Goal: Information Seeking & Learning: Learn about a topic

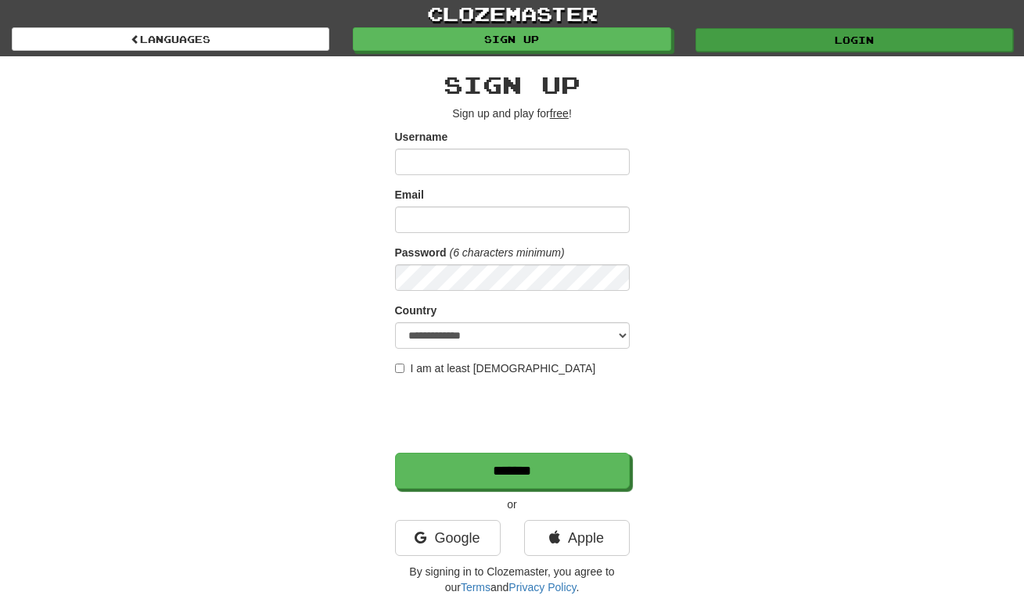
click at [904, 41] on link "Login" at bounding box center [854, 39] width 318 height 23
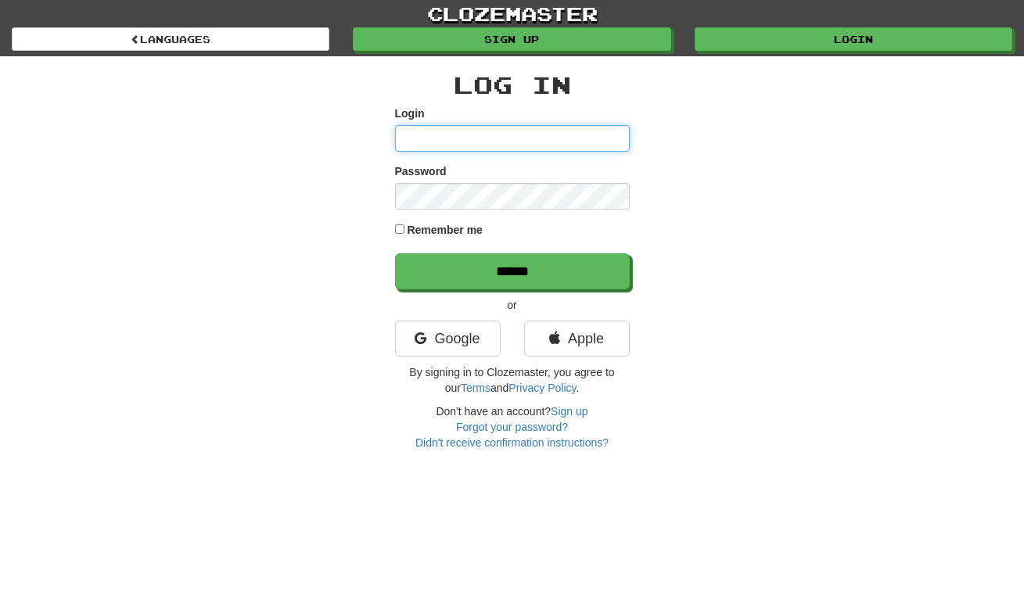
type input "*****"
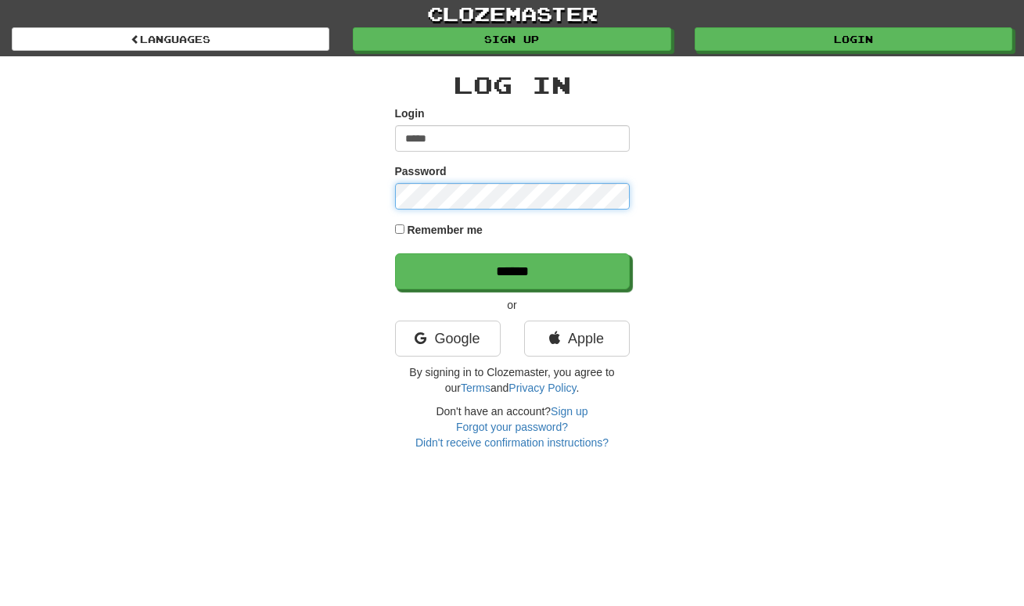
click at [512, 271] on input "******" at bounding box center [512, 271] width 235 height 36
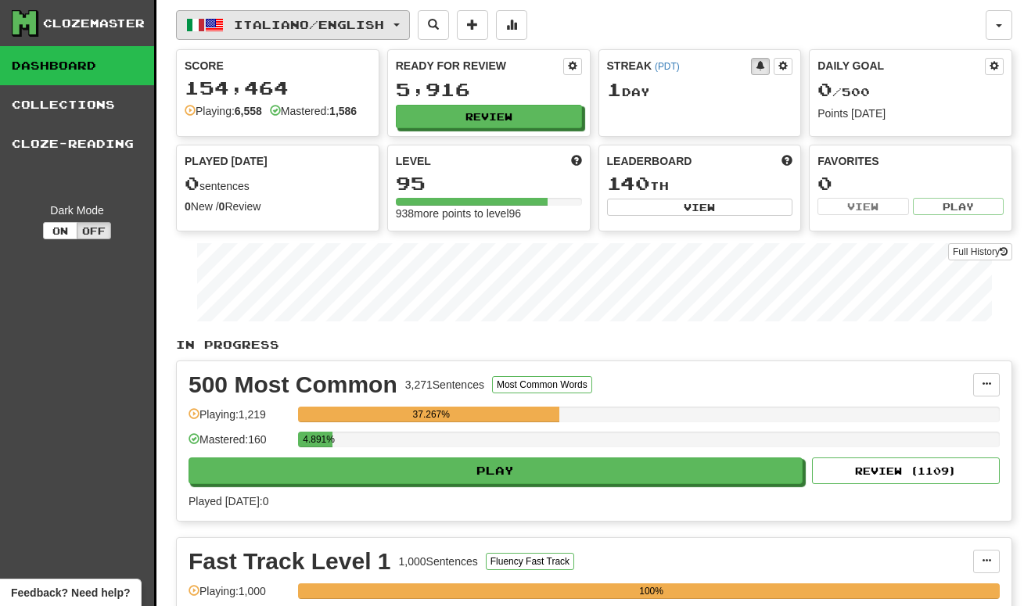
click at [408, 27] on button "Italiano / English" at bounding box center [293, 25] width 234 height 30
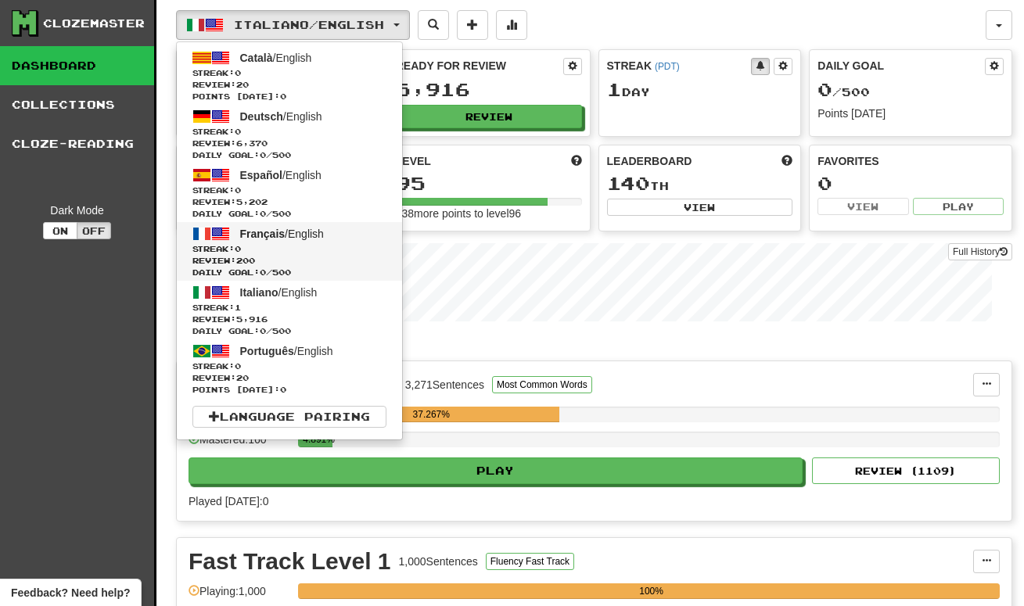
click at [293, 234] on span "Français / English" at bounding box center [282, 234] width 84 height 13
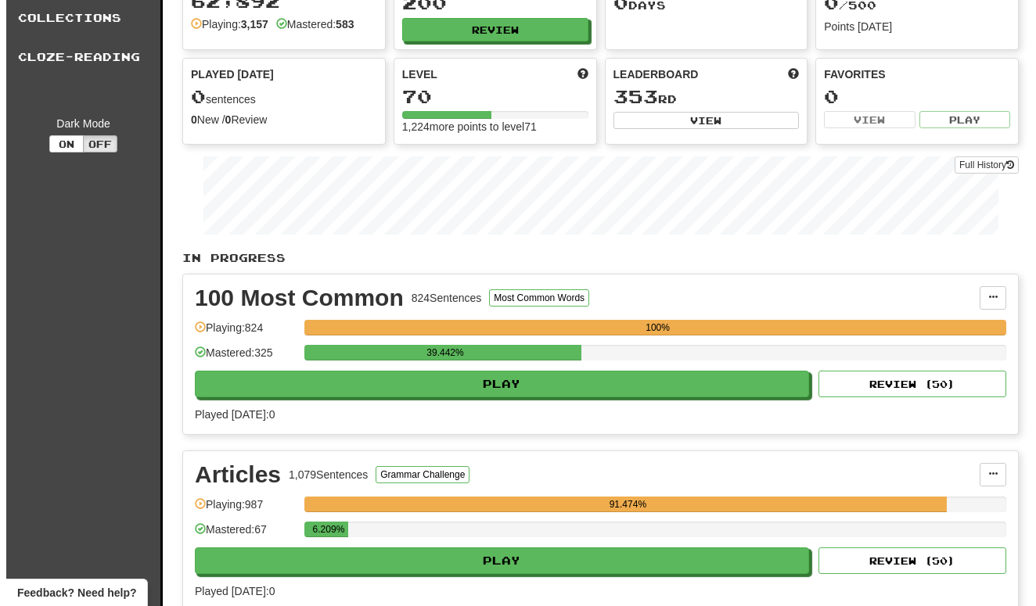
scroll to position [89, 0]
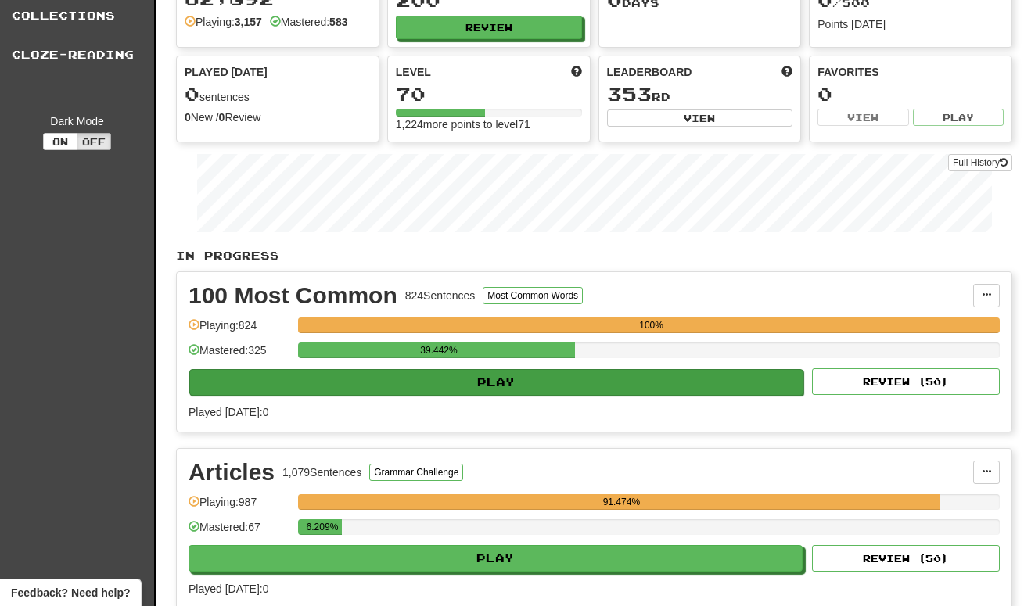
click at [522, 381] on button "Play" at bounding box center [496, 382] width 614 height 27
select select "**"
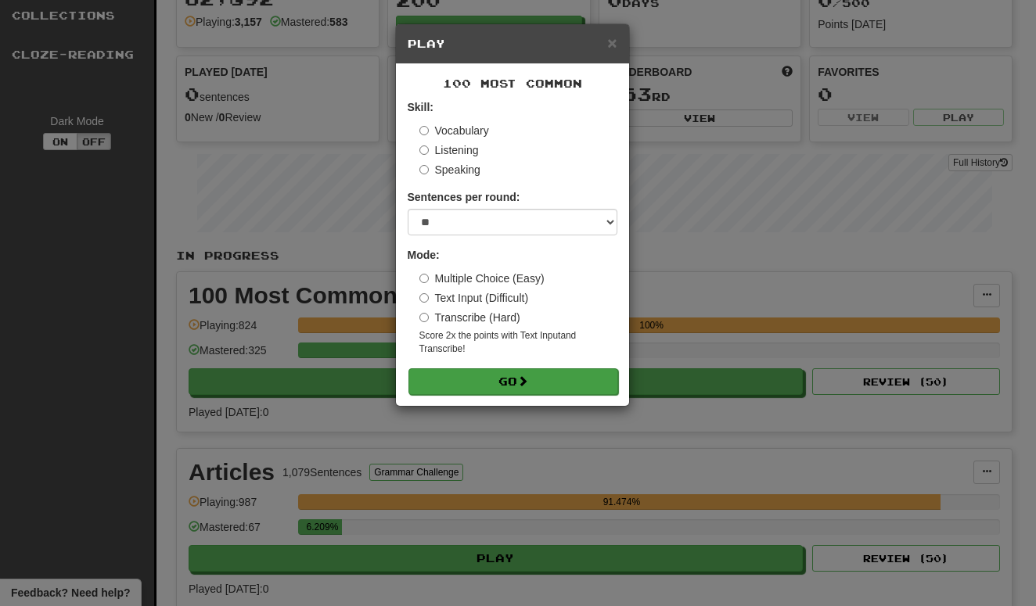
click at [534, 377] on button "Go" at bounding box center [513, 381] width 210 height 27
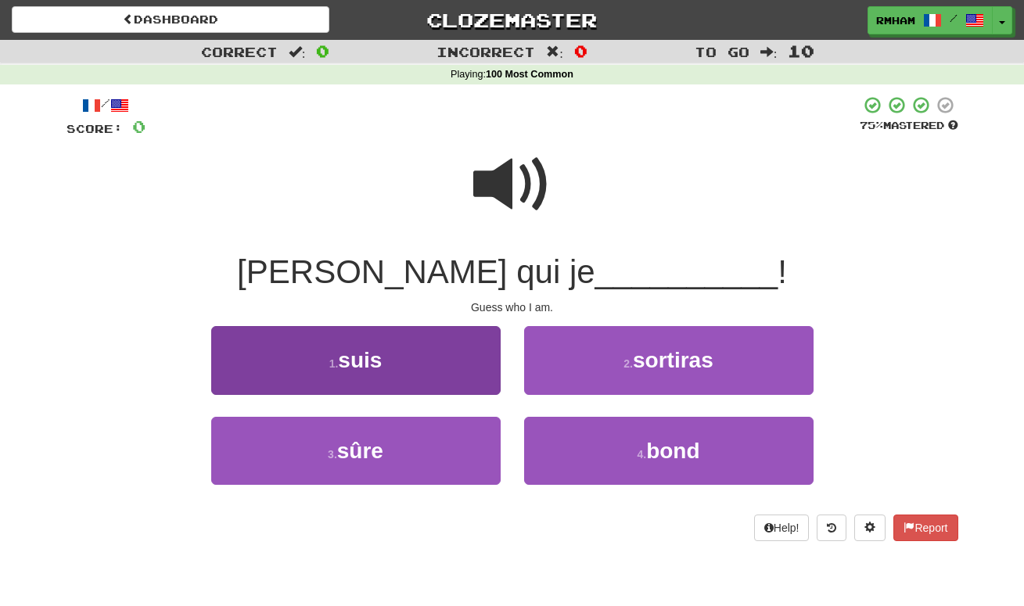
click at [413, 361] on button "1 . suis" at bounding box center [355, 360] width 289 height 68
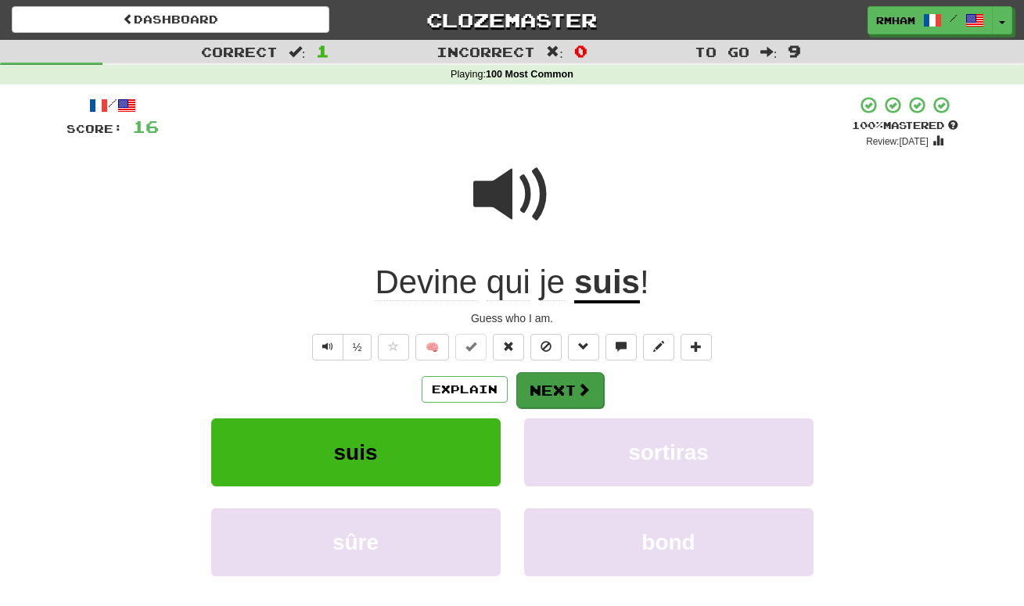
click at [548, 381] on button "Next" at bounding box center [560, 390] width 88 height 36
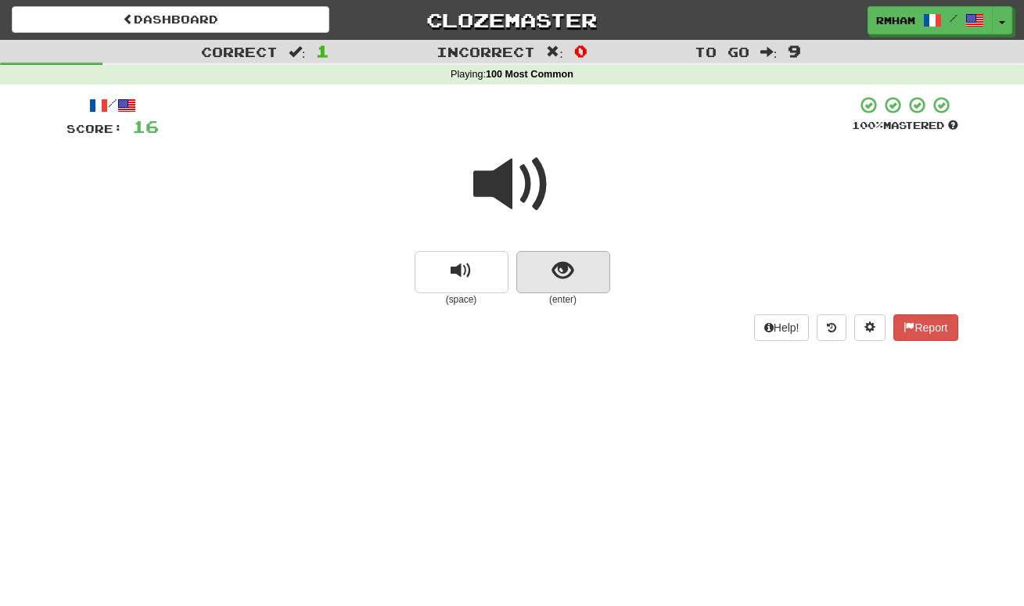
click at [571, 270] on span "show sentence" at bounding box center [562, 270] width 21 height 21
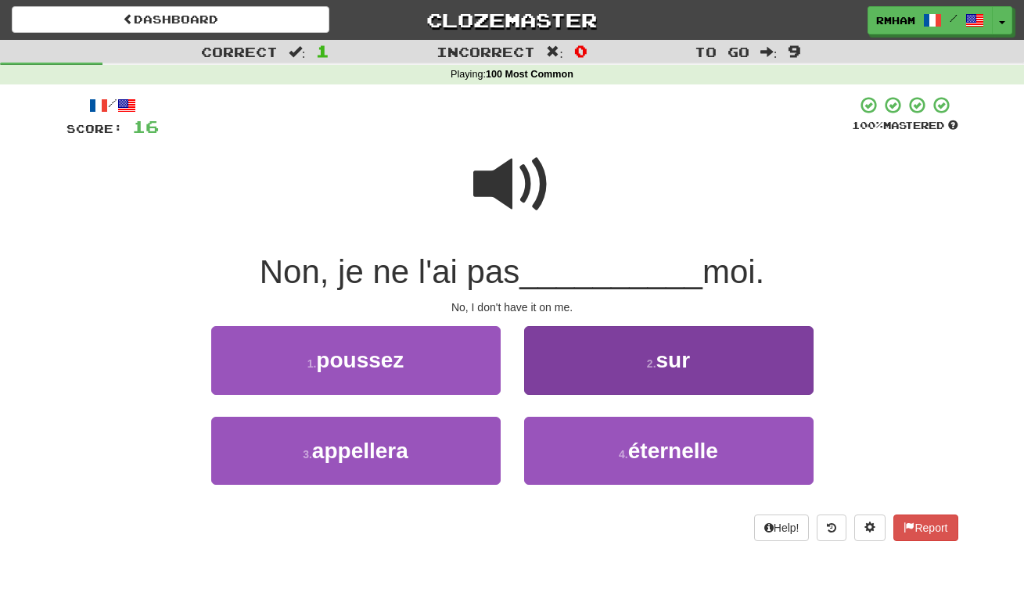
click at [688, 356] on span "sur" at bounding box center [673, 360] width 34 height 24
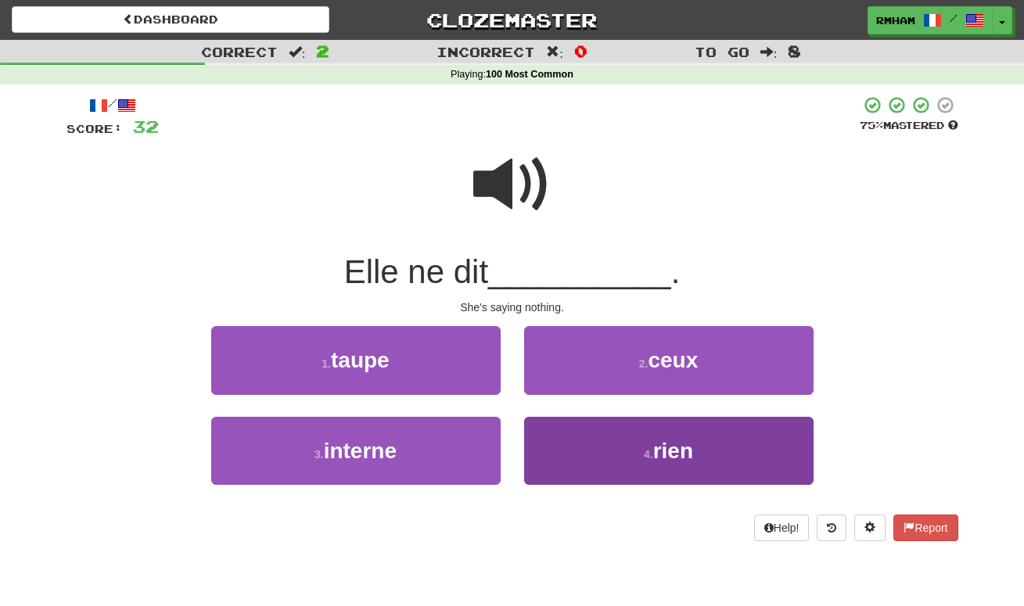
click at [718, 443] on button "4 . rien" at bounding box center [668, 451] width 289 height 68
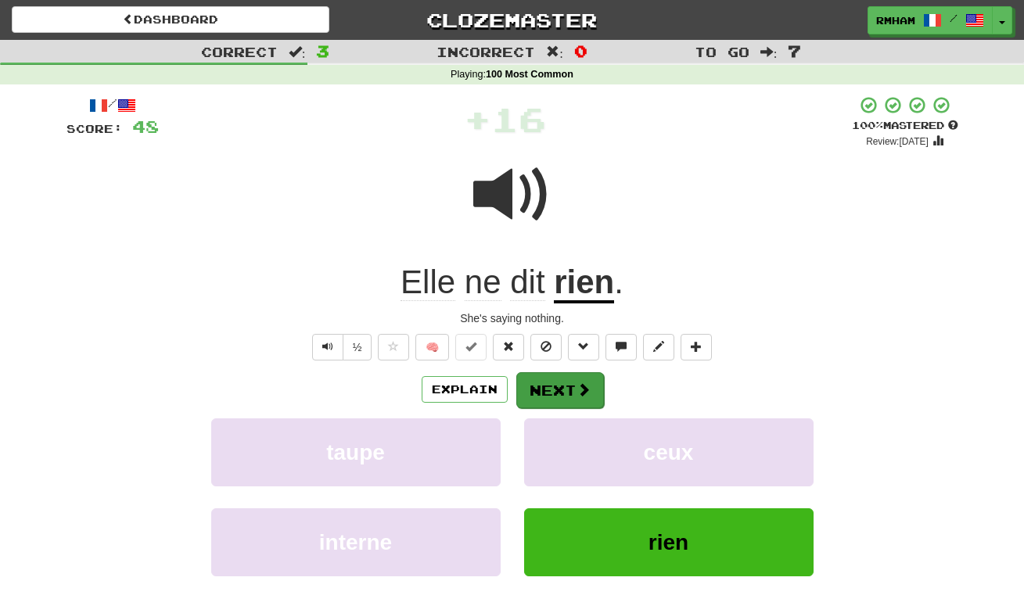
click at [566, 386] on button "Next" at bounding box center [560, 390] width 88 height 36
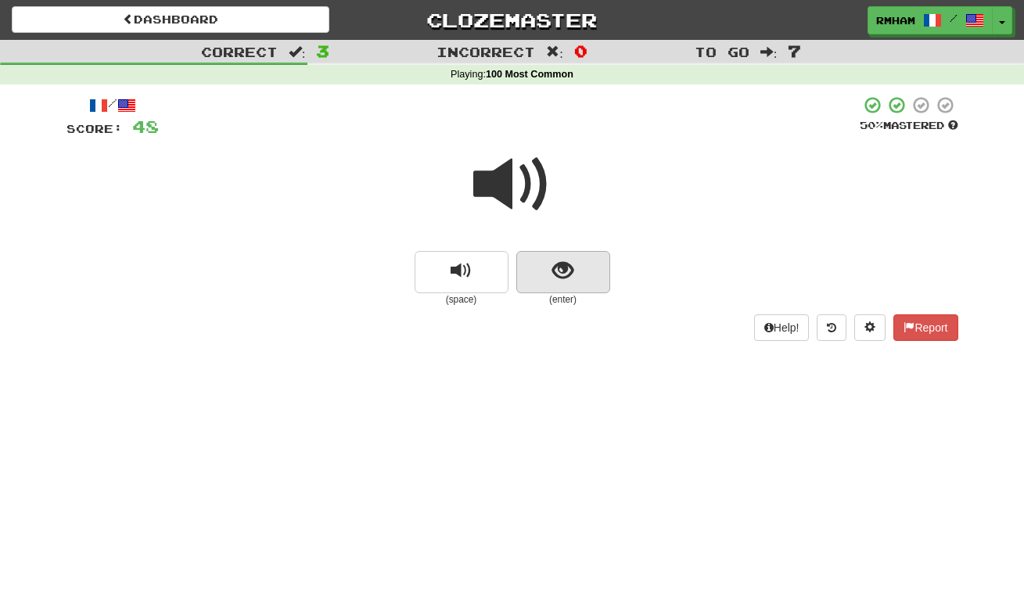
click at [564, 271] on span "show sentence" at bounding box center [562, 270] width 21 height 21
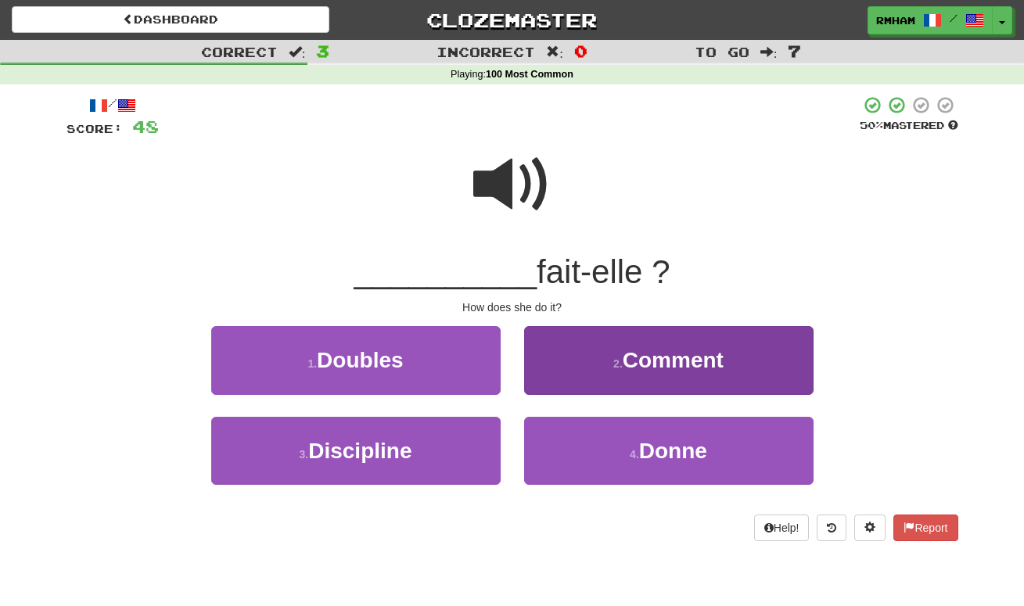
click at [613, 357] on small "2 ." at bounding box center [617, 363] width 9 height 13
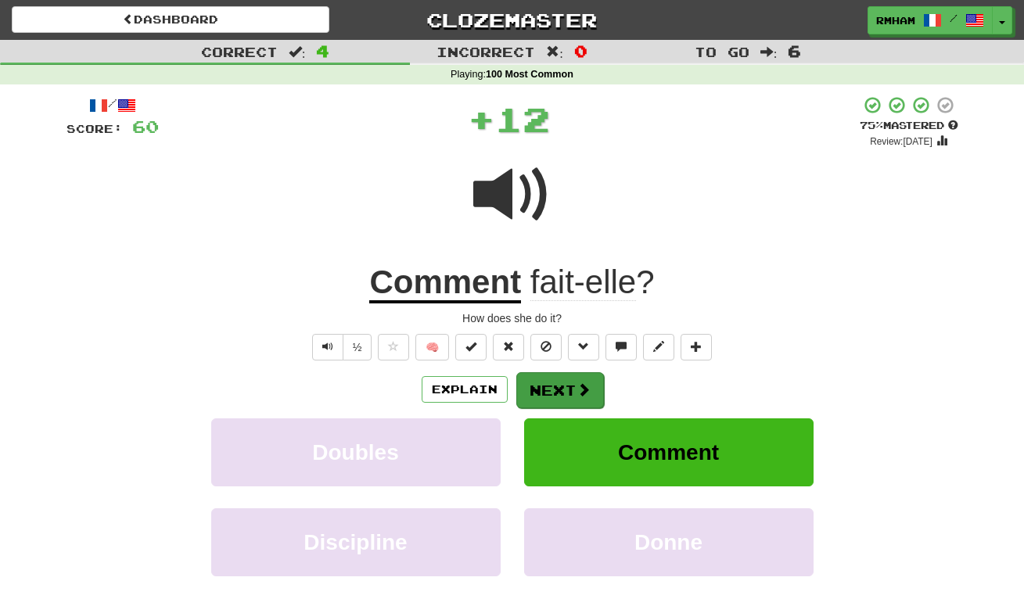
click at [576, 383] on span at bounding box center [583, 389] width 14 height 14
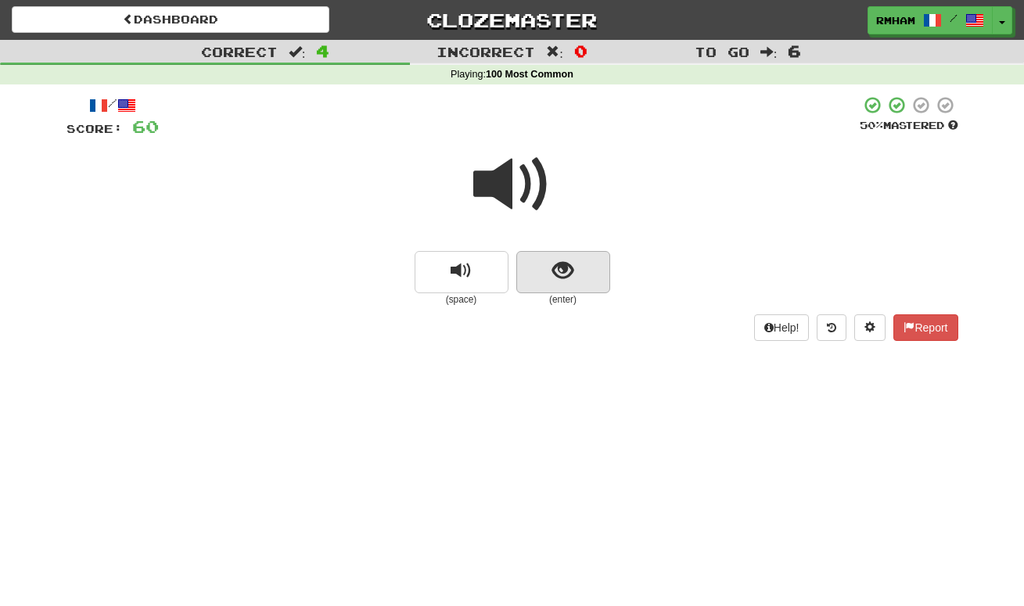
click at [566, 272] on span "show sentence" at bounding box center [562, 270] width 21 height 21
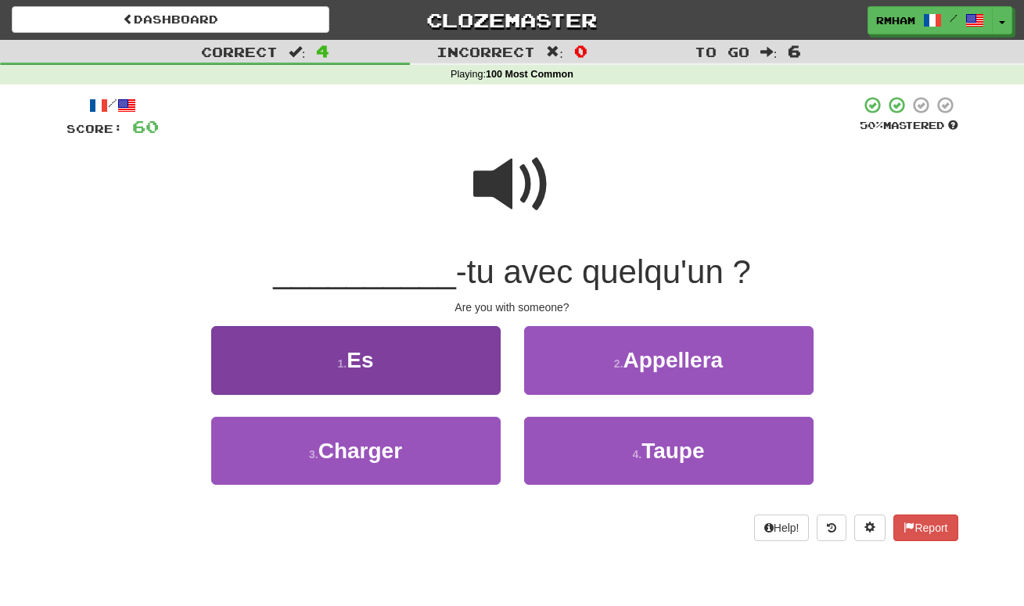
click at [397, 353] on button "1 . Es" at bounding box center [355, 360] width 289 height 68
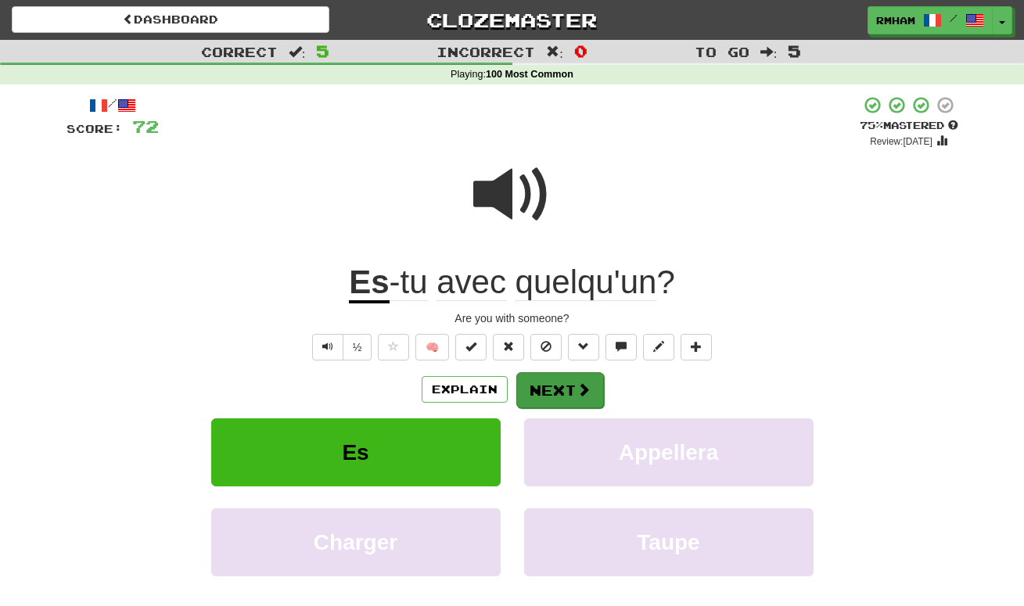
click at [547, 379] on button "Next" at bounding box center [560, 390] width 88 height 36
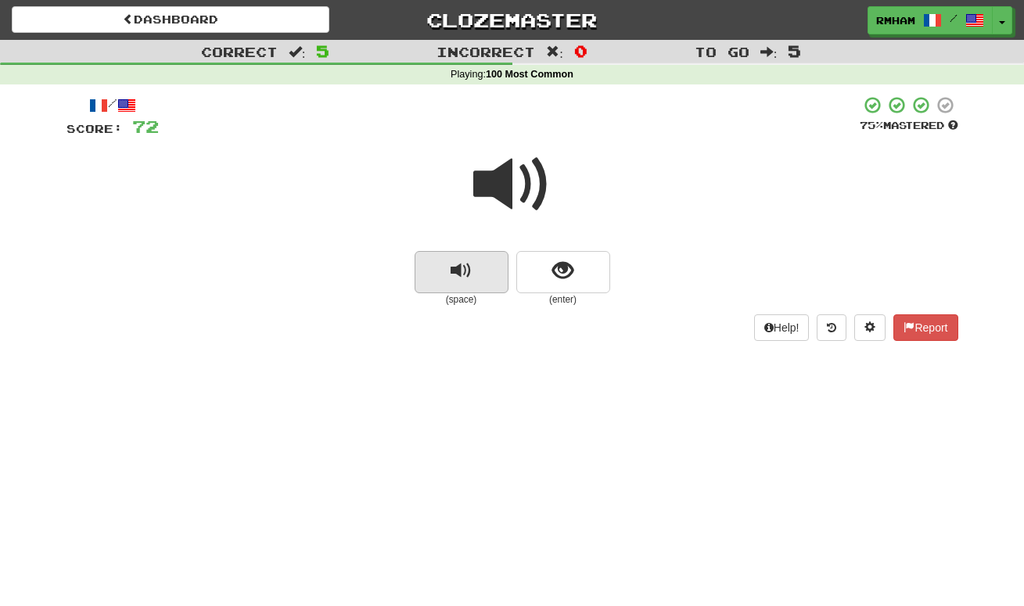
click at [472, 271] on button "replay audio" at bounding box center [462, 272] width 94 height 42
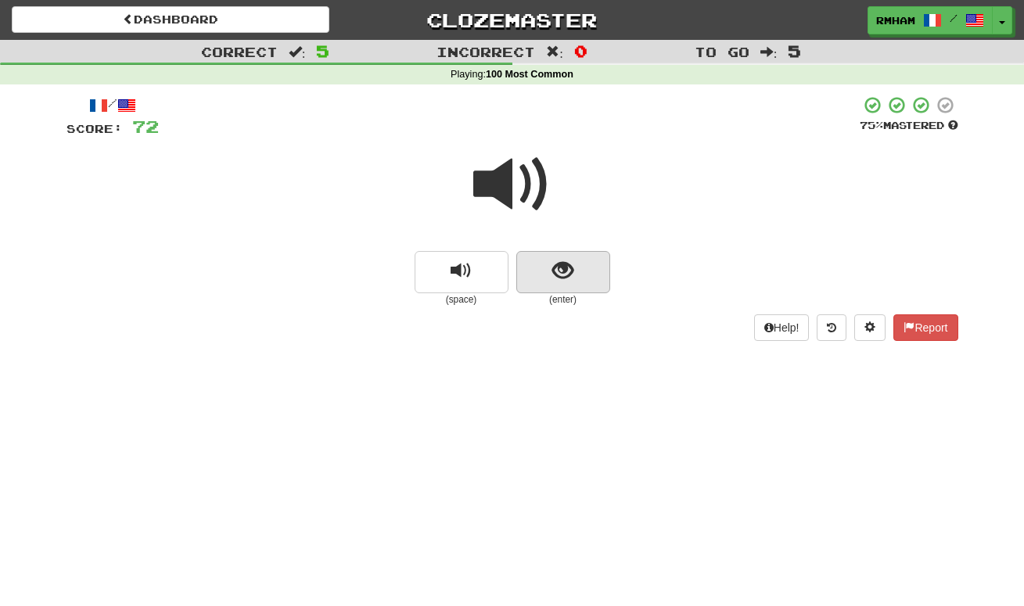
click at [548, 268] on button "show sentence" at bounding box center [563, 272] width 94 height 42
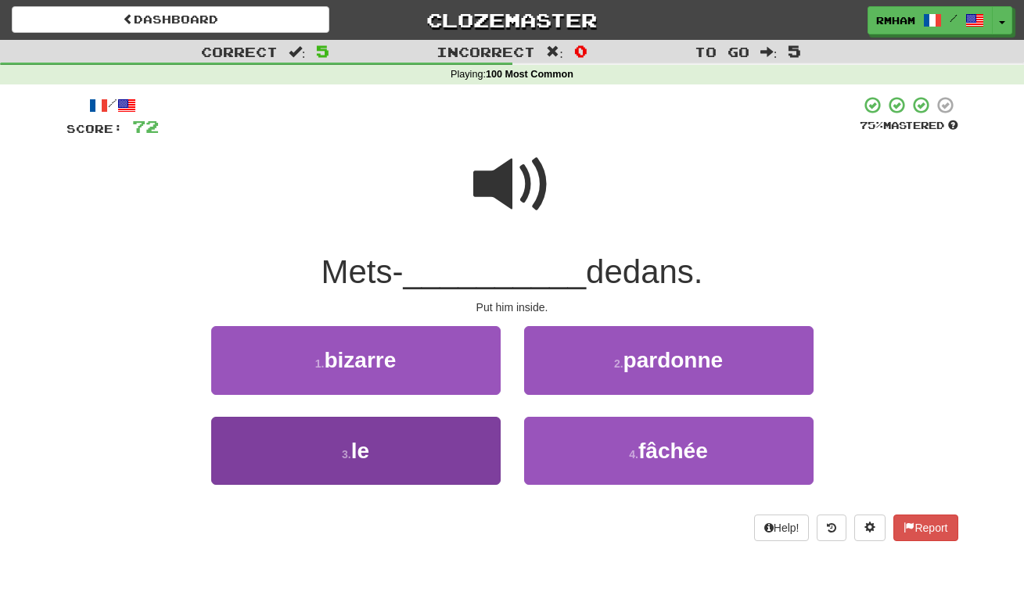
click at [437, 440] on button "3 . le" at bounding box center [355, 451] width 289 height 68
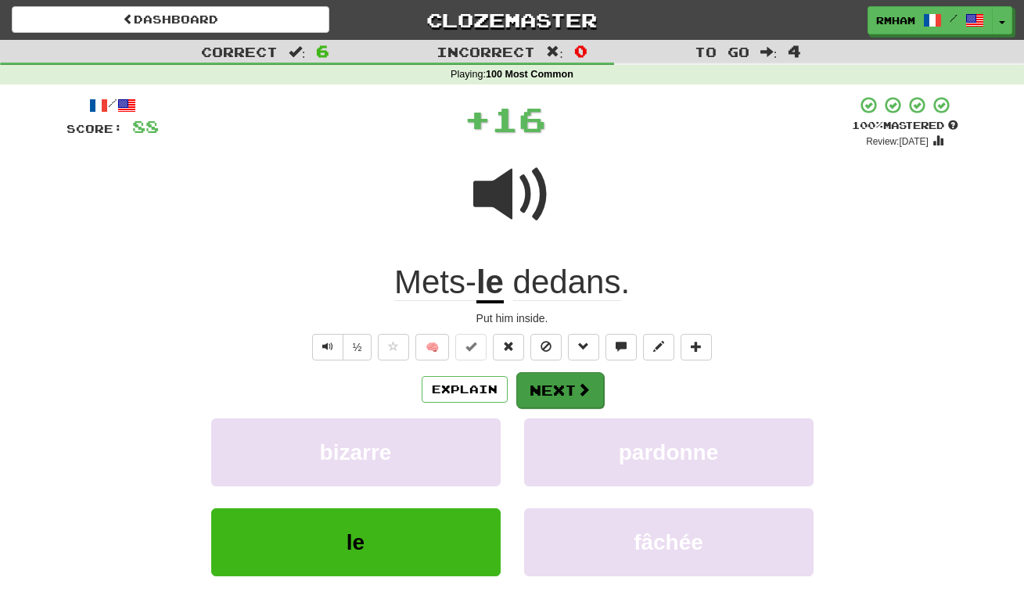
click at [554, 390] on button "Next" at bounding box center [560, 390] width 88 height 36
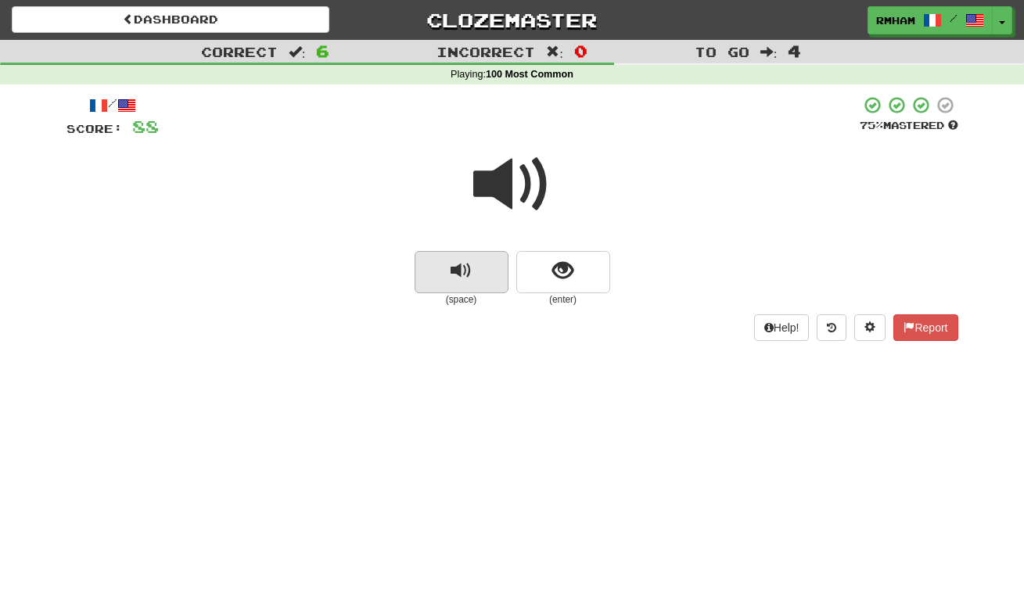
click at [485, 264] on button "replay audio" at bounding box center [462, 272] width 94 height 42
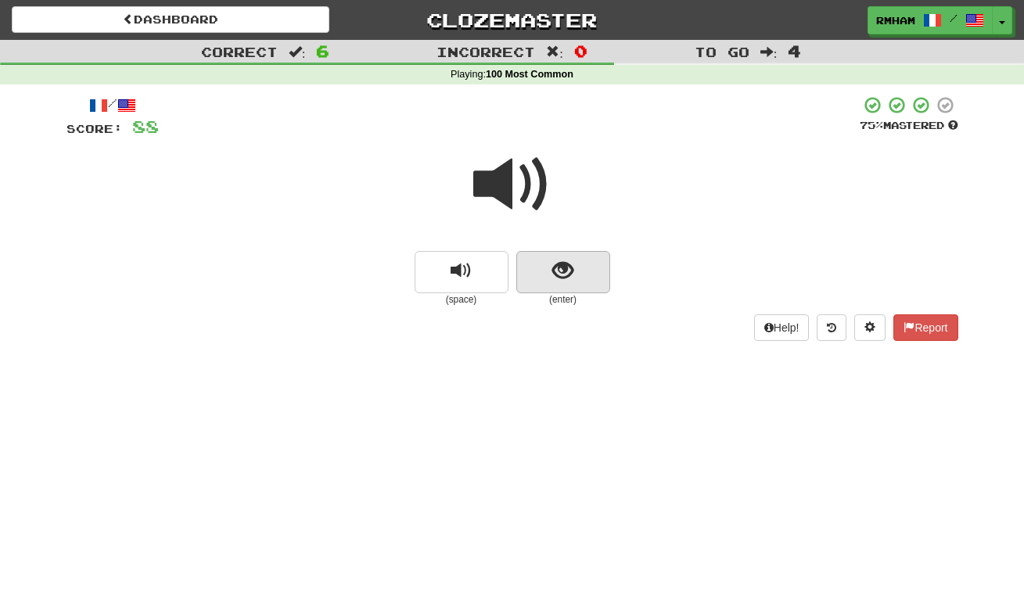
click at [552, 264] on span "show sentence" at bounding box center [562, 270] width 21 height 21
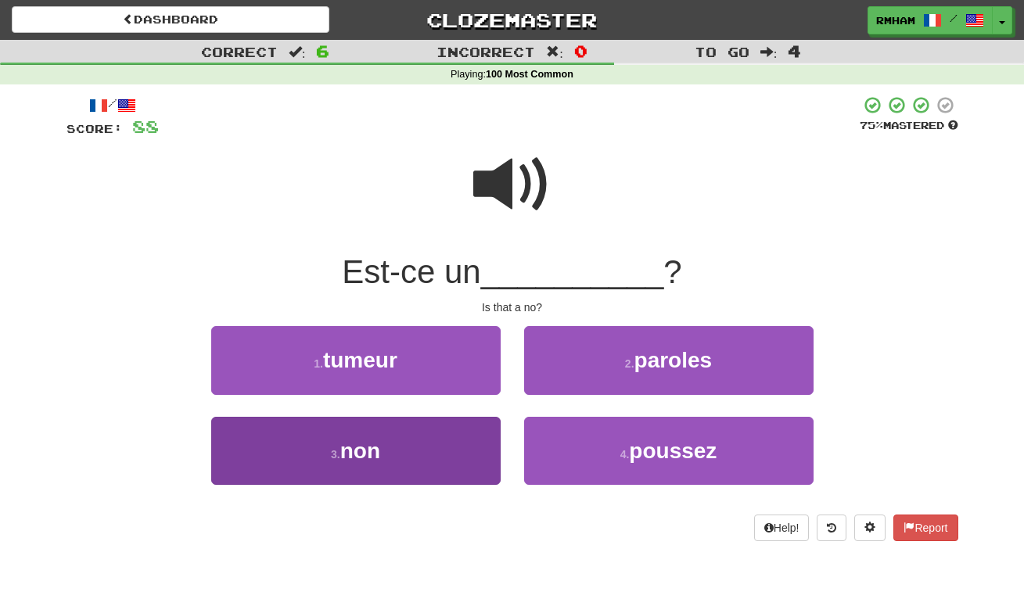
click at [415, 440] on button "3 . non" at bounding box center [355, 451] width 289 height 68
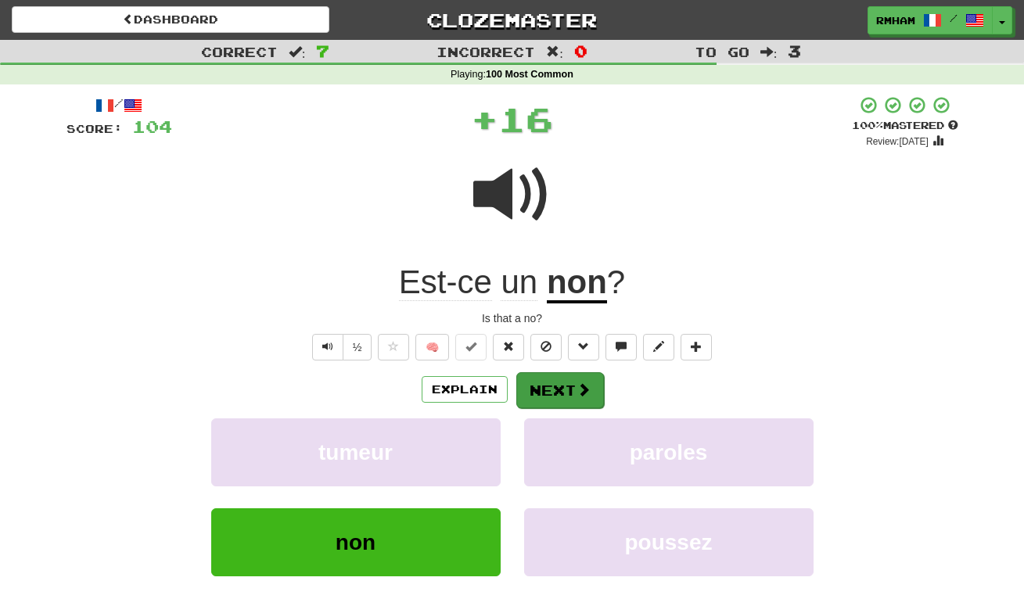
click at [556, 386] on button "Next" at bounding box center [560, 390] width 88 height 36
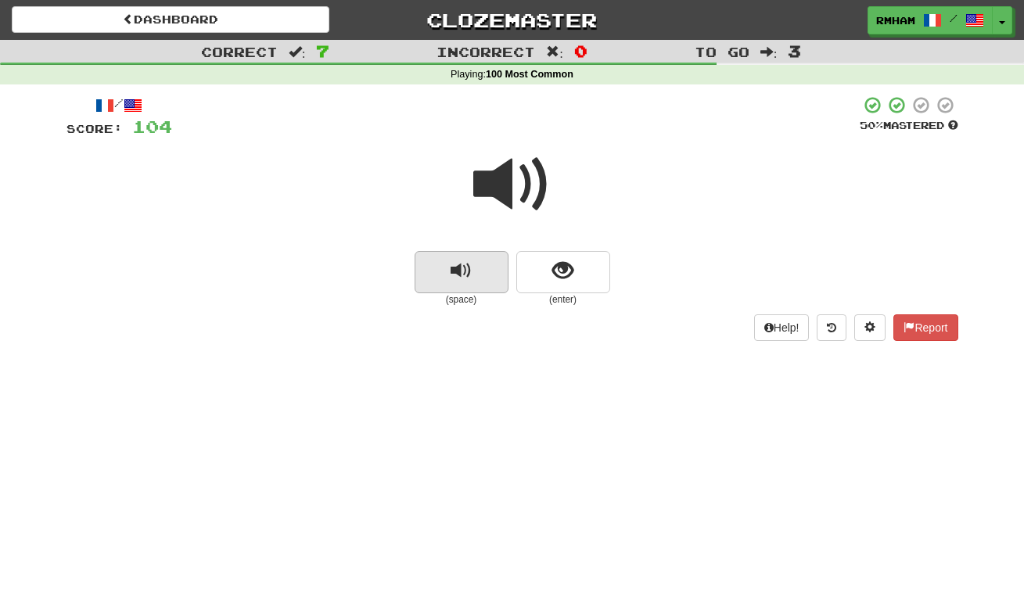
click at [465, 261] on span "replay audio" at bounding box center [461, 270] width 21 height 21
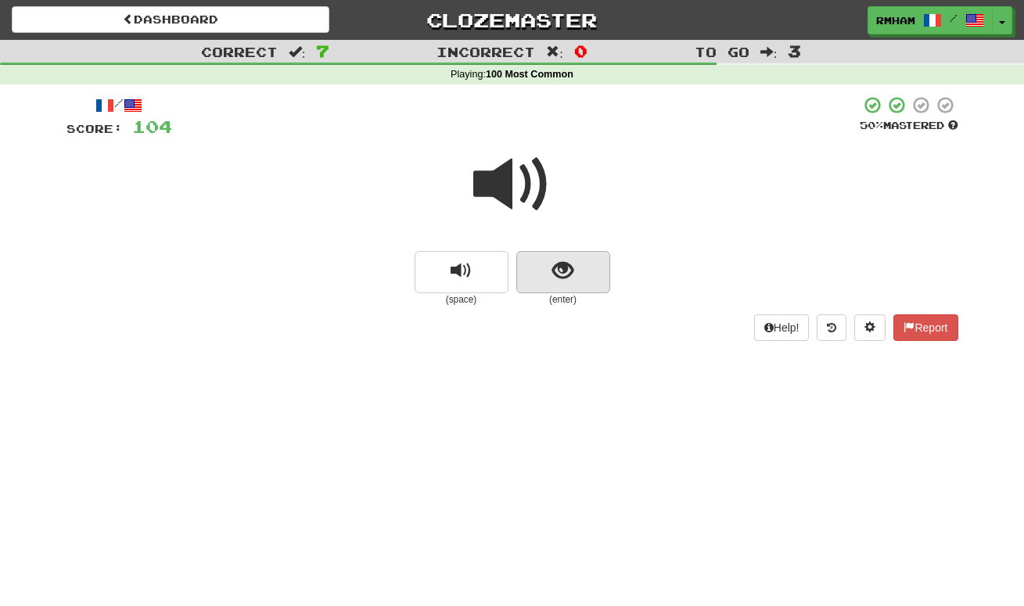
click at [562, 269] on span "show sentence" at bounding box center [562, 270] width 21 height 21
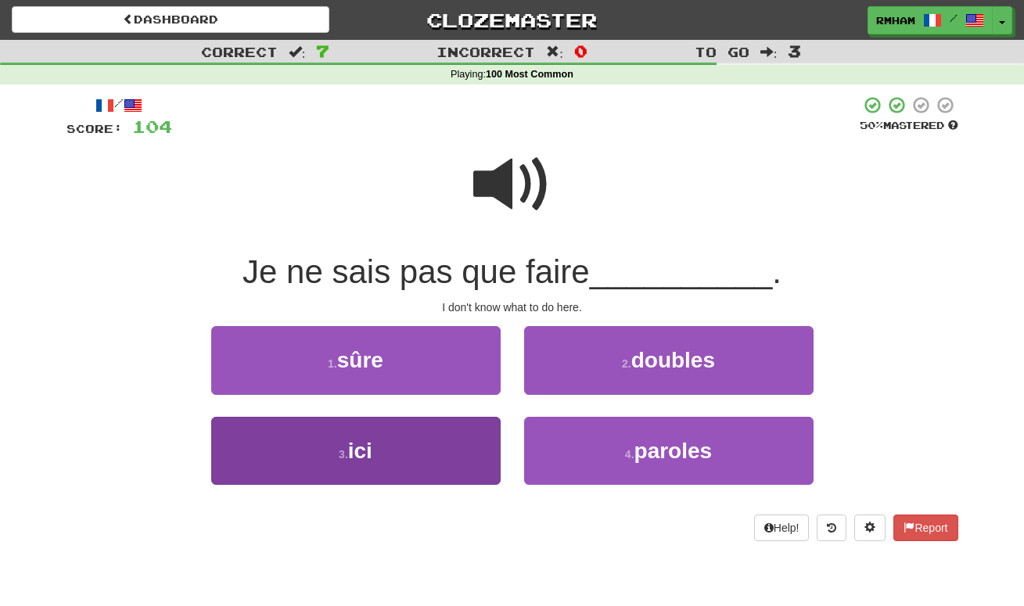
click at [418, 444] on button "3 . ici" at bounding box center [355, 451] width 289 height 68
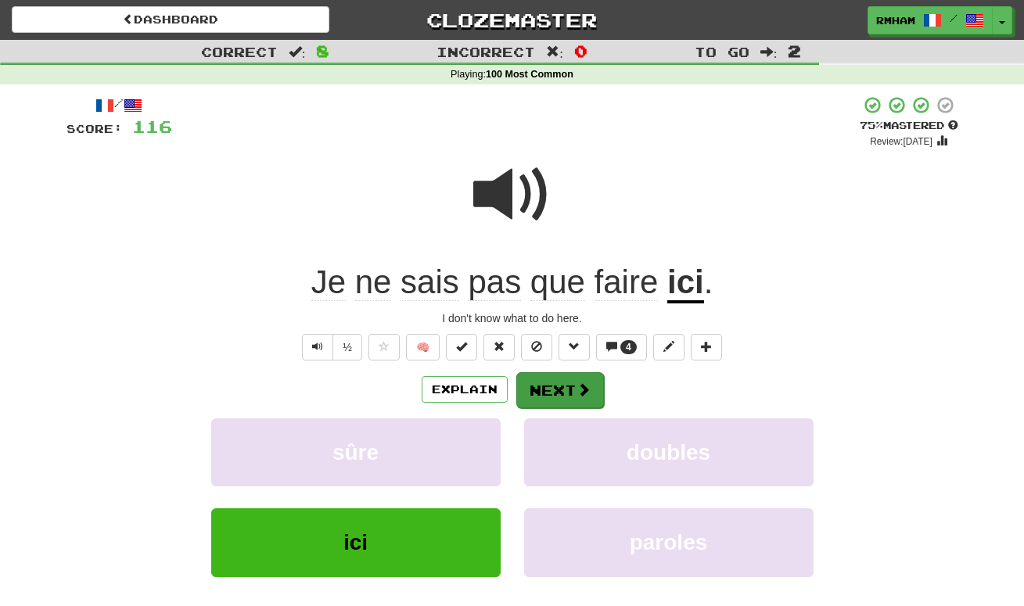
click at [569, 380] on button "Next" at bounding box center [560, 390] width 88 height 36
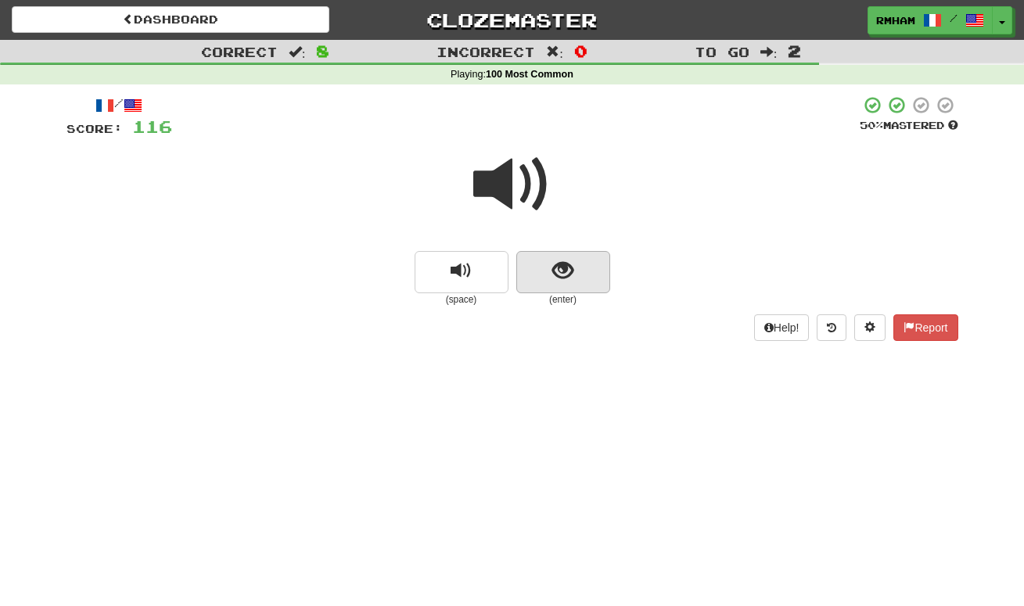
click at [565, 268] on span "show sentence" at bounding box center [562, 270] width 21 height 21
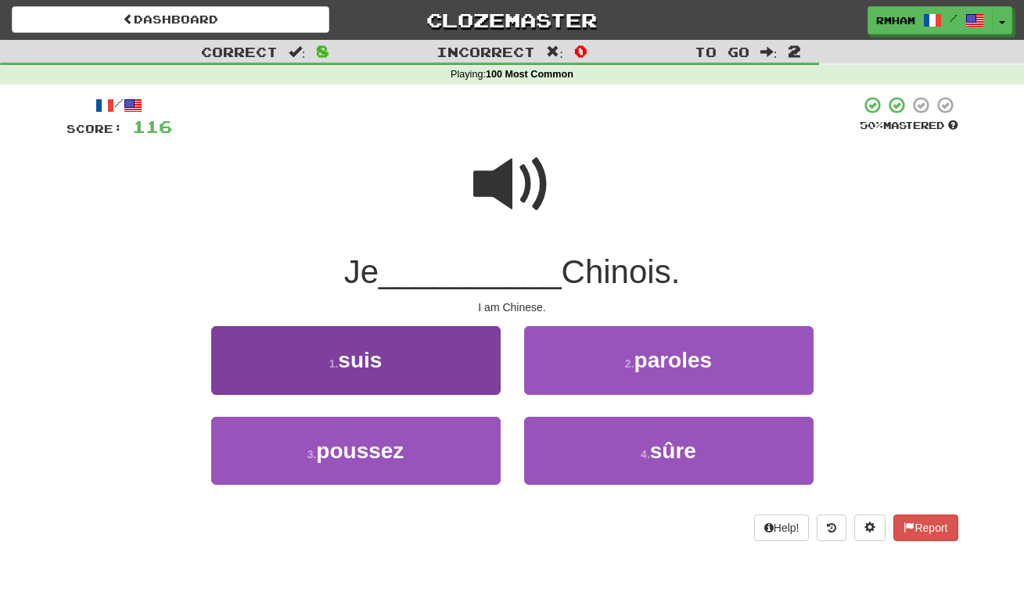
click at [441, 351] on button "1 . suis" at bounding box center [355, 360] width 289 height 68
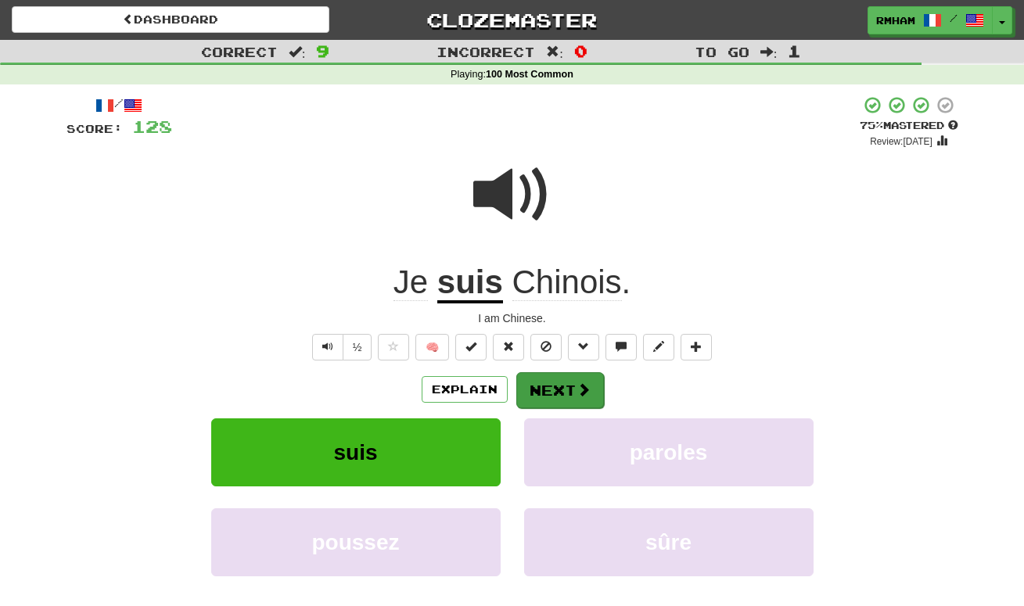
click at [541, 380] on button "Next" at bounding box center [560, 390] width 88 height 36
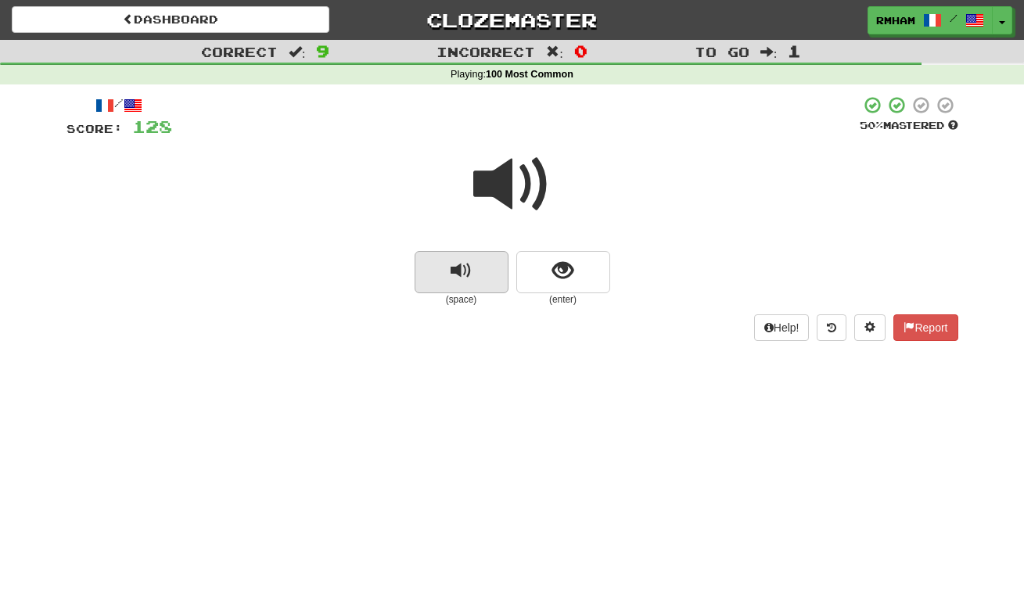
click at [469, 265] on span "replay audio" at bounding box center [461, 270] width 21 height 21
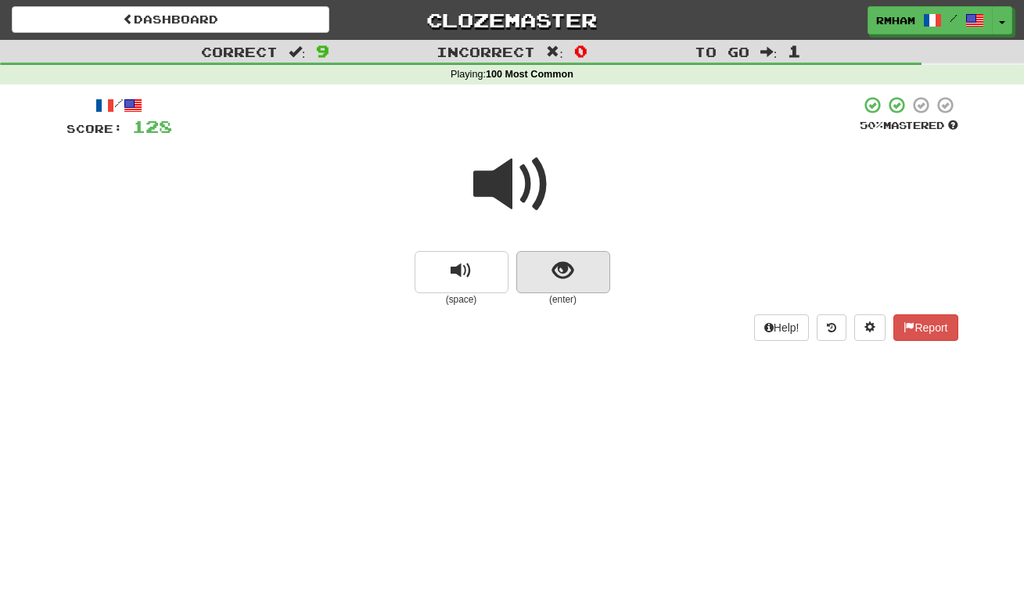
click at [551, 267] on button "show sentence" at bounding box center [563, 272] width 94 height 42
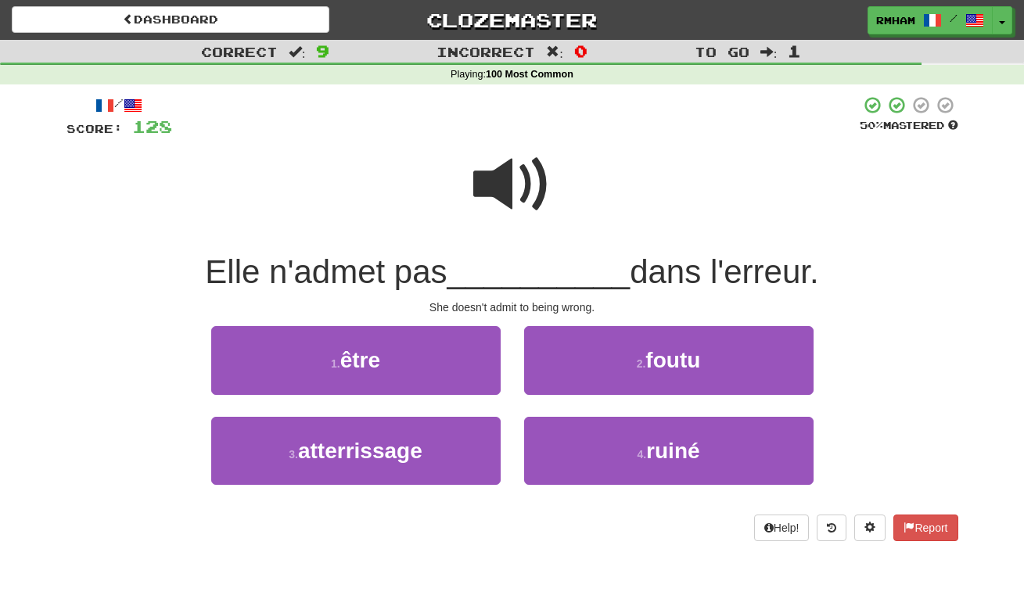
click at [497, 173] on span at bounding box center [512, 184] width 78 height 78
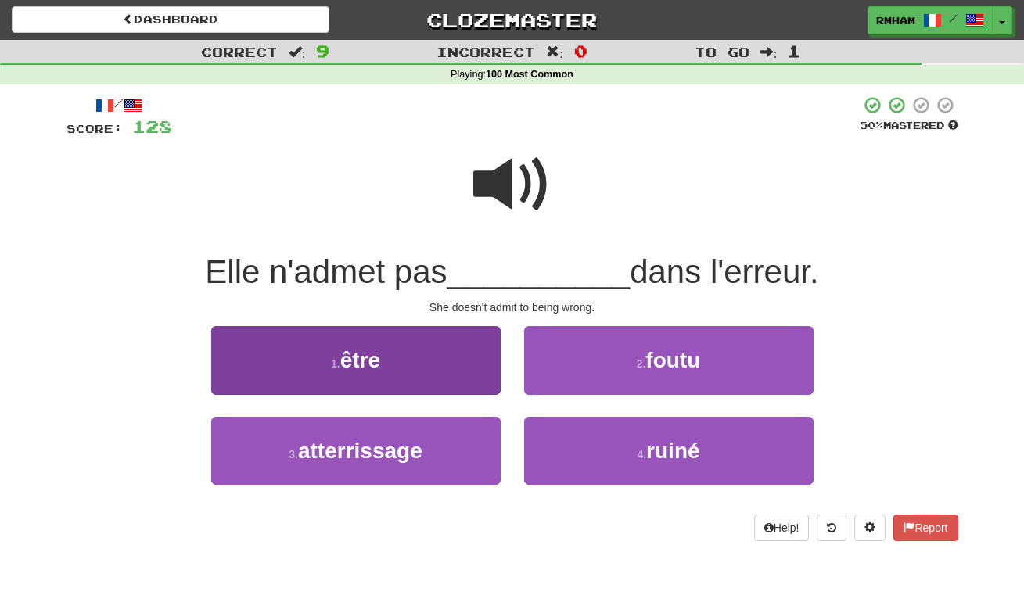
click at [423, 340] on button "1 . être" at bounding box center [355, 360] width 289 height 68
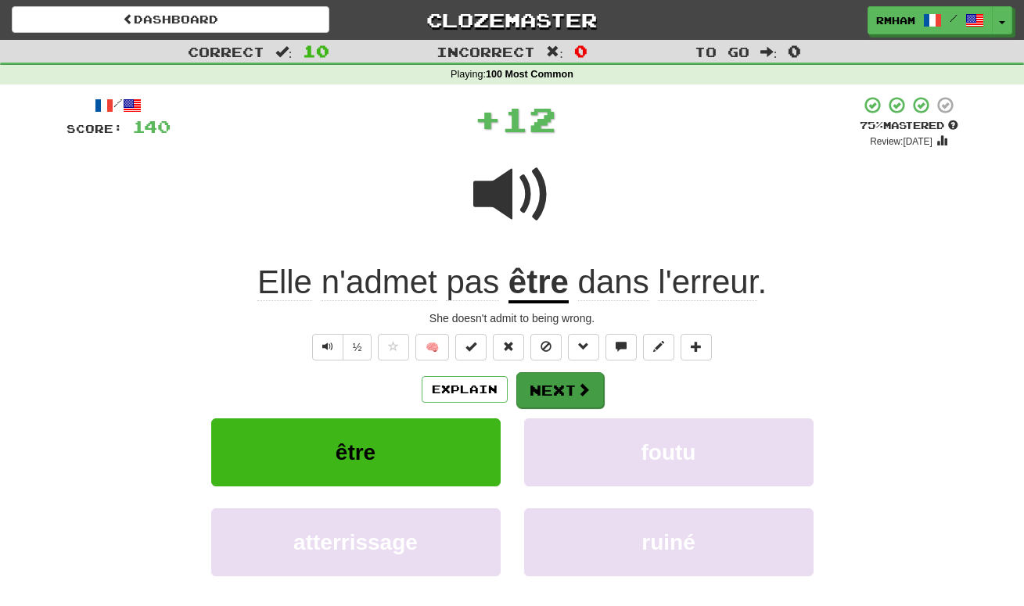
click at [568, 383] on button "Next" at bounding box center [560, 390] width 88 height 36
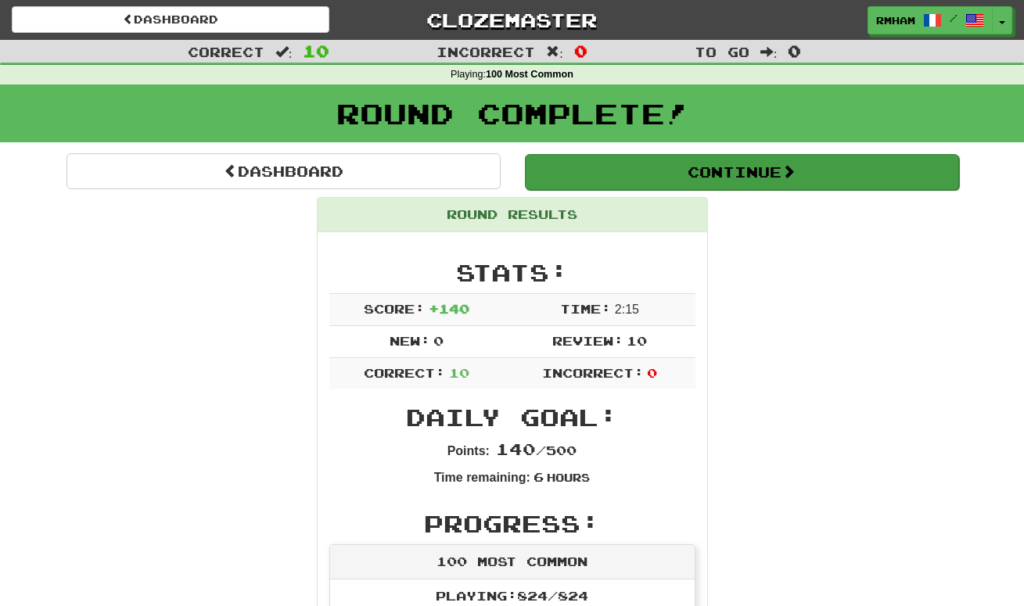
click at [709, 180] on button "Continue" at bounding box center [742, 172] width 434 height 36
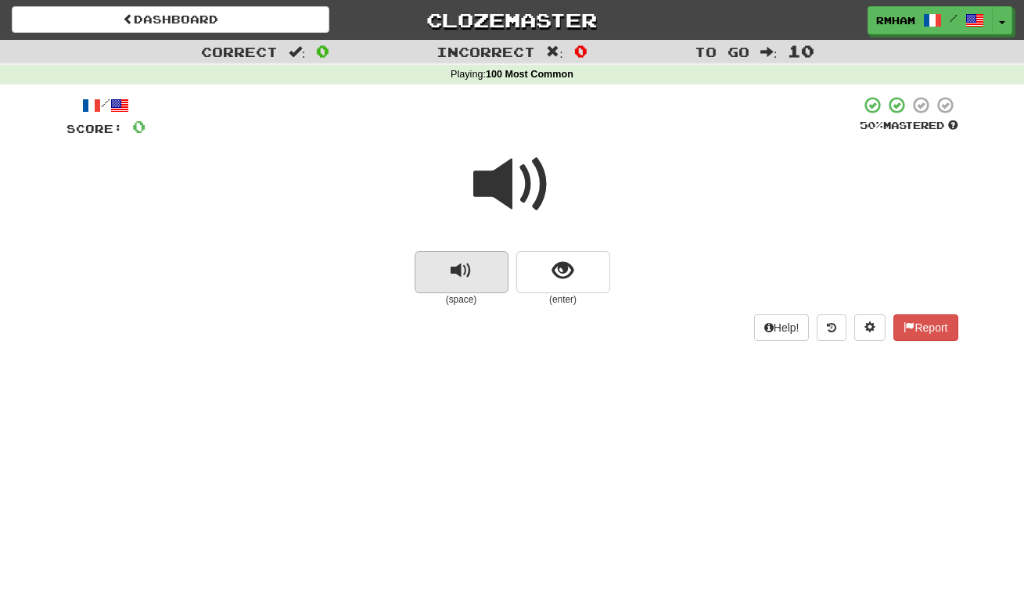
click at [462, 267] on span "replay audio" at bounding box center [461, 270] width 21 height 21
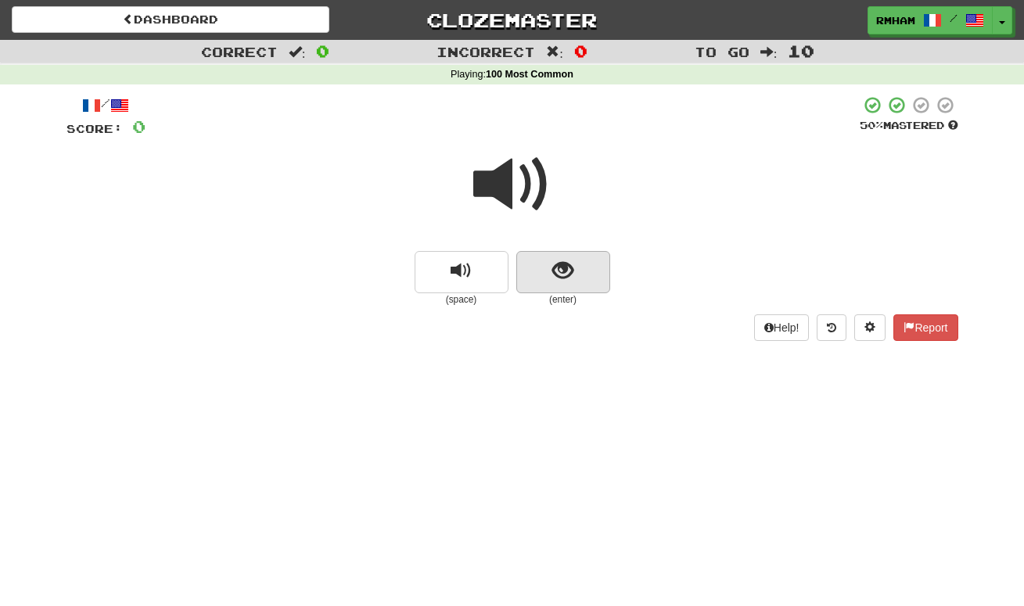
click at [565, 263] on span "show sentence" at bounding box center [562, 270] width 21 height 21
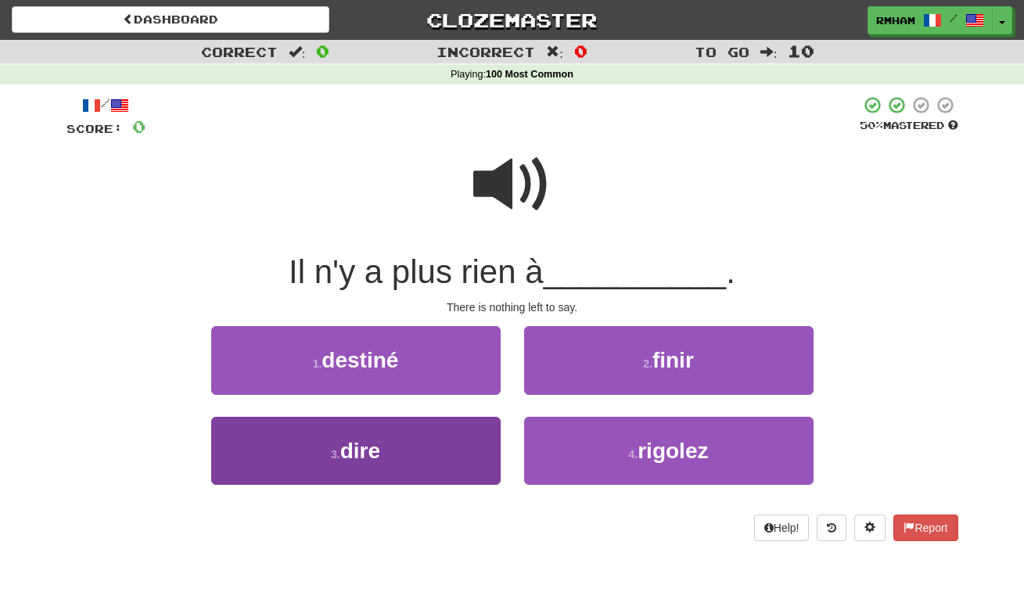
click at [402, 453] on button "3 . dire" at bounding box center [355, 451] width 289 height 68
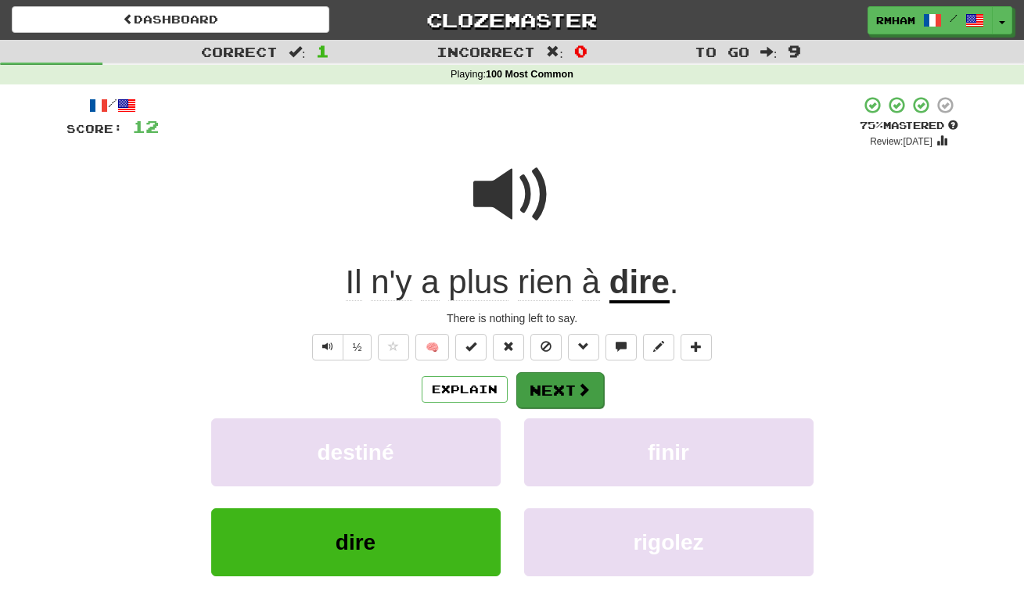
click at [551, 383] on button "Next" at bounding box center [560, 390] width 88 height 36
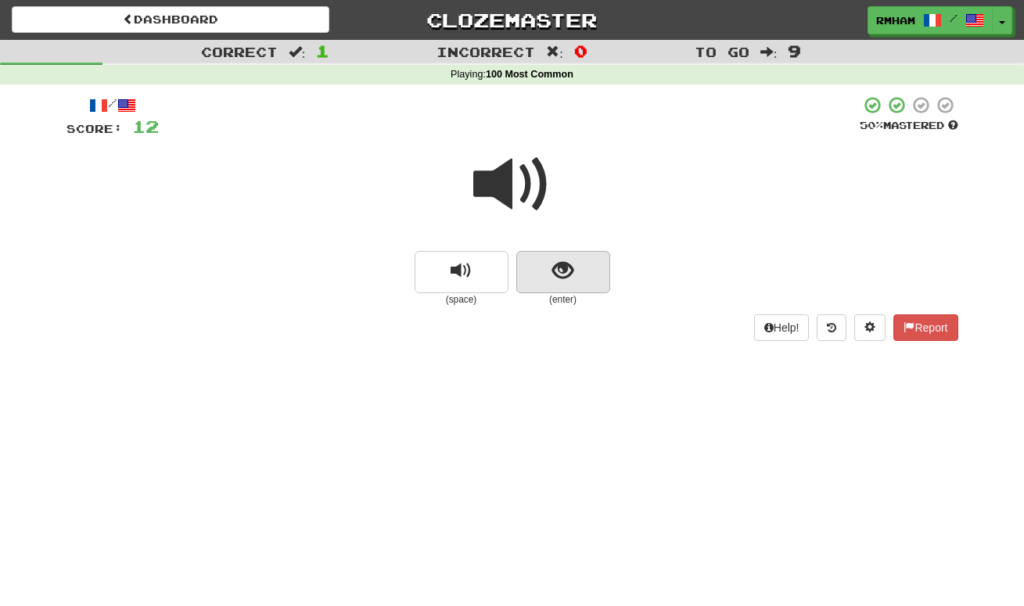
click at [573, 268] on span "show sentence" at bounding box center [562, 270] width 21 height 21
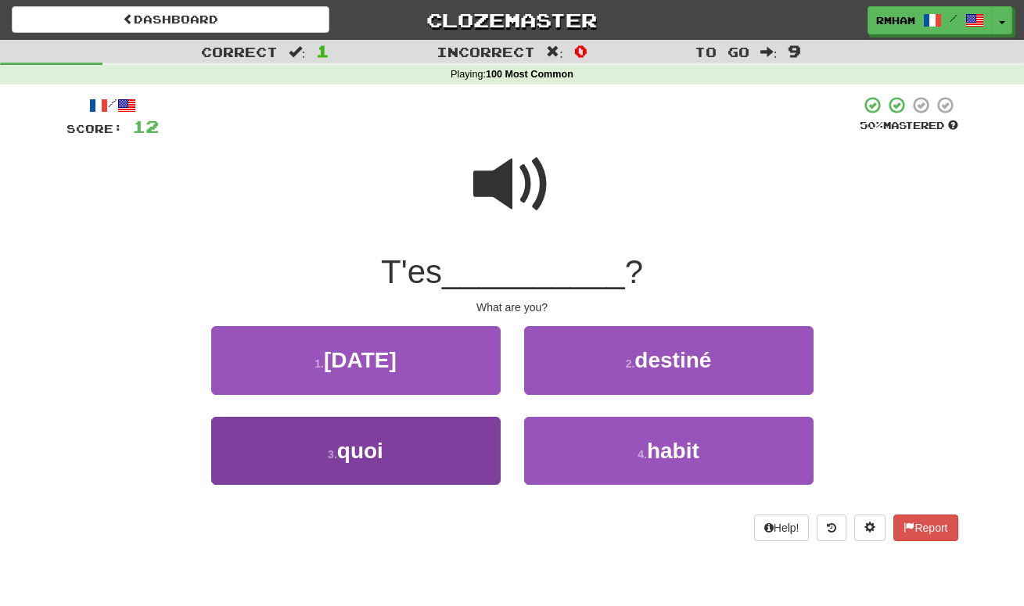
click at [445, 438] on button "3 . quoi" at bounding box center [355, 451] width 289 height 68
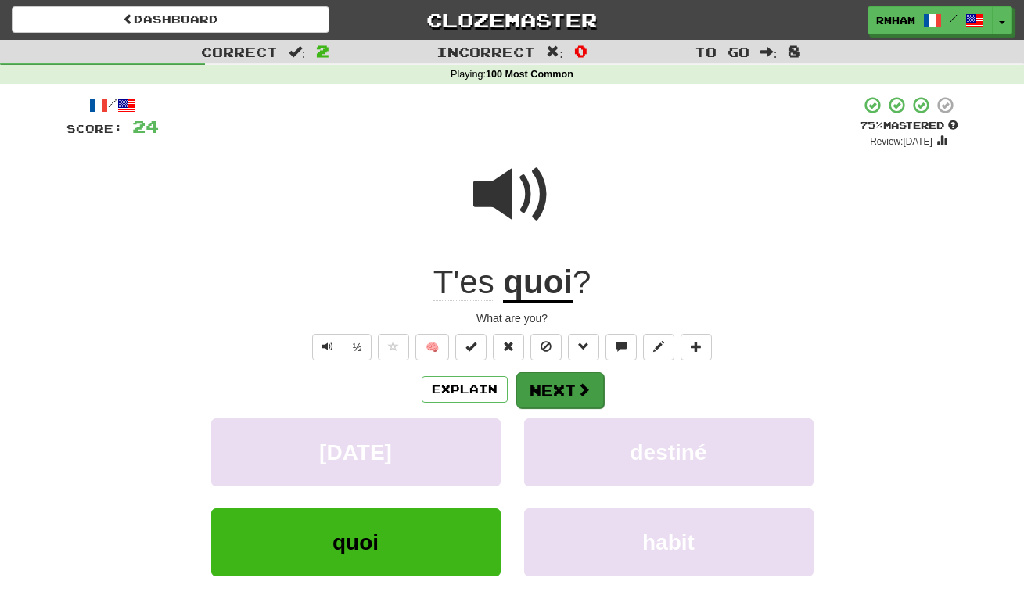
click at [557, 380] on button "Next" at bounding box center [560, 390] width 88 height 36
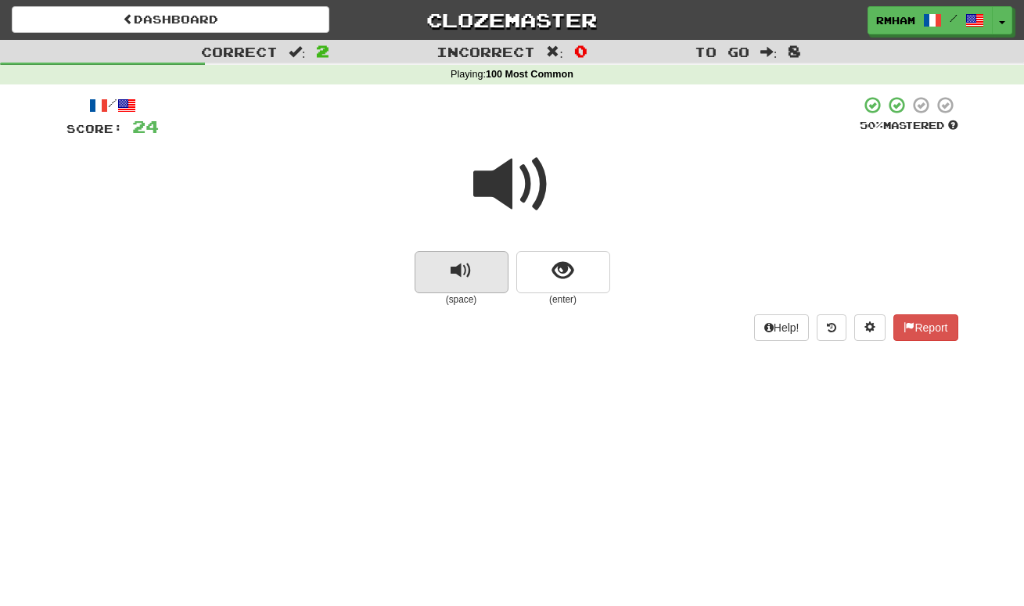
click at [467, 265] on span "replay audio" at bounding box center [461, 270] width 21 height 21
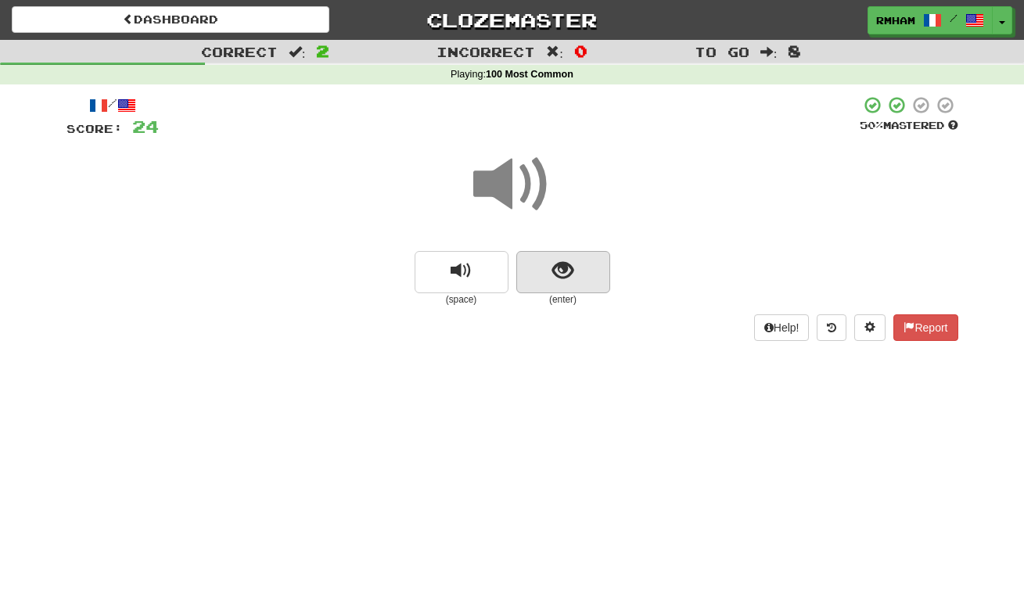
click at [549, 264] on button "show sentence" at bounding box center [563, 272] width 94 height 42
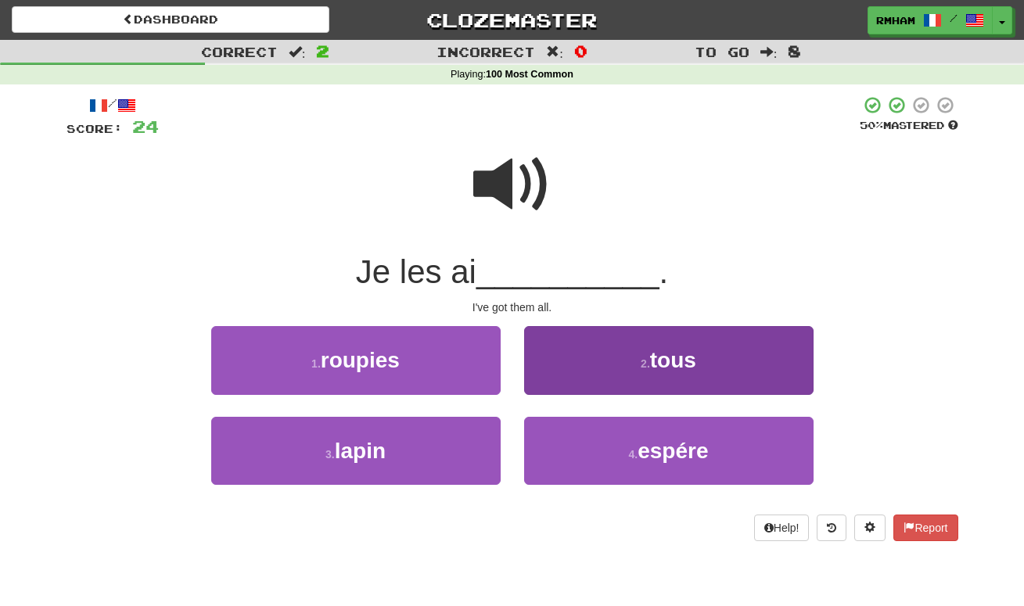
click at [681, 359] on span "tous" at bounding box center [673, 360] width 46 height 24
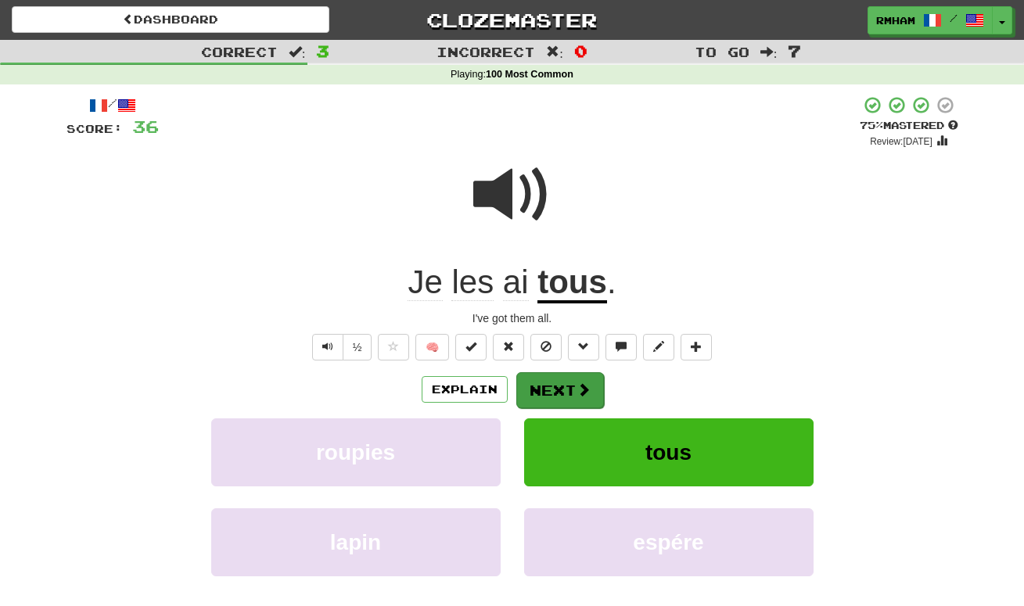
click at [554, 383] on button "Next" at bounding box center [560, 390] width 88 height 36
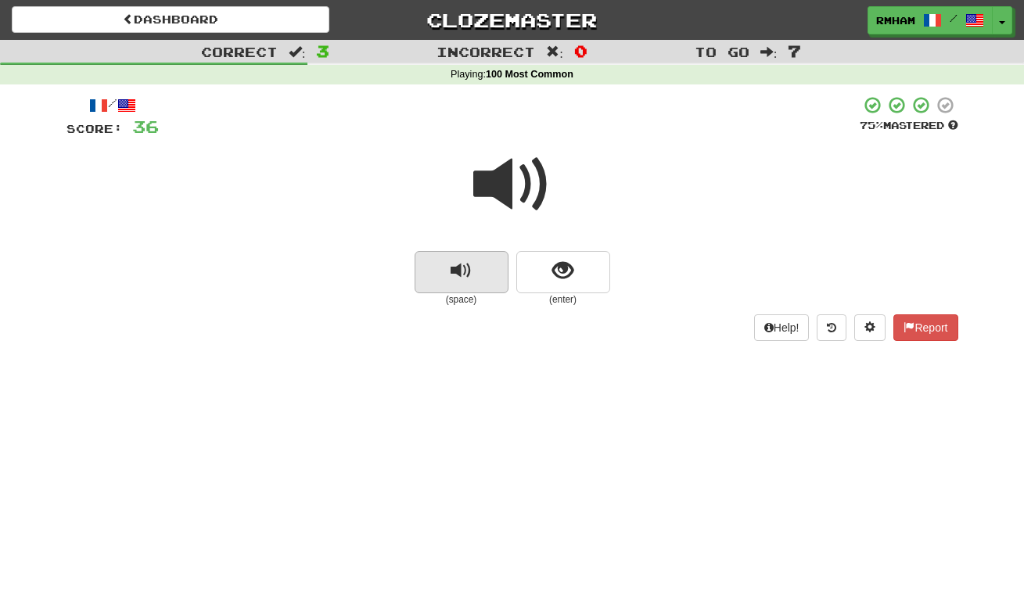
click at [465, 275] on span "replay audio" at bounding box center [461, 270] width 21 height 21
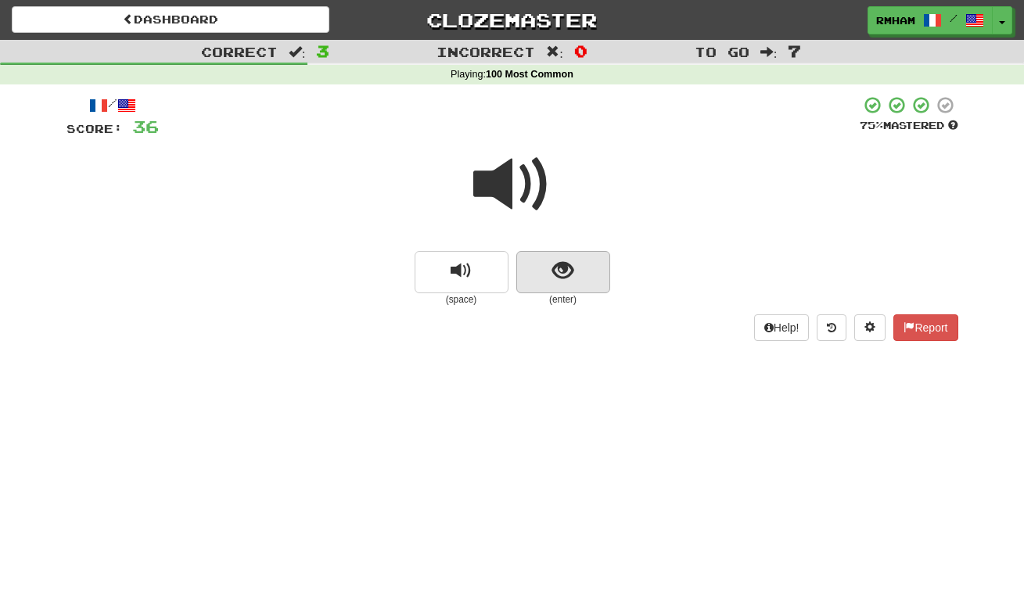
click at [568, 267] on span "show sentence" at bounding box center [562, 270] width 21 height 21
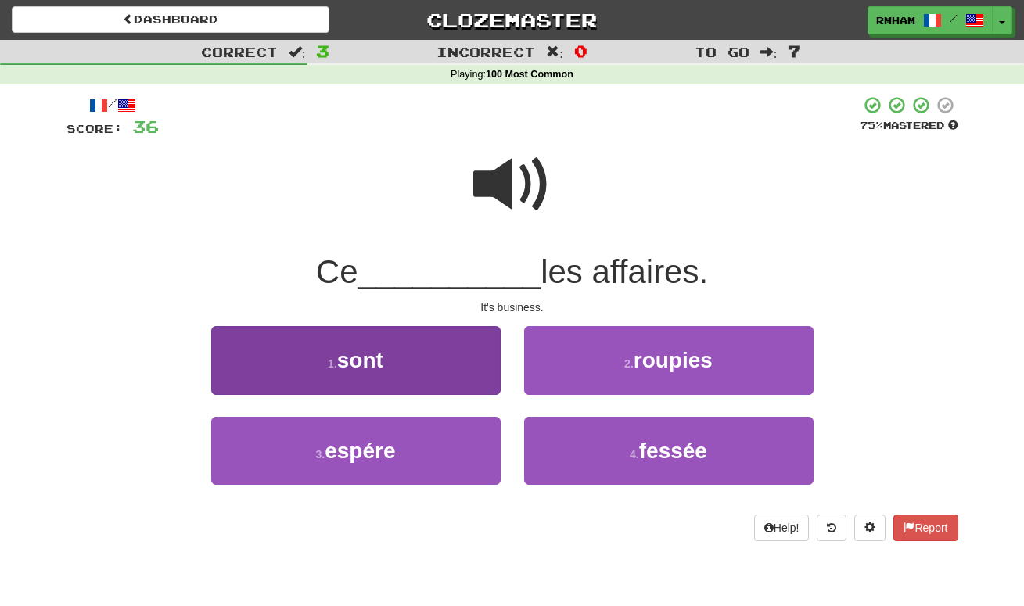
click at [435, 348] on button "1 . sont" at bounding box center [355, 360] width 289 height 68
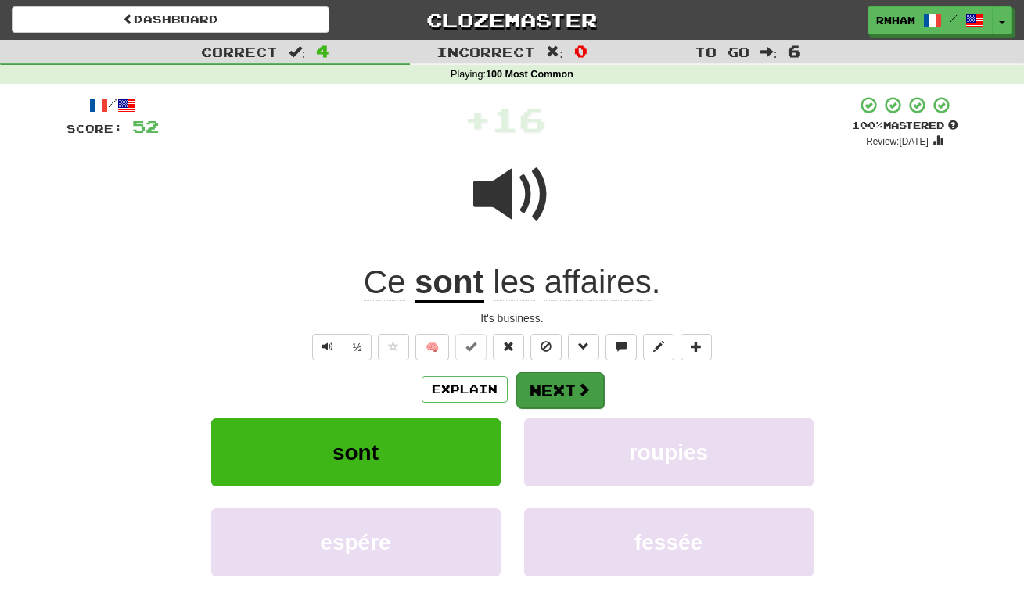
click at [553, 383] on button "Next" at bounding box center [560, 390] width 88 height 36
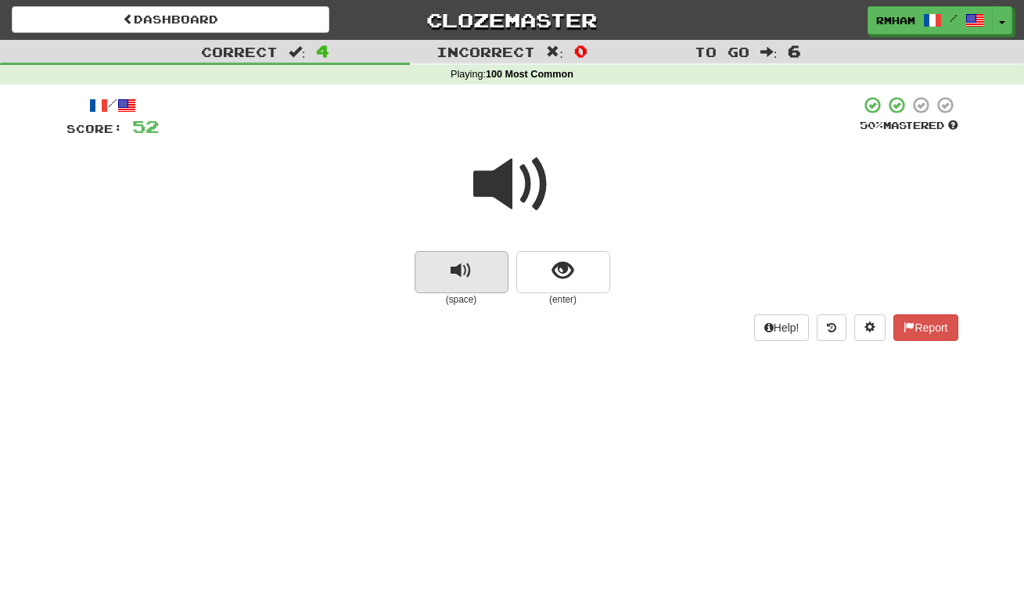
click at [469, 271] on span "replay audio" at bounding box center [461, 270] width 21 height 21
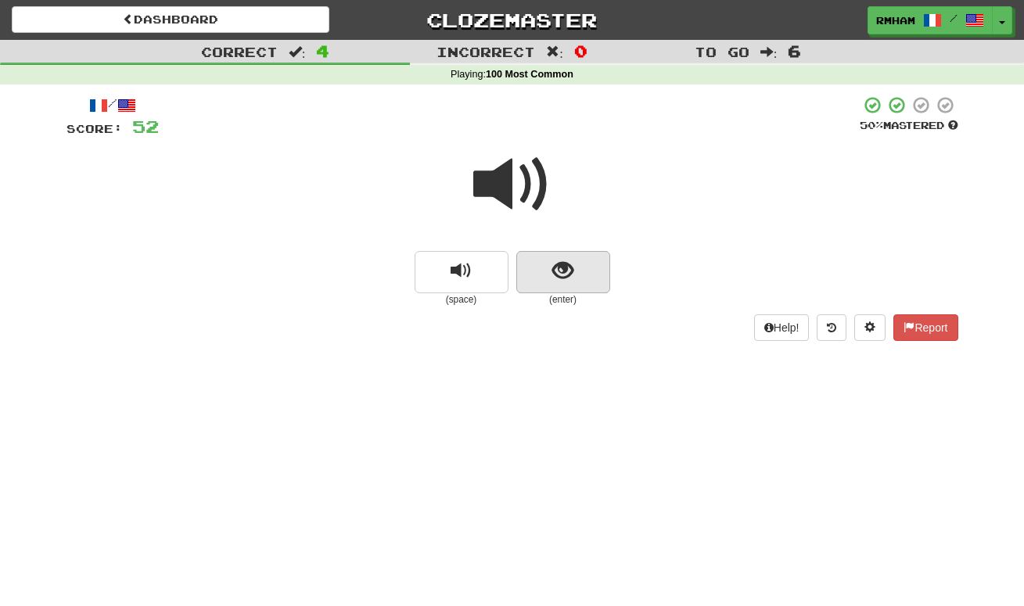
click at [558, 266] on span "show sentence" at bounding box center [562, 270] width 21 height 21
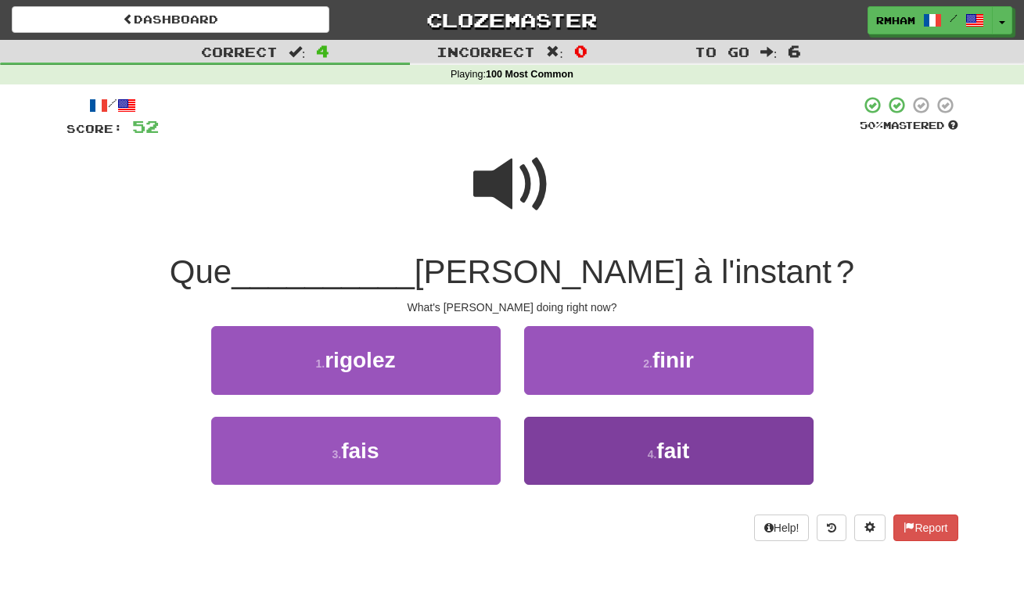
click at [662, 451] on span "fait" at bounding box center [672, 451] width 33 height 24
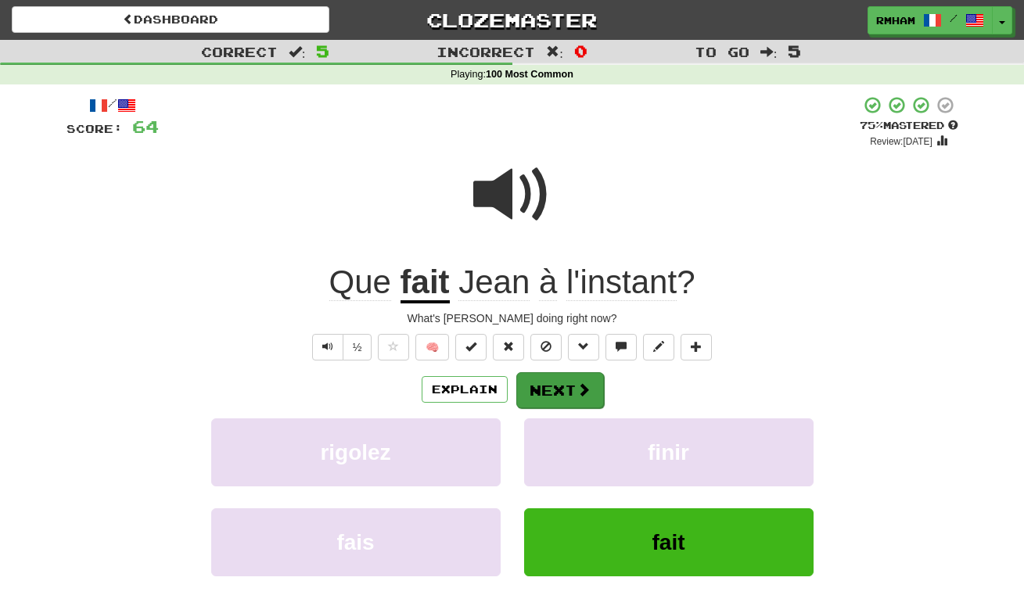
click at [570, 381] on button "Next" at bounding box center [560, 390] width 88 height 36
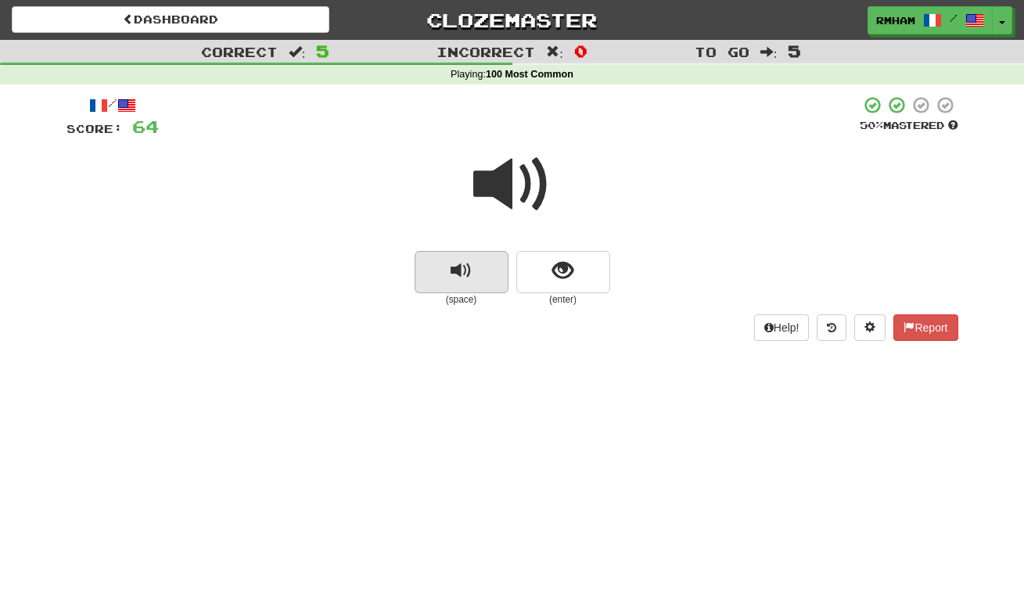
click at [458, 265] on span "replay audio" at bounding box center [461, 270] width 21 height 21
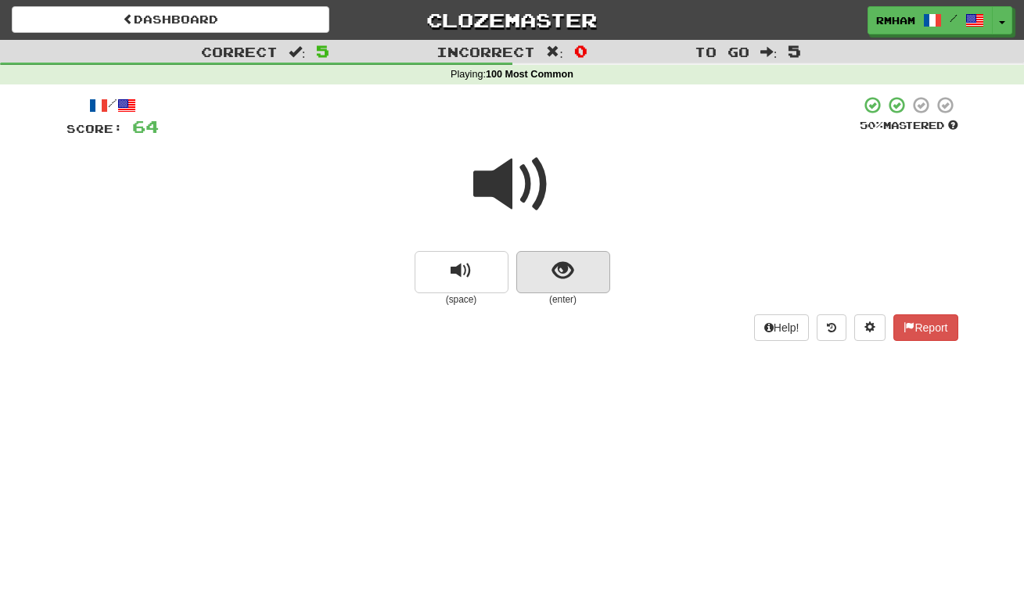
click at [567, 268] on span "show sentence" at bounding box center [562, 270] width 21 height 21
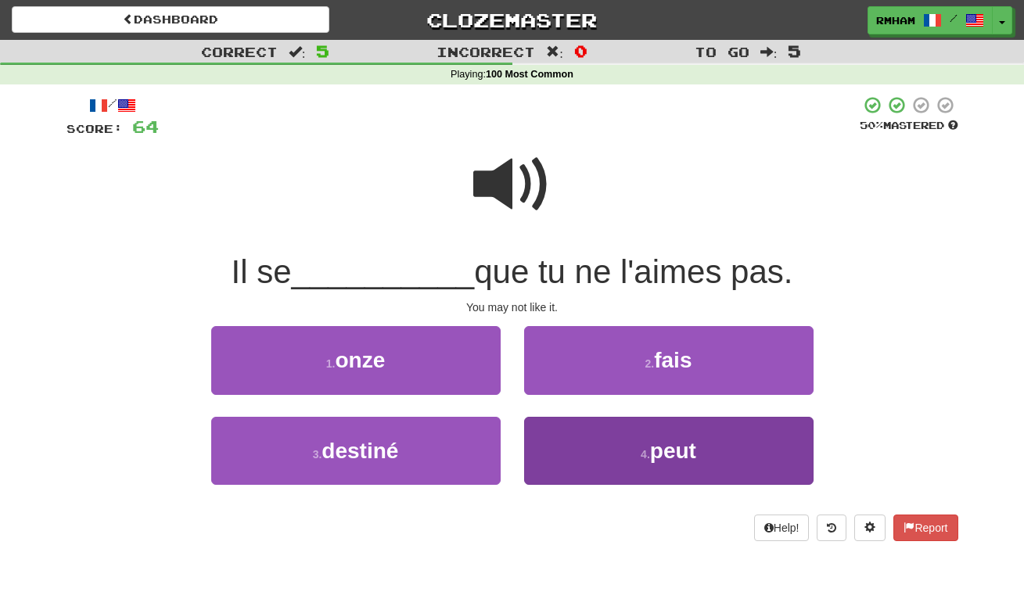
click at [686, 451] on span "peut" at bounding box center [673, 451] width 46 height 24
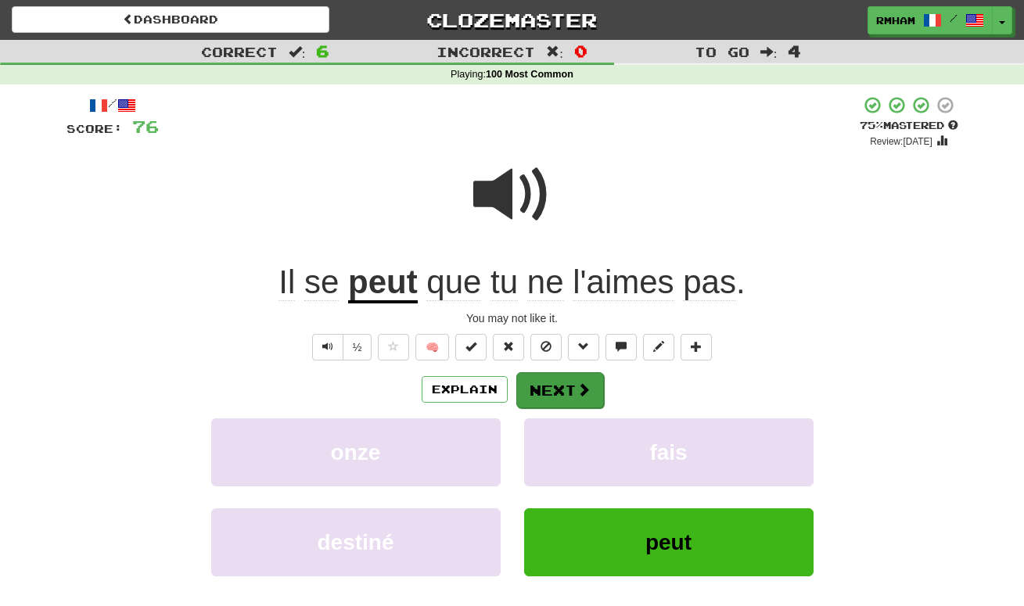
click at [565, 384] on button "Next" at bounding box center [560, 390] width 88 height 36
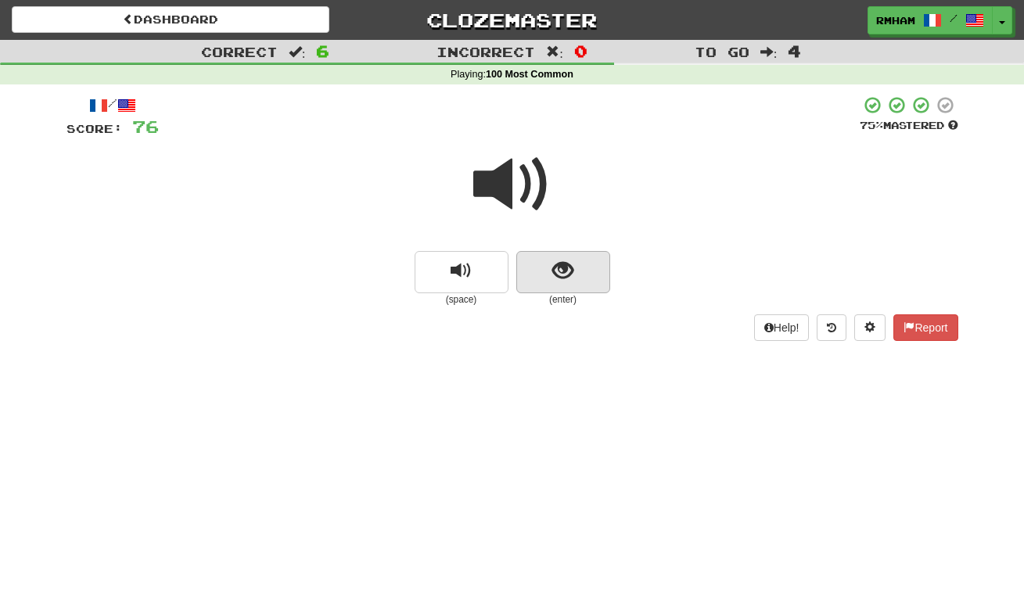
click at [562, 271] on span "show sentence" at bounding box center [562, 270] width 21 height 21
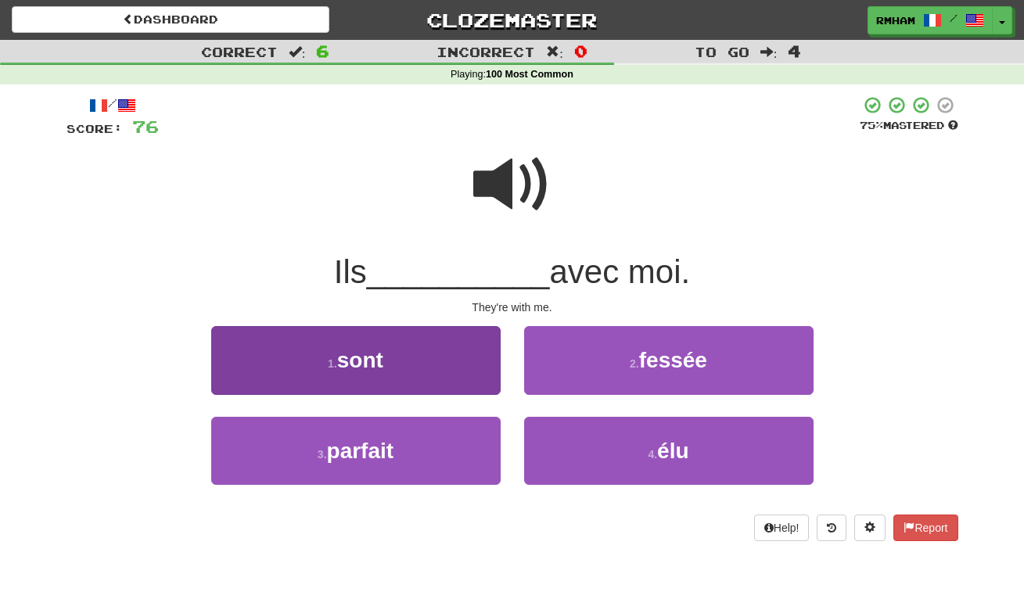
click at [469, 350] on button "1 . sont" at bounding box center [355, 360] width 289 height 68
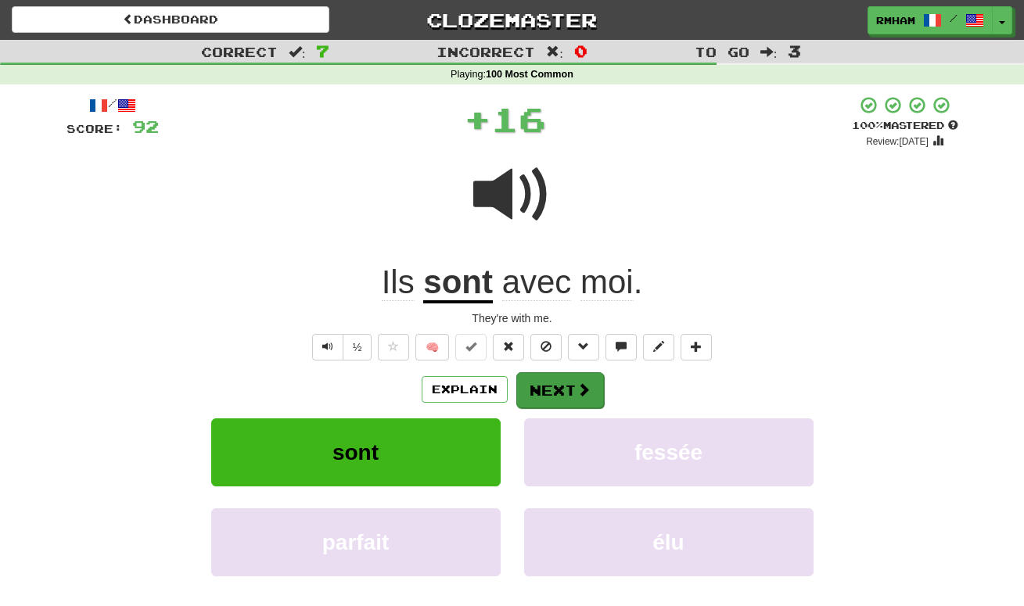
click at [552, 386] on button "Next" at bounding box center [560, 390] width 88 height 36
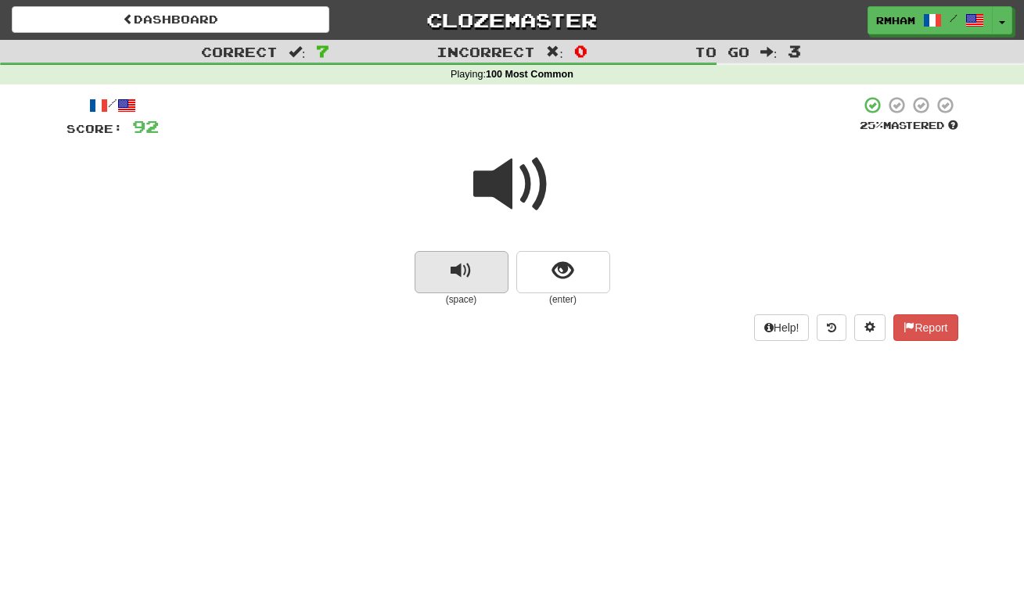
click at [476, 269] on button "replay audio" at bounding box center [462, 272] width 94 height 42
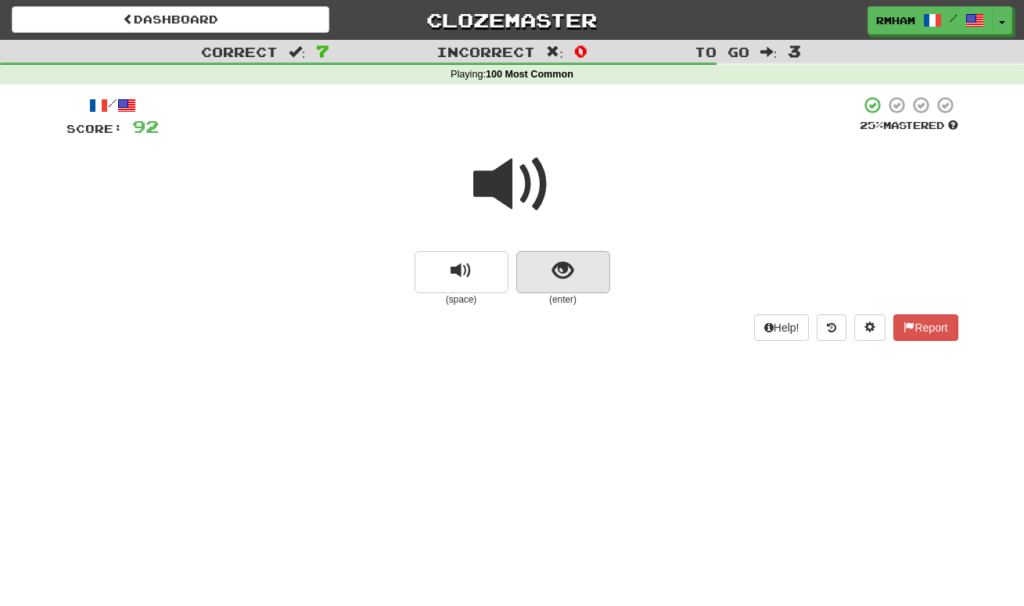
click at [562, 263] on span "show sentence" at bounding box center [562, 270] width 21 height 21
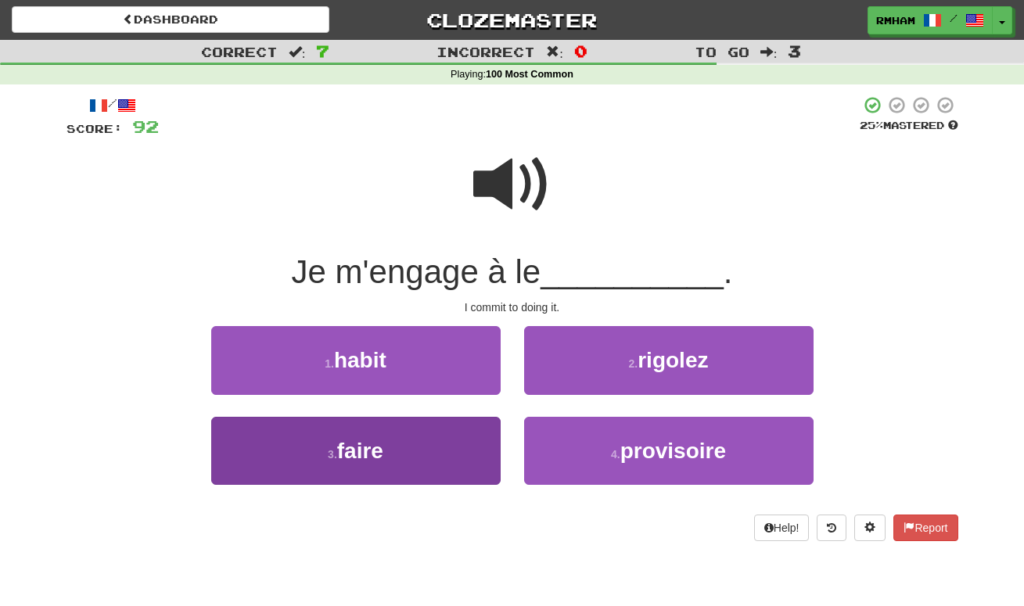
click at [451, 429] on button "3 . faire" at bounding box center [355, 451] width 289 height 68
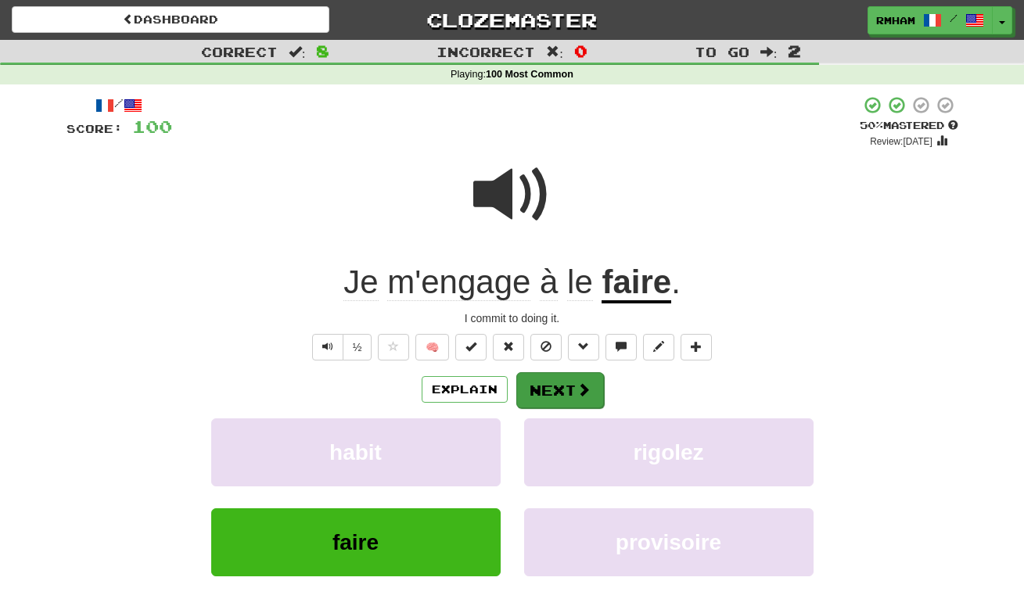
click at [558, 382] on button "Next" at bounding box center [560, 390] width 88 height 36
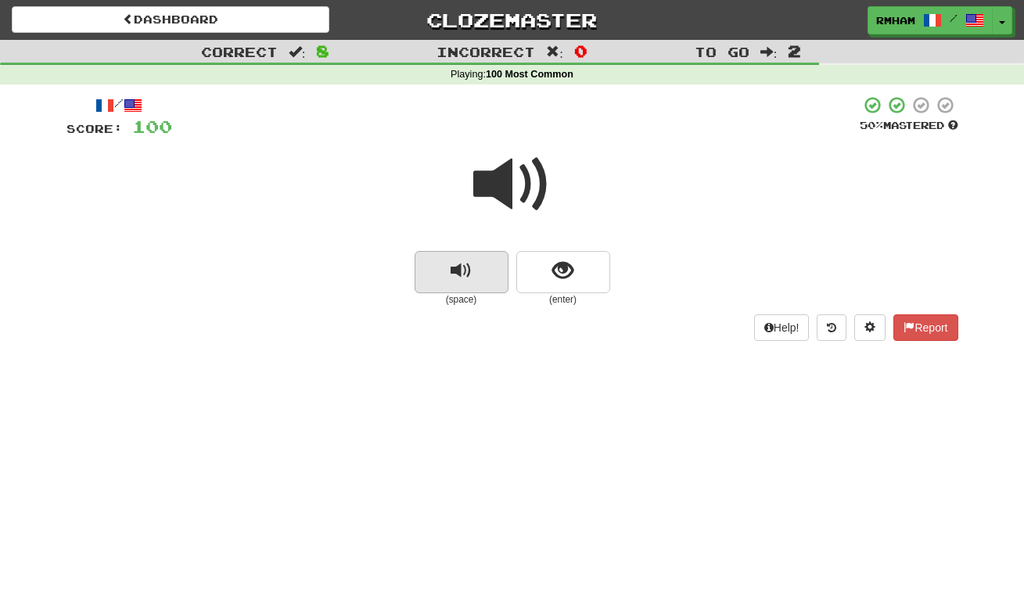
click at [459, 266] on span "replay audio" at bounding box center [461, 270] width 21 height 21
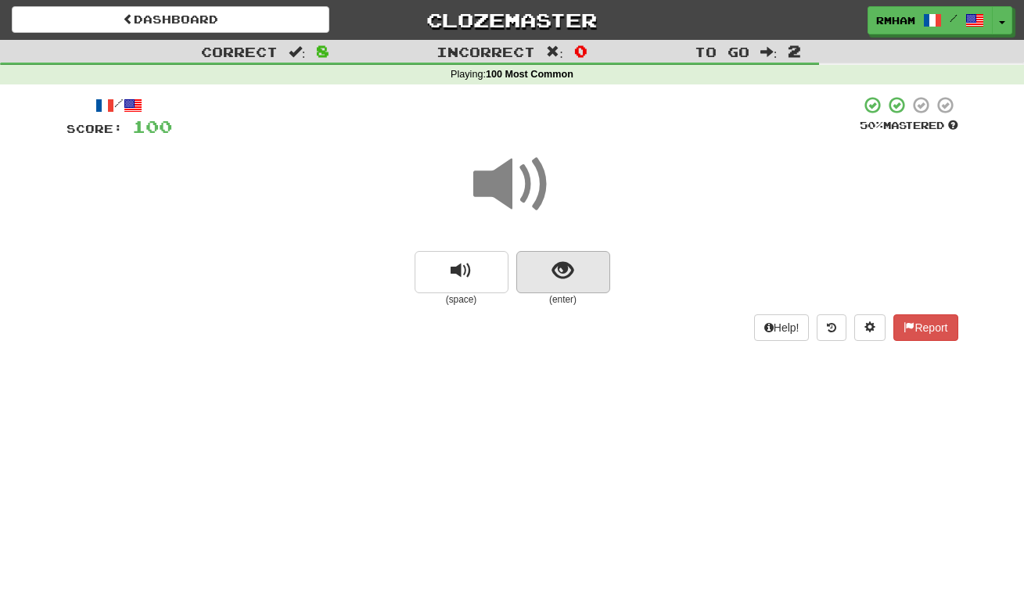
click at [561, 267] on span "show sentence" at bounding box center [562, 270] width 21 height 21
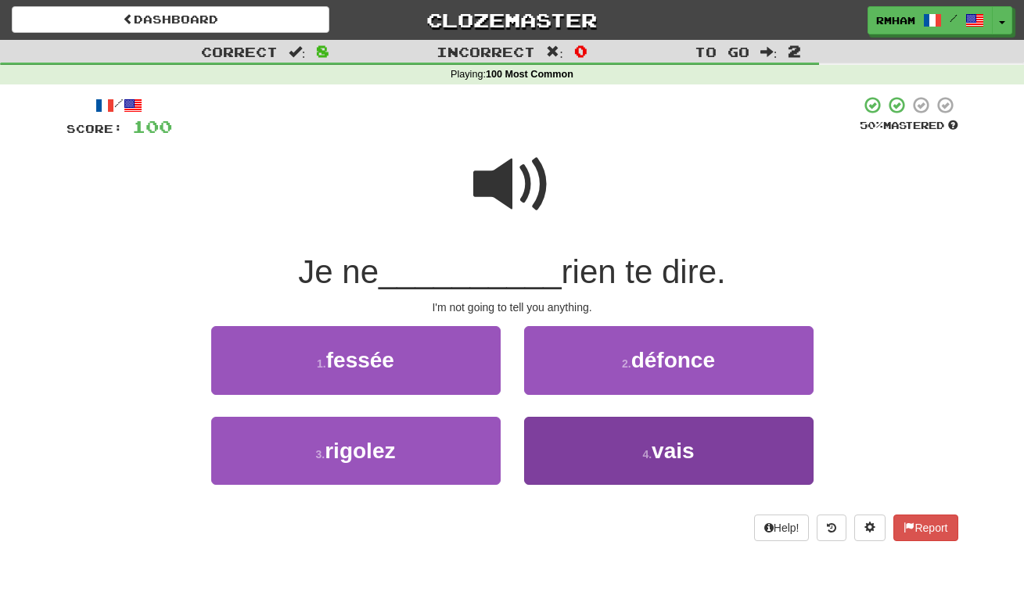
click at [684, 440] on span "vais" at bounding box center [673, 451] width 43 height 24
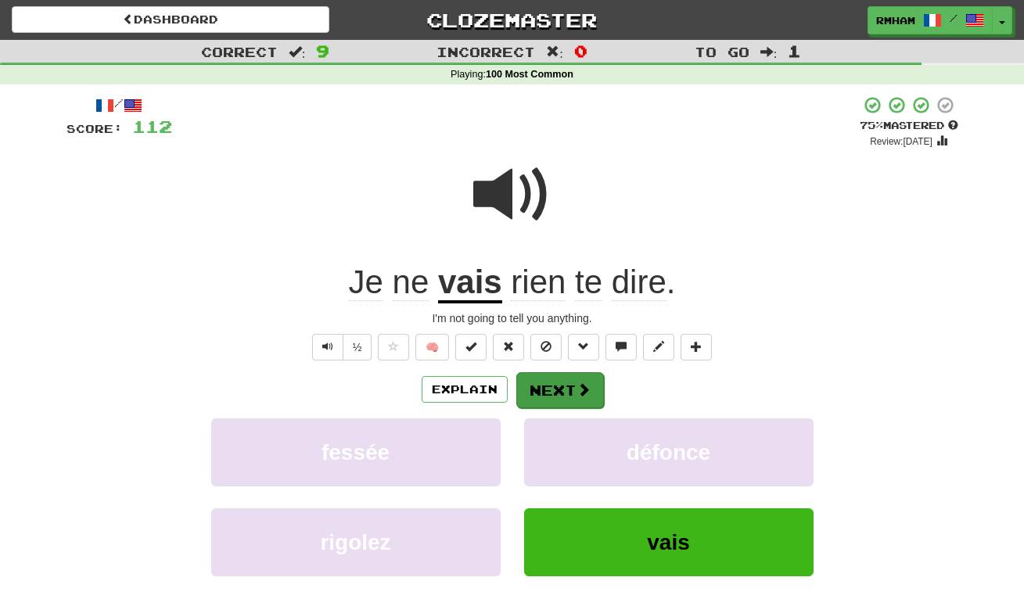
click at [571, 381] on button "Next" at bounding box center [560, 390] width 88 height 36
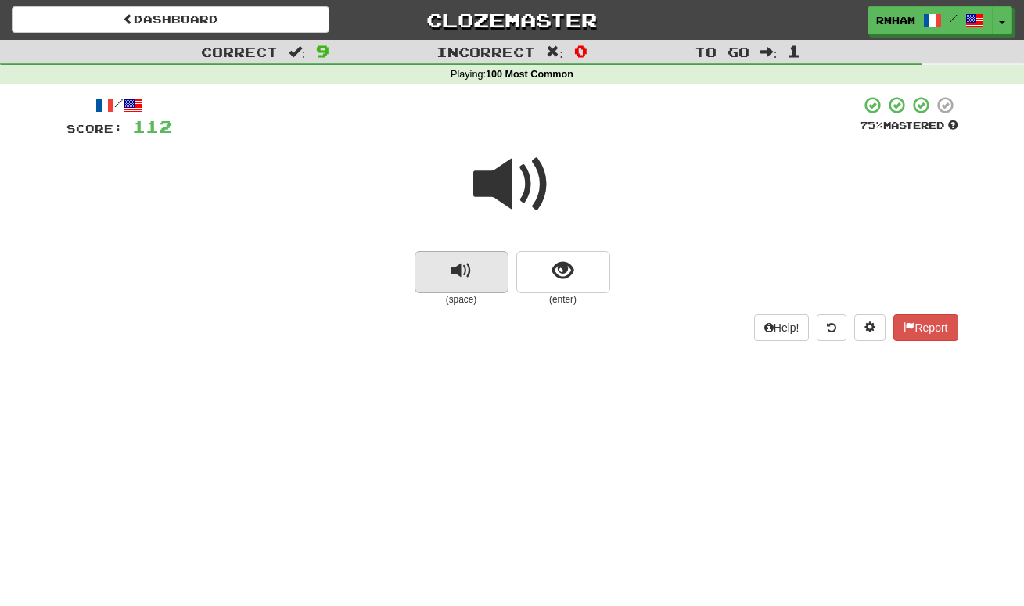
click at [470, 263] on span "replay audio" at bounding box center [461, 270] width 21 height 21
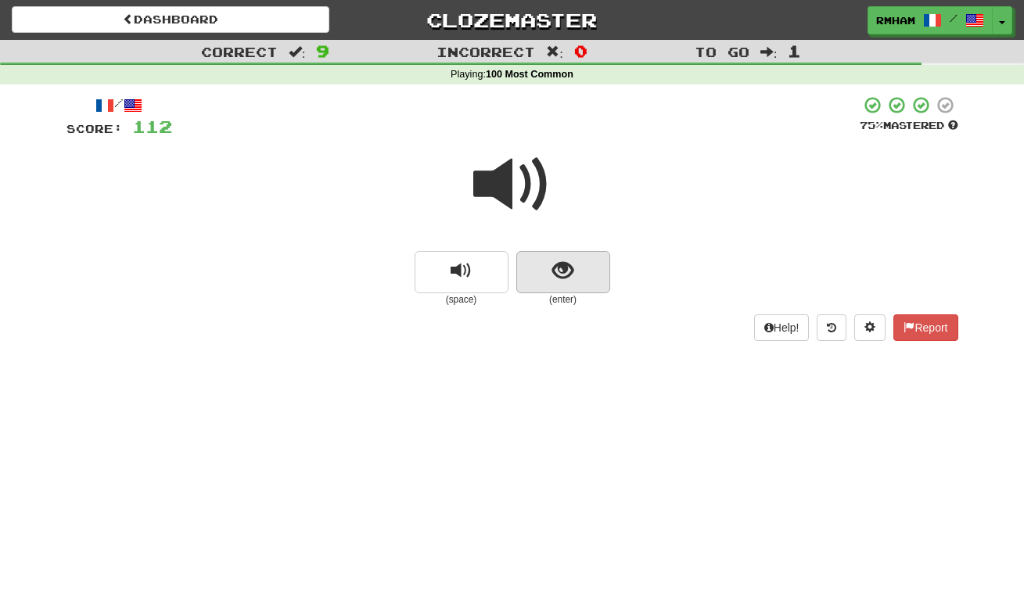
click at [560, 269] on span "show sentence" at bounding box center [562, 270] width 21 height 21
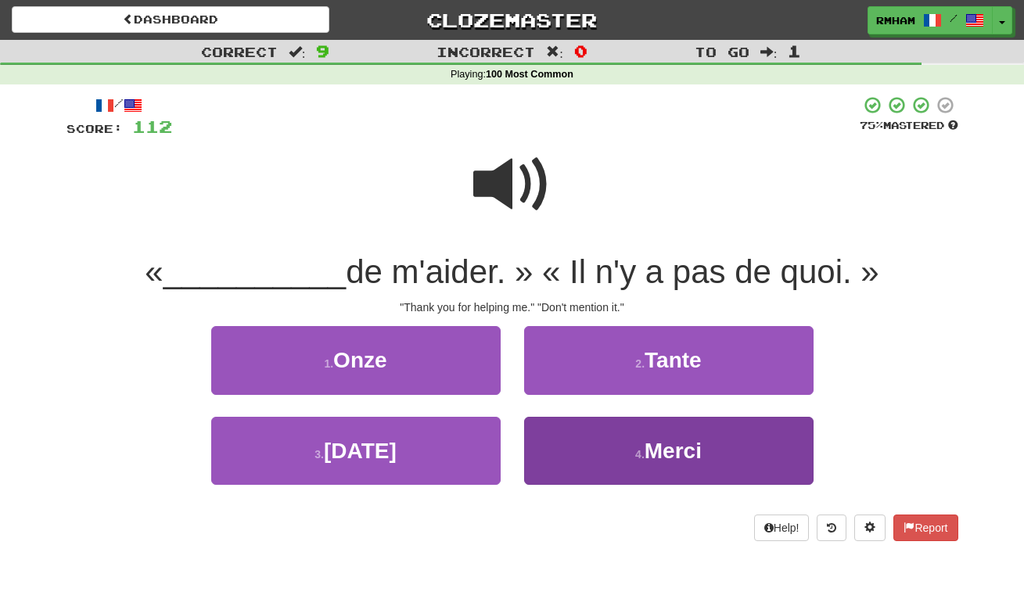
click at [648, 447] on span "Merci" at bounding box center [673, 451] width 57 height 24
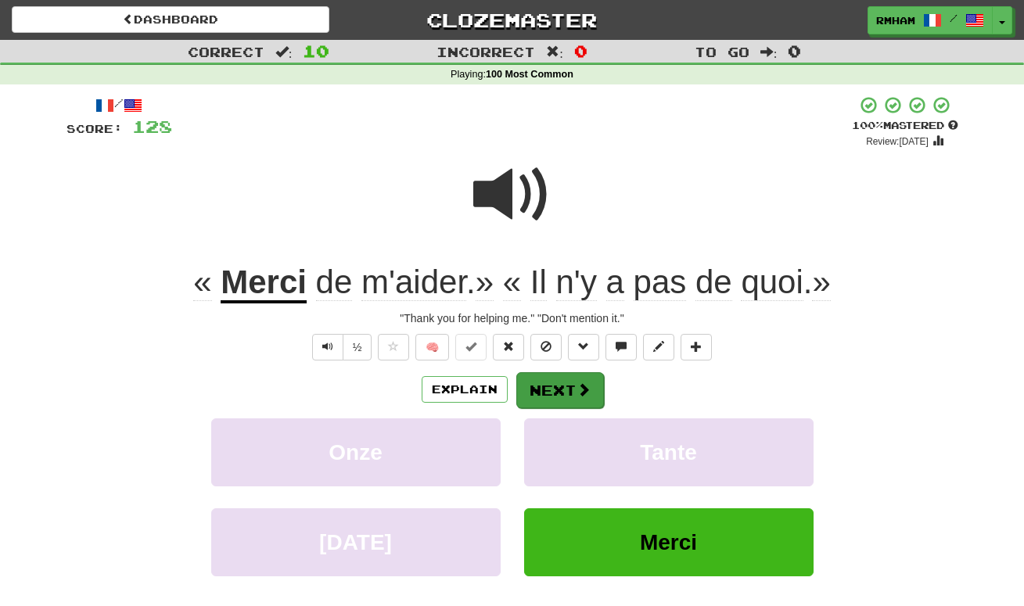
click at [569, 376] on button "Next" at bounding box center [560, 390] width 88 height 36
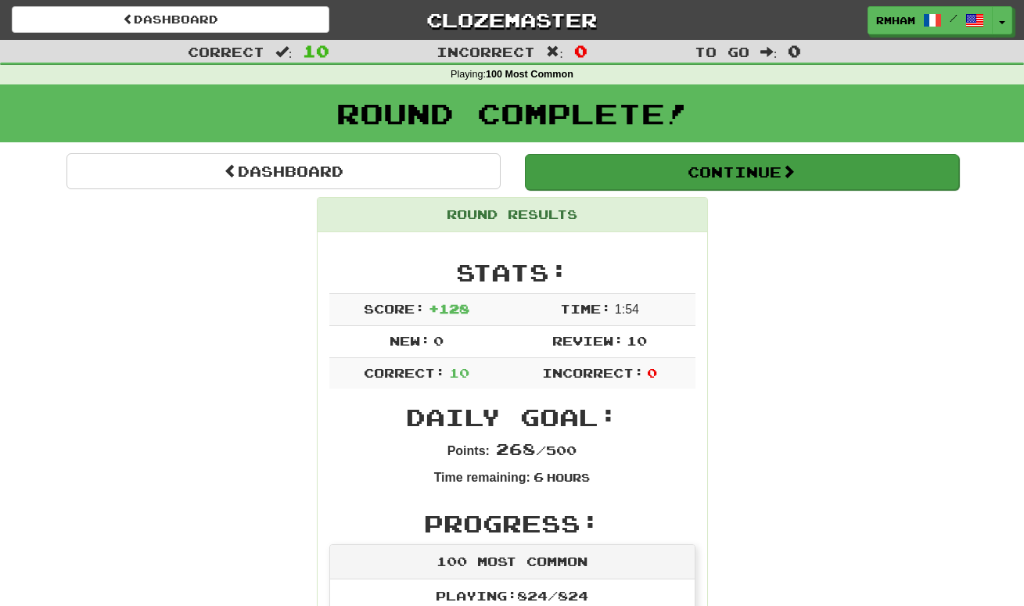
click at [744, 171] on button "Continue" at bounding box center [742, 172] width 434 height 36
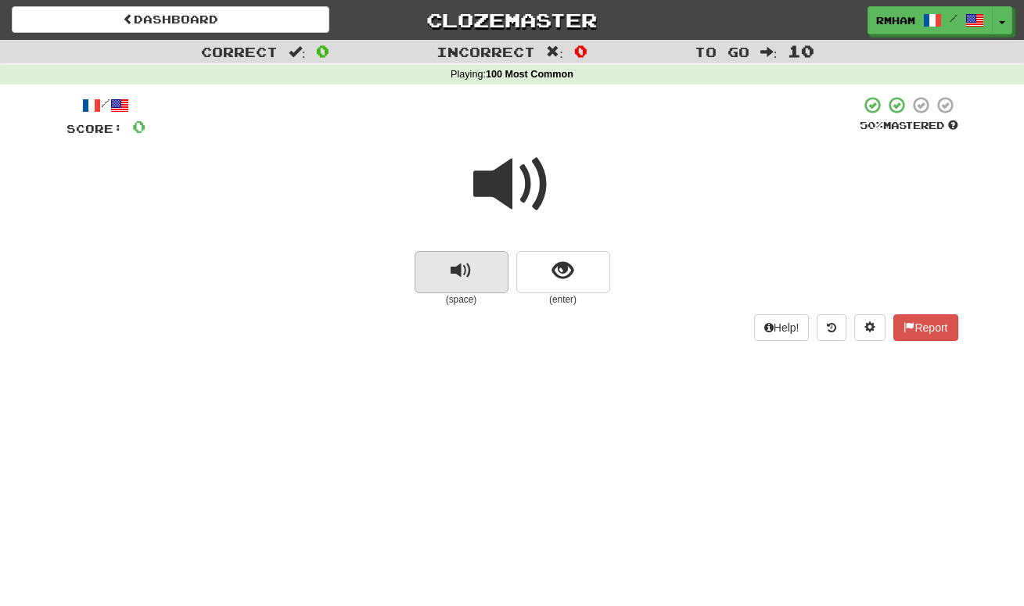
click at [479, 263] on button "replay audio" at bounding box center [462, 272] width 94 height 42
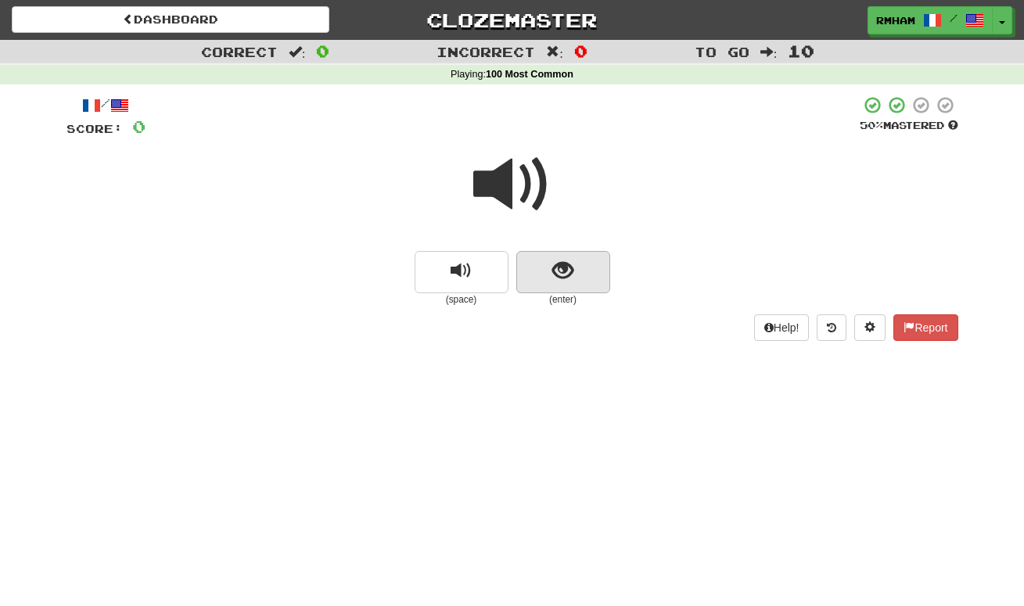
click at [558, 263] on span "show sentence" at bounding box center [562, 270] width 21 height 21
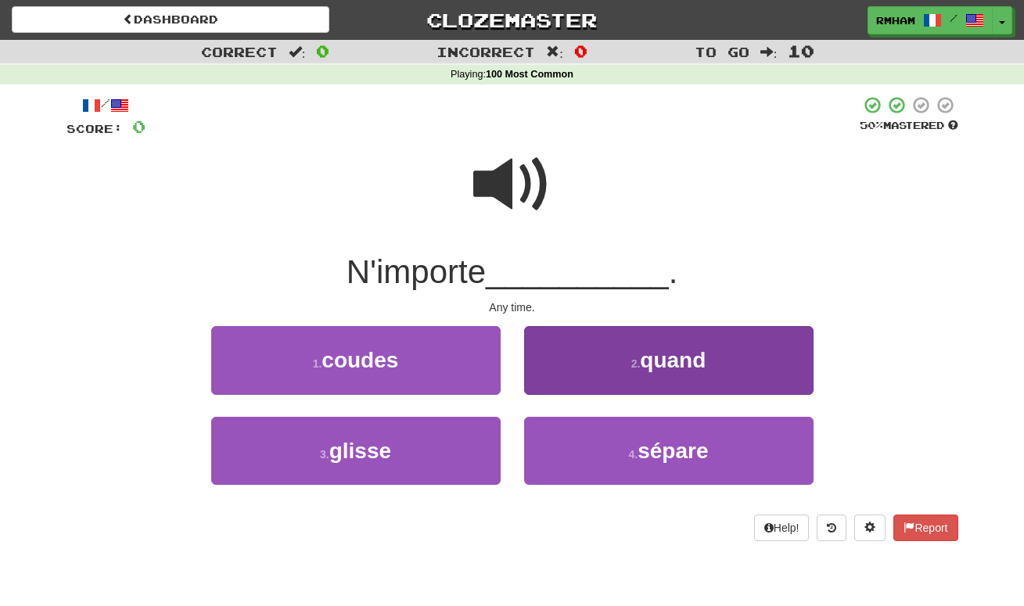
click at [651, 353] on span "quand" at bounding box center [673, 360] width 66 height 24
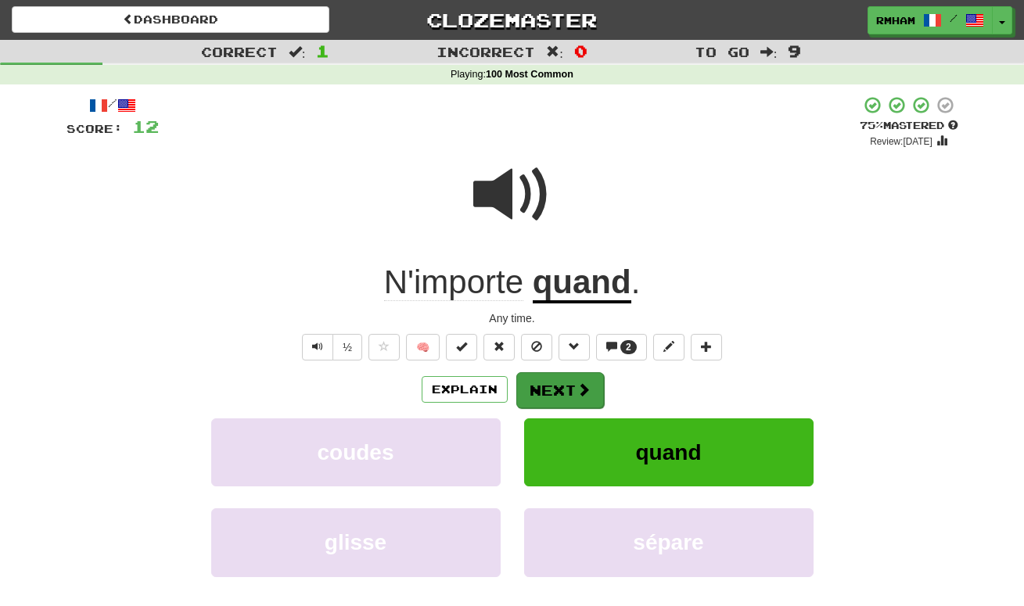
click at [559, 378] on button "Next" at bounding box center [560, 390] width 88 height 36
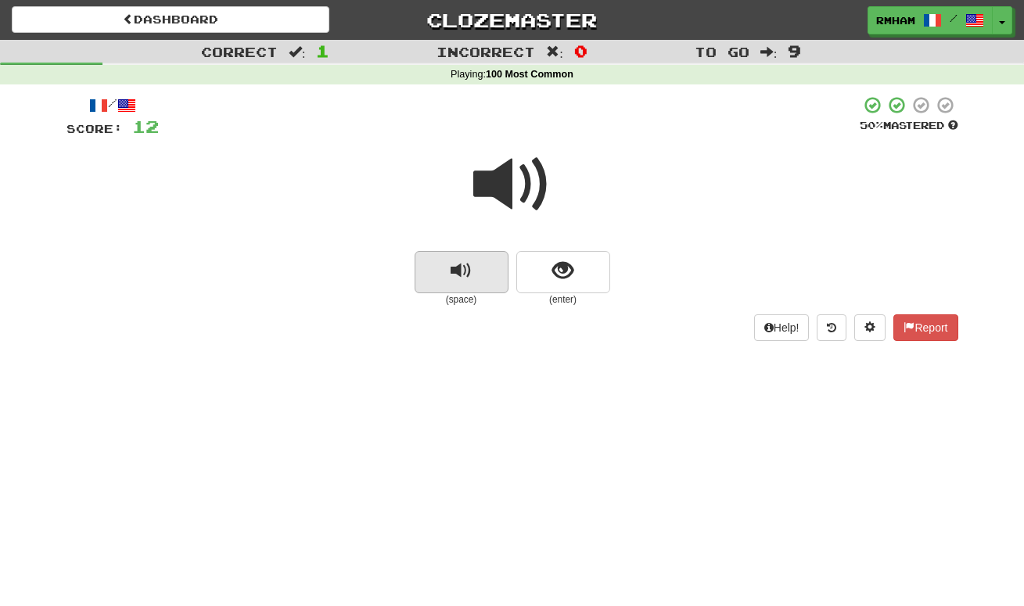
click at [479, 274] on button "replay audio" at bounding box center [462, 272] width 94 height 42
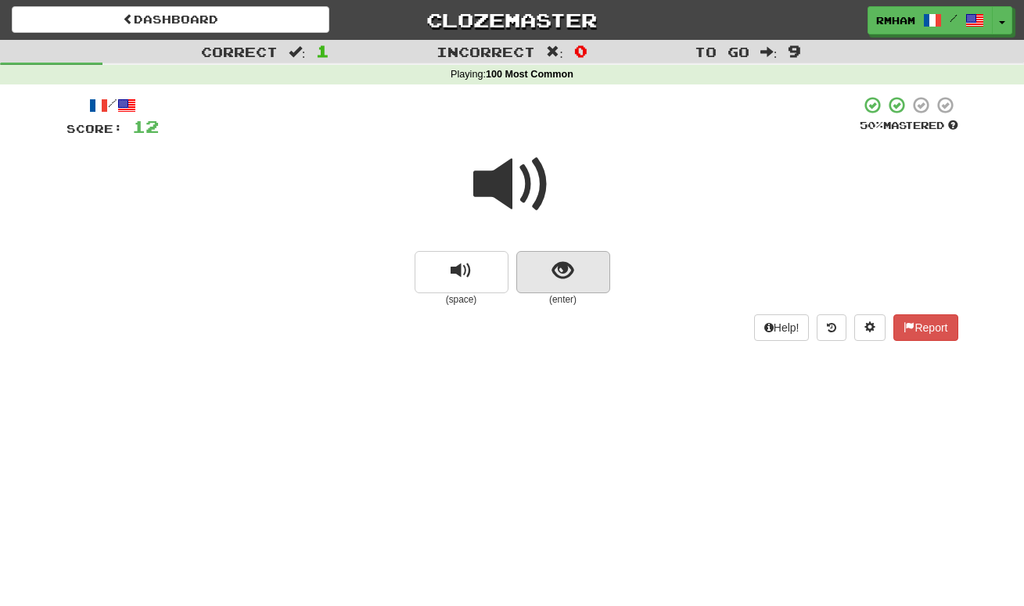
click at [562, 268] on span "show sentence" at bounding box center [562, 270] width 21 height 21
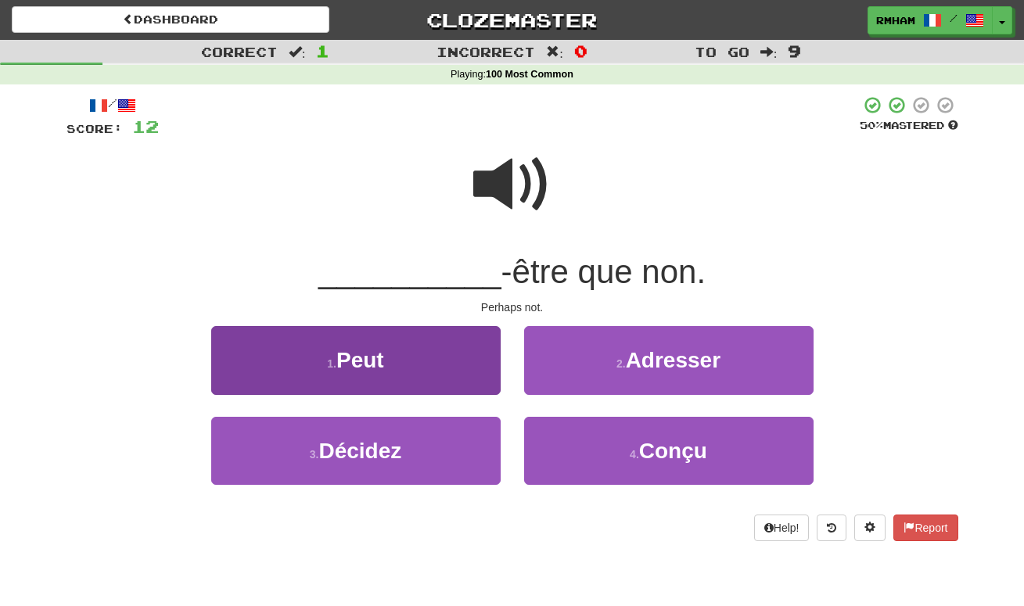
click at [416, 343] on button "1 . Peut" at bounding box center [355, 360] width 289 height 68
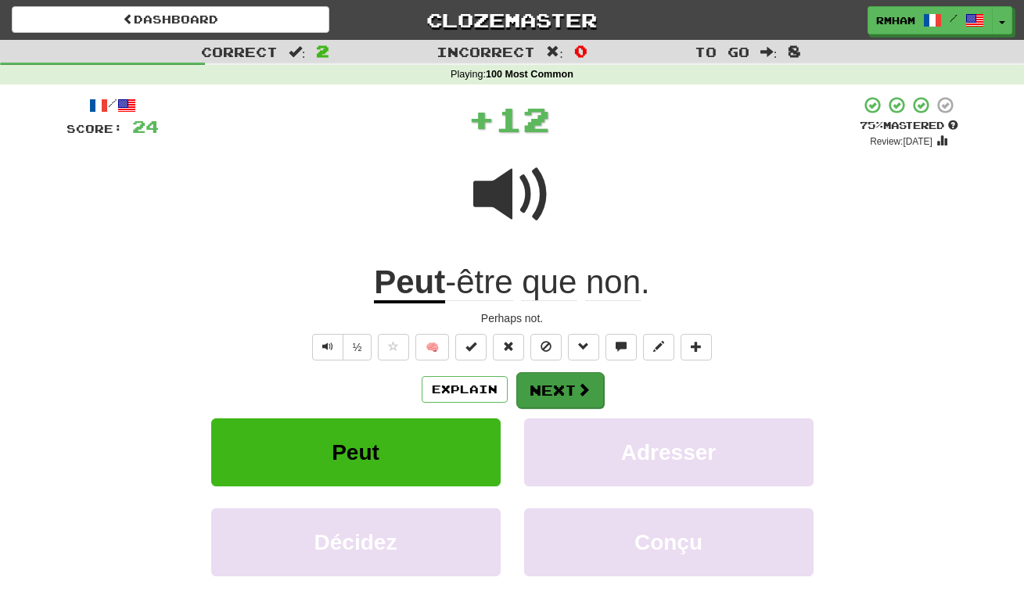
click at [548, 389] on button "Next" at bounding box center [560, 390] width 88 height 36
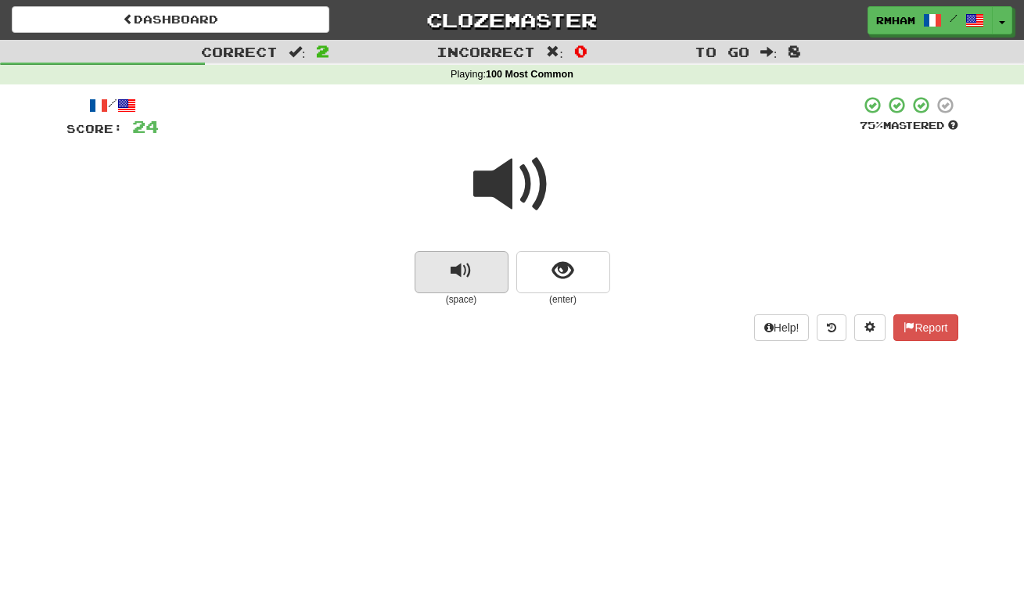
click at [469, 265] on span "replay audio" at bounding box center [461, 270] width 21 height 21
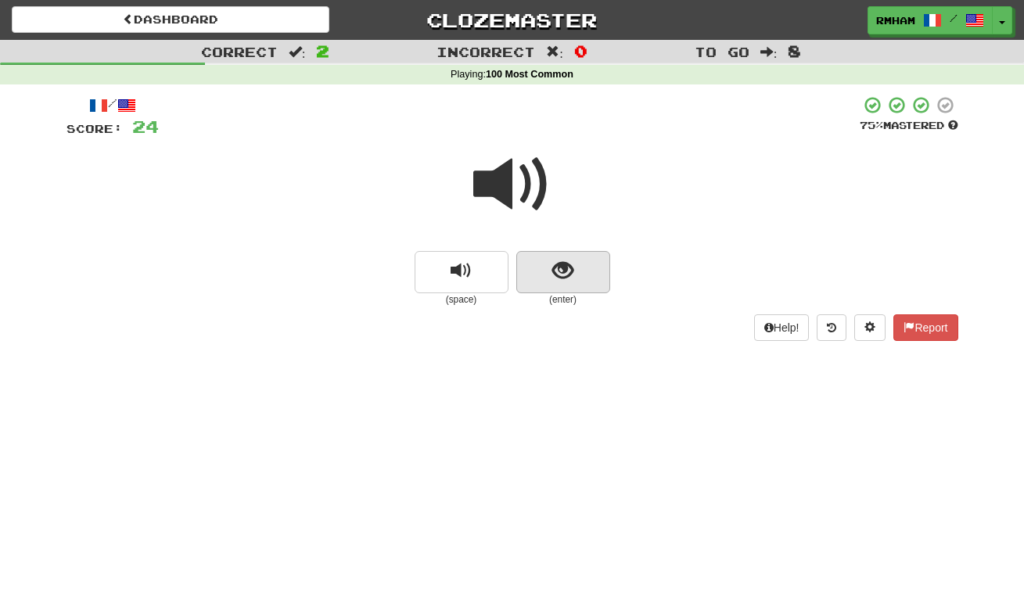
click at [555, 263] on span "show sentence" at bounding box center [562, 270] width 21 height 21
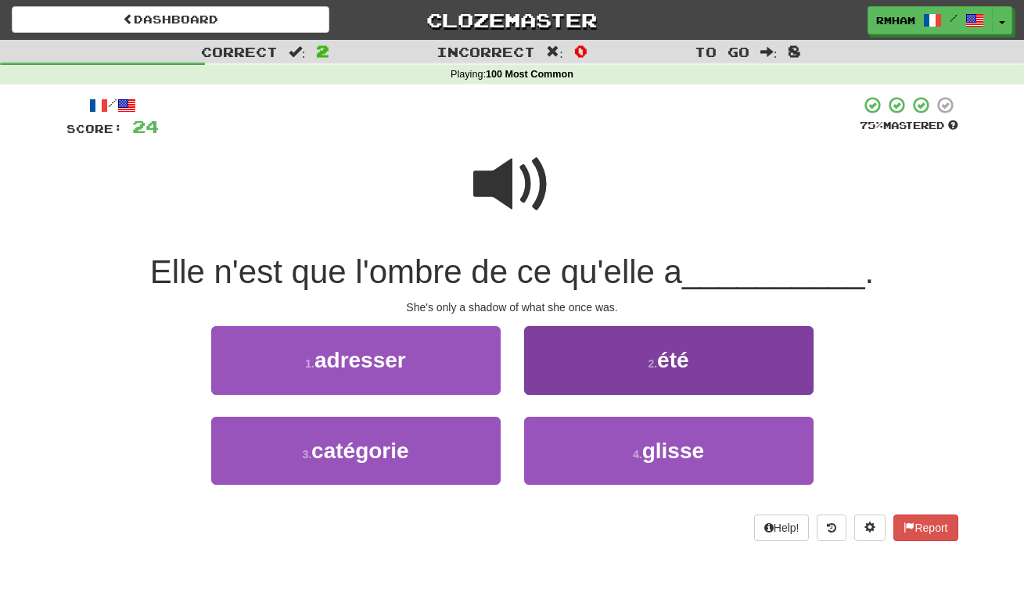
click at [688, 361] on span "été" at bounding box center [672, 360] width 31 height 24
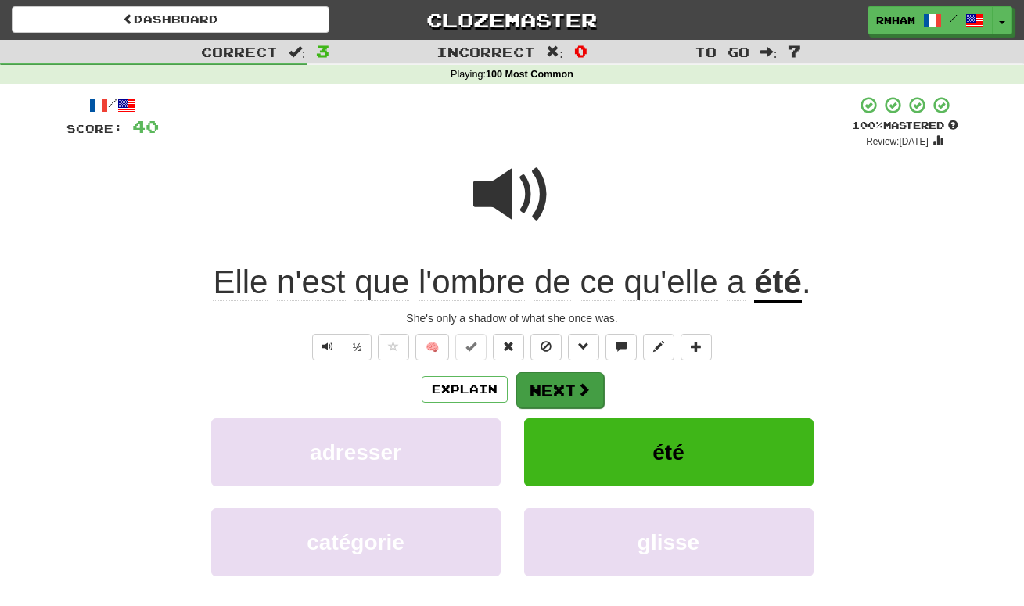
click at [572, 382] on button "Next" at bounding box center [560, 390] width 88 height 36
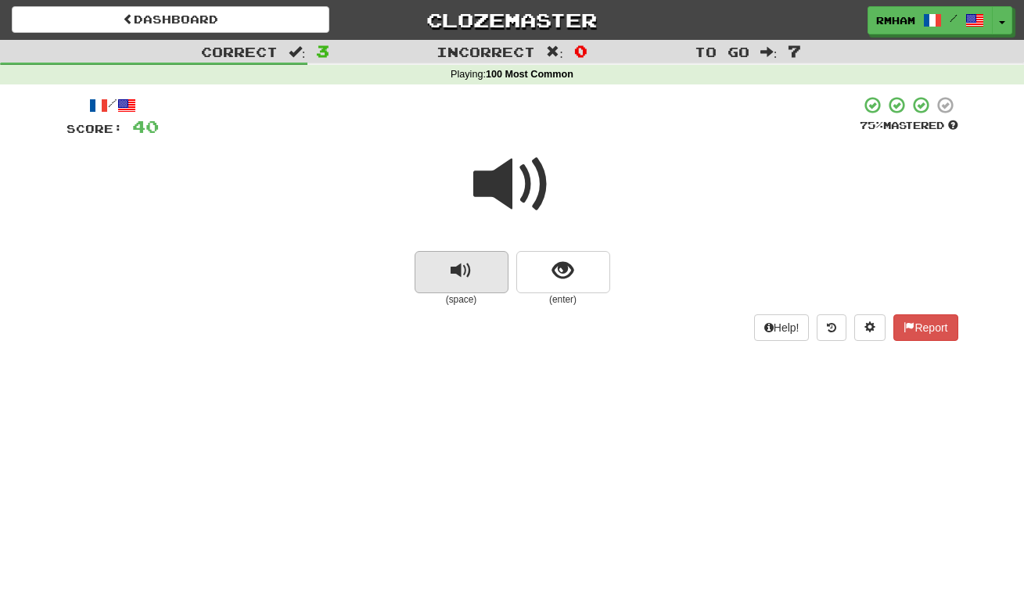
click at [469, 264] on span "replay audio" at bounding box center [461, 270] width 21 height 21
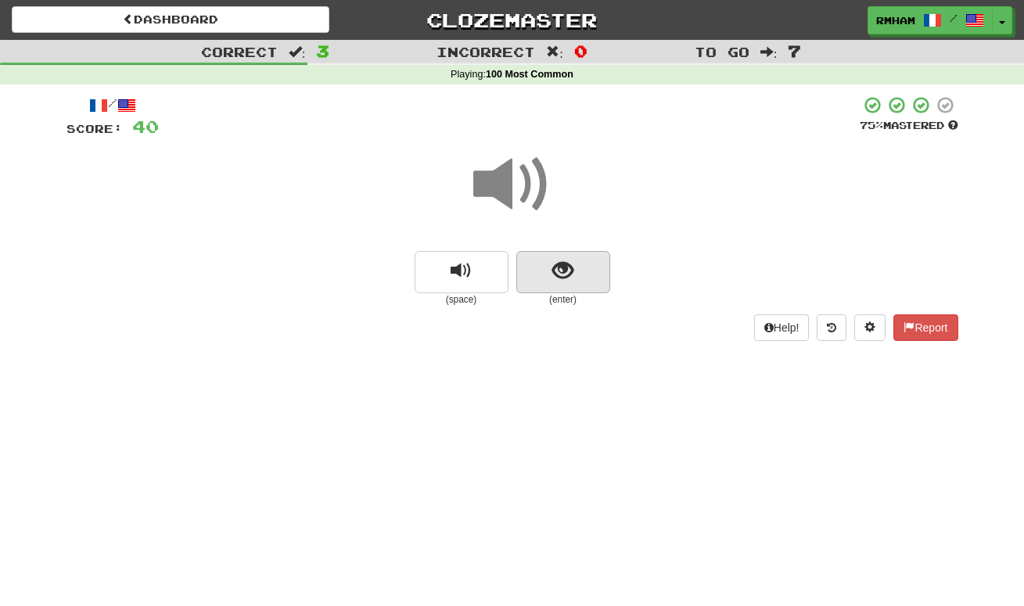
click at [562, 271] on span "show sentence" at bounding box center [562, 270] width 21 height 21
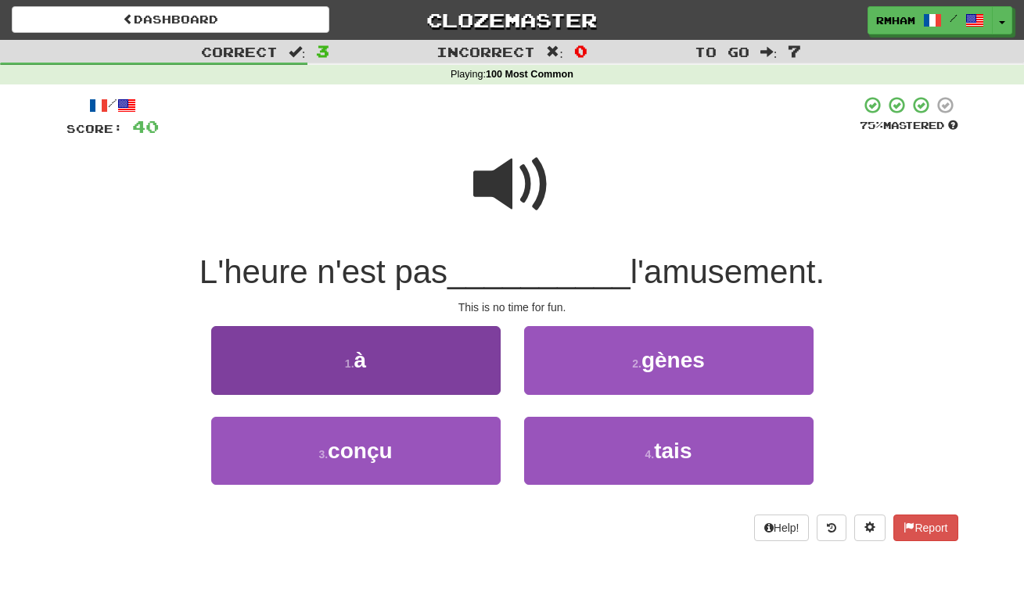
click at [422, 358] on button "1 . à" at bounding box center [355, 360] width 289 height 68
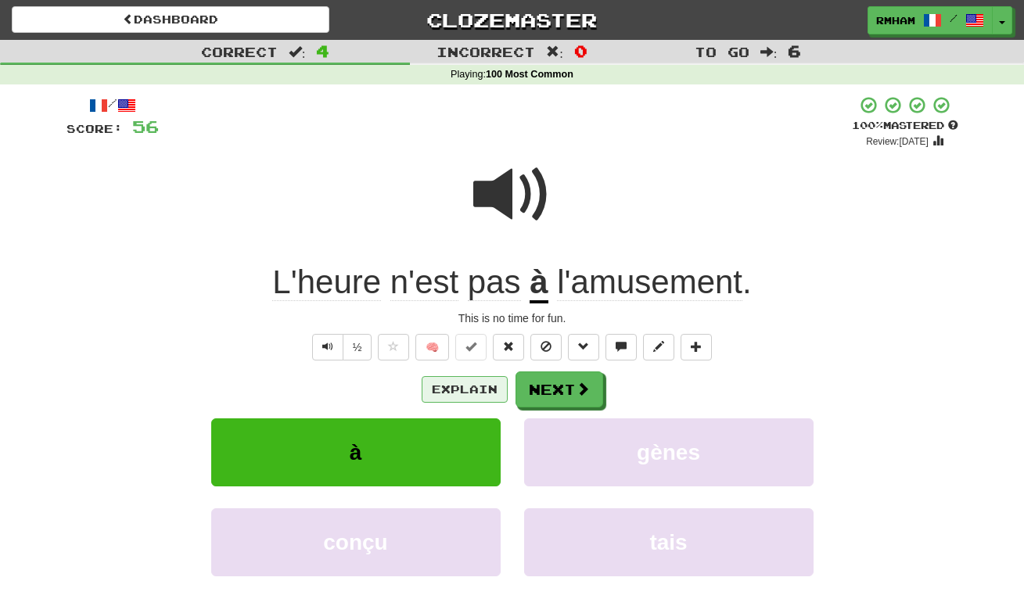
click at [472, 384] on button "Explain" at bounding box center [465, 389] width 86 height 27
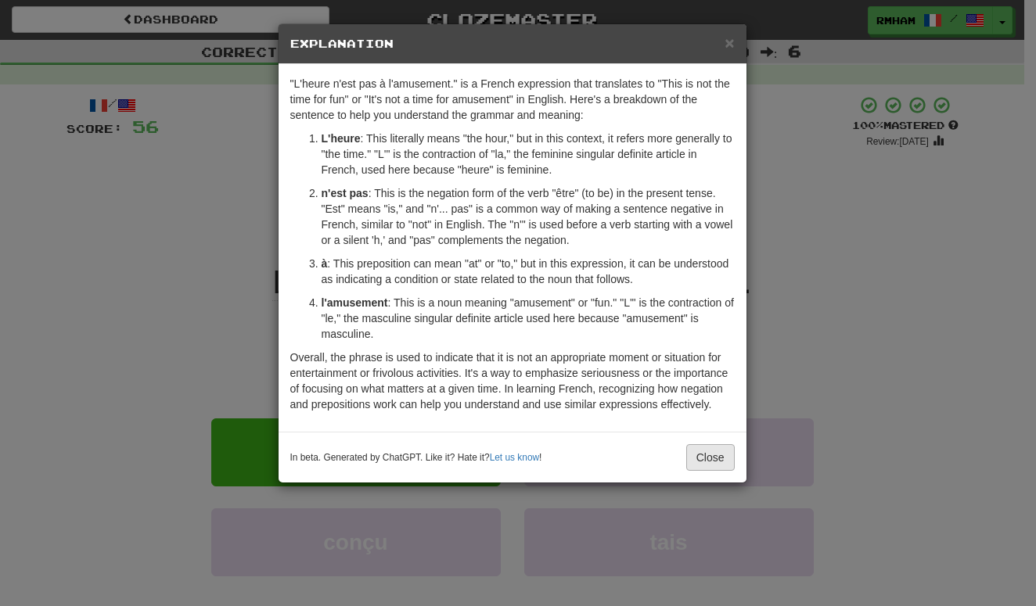
click at [713, 450] on button "Close" at bounding box center [710, 457] width 48 height 27
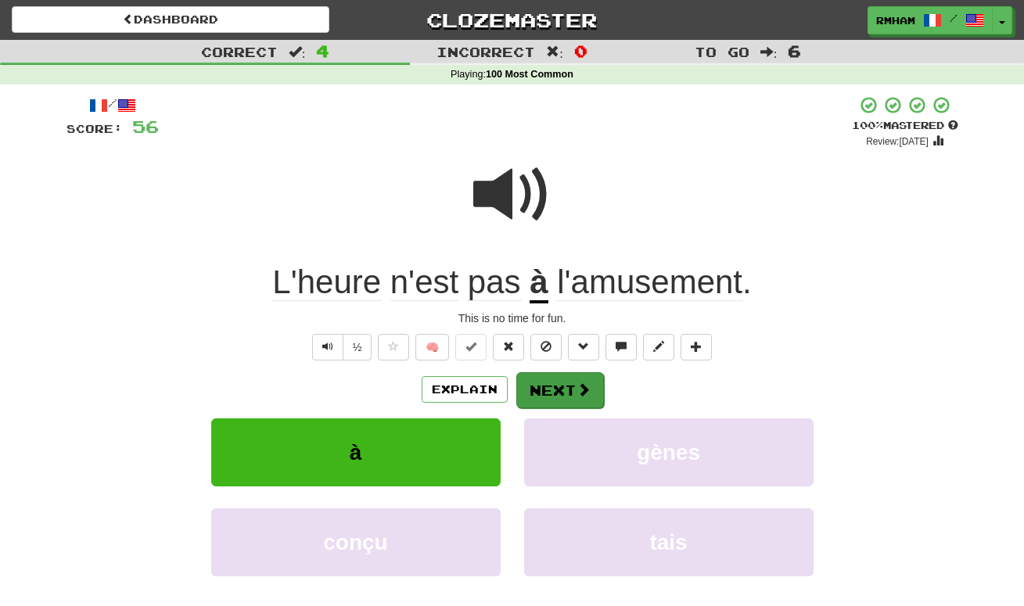
click at [577, 377] on button "Next" at bounding box center [560, 390] width 88 height 36
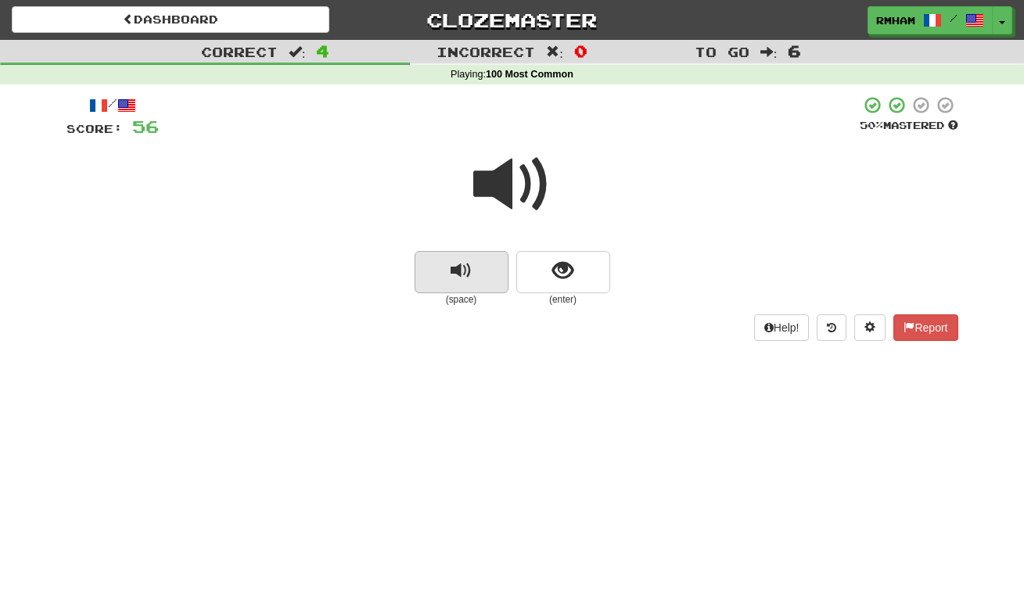
click at [465, 269] on span "replay audio" at bounding box center [461, 270] width 21 height 21
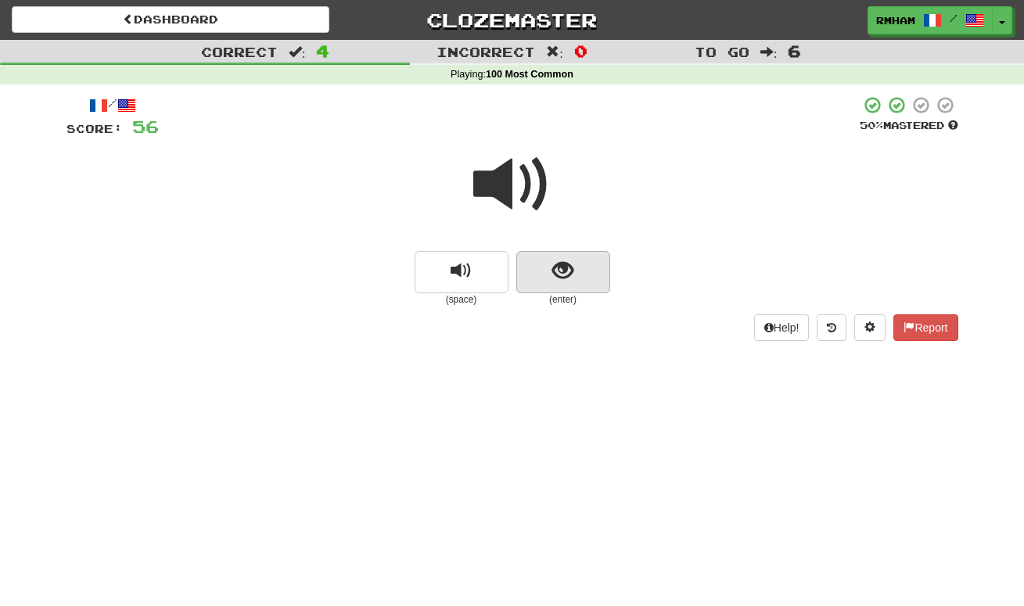
click at [559, 267] on span "show sentence" at bounding box center [562, 270] width 21 height 21
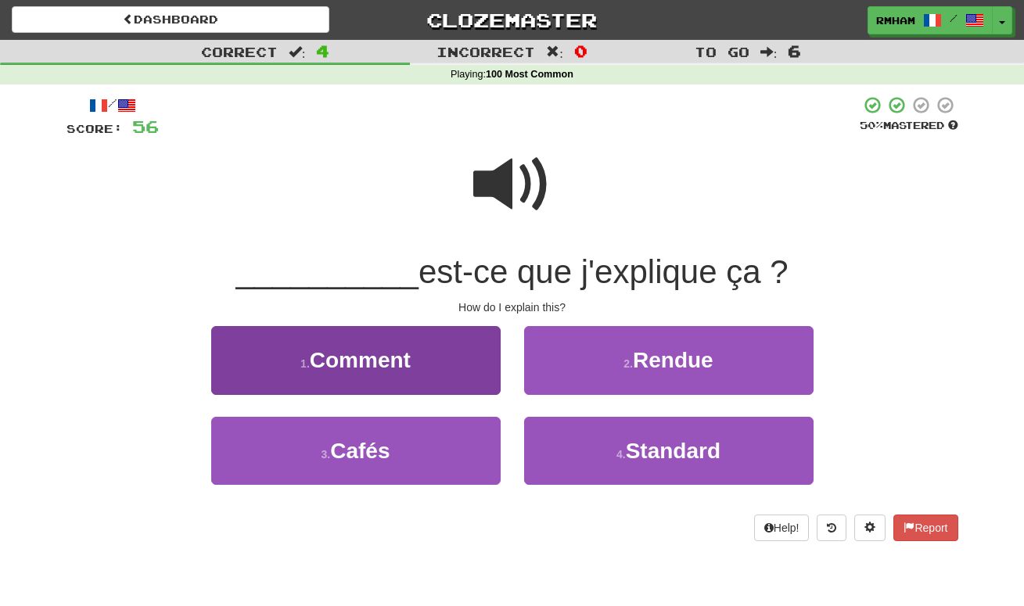
click at [413, 359] on button "1 . Comment" at bounding box center [355, 360] width 289 height 68
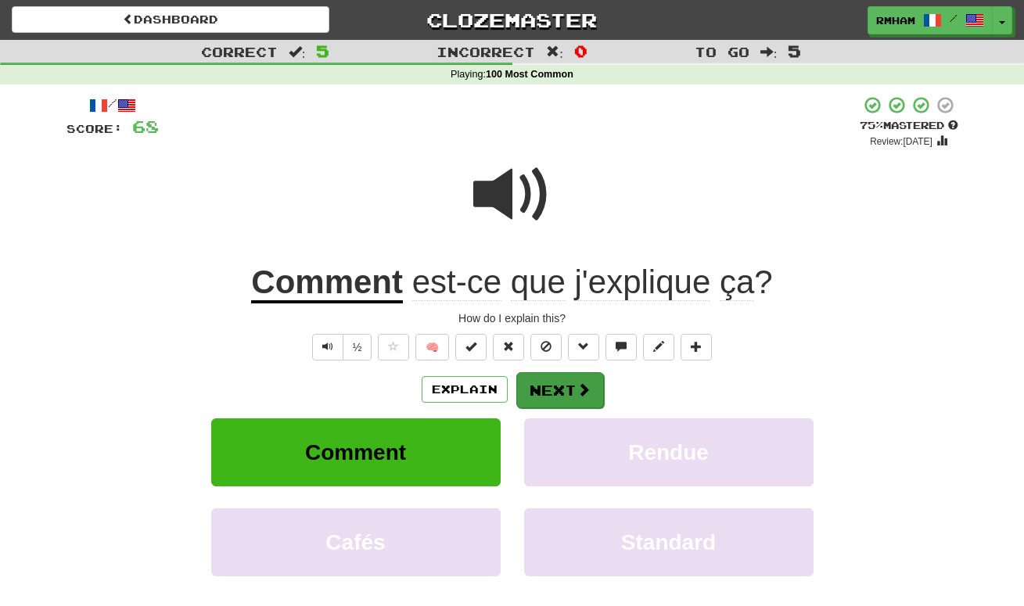
click at [550, 386] on button "Next" at bounding box center [560, 390] width 88 height 36
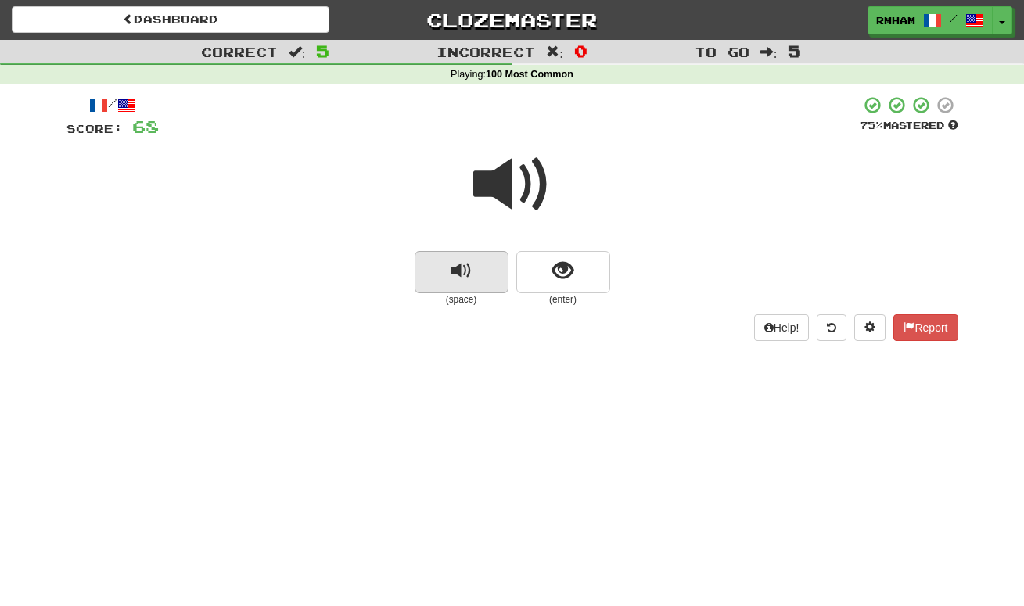
click at [461, 266] on span "replay audio" at bounding box center [461, 270] width 21 height 21
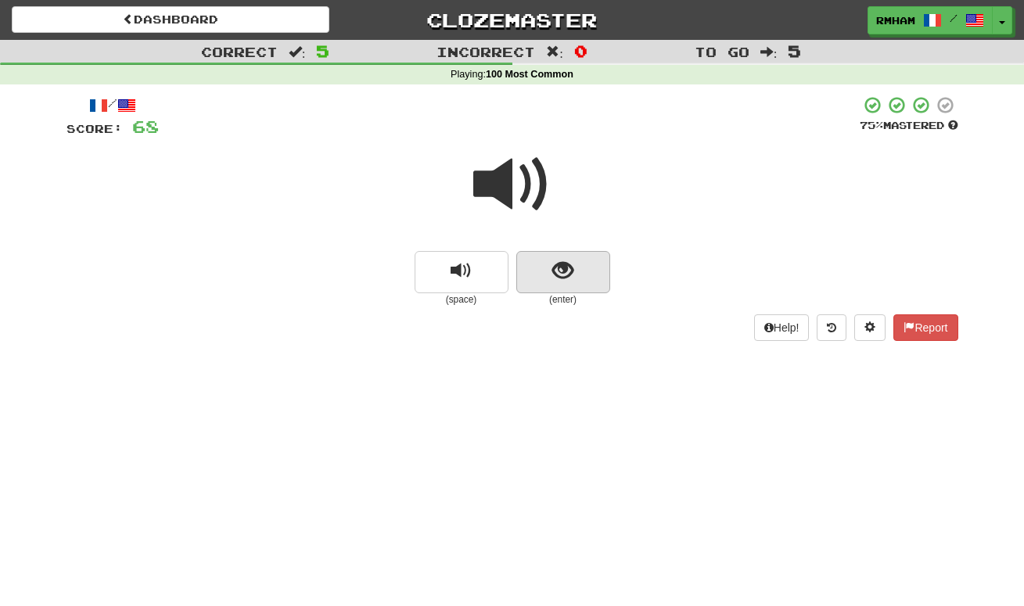
click at [553, 265] on span "show sentence" at bounding box center [562, 270] width 21 height 21
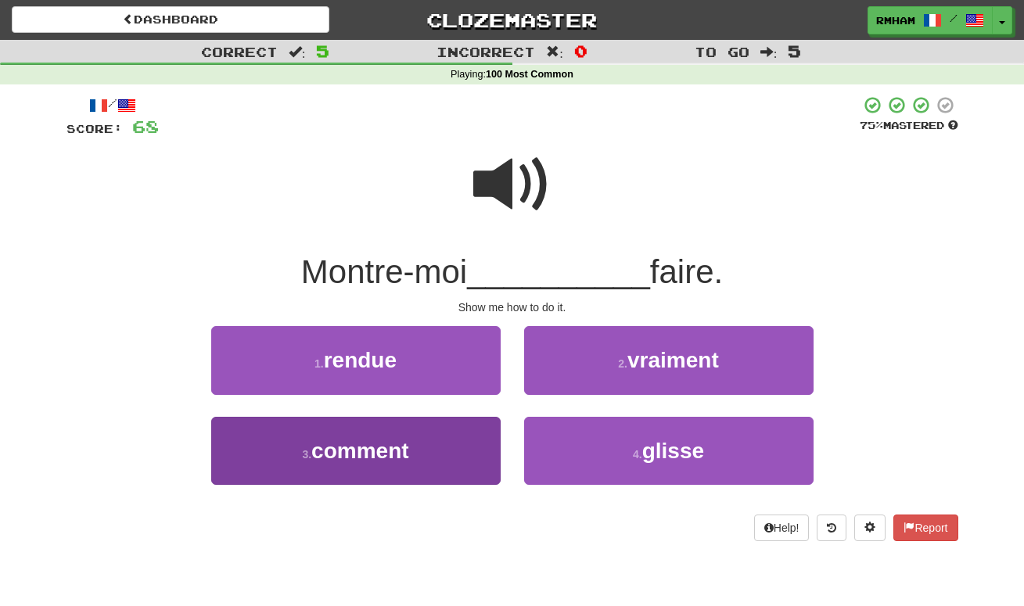
click at [403, 439] on span "comment" at bounding box center [359, 451] width 97 height 24
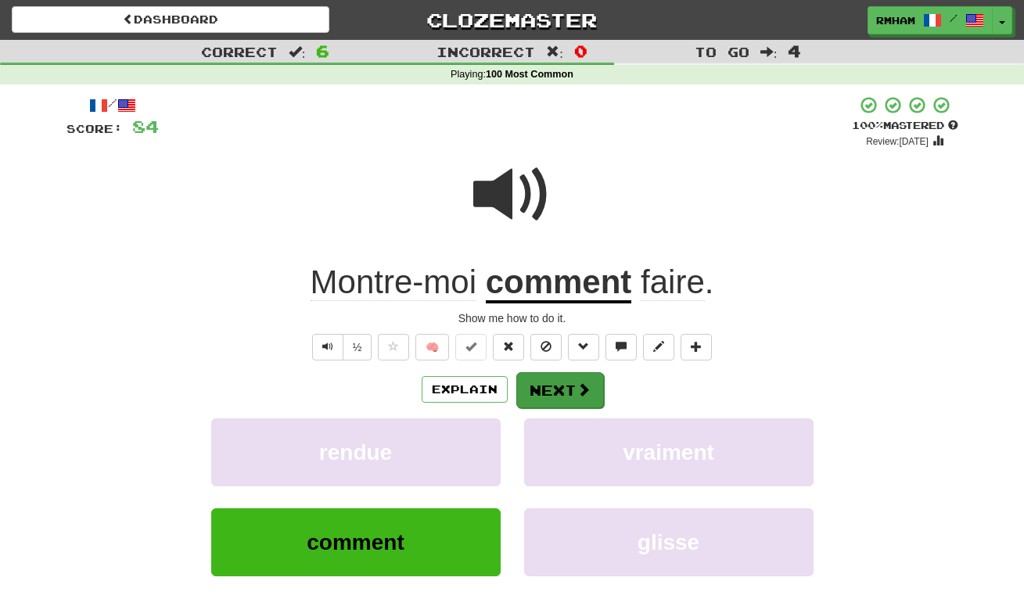
click at [551, 386] on button "Next" at bounding box center [560, 390] width 88 height 36
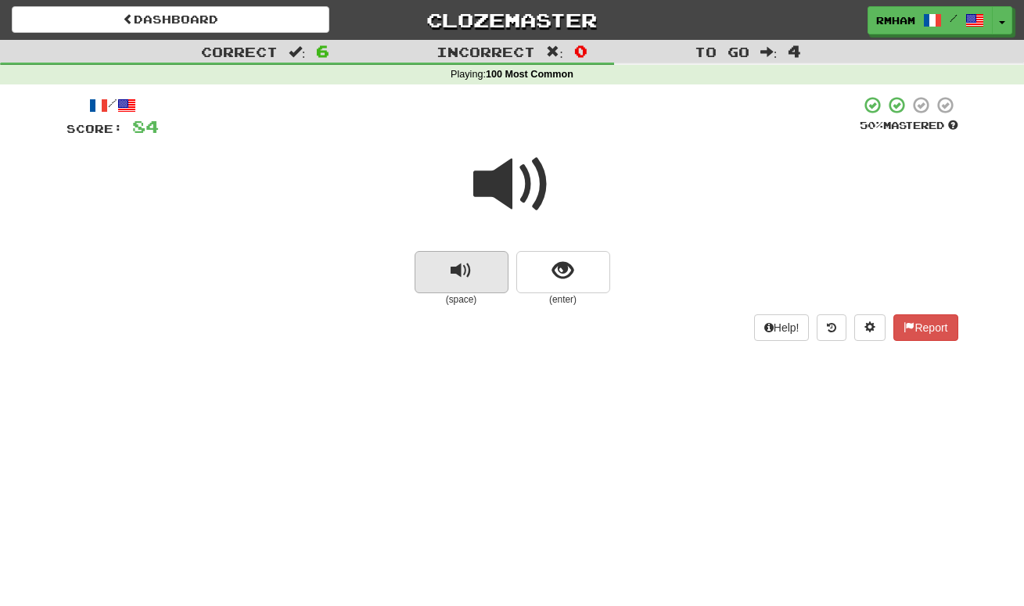
click at [472, 271] on button "replay audio" at bounding box center [462, 272] width 94 height 42
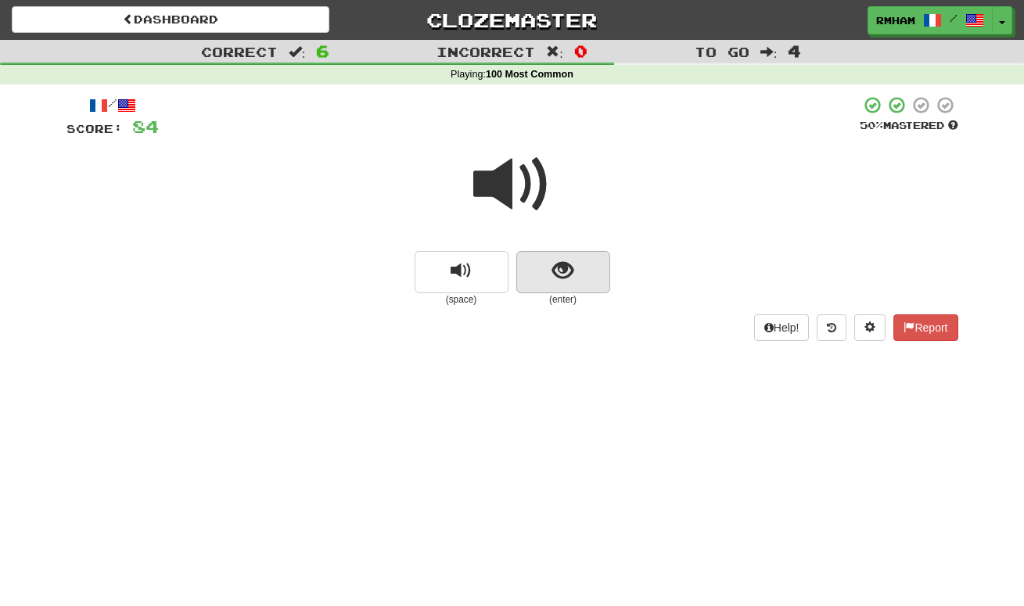
click at [562, 265] on span "show sentence" at bounding box center [562, 270] width 21 height 21
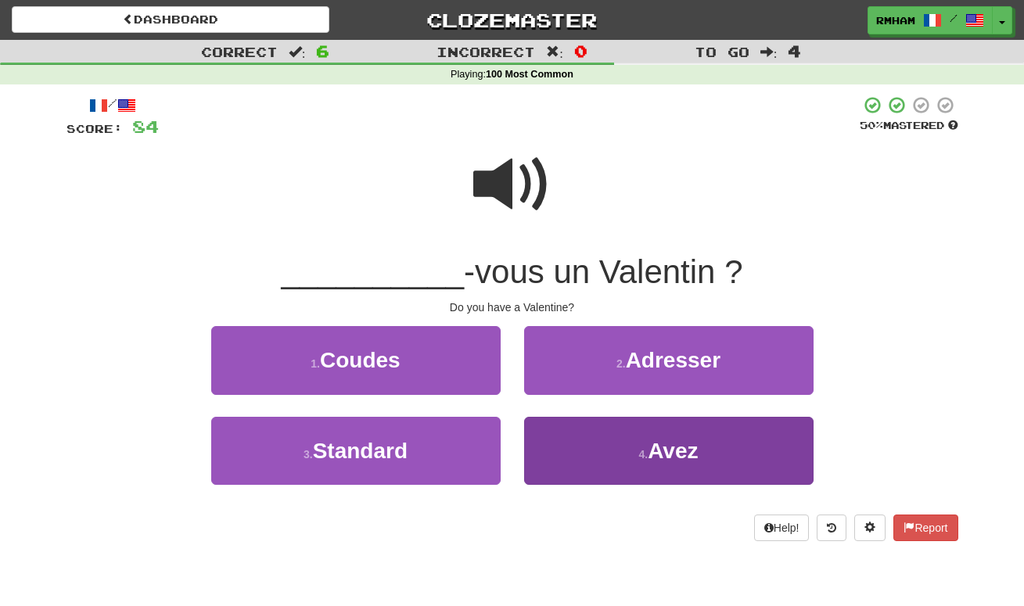
click at [623, 424] on button "4 . Avez" at bounding box center [668, 451] width 289 height 68
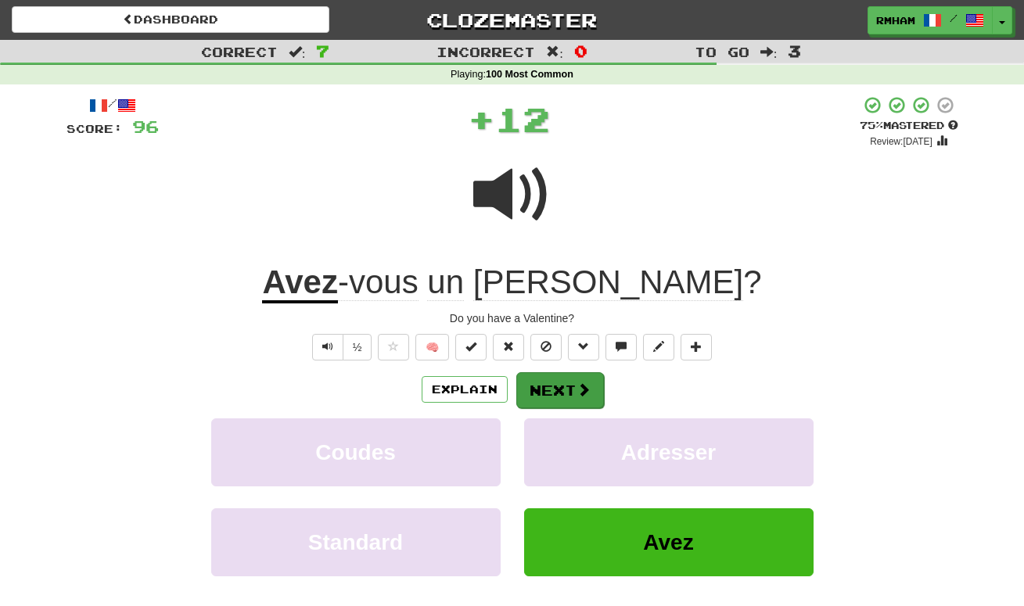
click at [558, 390] on button "Next" at bounding box center [560, 390] width 88 height 36
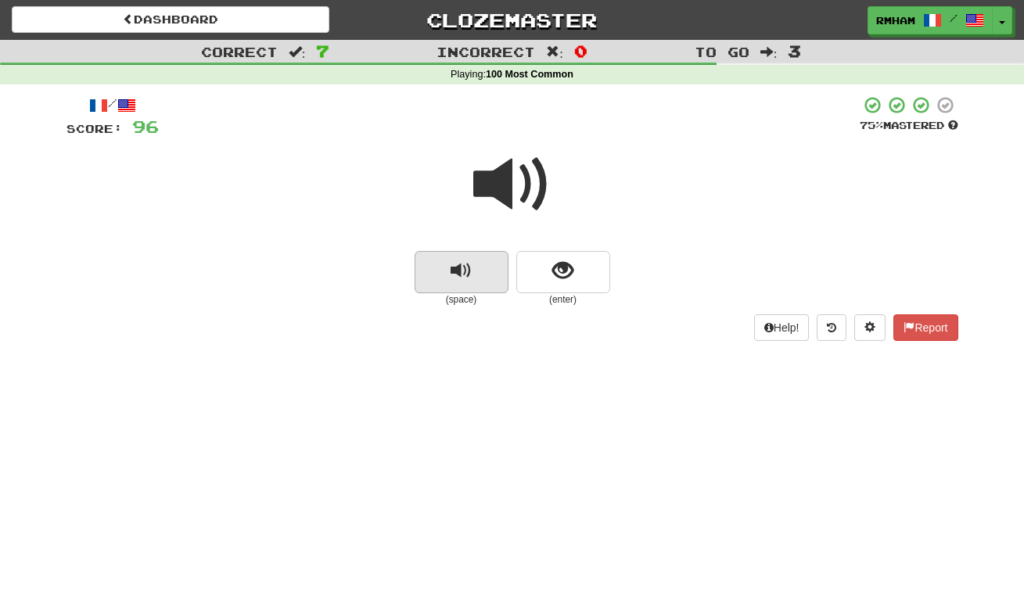
click at [469, 275] on span "replay audio" at bounding box center [461, 270] width 21 height 21
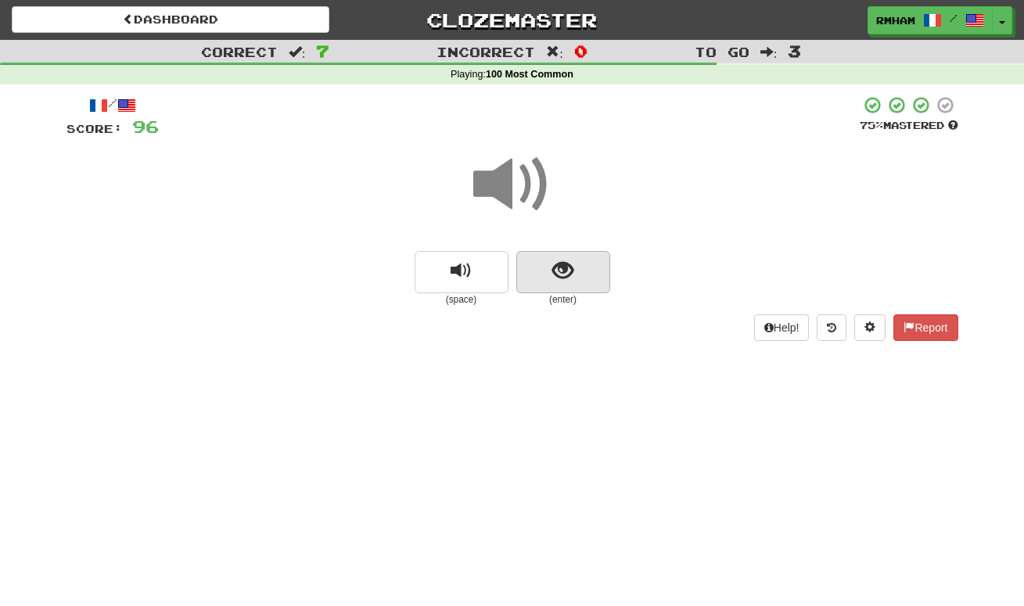
click at [559, 272] on span "show sentence" at bounding box center [562, 270] width 21 height 21
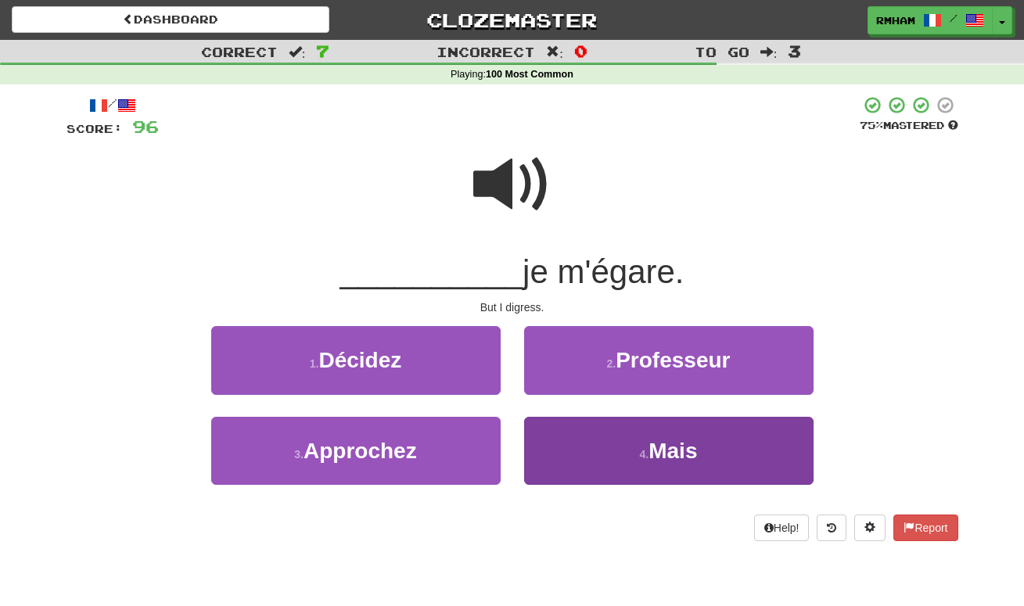
click at [650, 446] on span "Mais" at bounding box center [672, 451] width 48 height 24
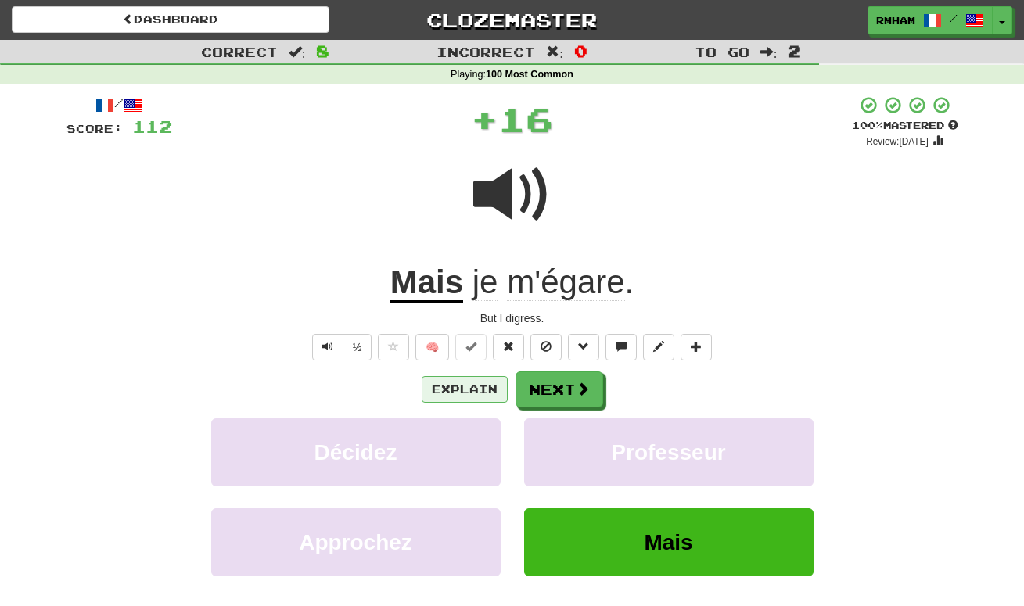
click at [485, 386] on button "Explain" at bounding box center [465, 389] width 86 height 27
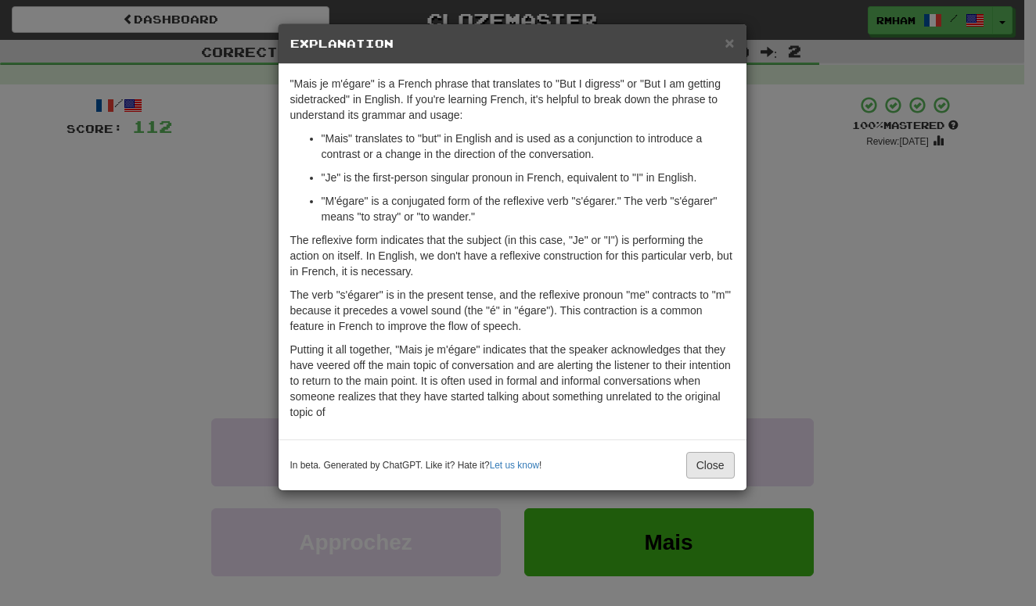
click at [711, 463] on button "Close" at bounding box center [710, 465] width 48 height 27
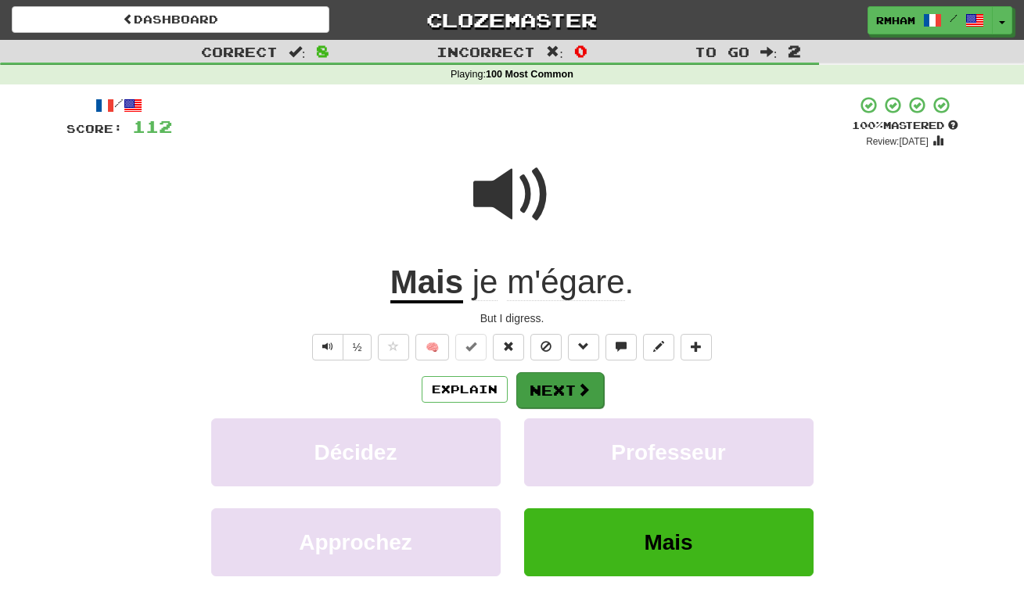
click at [569, 379] on button "Next" at bounding box center [560, 390] width 88 height 36
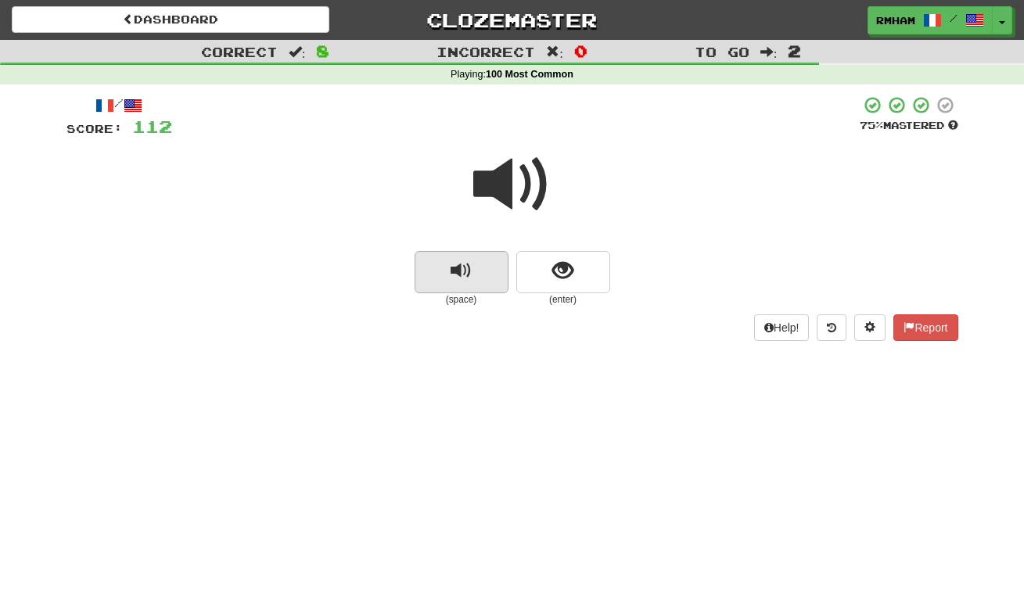
click at [466, 264] on span "replay audio" at bounding box center [461, 270] width 21 height 21
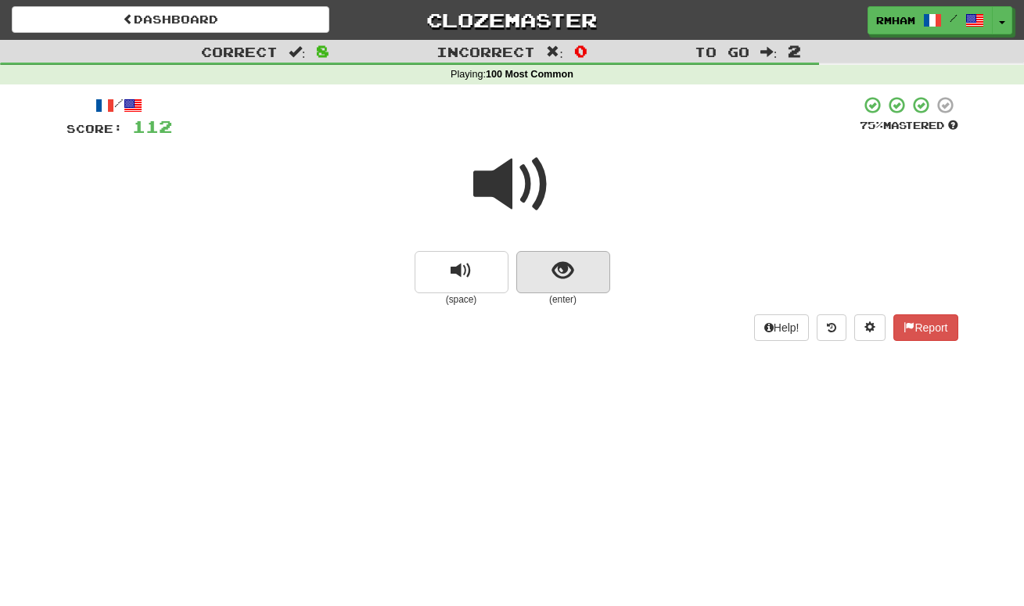
click at [553, 261] on span "show sentence" at bounding box center [562, 270] width 21 height 21
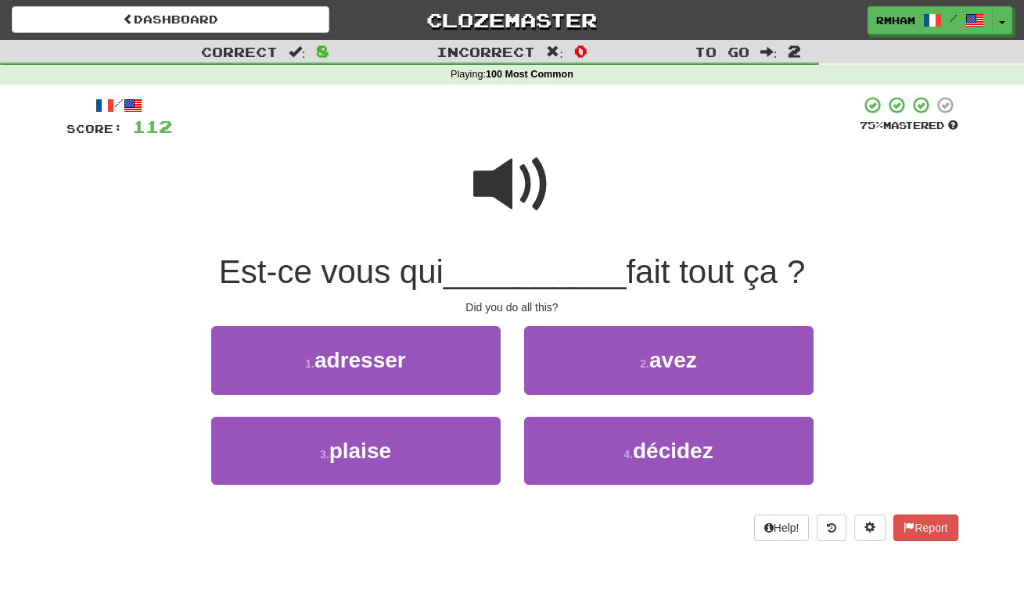
click at [505, 179] on span at bounding box center [512, 184] width 78 height 78
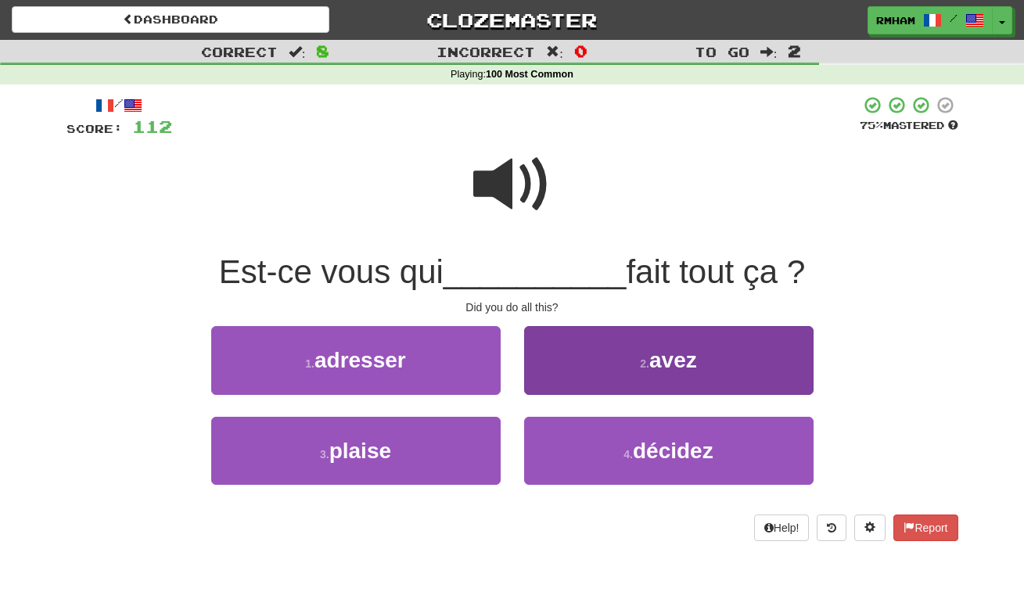
click at [642, 357] on small "2 ." at bounding box center [644, 363] width 9 height 13
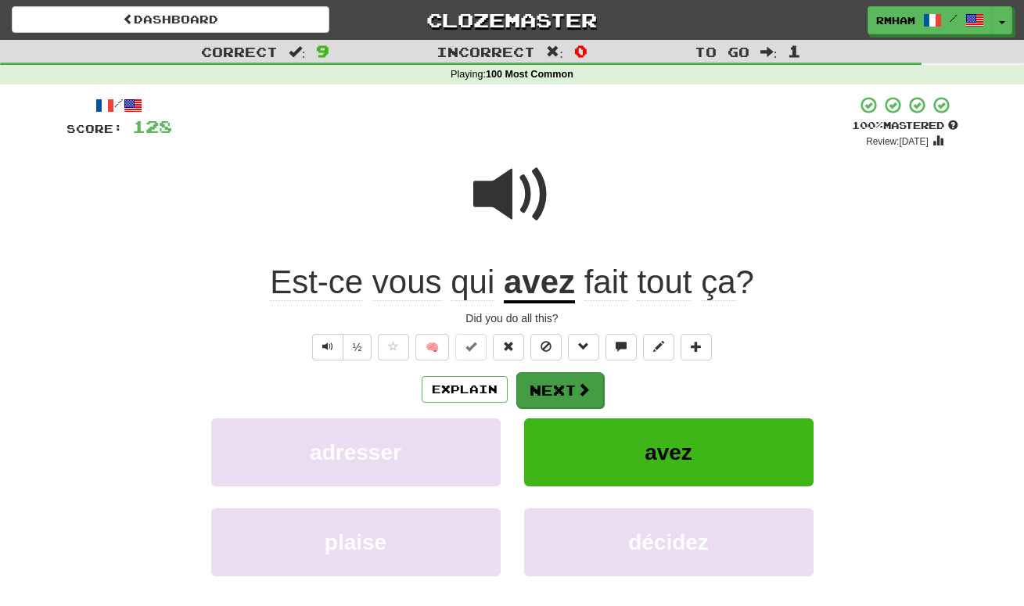
click at [562, 380] on button "Next" at bounding box center [560, 390] width 88 height 36
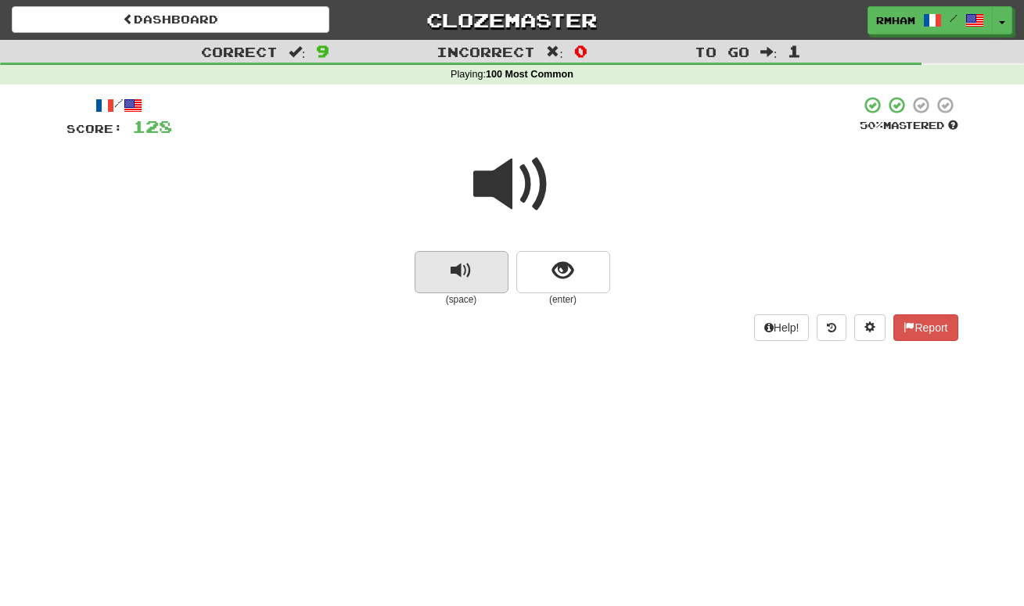
click at [463, 270] on span "replay audio" at bounding box center [461, 270] width 21 height 21
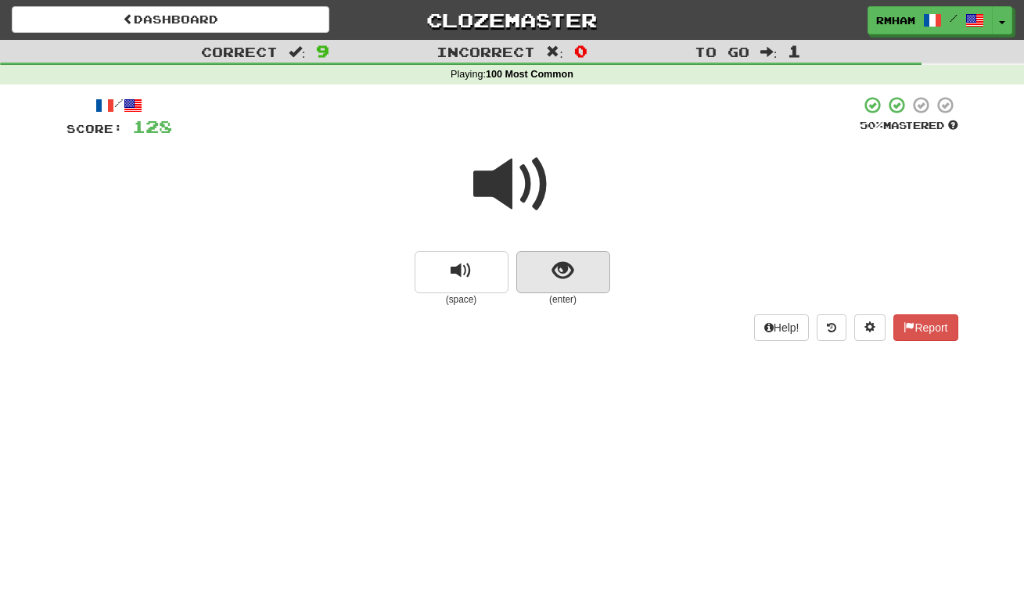
click at [572, 264] on span "show sentence" at bounding box center [562, 270] width 21 height 21
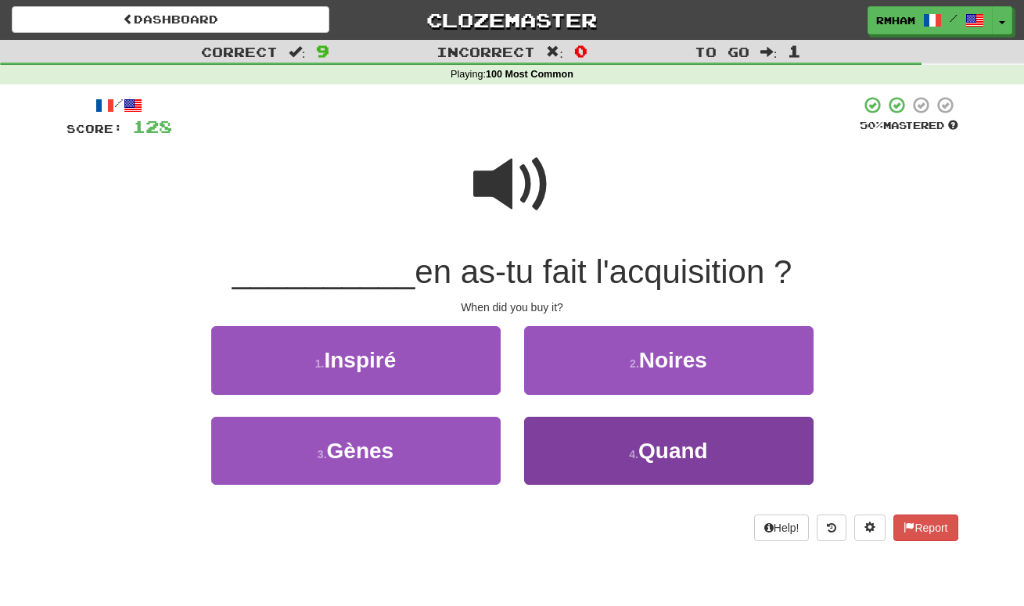
click at [642, 440] on span "Quand" at bounding box center [673, 451] width 70 height 24
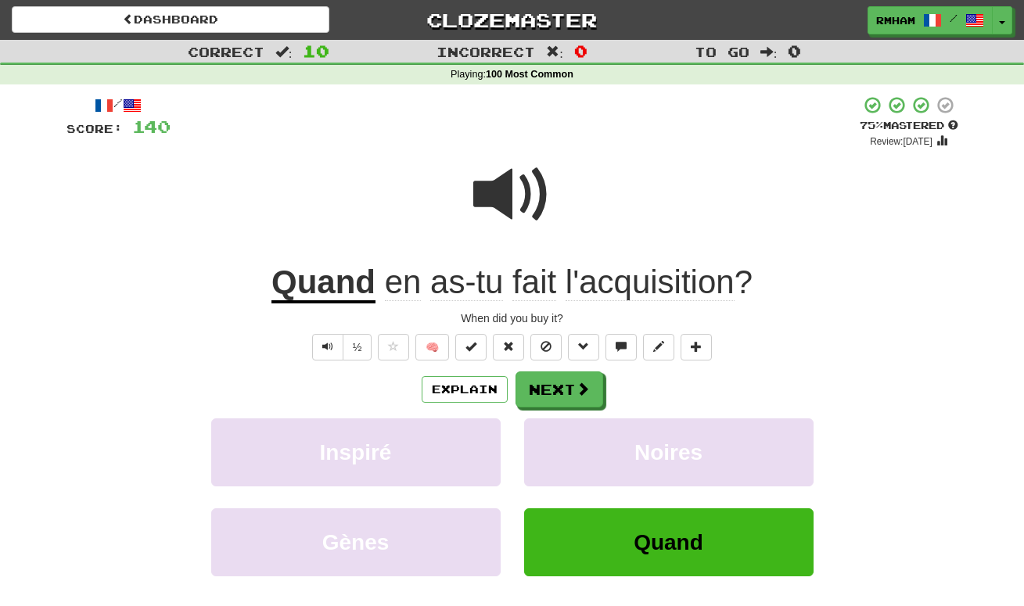
click at [486, 189] on span at bounding box center [512, 195] width 78 height 78
click at [456, 385] on button "Explain" at bounding box center [465, 389] width 86 height 27
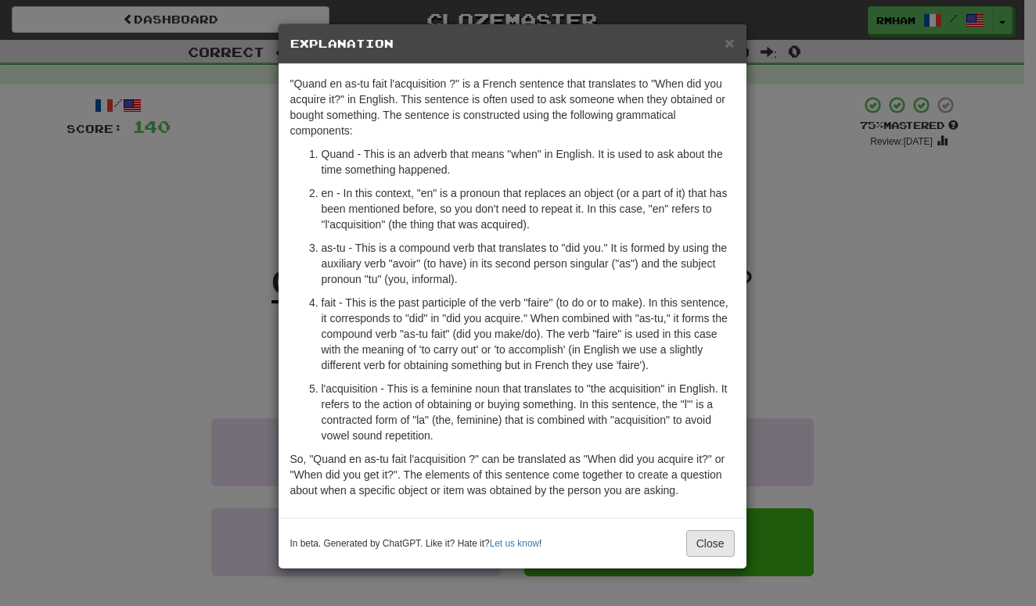
click at [713, 540] on button "Close" at bounding box center [710, 543] width 48 height 27
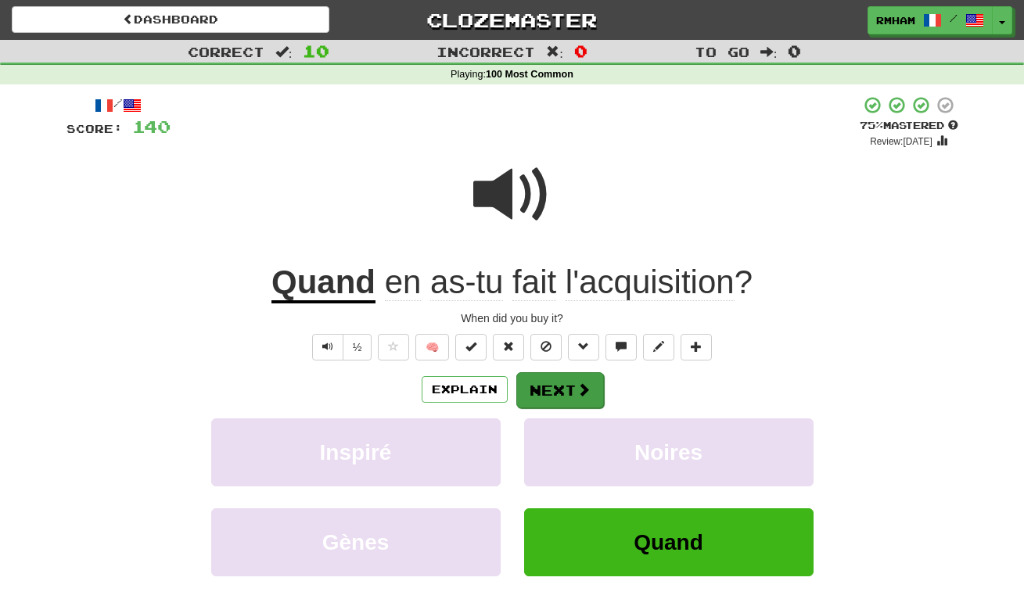
click at [573, 387] on button "Next" at bounding box center [560, 390] width 88 height 36
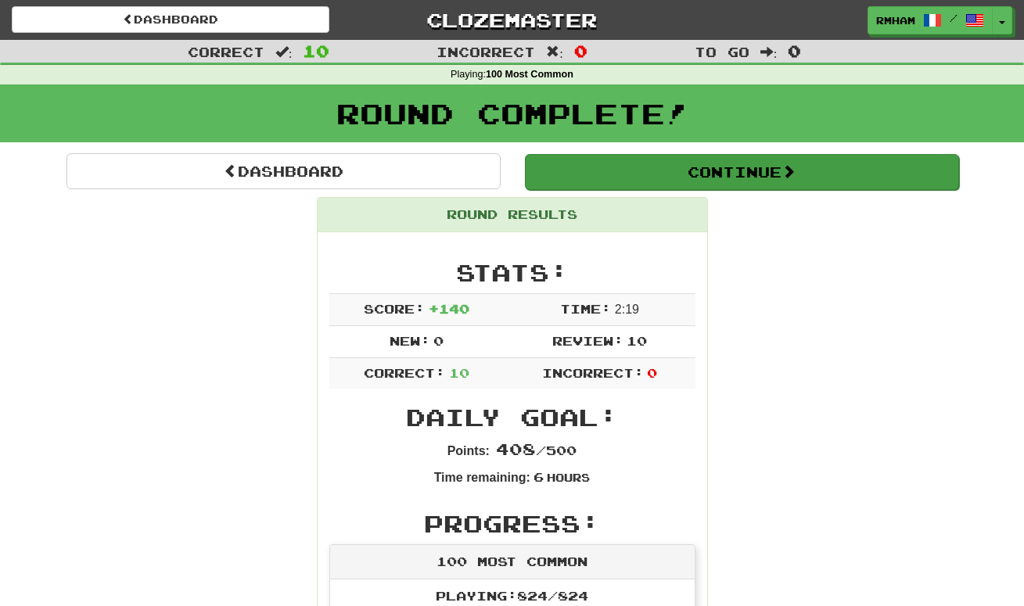
click at [745, 171] on button "Continue" at bounding box center [742, 172] width 434 height 36
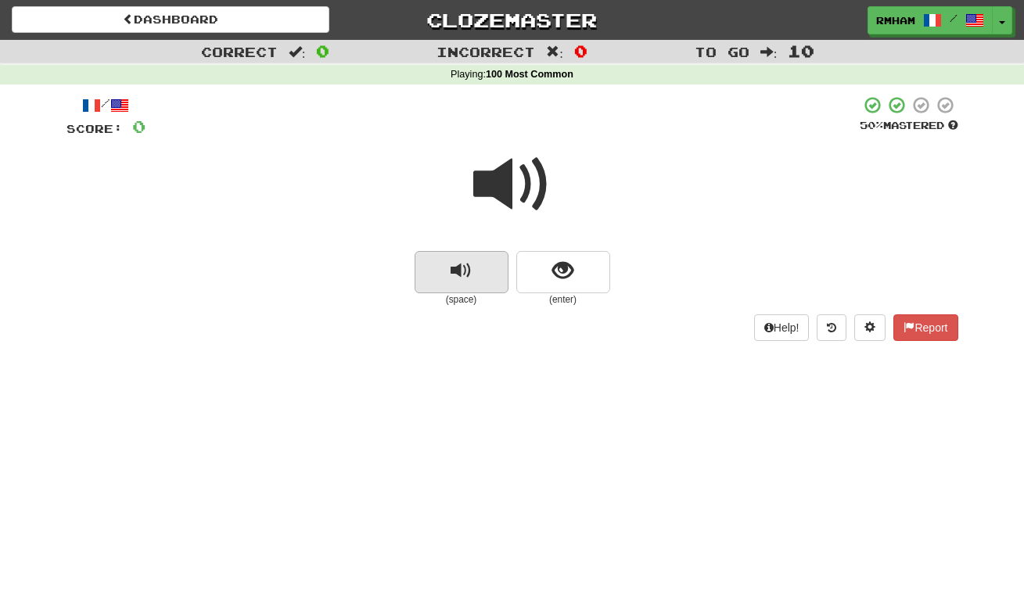
click at [460, 261] on span "replay audio" at bounding box center [461, 270] width 21 height 21
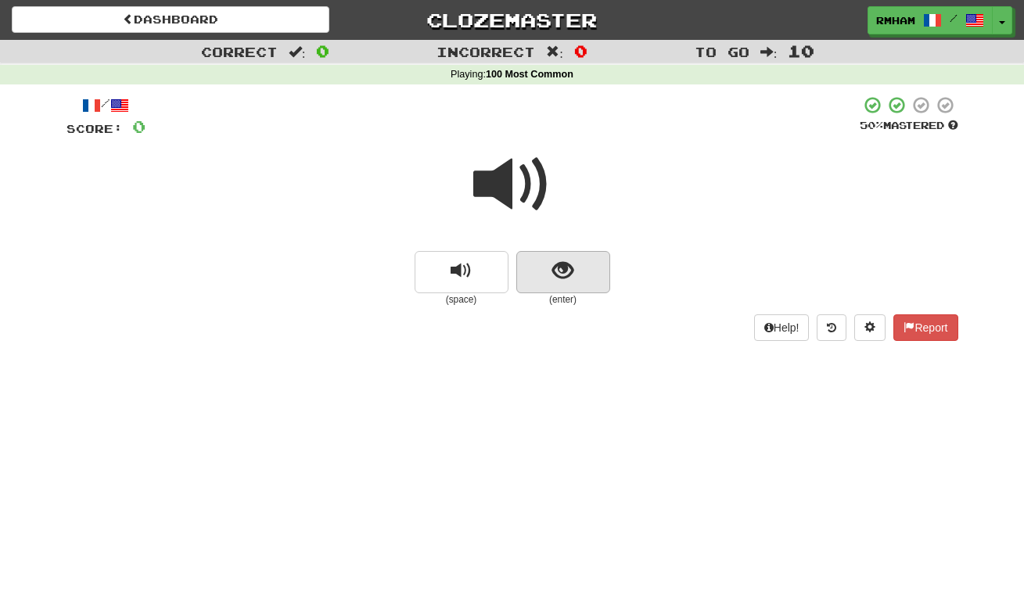
click at [567, 260] on span "show sentence" at bounding box center [562, 270] width 21 height 21
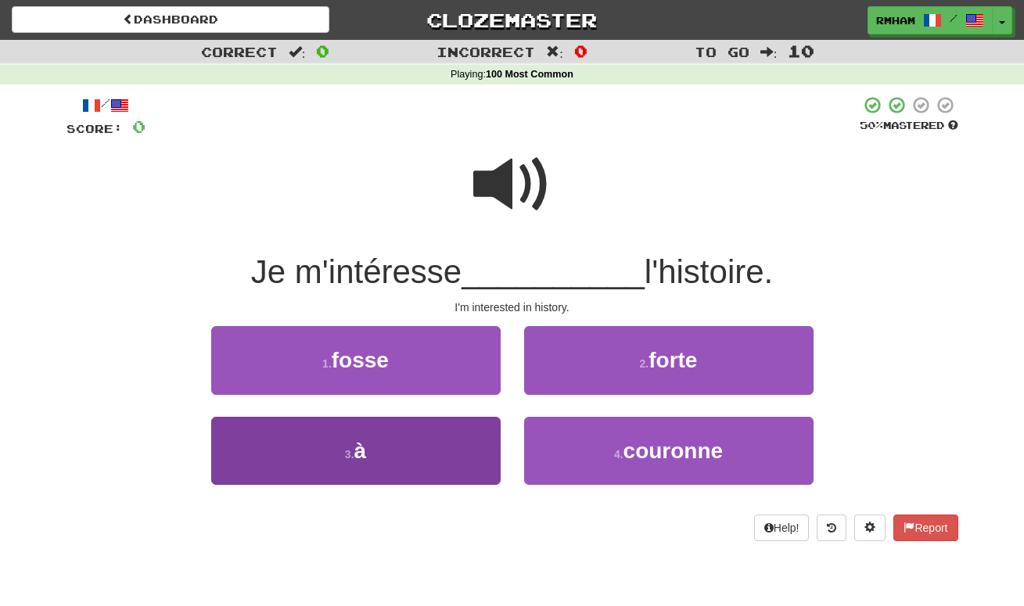
click at [404, 437] on button "3 . à" at bounding box center [355, 451] width 289 height 68
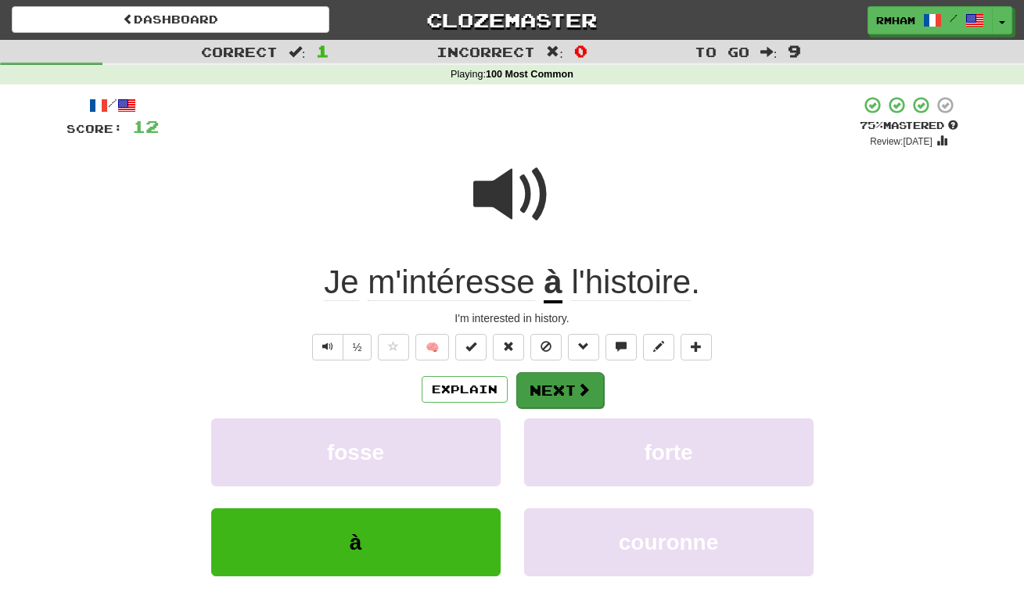
click at [576, 390] on span at bounding box center [583, 389] width 14 height 14
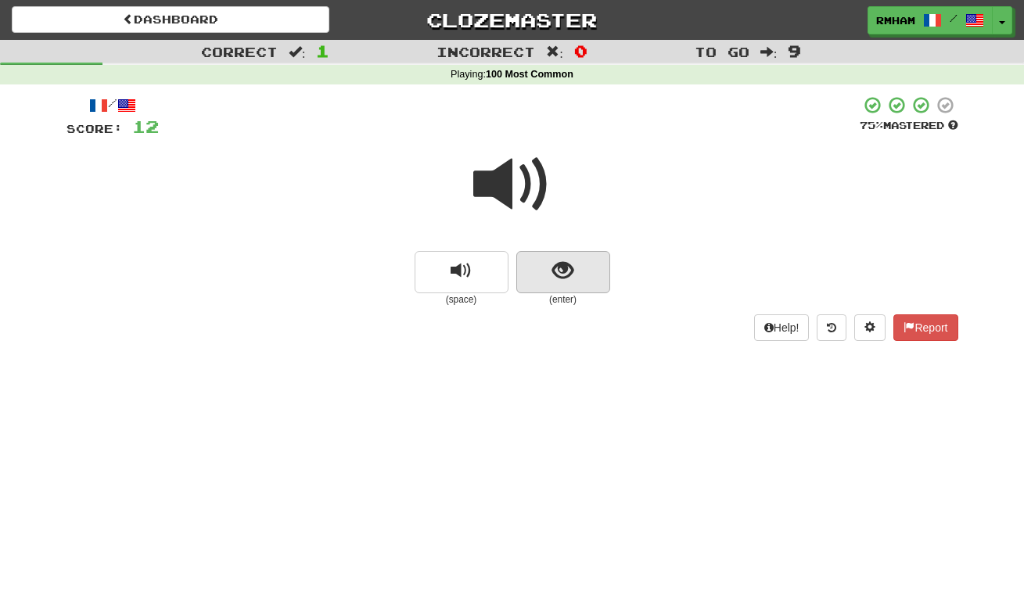
click at [558, 263] on span "show sentence" at bounding box center [562, 270] width 21 height 21
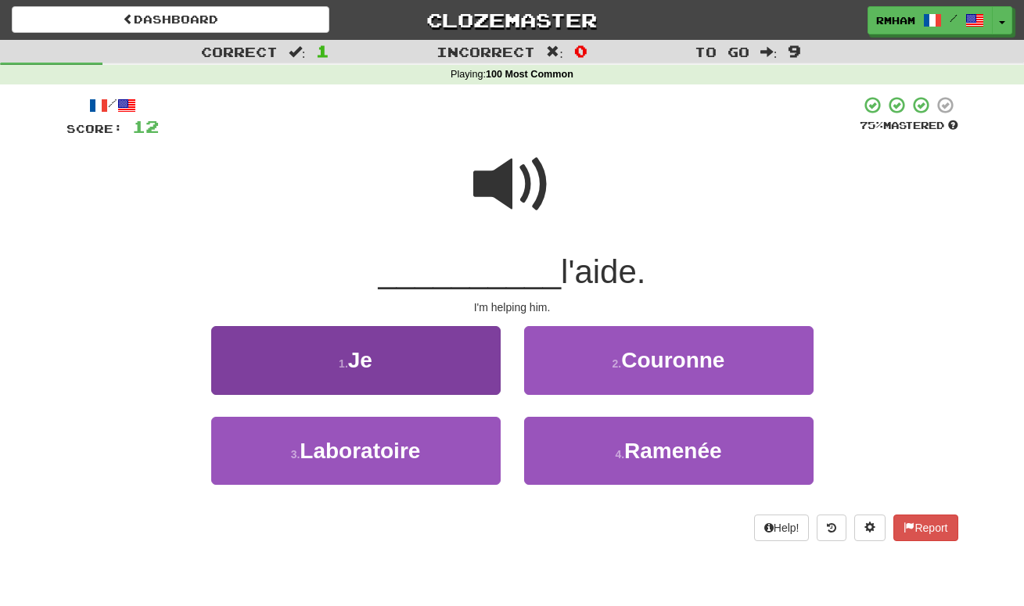
click at [448, 347] on button "1 . Je" at bounding box center [355, 360] width 289 height 68
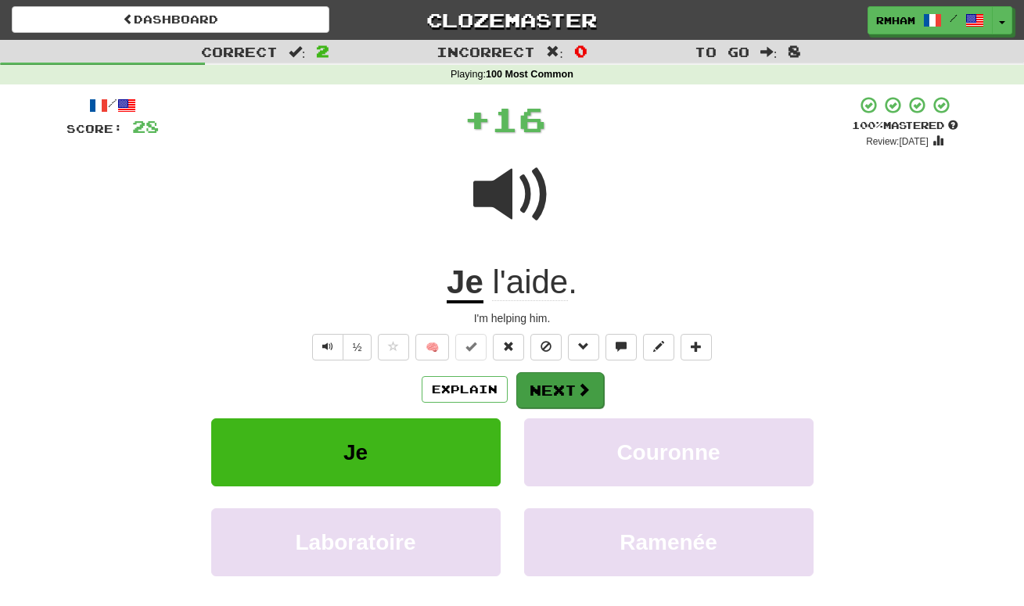
click at [539, 376] on button "Next" at bounding box center [560, 390] width 88 height 36
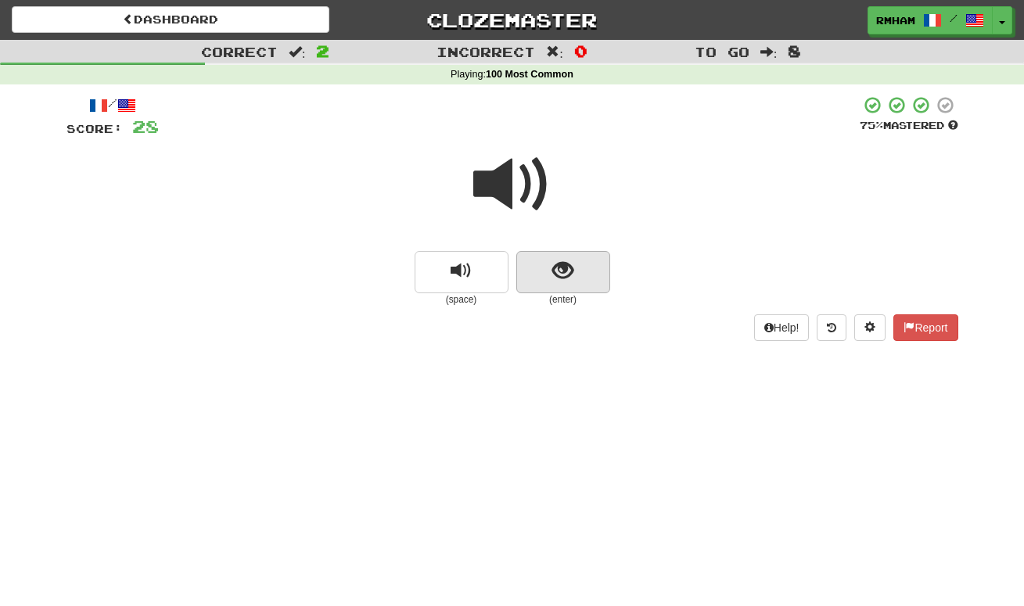
click at [557, 273] on span "show sentence" at bounding box center [562, 270] width 21 height 21
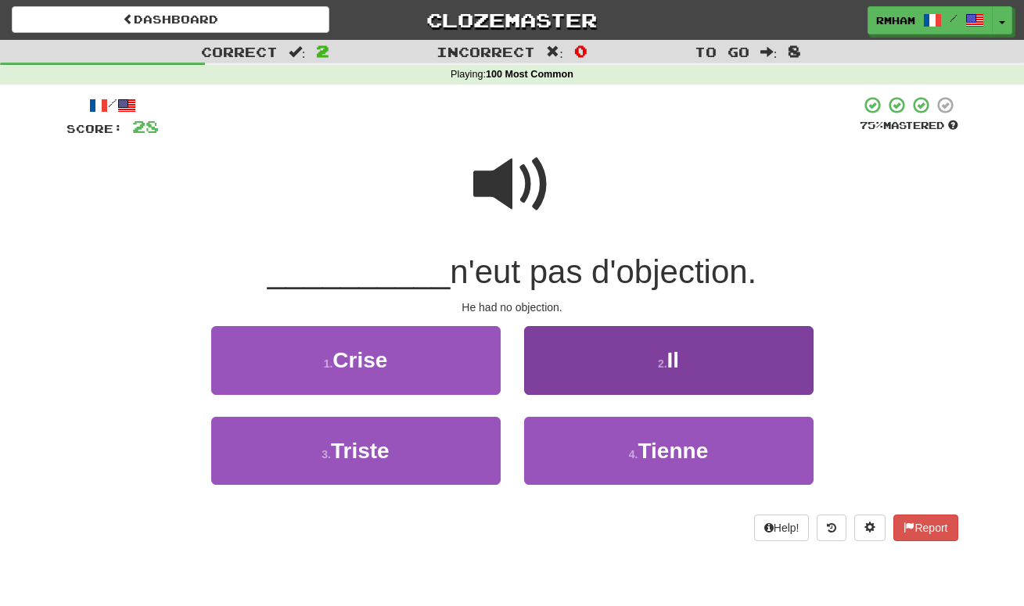
click at [662, 368] on small "2 ." at bounding box center [662, 363] width 9 height 13
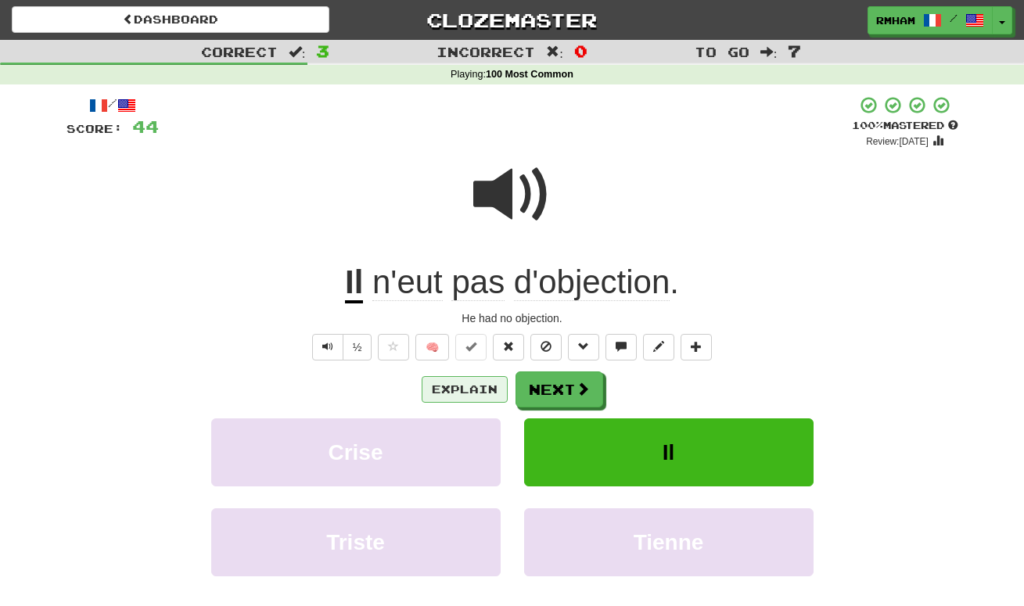
click at [465, 382] on button "Explain" at bounding box center [465, 389] width 86 height 27
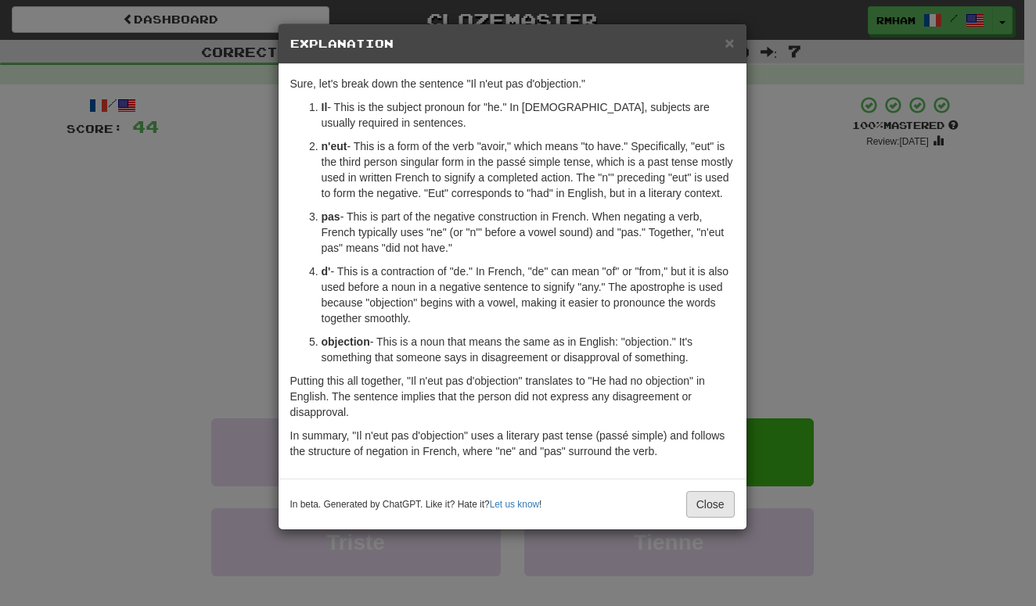
click at [709, 512] on button "Close" at bounding box center [710, 504] width 48 height 27
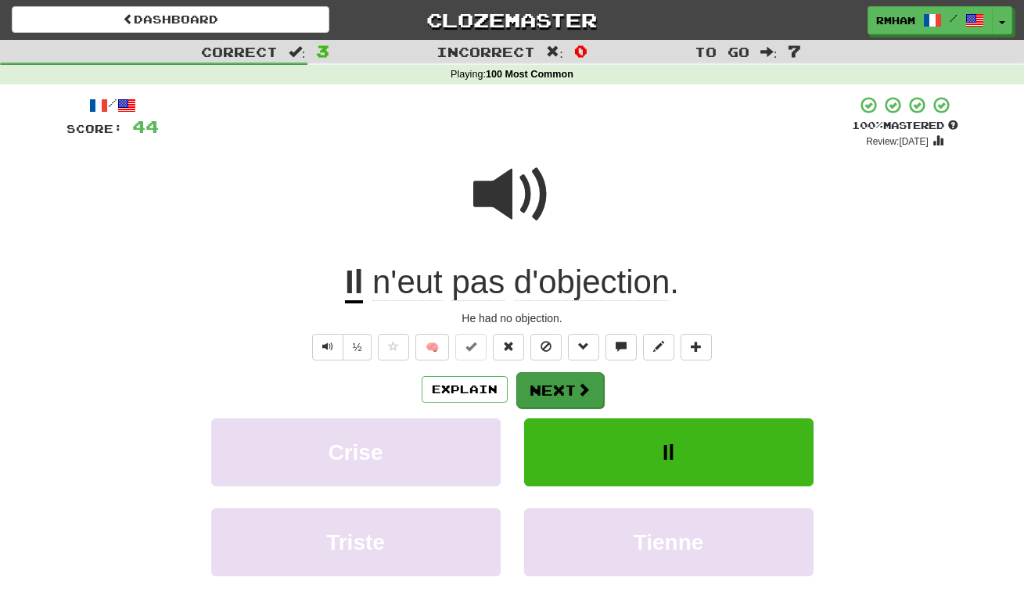
click at [579, 386] on span at bounding box center [583, 389] width 14 height 14
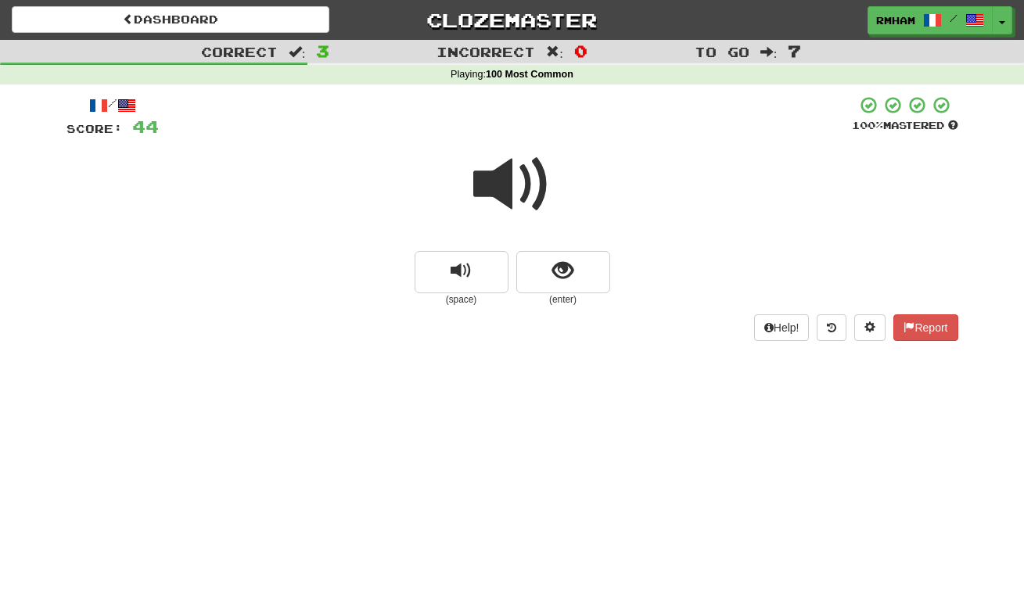
click at [463, 268] on span "replay audio" at bounding box center [461, 270] width 21 height 21
click at [555, 271] on span "show sentence" at bounding box center [562, 270] width 21 height 21
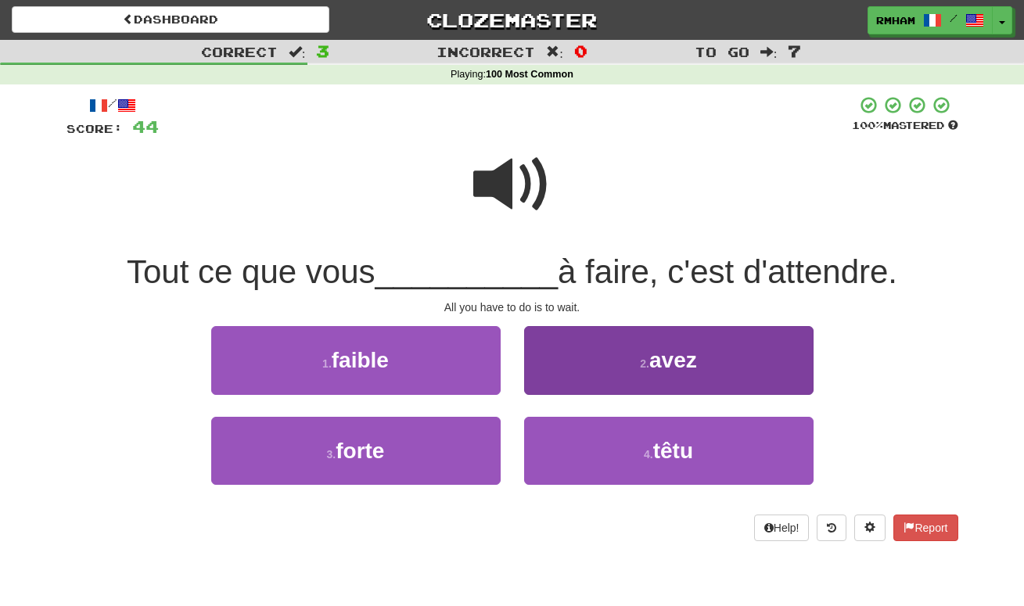
click at [672, 359] on span "avez" at bounding box center [673, 360] width 48 height 24
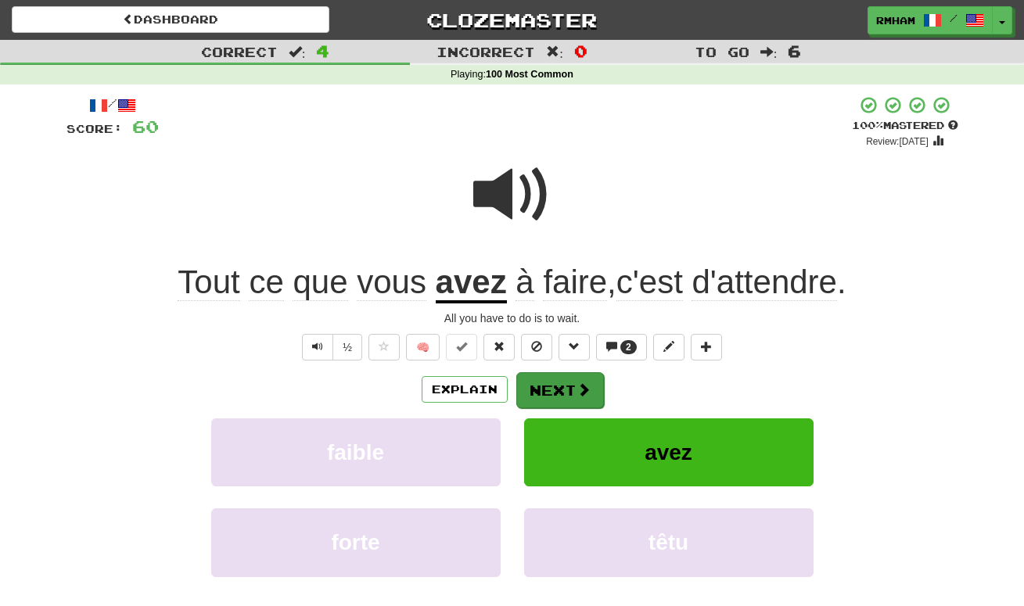
click at [565, 393] on button "Next" at bounding box center [560, 390] width 88 height 36
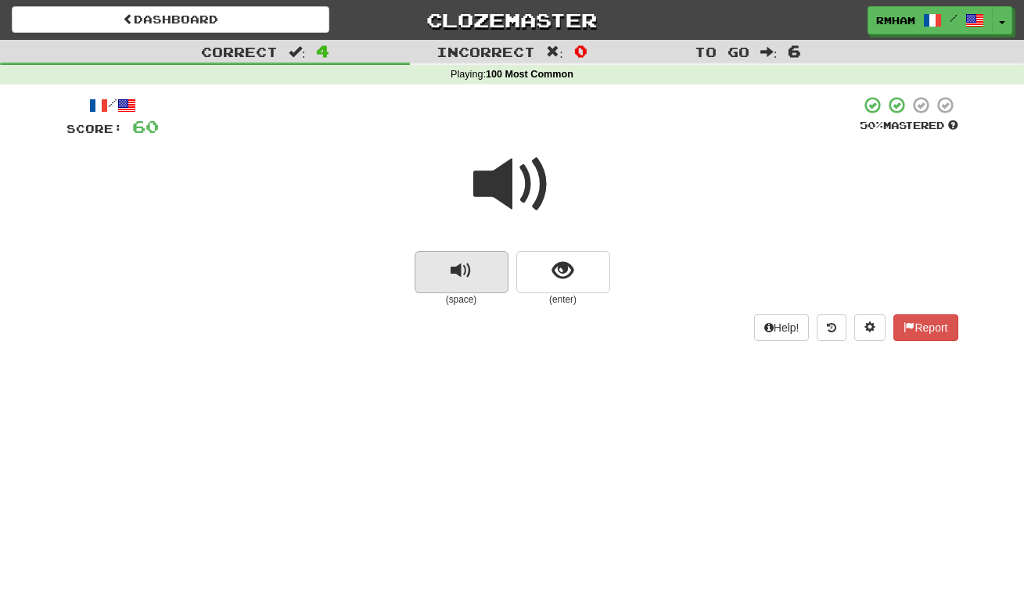
click at [473, 264] on button "replay audio" at bounding box center [462, 272] width 94 height 42
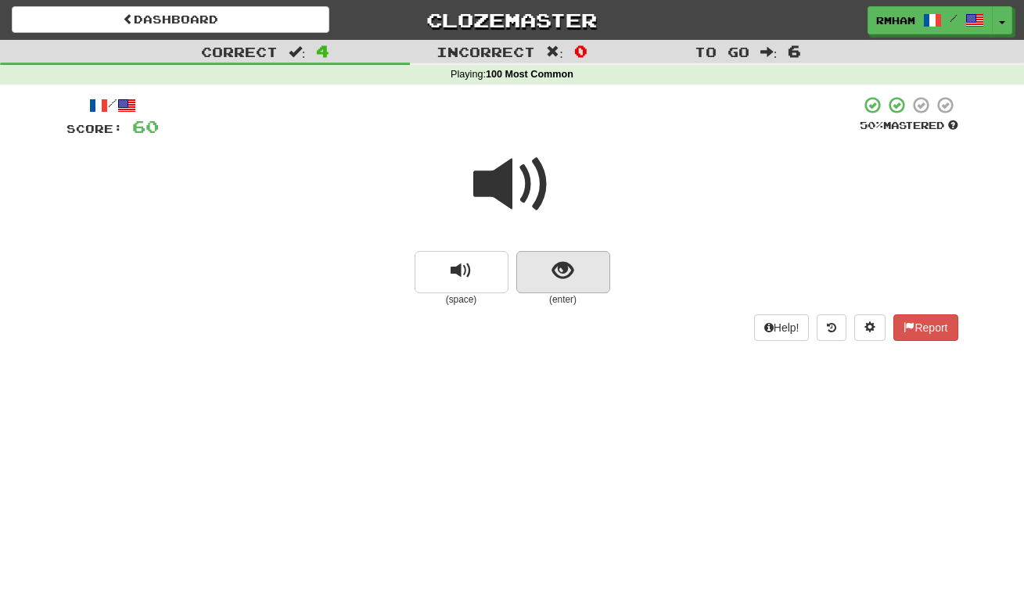
click at [557, 267] on span "show sentence" at bounding box center [562, 270] width 21 height 21
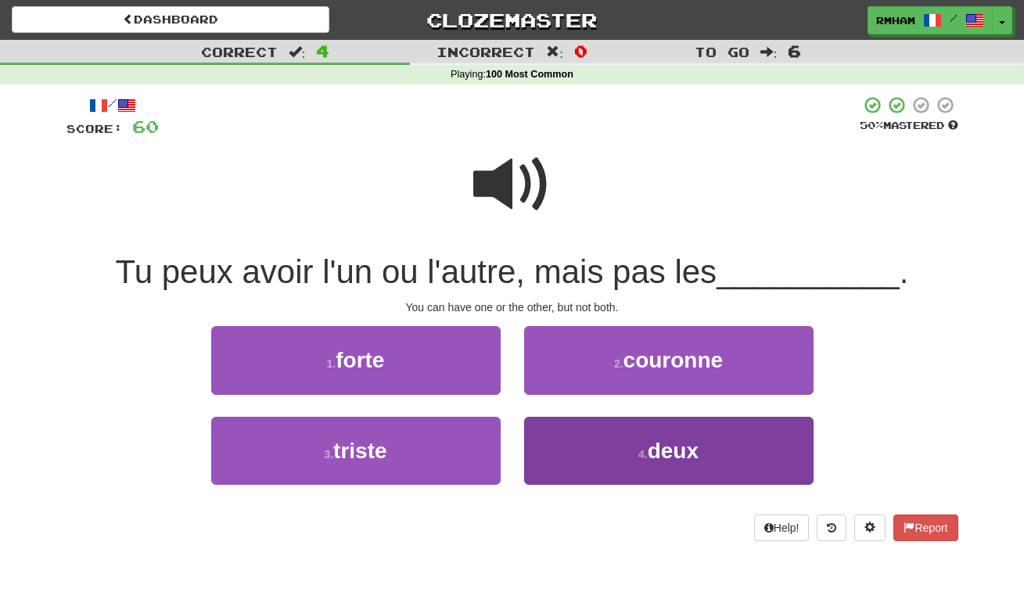
click at [665, 463] on button "4 . deux" at bounding box center [668, 451] width 289 height 68
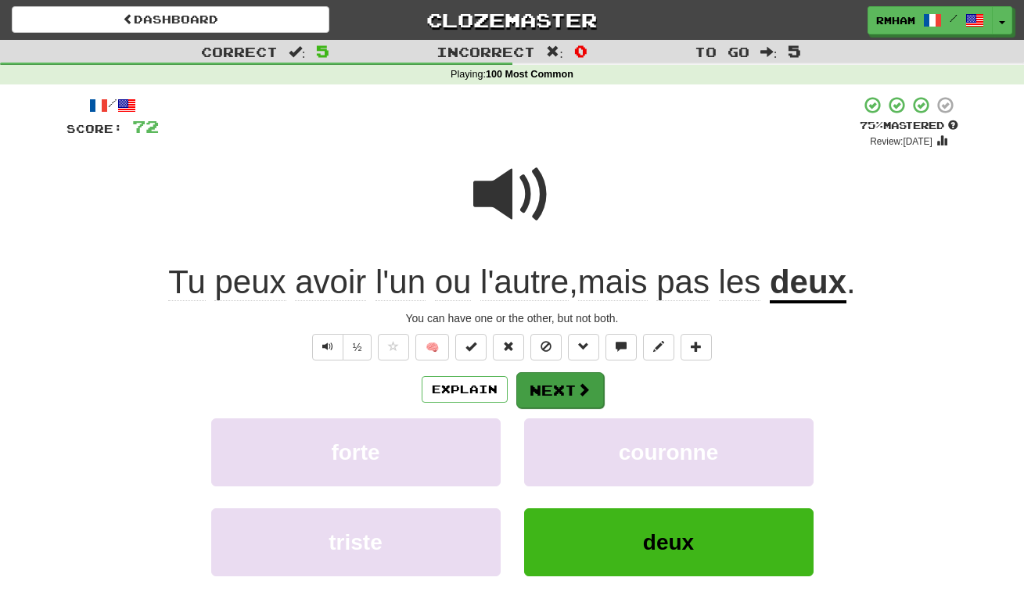
click at [576, 388] on span at bounding box center [583, 389] width 14 height 14
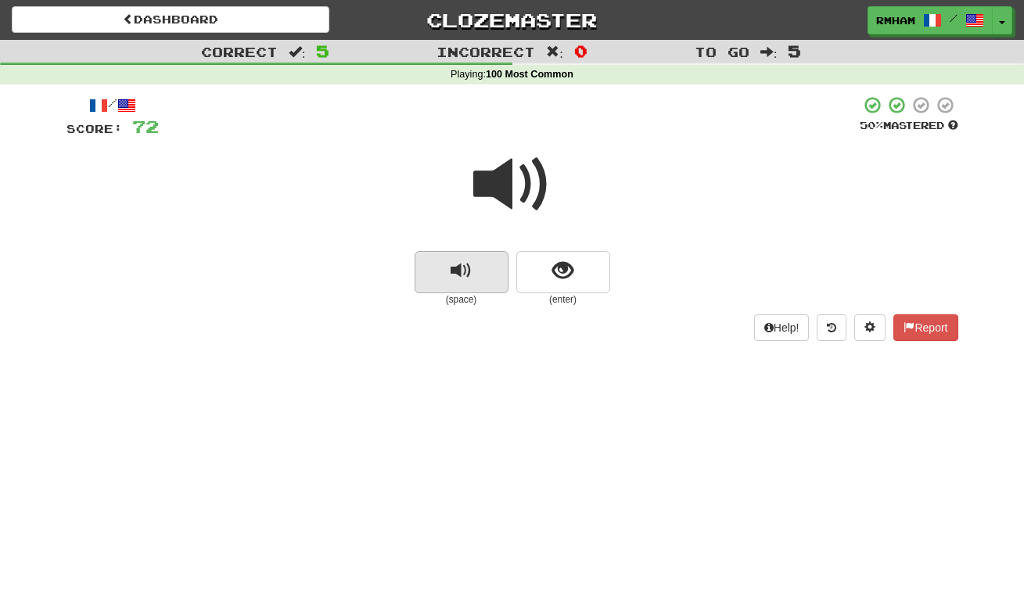
click at [464, 273] on span "replay audio" at bounding box center [461, 270] width 21 height 21
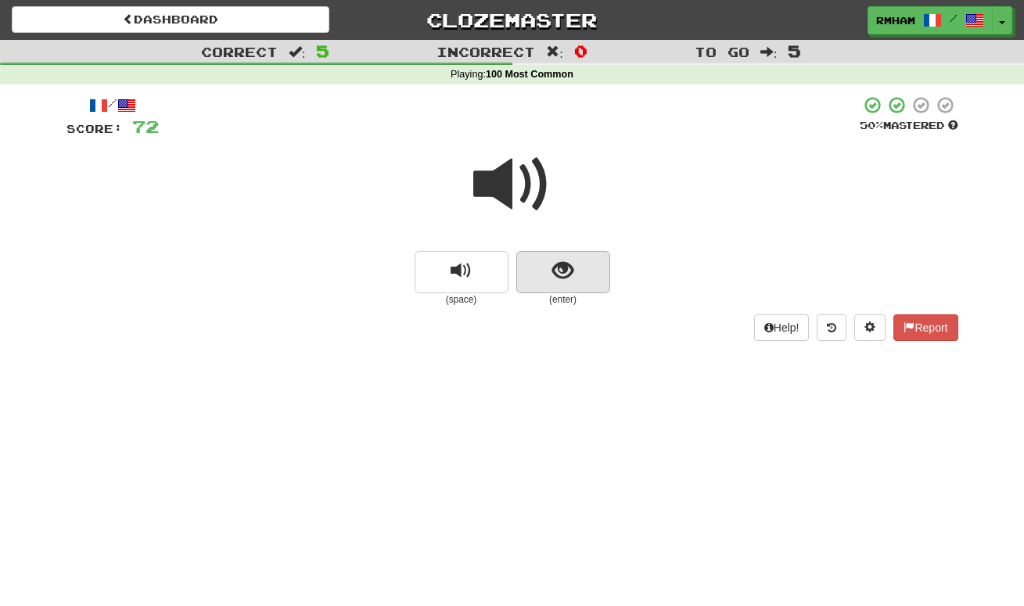
click at [558, 263] on span "show sentence" at bounding box center [562, 270] width 21 height 21
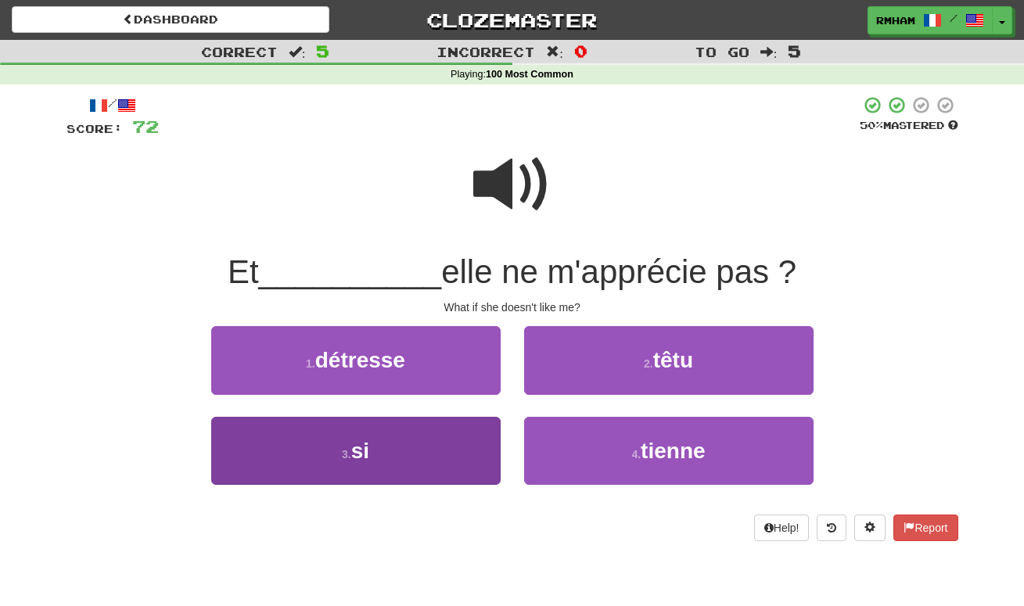
click at [423, 448] on button "3 . si" at bounding box center [355, 451] width 289 height 68
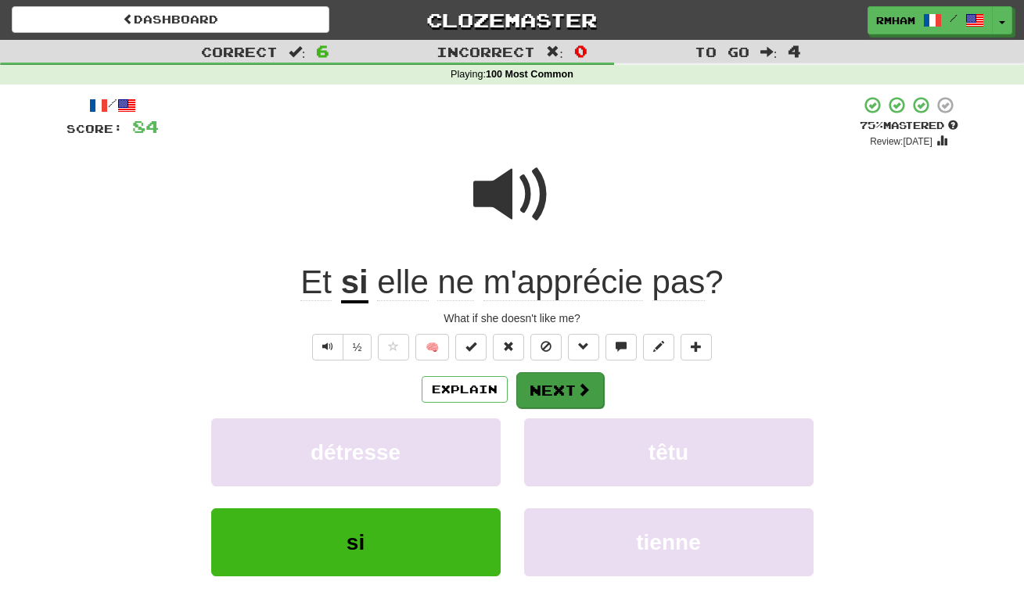
click at [552, 383] on button "Next" at bounding box center [560, 390] width 88 height 36
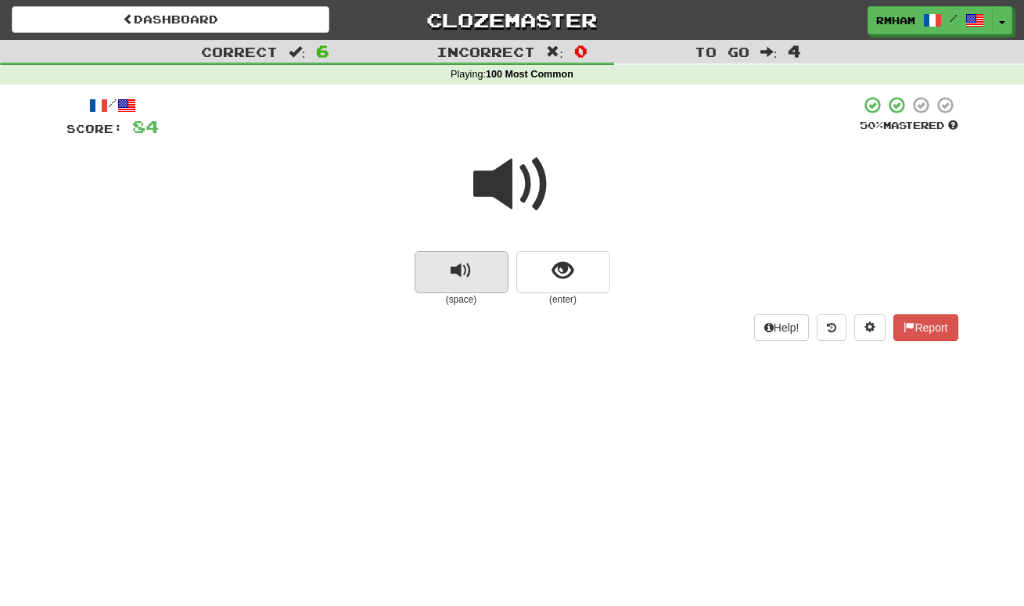
click at [454, 275] on span "replay audio" at bounding box center [461, 270] width 21 height 21
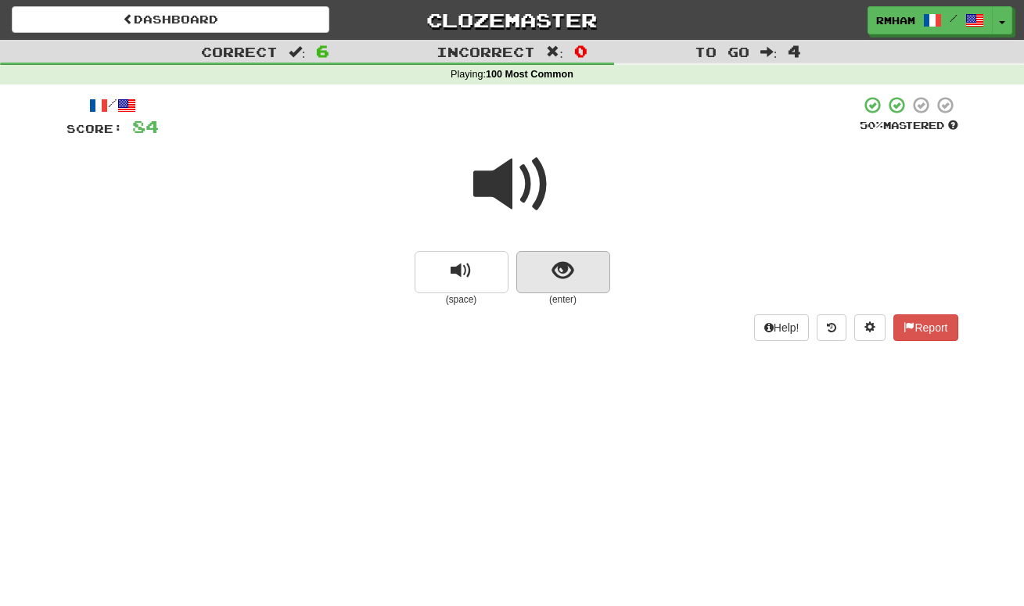
click at [555, 264] on span "show sentence" at bounding box center [562, 270] width 21 height 21
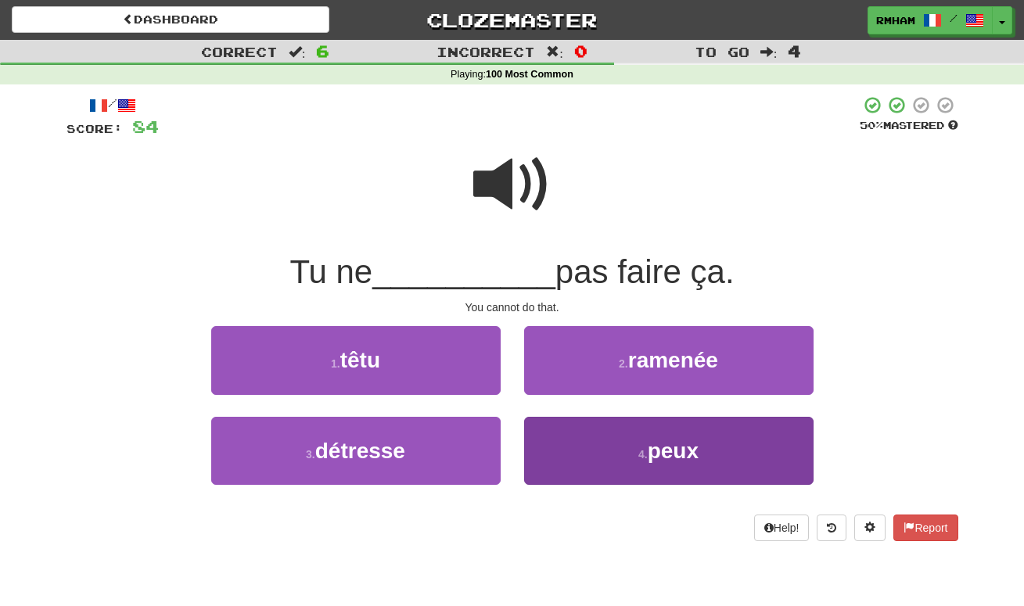
click at [691, 451] on span "peux" at bounding box center [673, 451] width 51 height 24
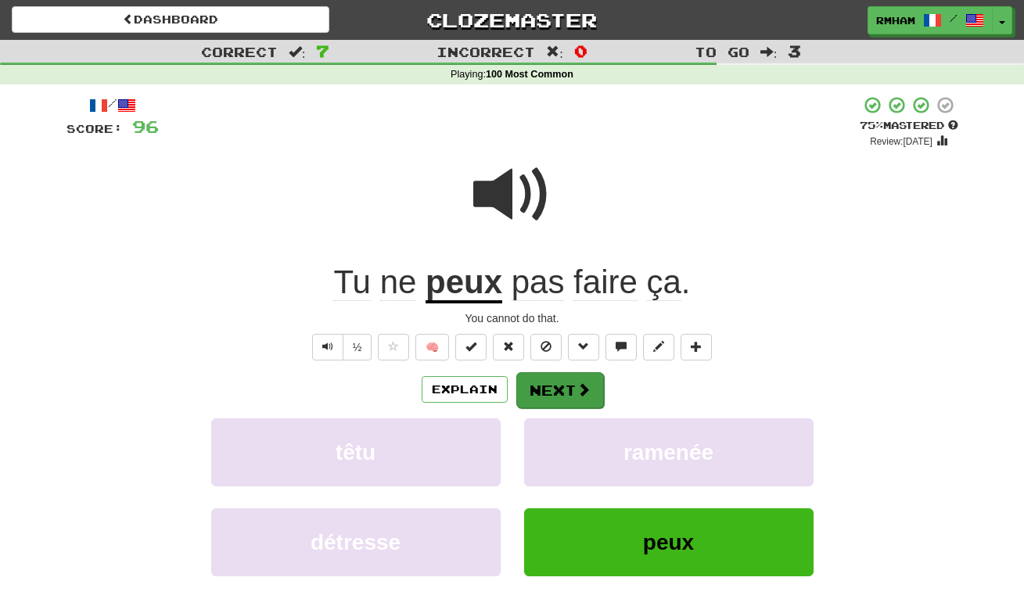
click at [576, 383] on span at bounding box center [583, 389] width 14 height 14
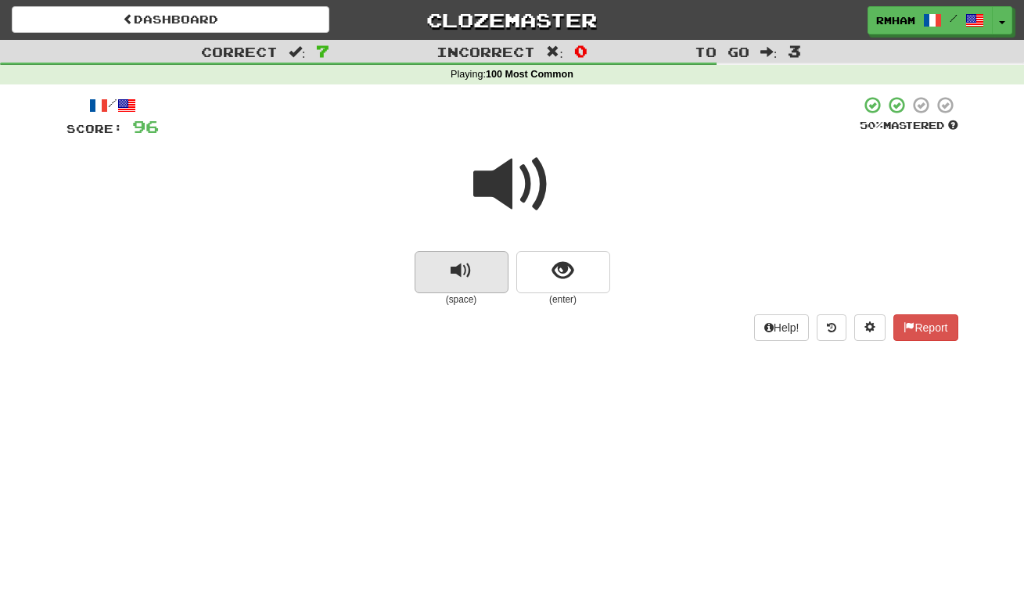
click at [461, 264] on span "replay audio" at bounding box center [461, 270] width 21 height 21
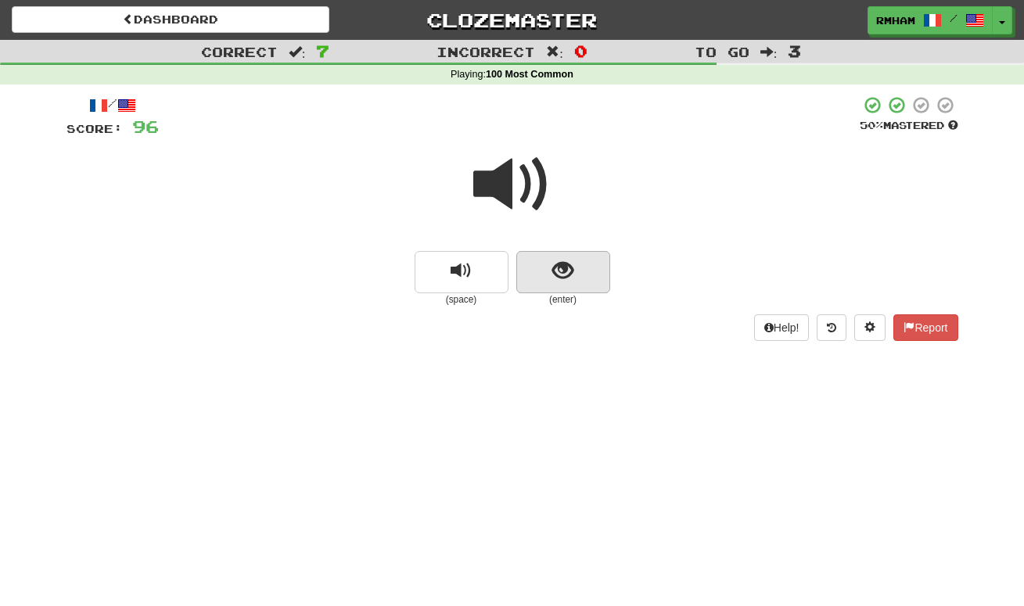
click at [559, 269] on span "show sentence" at bounding box center [562, 270] width 21 height 21
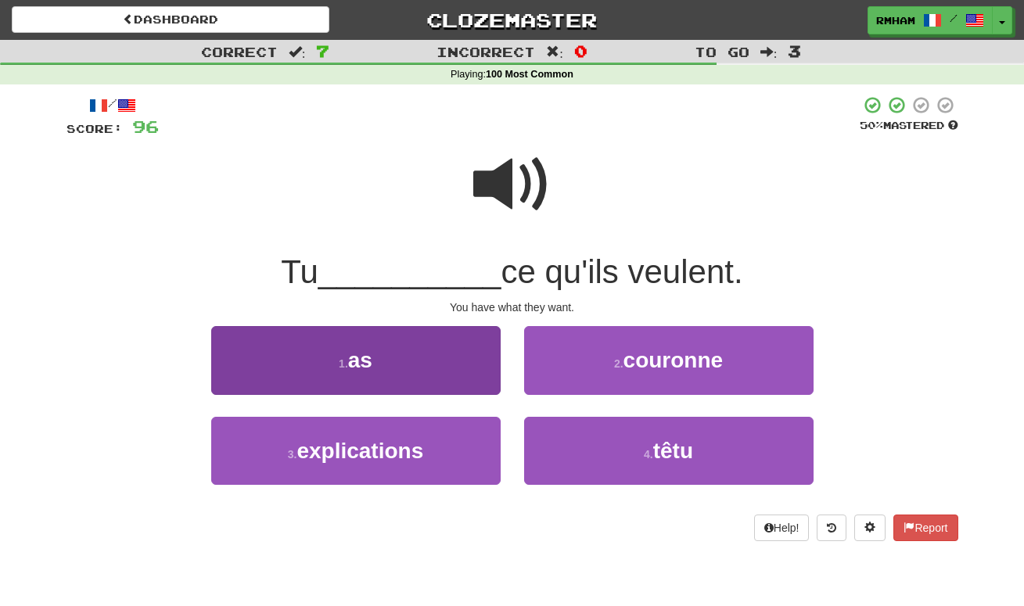
click at [405, 361] on button "1 . as" at bounding box center [355, 360] width 289 height 68
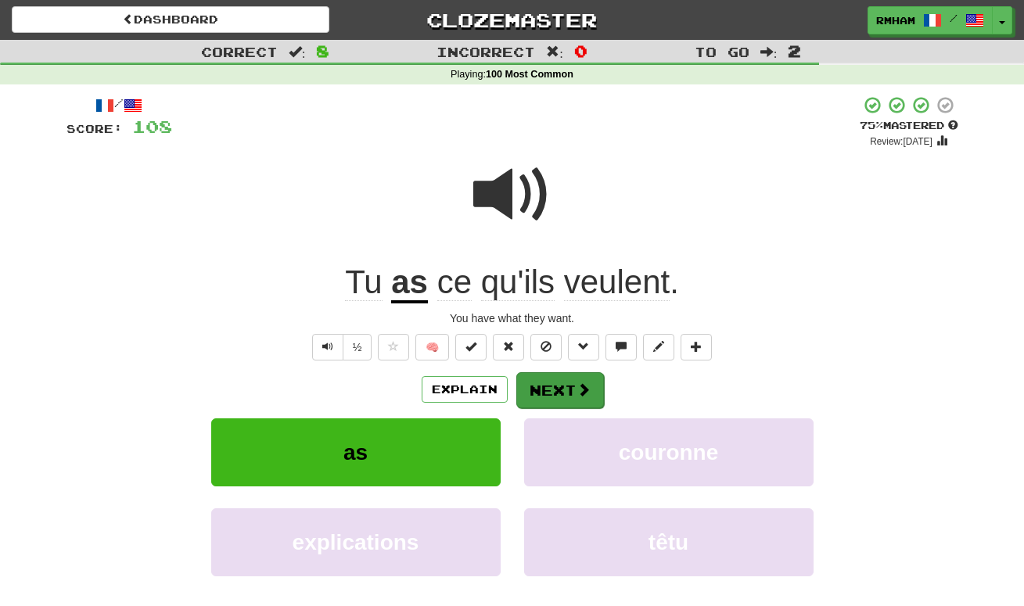
click at [536, 384] on button "Next" at bounding box center [560, 390] width 88 height 36
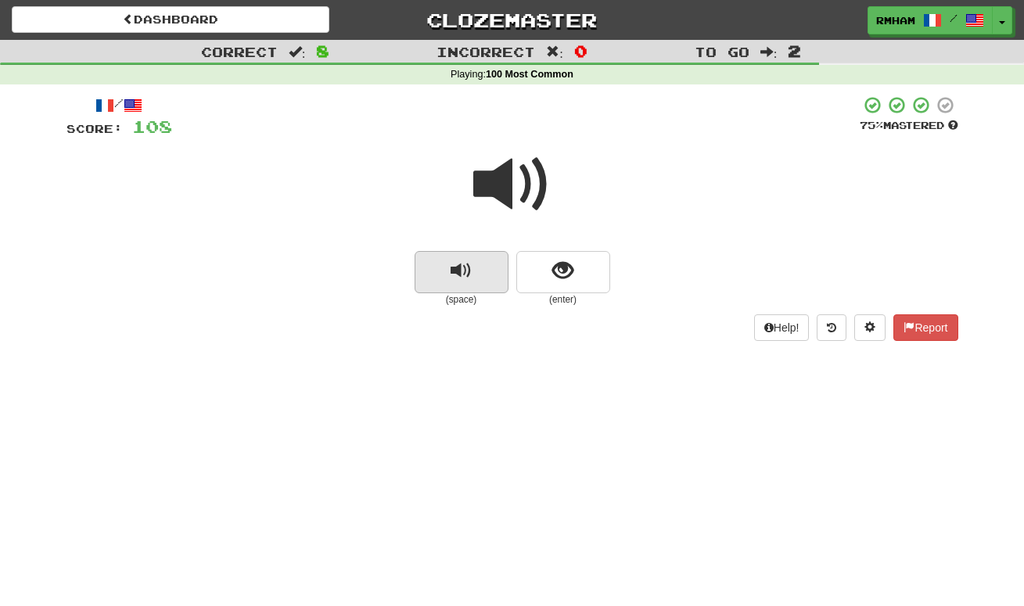
click at [473, 271] on button "replay audio" at bounding box center [462, 272] width 94 height 42
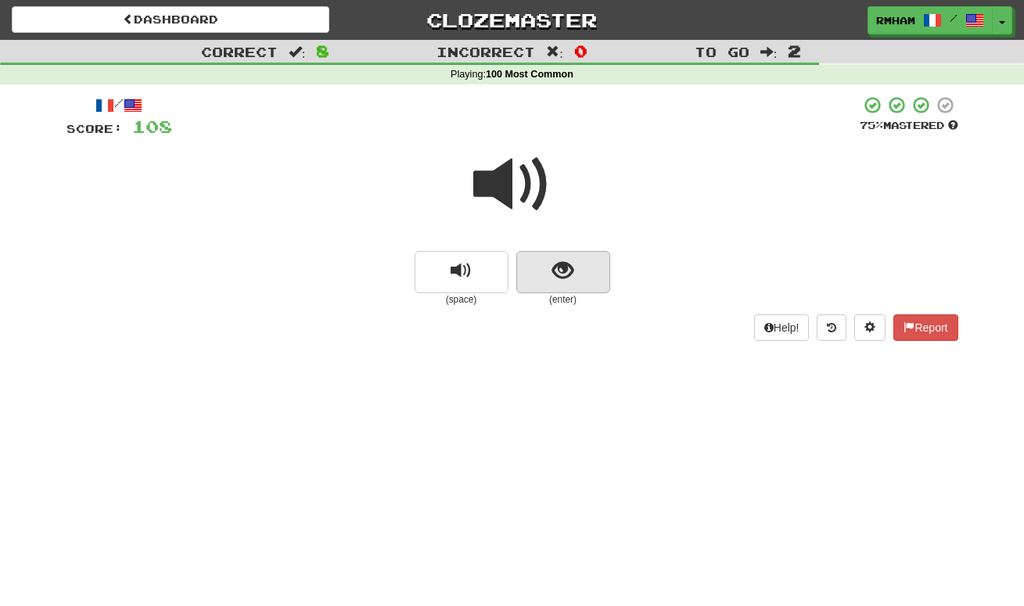
click at [566, 264] on span "show sentence" at bounding box center [562, 270] width 21 height 21
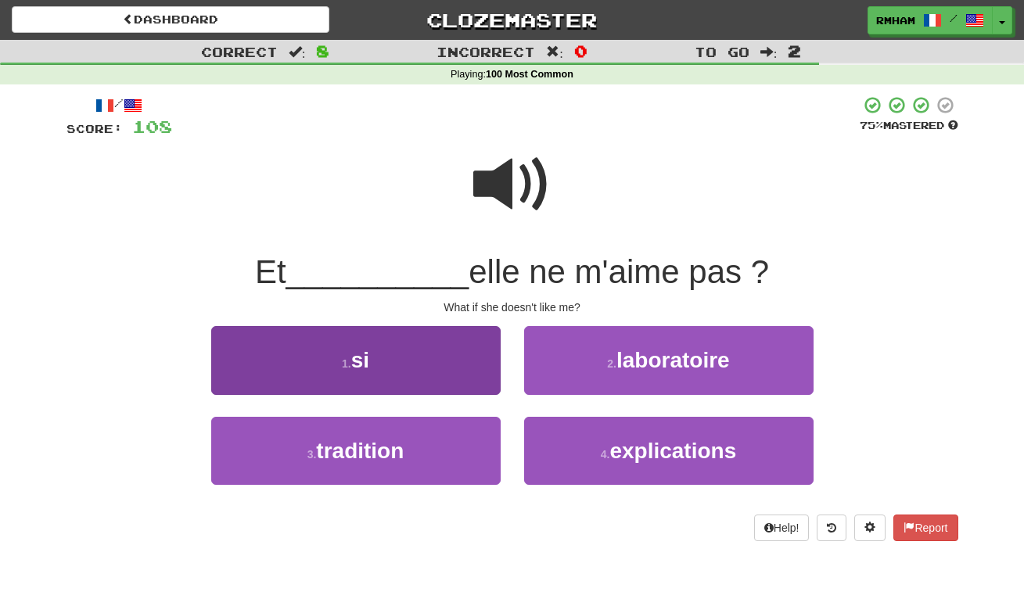
click at [438, 352] on button "1 . si" at bounding box center [355, 360] width 289 height 68
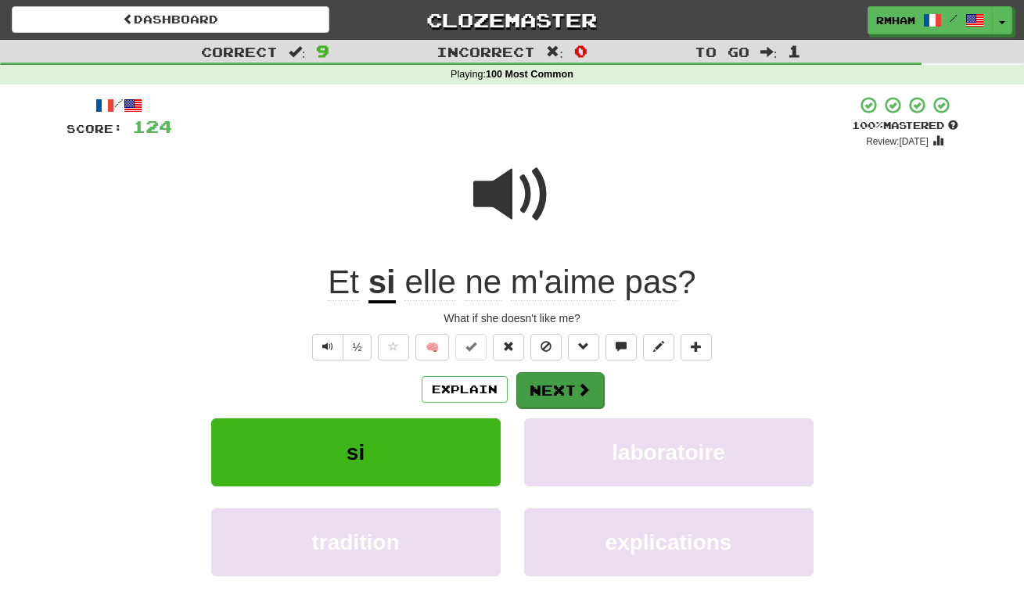
click at [559, 391] on button "Next" at bounding box center [560, 390] width 88 height 36
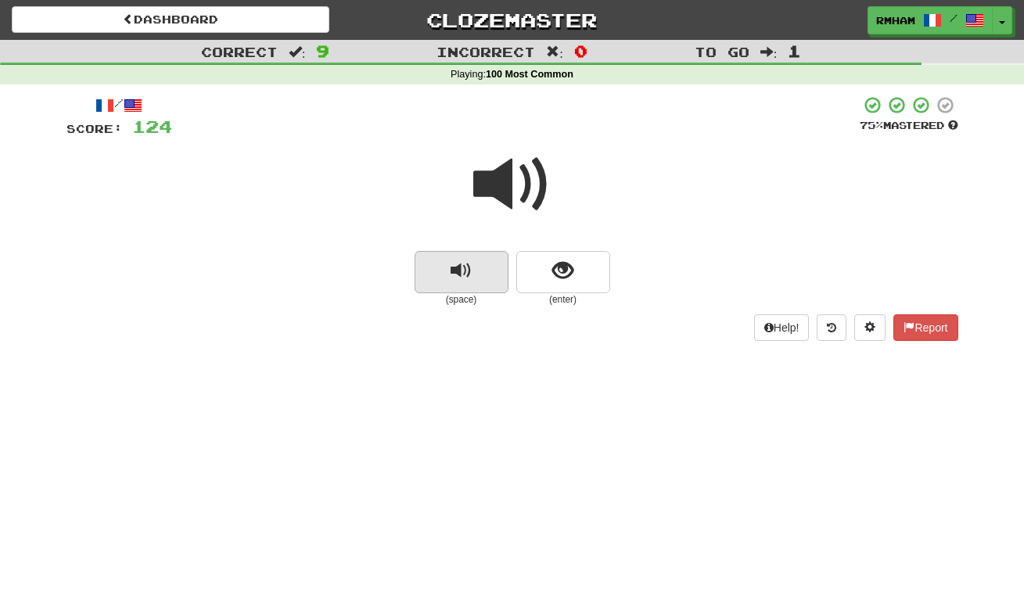
click at [471, 267] on span "replay audio" at bounding box center [461, 270] width 21 height 21
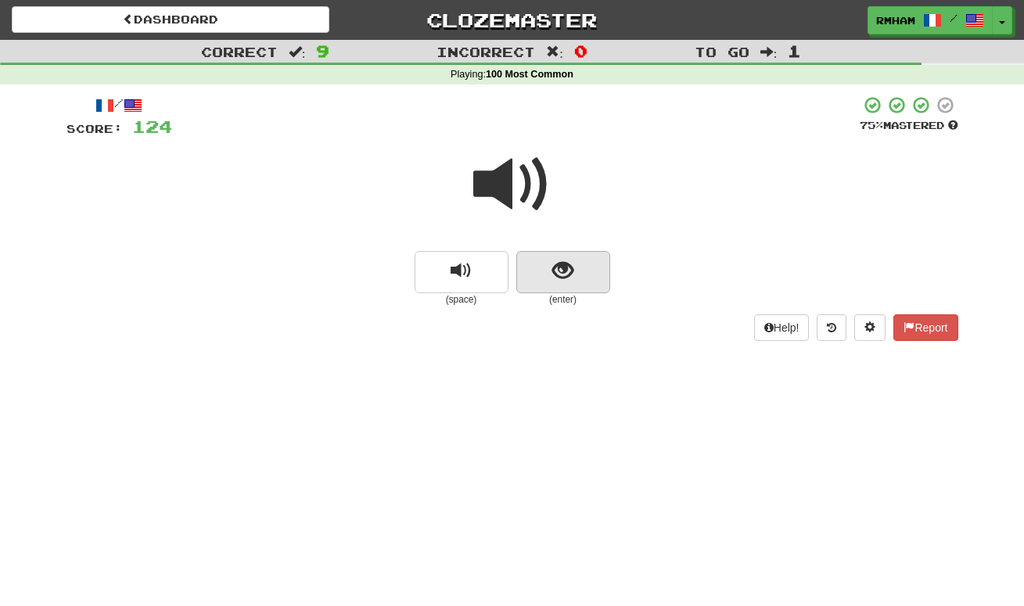
click at [552, 267] on span "show sentence" at bounding box center [562, 270] width 21 height 21
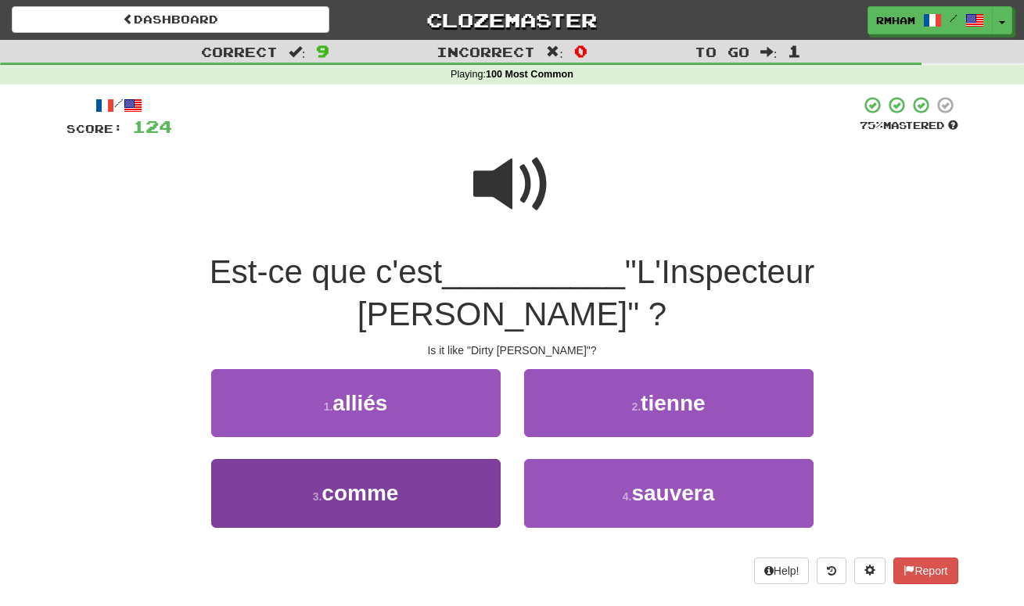
click at [395, 481] on span "comme" at bounding box center [359, 493] width 77 height 24
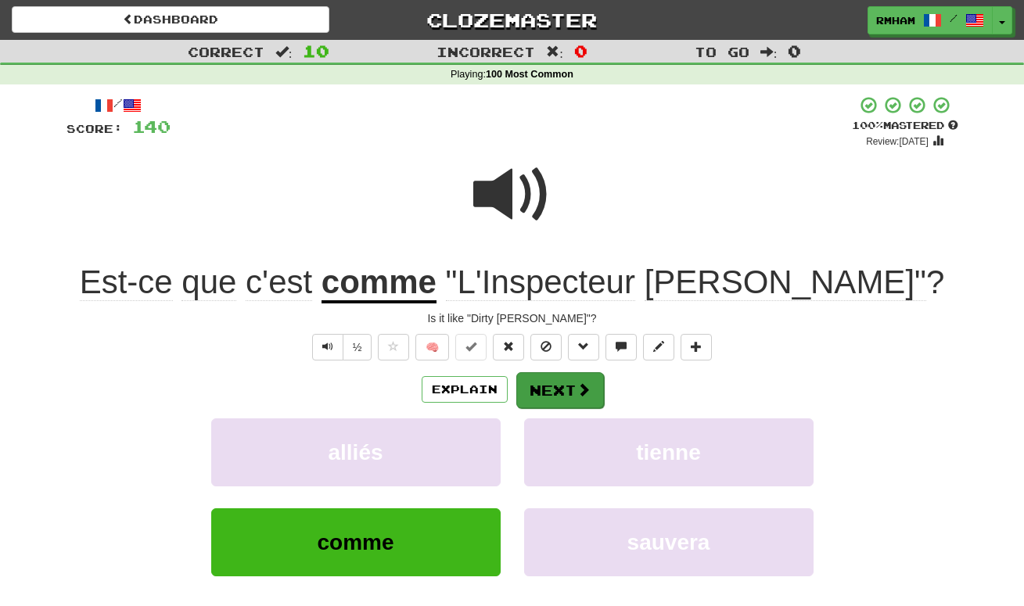
click at [574, 389] on button "Next" at bounding box center [560, 390] width 88 height 36
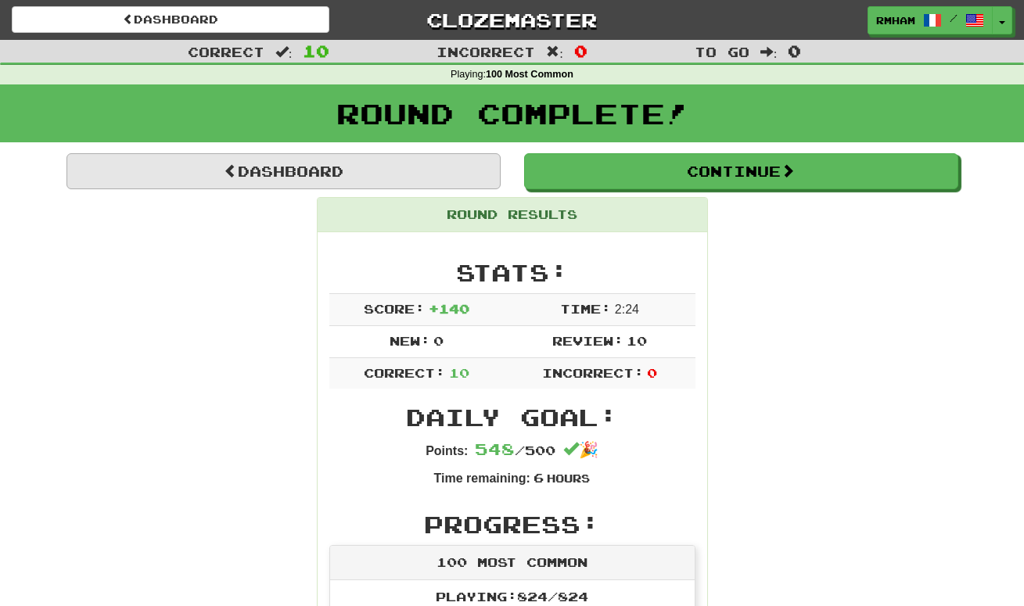
click at [452, 171] on link "Dashboard" at bounding box center [283, 171] width 434 height 36
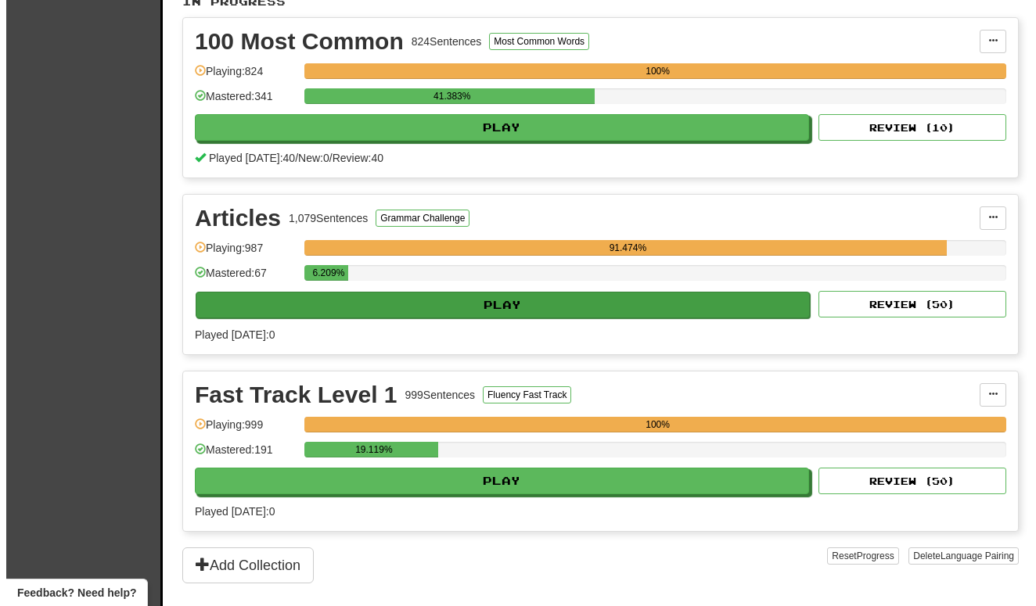
scroll to position [350, 0]
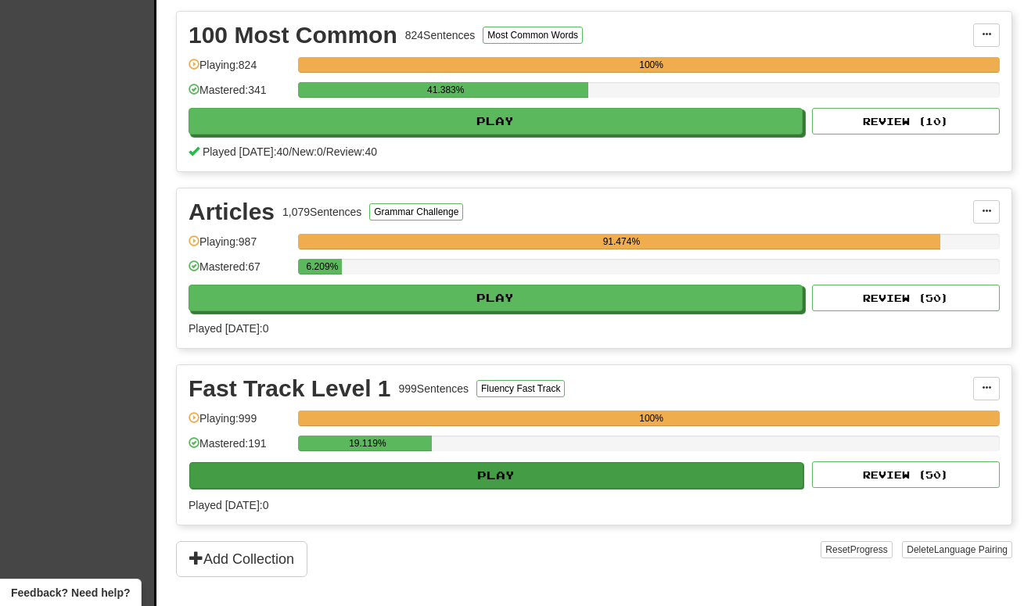
click at [522, 478] on button "Play" at bounding box center [496, 475] width 614 height 27
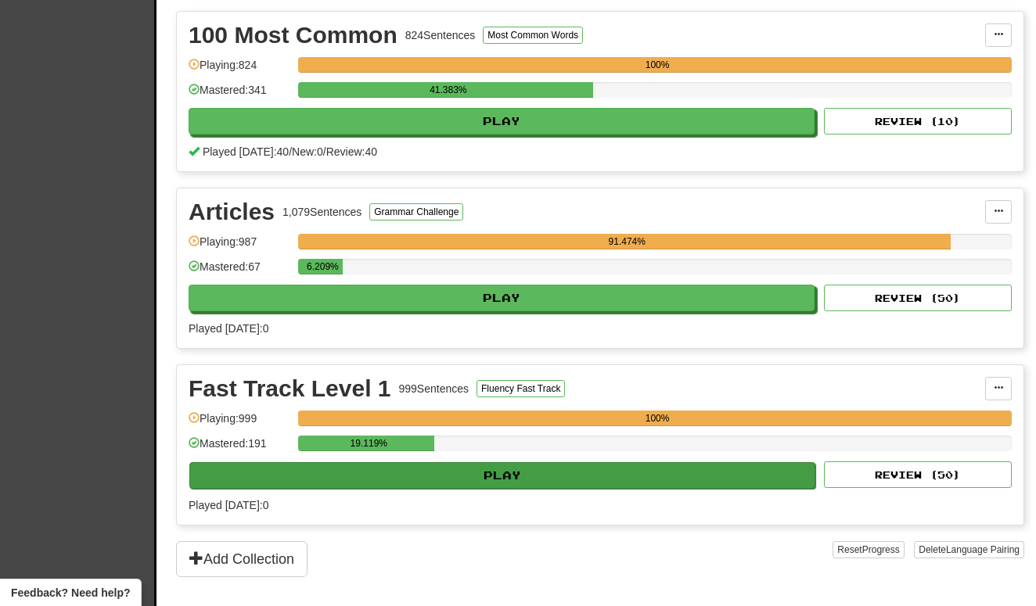
select select "**"
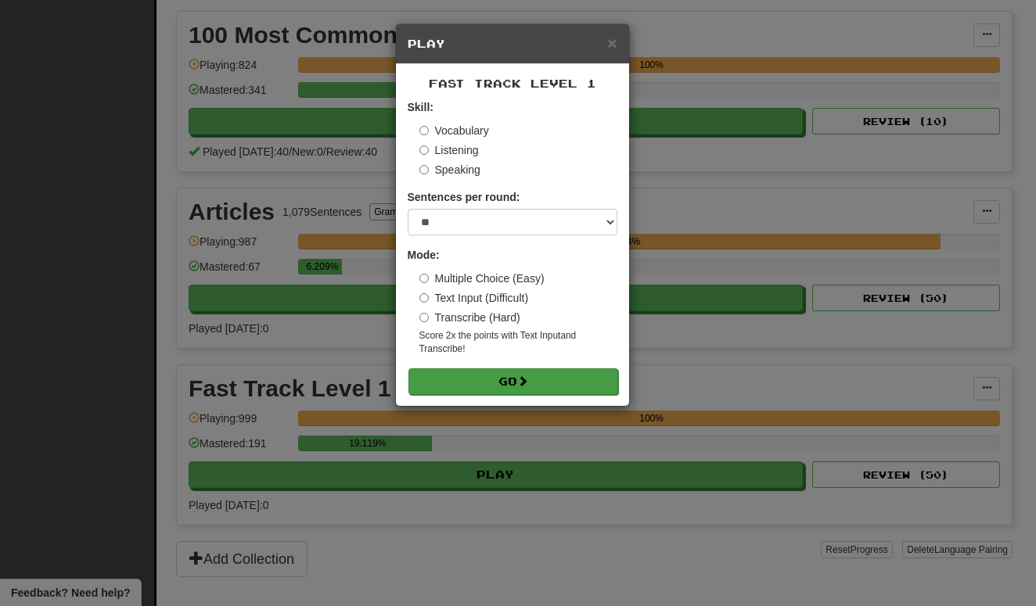
click at [512, 378] on button "Go" at bounding box center [513, 381] width 210 height 27
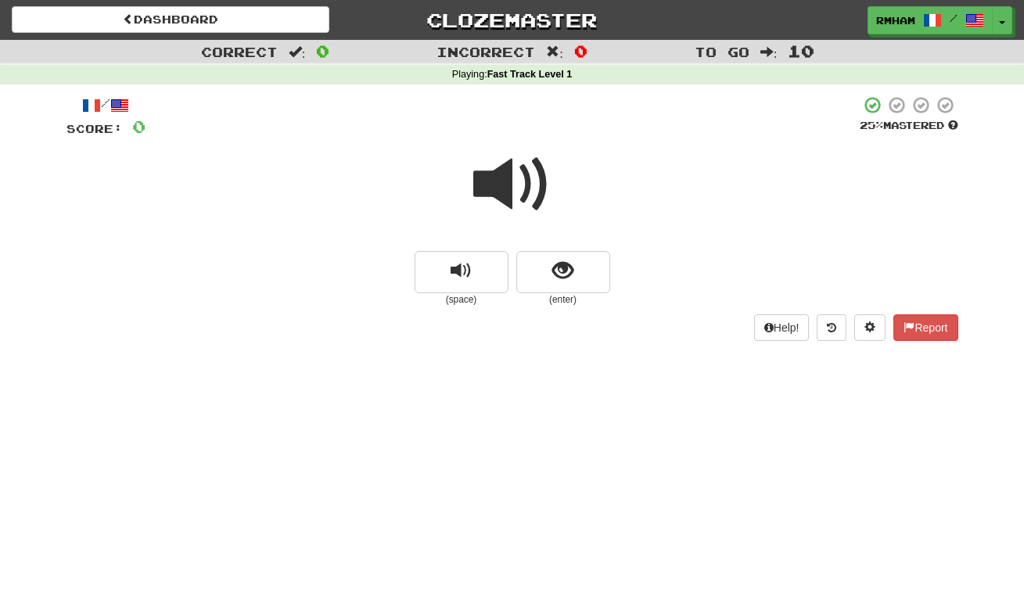
click at [501, 187] on span at bounding box center [512, 184] width 78 height 78
click at [551, 268] on button "show sentence" at bounding box center [563, 272] width 94 height 42
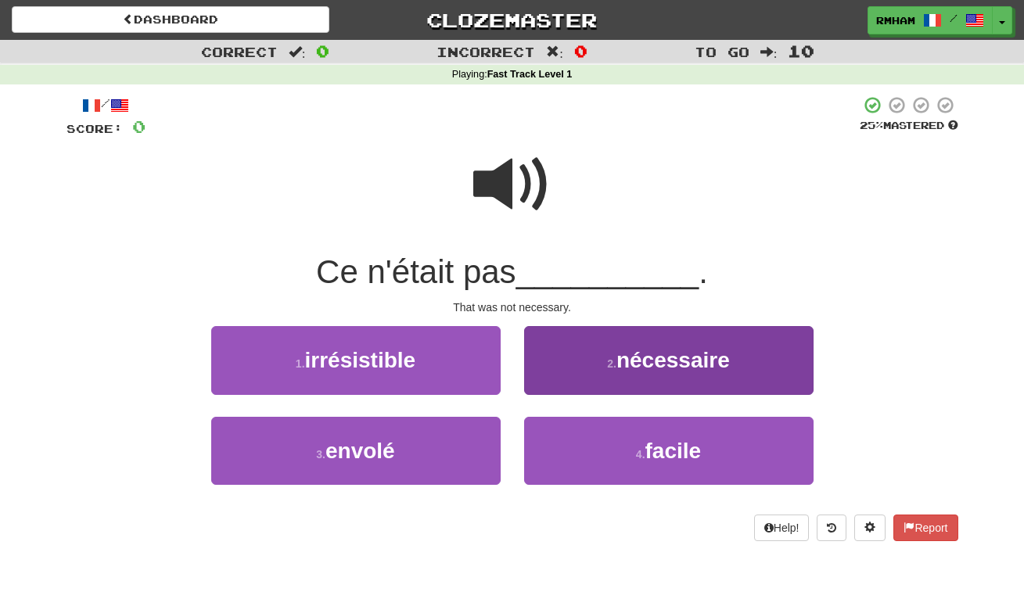
click at [656, 361] on span "nécessaire" at bounding box center [672, 360] width 113 height 24
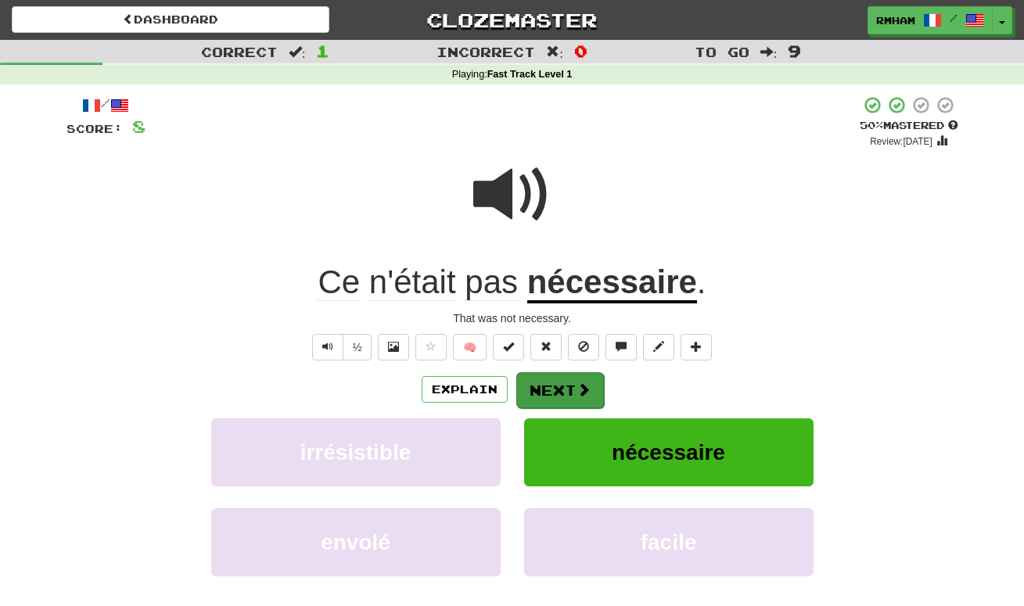
click at [576, 388] on span at bounding box center [583, 389] width 14 height 14
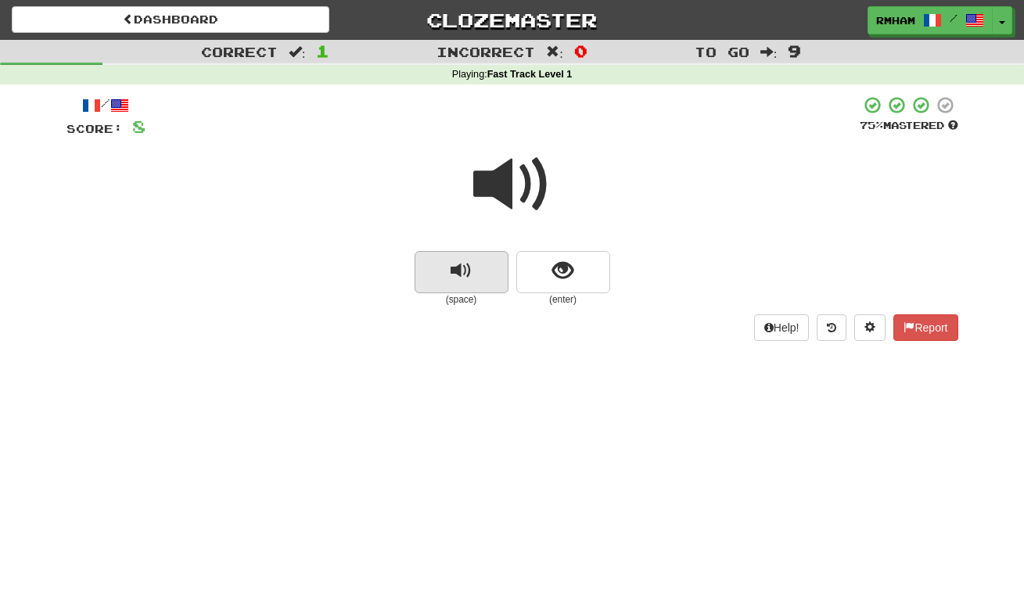
click at [464, 272] on span "replay audio" at bounding box center [461, 270] width 21 height 21
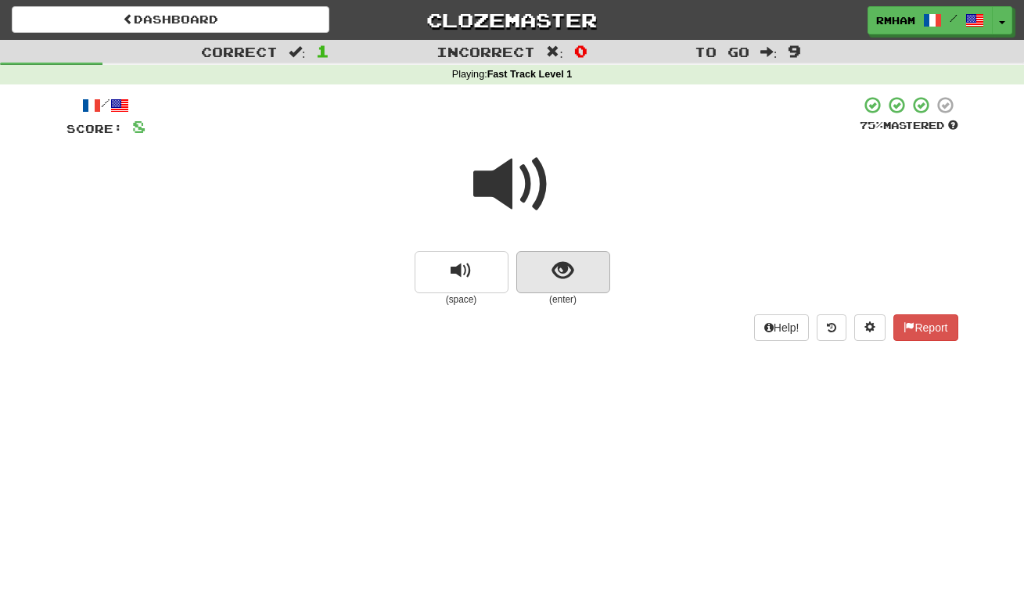
click at [564, 260] on span "show sentence" at bounding box center [562, 270] width 21 height 21
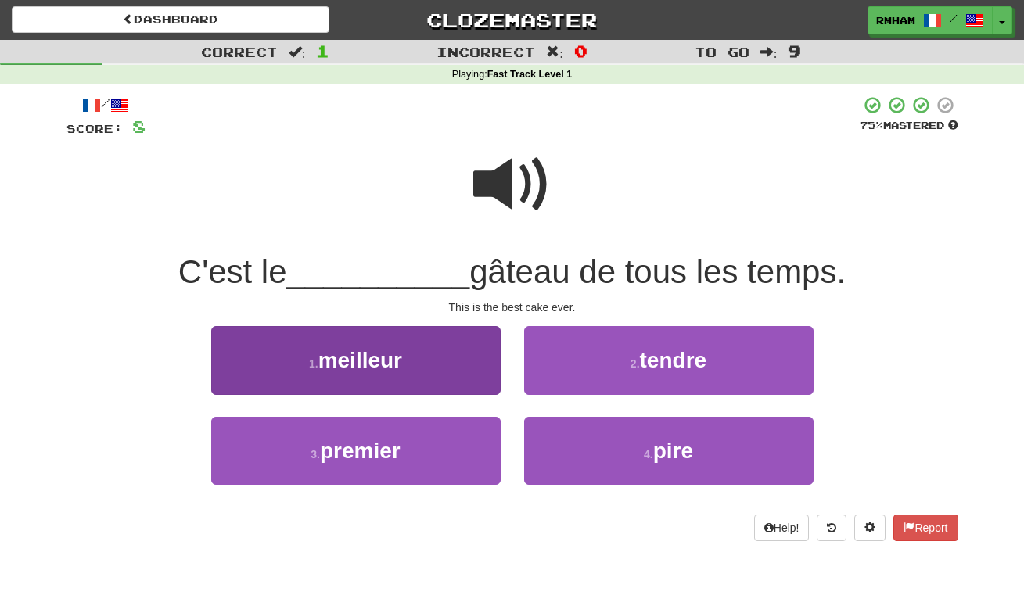
click at [393, 363] on span "meilleur" at bounding box center [360, 360] width 84 height 24
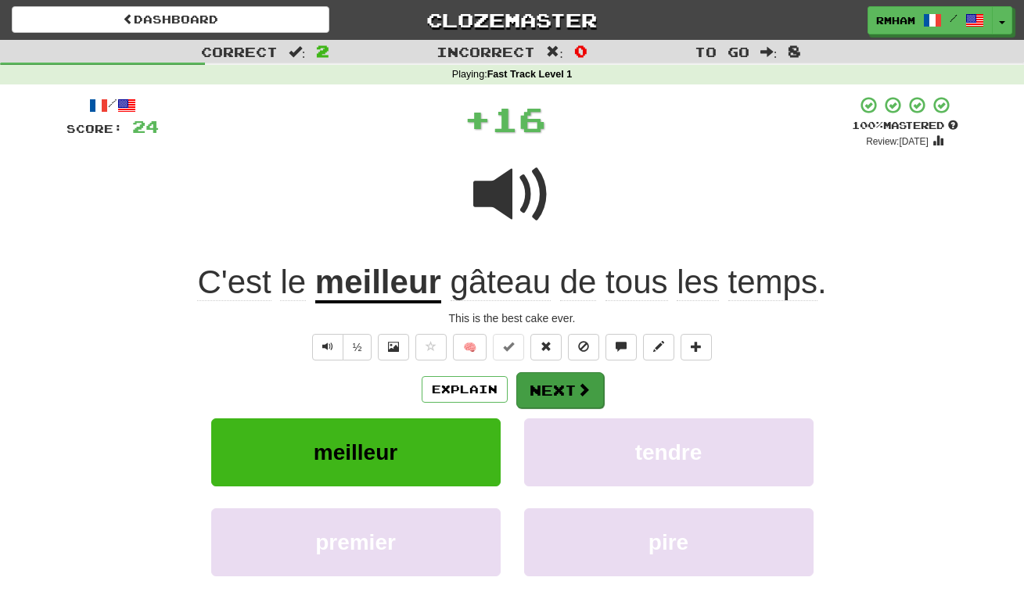
click at [555, 382] on button "Next" at bounding box center [560, 390] width 88 height 36
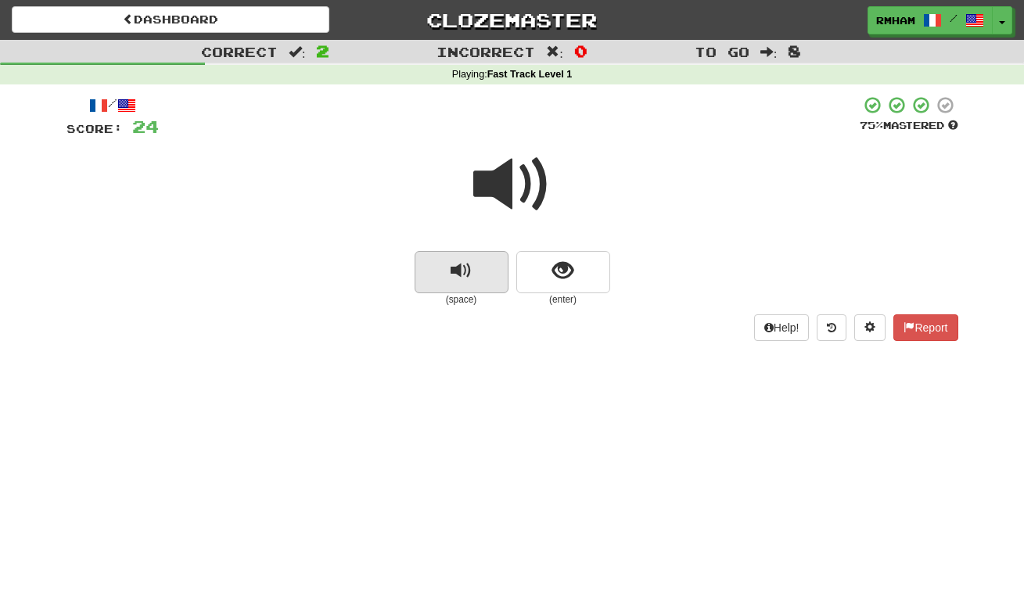
click at [475, 264] on button "replay audio" at bounding box center [462, 272] width 94 height 42
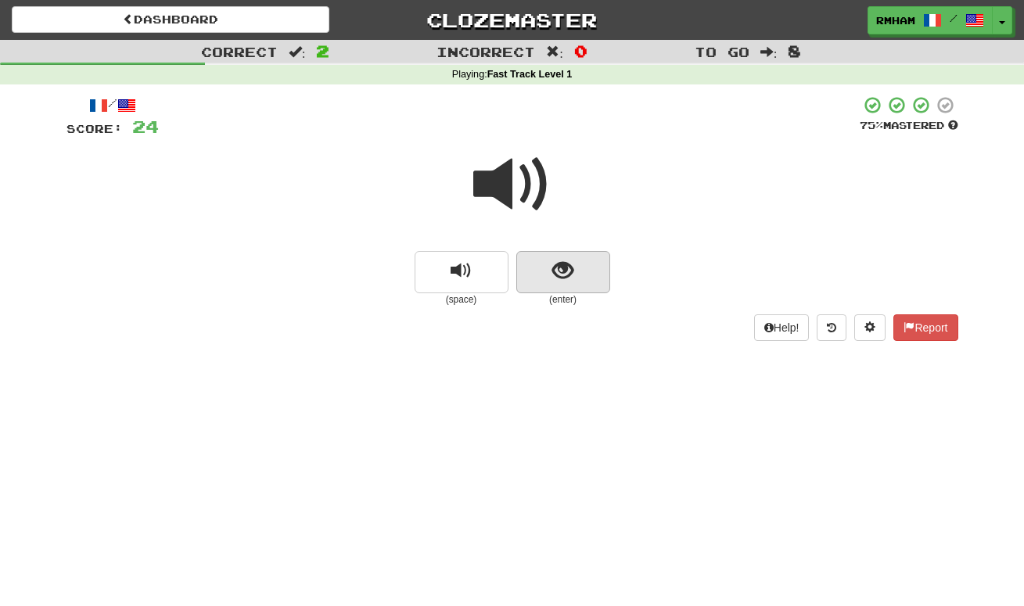
click at [551, 266] on button "show sentence" at bounding box center [563, 272] width 94 height 42
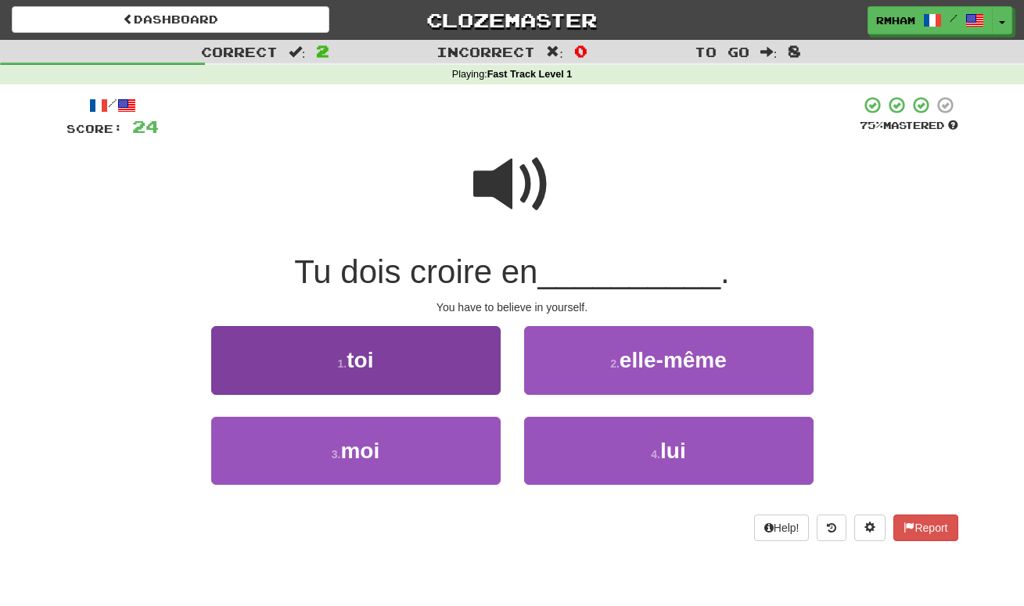
click at [426, 354] on button "1 . toi" at bounding box center [355, 360] width 289 height 68
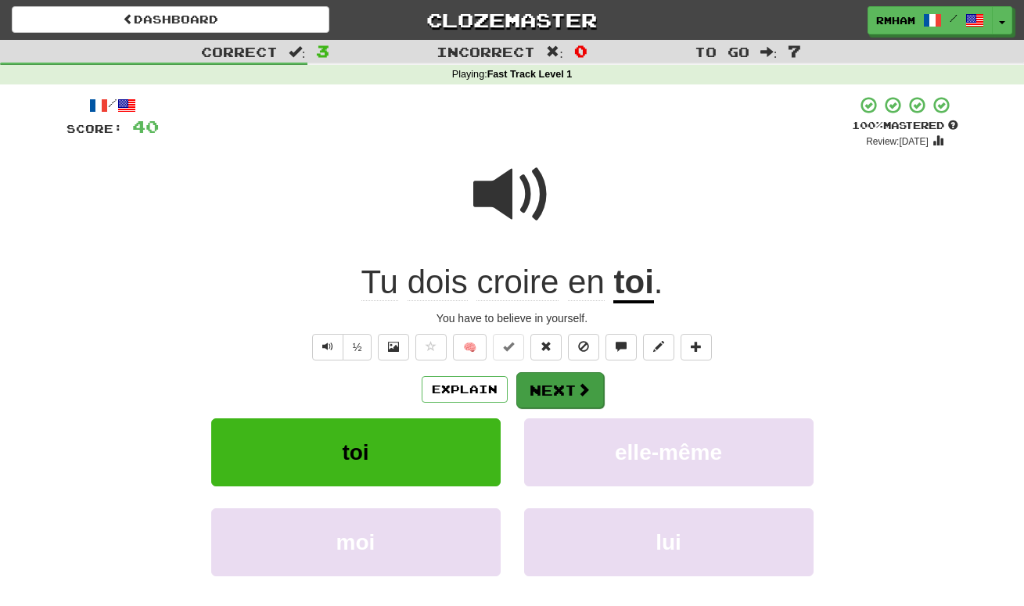
click at [572, 386] on button "Next" at bounding box center [560, 390] width 88 height 36
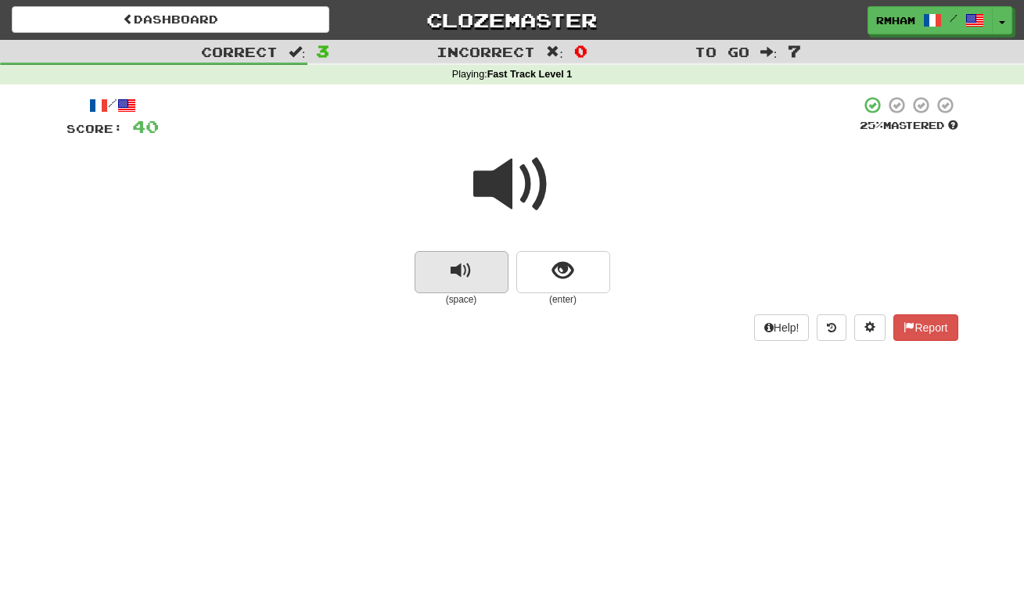
click at [469, 265] on span "replay audio" at bounding box center [461, 270] width 21 height 21
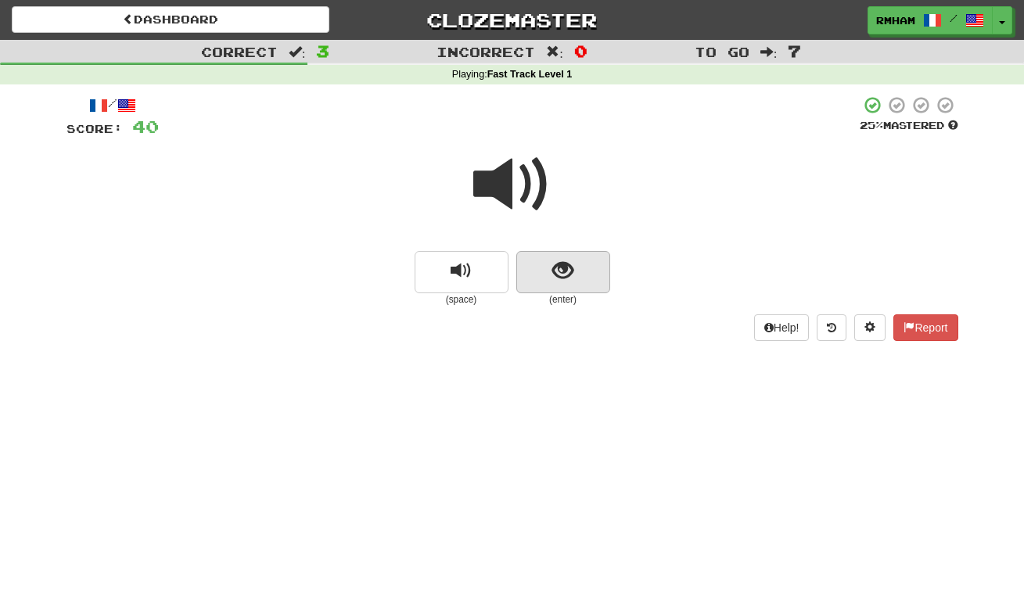
click at [551, 267] on button "show sentence" at bounding box center [563, 272] width 94 height 42
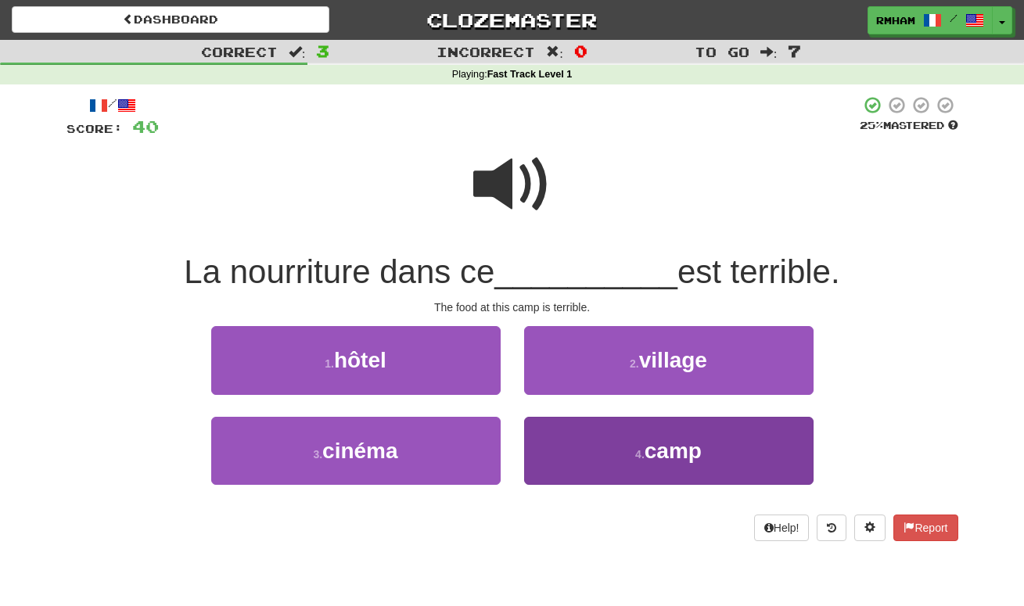
click at [674, 446] on span "camp" at bounding box center [673, 451] width 57 height 24
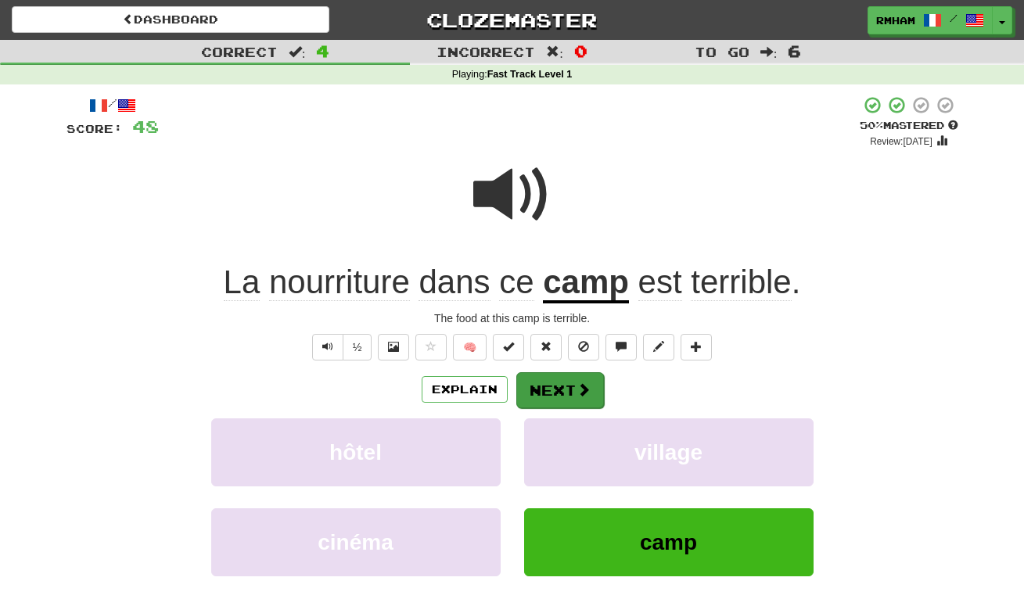
click at [555, 378] on button "Next" at bounding box center [560, 390] width 88 height 36
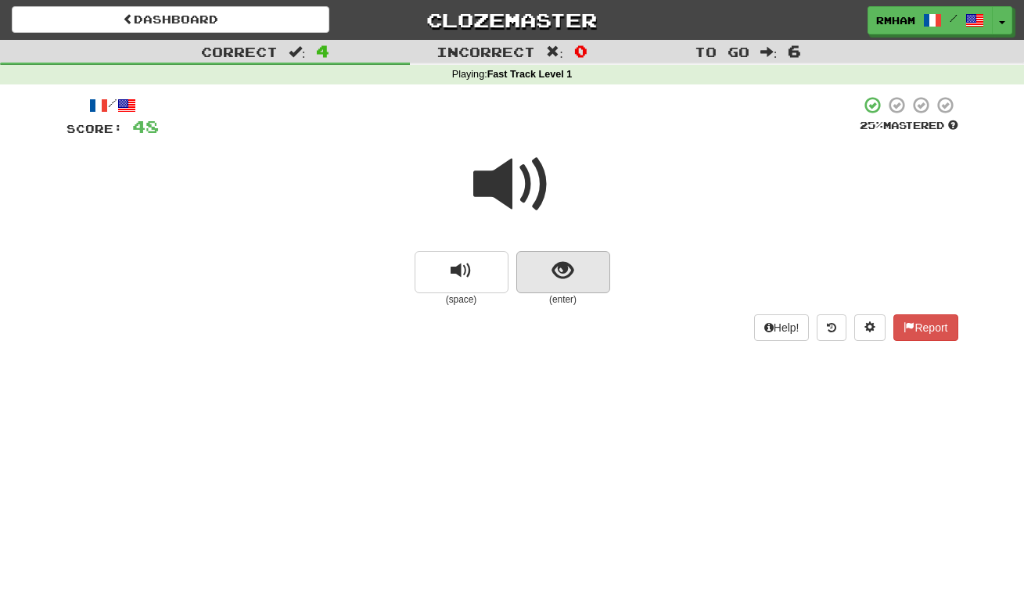
click at [561, 268] on span "show sentence" at bounding box center [562, 270] width 21 height 21
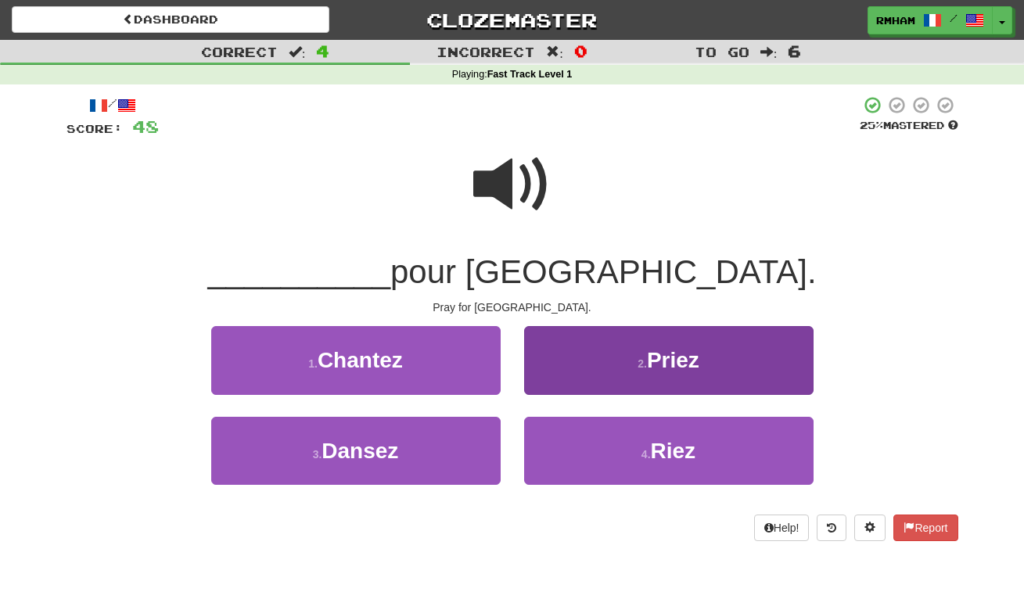
click at [658, 352] on span "Priez" at bounding box center [673, 360] width 52 height 24
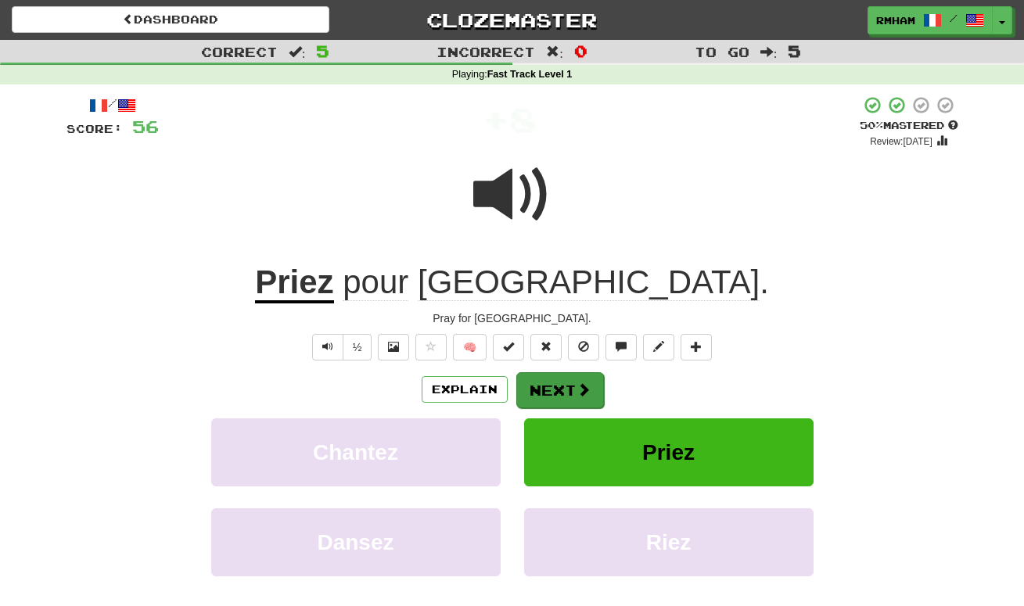
click at [564, 379] on button "Next" at bounding box center [560, 390] width 88 height 36
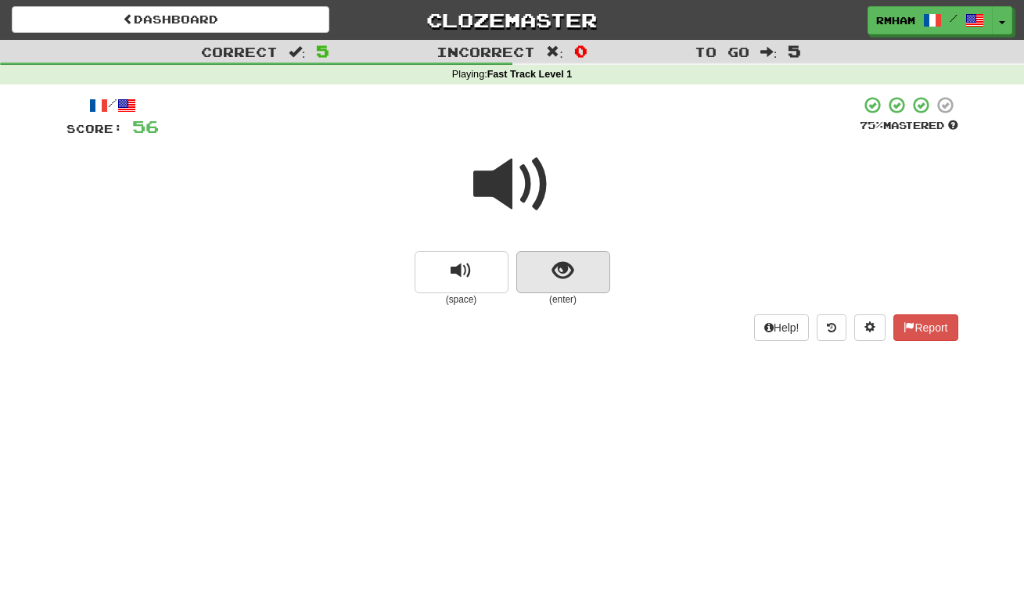
click at [573, 266] on button "show sentence" at bounding box center [563, 272] width 94 height 42
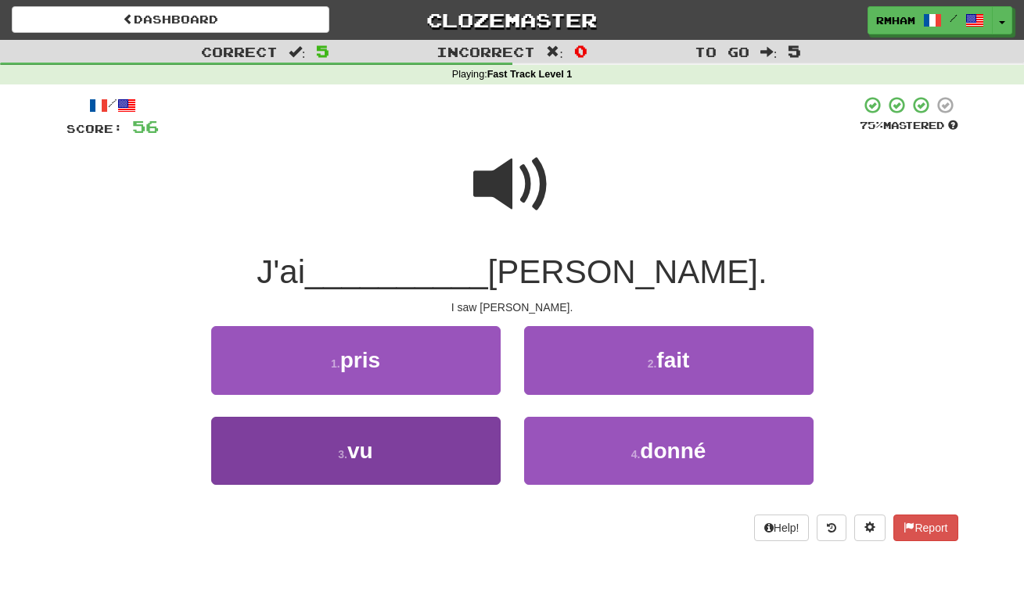
click at [415, 446] on button "3 . vu" at bounding box center [355, 451] width 289 height 68
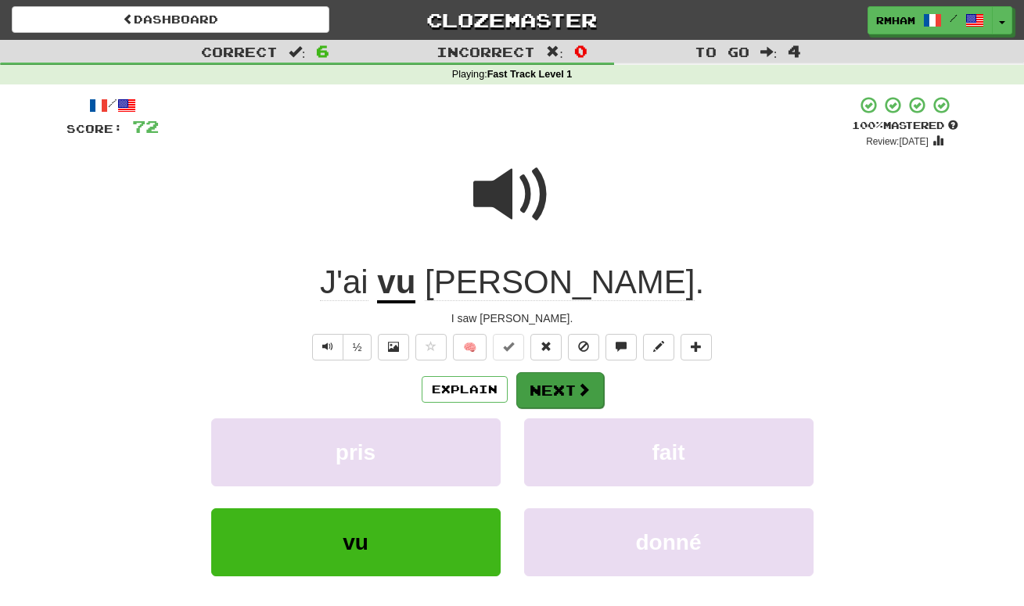
click at [568, 386] on button "Next" at bounding box center [560, 390] width 88 height 36
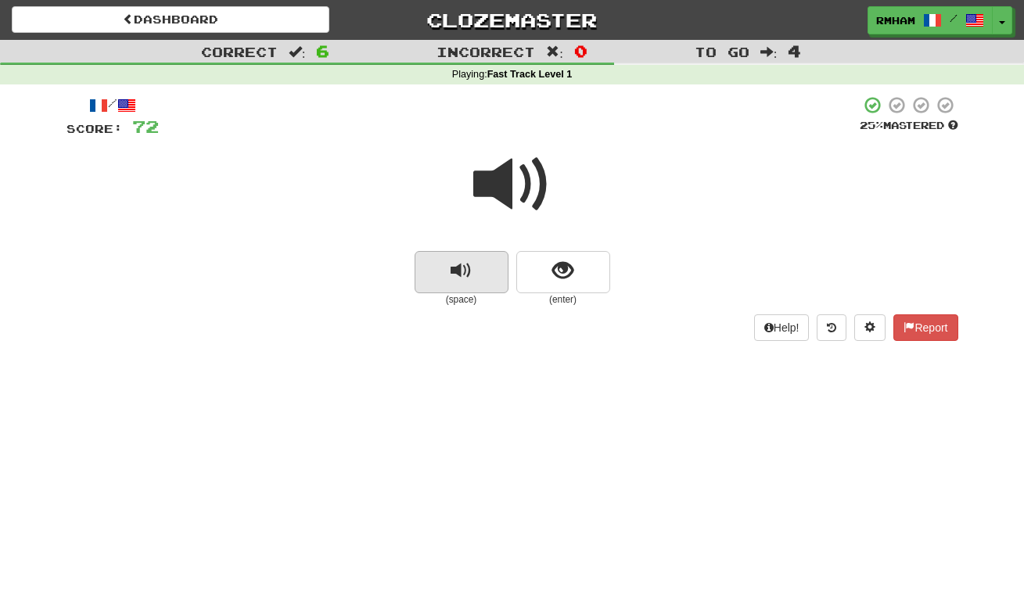
click at [470, 264] on span "replay audio" at bounding box center [461, 270] width 21 height 21
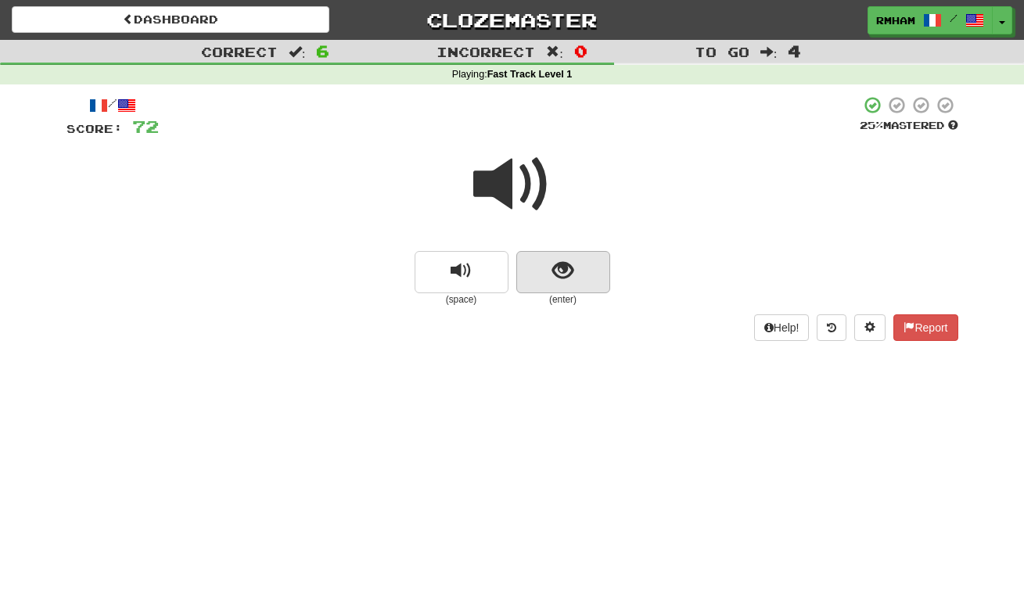
click at [573, 264] on span "show sentence" at bounding box center [562, 270] width 21 height 21
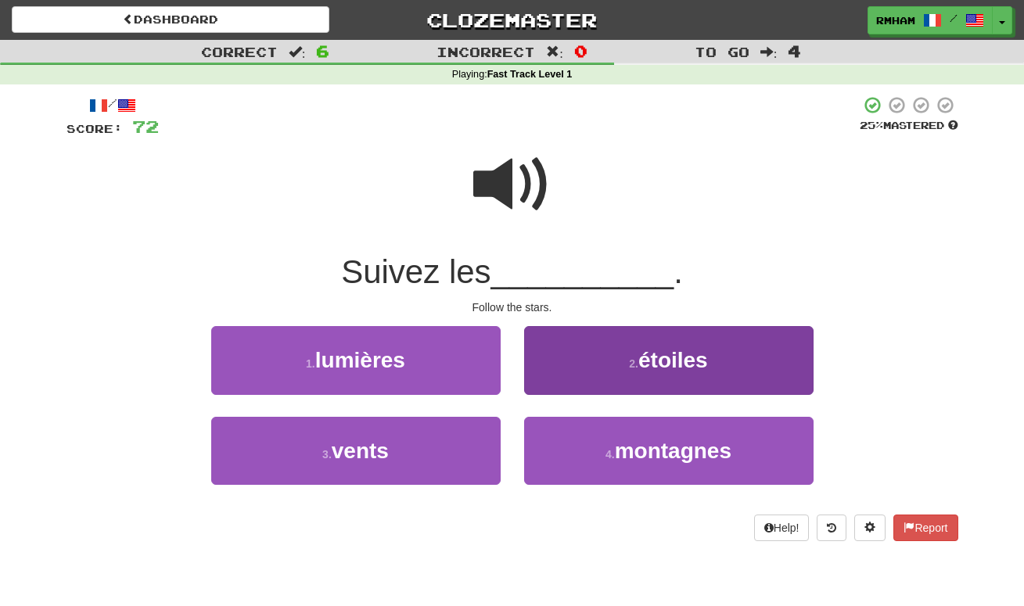
click at [679, 362] on span "étoiles" at bounding box center [673, 360] width 70 height 24
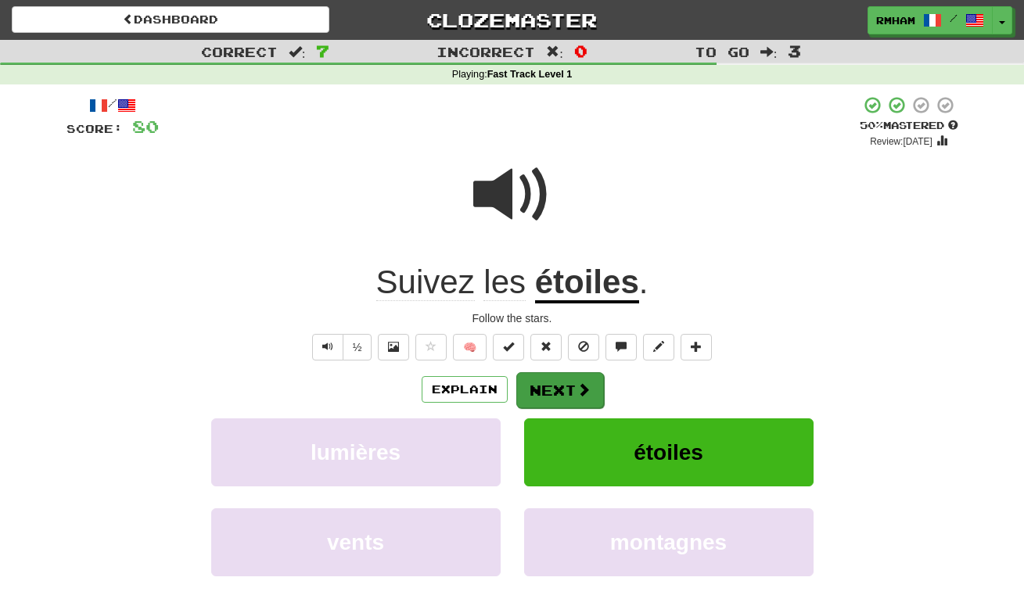
click at [582, 390] on span at bounding box center [583, 389] width 14 height 14
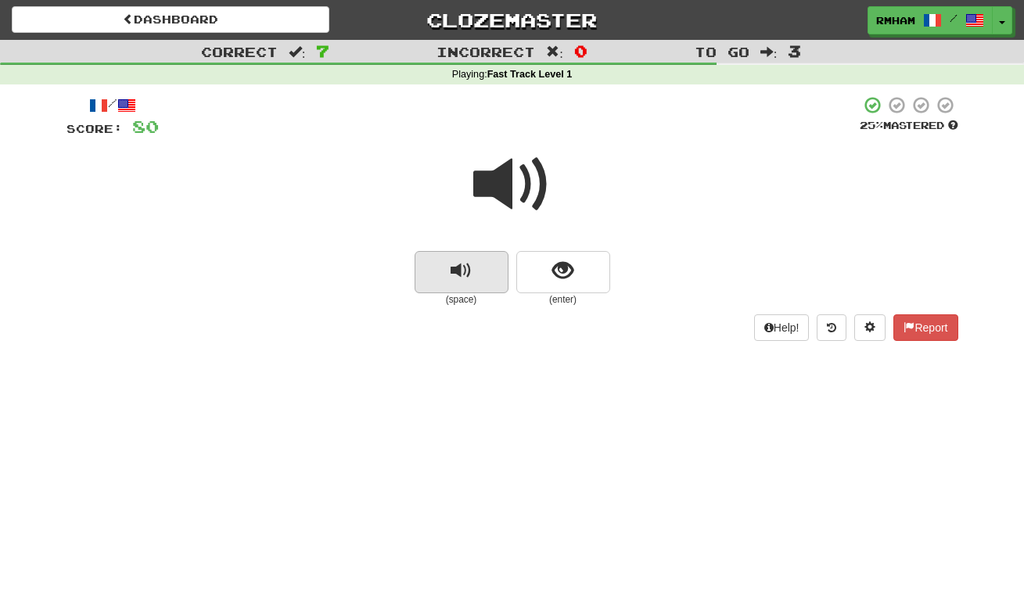
click at [482, 265] on button "replay audio" at bounding box center [462, 272] width 94 height 42
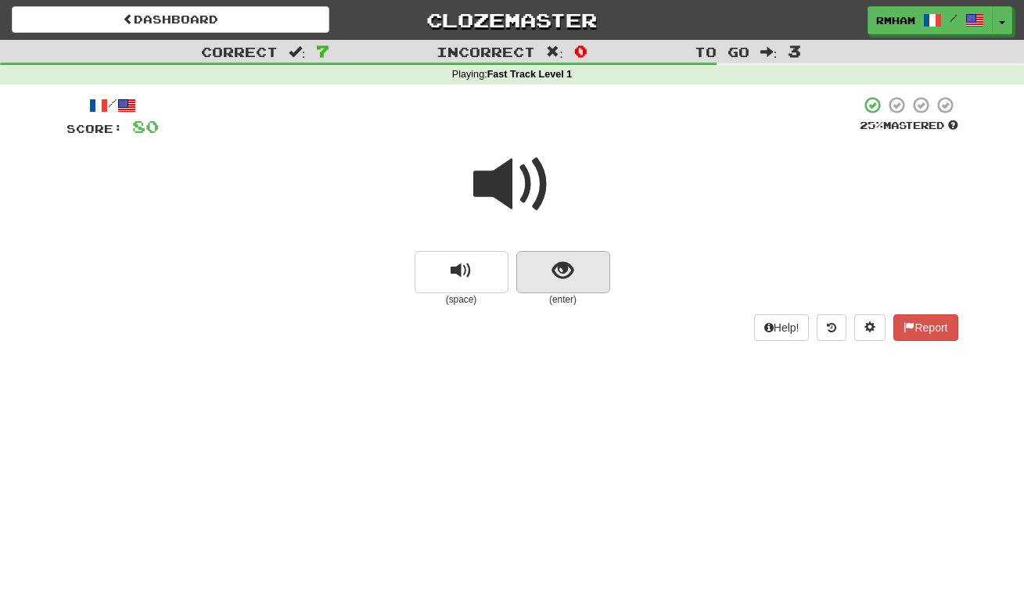
click at [561, 260] on span "show sentence" at bounding box center [562, 270] width 21 height 21
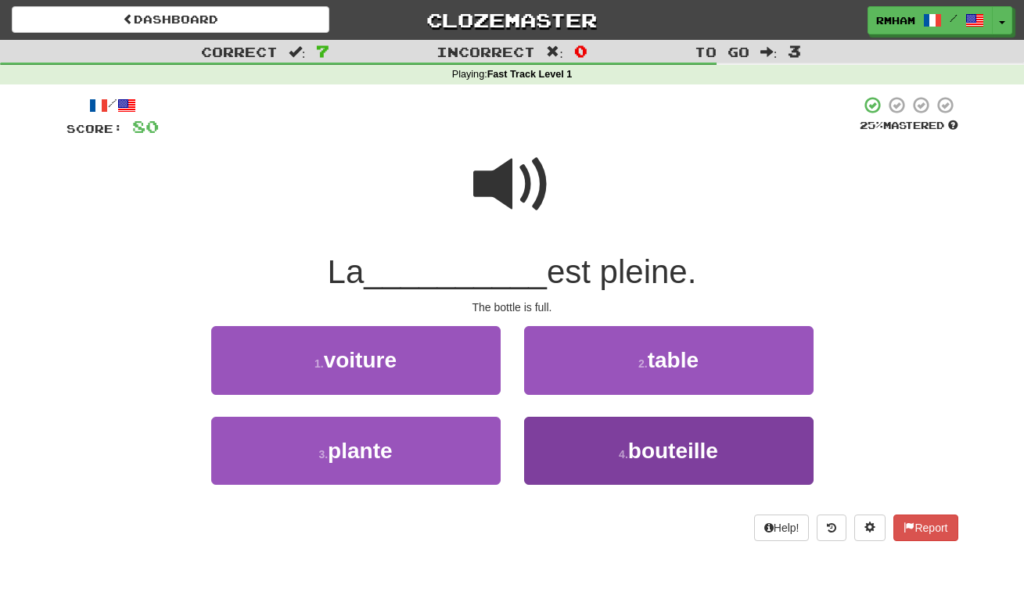
click at [681, 448] on span "bouteille" at bounding box center [673, 451] width 90 height 24
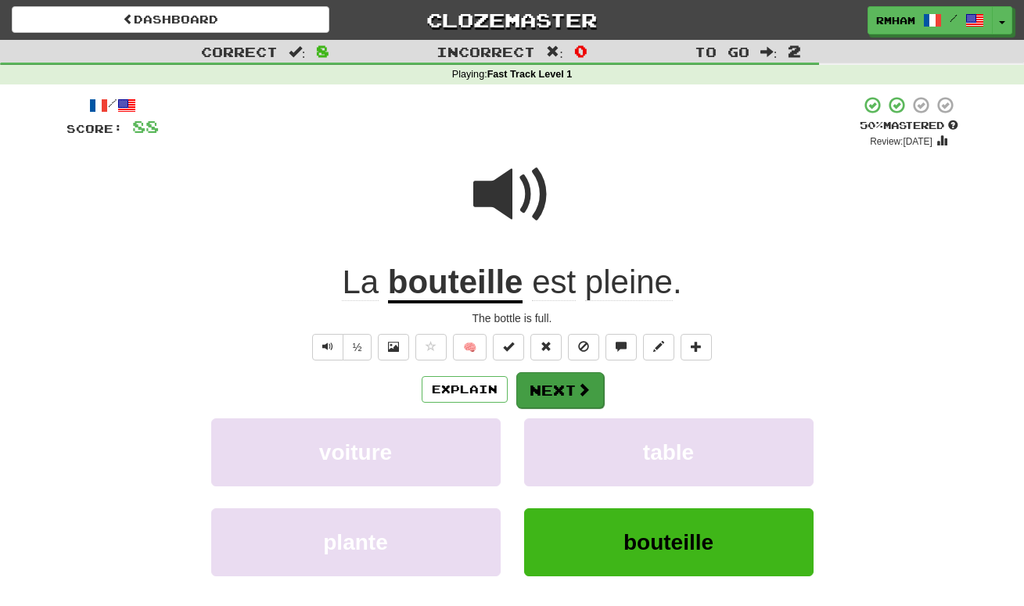
click at [584, 378] on button "Next" at bounding box center [560, 390] width 88 height 36
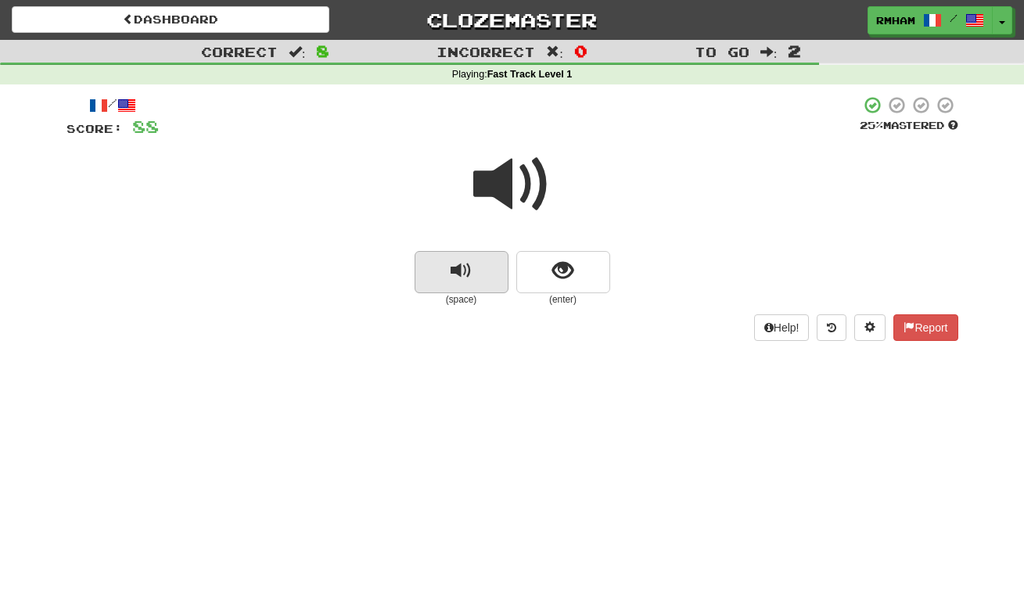
click at [470, 261] on span "replay audio" at bounding box center [461, 270] width 21 height 21
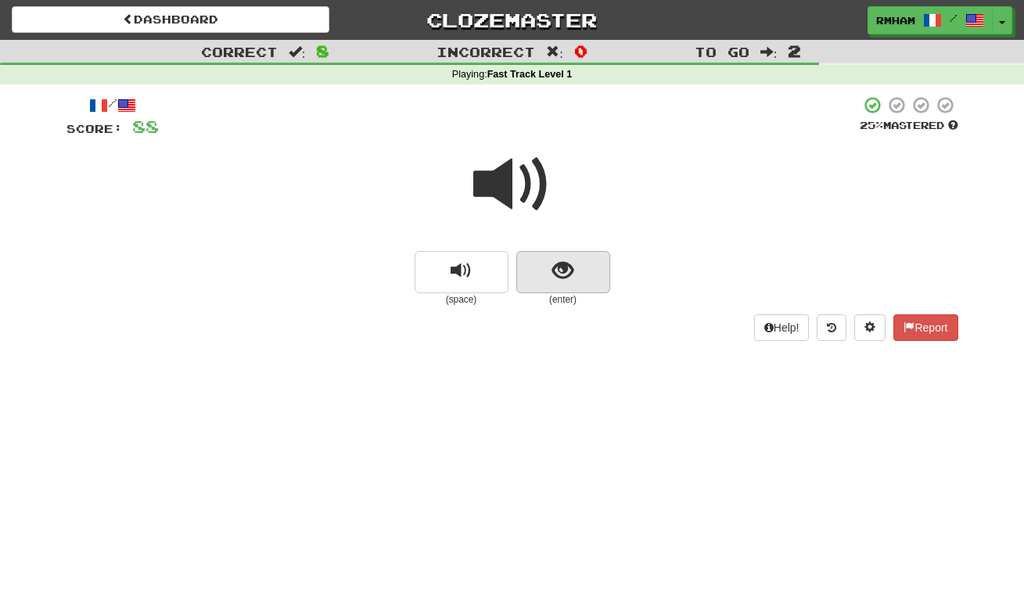
click at [552, 260] on span "show sentence" at bounding box center [562, 270] width 21 height 21
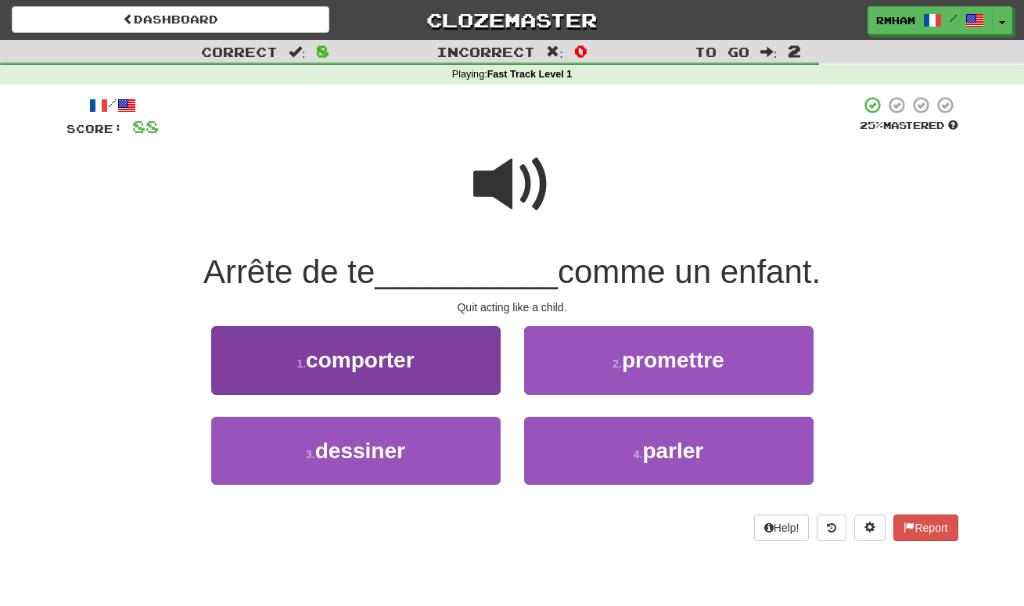
click at [435, 367] on button "1 . comporter" at bounding box center [355, 360] width 289 height 68
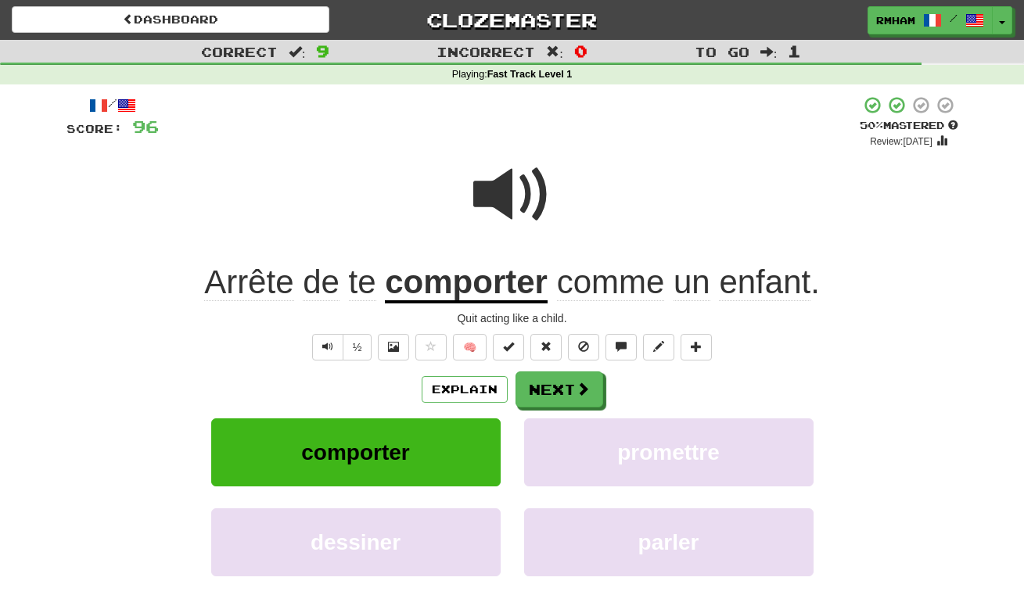
click at [491, 199] on span at bounding box center [512, 195] width 78 height 78
click at [562, 384] on button "Next" at bounding box center [560, 390] width 88 height 36
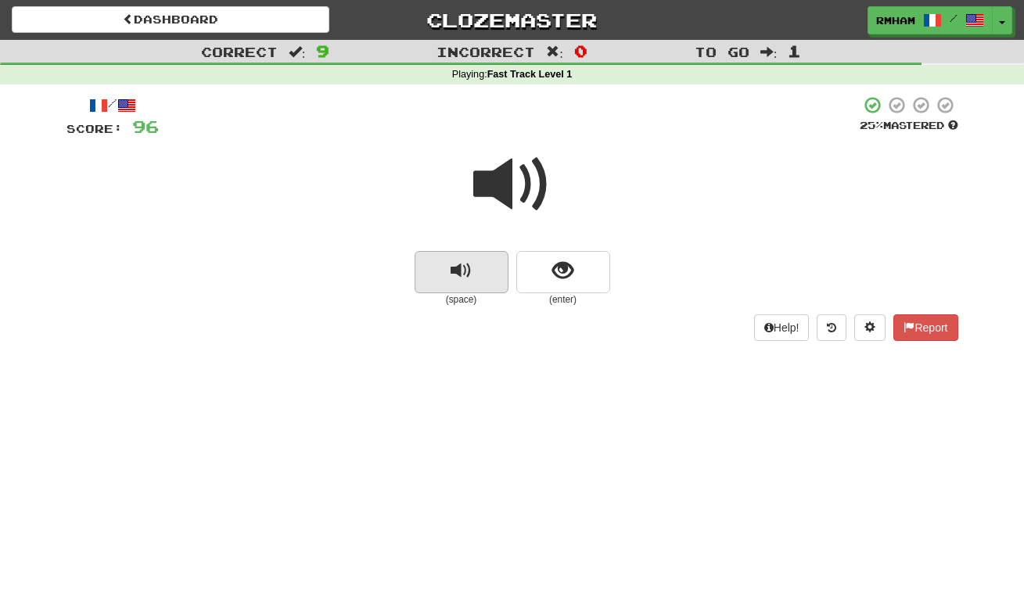
click at [462, 261] on span "replay audio" at bounding box center [461, 270] width 21 height 21
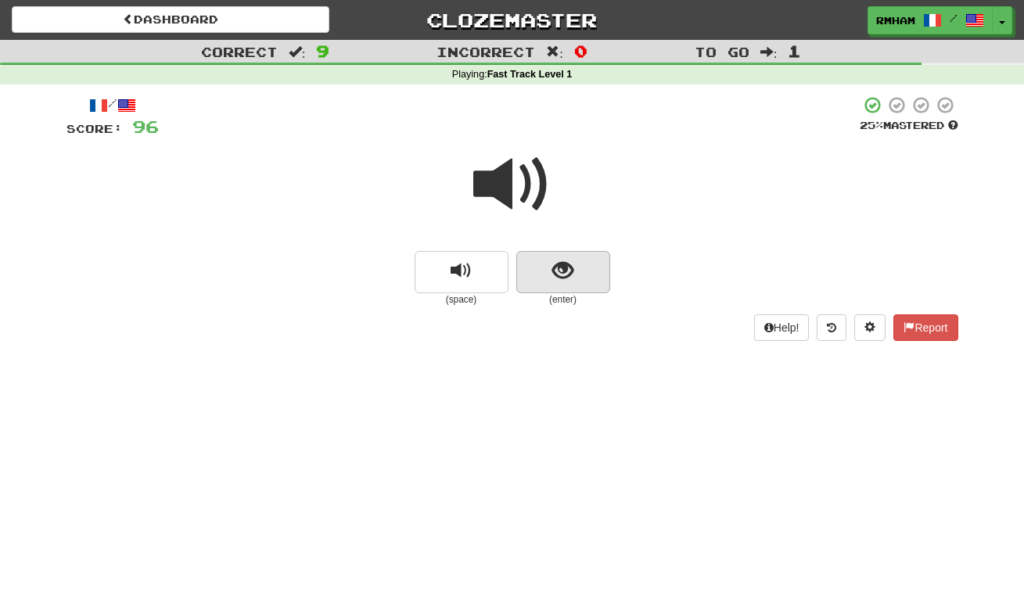
click at [560, 262] on span "show sentence" at bounding box center [562, 270] width 21 height 21
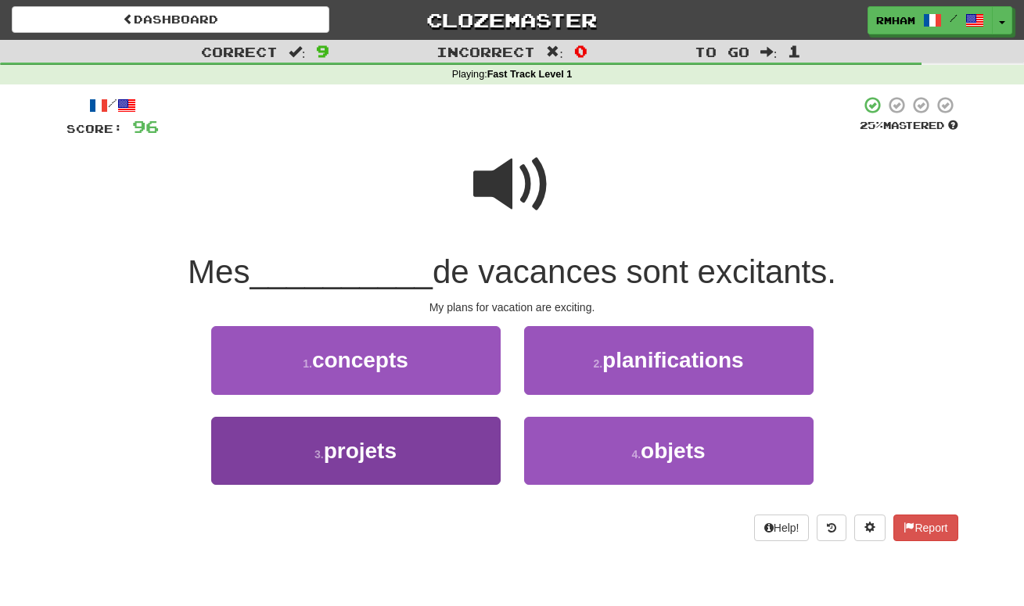
click at [417, 452] on button "3 . projets" at bounding box center [355, 451] width 289 height 68
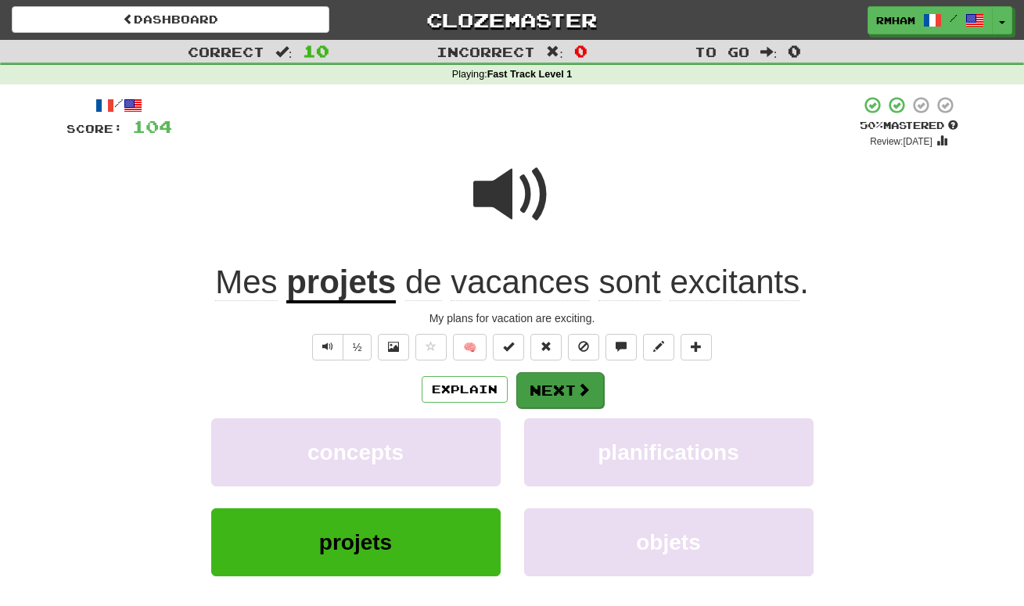
click at [569, 398] on button "Next" at bounding box center [560, 390] width 88 height 36
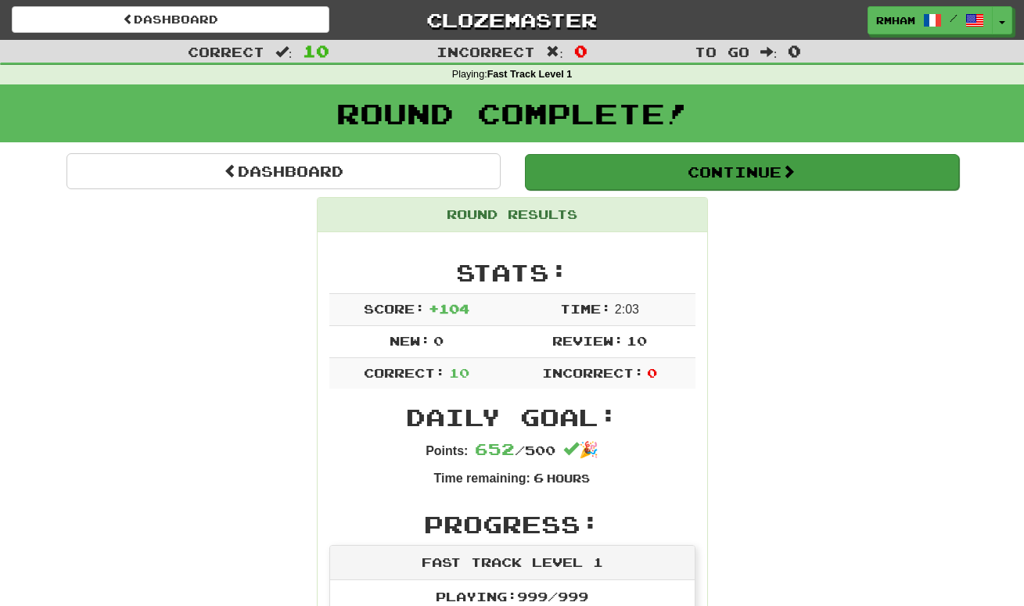
click at [691, 165] on button "Continue" at bounding box center [742, 172] width 434 height 36
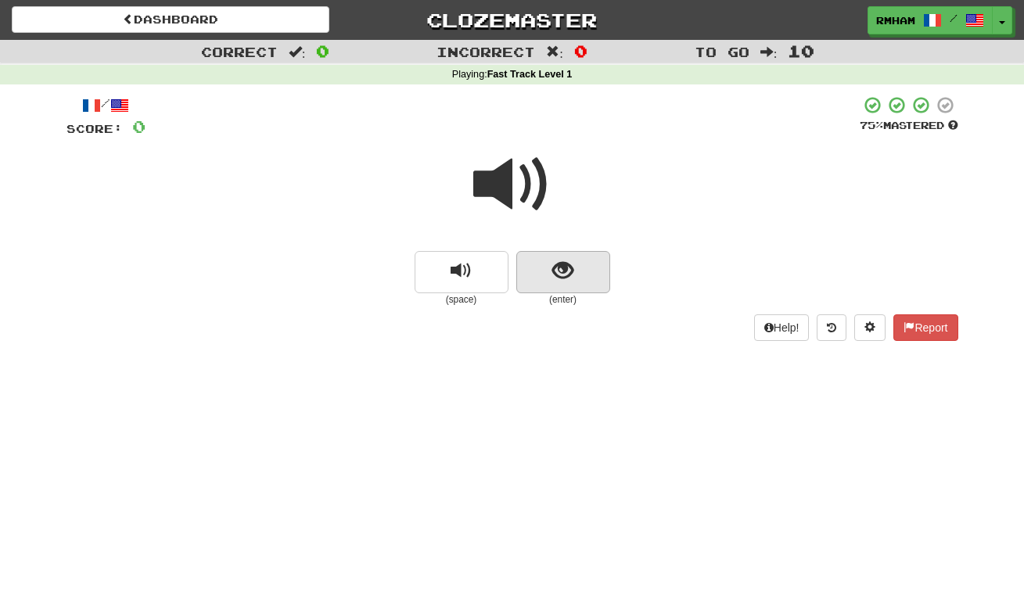
click at [560, 272] on span "show sentence" at bounding box center [562, 270] width 21 height 21
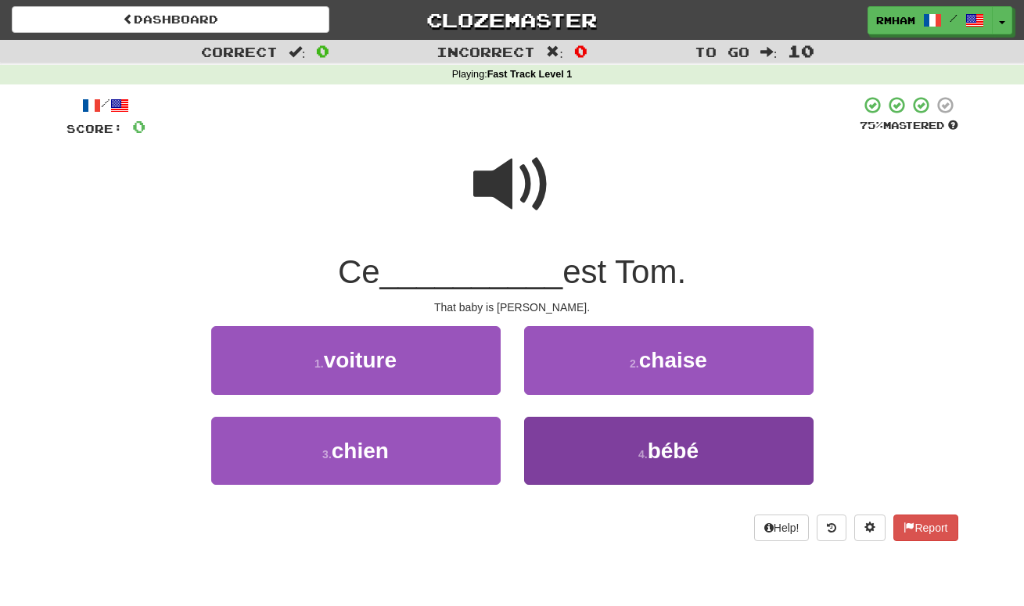
click at [642, 448] on small "4 ." at bounding box center [642, 454] width 9 height 13
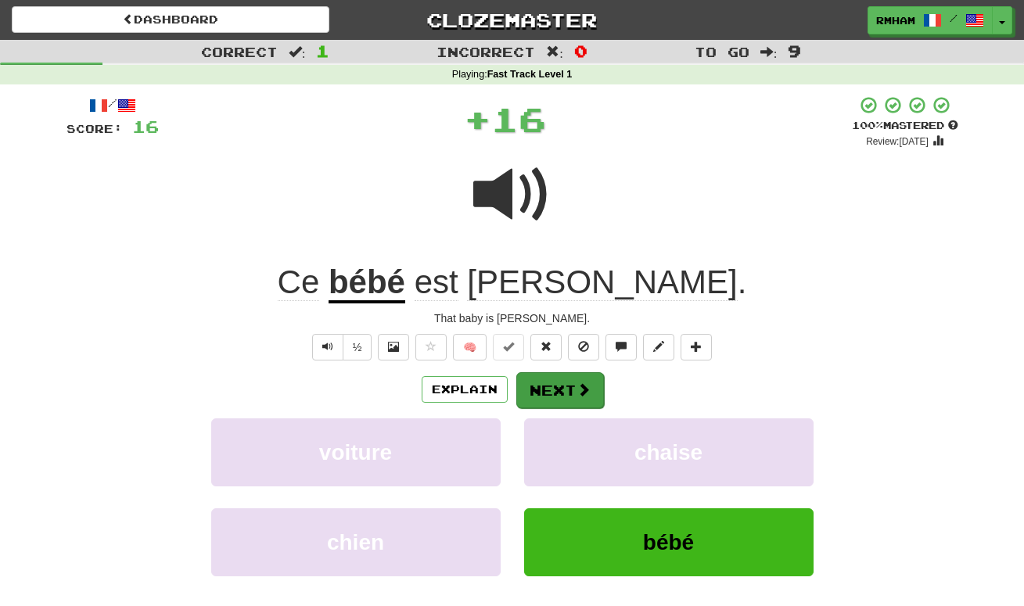
click at [557, 383] on button "Next" at bounding box center [560, 390] width 88 height 36
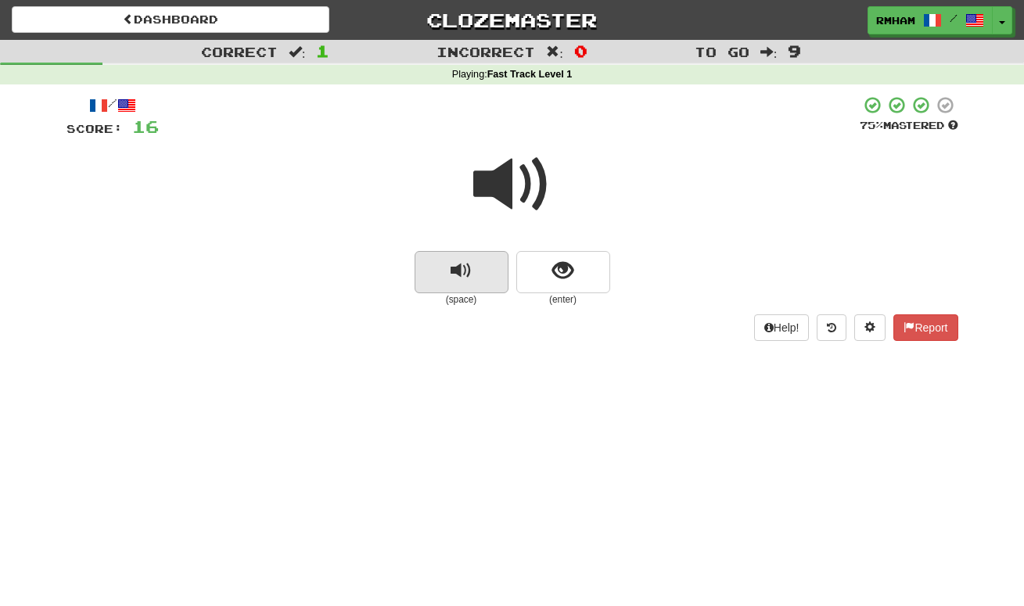
click at [463, 264] on span "replay audio" at bounding box center [461, 270] width 21 height 21
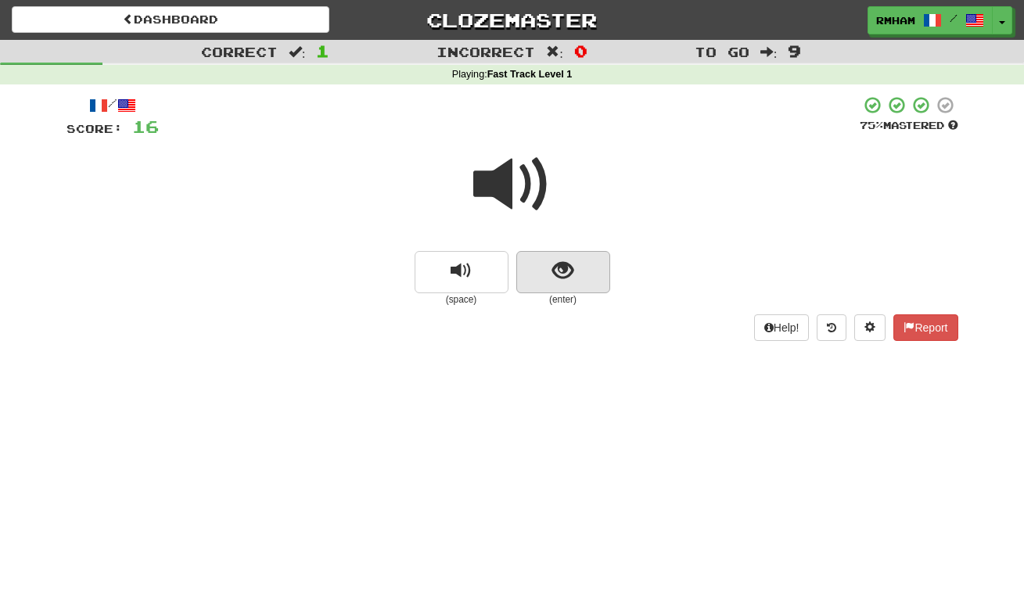
click at [555, 273] on span "show sentence" at bounding box center [562, 270] width 21 height 21
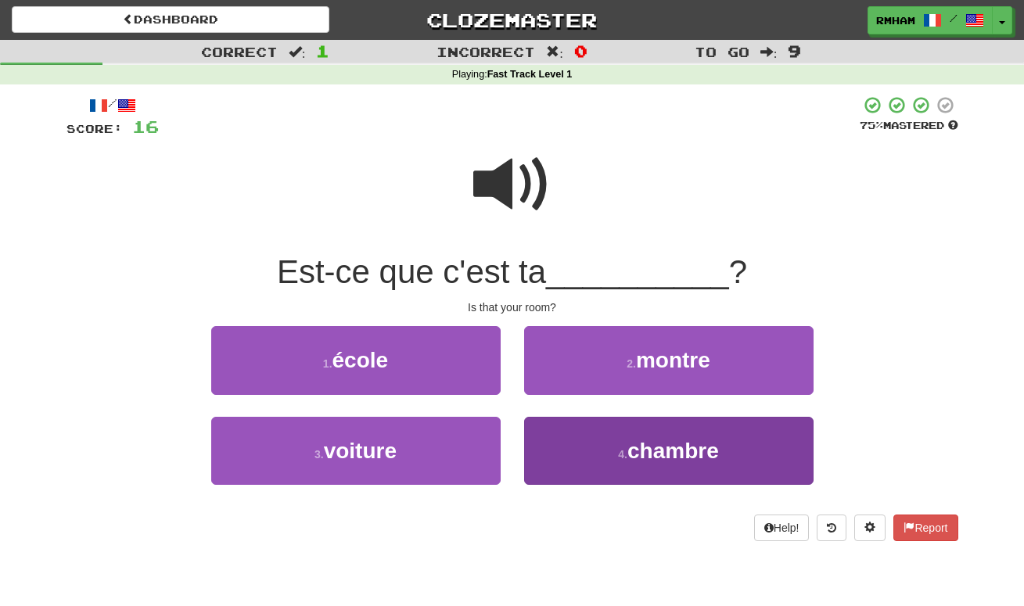
click at [651, 433] on button "4 . chambre" at bounding box center [668, 451] width 289 height 68
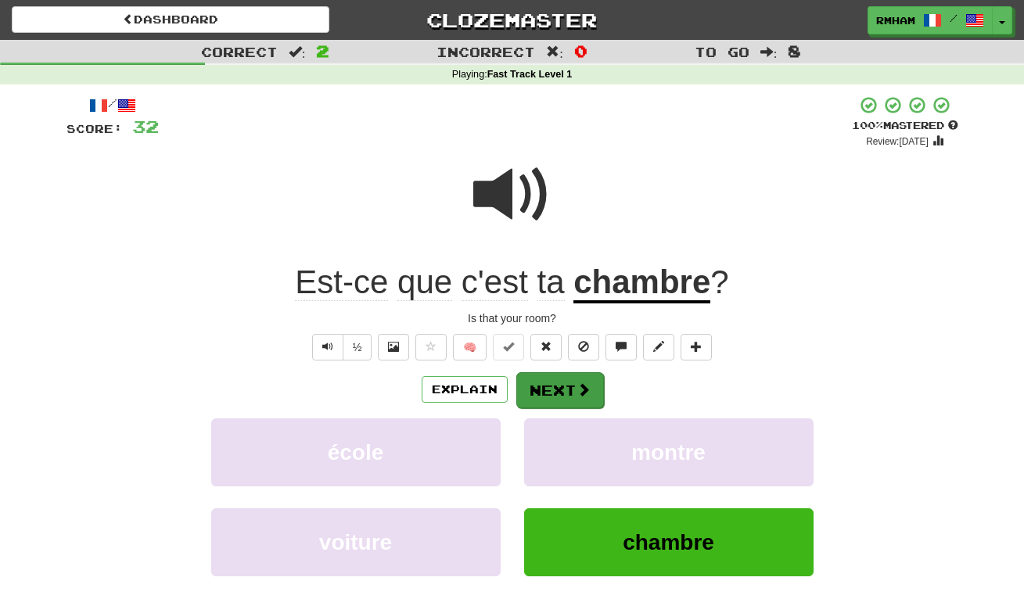
click at [570, 384] on button "Next" at bounding box center [560, 390] width 88 height 36
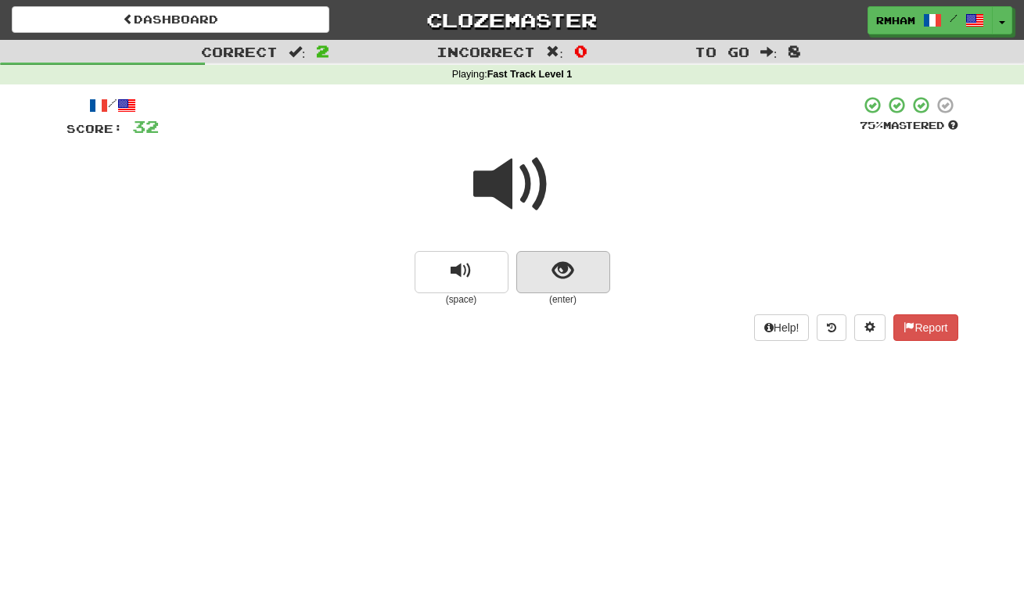
click at [566, 271] on span "show sentence" at bounding box center [562, 270] width 21 height 21
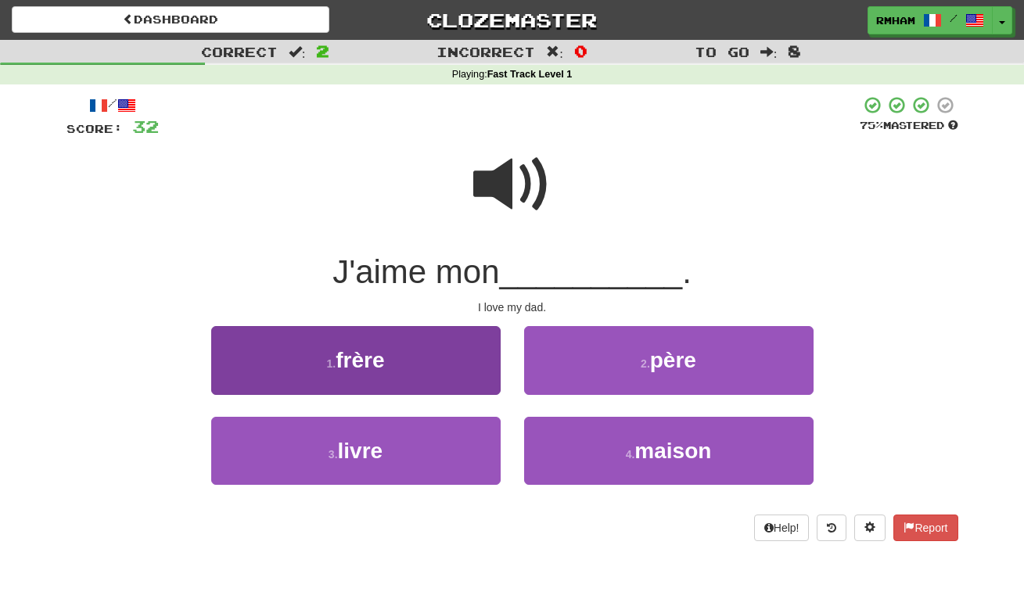
click at [452, 354] on button "1 . frère" at bounding box center [355, 360] width 289 height 68
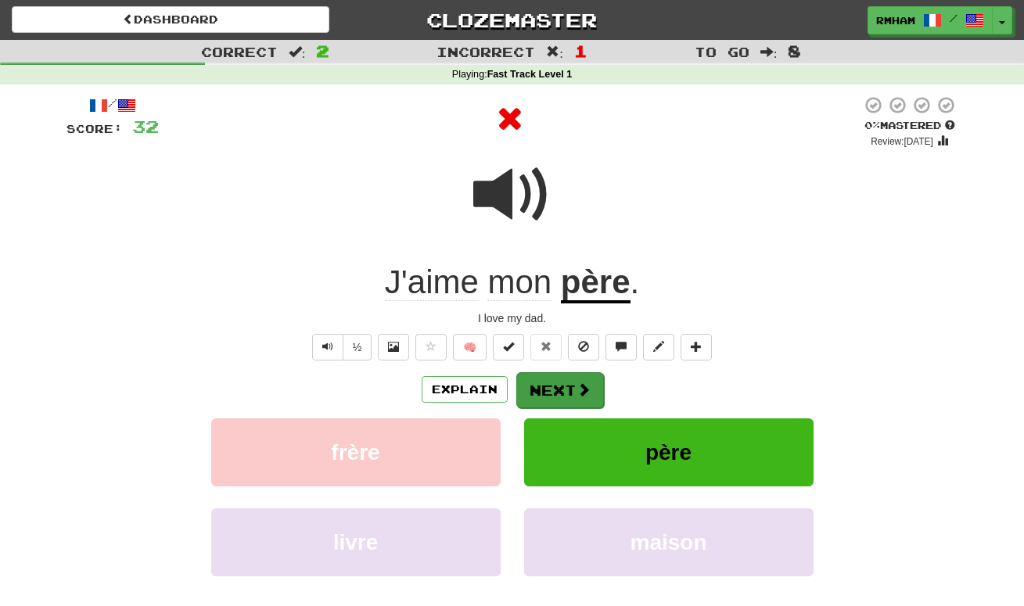
click at [583, 382] on span at bounding box center [583, 389] width 14 height 14
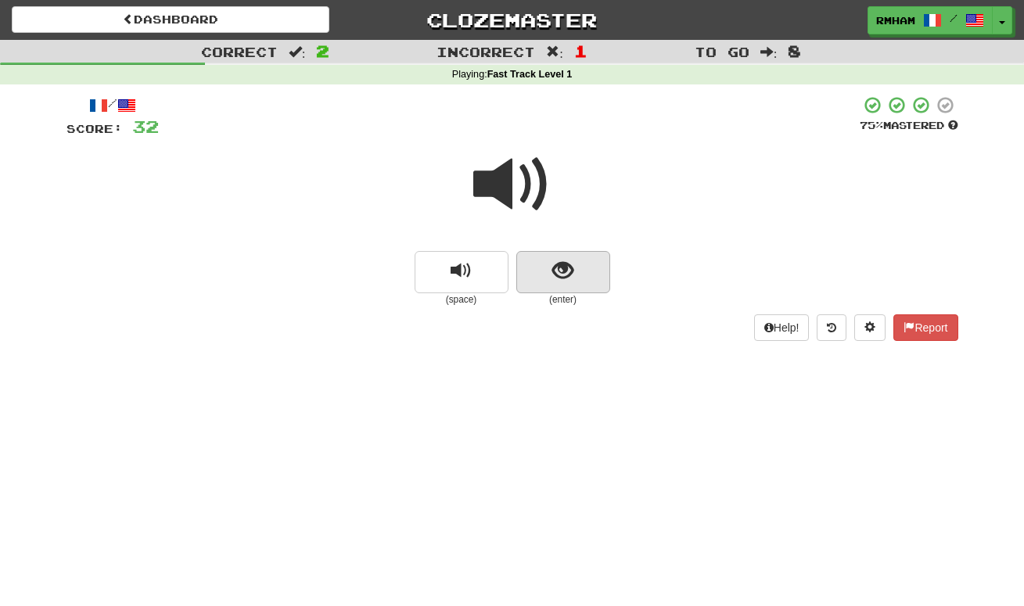
click at [559, 274] on span "show sentence" at bounding box center [562, 270] width 21 height 21
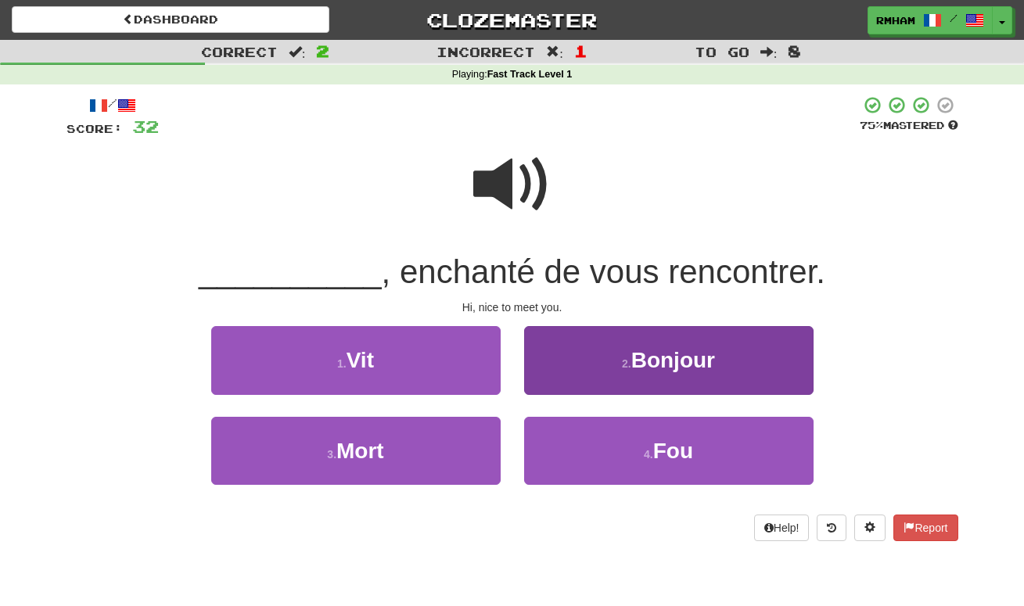
click at [674, 348] on span "Bonjour" at bounding box center [673, 360] width 84 height 24
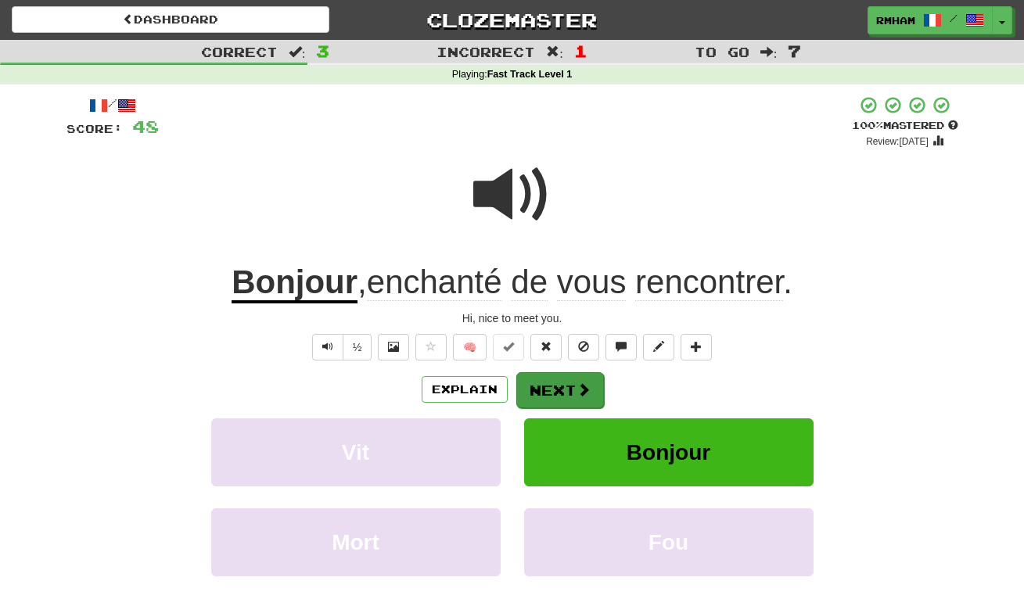
click at [566, 386] on button "Next" at bounding box center [560, 390] width 88 height 36
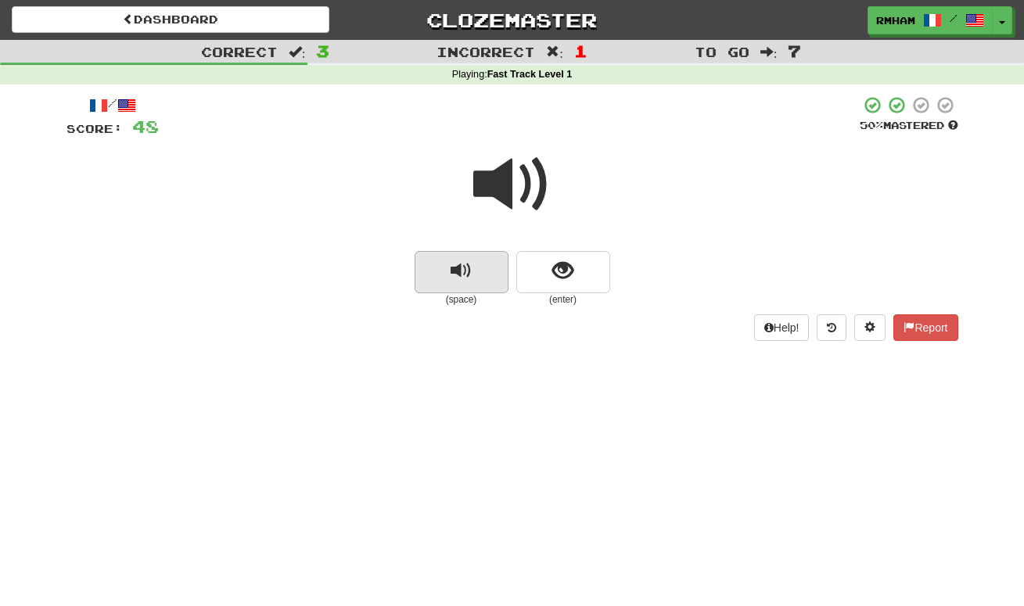
click at [450, 268] on button "replay audio" at bounding box center [462, 272] width 94 height 42
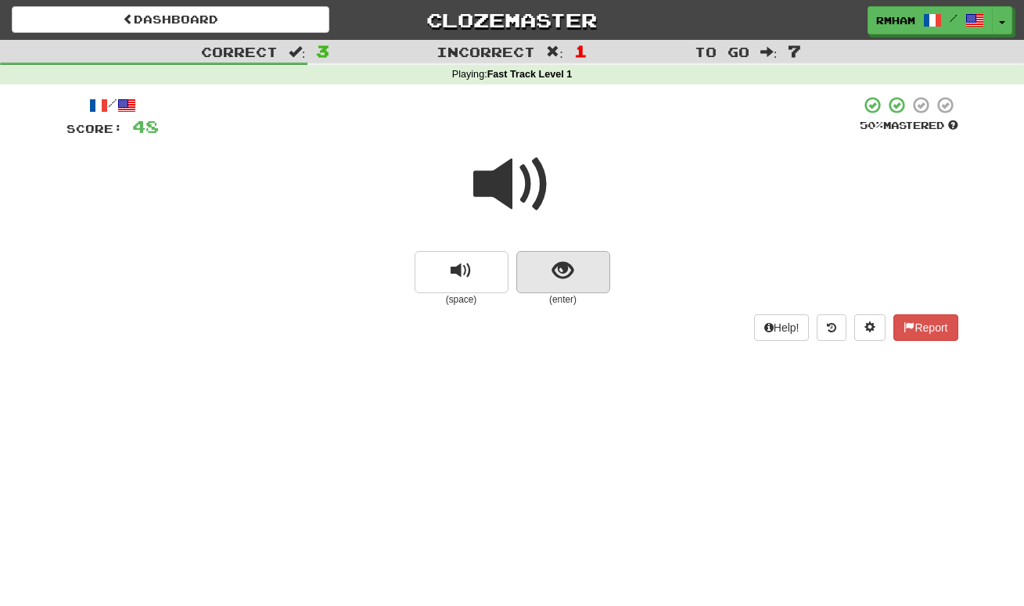
click at [558, 266] on span "show sentence" at bounding box center [562, 270] width 21 height 21
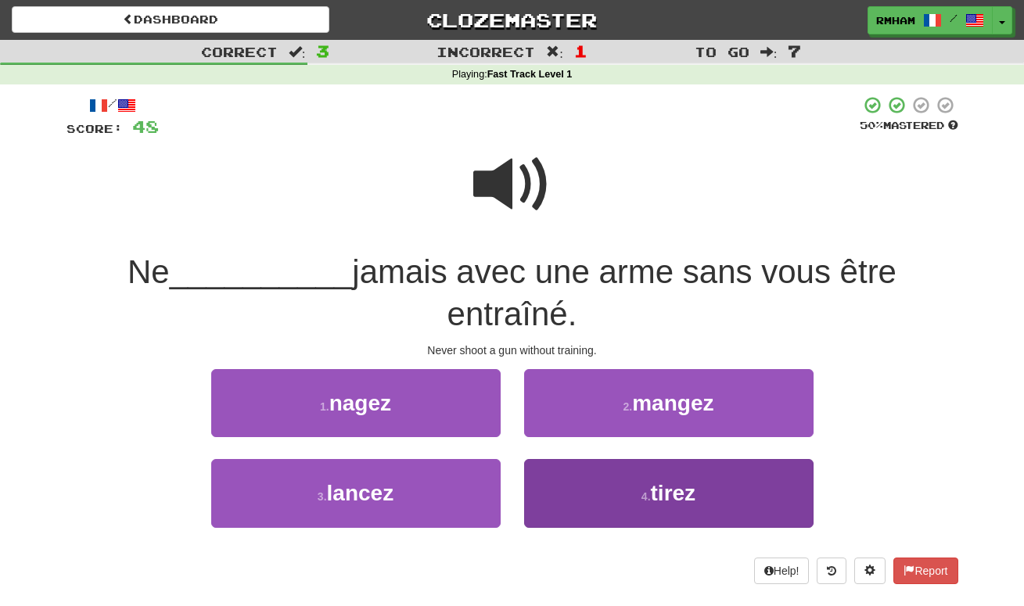
click at [700, 490] on button "4 . tirez" at bounding box center [668, 493] width 289 height 68
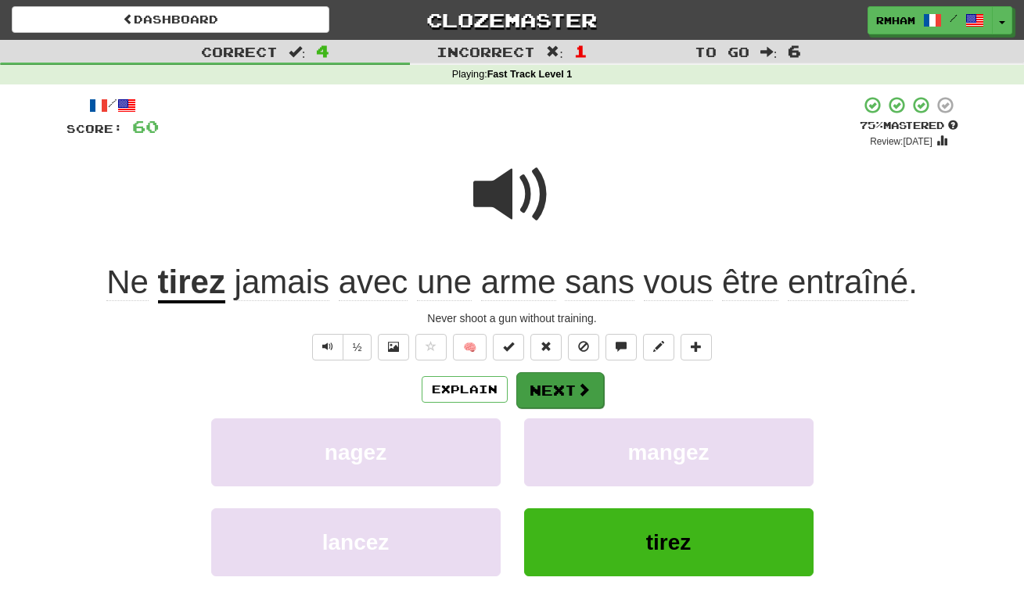
click at [556, 387] on button "Next" at bounding box center [560, 390] width 88 height 36
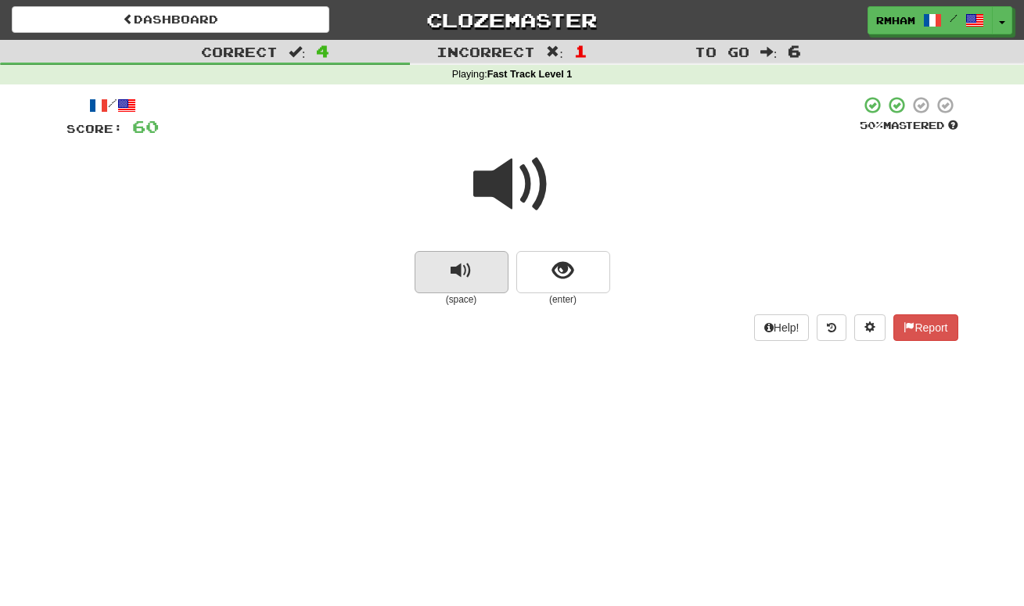
click at [469, 266] on span "replay audio" at bounding box center [461, 270] width 21 height 21
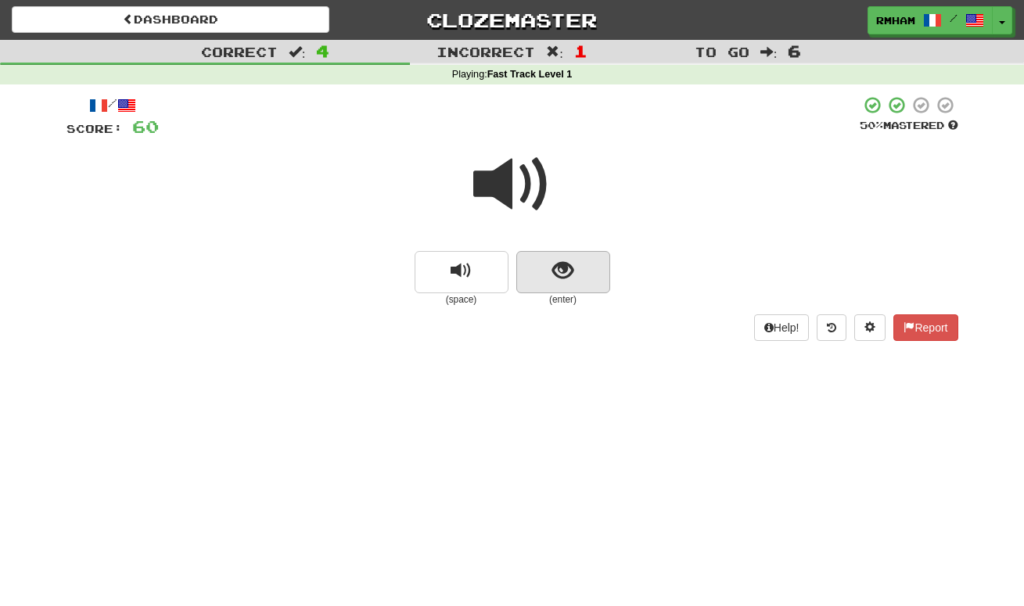
click at [561, 267] on span "show sentence" at bounding box center [562, 270] width 21 height 21
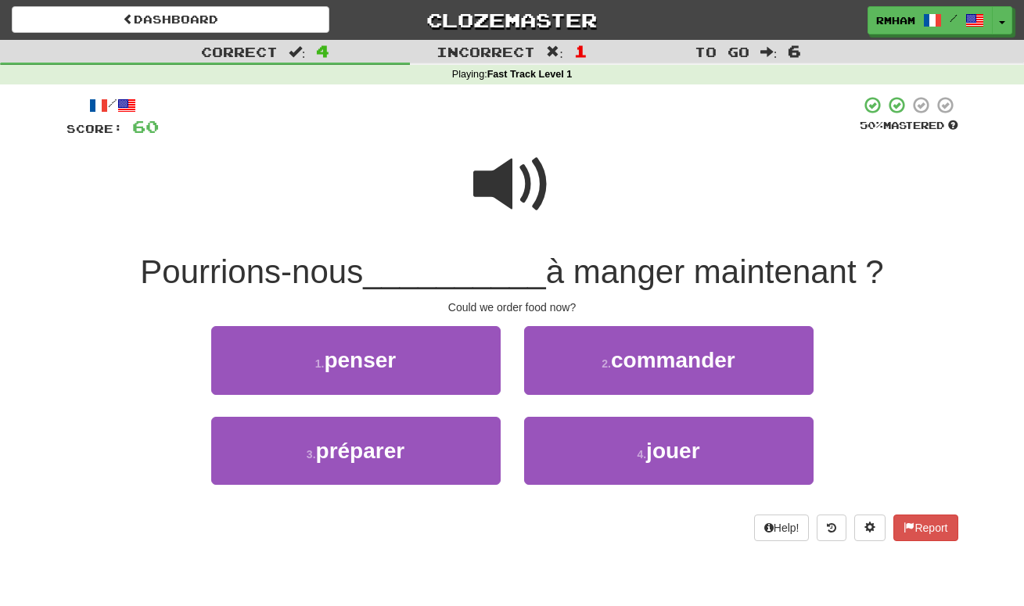
click at [497, 176] on span at bounding box center [512, 184] width 78 height 78
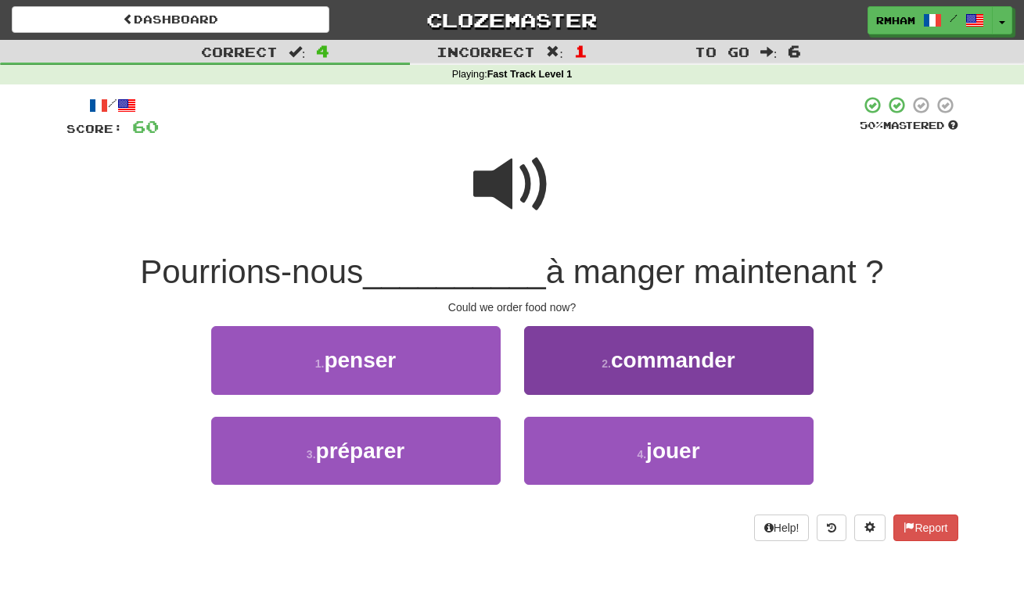
click at [696, 360] on span "commander" at bounding box center [673, 360] width 124 height 24
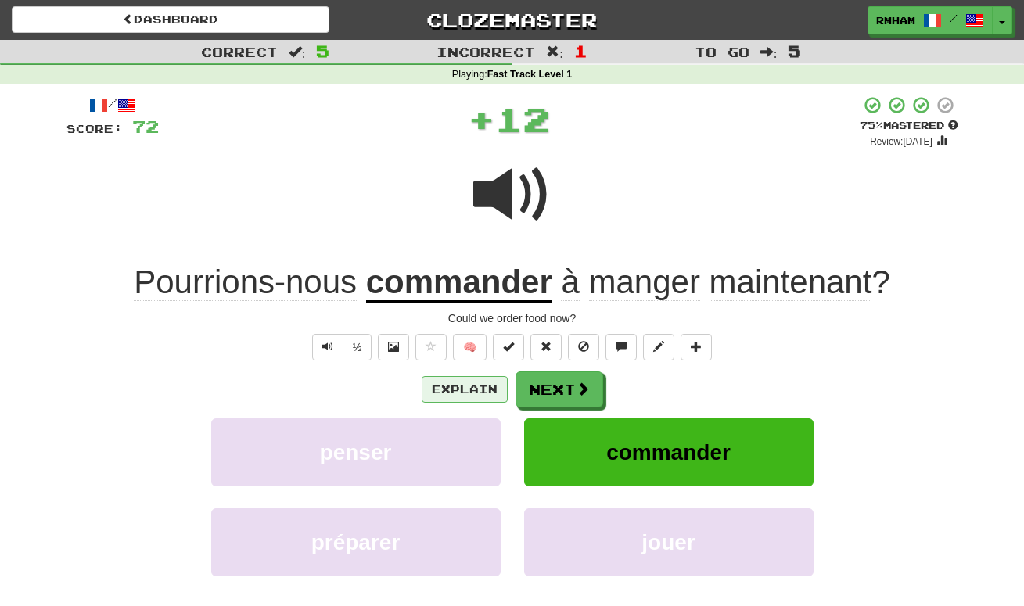
click at [454, 389] on button "Explain" at bounding box center [465, 389] width 86 height 27
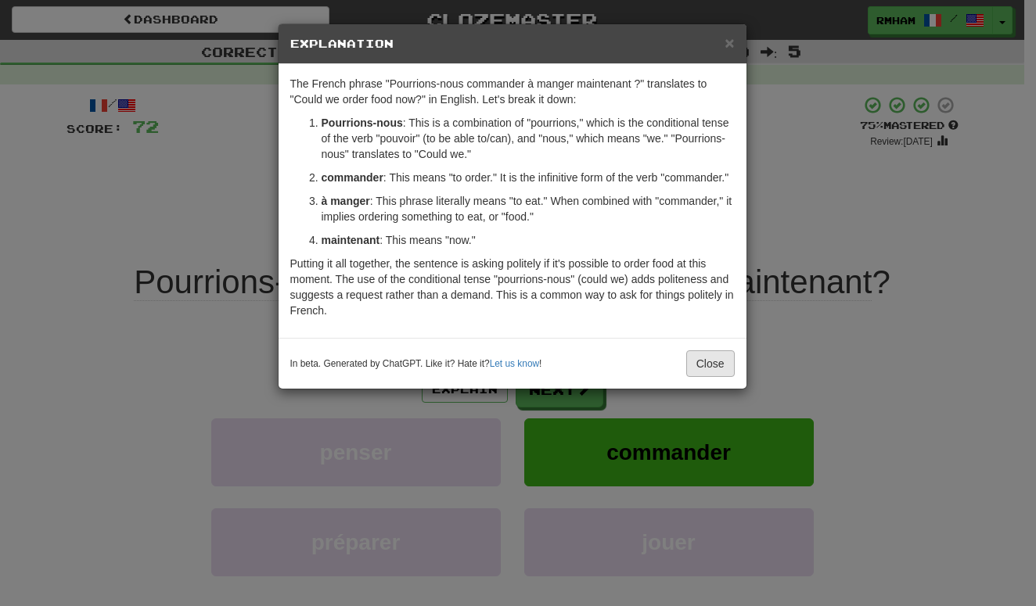
click at [709, 377] on button "Close" at bounding box center [710, 363] width 48 height 27
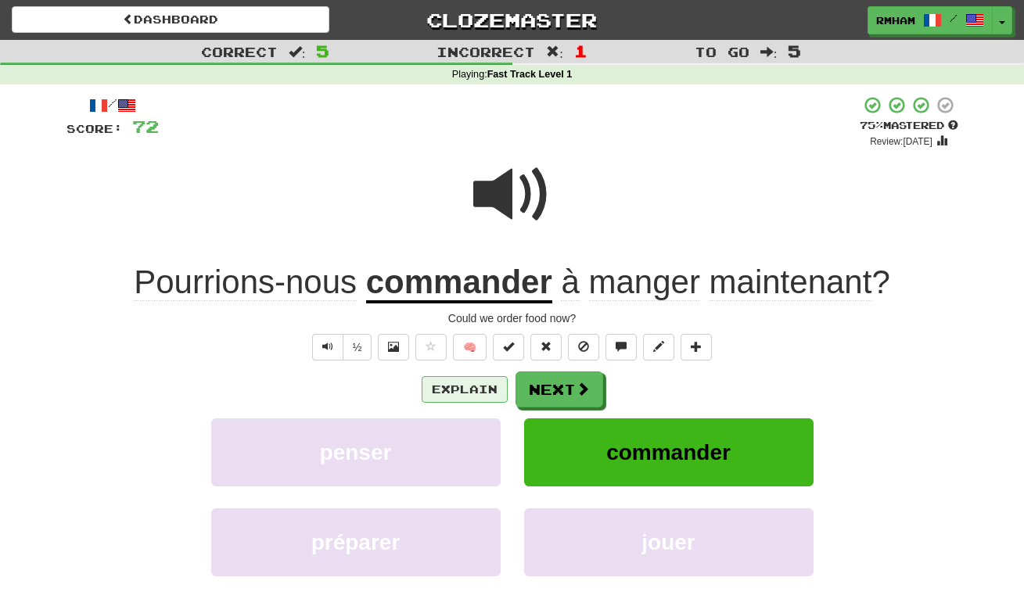
click at [489, 389] on button "Explain" at bounding box center [465, 389] width 86 height 27
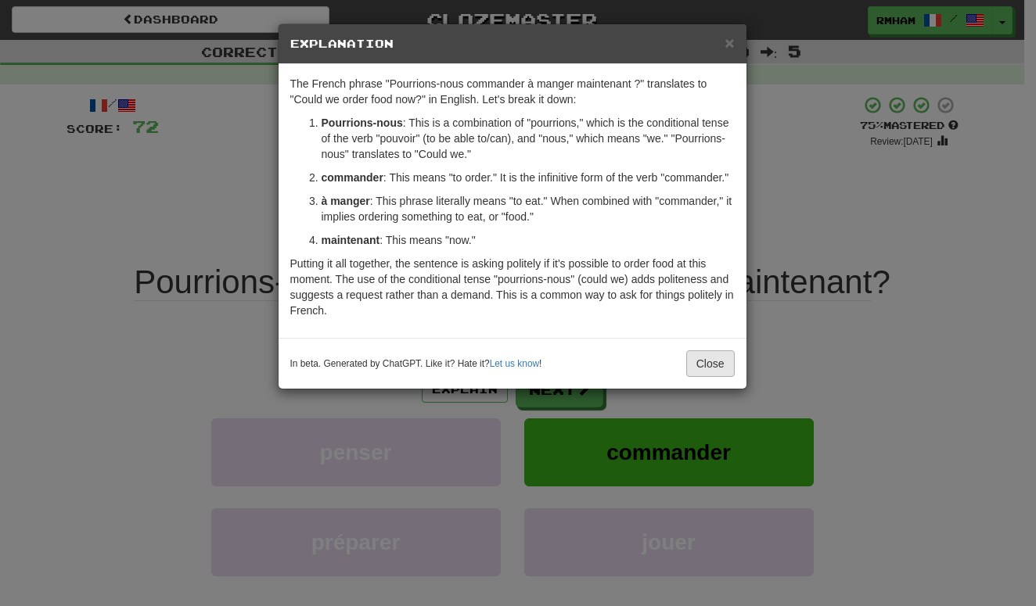
click at [709, 374] on button "Close" at bounding box center [710, 363] width 48 height 27
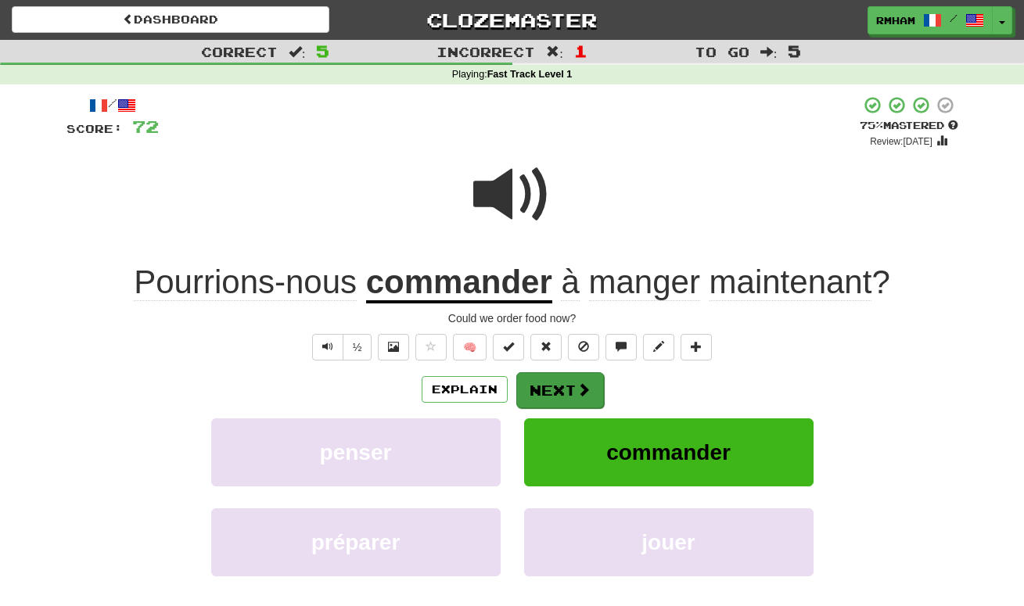
click at [567, 380] on button "Next" at bounding box center [560, 390] width 88 height 36
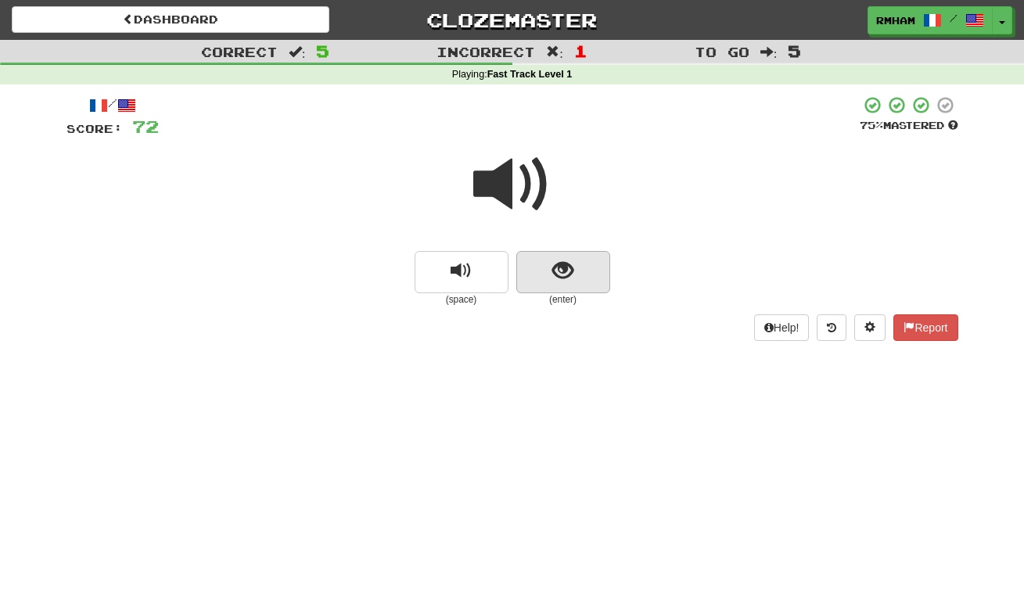
click at [558, 268] on span "show sentence" at bounding box center [562, 270] width 21 height 21
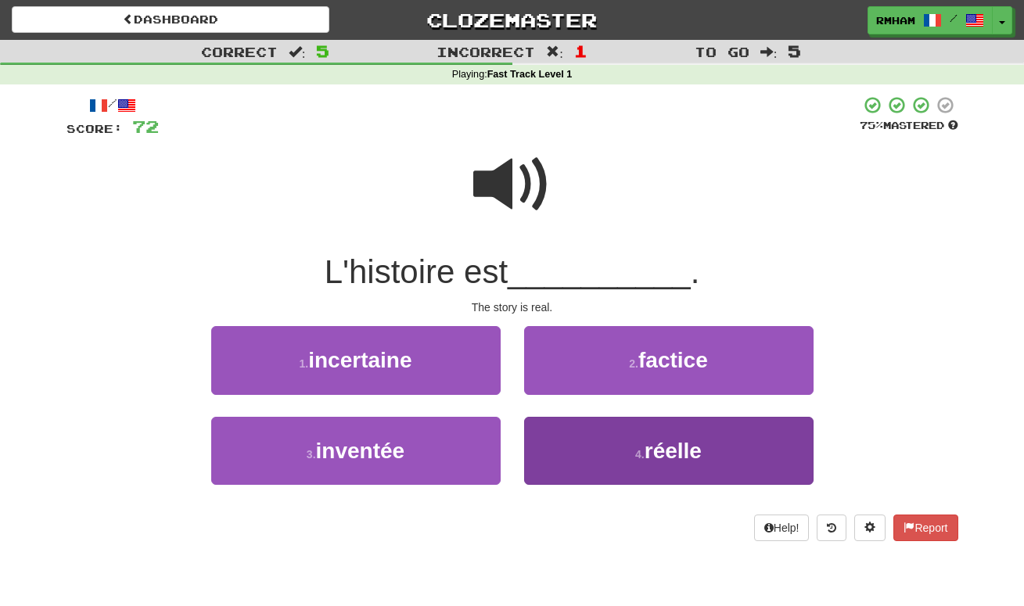
click at [650, 449] on span "réelle" at bounding box center [673, 451] width 57 height 24
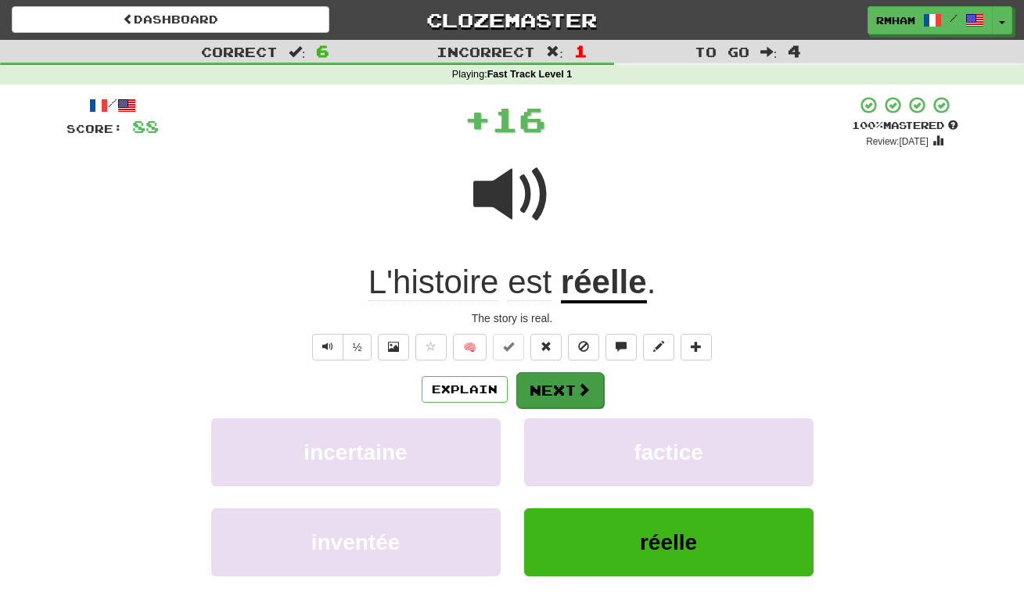
click at [569, 380] on button "Next" at bounding box center [560, 390] width 88 height 36
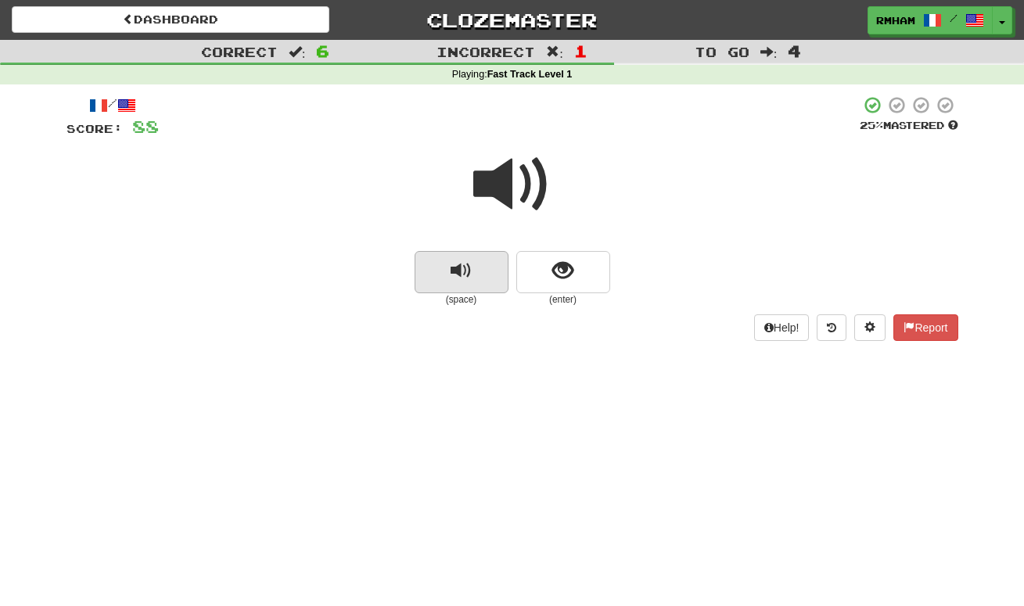
click at [469, 266] on span "replay audio" at bounding box center [461, 270] width 21 height 21
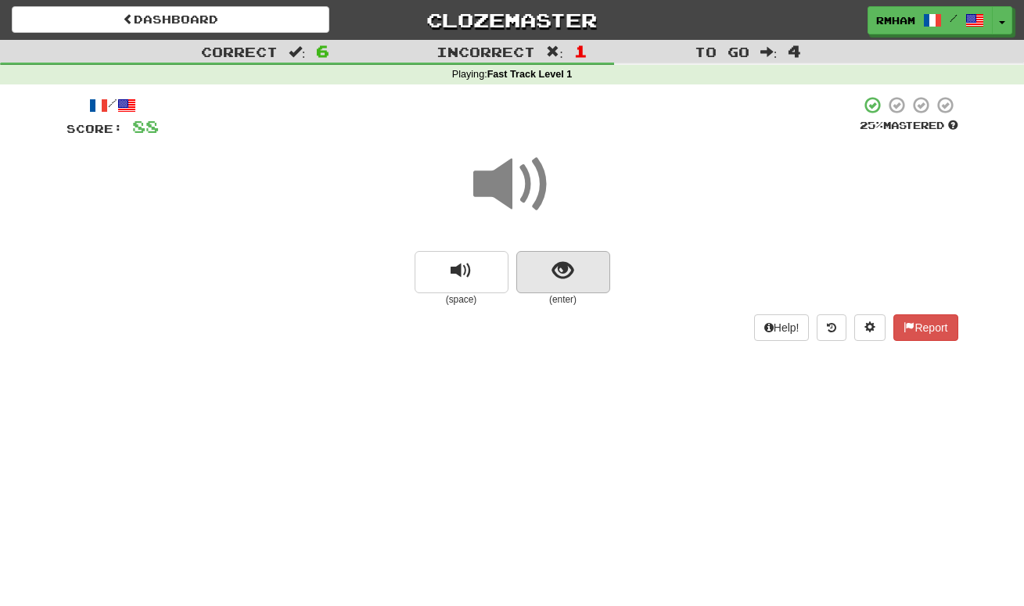
click at [557, 271] on span "show sentence" at bounding box center [562, 270] width 21 height 21
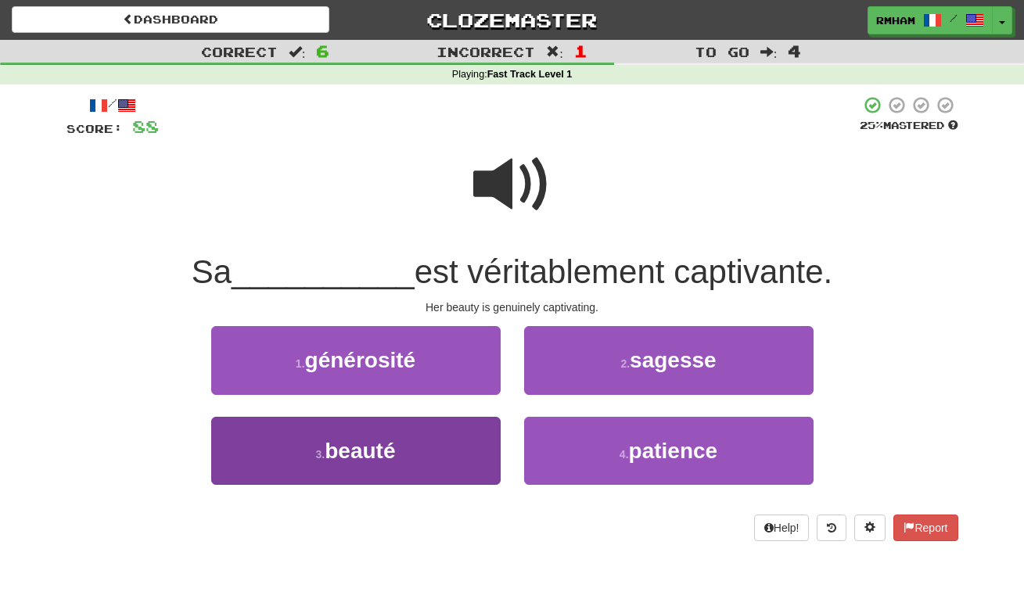
click at [382, 444] on span "beauté" at bounding box center [360, 451] width 70 height 24
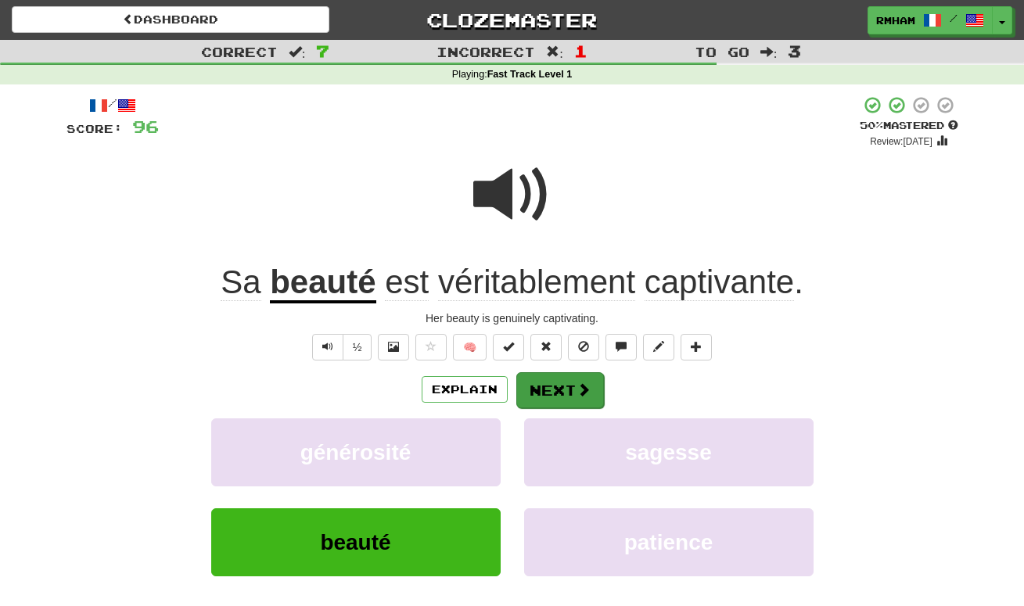
click at [574, 384] on button "Next" at bounding box center [560, 390] width 88 height 36
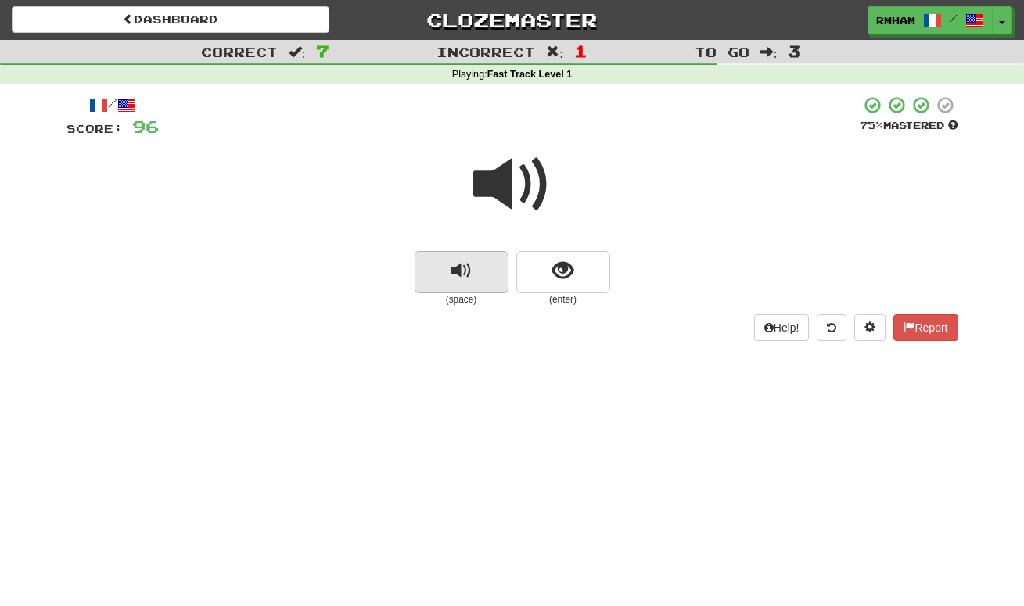
click at [470, 267] on span "replay audio" at bounding box center [461, 270] width 21 height 21
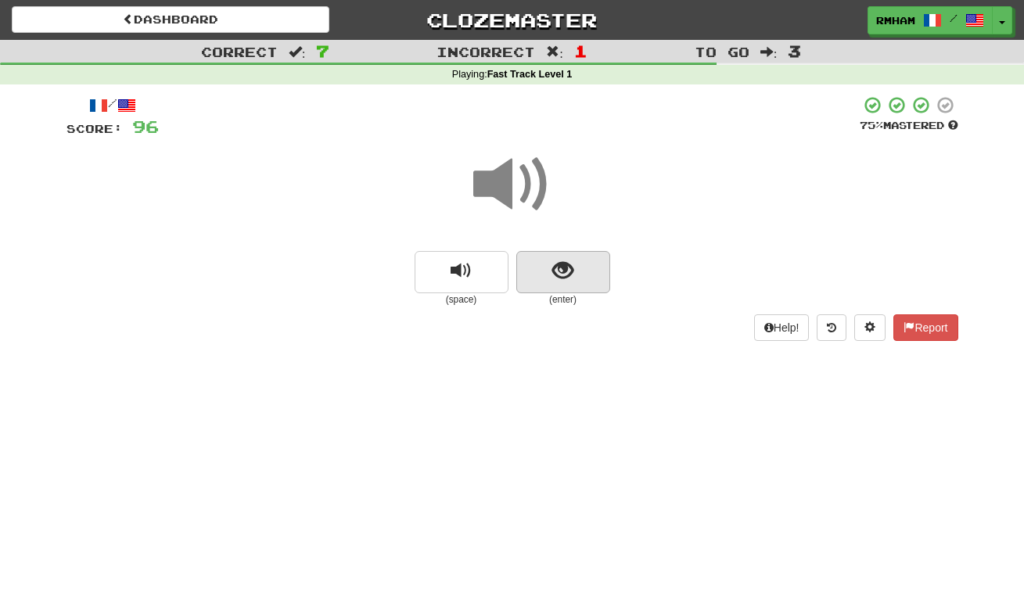
click at [556, 260] on span "show sentence" at bounding box center [562, 270] width 21 height 21
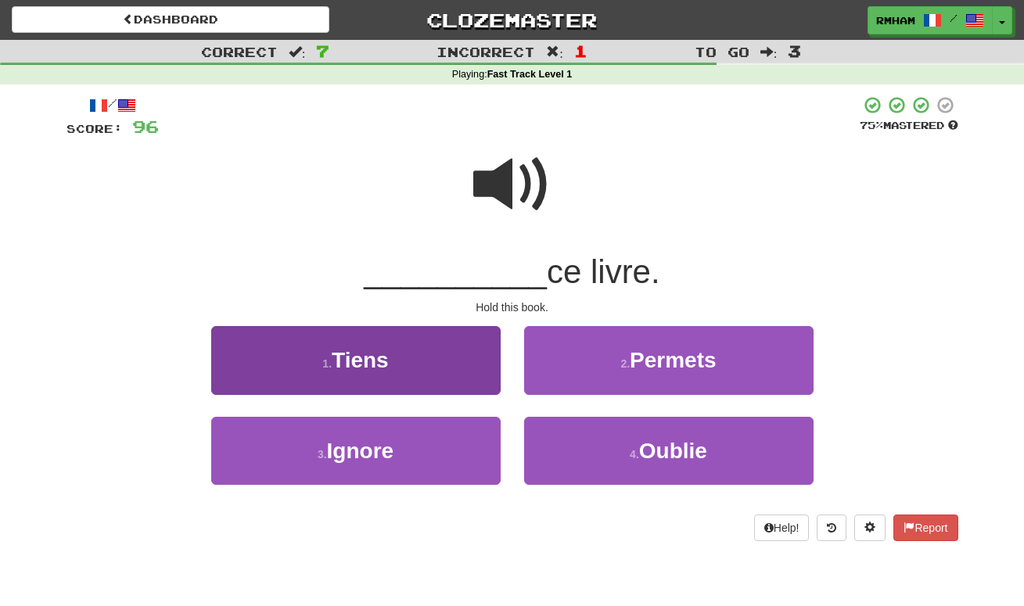
click at [428, 351] on button "1 . Tiens" at bounding box center [355, 360] width 289 height 68
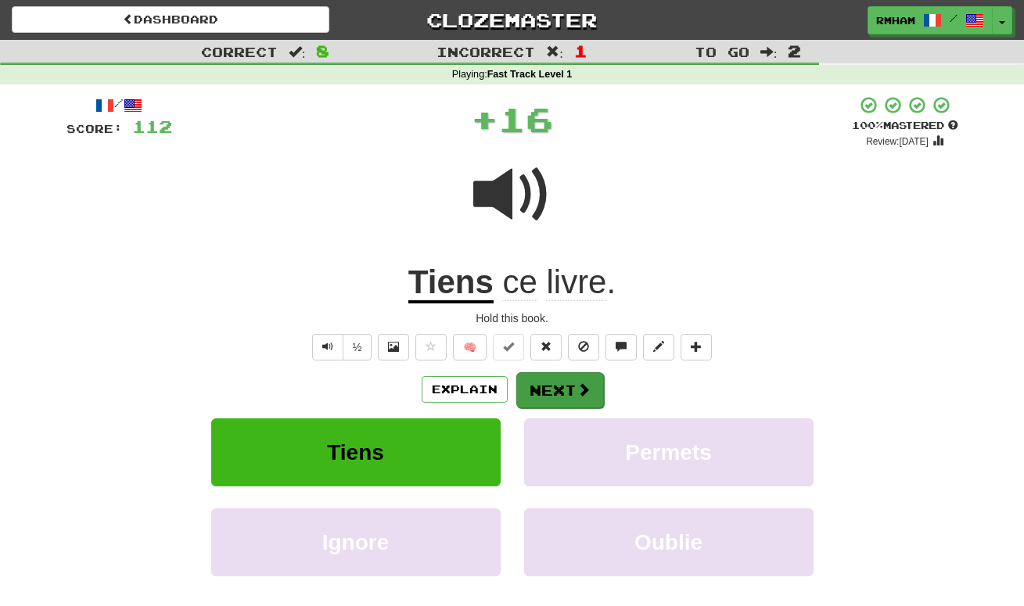
click at [555, 379] on button "Next" at bounding box center [560, 390] width 88 height 36
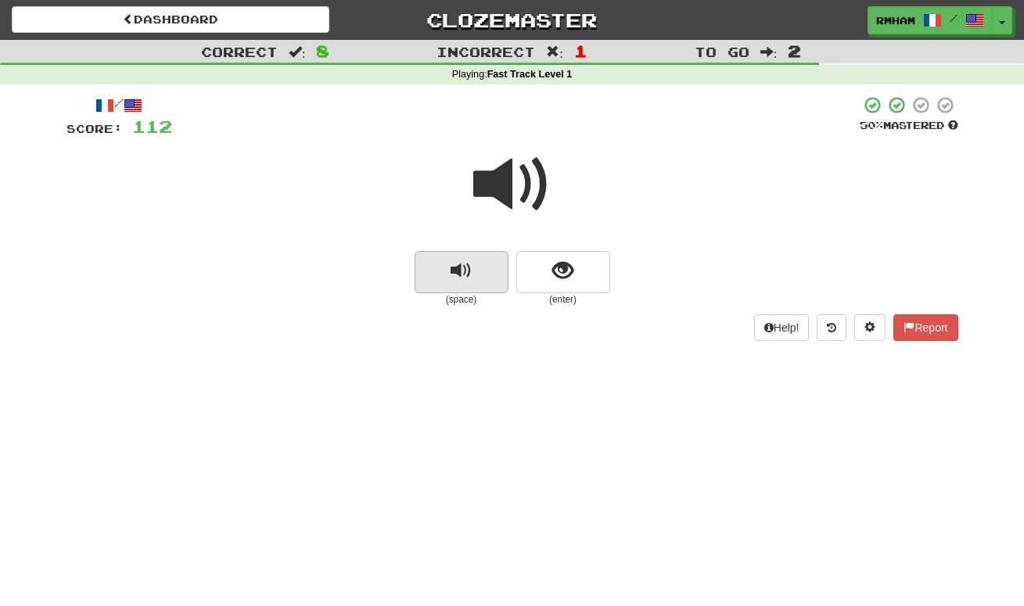
click at [459, 271] on span "replay audio" at bounding box center [461, 270] width 21 height 21
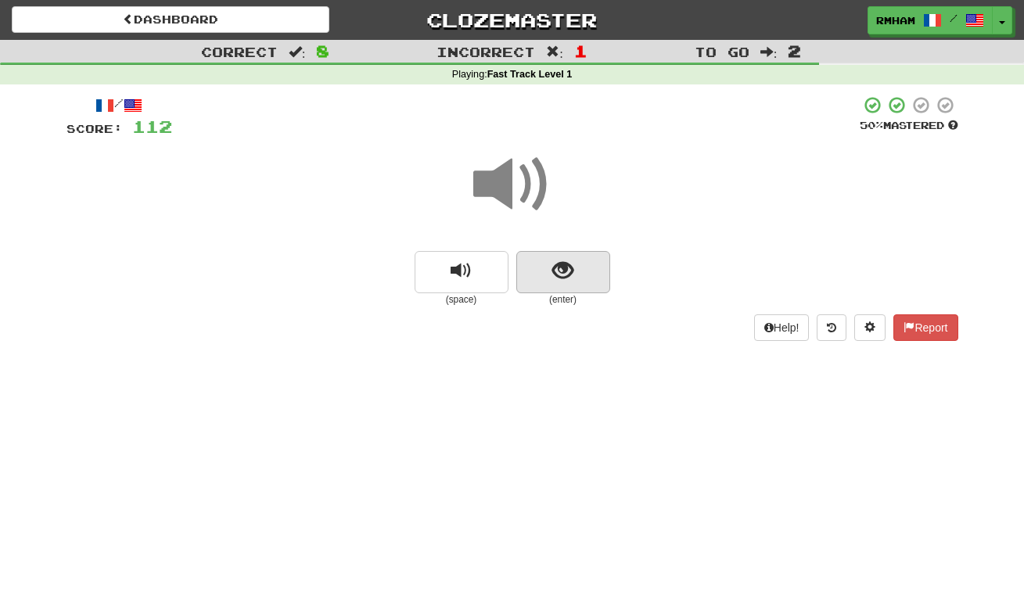
click at [566, 266] on span "show sentence" at bounding box center [562, 270] width 21 height 21
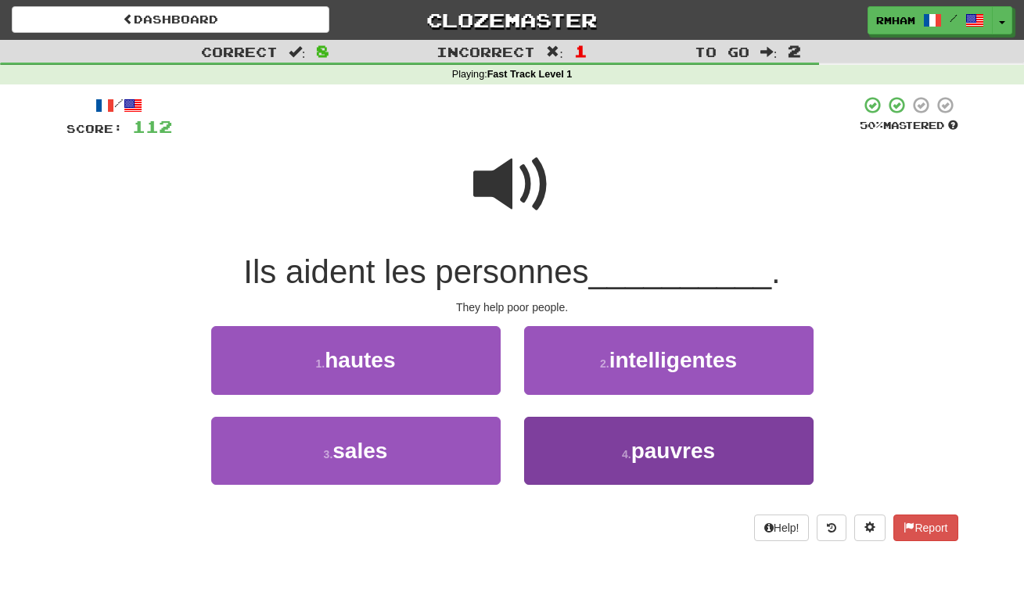
click at [672, 441] on span "pauvres" at bounding box center [673, 451] width 84 height 24
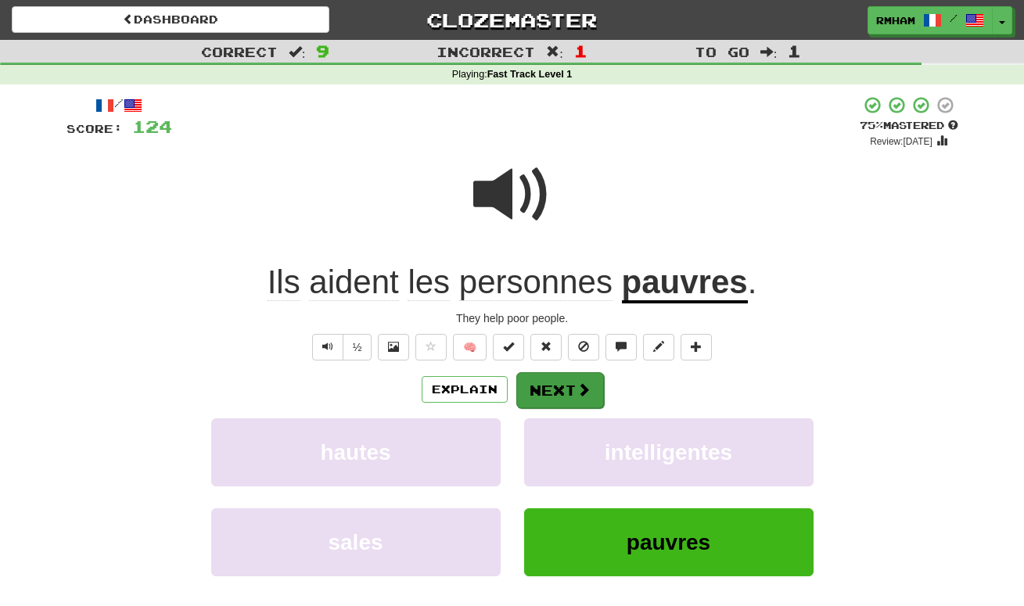
click at [580, 383] on span at bounding box center [583, 389] width 14 height 14
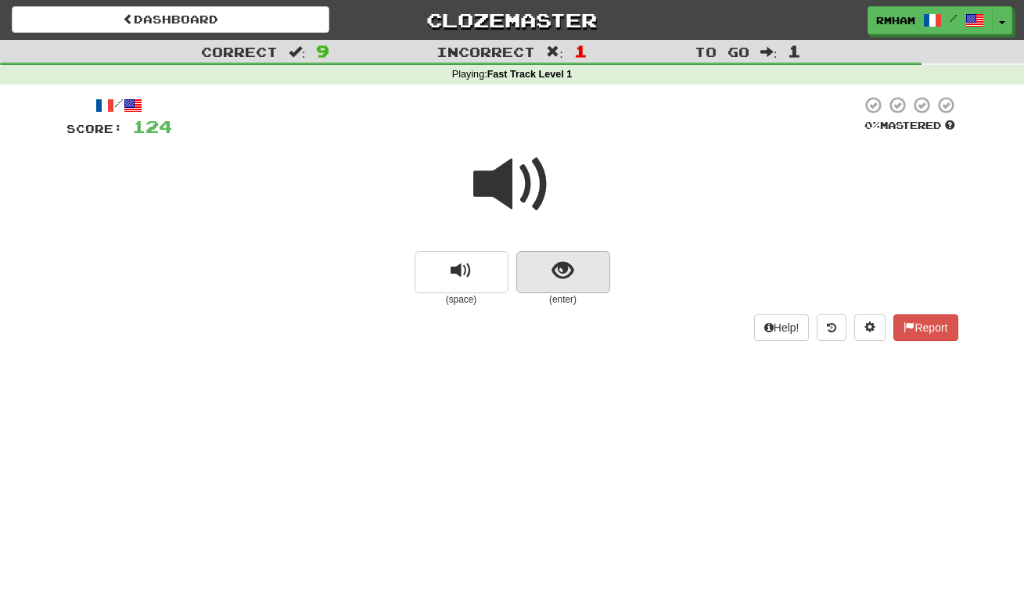
click at [559, 275] on span "show sentence" at bounding box center [562, 270] width 21 height 21
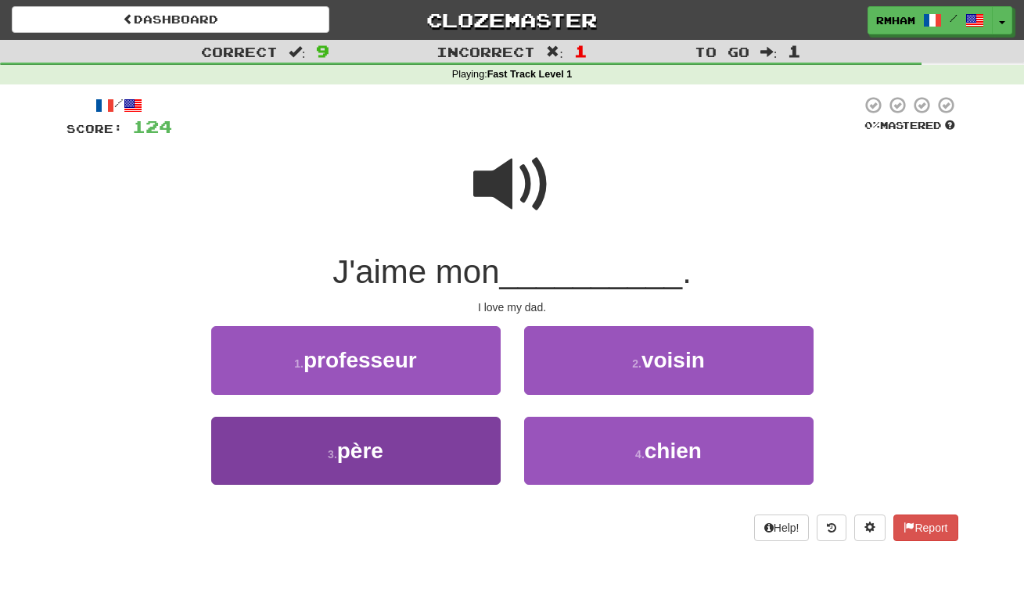
click at [414, 440] on button "3 . père" at bounding box center [355, 451] width 289 height 68
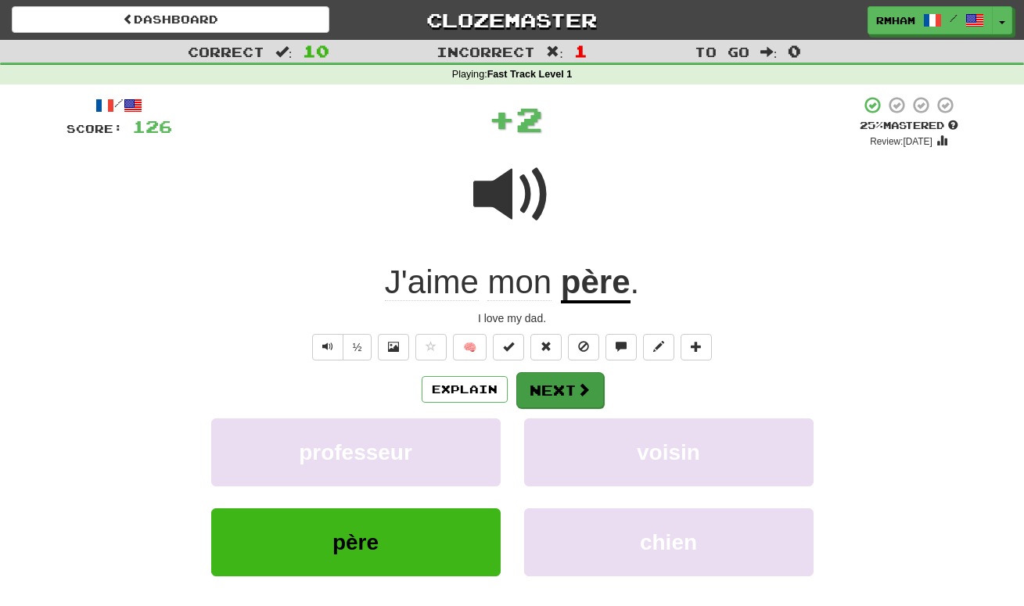
click at [570, 386] on button "Next" at bounding box center [560, 390] width 88 height 36
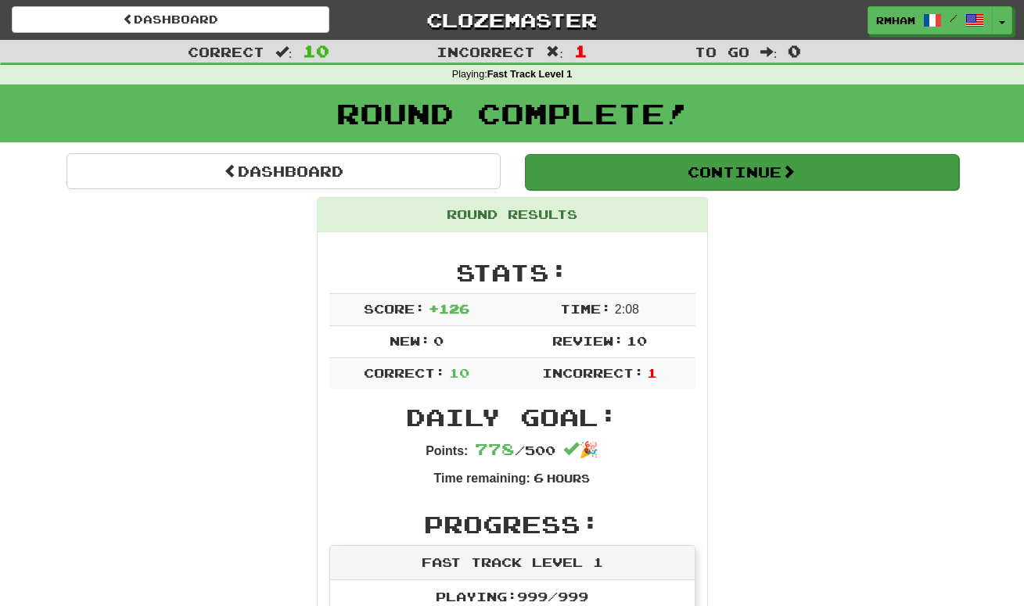
click at [736, 176] on button "Continue" at bounding box center [742, 172] width 434 height 36
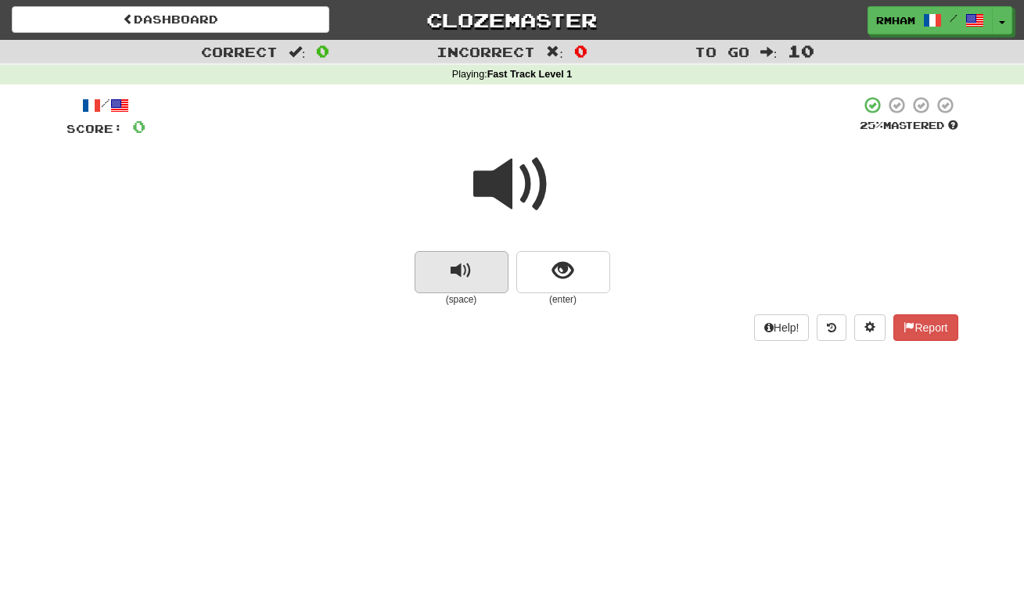
click at [461, 261] on span "replay audio" at bounding box center [461, 270] width 21 height 21
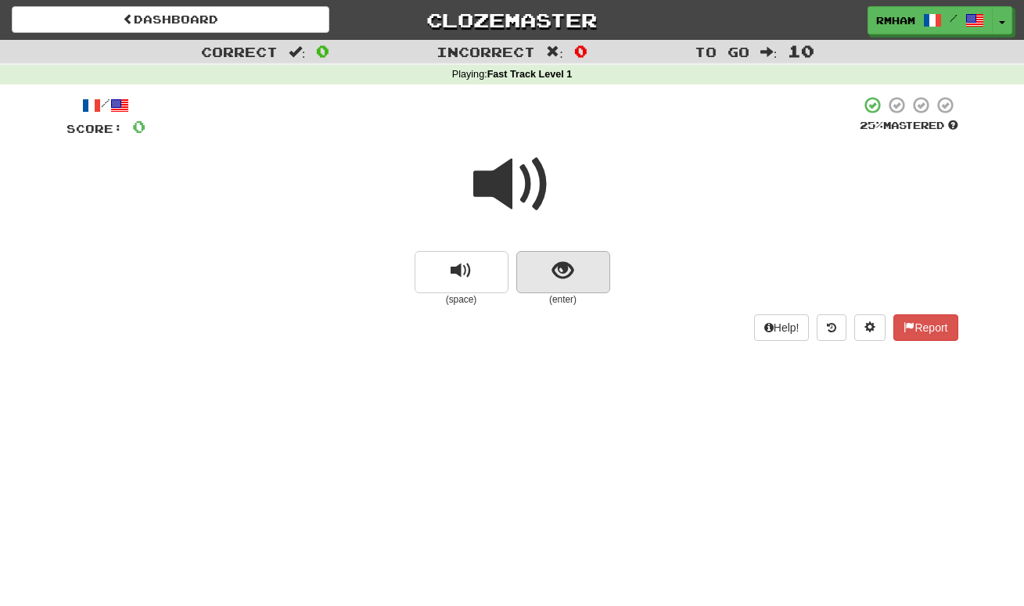
click at [574, 261] on button "show sentence" at bounding box center [563, 272] width 94 height 42
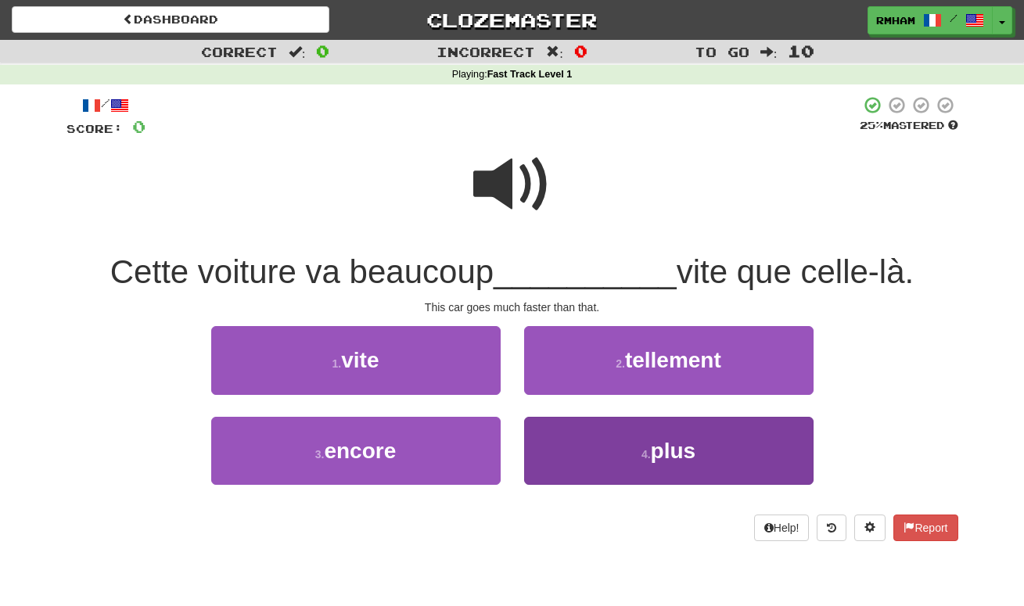
click at [677, 443] on span "plus" at bounding box center [673, 451] width 45 height 24
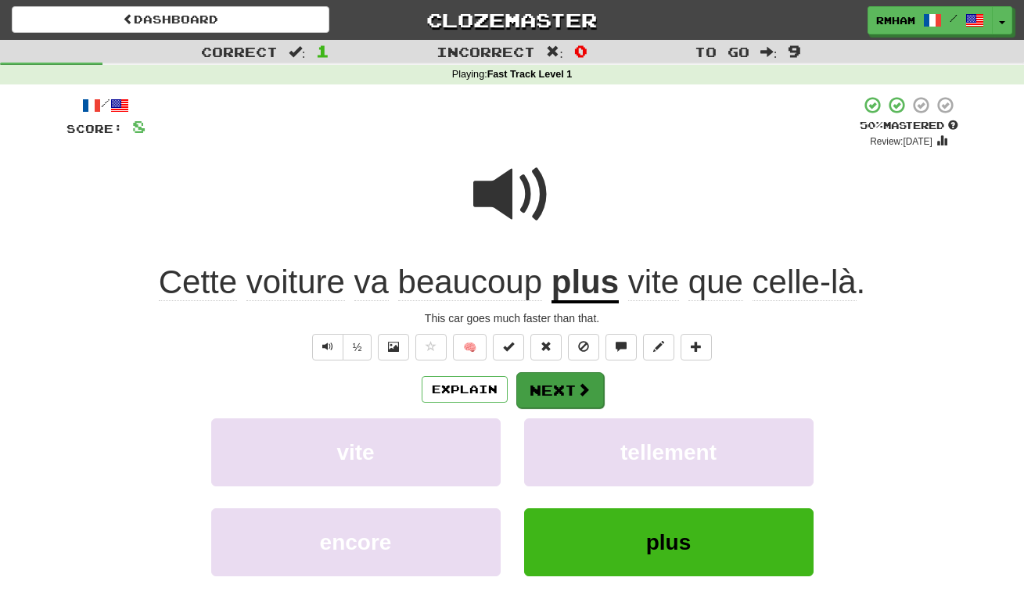
click at [586, 383] on span at bounding box center [583, 389] width 14 height 14
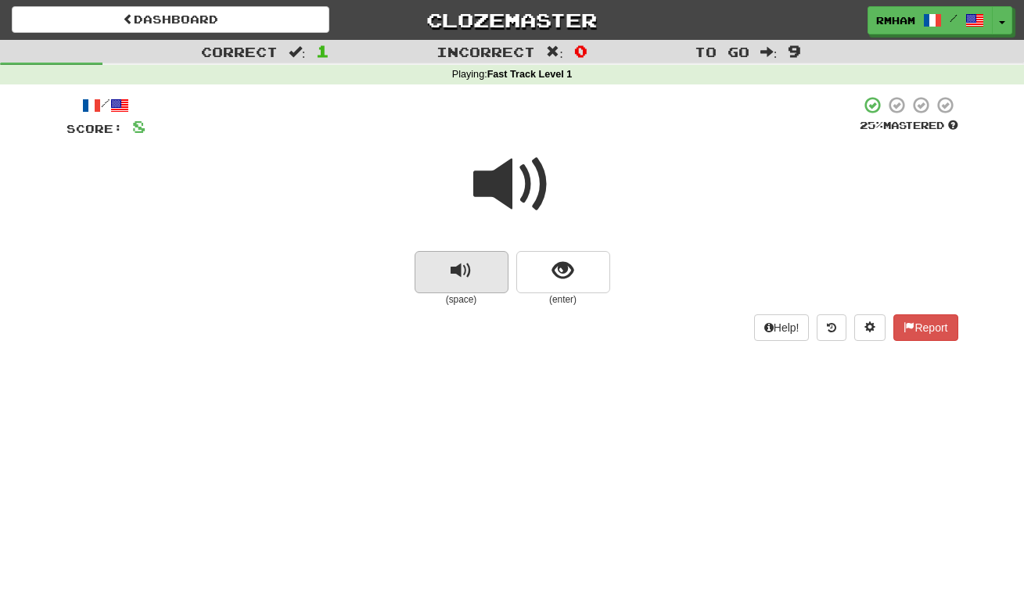
click at [481, 263] on button "replay audio" at bounding box center [462, 272] width 94 height 42
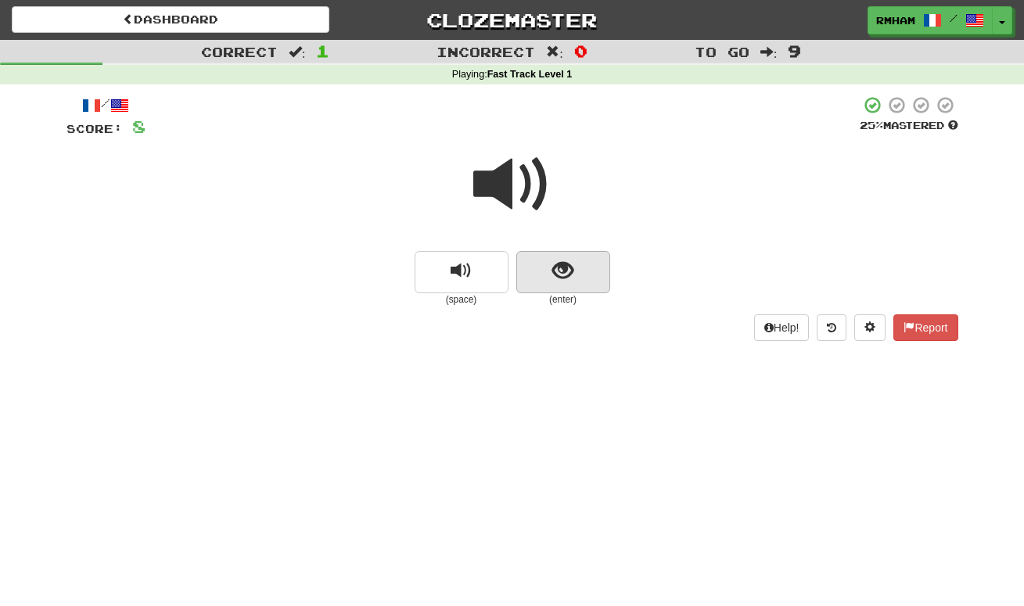
click at [570, 268] on span "show sentence" at bounding box center [562, 270] width 21 height 21
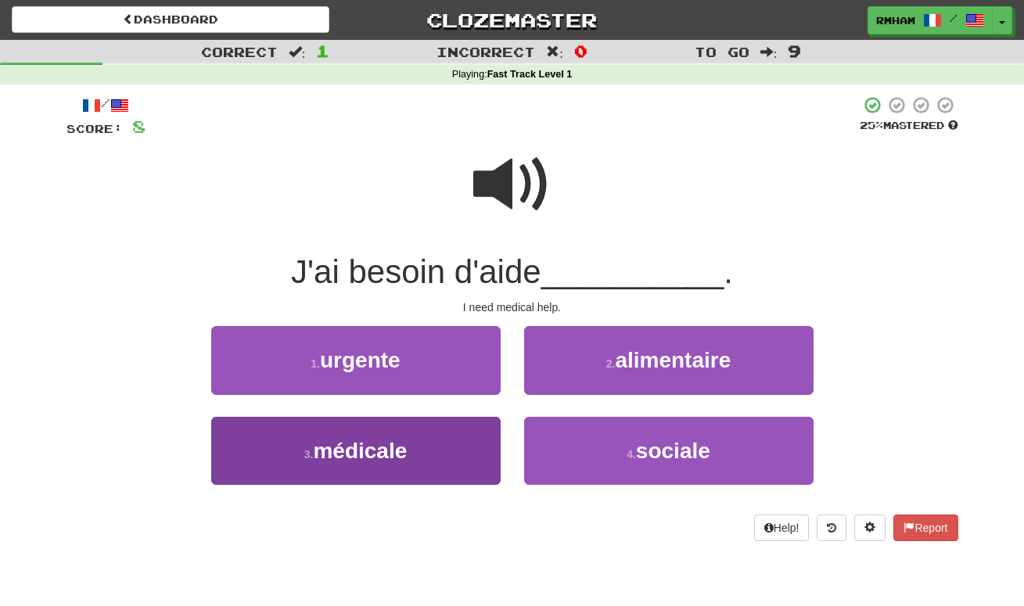
click at [381, 441] on span "médicale" at bounding box center [360, 451] width 94 height 24
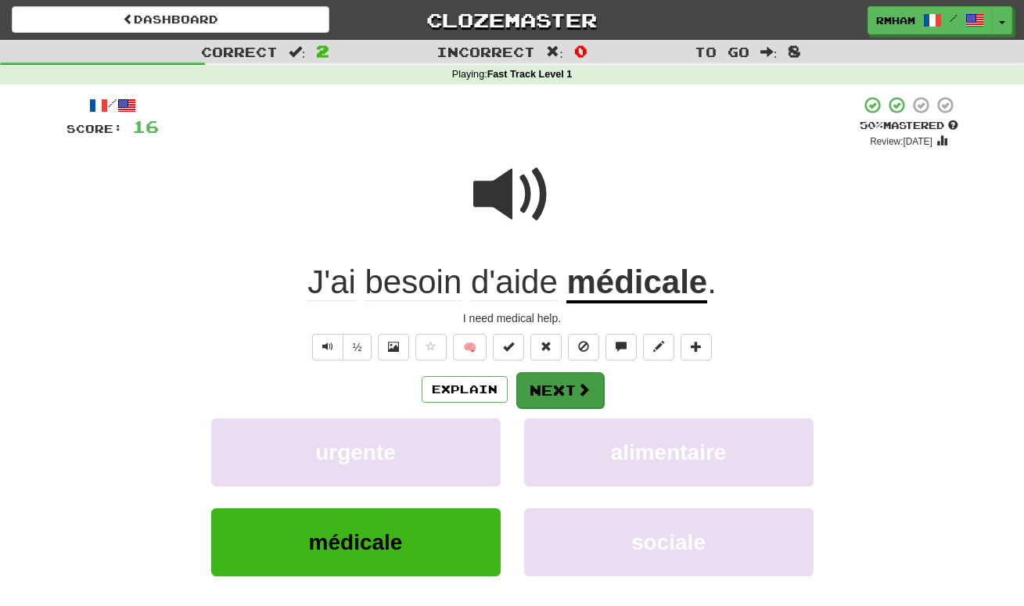
click at [572, 379] on button "Next" at bounding box center [560, 390] width 88 height 36
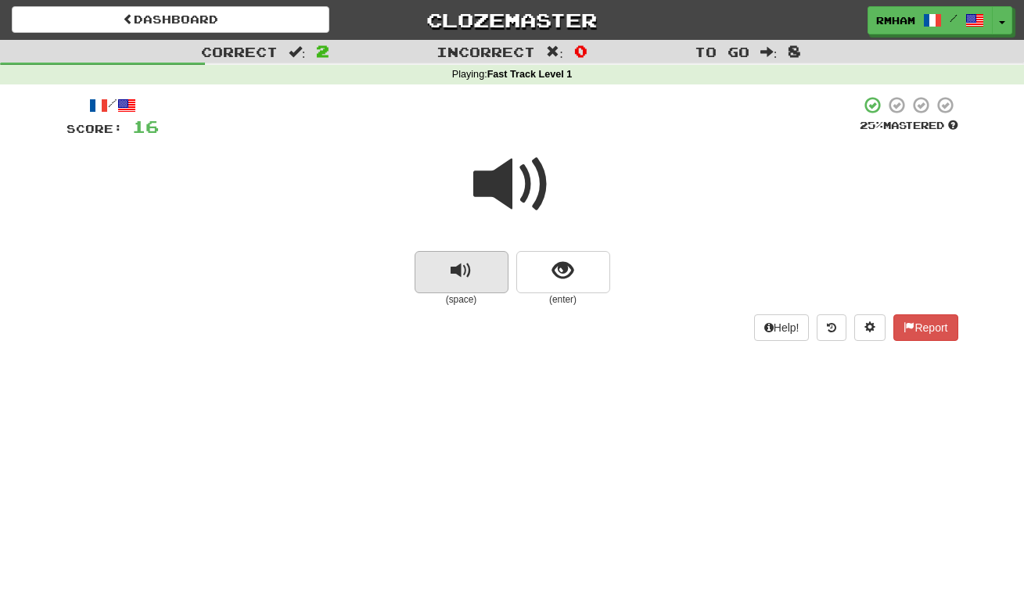
click at [469, 271] on span "replay audio" at bounding box center [461, 270] width 21 height 21
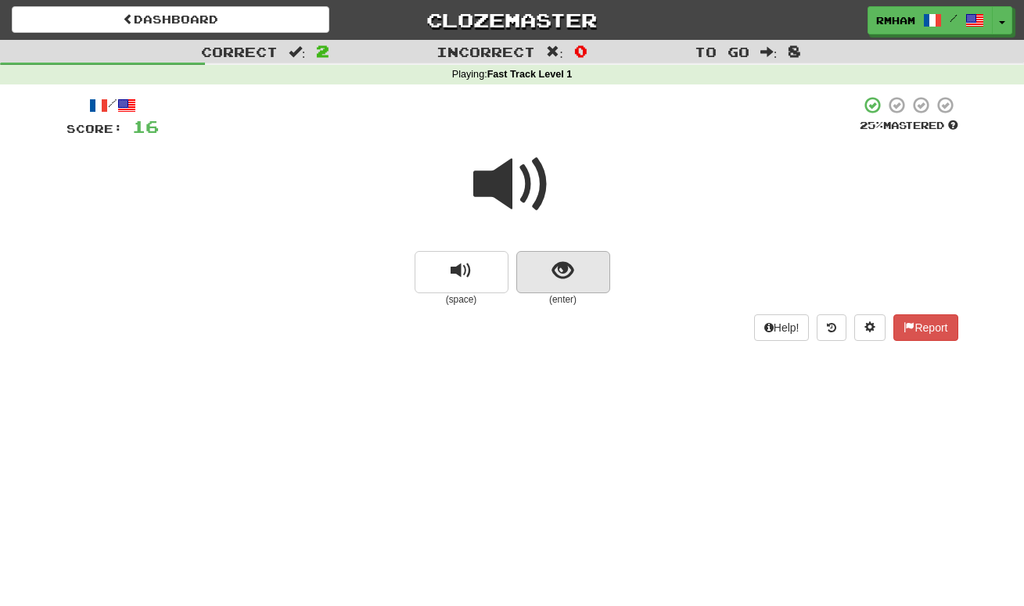
click at [562, 267] on span "show sentence" at bounding box center [562, 270] width 21 height 21
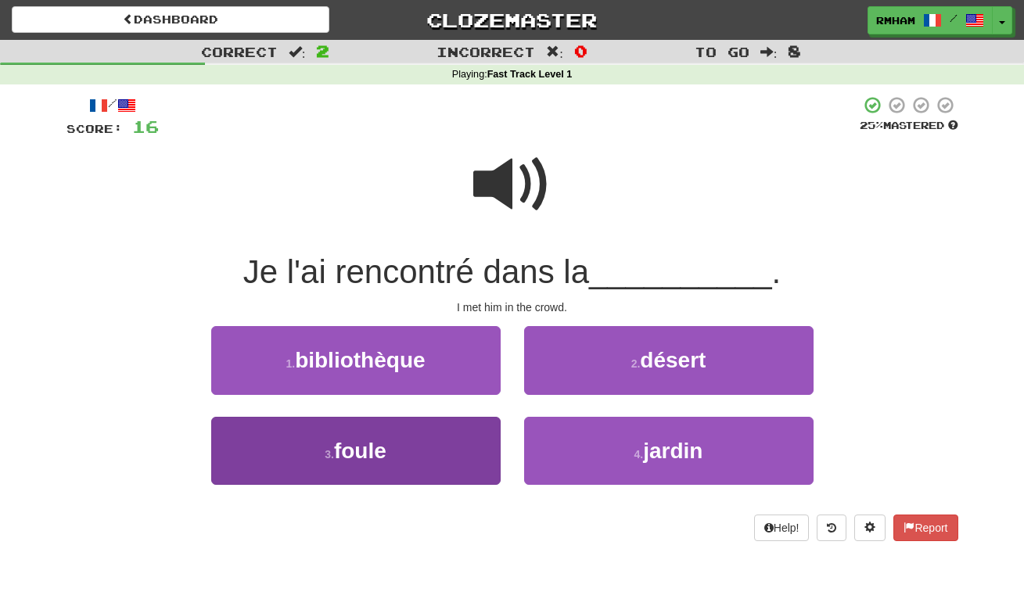
click at [393, 430] on button "3 . foule" at bounding box center [355, 451] width 289 height 68
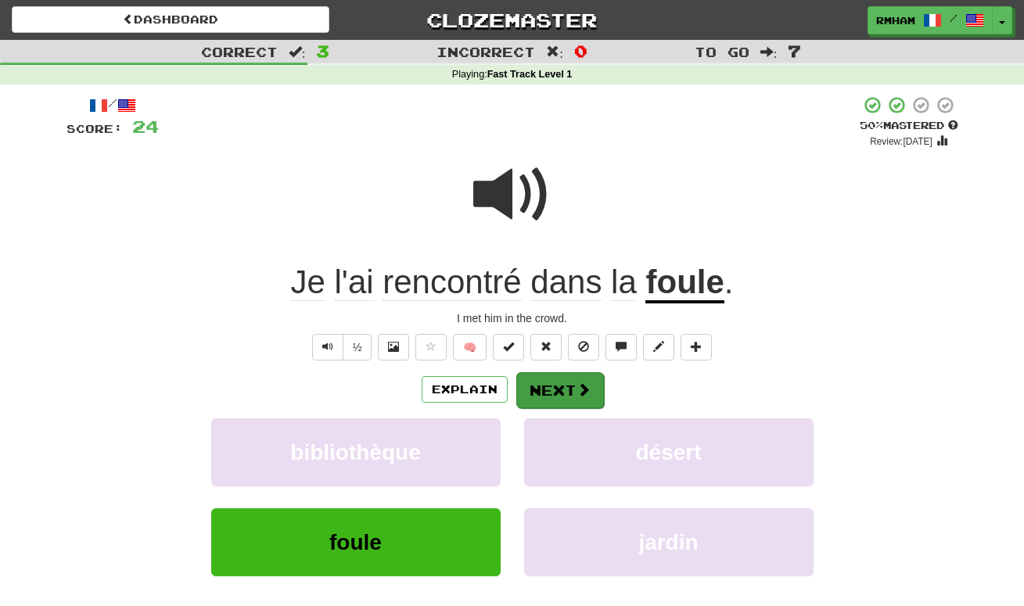
click at [555, 388] on button "Next" at bounding box center [560, 390] width 88 height 36
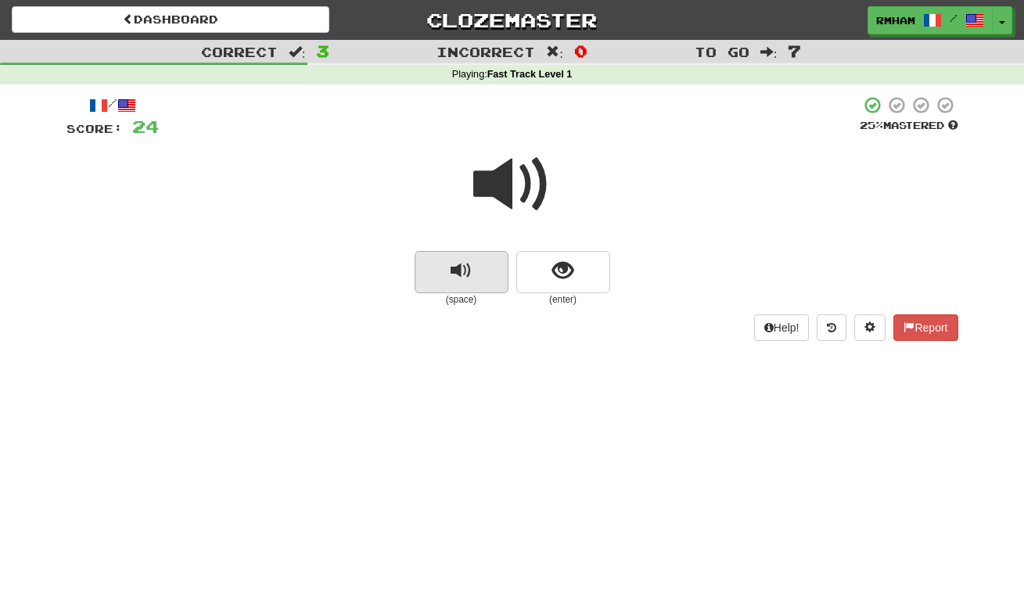
click at [473, 258] on button "replay audio" at bounding box center [462, 272] width 94 height 42
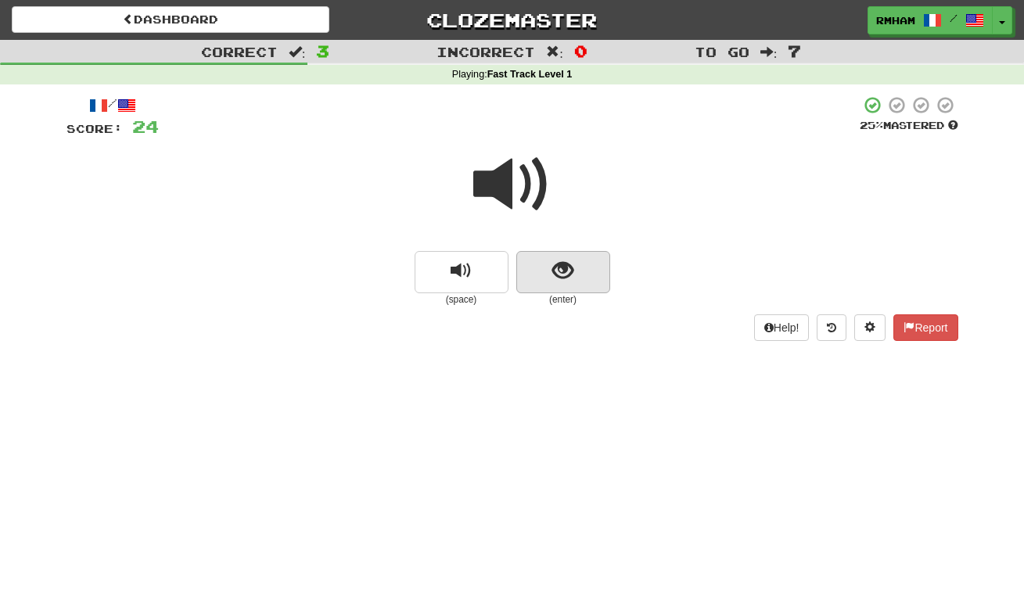
click at [563, 260] on span "show sentence" at bounding box center [562, 270] width 21 height 21
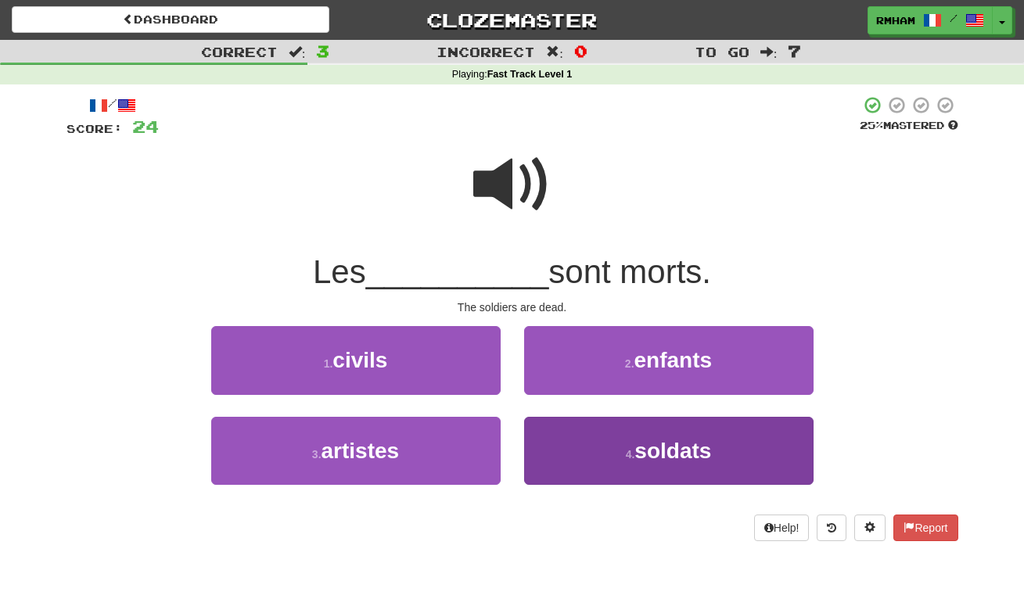
click at [659, 443] on span "soldats" at bounding box center [672, 451] width 77 height 24
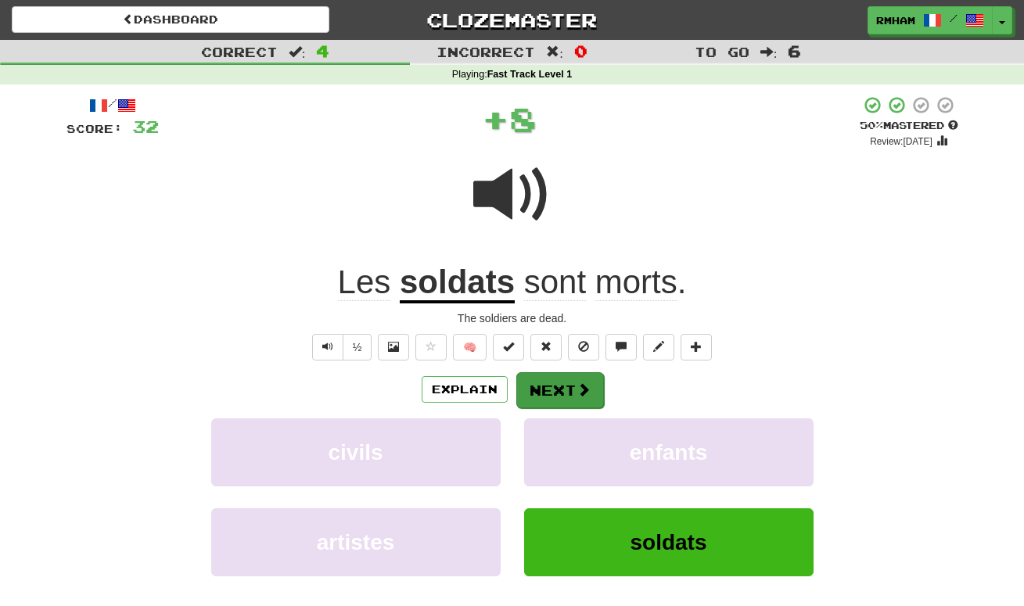
click at [572, 379] on button "Next" at bounding box center [560, 390] width 88 height 36
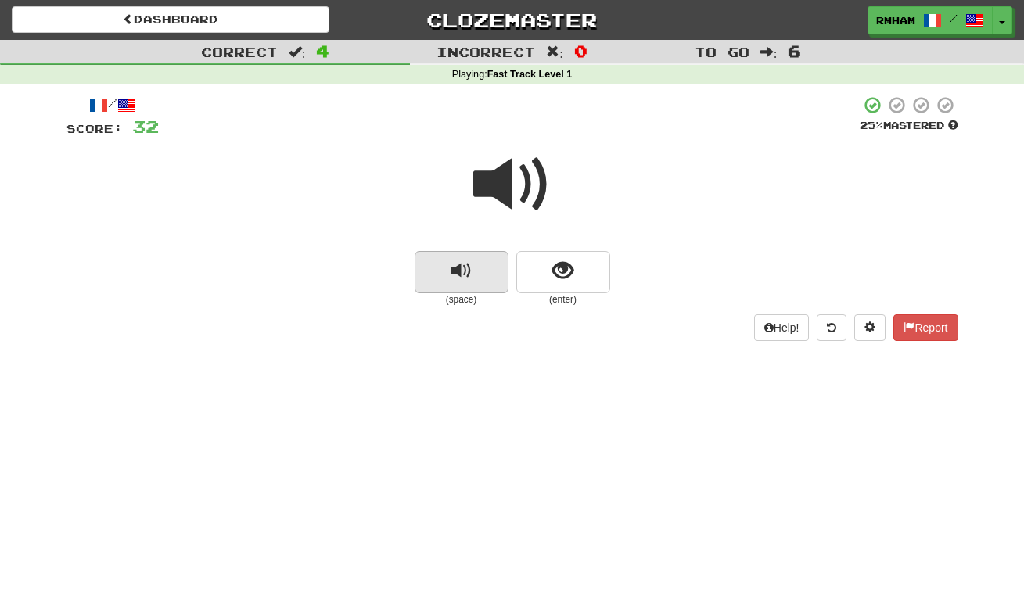
click at [472, 268] on button "replay audio" at bounding box center [462, 272] width 94 height 42
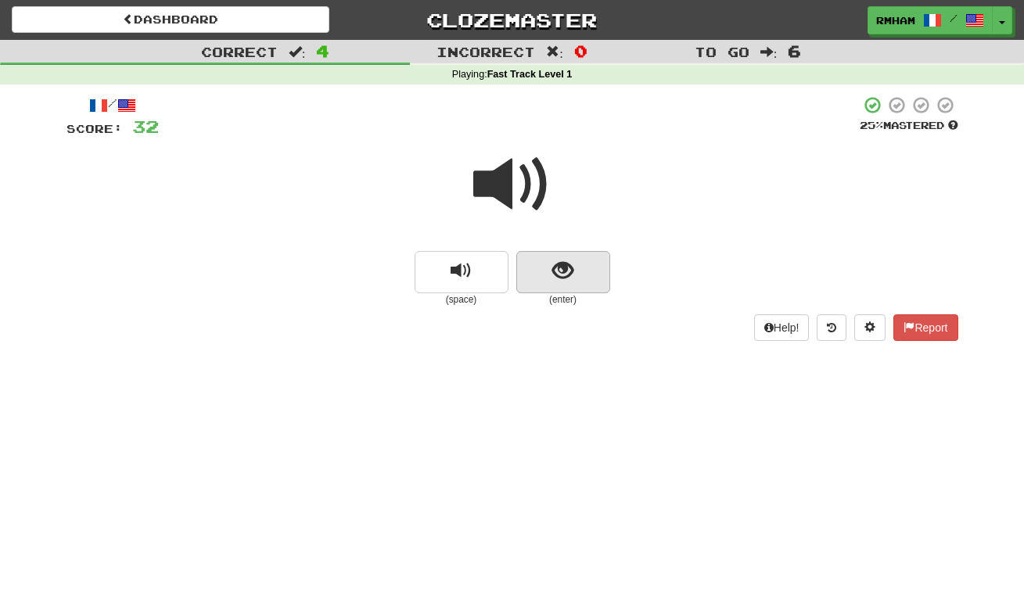
click at [557, 265] on span "show sentence" at bounding box center [562, 270] width 21 height 21
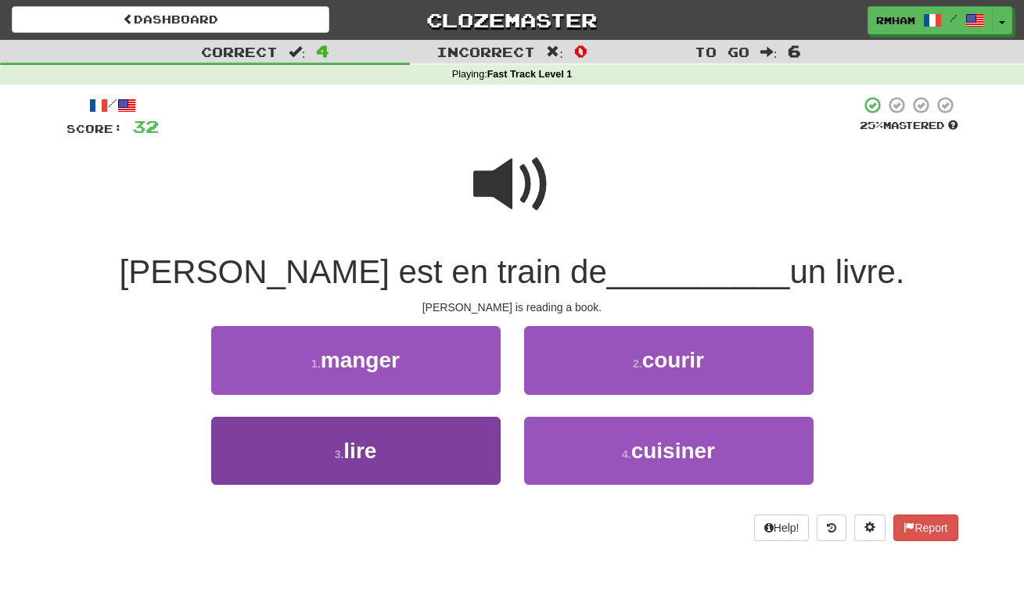
click at [376, 440] on span "lire" at bounding box center [359, 451] width 33 height 24
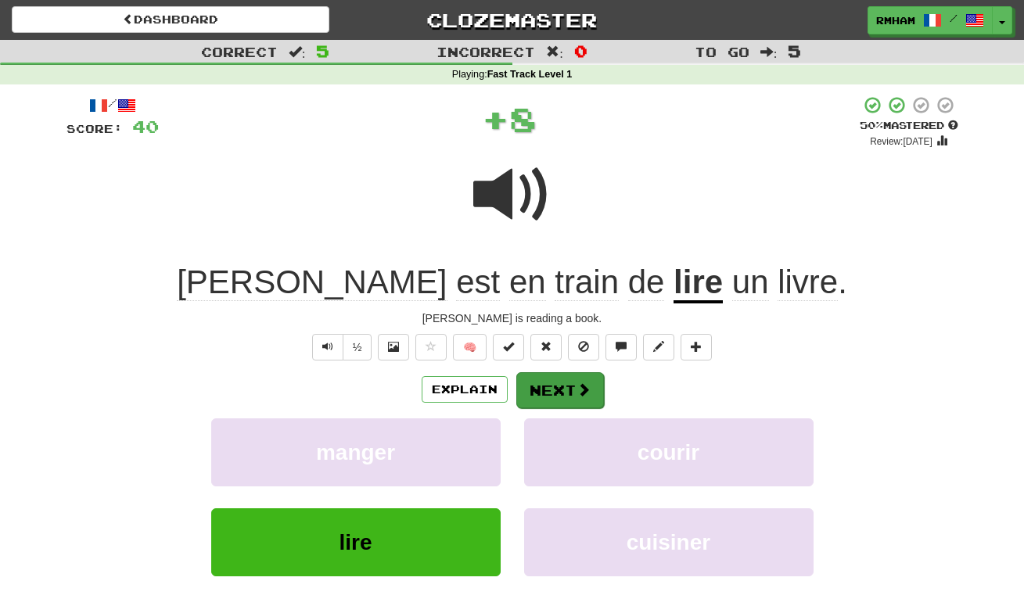
click at [572, 381] on button "Next" at bounding box center [560, 390] width 88 height 36
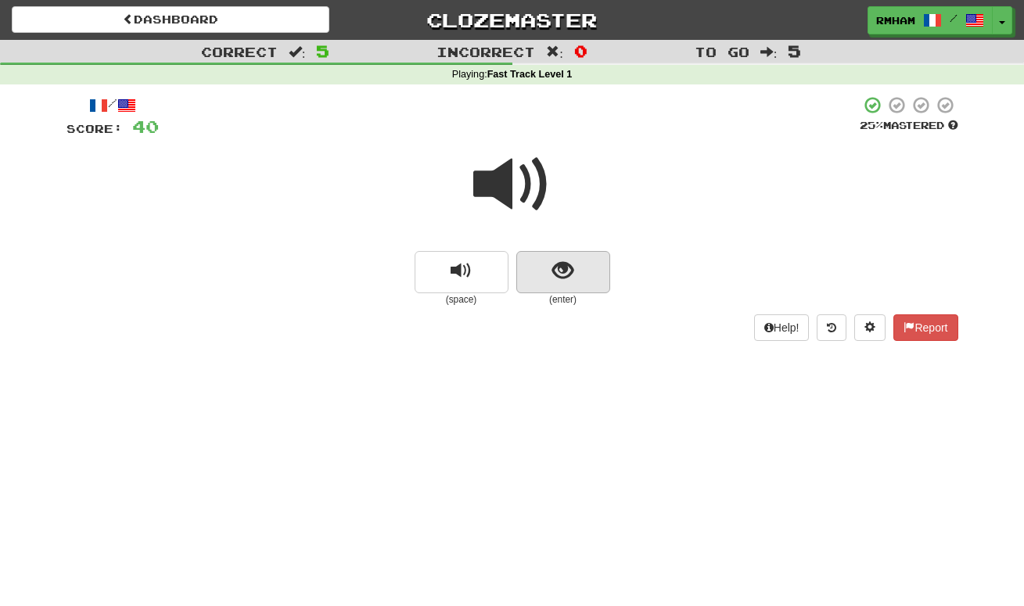
click at [552, 266] on span "show sentence" at bounding box center [562, 270] width 21 height 21
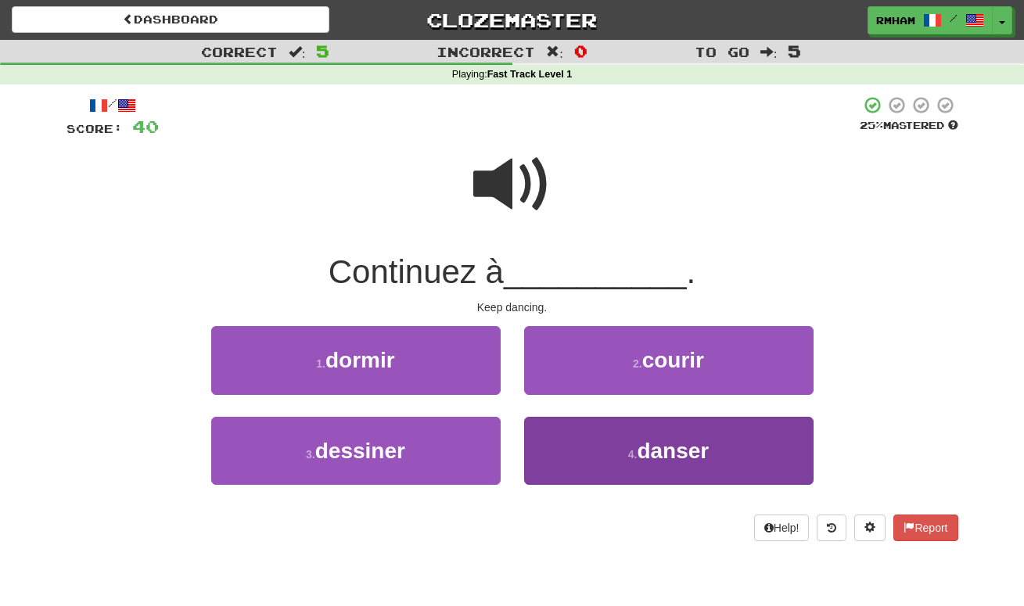
click at [678, 439] on span "danser" at bounding box center [673, 451] width 72 height 24
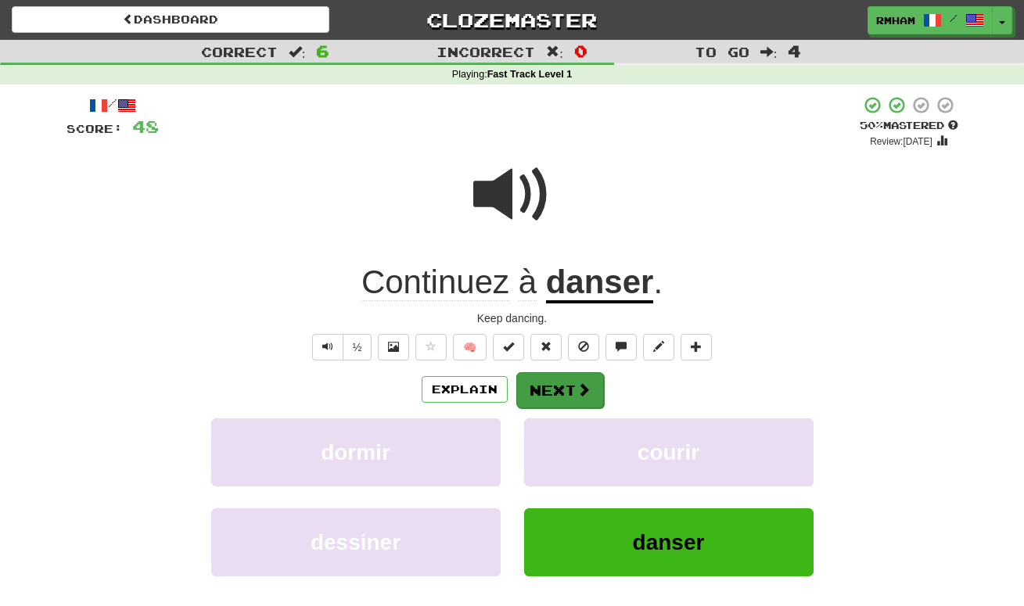
click at [569, 383] on button "Next" at bounding box center [560, 390] width 88 height 36
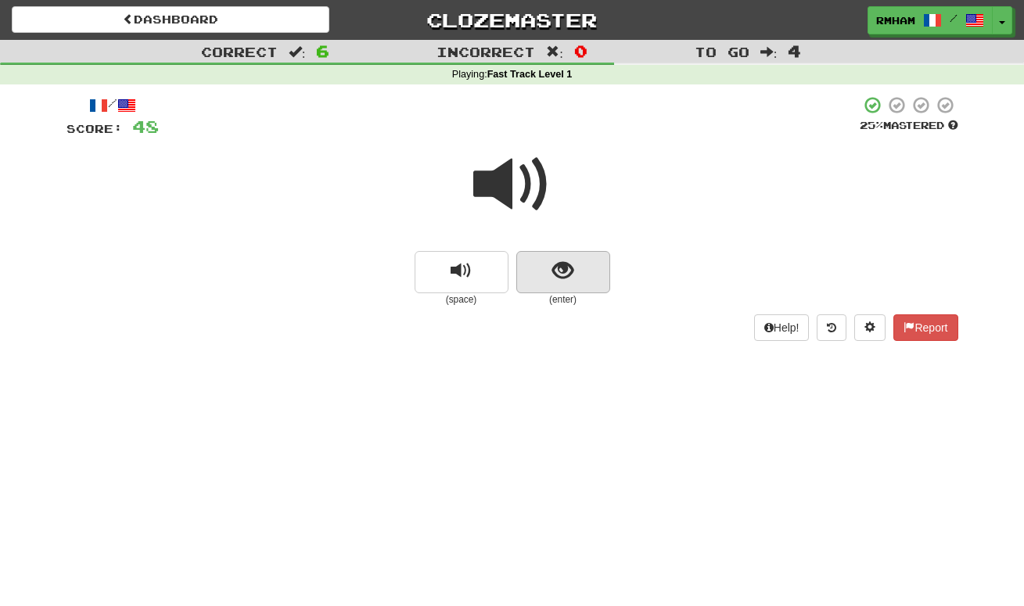
click at [575, 265] on button "show sentence" at bounding box center [563, 272] width 94 height 42
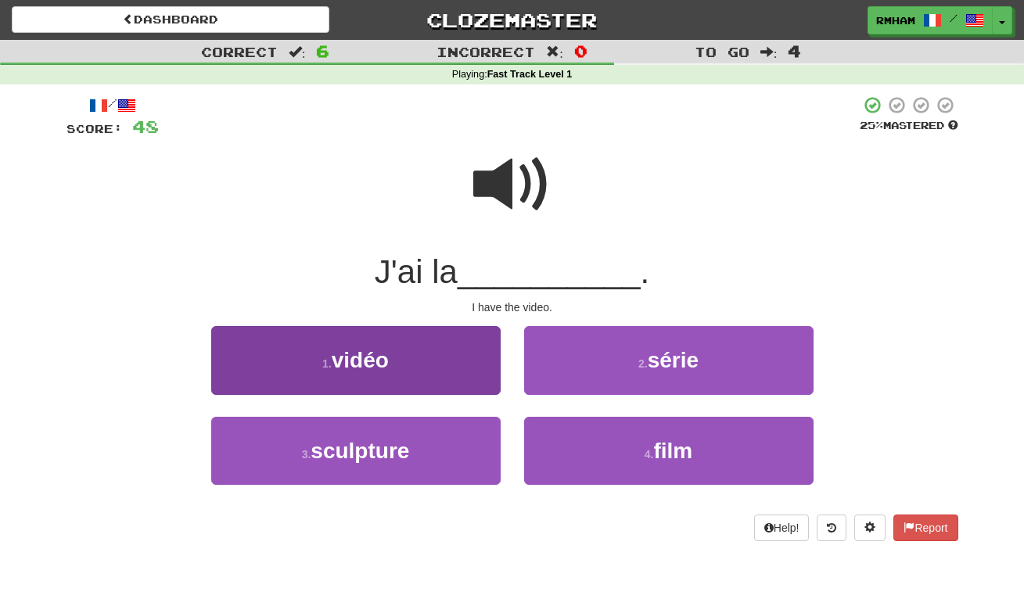
click at [440, 353] on button "1 . vidéo" at bounding box center [355, 360] width 289 height 68
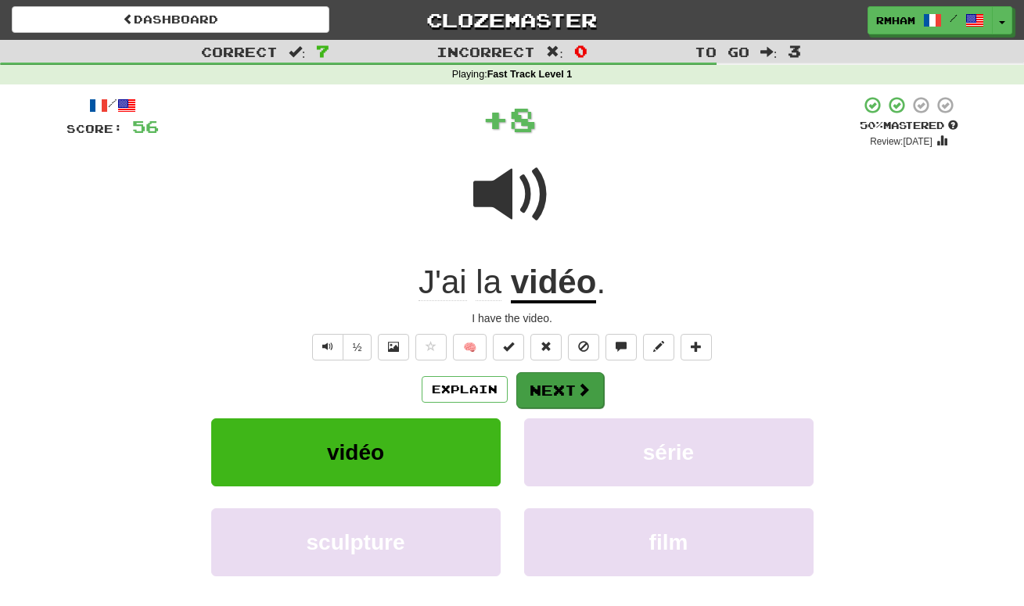
click at [560, 378] on button "Next" at bounding box center [560, 390] width 88 height 36
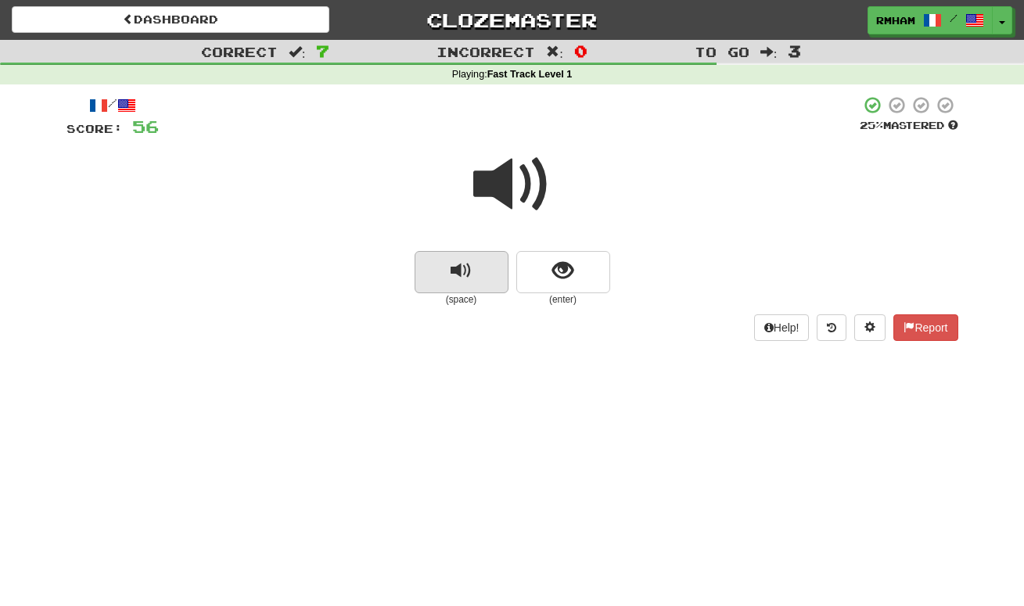
click at [460, 263] on span "replay audio" at bounding box center [461, 270] width 21 height 21
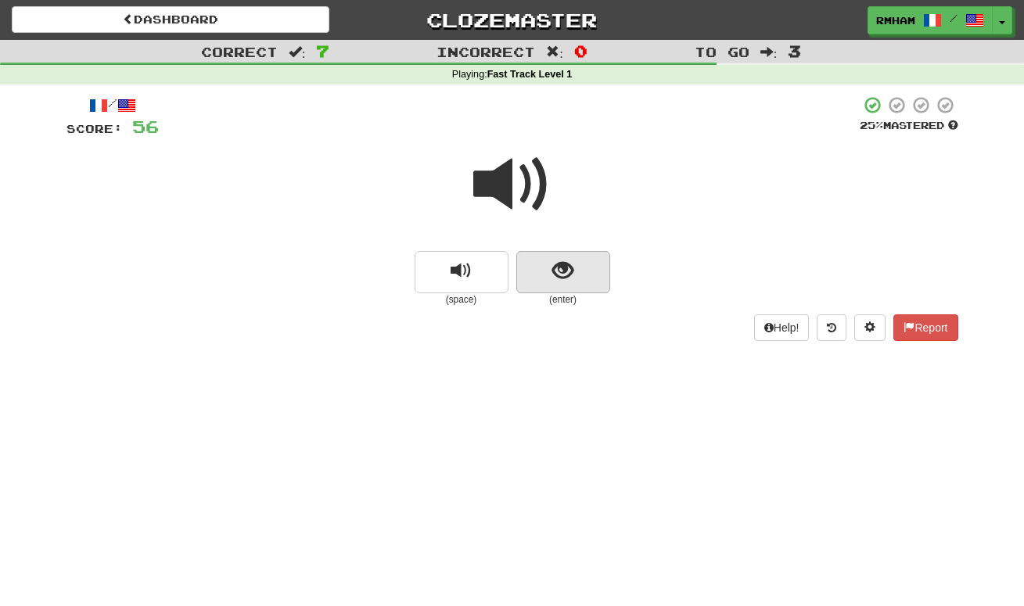
click at [563, 267] on span "show sentence" at bounding box center [562, 270] width 21 height 21
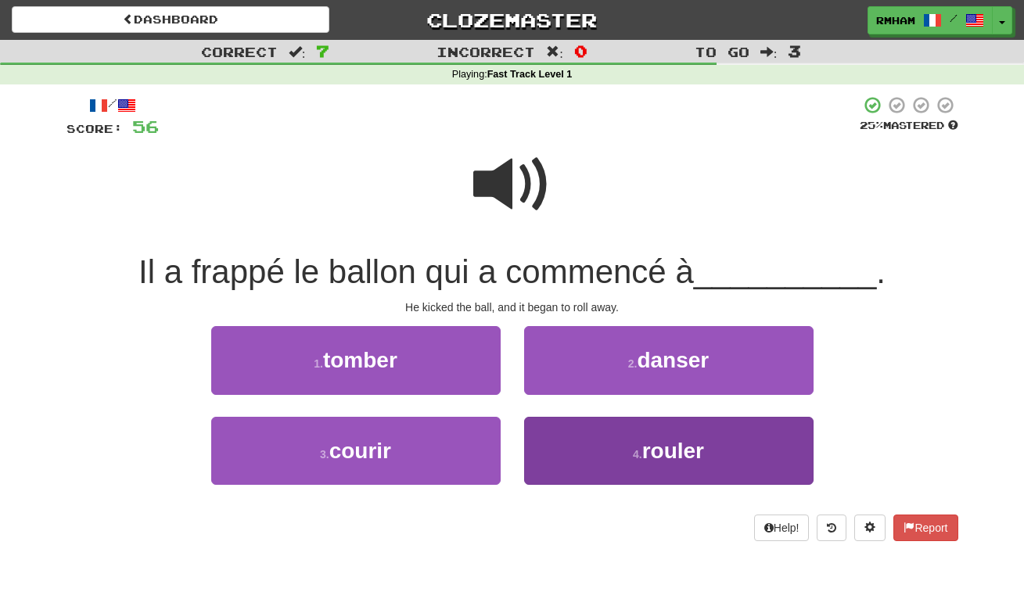
click at [645, 440] on span "rouler" at bounding box center [673, 451] width 62 height 24
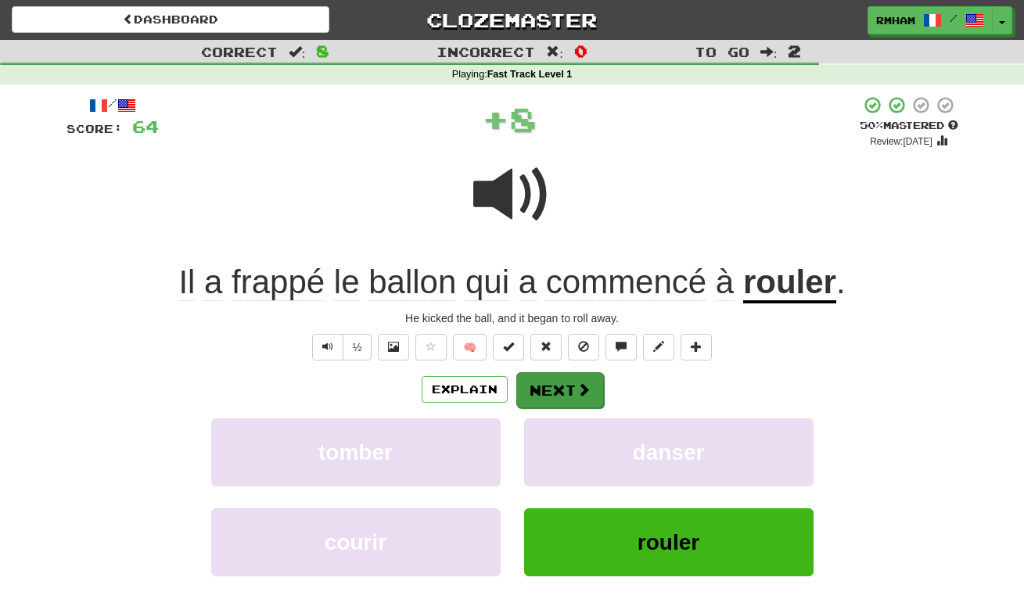
click at [574, 382] on button "Next" at bounding box center [560, 390] width 88 height 36
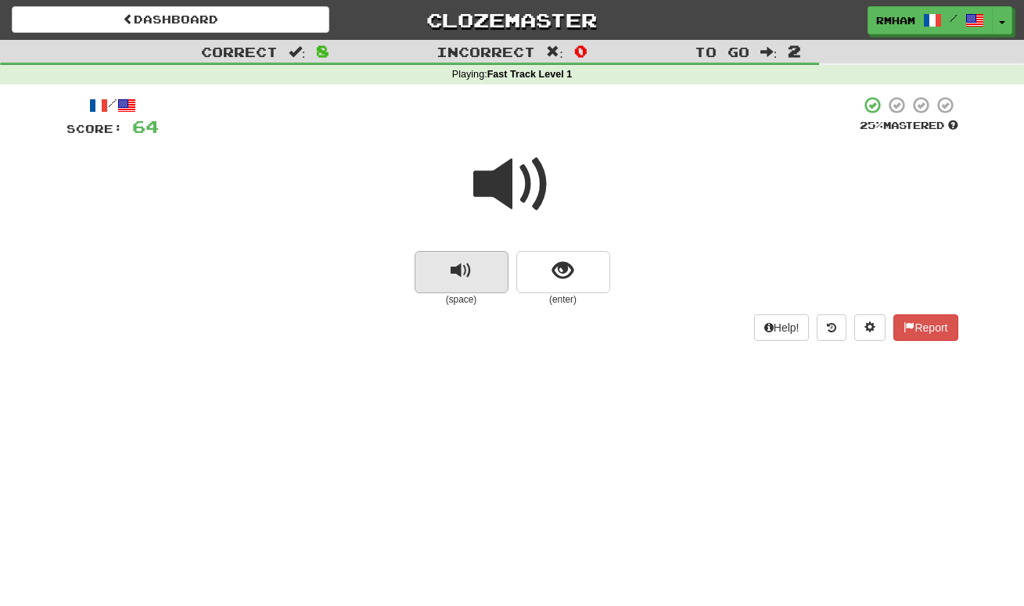
click at [473, 264] on button "replay audio" at bounding box center [462, 272] width 94 height 42
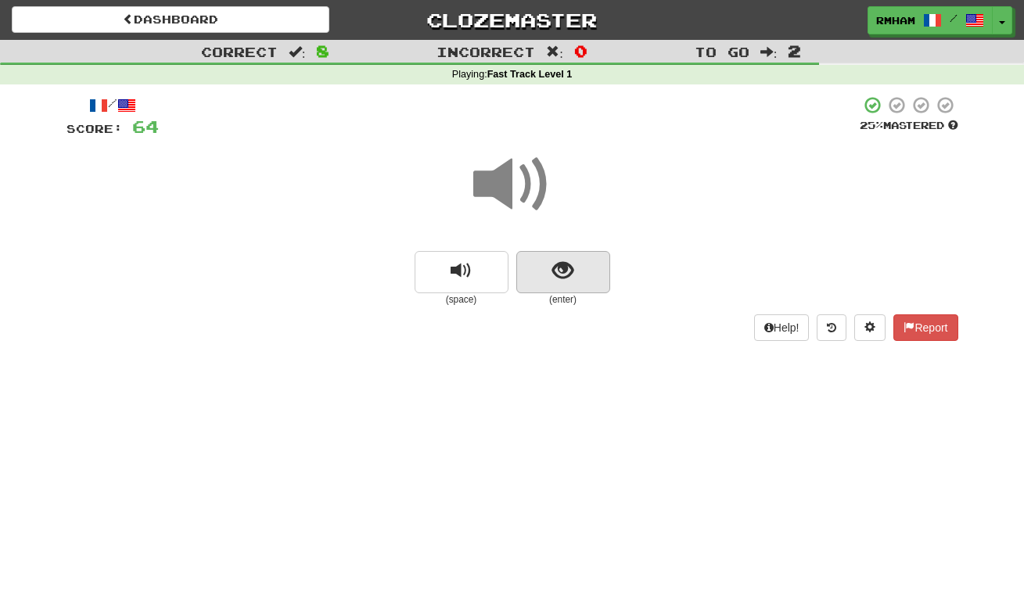
click at [562, 267] on span "show sentence" at bounding box center [562, 270] width 21 height 21
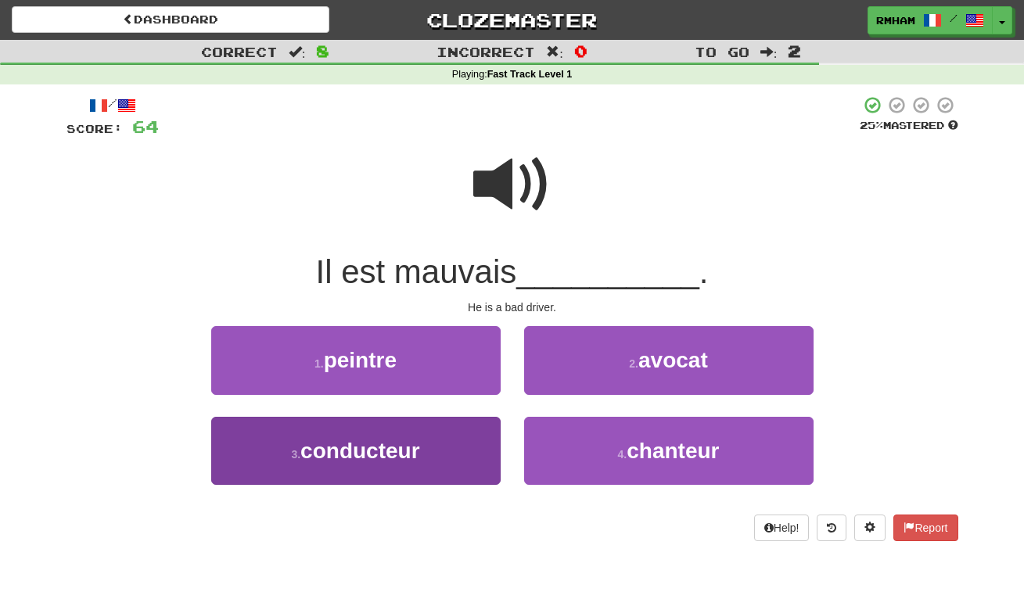
click at [423, 446] on button "3 . conducteur" at bounding box center [355, 451] width 289 height 68
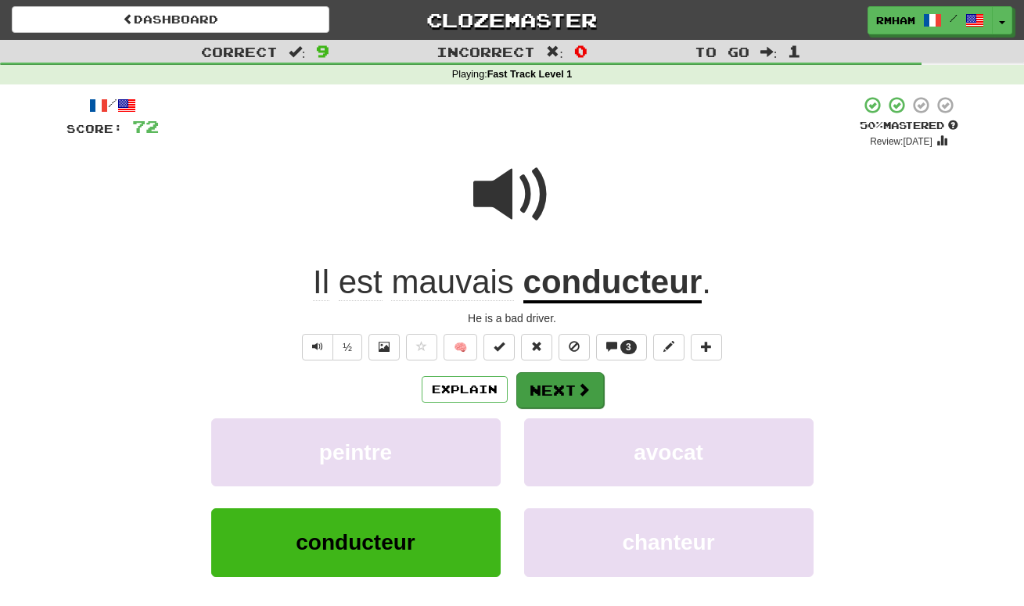
click at [569, 382] on button "Next" at bounding box center [560, 390] width 88 height 36
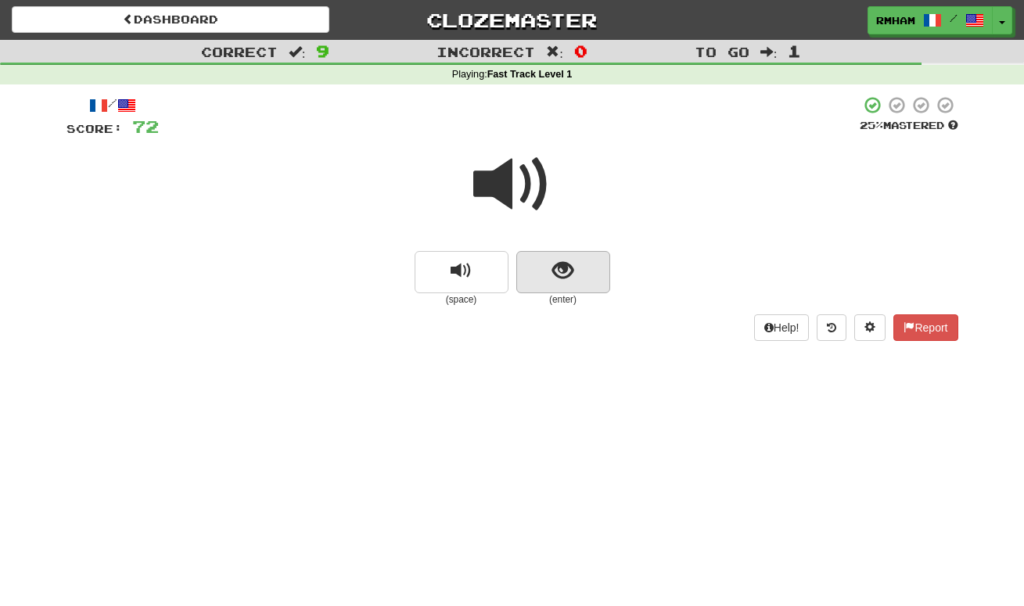
click at [561, 268] on span "show sentence" at bounding box center [562, 270] width 21 height 21
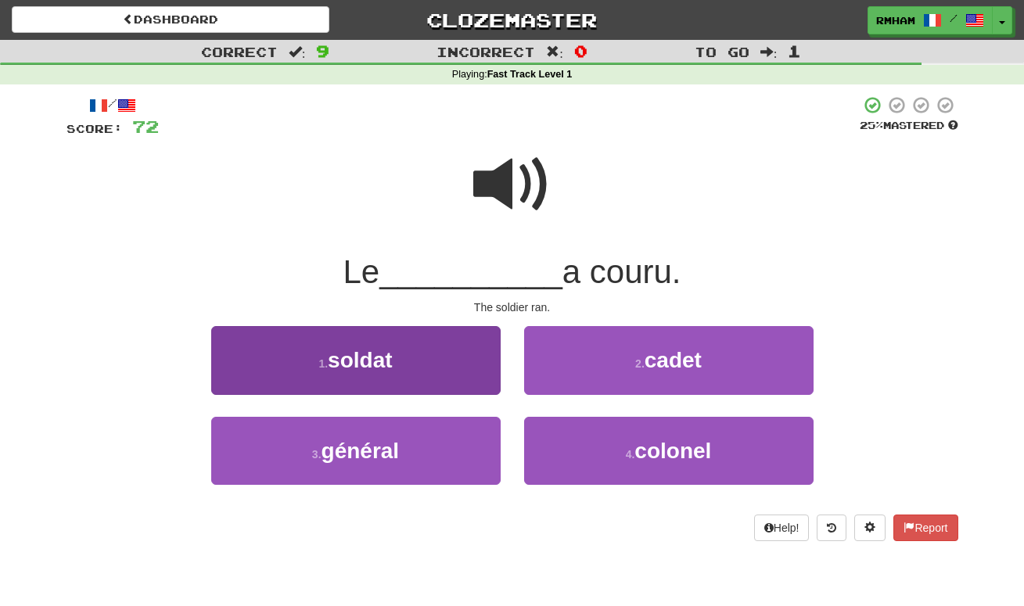
click at [392, 362] on span "soldat" at bounding box center [360, 360] width 64 height 24
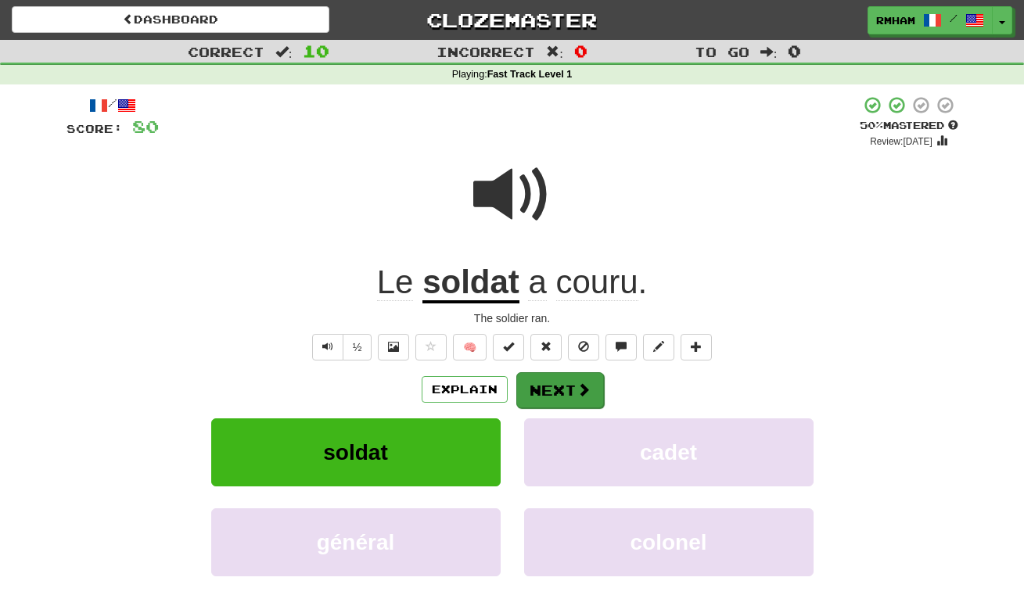
click at [563, 385] on button "Next" at bounding box center [560, 390] width 88 height 36
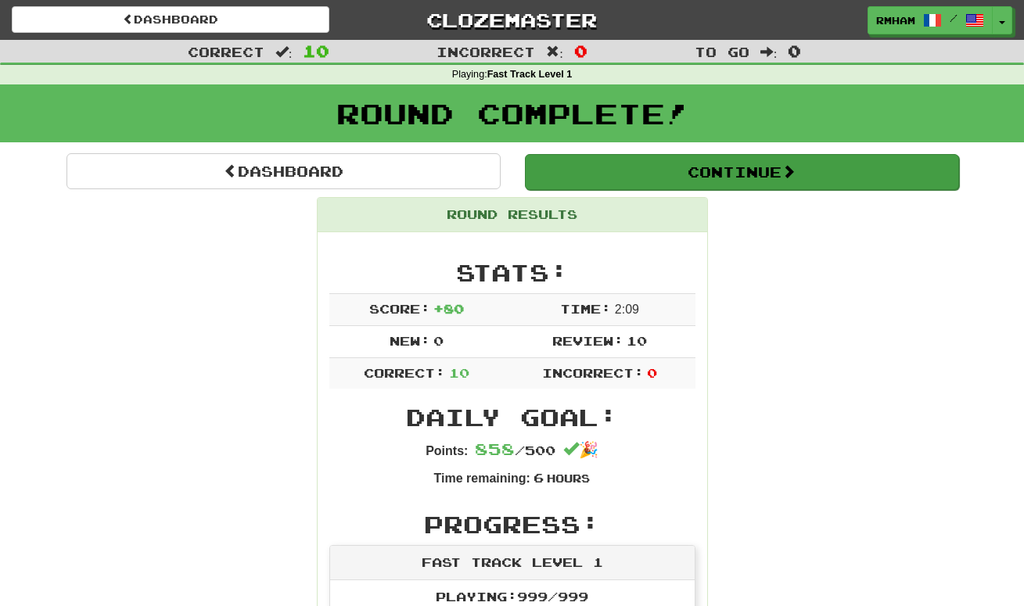
click at [670, 174] on button "Continue" at bounding box center [742, 172] width 434 height 36
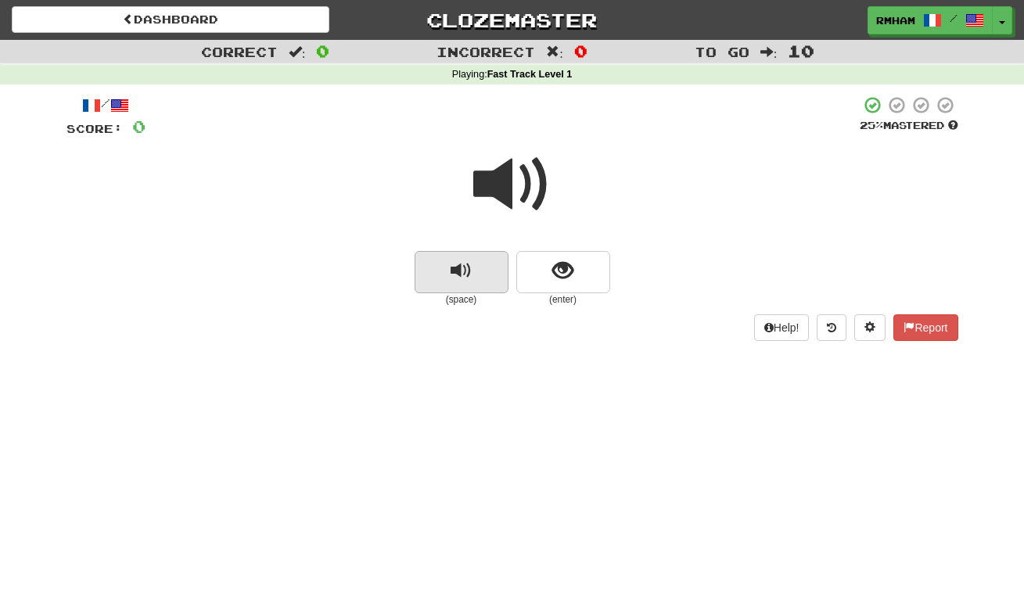
click at [470, 260] on span "replay audio" at bounding box center [461, 270] width 21 height 21
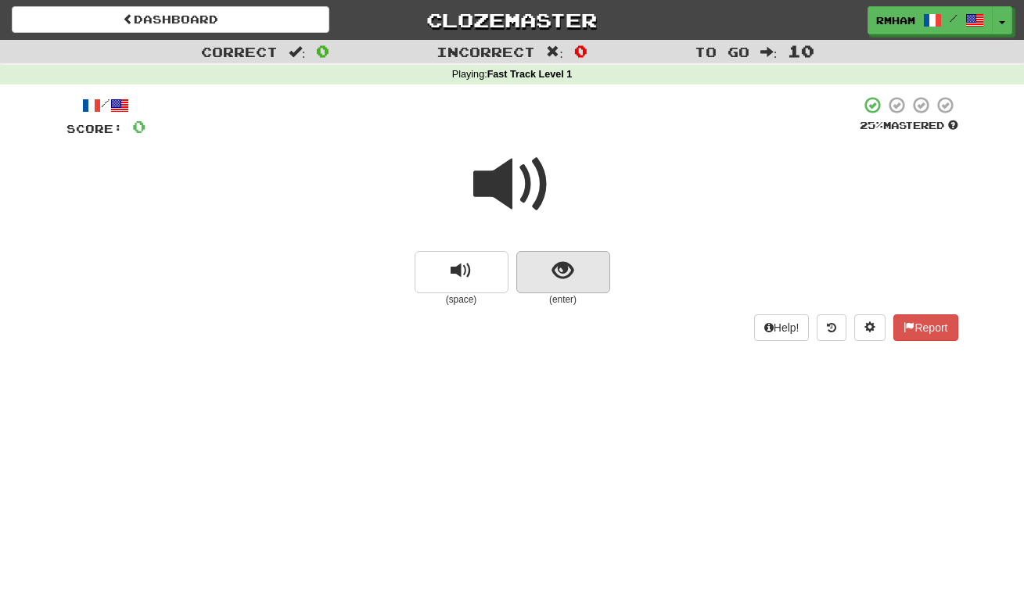
click at [567, 267] on span "show sentence" at bounding box center [562, 270] width 21 height 21
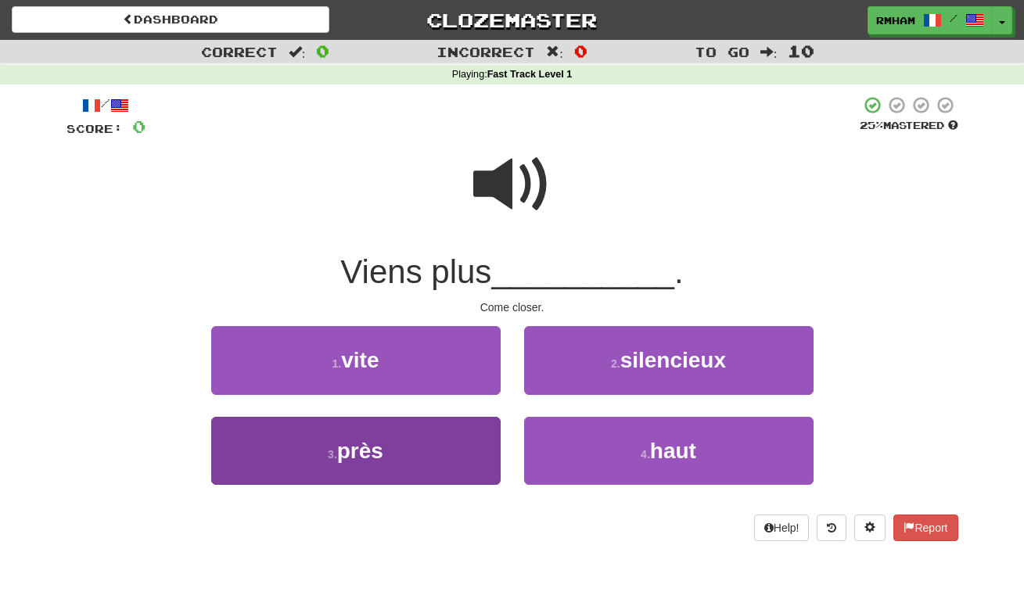
click at [438, 423] on button "3 . près" at bounding box center [355, 451] width 289 height 68
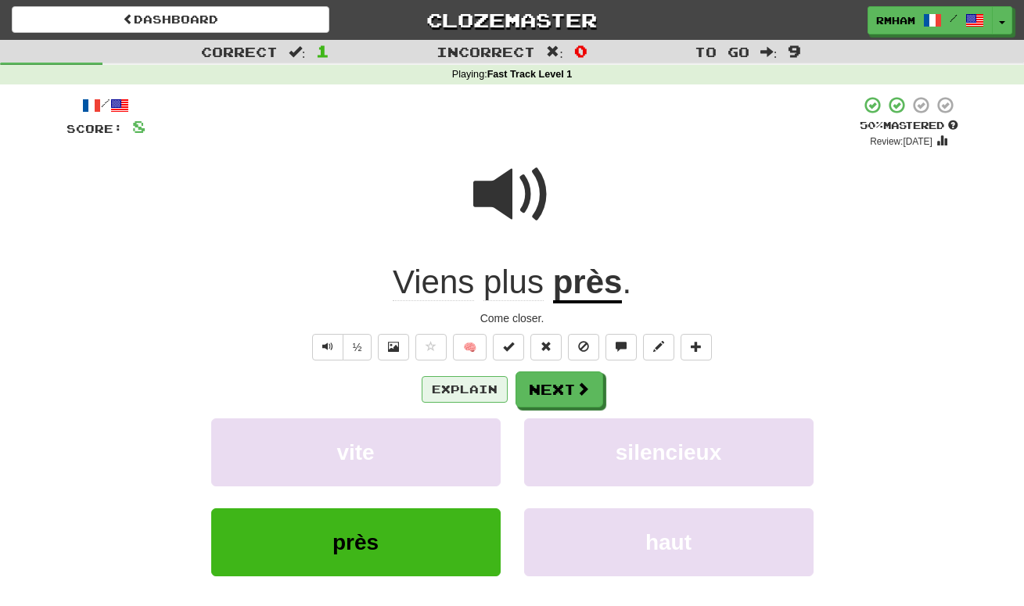
click at [471, 385] on button "Explain" at bounding box center [465, 389] width 86 height 27
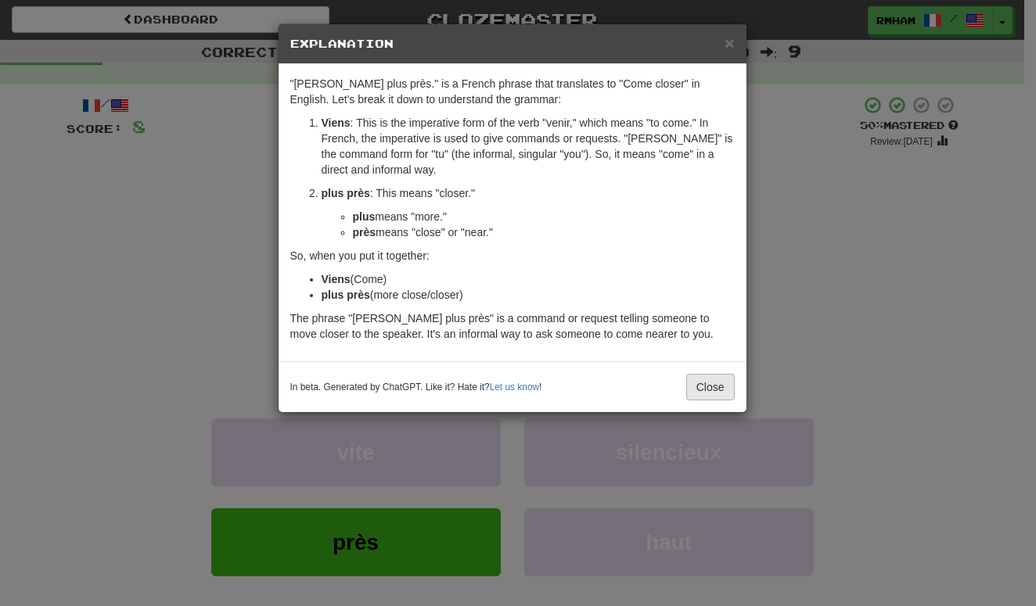
click at [693, 380] on button "Close" at bounding box center [710, 387] width 48 height 27
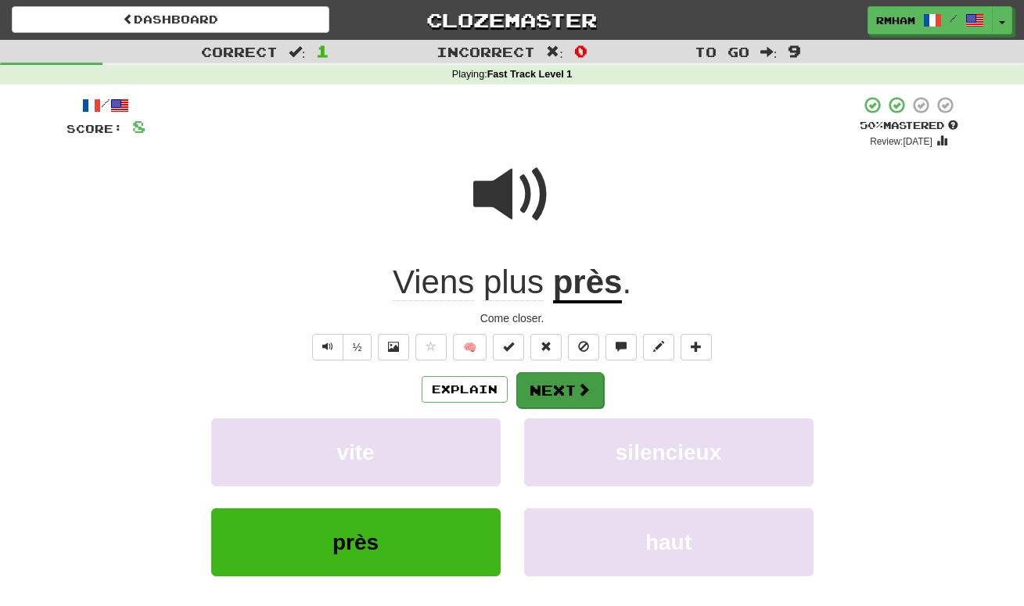
click at [570, 376] on button "Next" at bounding box center [560, 390] width 88 height 36
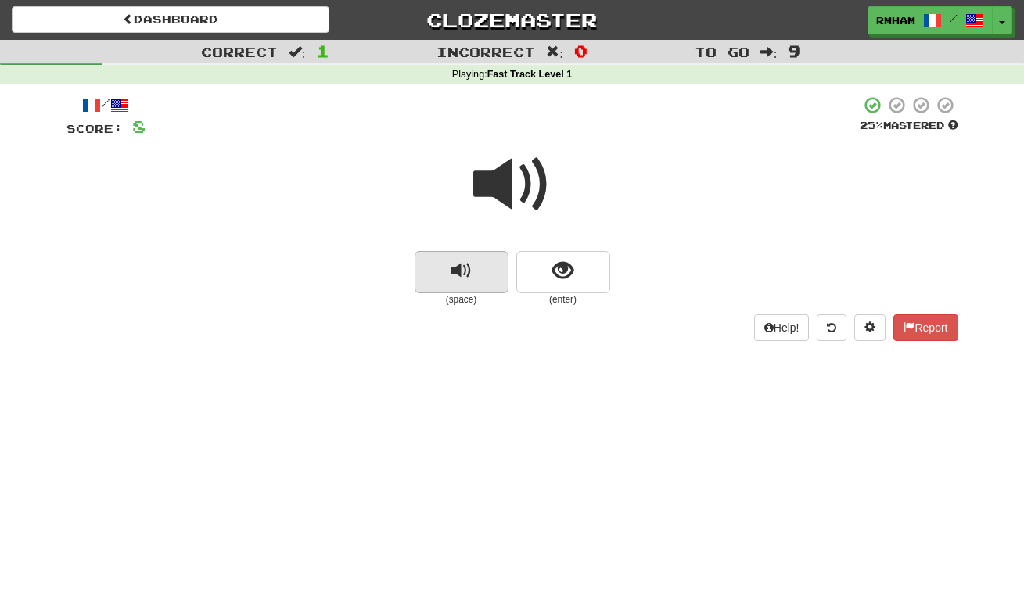
click at [468, 264] on span "replay audio" at bounding box center [461, 270] width 21 height 21
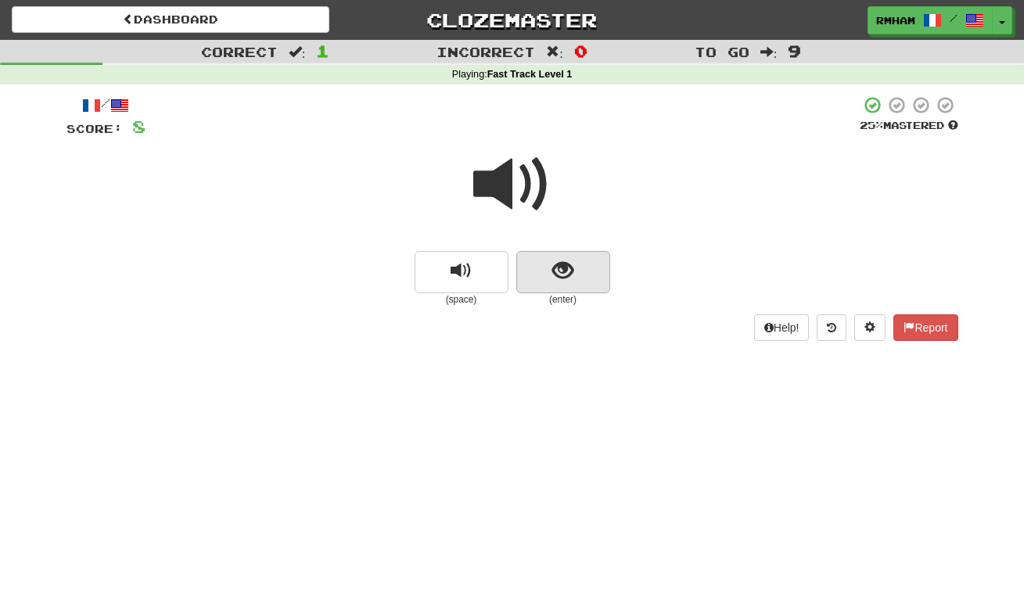
click at [565, 265] on span "show sentence" at bounding box center [562, 270] width 21 height 21
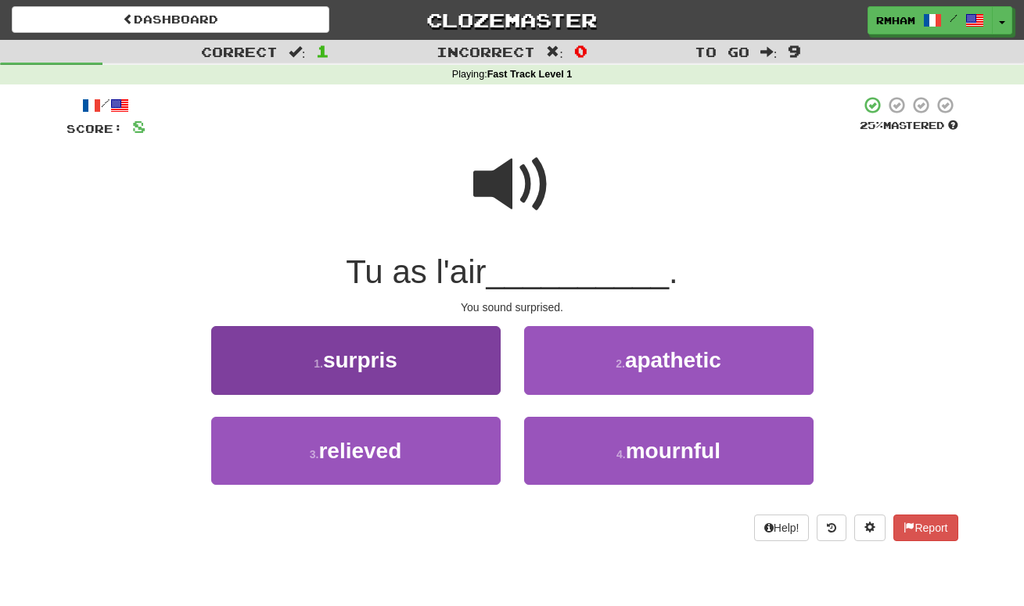
click at [429, 355] on button "1 . surpris" at bounding box center [355, 360] width 289 height 68
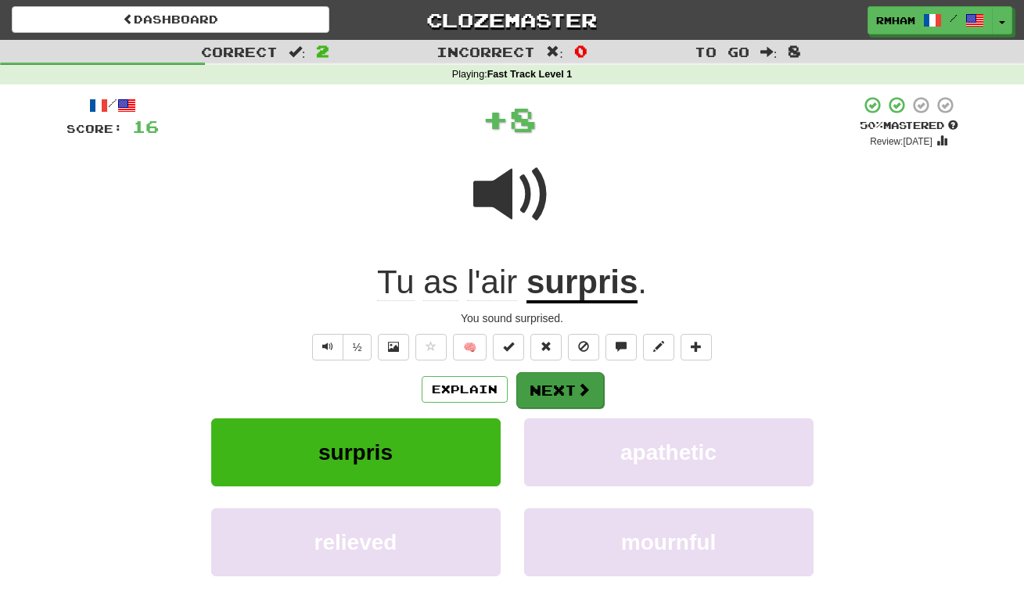
click at [554, 388] on button "Next" at bounding box center [560, 390] width 88 height 36
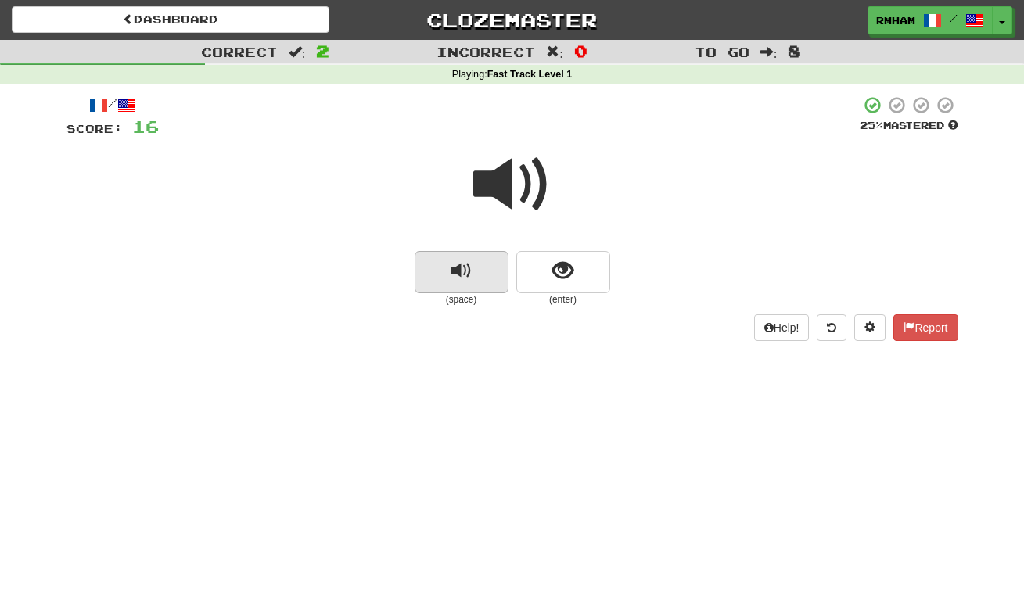
click at [466, 261] on span "replay audio" at bounding box center [461, 270] width 21 height 21
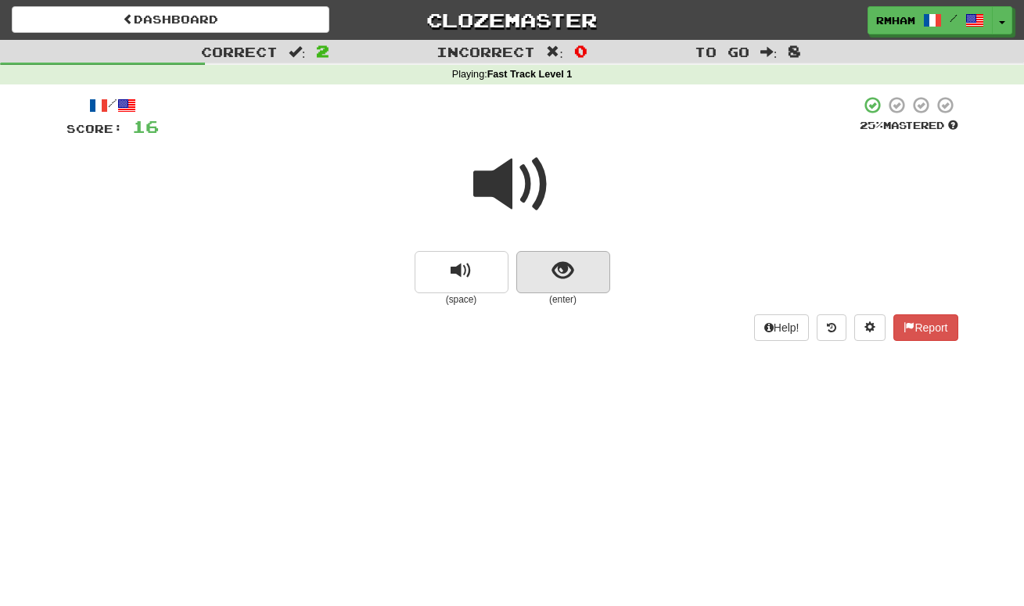
click at [551, 275] on button "show sentence" at bounding box center [563, 272] width 94 height 42
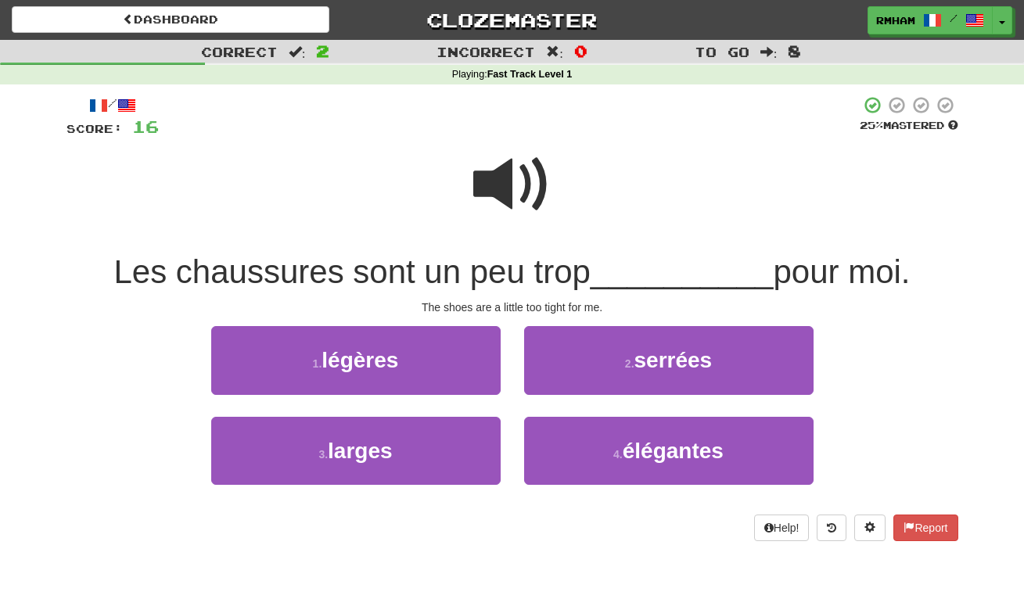
click at [508, 157] on span at bounding box center [512, 184] width 78 height 78
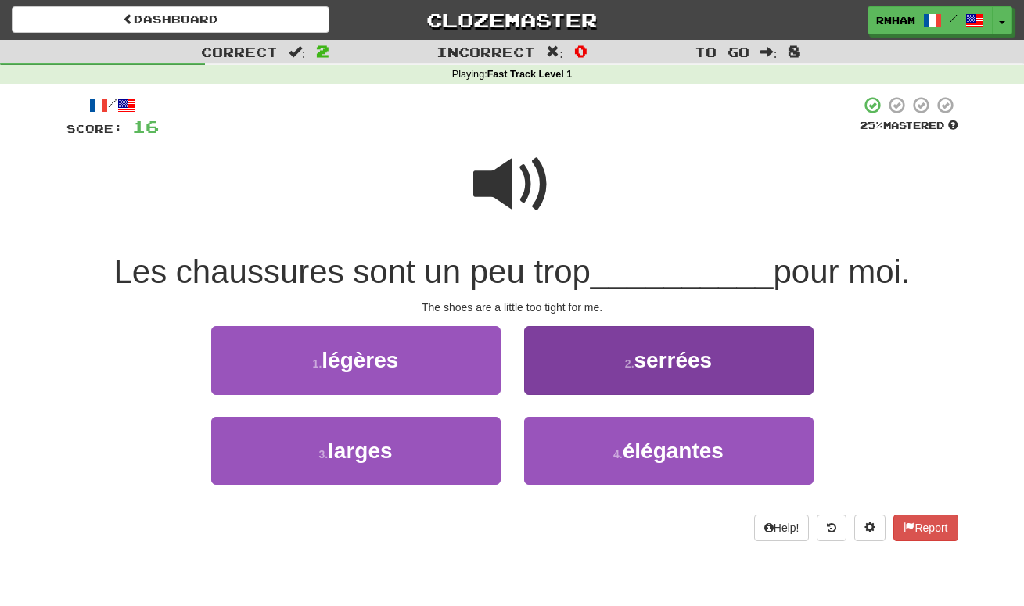
click at [673, 353] on span "serrées" at bounding box center [673, 360] width 78 height 24
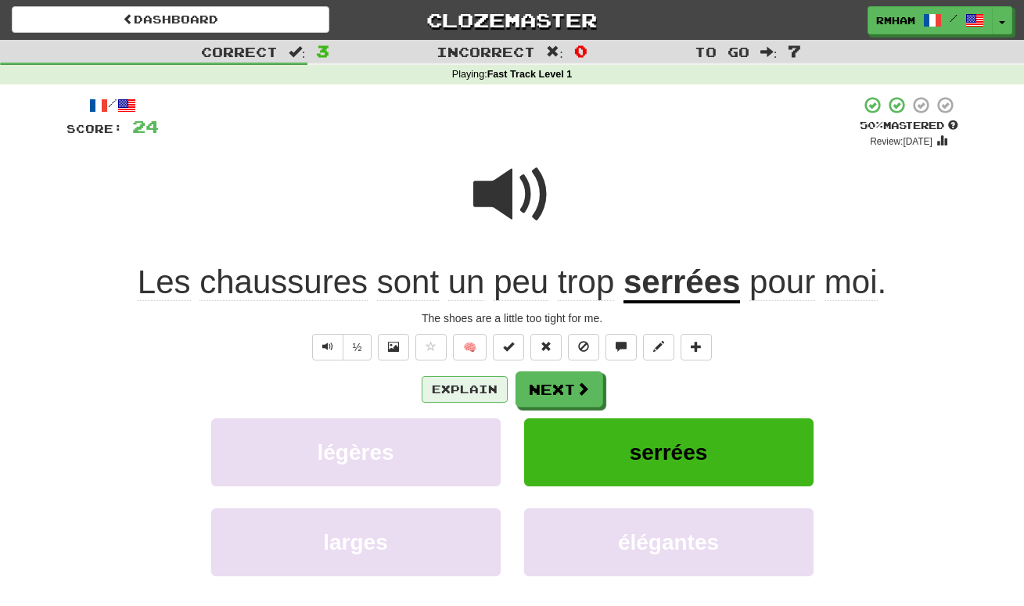
click at [477, 382] on button "Explain" at bounding box center [465, 389] width 86 height 27
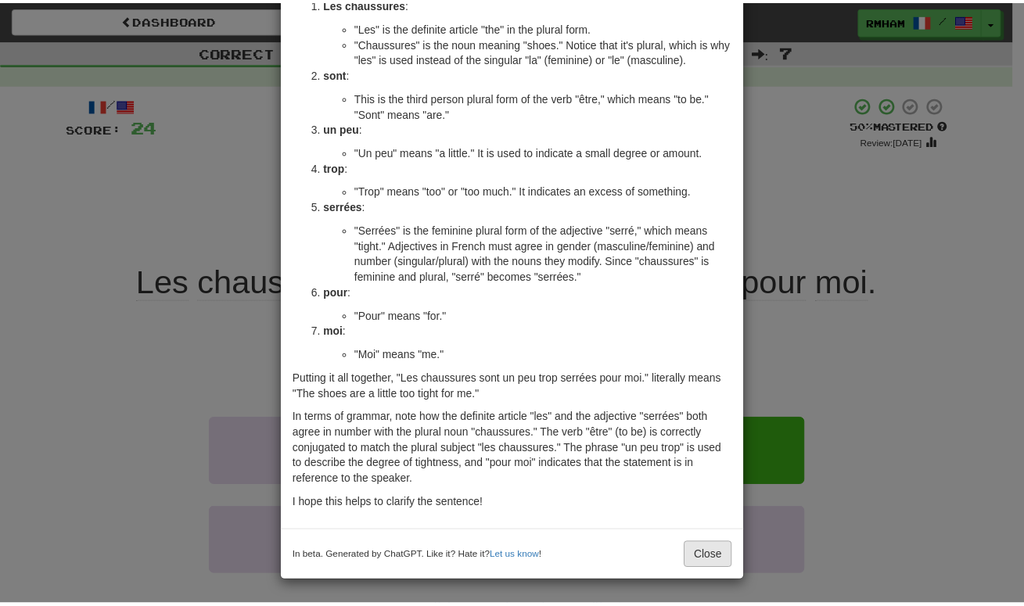
scroll to position [120, 0]
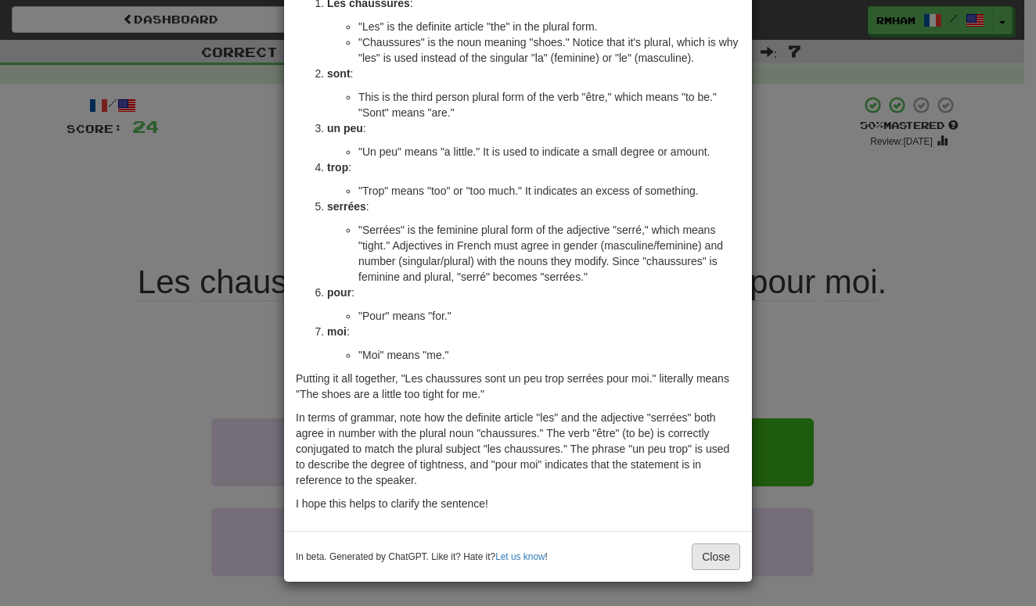
click at [709, 557] on button "Close" at bounding box center [715, 557] width 48 height 27
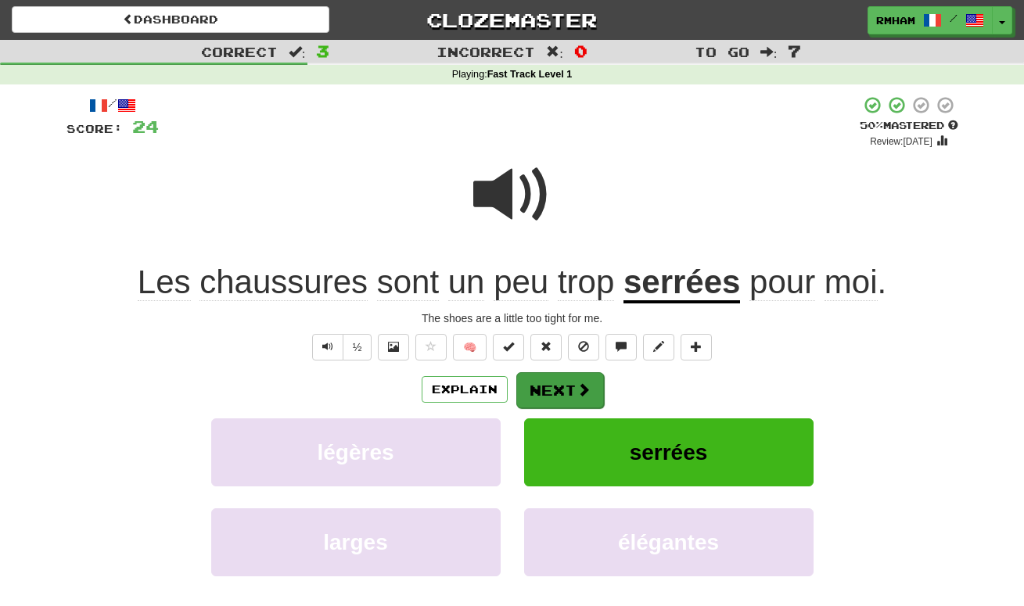
click at [569, 387] on button "Next" at bounding box center [560, 390] width 88 height 36
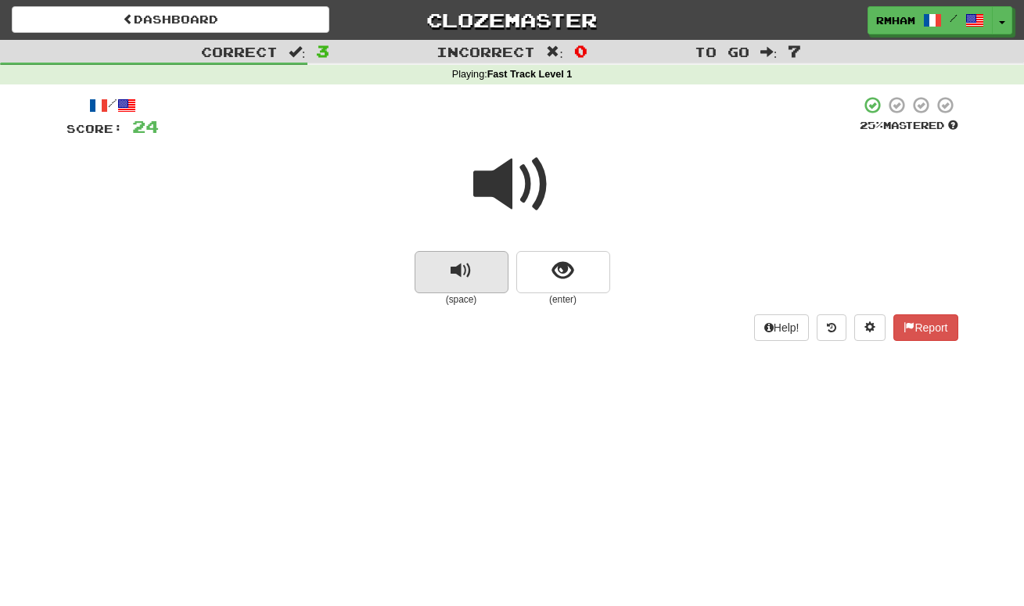
click at [471, 271] on span "replay audio" at bounding box center [461, 270] width 21 height 21
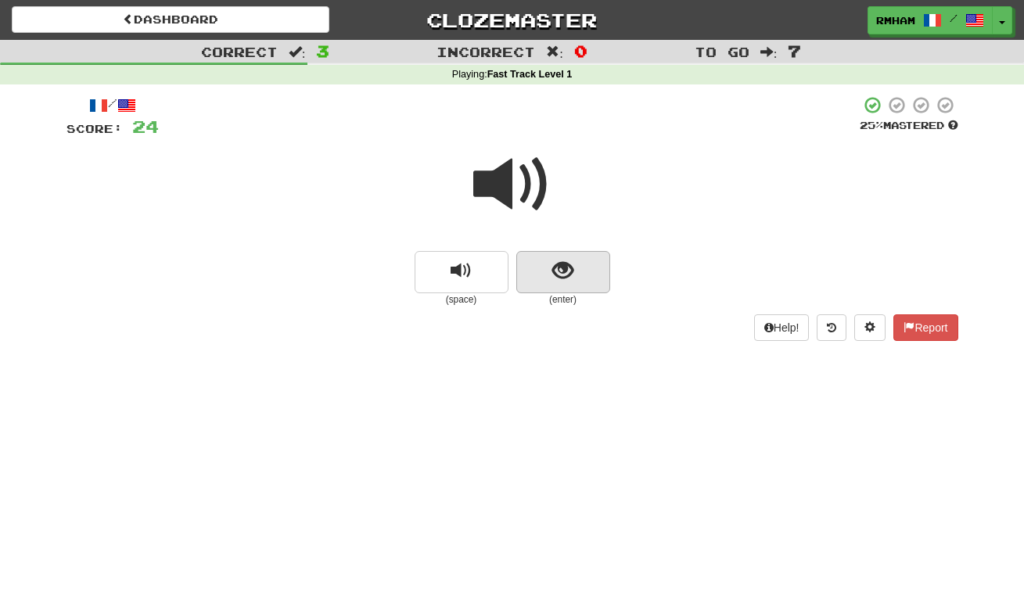
click at [559, 274] on span "show sentence" at bounding box center [562, 270] width 21 height 21
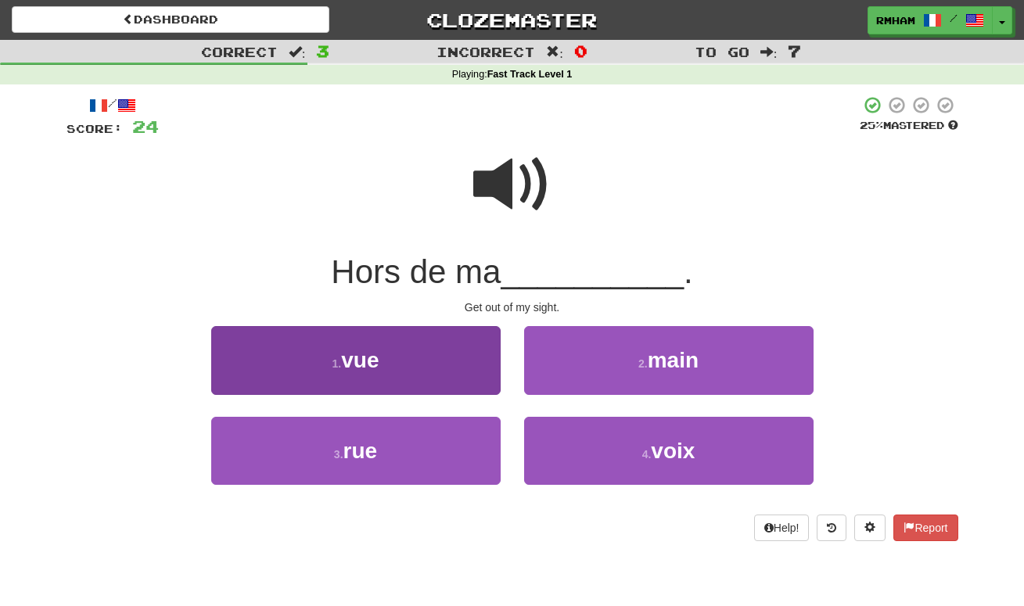
click at [411, 361] on button "1 . vue" at bounding box center [355, 360] width 289 height 68
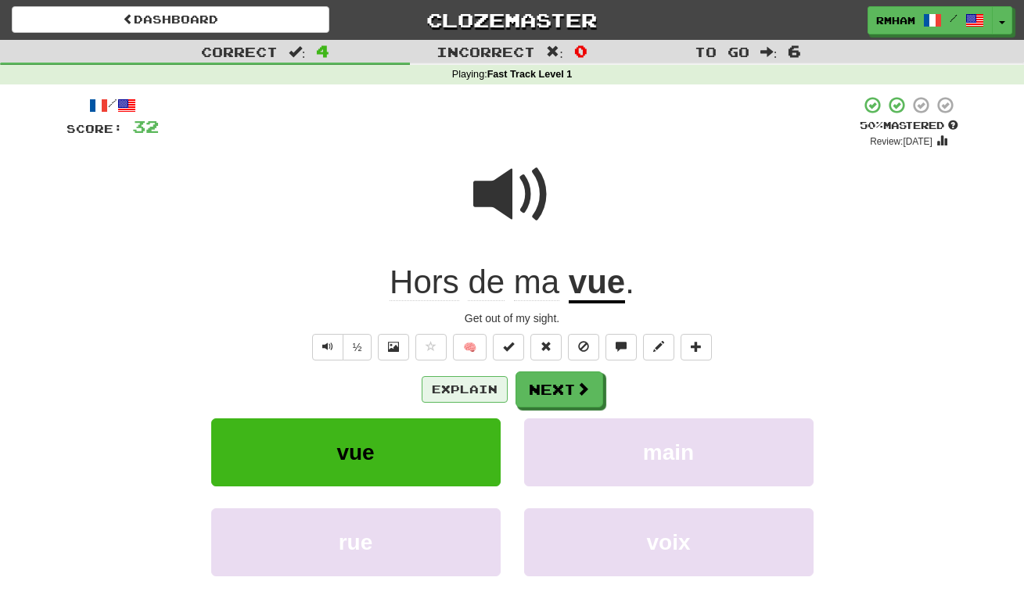
click at [476, 387] on button "Explain" at bounding box center [465, 389] width 86 height 27
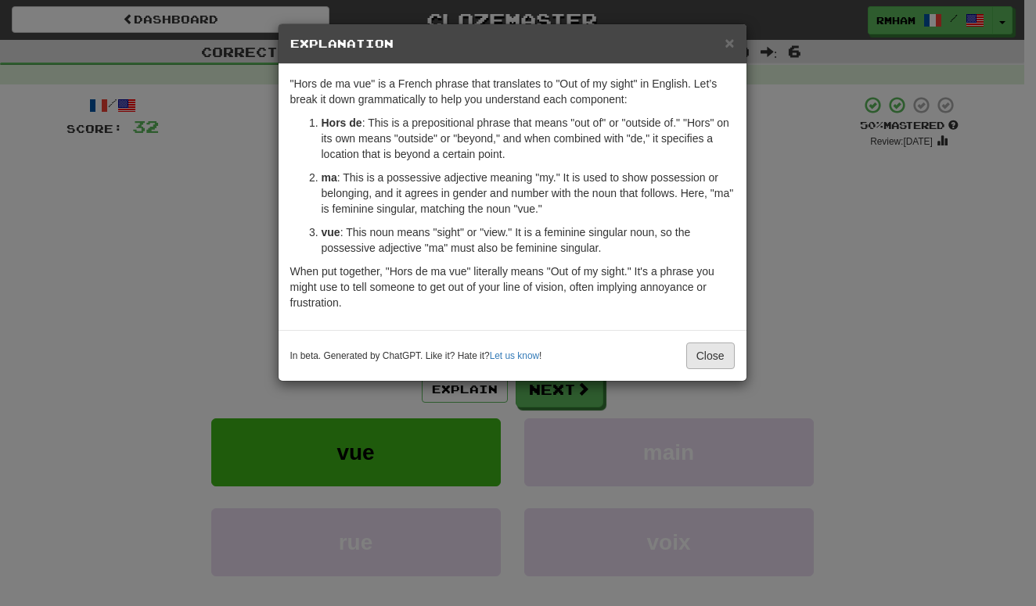
click at [713, 347] on button "Close" at bounding box center [710, 356] width 48 height 27
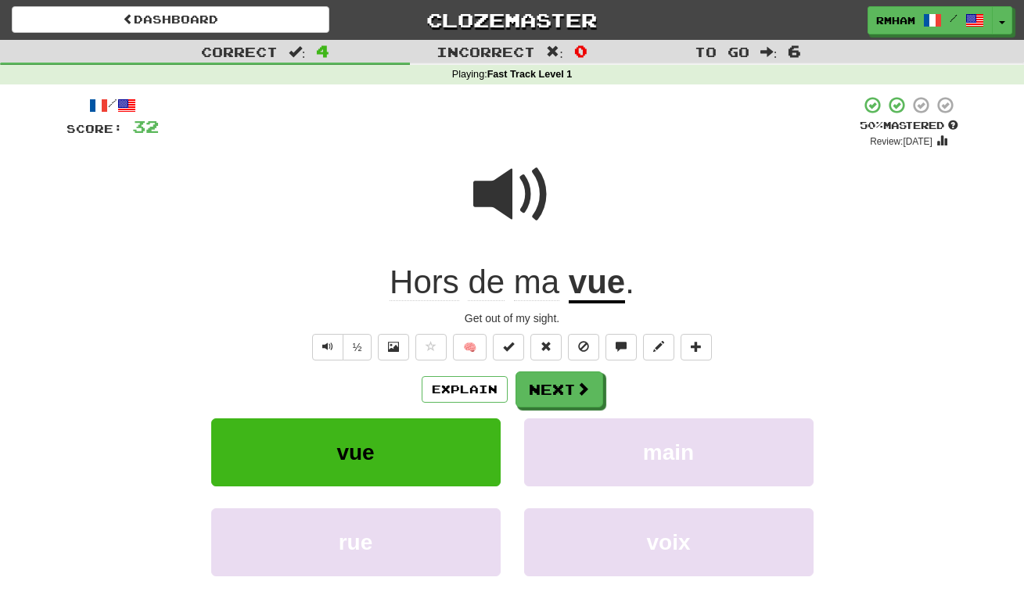
click at [496, 206] on span at bounding box center [512, 195] width 78 height 78
click at [559, 386] on button "Next" at bounding box center [560, 390] width 88 height 36
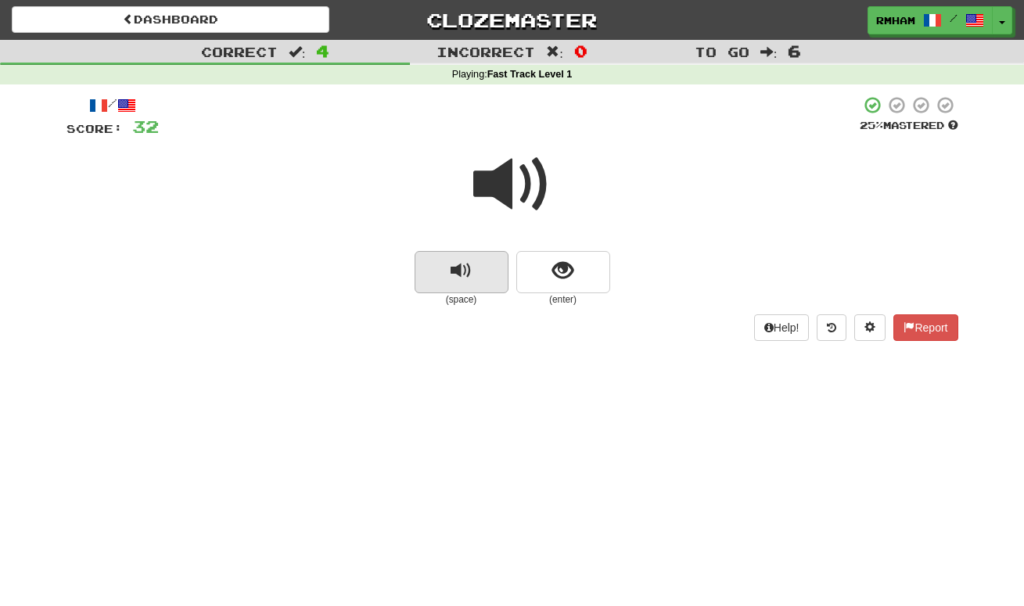
click at [474, 271] on button "replay audio" at bounding box center [462, 272] width 94 height 42
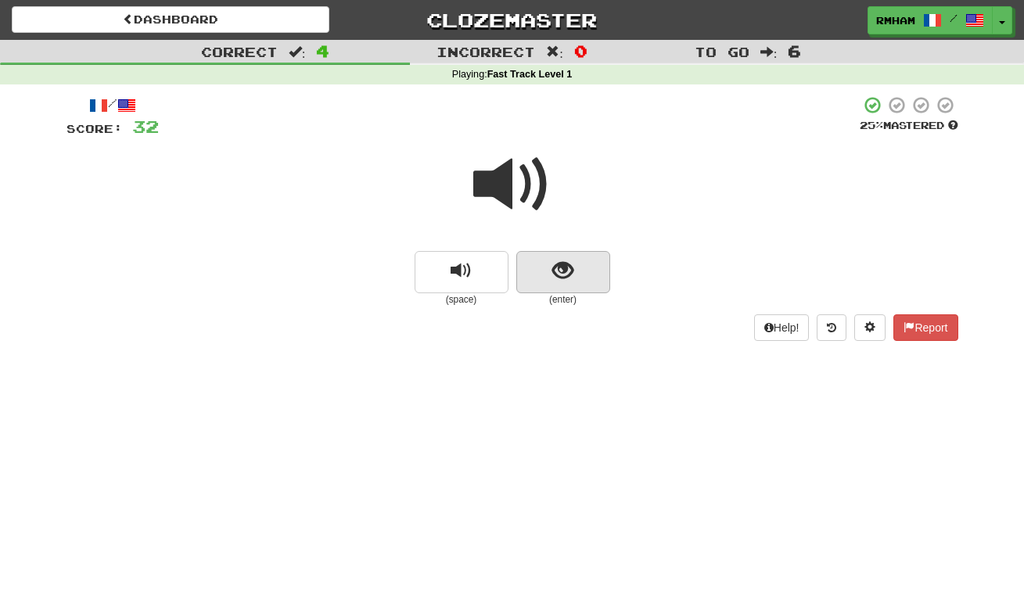
click at [569, 260] on span "show sentence" at bounding box center [562, 270] width 21 height 21
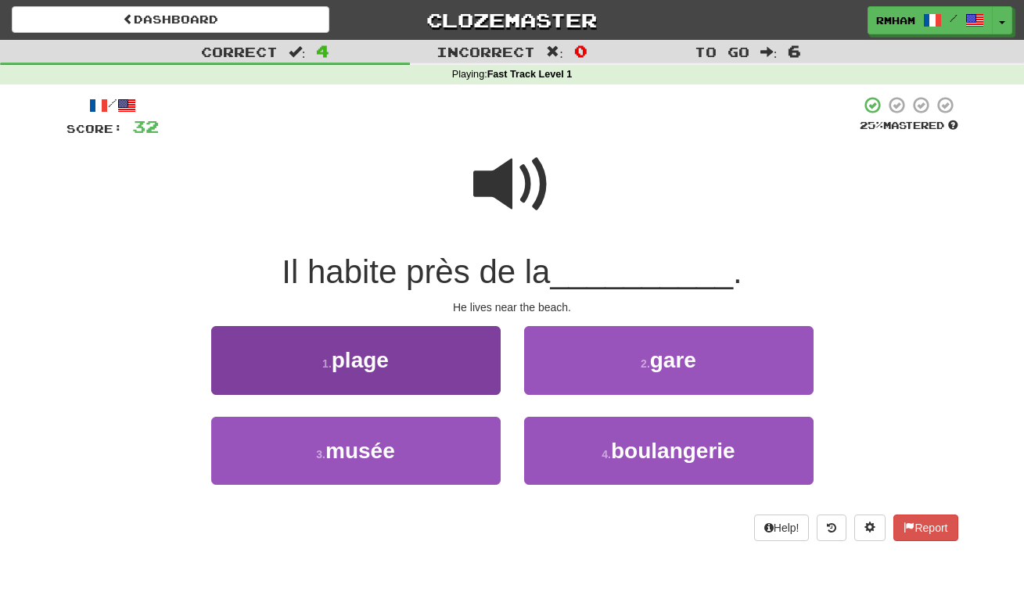
click at [398, 352] on button "1 . plage" at bounding box center [355, 360] width 289 height 68
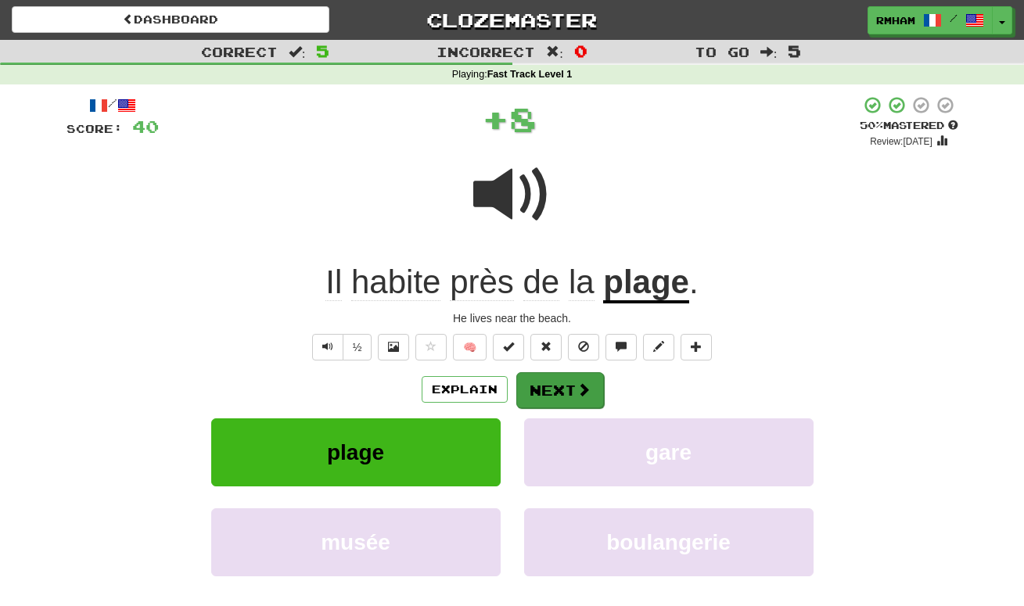
click at [564, 387] on button "Next" at bounding box center [560, 390] width 88 height 36
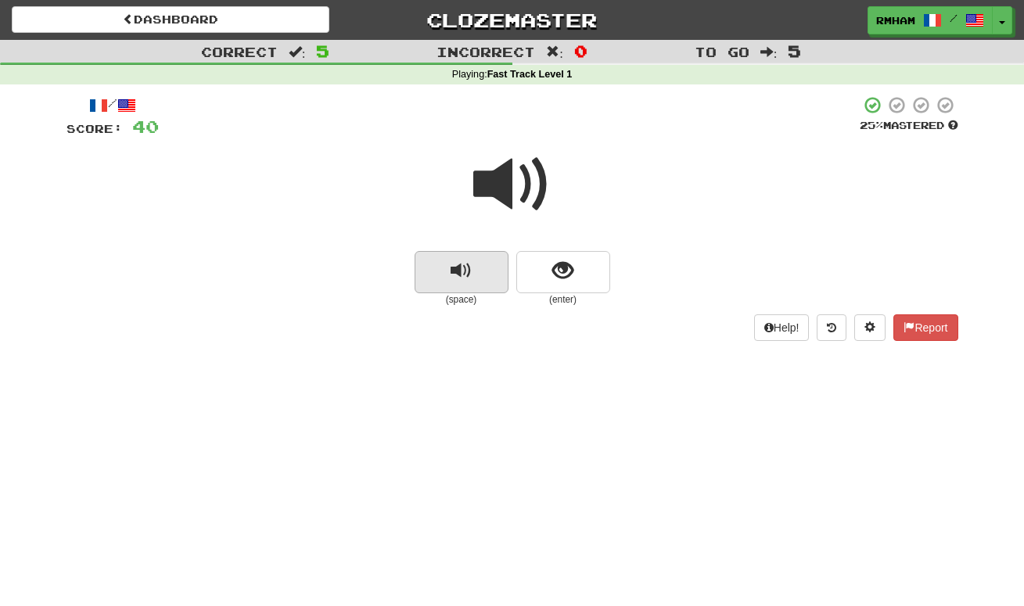
click at [467, 261] on span "replay audio" at bounding box center [461, 270] width 21 height 21
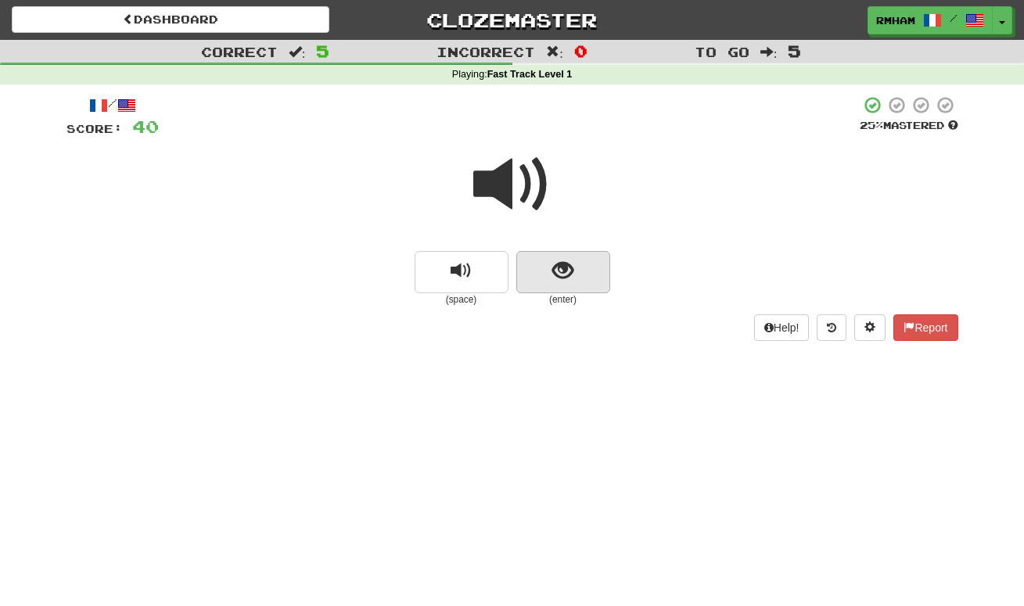
click at [547, 262] on button "show sentence" at bounding box center [563, 272] width 94 height 42
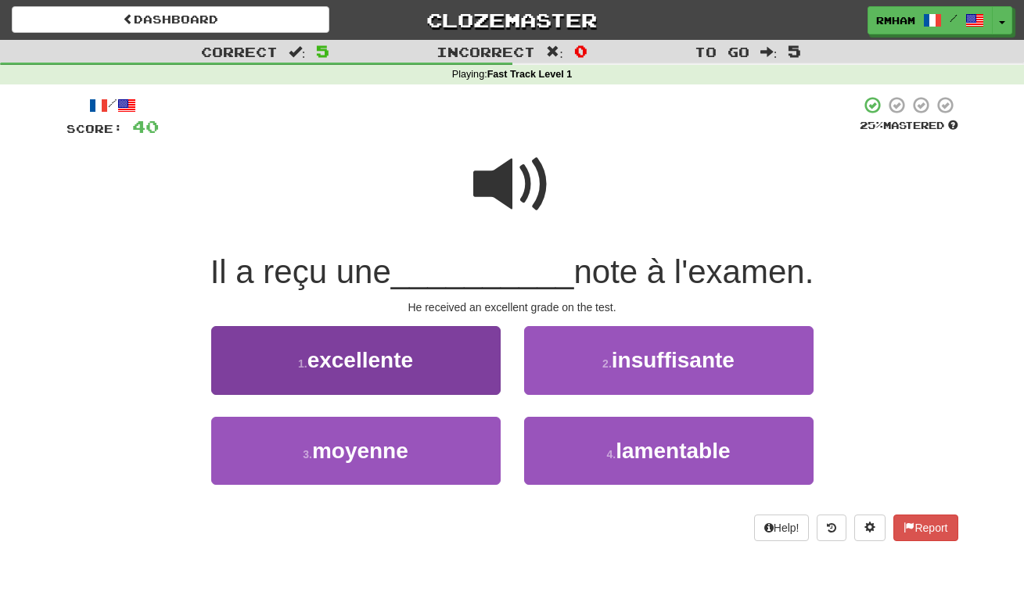
click at [404, 353] on span "excellente" at bounding box center [360, 360] width 106 height 24
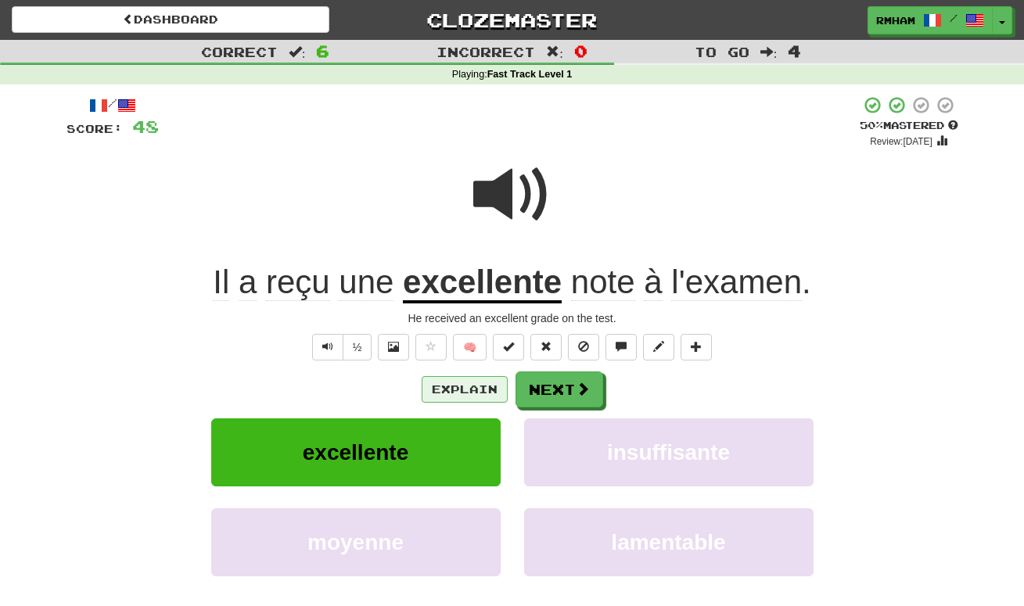
click at [474, 384] on button "Explain" at bounding box center [465, 389] width 86 height 27
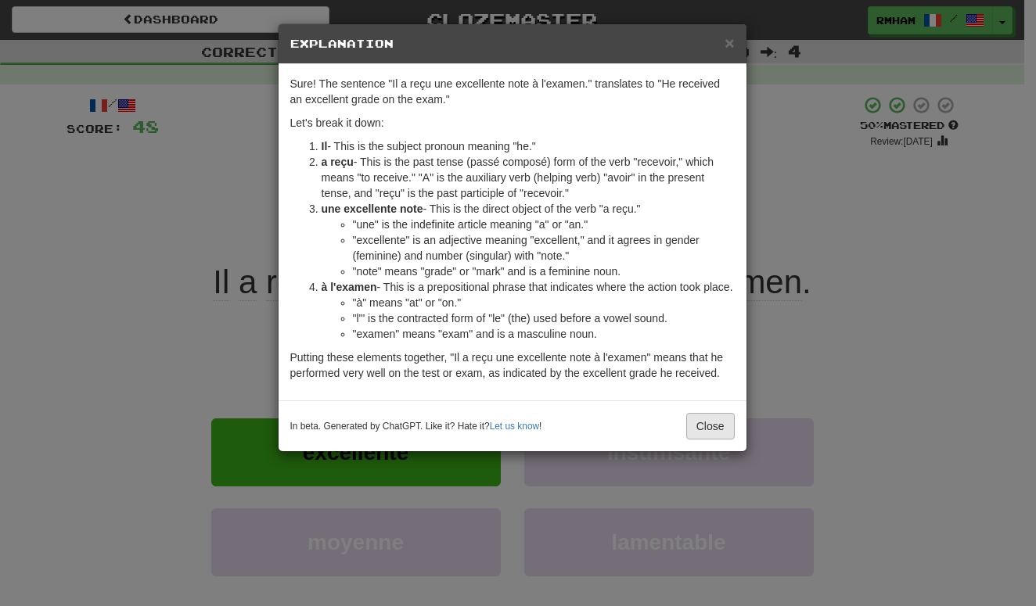
click at [712, 440] on button "Close" at bounding box center [710, 426] width 48 height 27
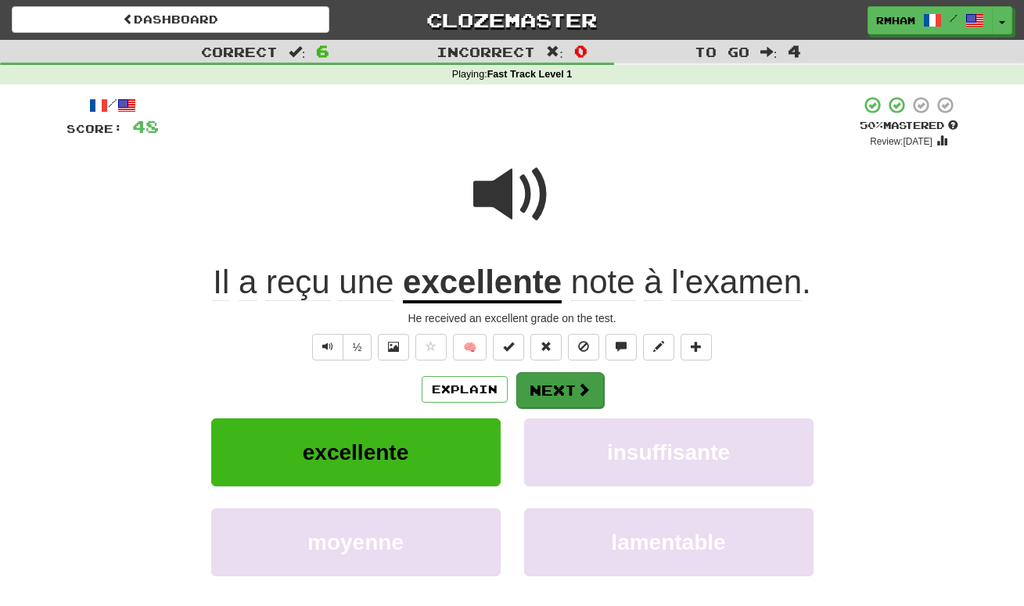
click at [574, 382] on button "Next" at bounding box center [560, 390] width 88 height 36
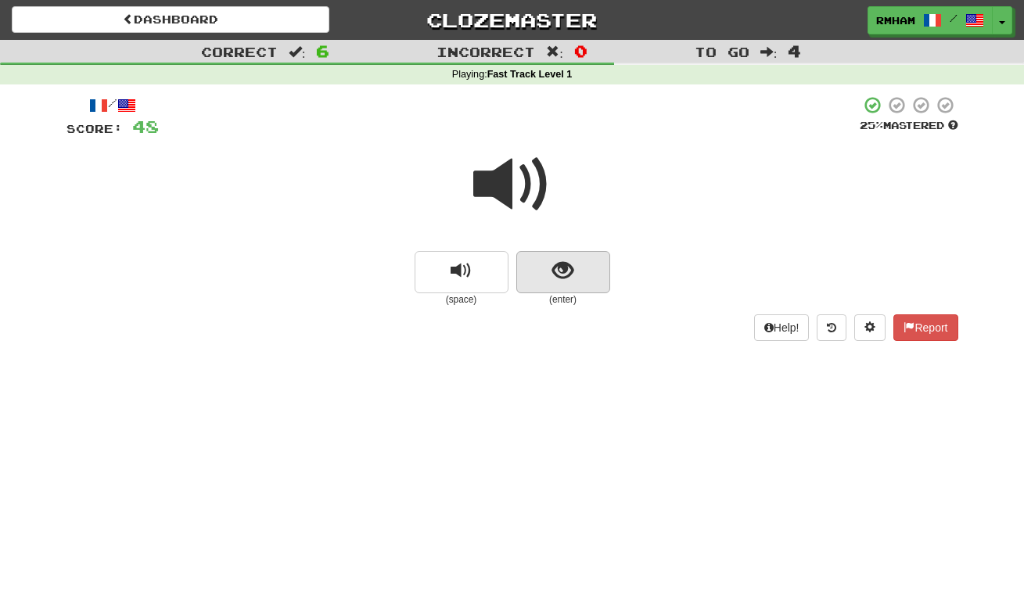
click at [564, 266] on span "show sentence" at bounding box center [562, 270] width 21 height 21
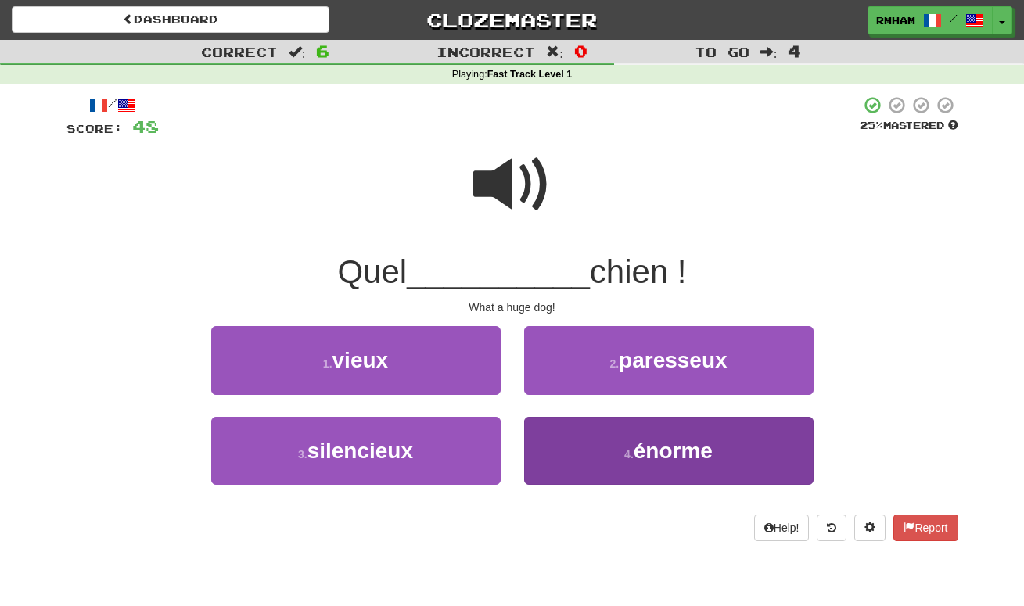
click at [656, 456] on span "énorme" at bounding box center [673, 451] width 79 height 24
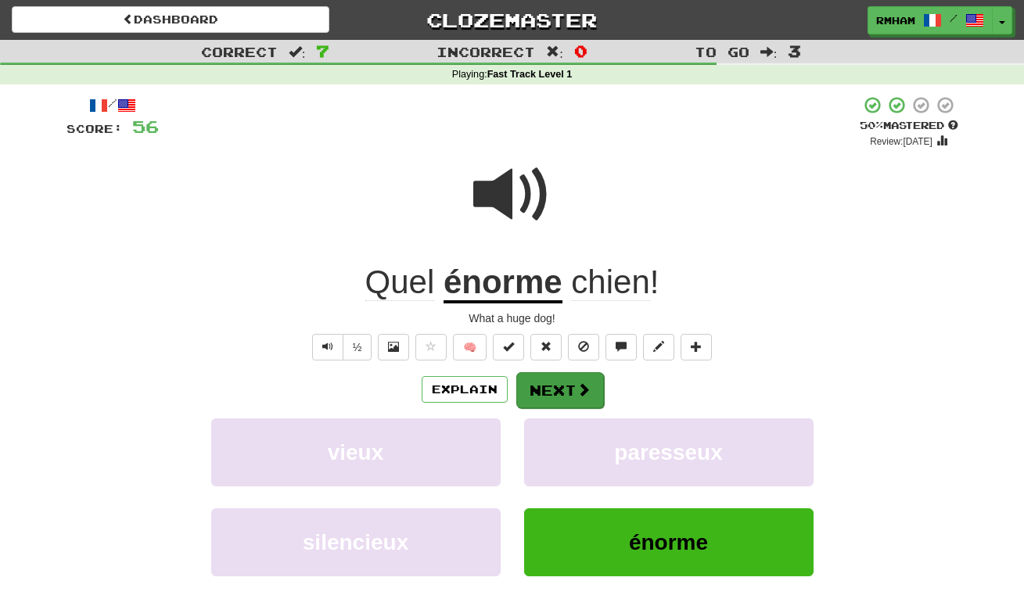
click at [566, 382] on button "Next" at bounding box center [560, 390] width 88 height 36
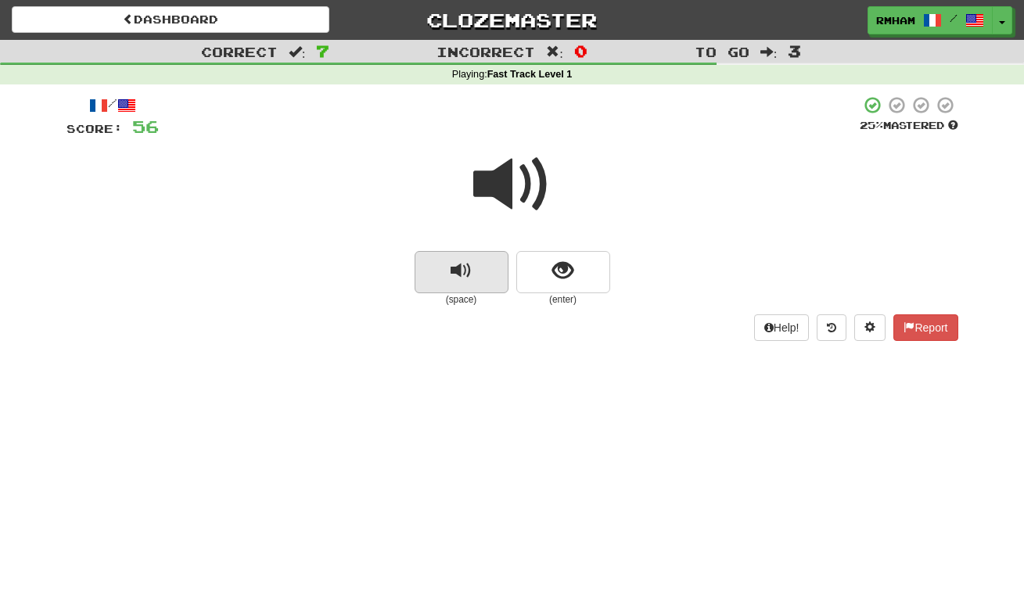
click at [463, 263] on span "replay audio" at bounding box center [461, 270] width 21 height 21
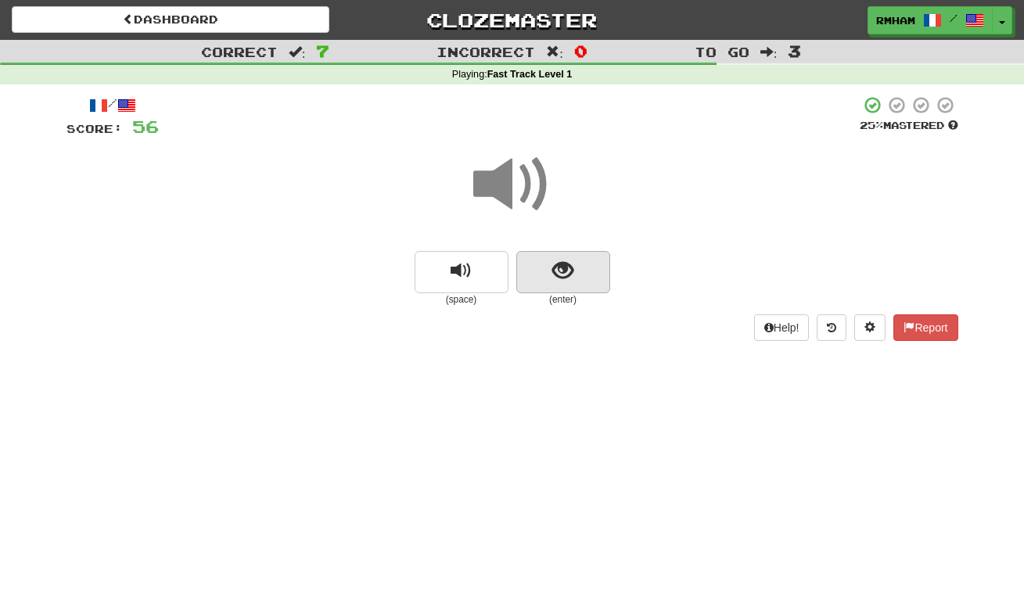
click at [562, 264] on span "show sentence" at bounding box center [562, 270] width 21 height 21
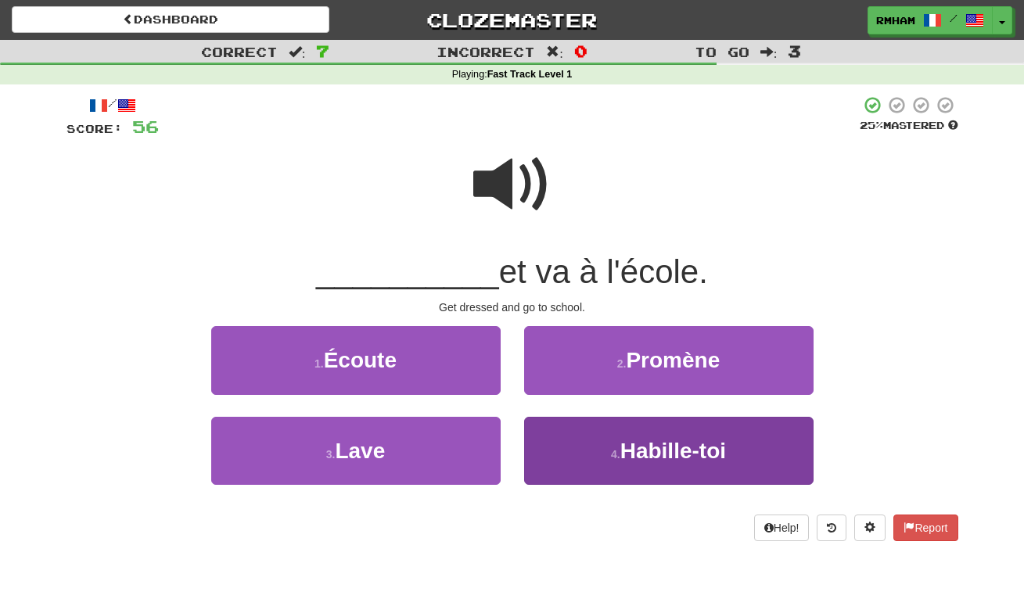
click at [610, 436] on button "4 . Habille-toi" at bounding box center [668, 451] width 289 height 68
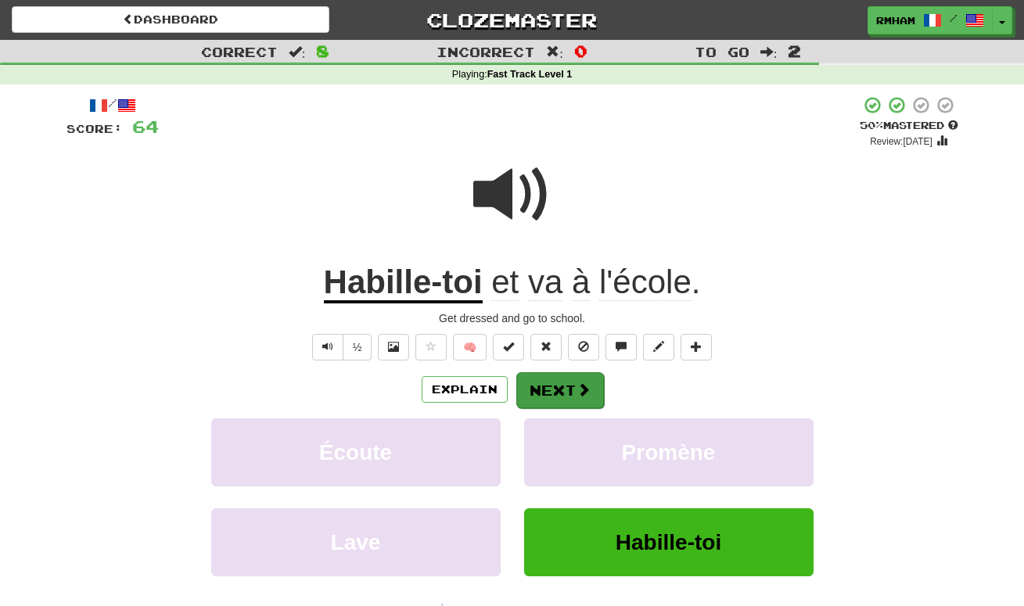
click at [566, 391] on button "Next" at bounding box center [560, 390] width 88 height 36
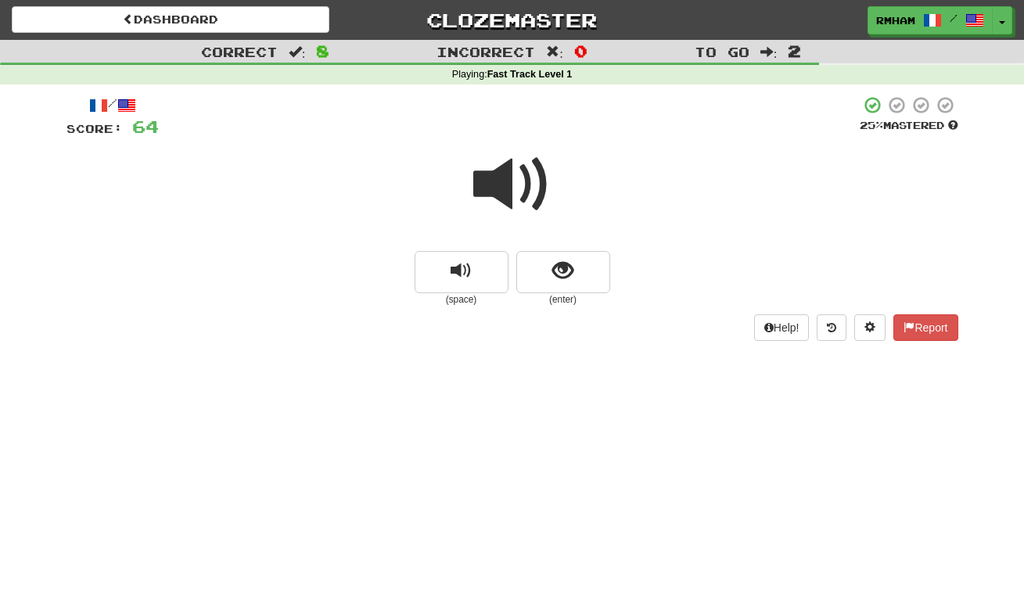
click at [454, 238] on div at bounding box center [512, 195] width 892 height 112
click at [459, 264] on span "replay audio" at bounding box center [461, 270] width 21 height 21
click at [576, 264] on button "show sentence" at bounding box center [563, 272] width 94 height 42
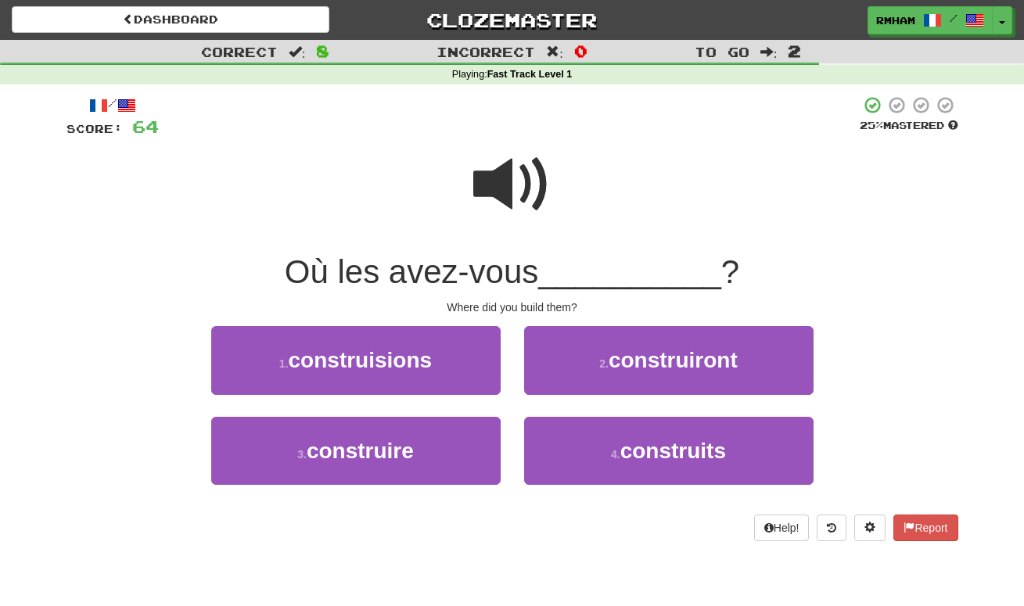
click at [508, 177] on span at bounding box center [512, 184] width 78 height 78
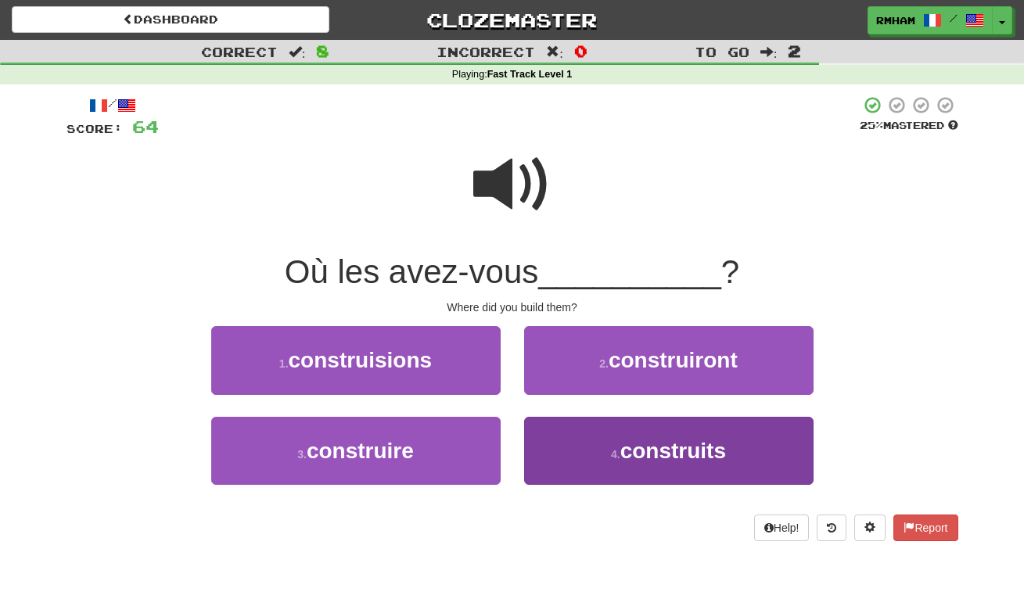
click at [666, 440] on span "construits" at bounding box center [673, 451] width 106 height 24
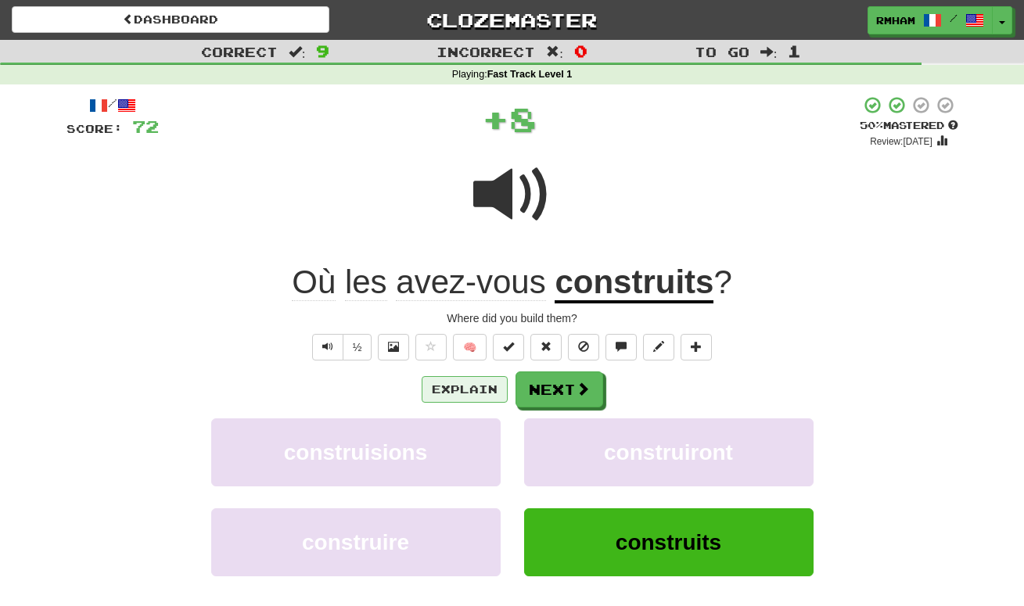
click at [482, 384] on button "Explain" at bounding box center [465, 389] width 86 height 27
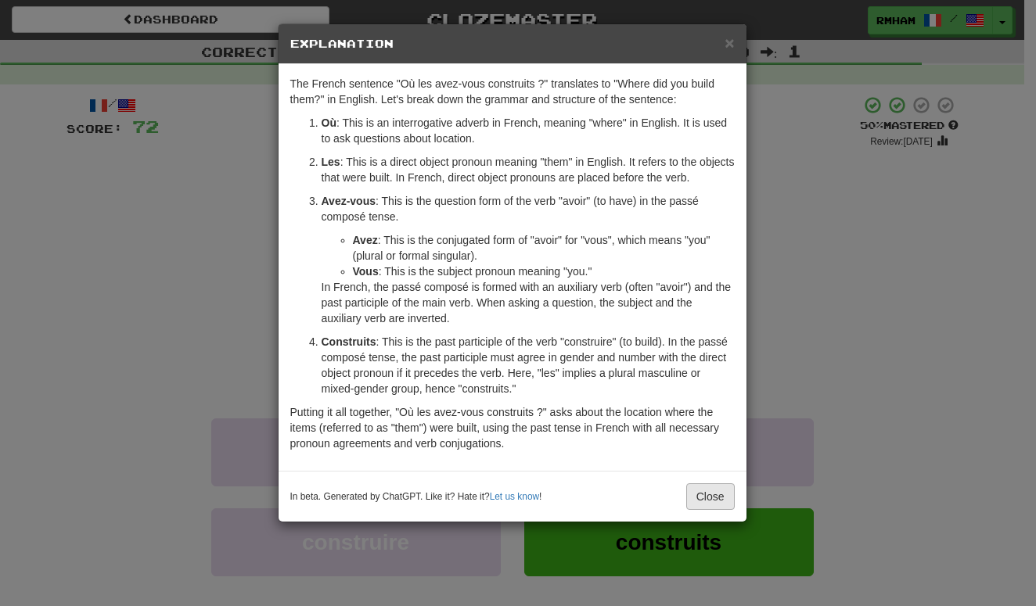
click at [718, 495] on button "Close" at bounding box center [710, 496] width 48 height 27
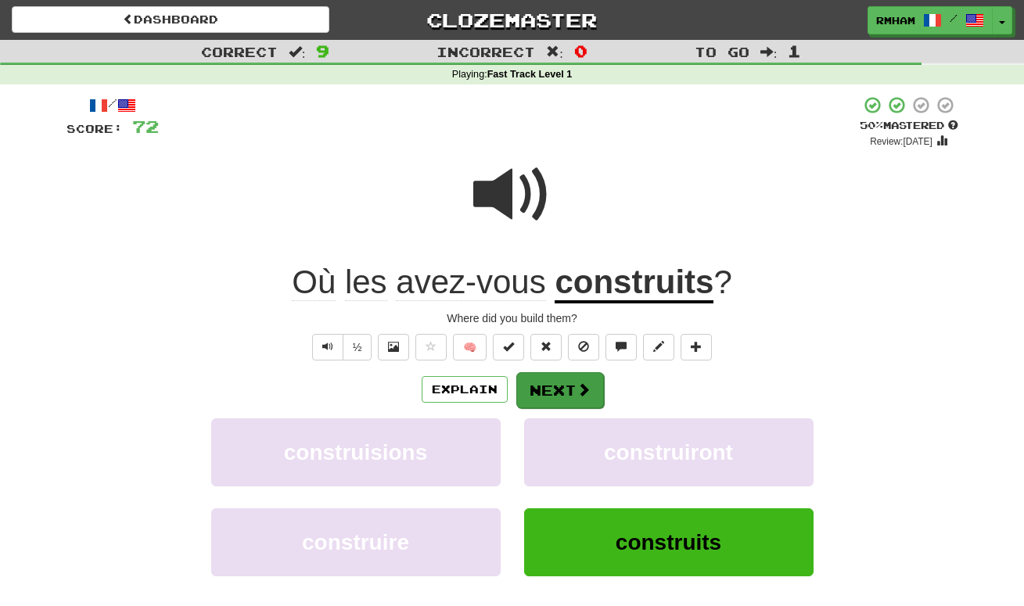
click at [562, 379] on button "Next" at bounding box center [560, 390] width 88 height 36
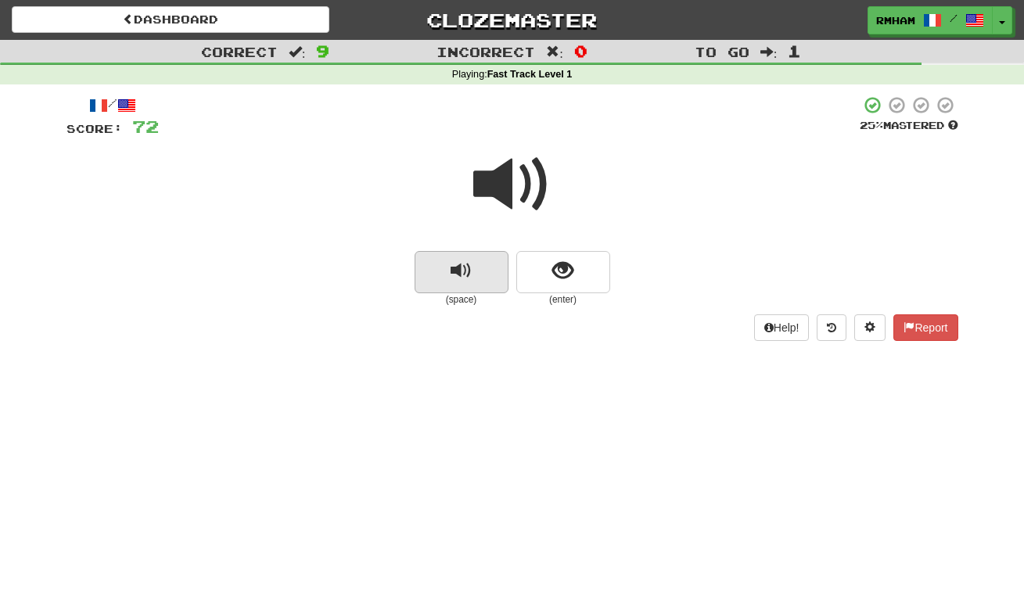
click at [473, 272] on button "replay audio" at bounding box center [462, 272] width 94 height 42
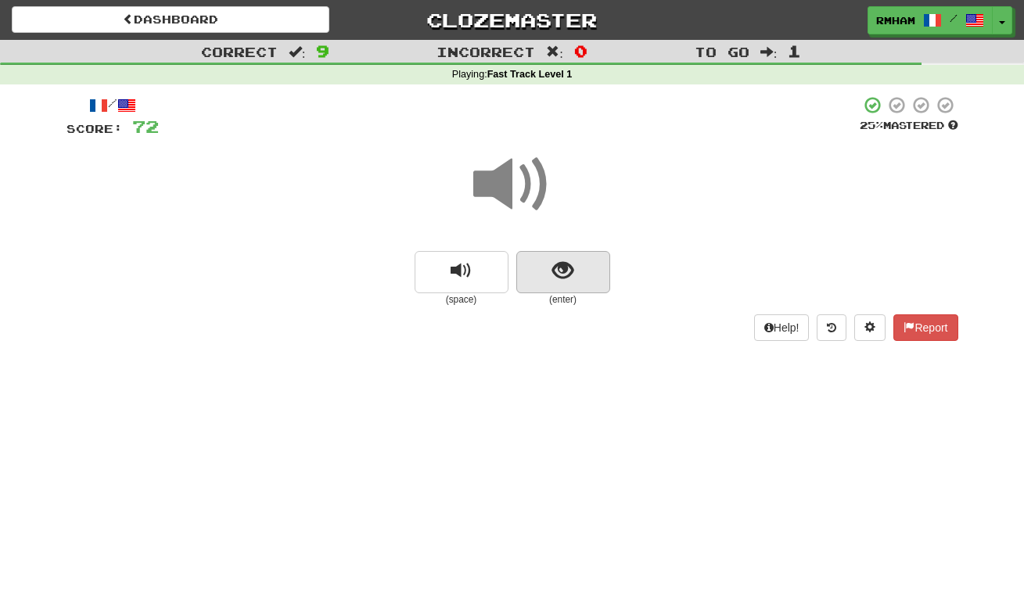
click at [555, 265] on span "show sentence" at bounding box center [562, 270] width 21 height 21
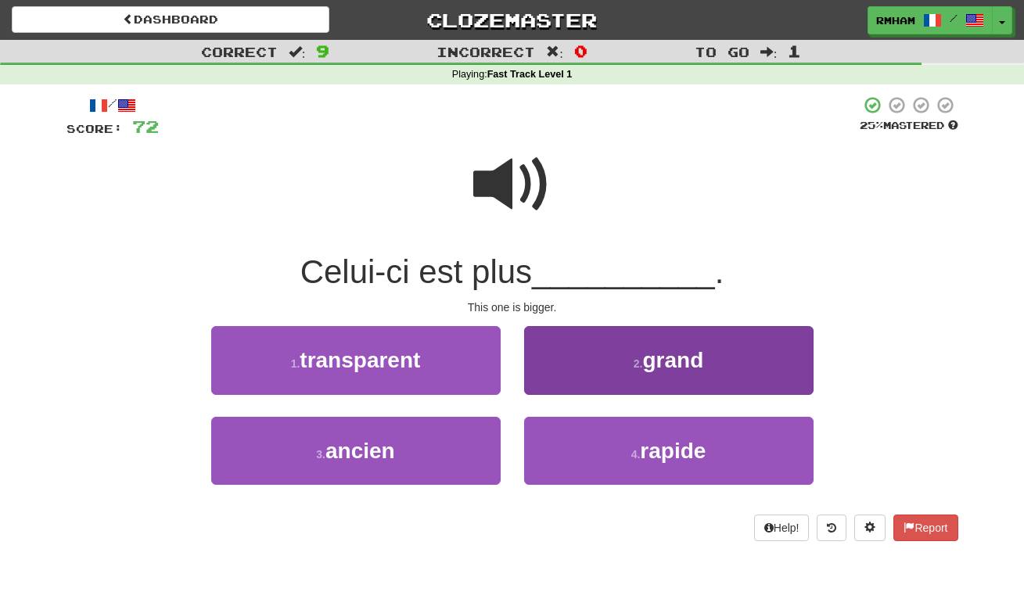
click at [646, 353] on span "grand" at bounding box center [672, 360] width 61 height 24
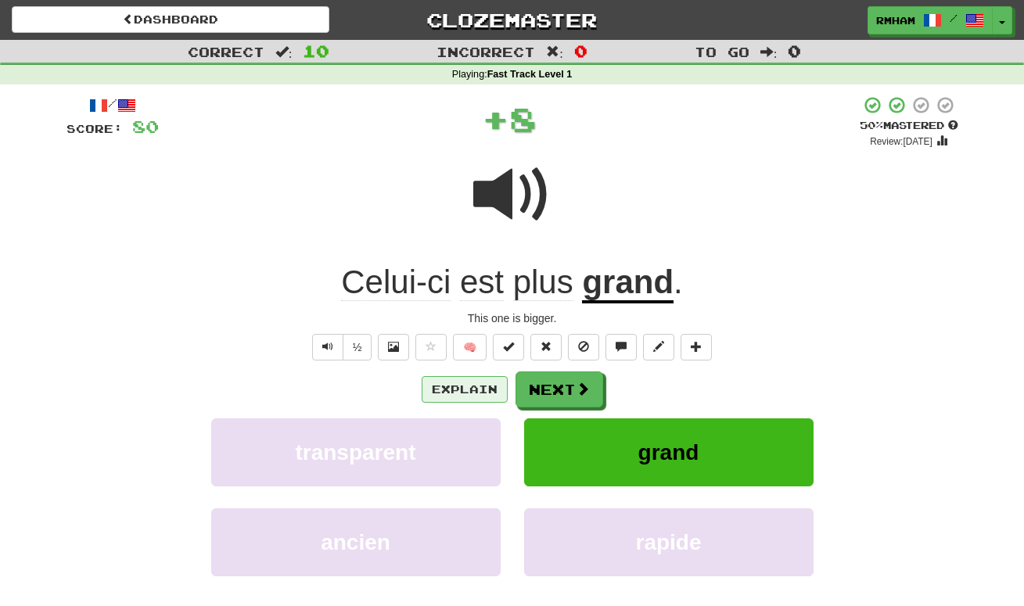
click at [470, 382] on button "Explain" at bounding box center [465, 389] width 86 height 27
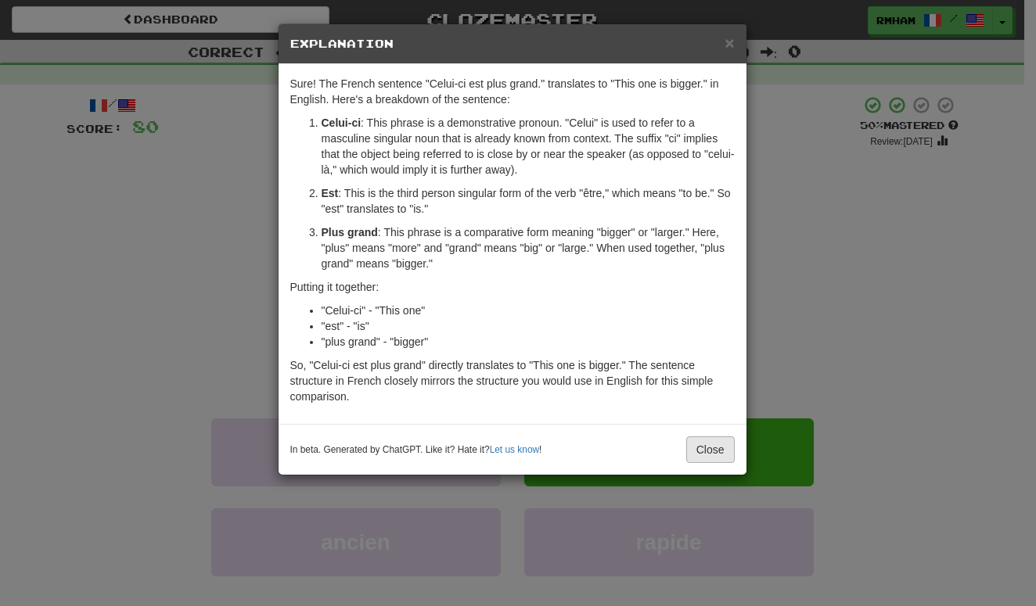
click at [704, 444] on button "Close" at bounding box center [710, 449] width 48 height 27
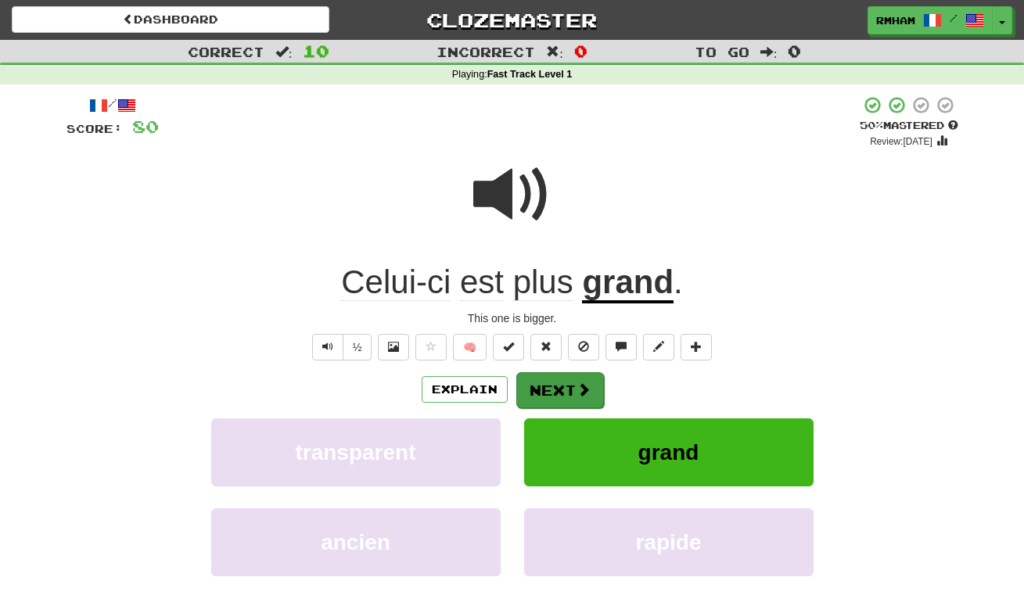
click at [578, 387] on span at bounding box center [583, 389] width 14 height 14
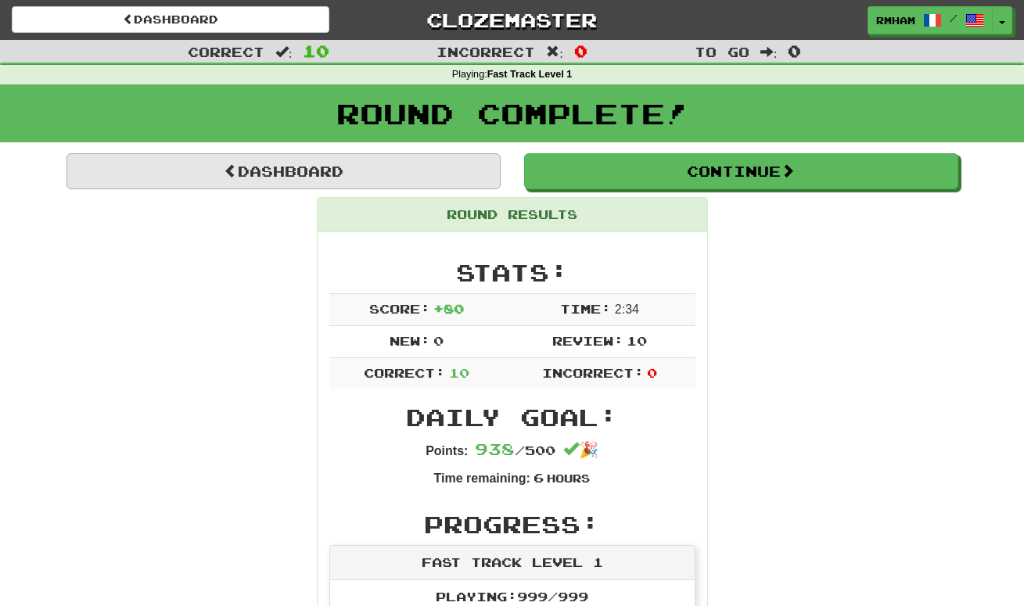
click at [333, 168] on link "Dashboard" at bounding box center [283, 171] width 434 height 36
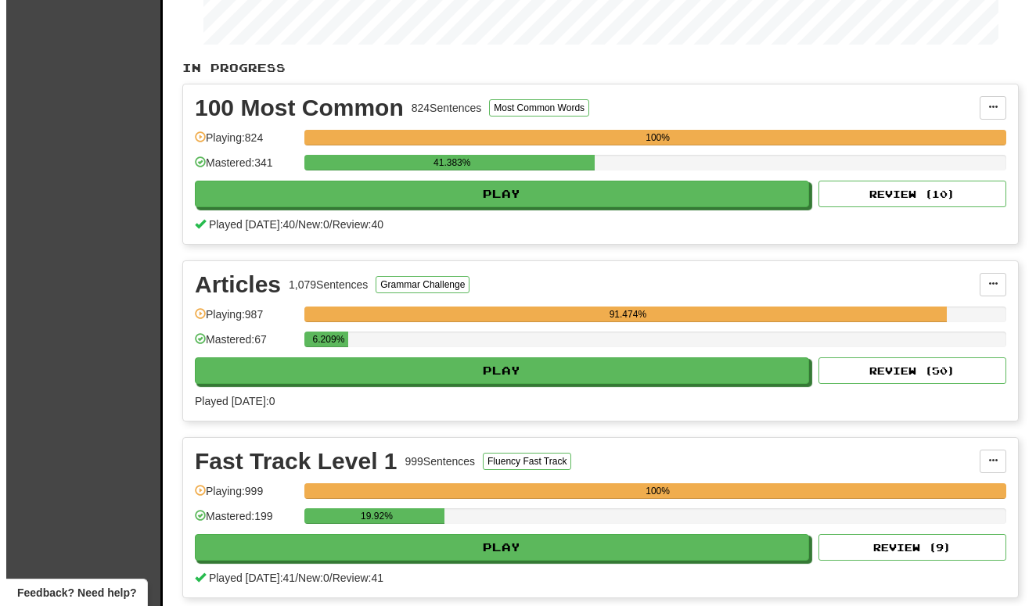
scroll to position [270, 0]
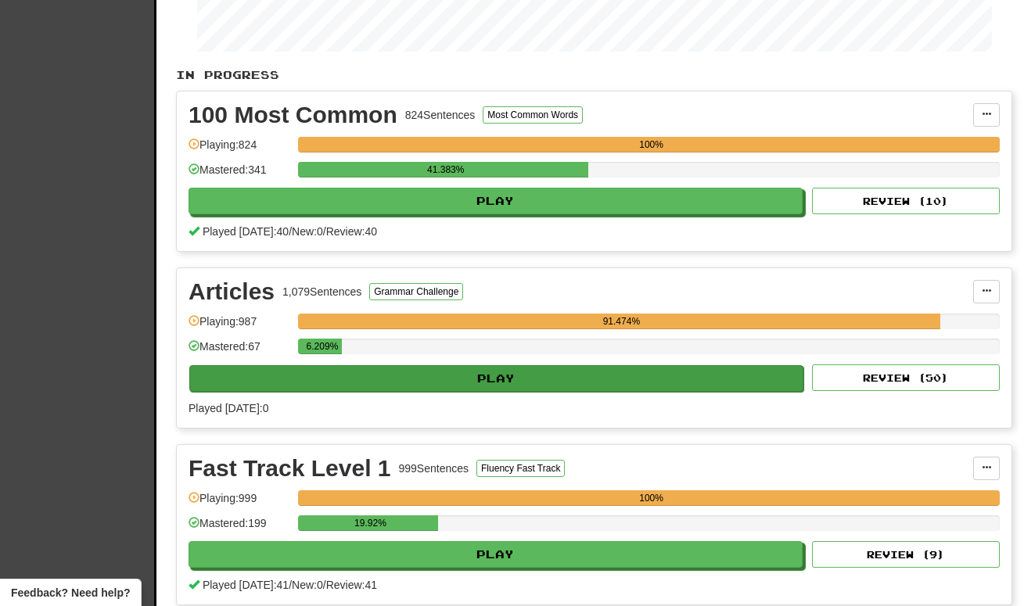
click at [422, 376] on button "Play" at bounding box center [496, 378] width 614 height 27
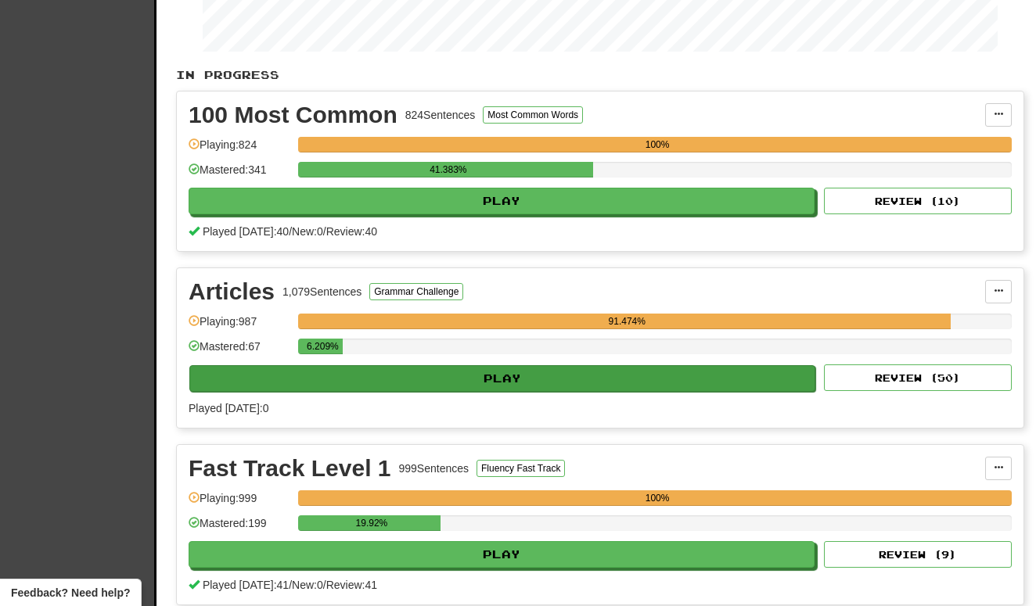
select select "**"
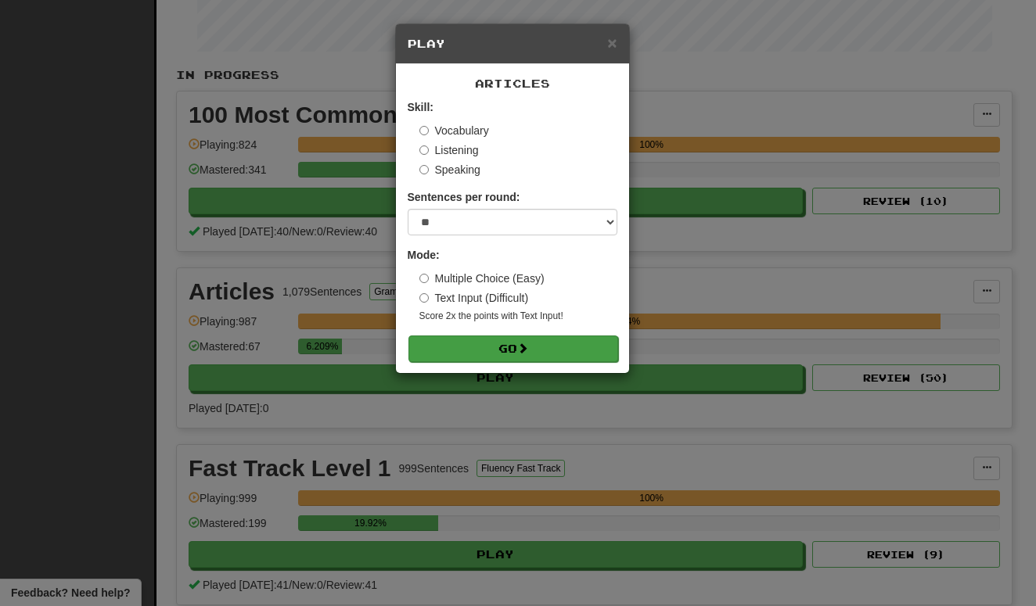
click at [510, 344] on button "Go" at bounding box center [513, 349] width 210 height 27
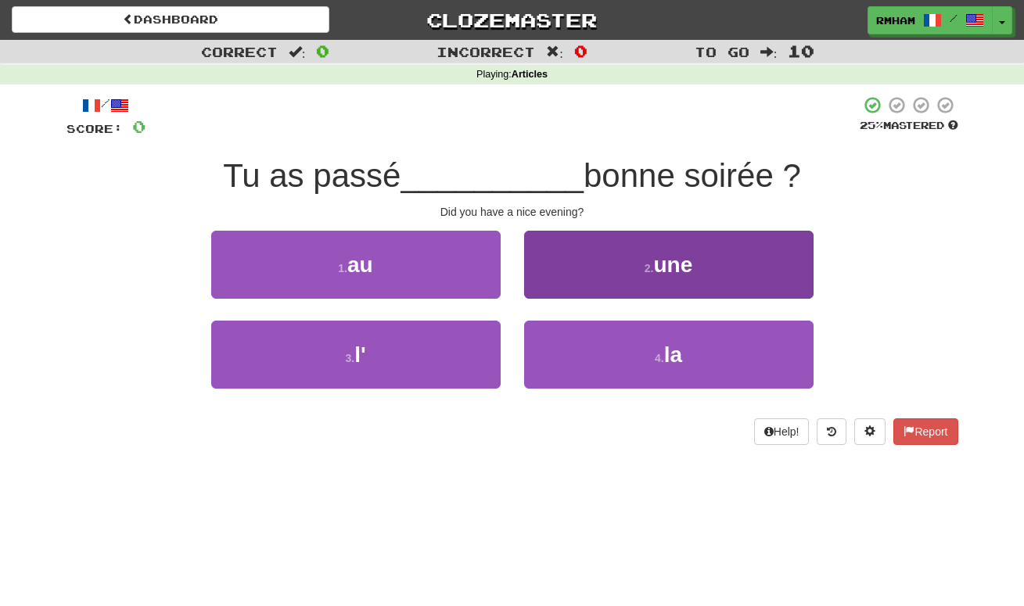
click at [631, 275] on button "2 . une" at bounding box center [668, 265] width 289 height 68
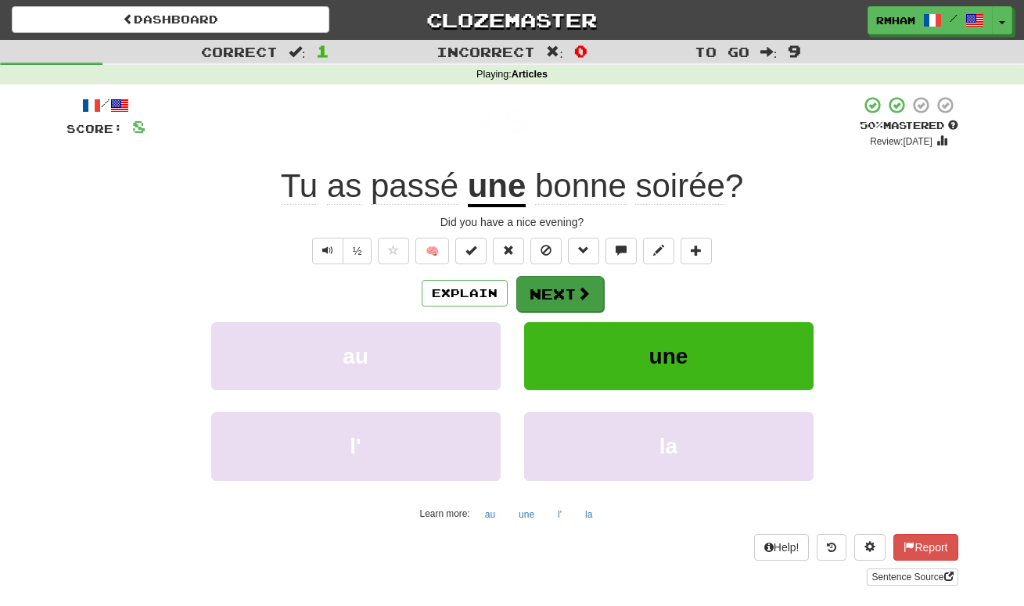
click at [569, 288] on button "Next" at bounding box center [560, 294] width 88 height 36
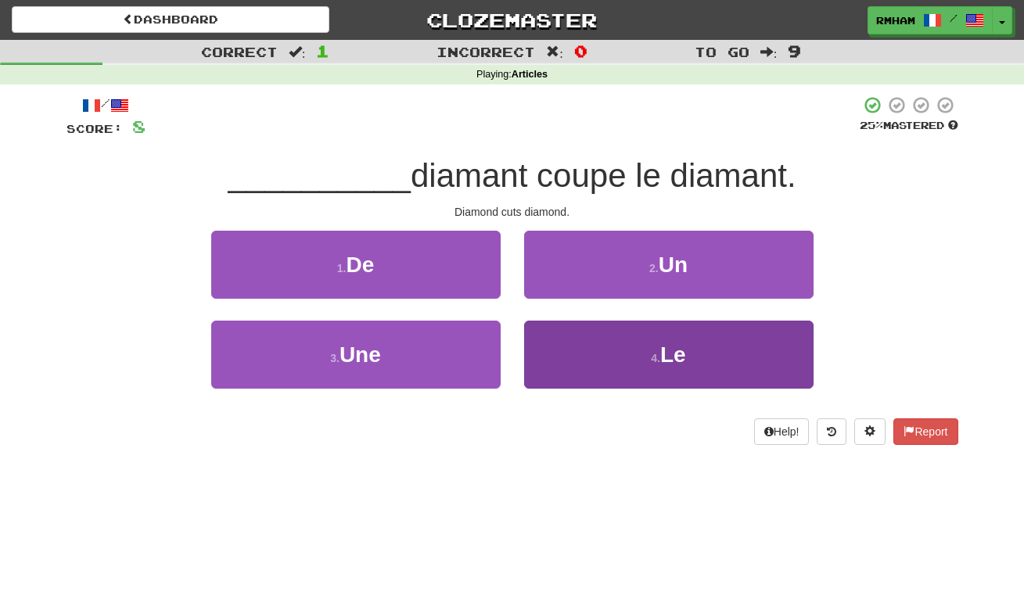
click at [608, 361] on button "4 . Le" at bounding box center [668, 355] width 289 height 68
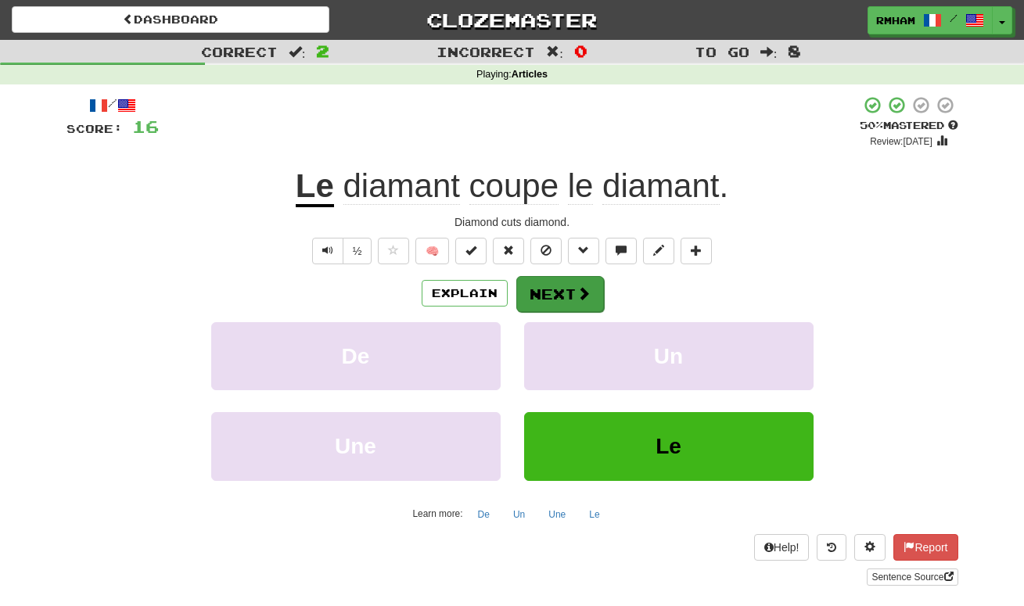
click at [551, 288] on button "Next" at bounding box center [560, 294] width 88 height 36
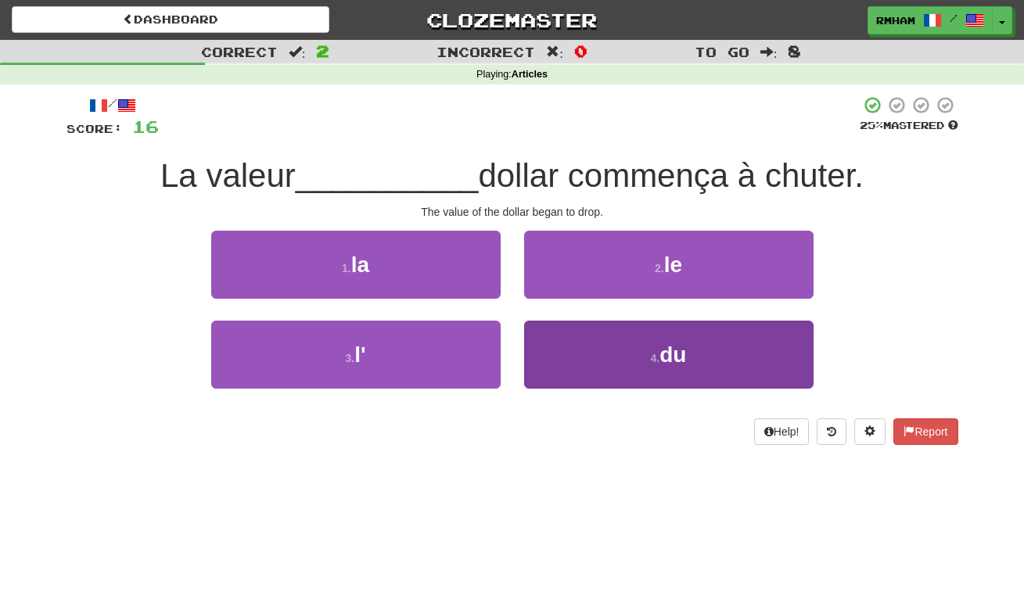
click at [623, 344] on button "4 . du" at bounding box center [668, 355] width 289 height 68
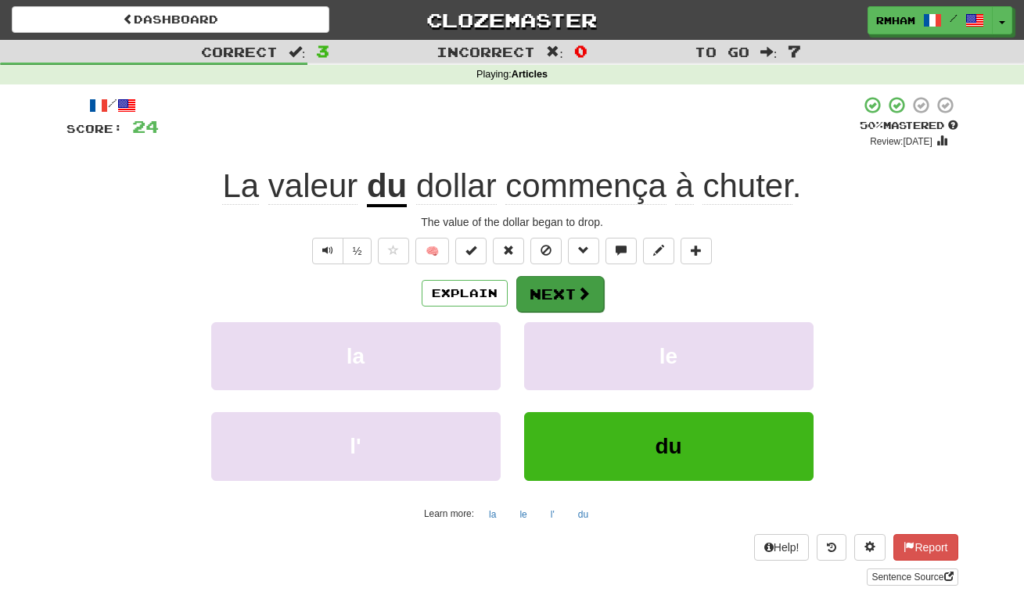
click at [572, 292] on button "Next" at bounding box center [560, 294] width 88 height 36
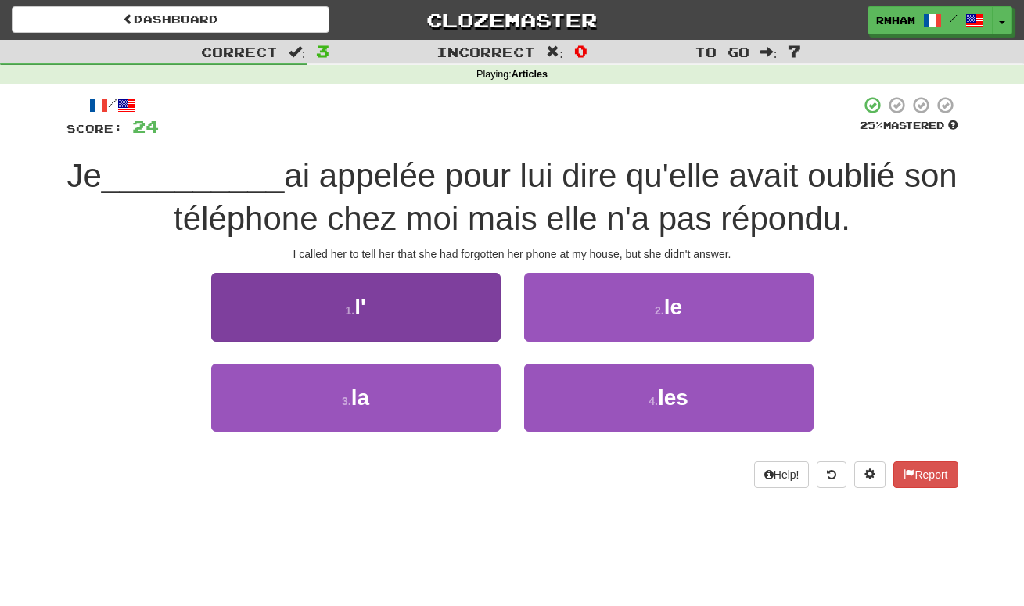
click at [381, 318] on button "1 . l'" at bounding box center [355, 307] width 289 height 68
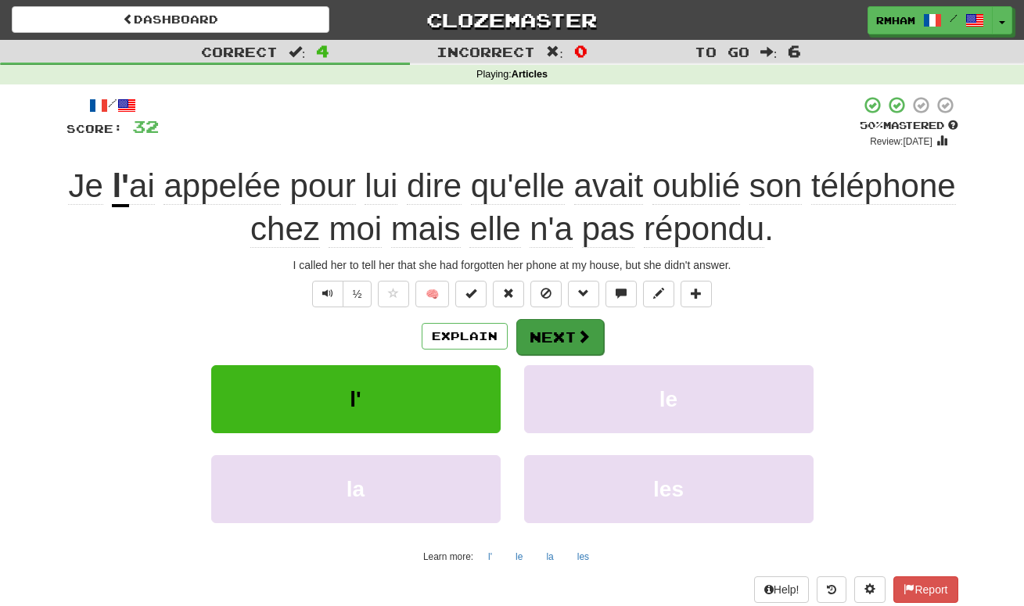
click at [548, 336] on button "Next" at bounding box center [560, 337] width 88 height 36
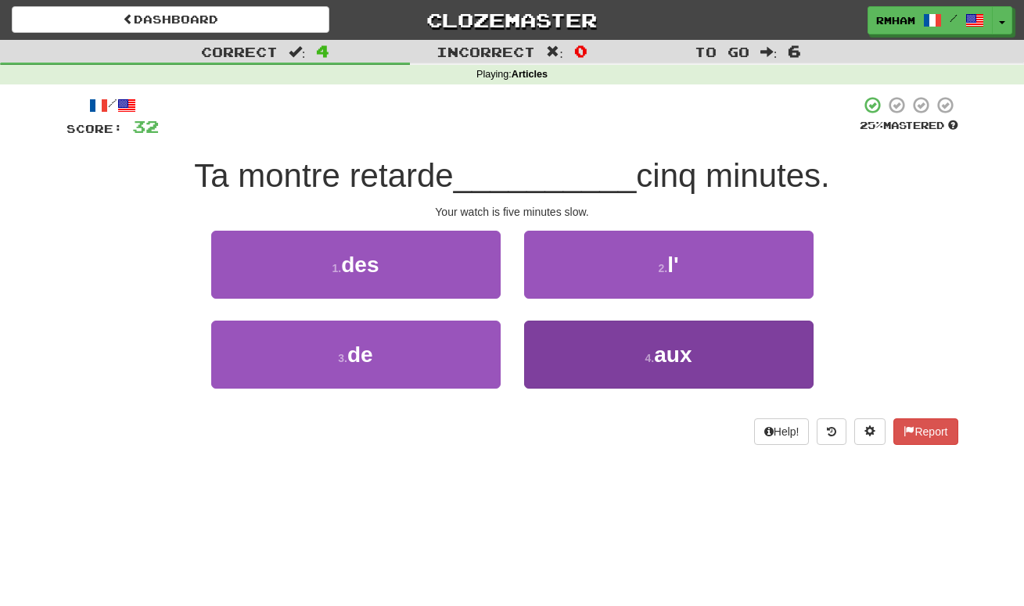
click at [576, 350] on button "4 . aux" at bounding box center [668, 355] width 289 height 68
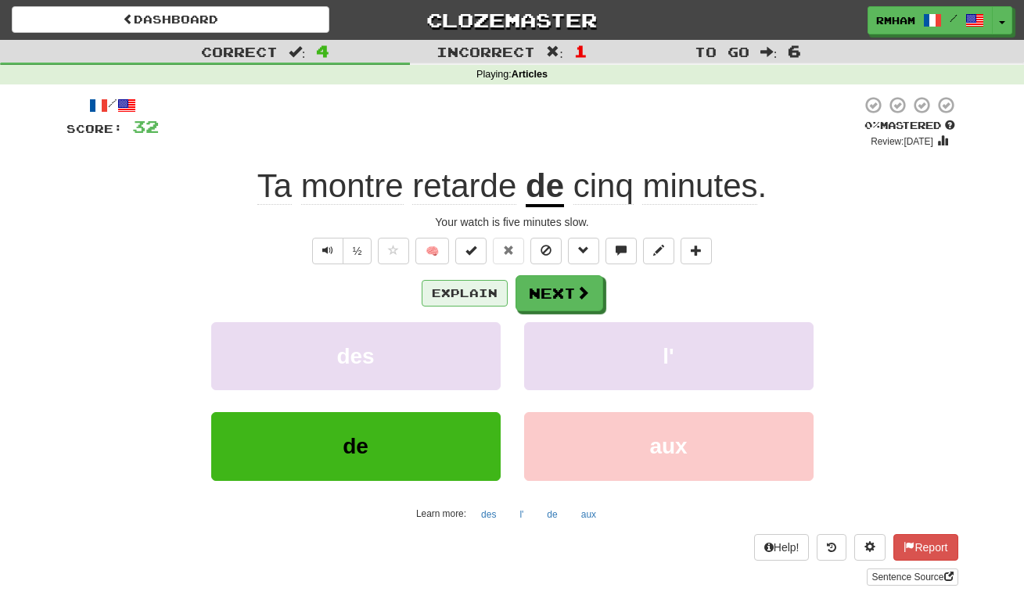
click at [480, 282] on button "Explain" at bounding box center [465, 293] width 86 height 27
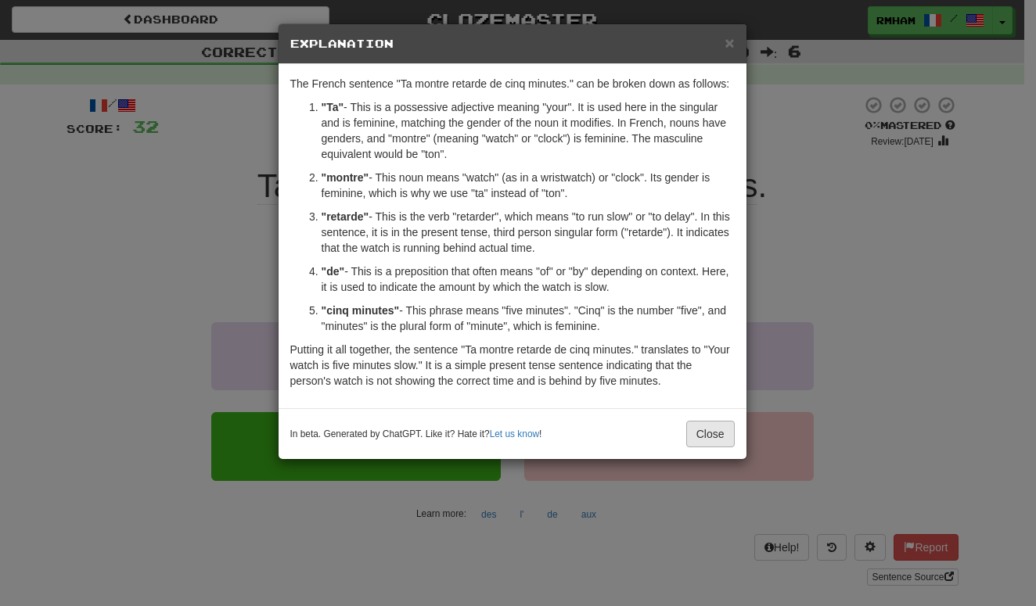
click at [711, 434] on button "Close" at bounding box center [710, 434] width 48 height 27
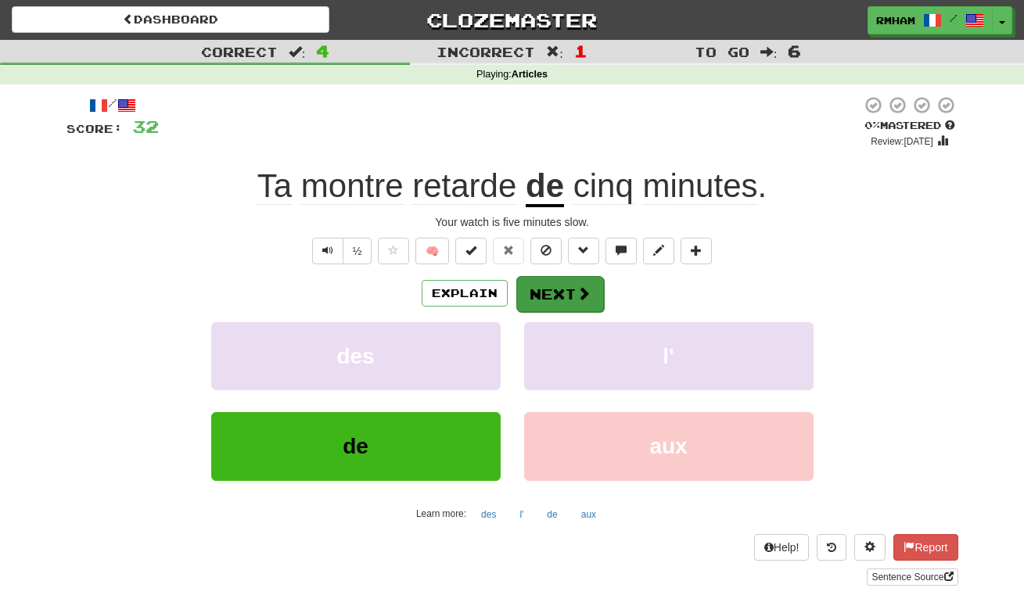
click at [569, 293] on button "Next" at bounding box center [560, 294] width 88 height 36
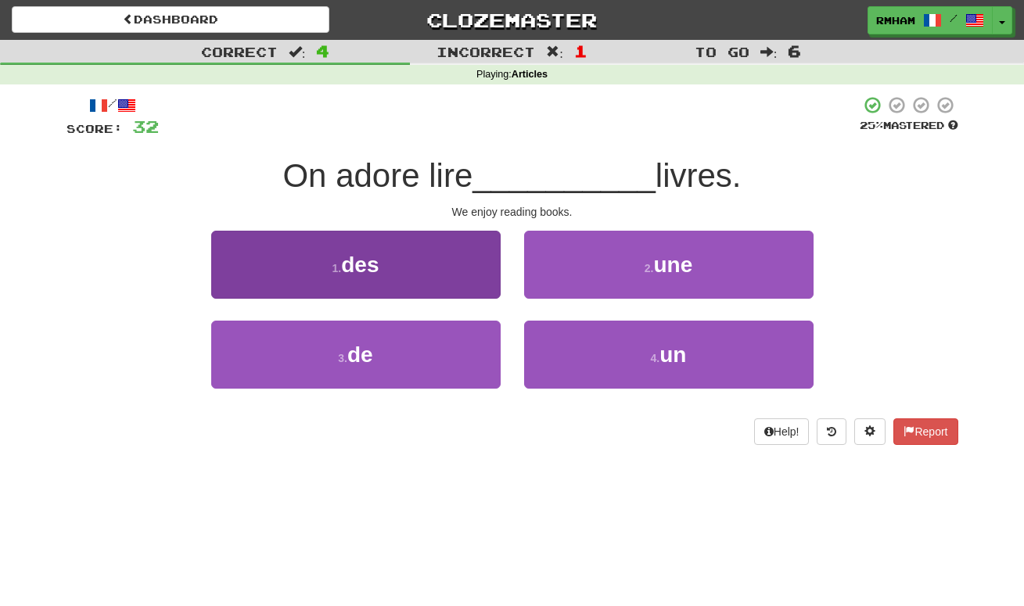
click at [397, 271] on button "1 . des" at bounding box center [355, 265] width 289 height 68
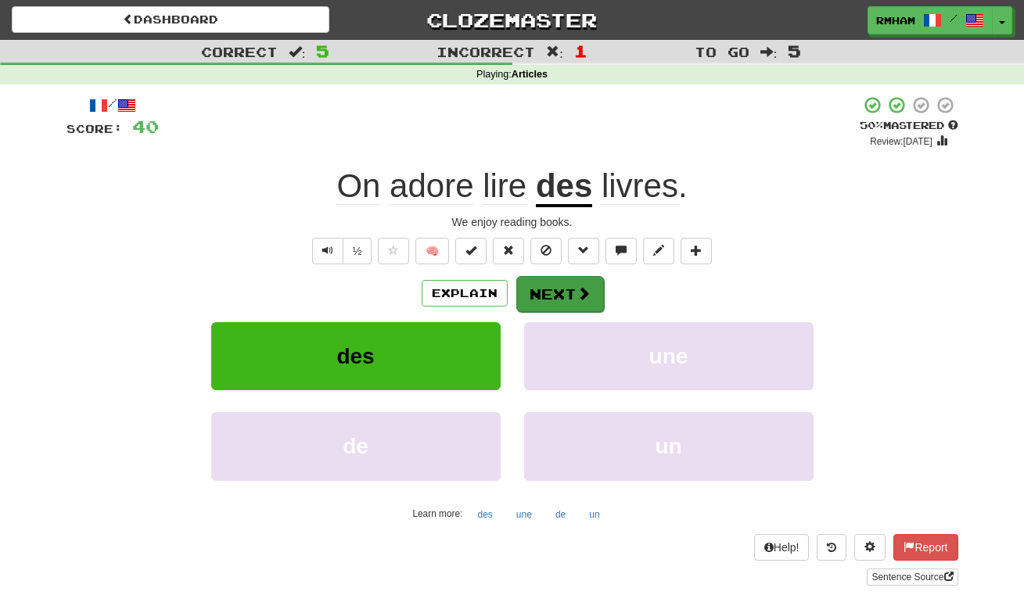
click at [559, 293] on button "Next" at bounding box center [560, 294] width 88 height 36
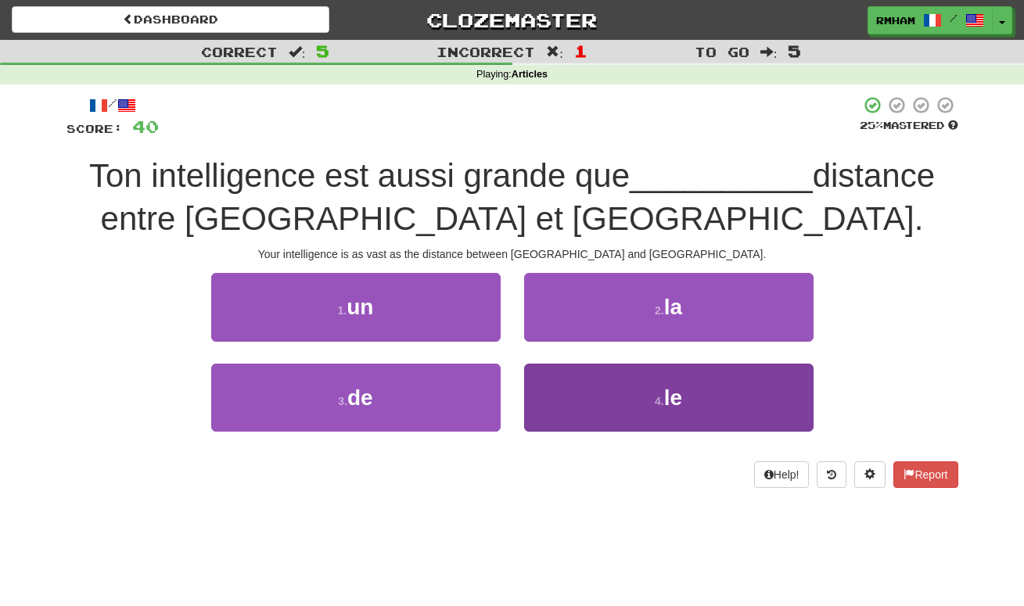
click at [660, 382] on button "4 . le" at bounding box center [668, 398] width 289 height 68
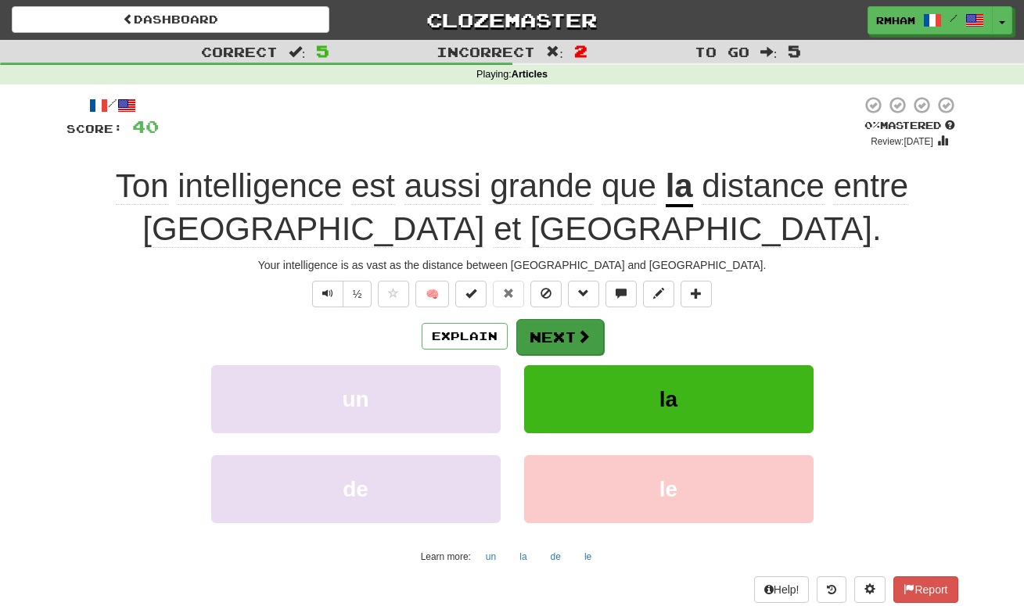
click at [572, 332] on button "Next" at bounding box center [560, 337] width 88 height 36
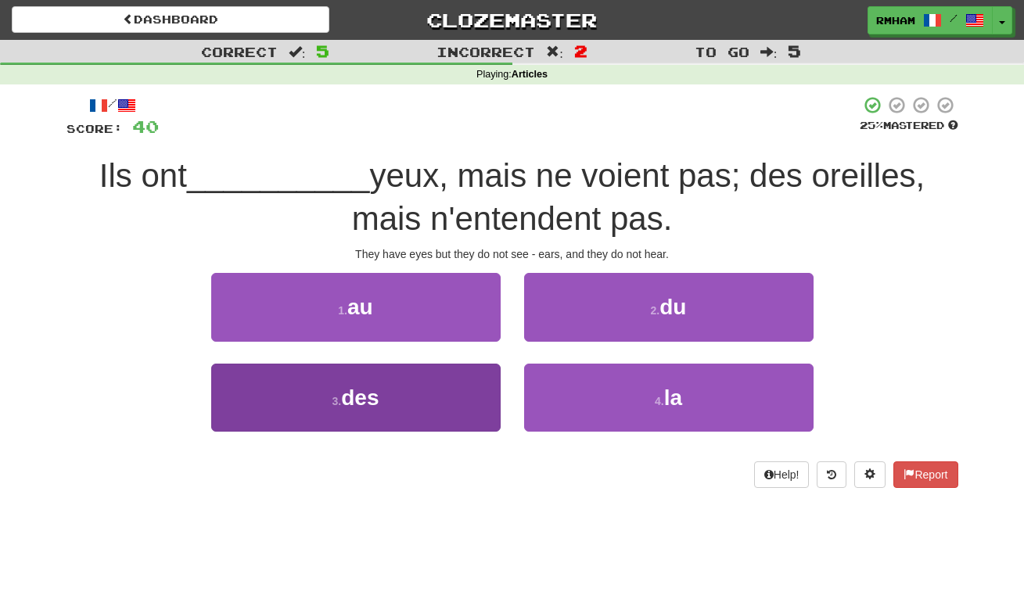
click at [434, 393] on button "3 . des" at bounding box center [355, 398] width 289 height 68
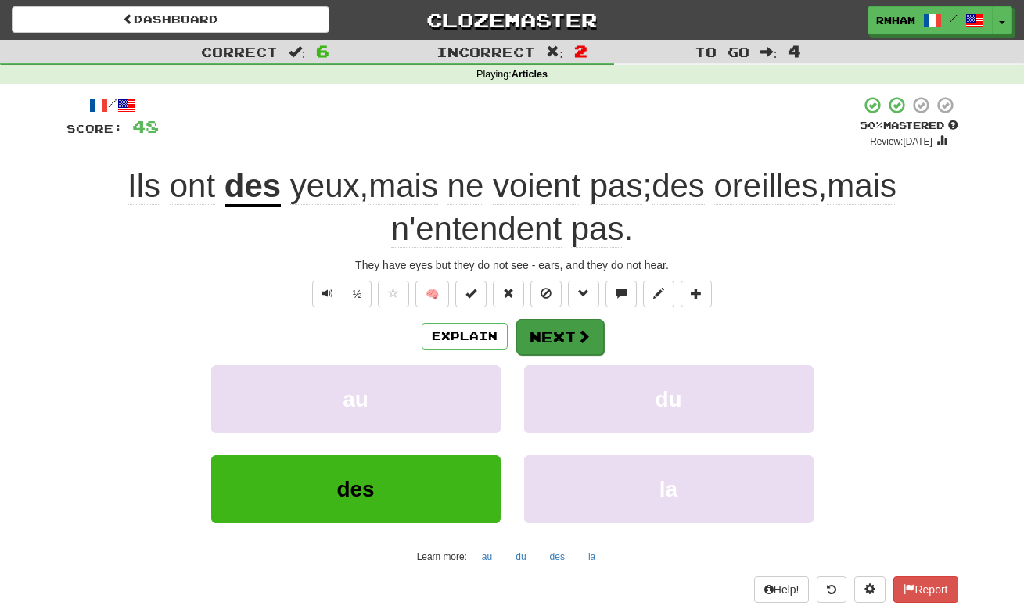
click at [583, 336] on span at bounding box center [583, 336] width 14 height 14
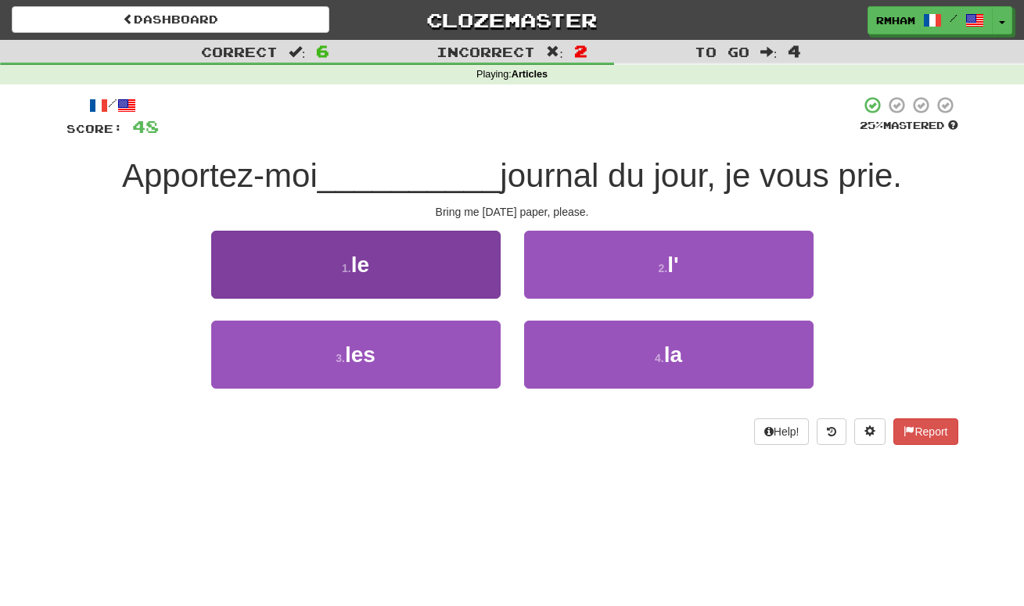
click at [397, 277] on button "1 . le" at bounding box center [355, 265] width 289 height 68
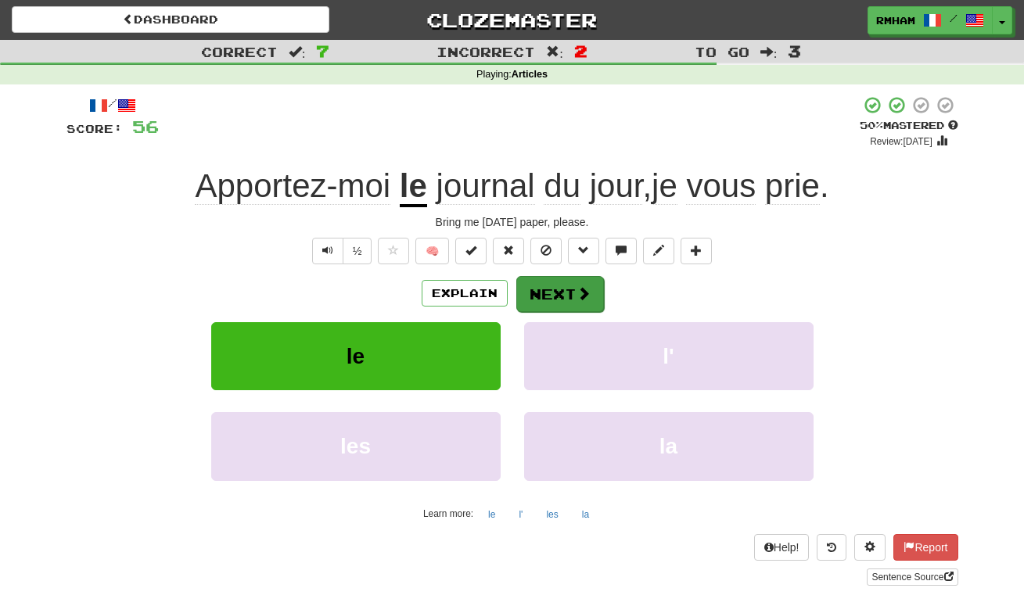
click at [565, 289] on button "Next" at bounding box center [560, 294] width 88 height 36
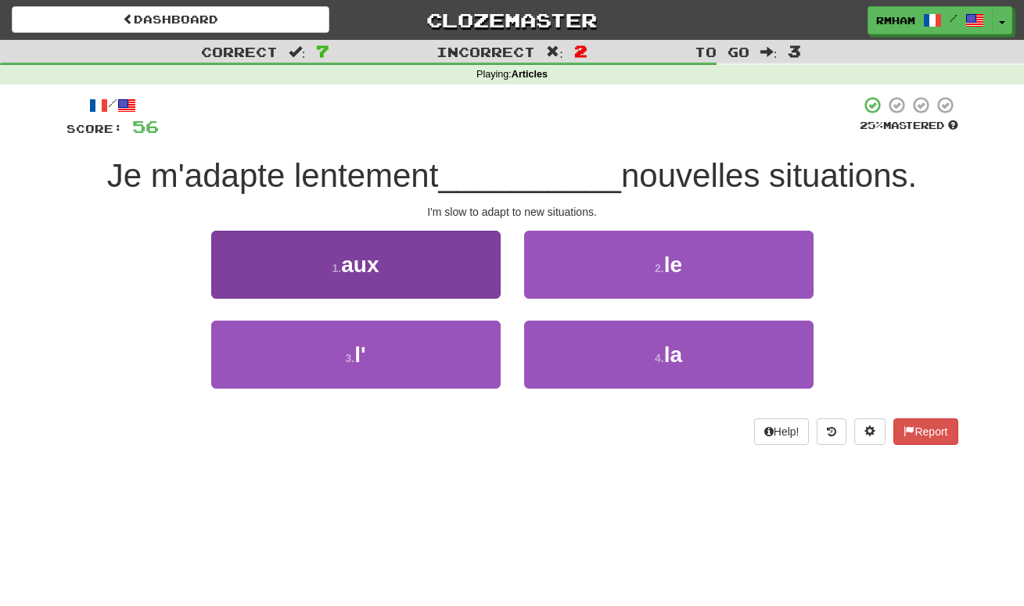
click at [394, 249] on button "1 . aux" at bounding box center [355, 265] width 289 height 68
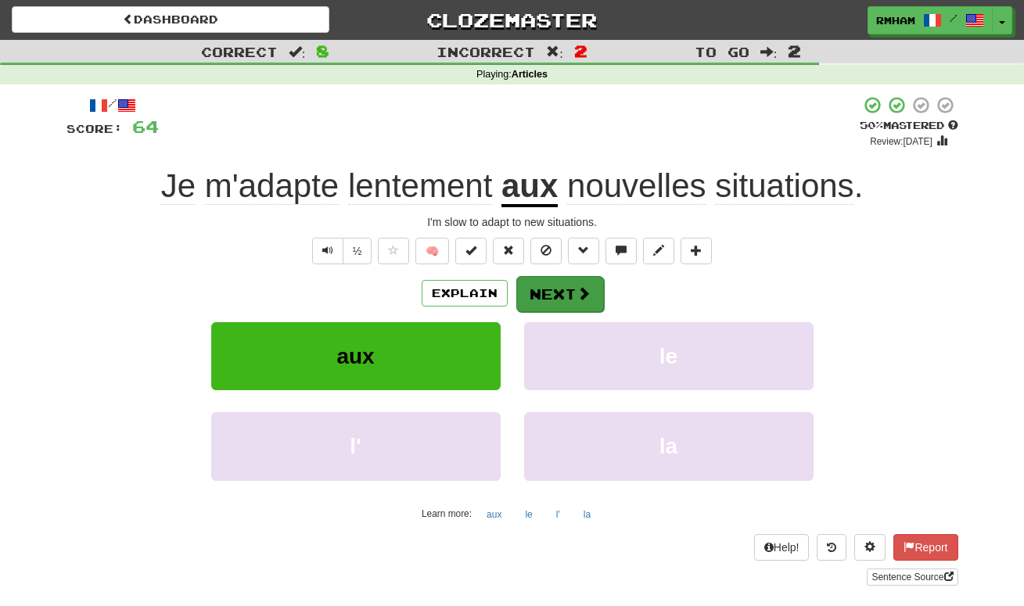
click at [572, 288] on button "Next" at bounding box center [560, 294] width 88 height 36
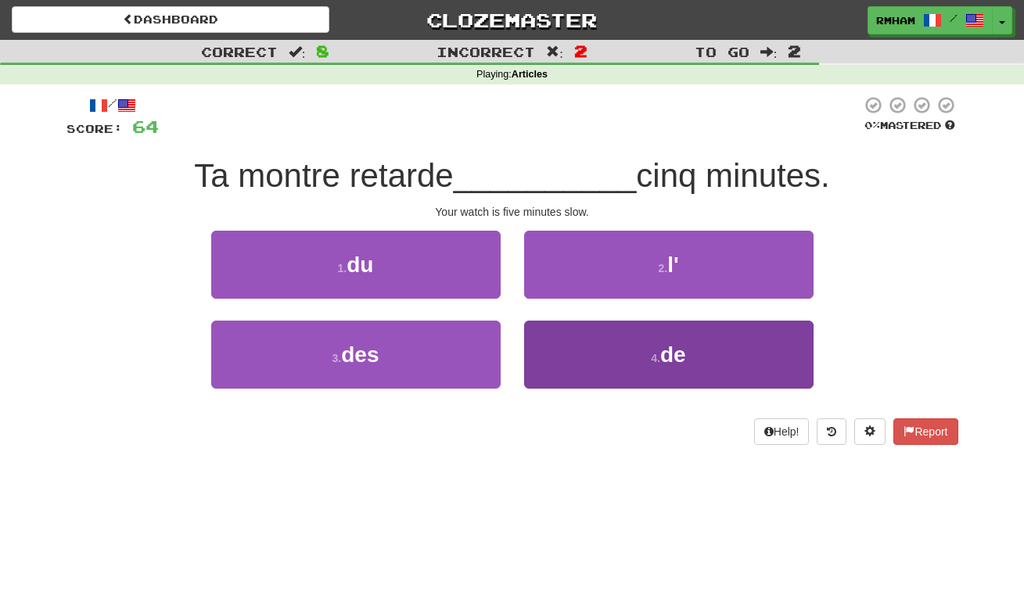
click at [668, 354] on span "de" at bounding box center [673, 355] width 26 height 24
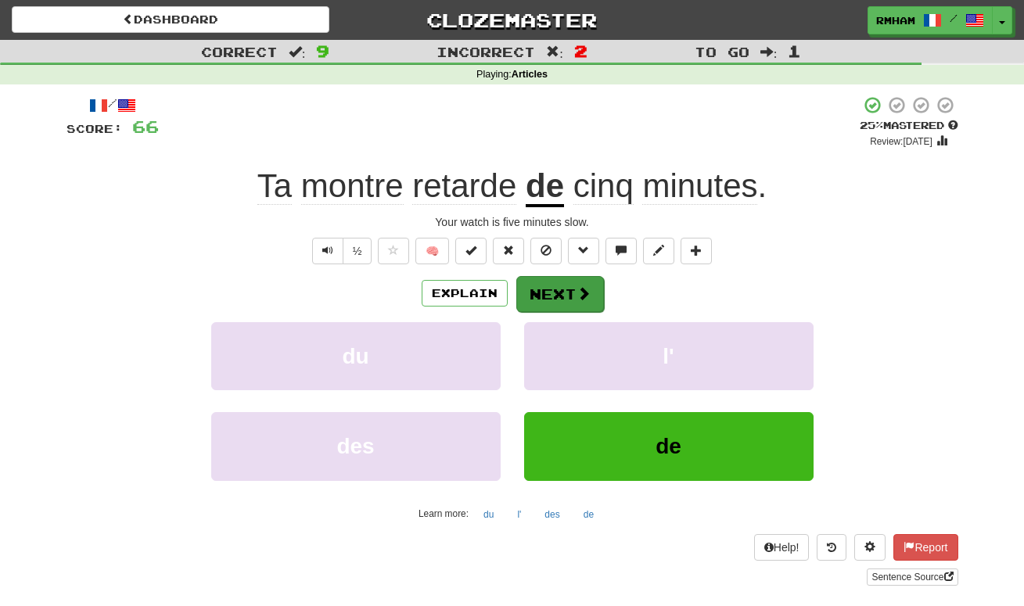
click at [562, 293] on button "Next" at bounding box center [560, 294] width 88 height 36
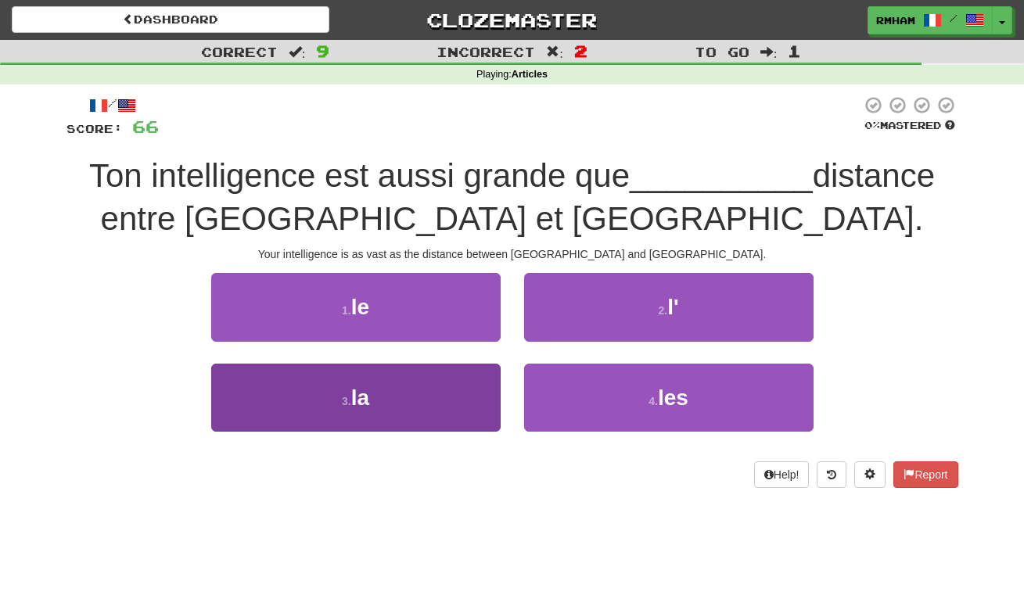
click at [449, 405] on button "3 . la" at bounding box center [355, 398] width 289 height 68
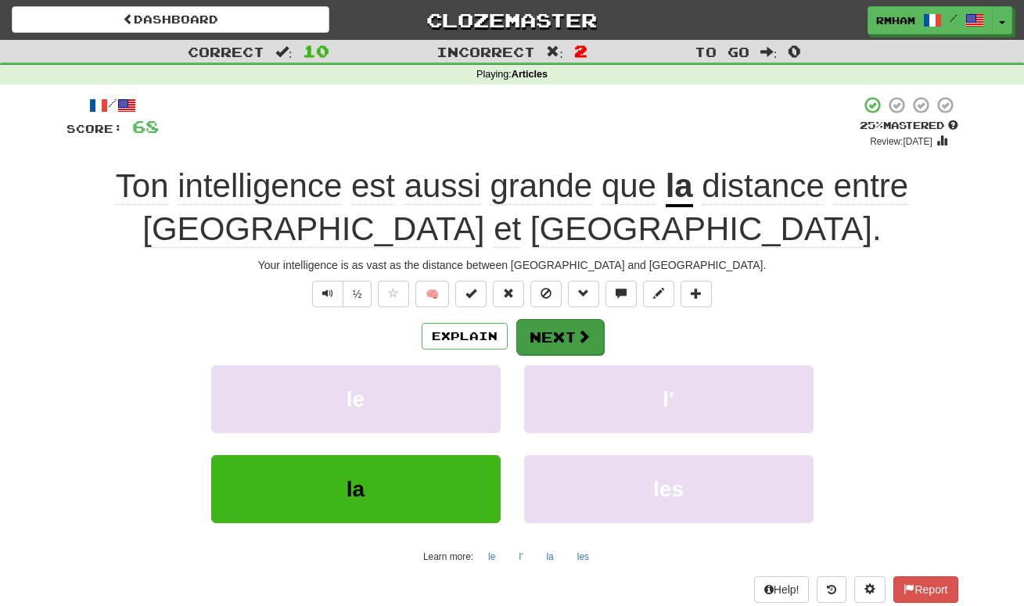
click at [537, 334] on button "Next" at bounding box center [560, 337] width 88 height 36
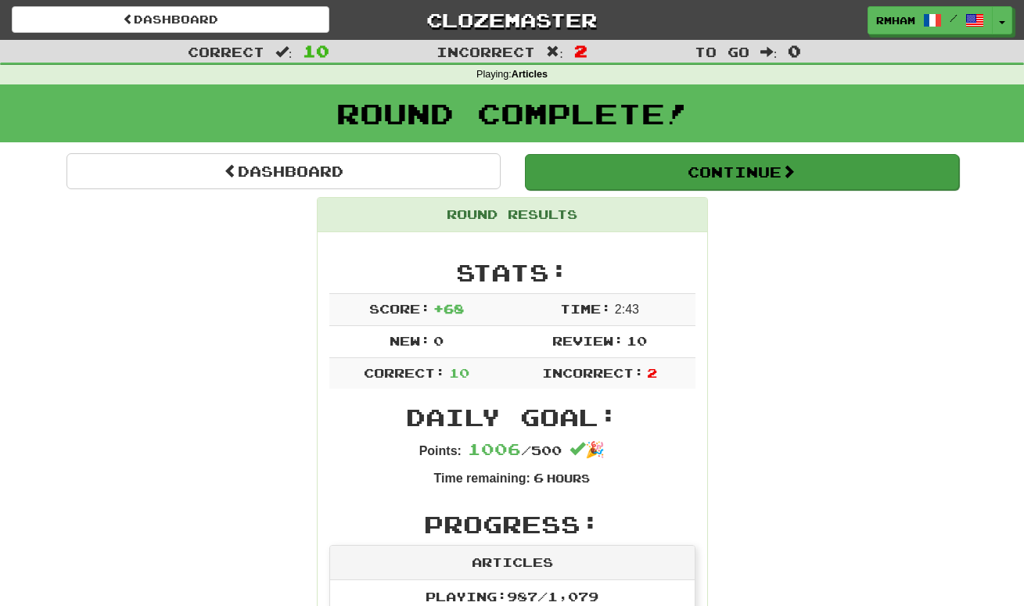
click at [757, 170] on button "Continue" at bounding box center [742, 172] width 434 height 36
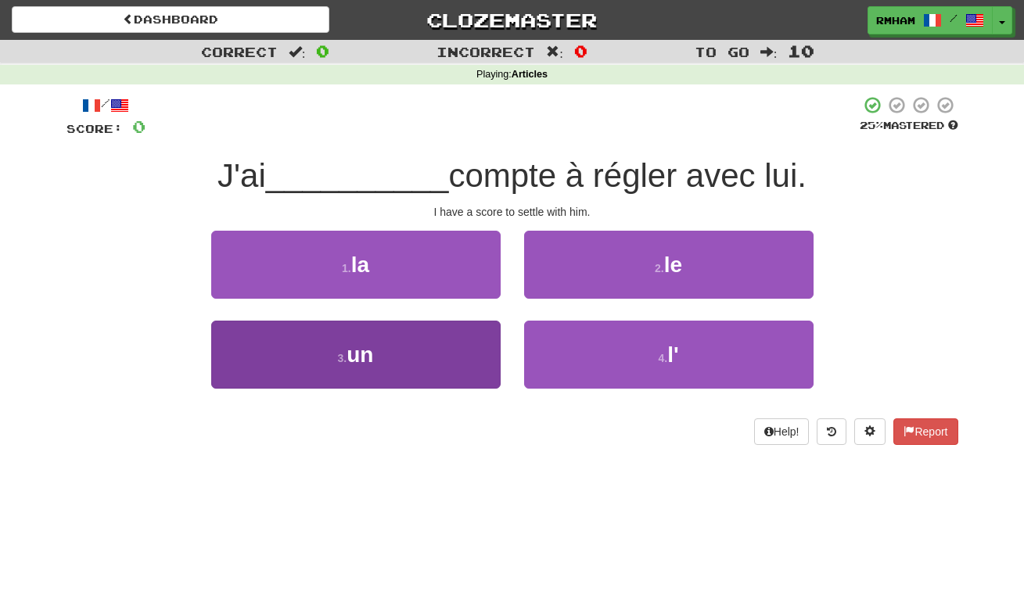
click at [404, 364] on button "3 . un" at bounding box center [355, 355] width 289 height 68
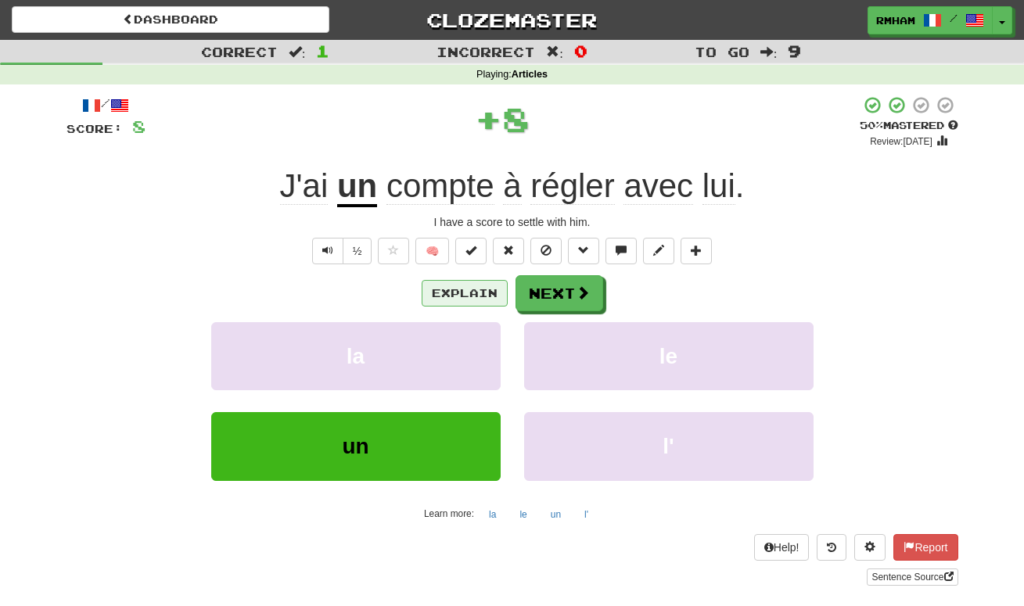
click at [469, 288] on button "Explain" at bounding box center [465, 293] width 86 height 27
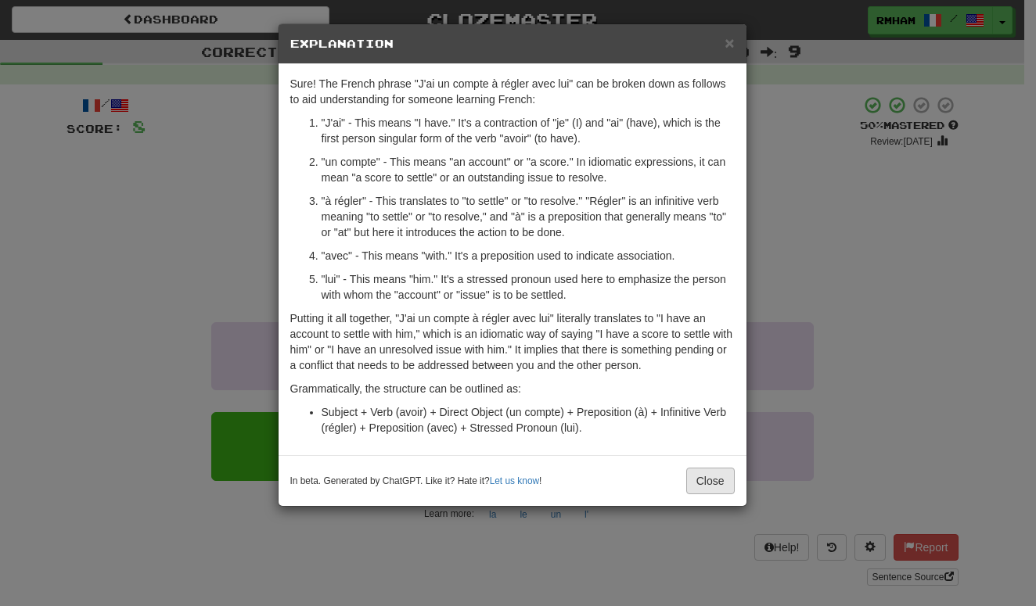
click at [720, 487] on button "Close" at bounding box center [710, 481] width 48 height 27
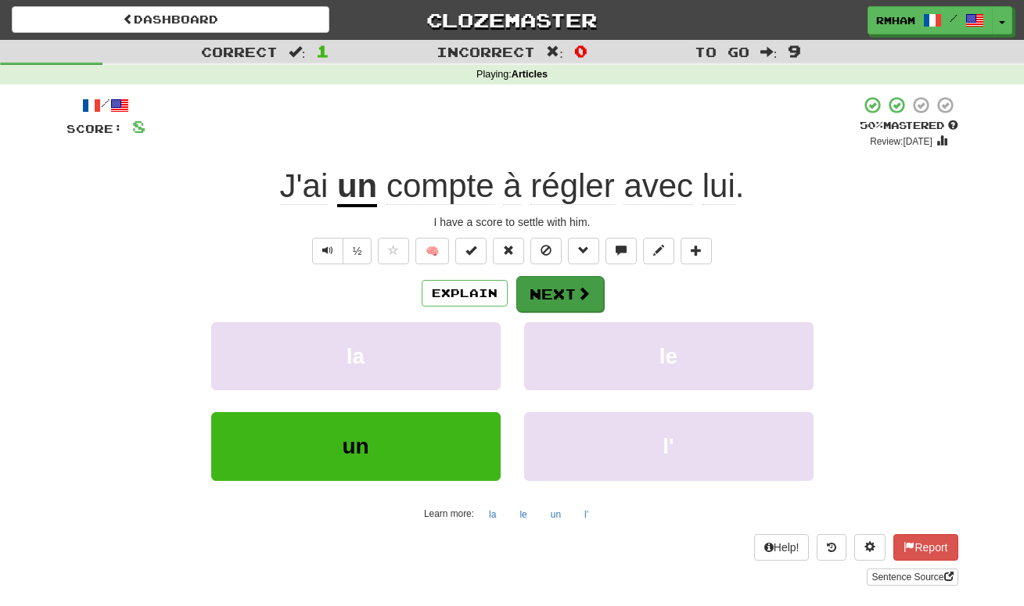
click at [576, 293] on span at bounding box center [583, 293] width 14 height 14
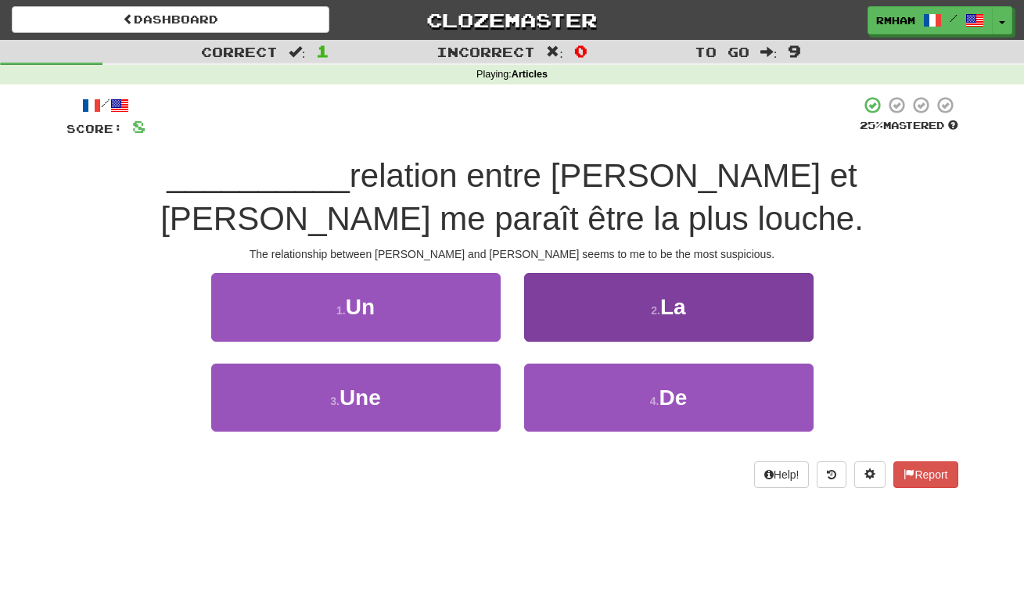
click at [588, 301] on button "2 . La" at bounding box center [668, 307] width 289 height 68
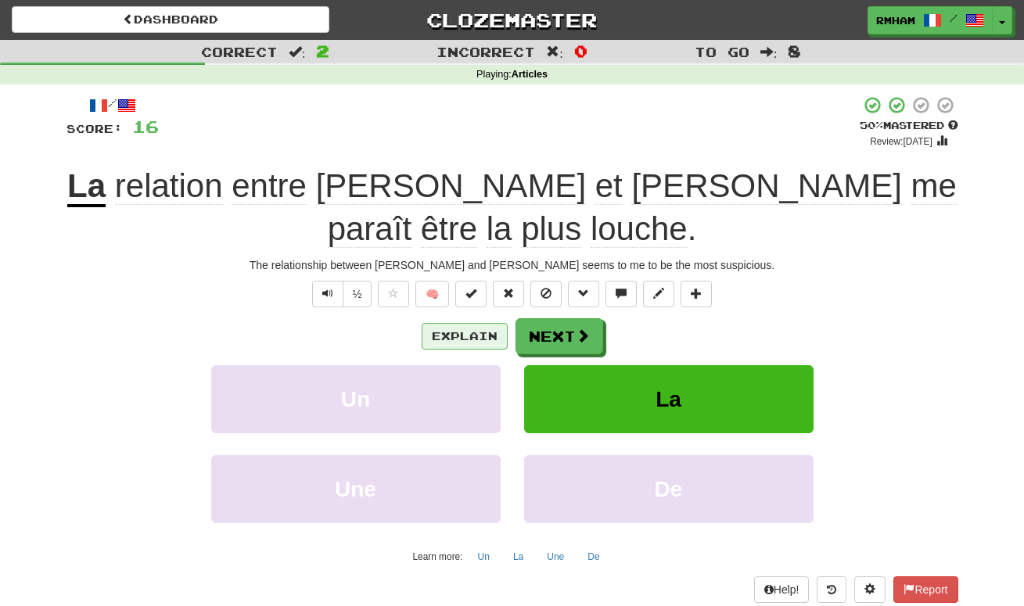
click at [480, 323] on button "Explain" at bounding box center [465, 336] width 86 height 27
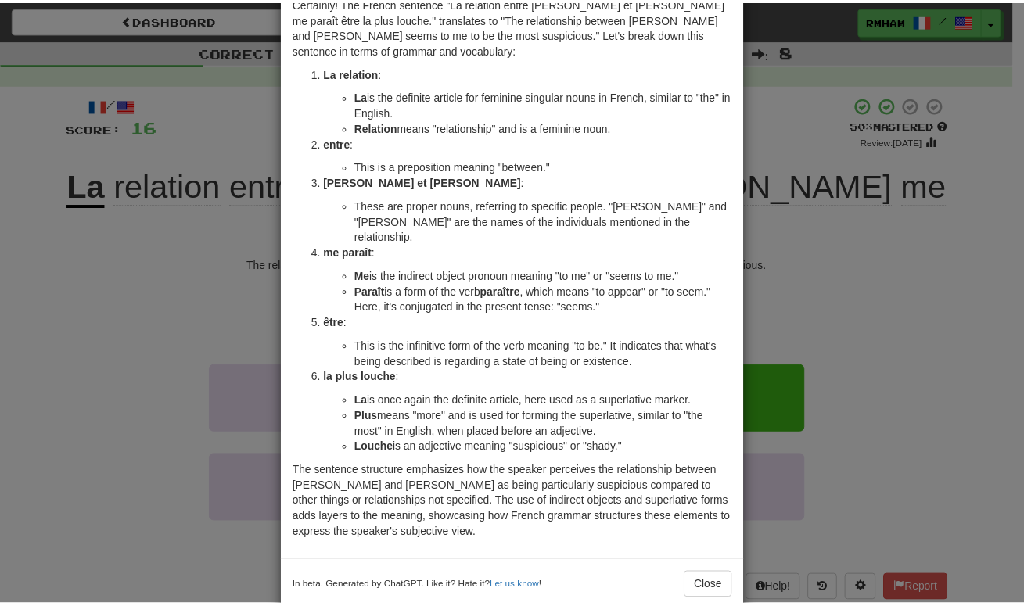
scroll to position [81, 0]
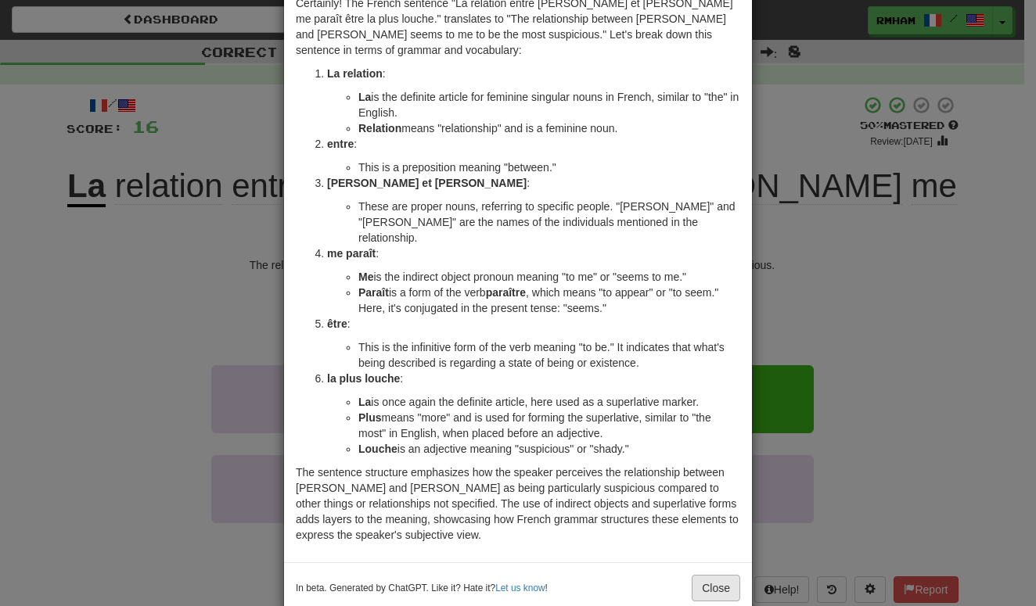
click at [707, 575] on button "Close" at bounding box center [715, 588] width 48 height 27
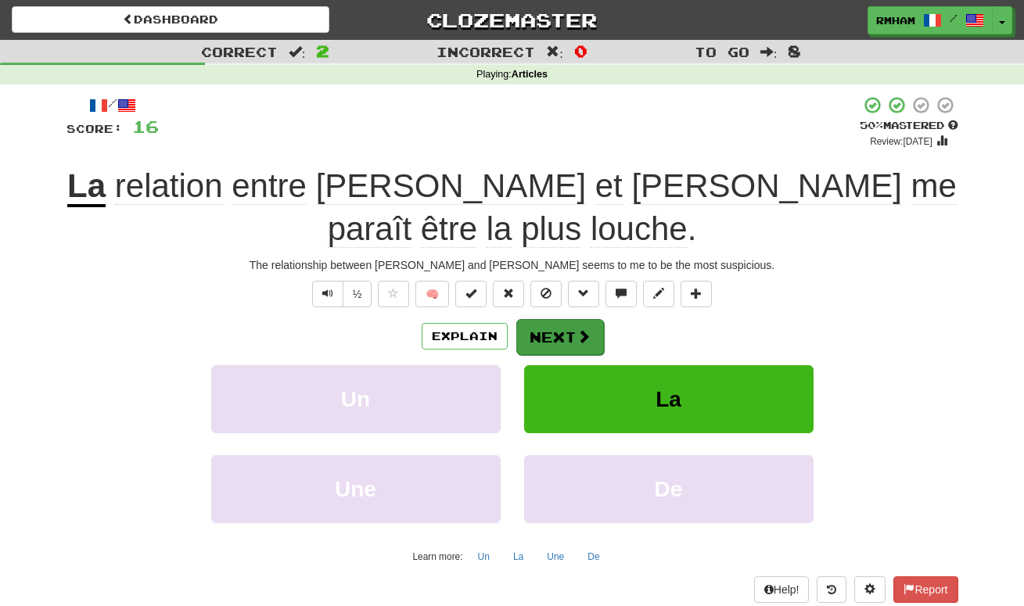
click at [573, 319] on button "Next" at bounding box center [560, 337] width 88 height 36
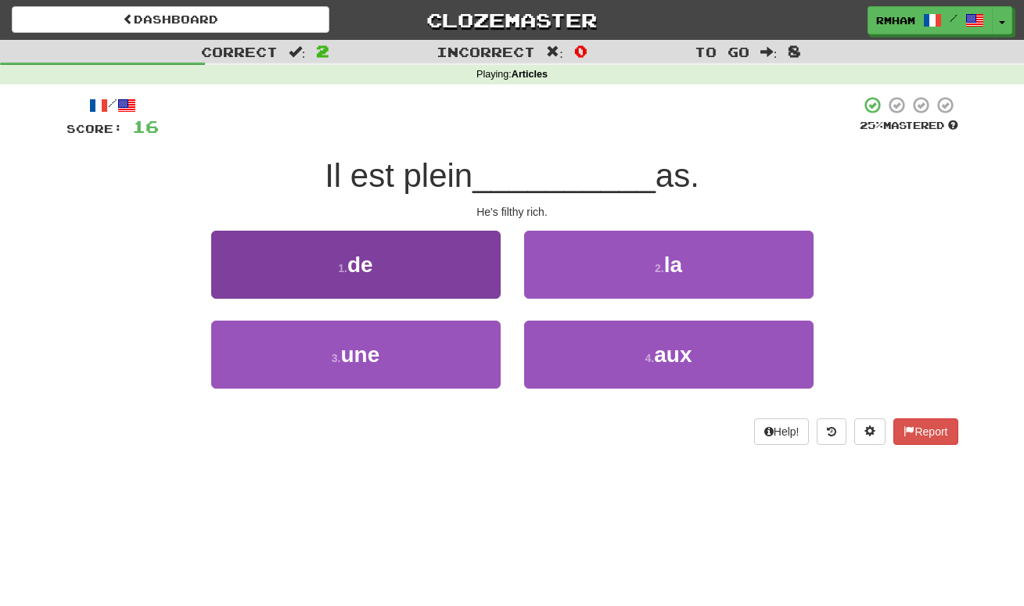
click at [369, 274] on span "de" at bounding box center [360, 265] width 26 height 24
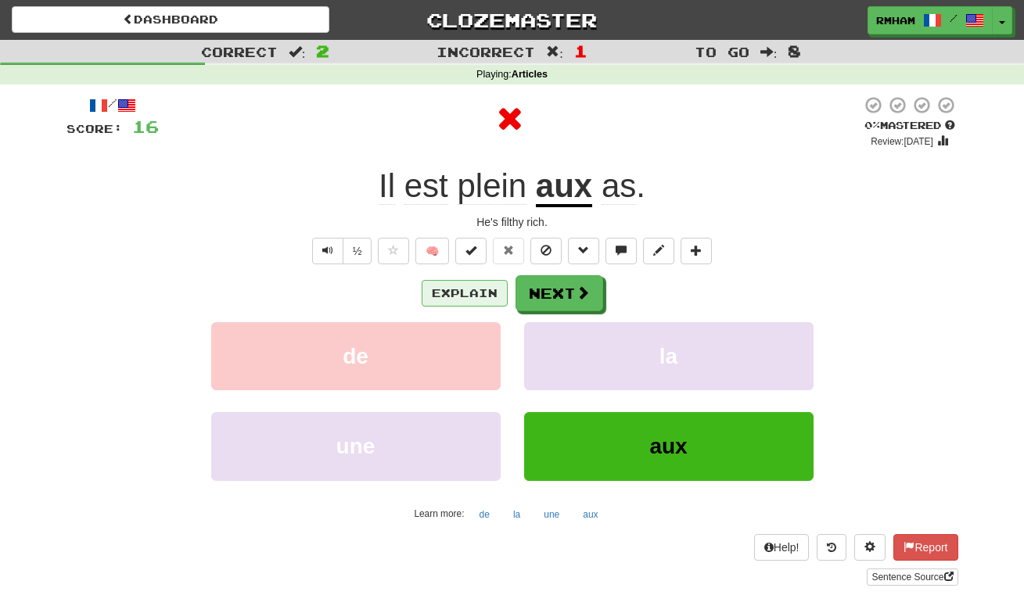
click at [472, 295] on button "Explain" at bounding box center [465, 293] width 86 height 27
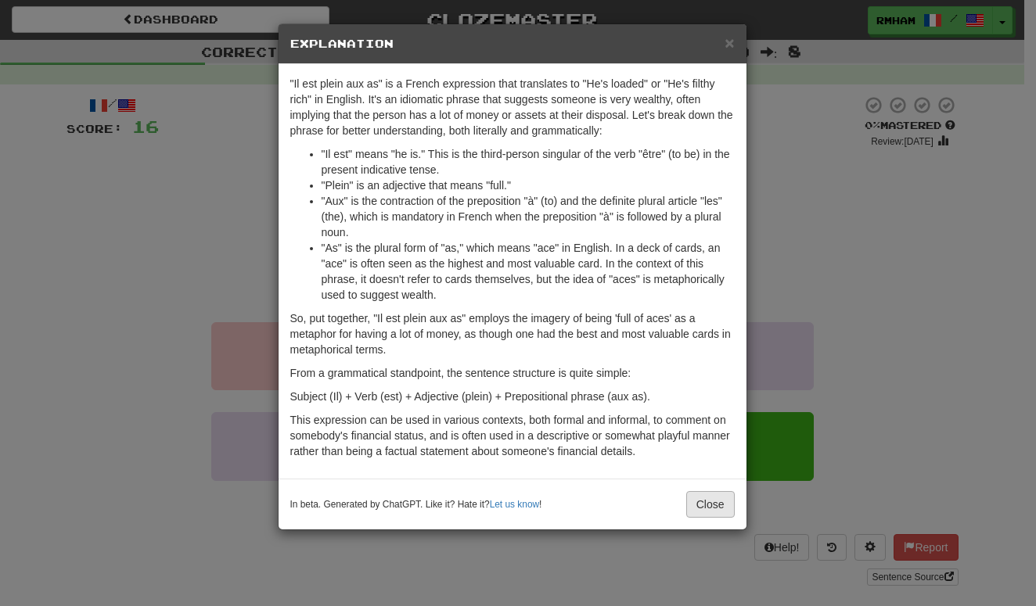
click at [713, 508] on button "Close" at bounding box center [710, 504] width 48 height 27
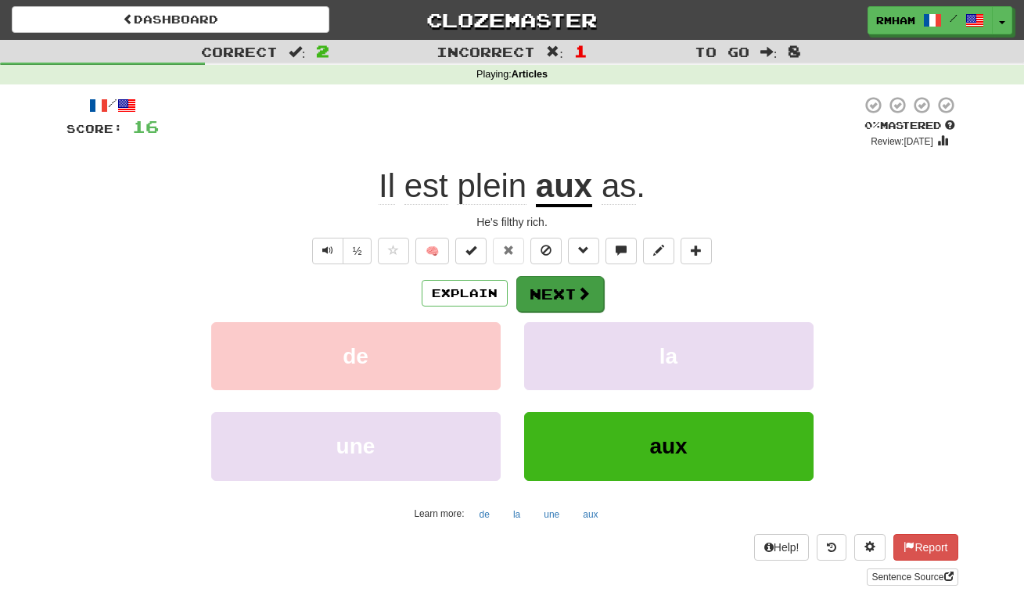
click at [580, 295] on span at bounding box center [583, 293] width 14 height 14
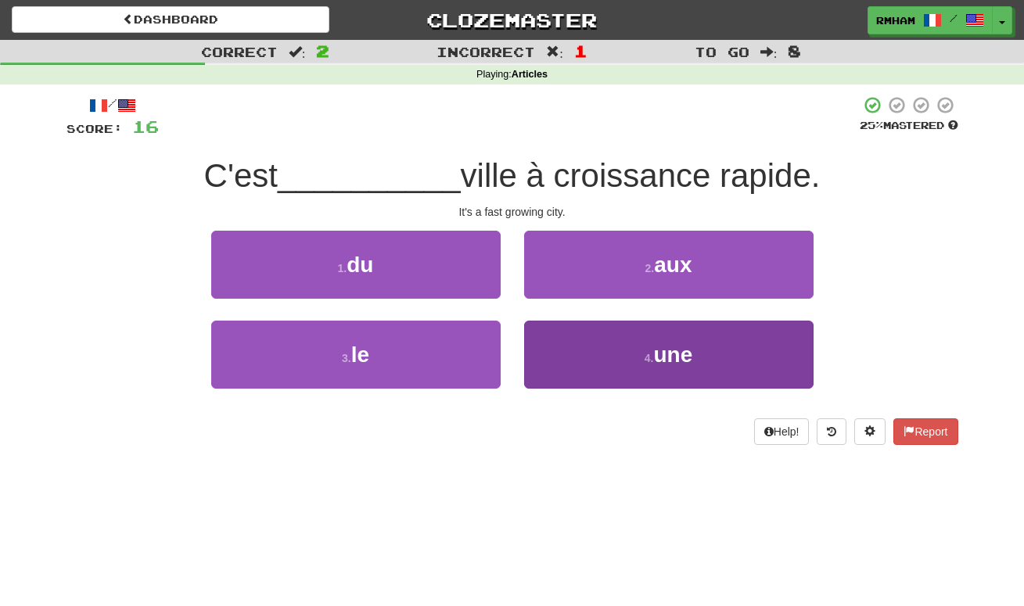
click at [588, 340] on button "4 . une" at bounding box center [668, 355] width 289 height 68
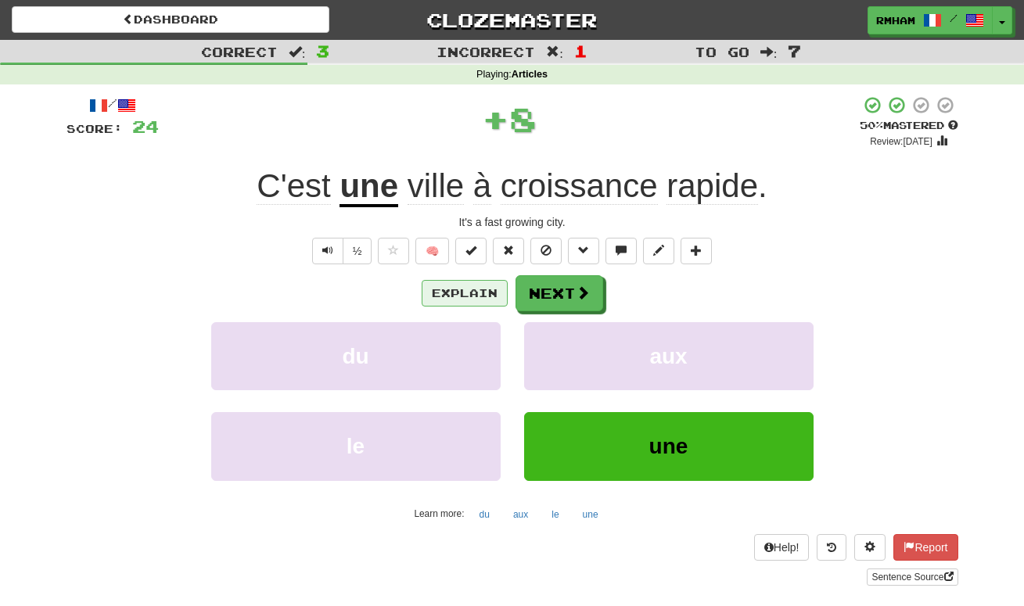
click at [480, 285] on button "Explain" at bounding box center [465, 293] width 86 height 27
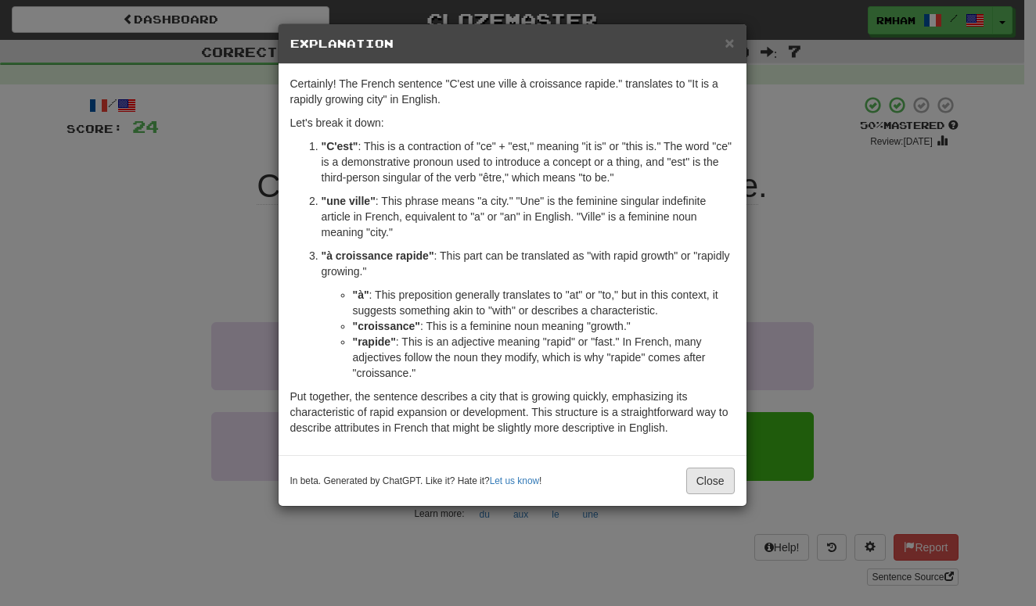
click at [707, 479] on button "Close" at bounding box center [710, 481] width 48 height 27
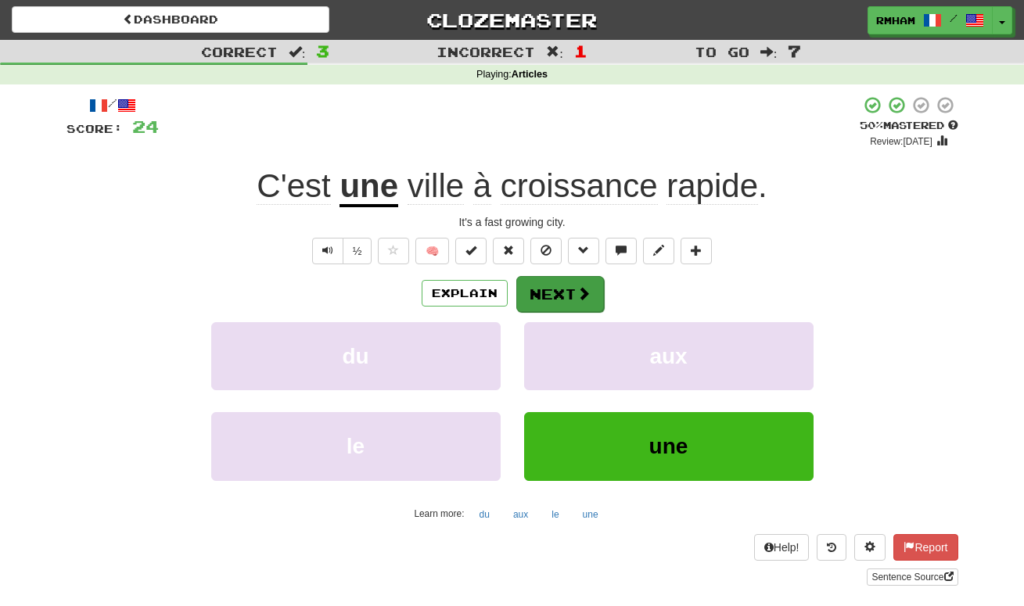
click at [576, 298] on span at bounding box center [583, 293] width 14 height 14
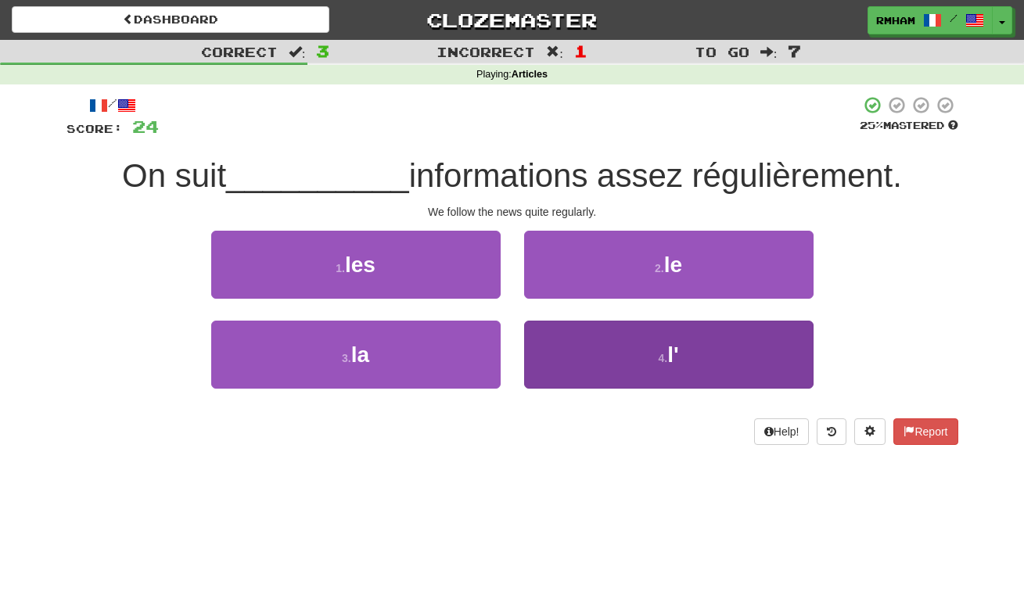
click at [619, 367] on button "4 . l'" at bounding box center [668, 355] width 289 height 68
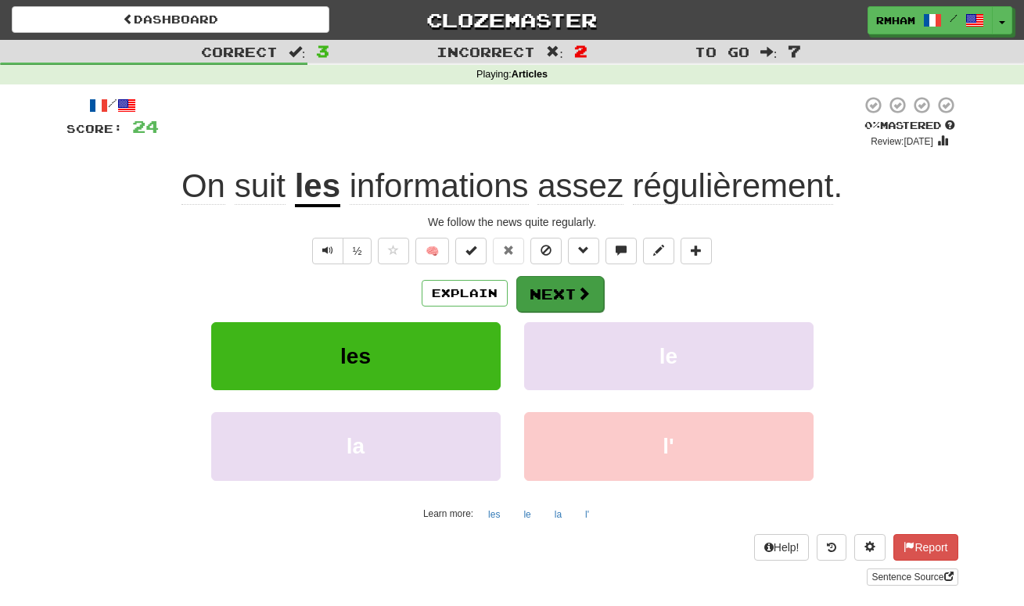
click at [584, 291] on span at bounding box center [583, 293] width 14 height 14
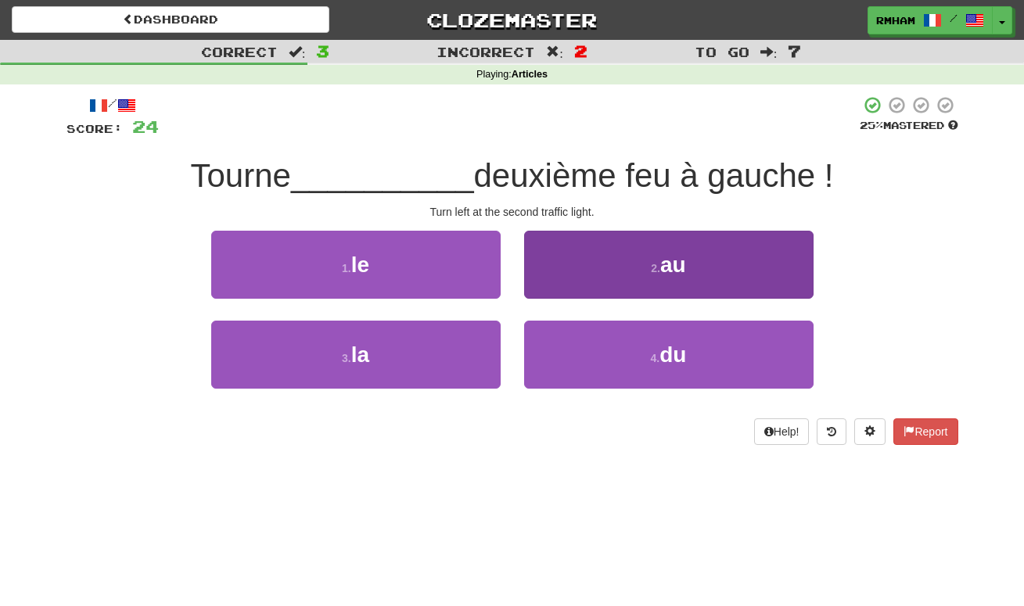
click at [616, 280] on button "2 . au" at bounding box center [668, 265] width 289 height 68
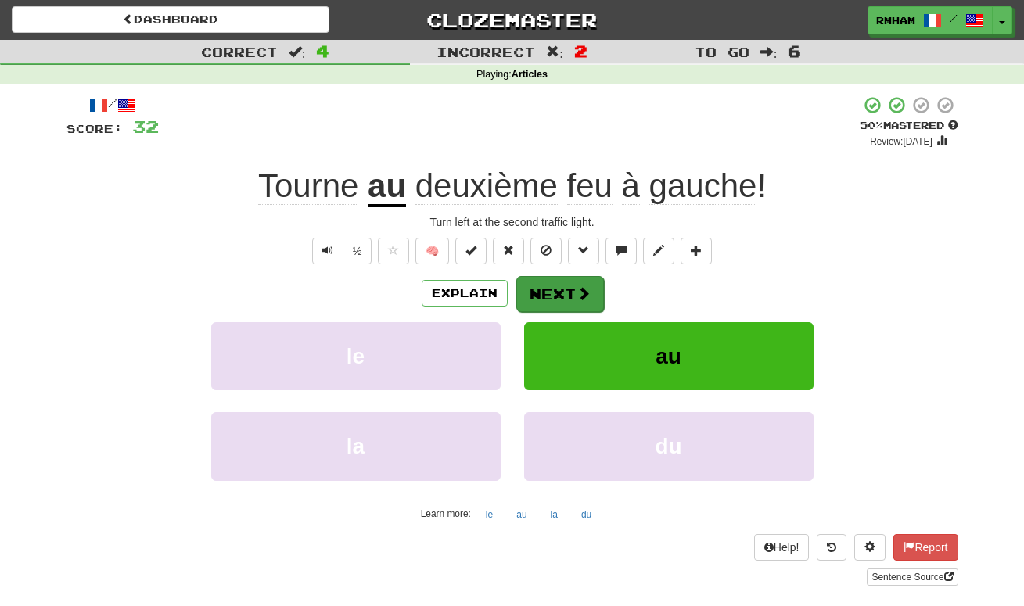
click at [566, 286] on button "Next" at bounding box center [560, 294] width 88 height 36
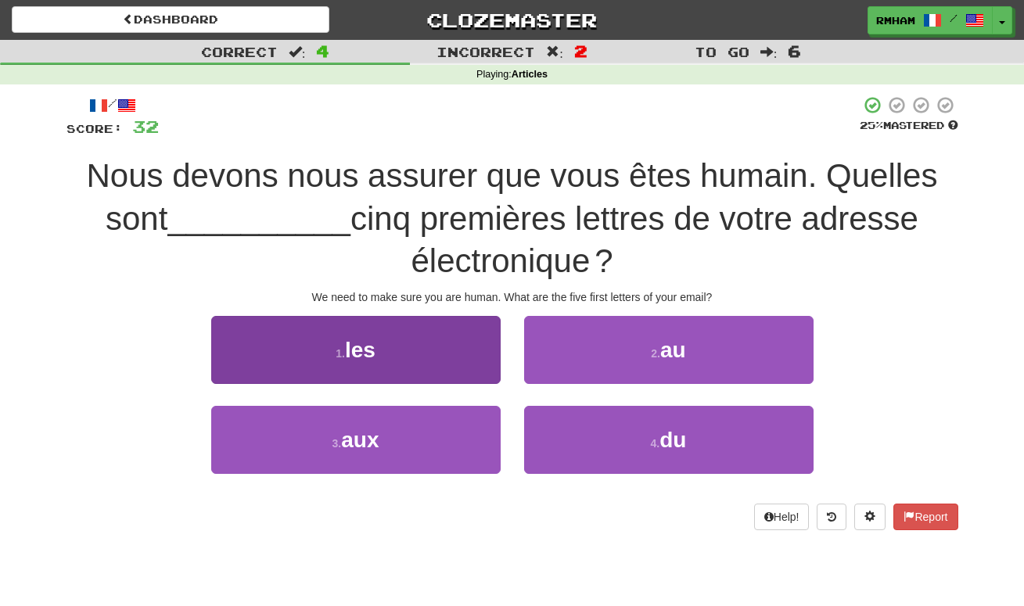
click at [415, 336] on button "1 . les" at bounding box center [355, 350] width 289 height 68
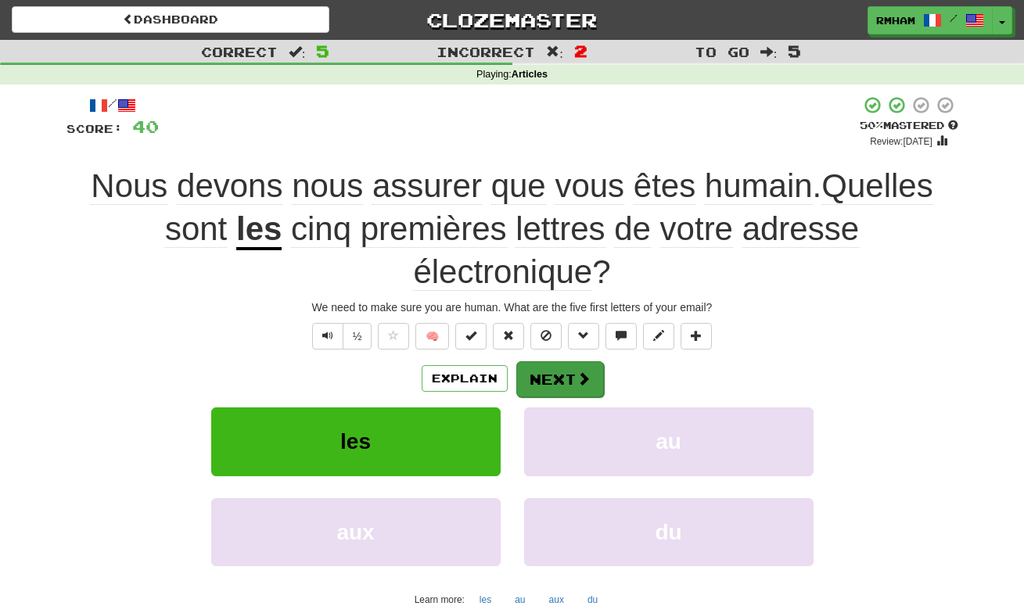
click at [551, 375] on button "Next" at bounding box center [560, 379] width 88 height 36
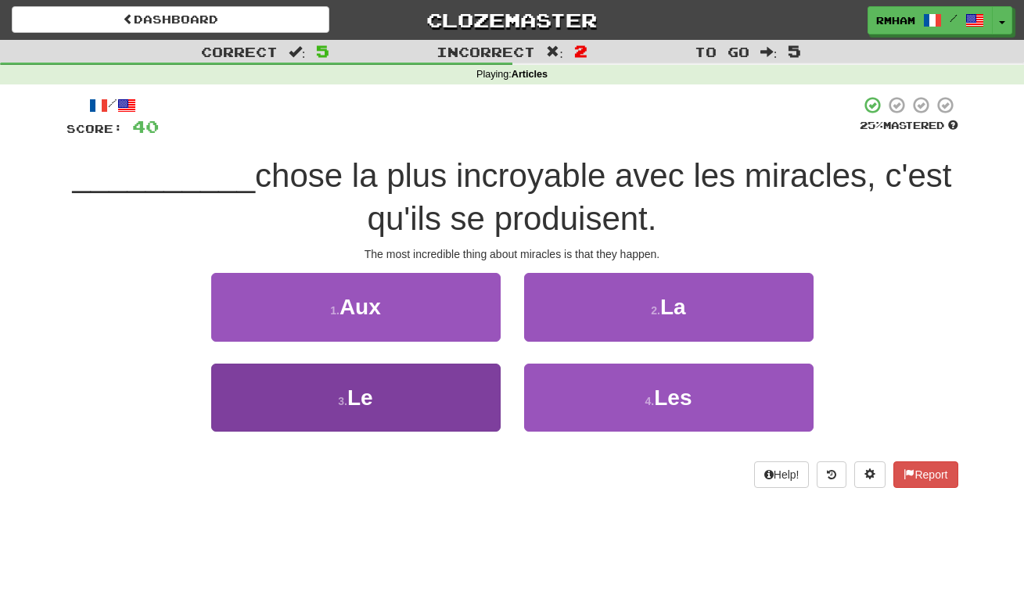
click at [390, 395] on button "3 . Le" at bounding box center [355, 398] width 289 height 68
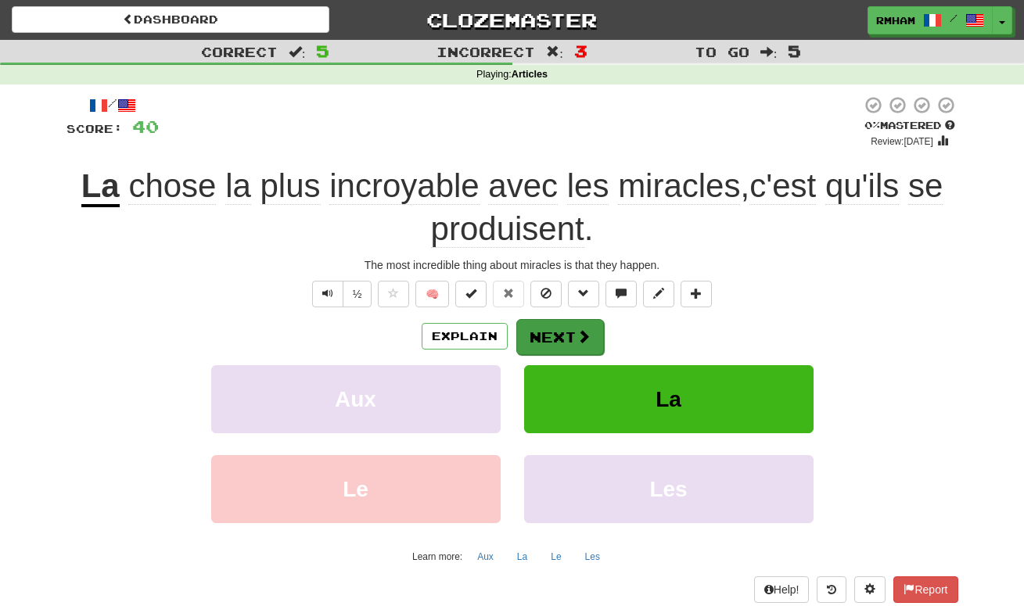
click at [559, 347] on button "Next" at bounding box center [560, 337] width 88 height 36
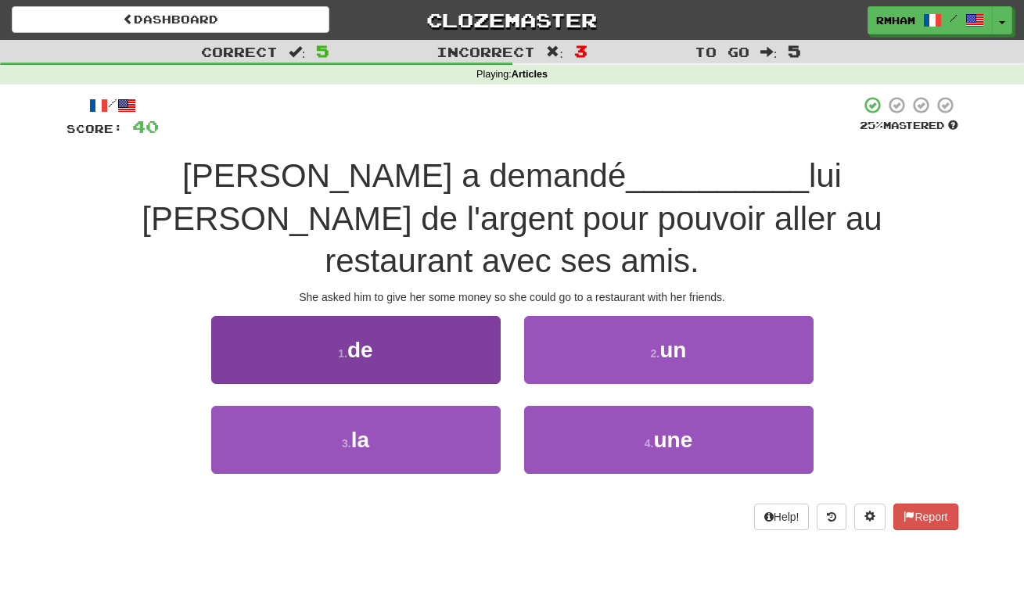
click at [391, 318] on button "1 . de" at bounding box center [355, 350] width 289 height 68
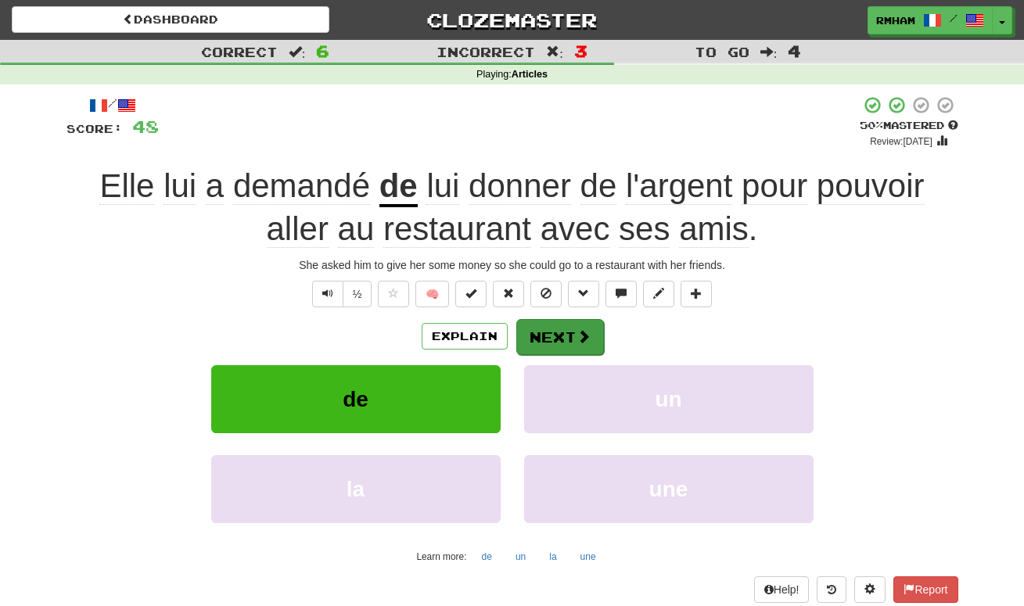
click at [558, 333] on button "Next" at bounding box center [560, 337] width 88 height 36
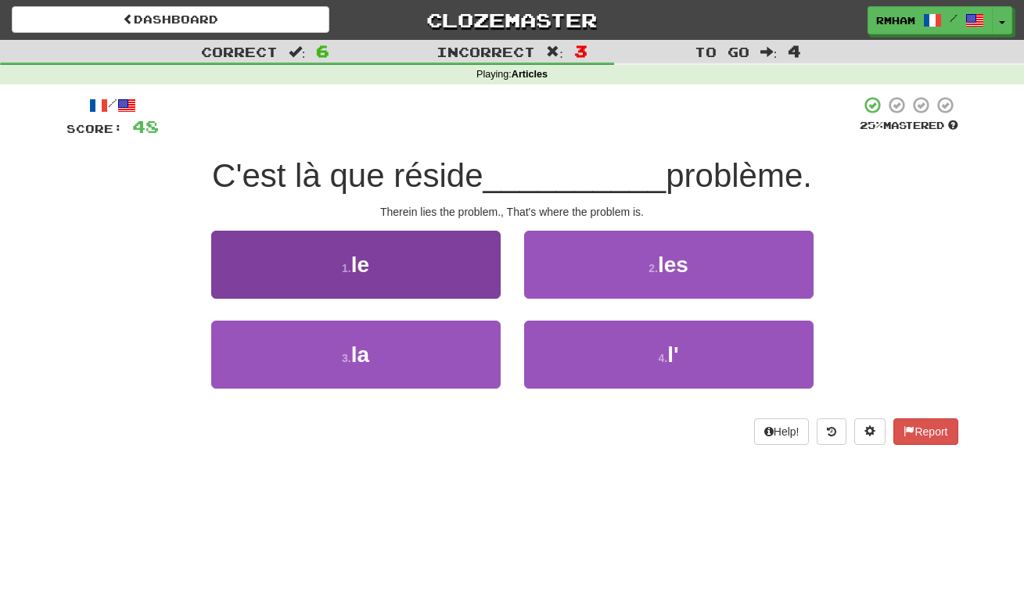
click at [393, 274] on button "1 . le" at bounding box center [355, 265] width 289 height 68
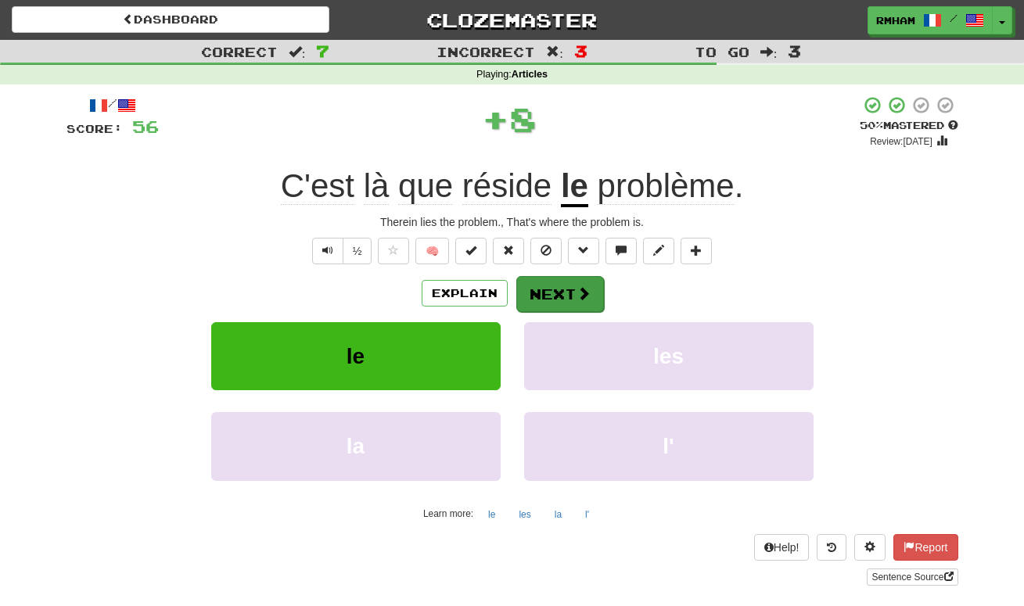
click at [563, 289] on button "Next" at bounding box center [560, 294] width 88 height 36
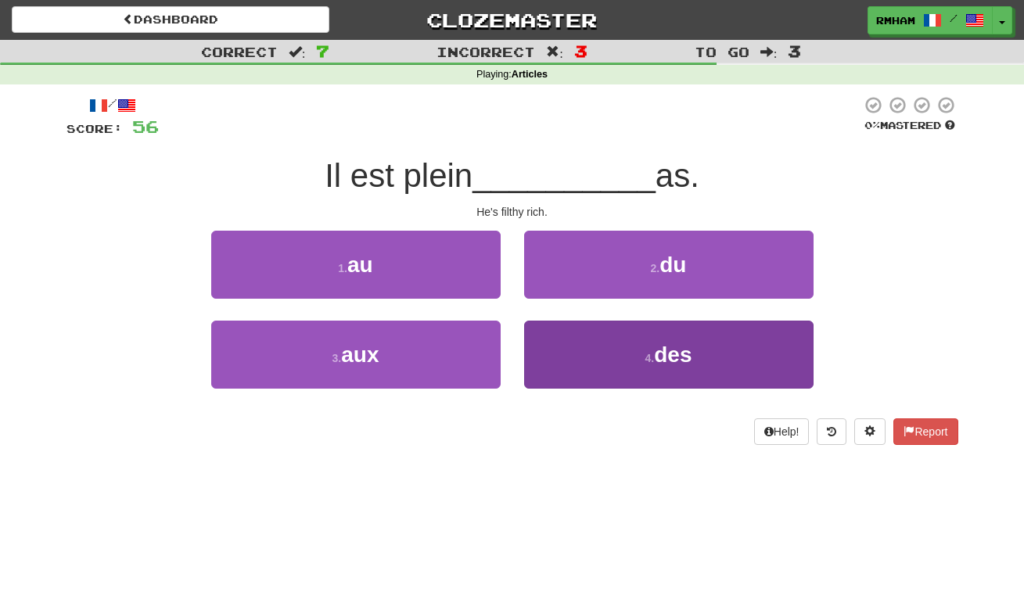
click at [582, 367] on button "4 . des" at bounding box center [668, 355] width 289 height 68
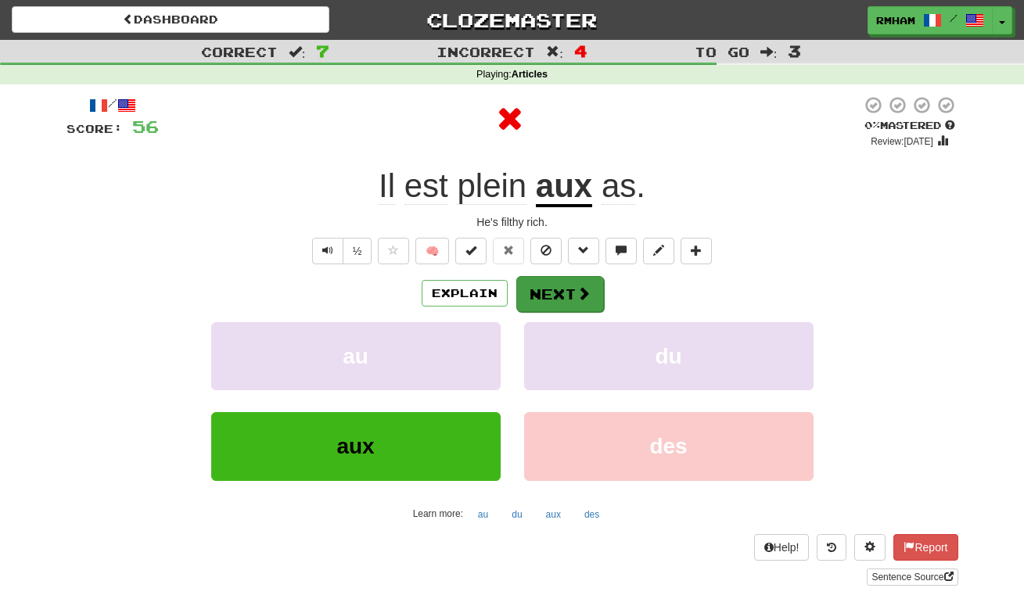
click at [579, 276] on button "Next" at bounding box center [560, 294] width 88 height 36
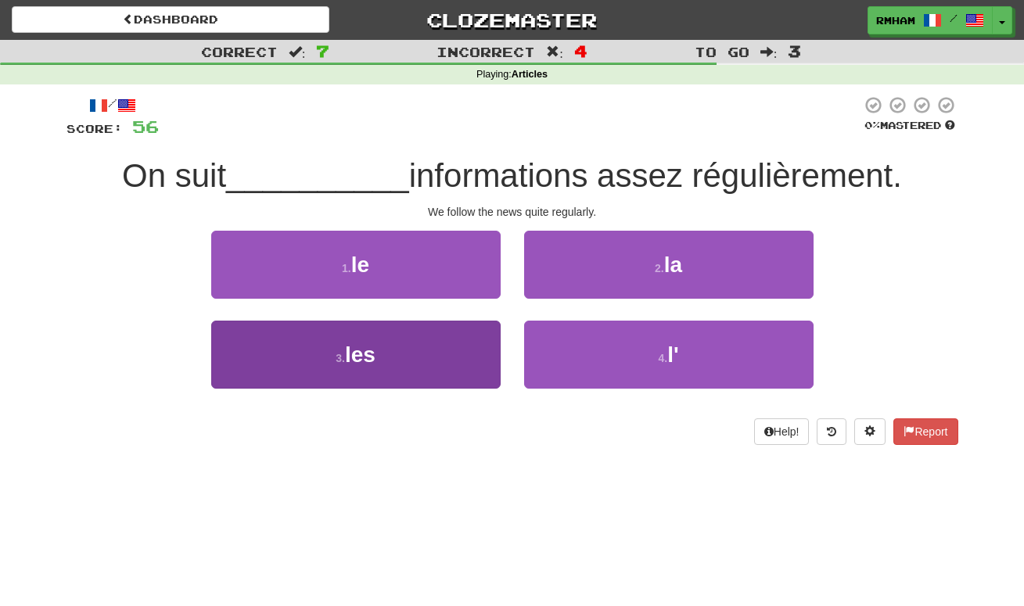
click at [429, 366] on button "3 . les" at bounding box center [355, 355] width 289 height 68
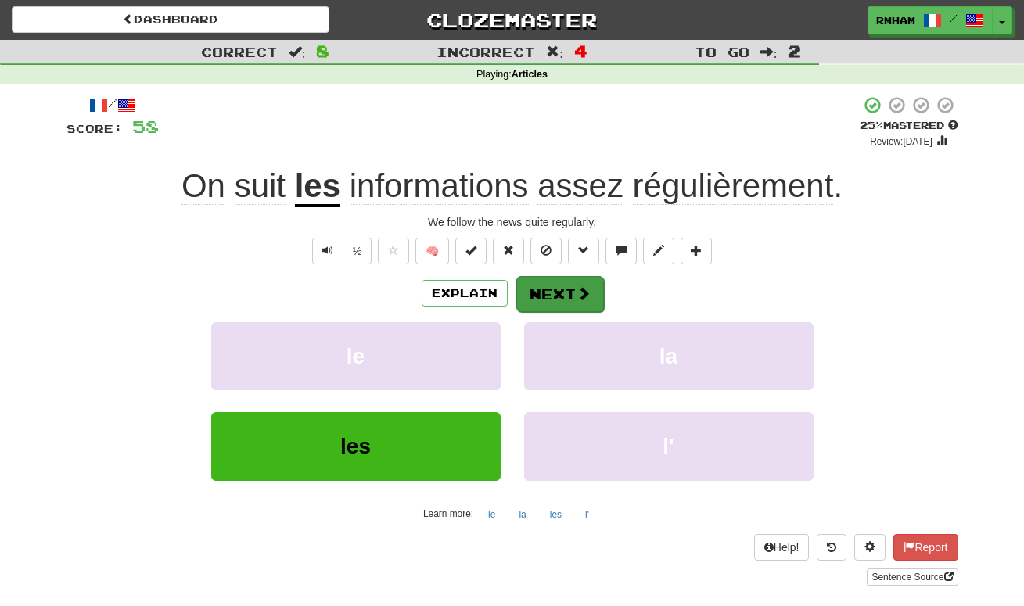
click at [563, 291] on button "Next" at bounding box center [560, 294] width 88 height 36
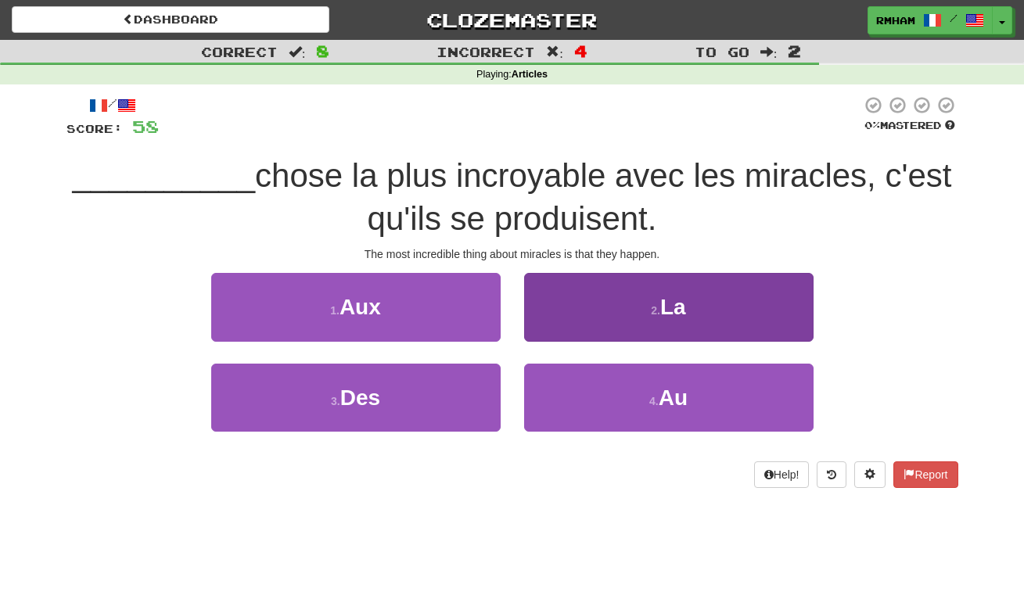
click at [596, 305] on button "2 . La" at bounding box center [668, 307] width 289 height 68
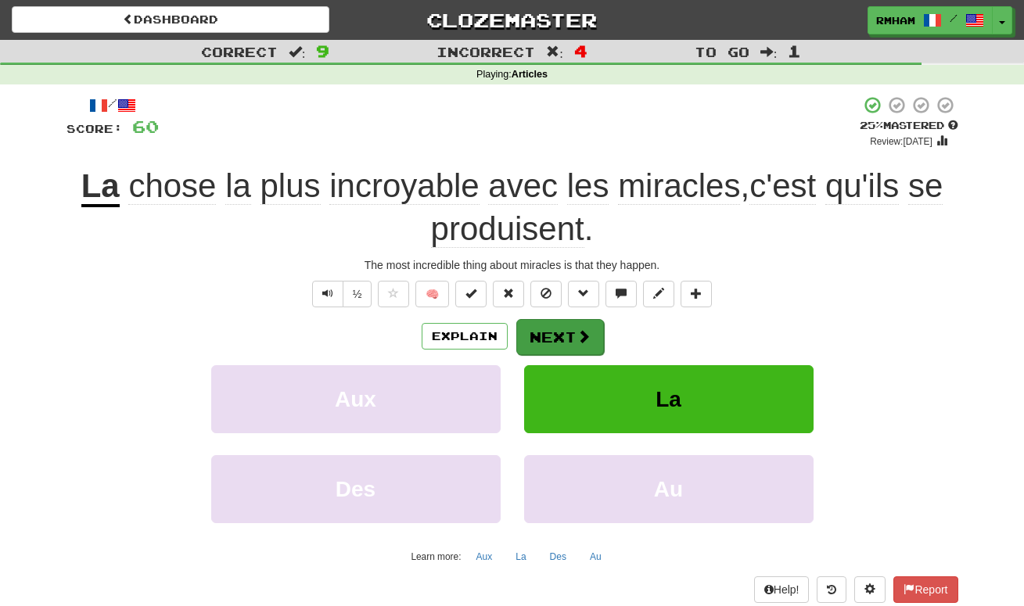
click at [565, 332] on button "Next" at bounding box center [560, 337] width 88 height 36
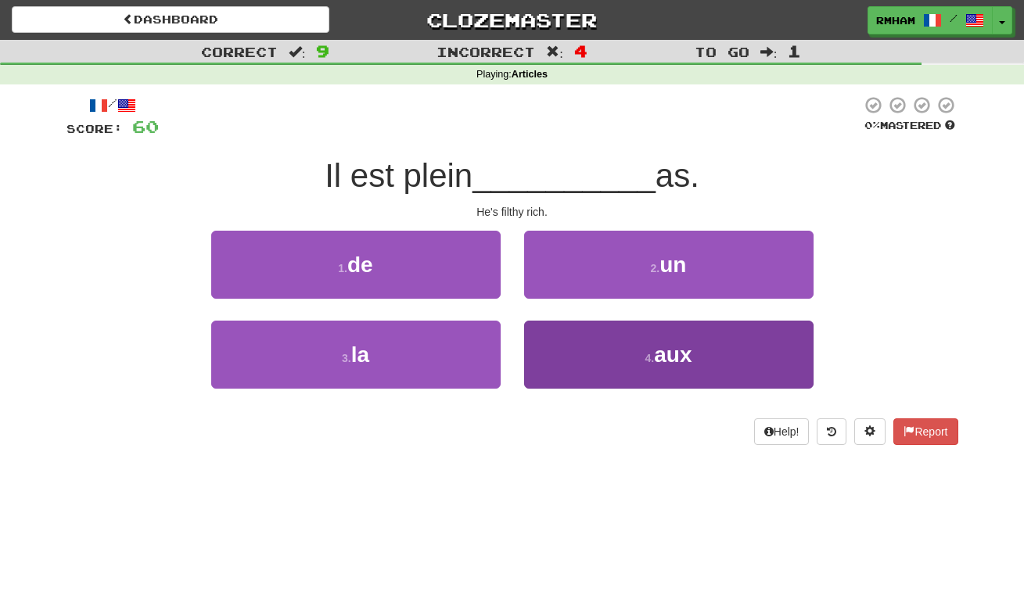
click at [665, 359] on span "aux" at bounding box center [673, 355] width 38 height 24
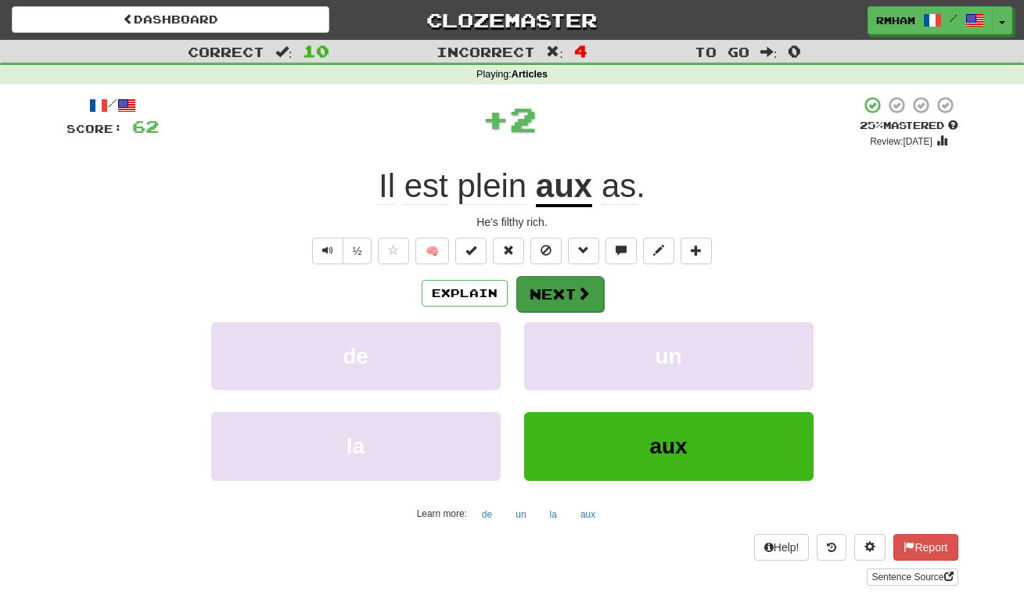
click at [580, 286] on span at bounding box center [583, 293] width 14 height 14
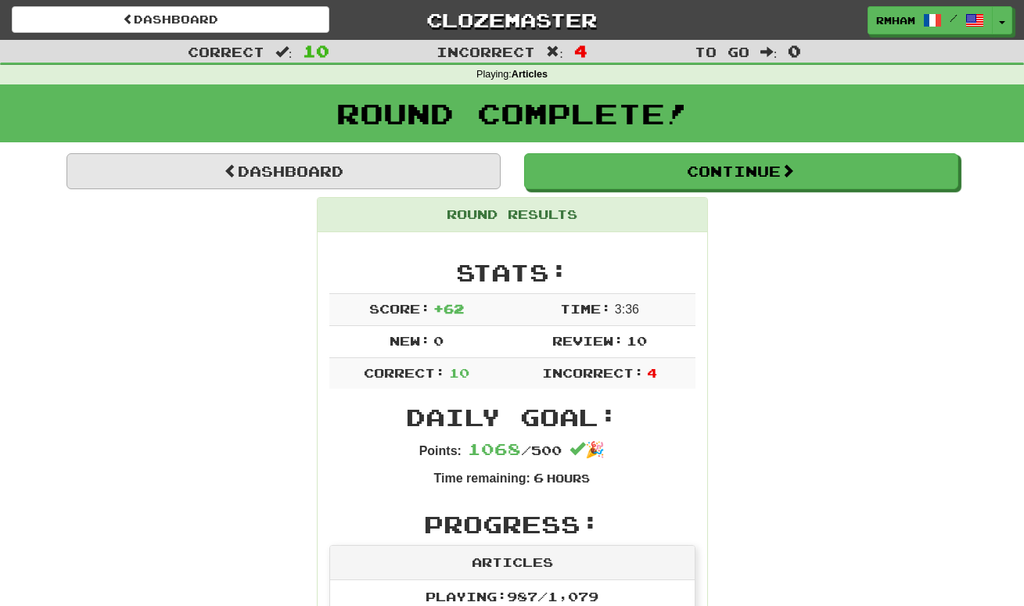
click at [414, 170] on link "Dashboard" at bounding box center [283, 171] width 434 height 36
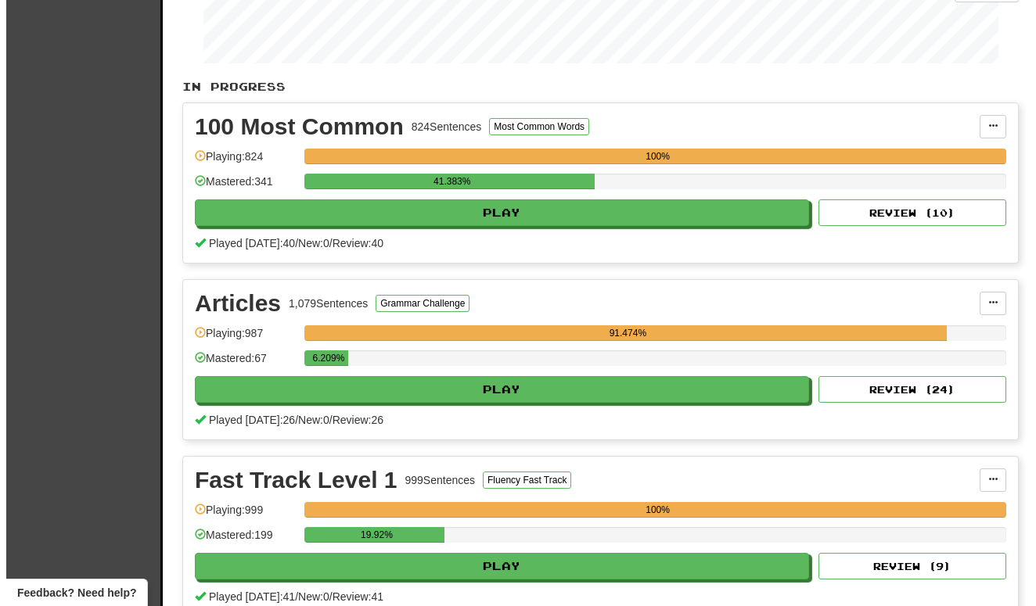
scroll to position [264, 0]
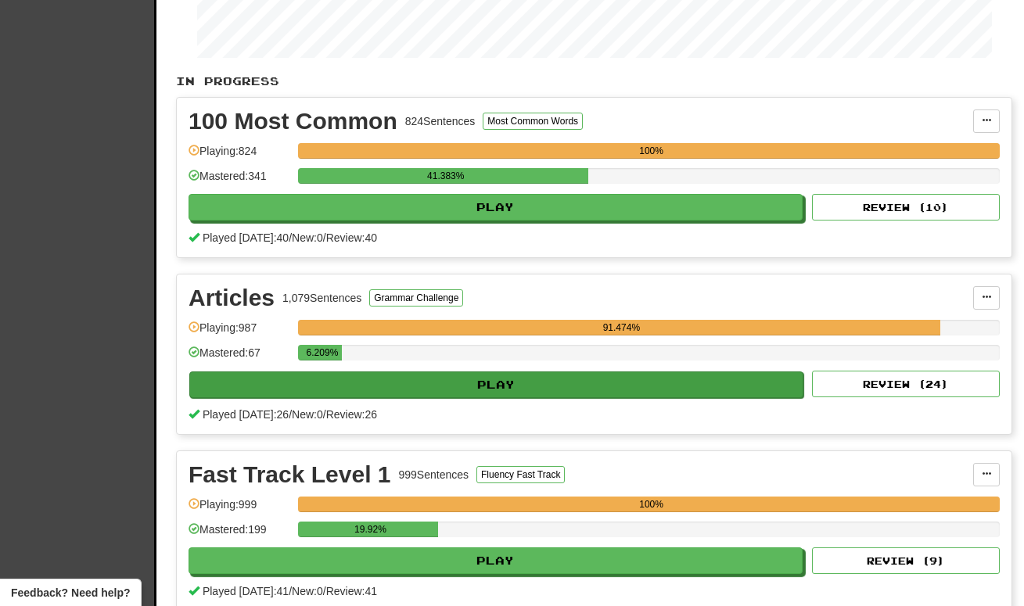
click at [488, 386] on button "Play" at bounding box center [496, 385] width 614 height 27
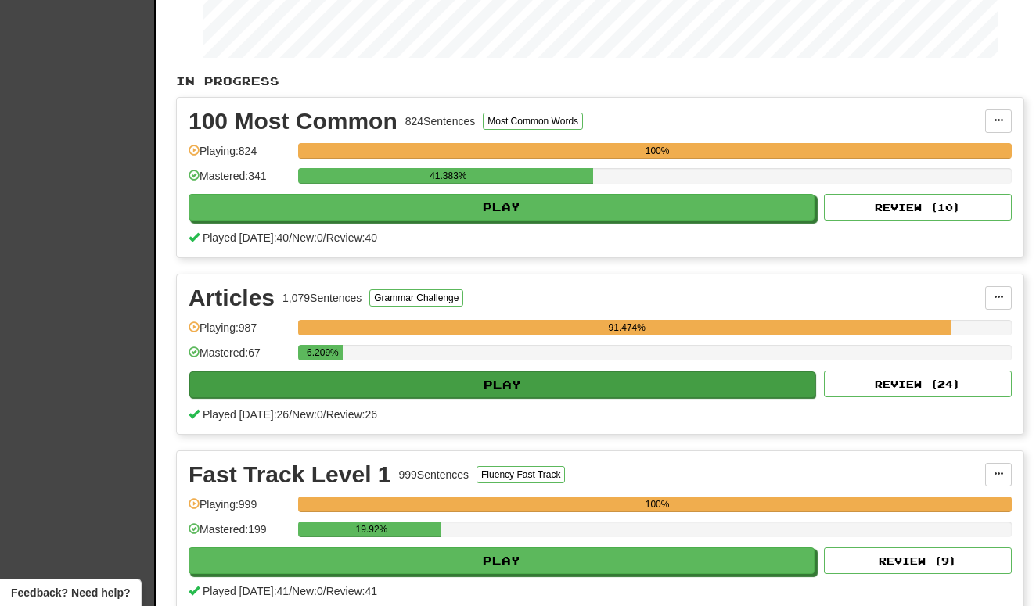
select select "**"
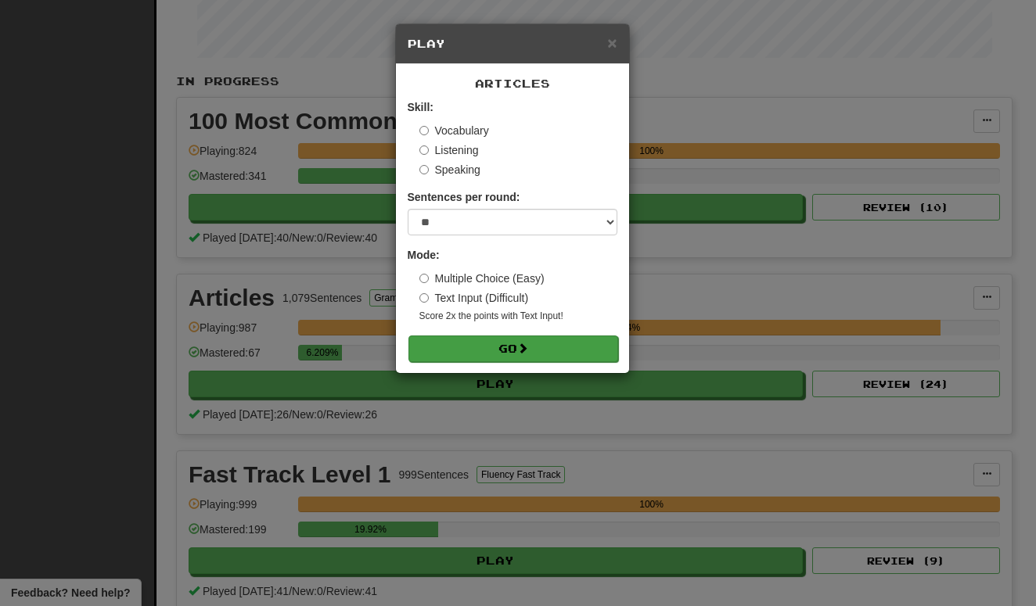
click at [528, 343] on span at bounding box center [522, 348] width 11 height 11
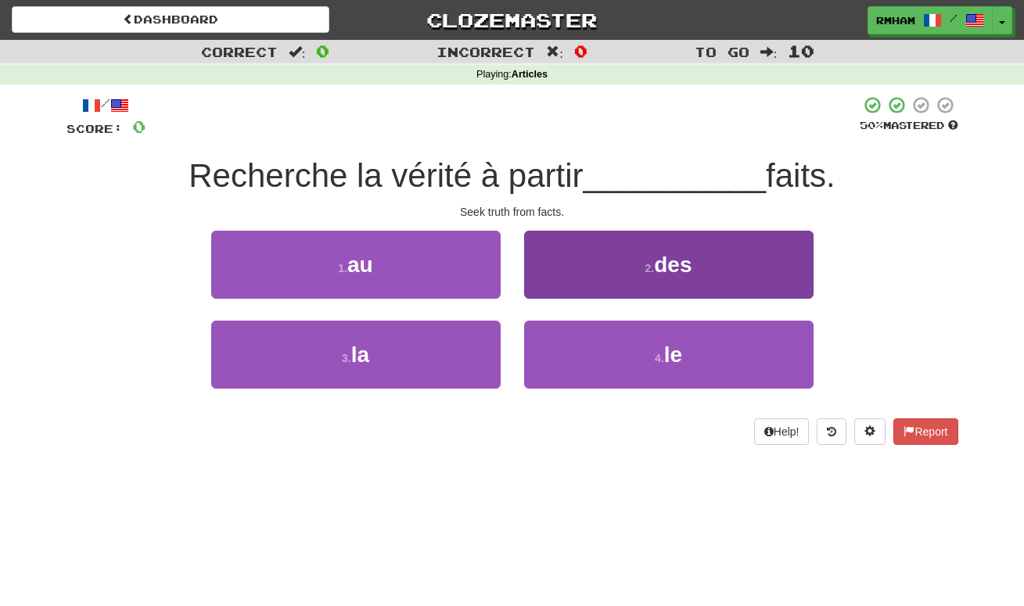
click at [612, 263] on button "2 . des" at bounding box center [668, 265] width 289 height 68
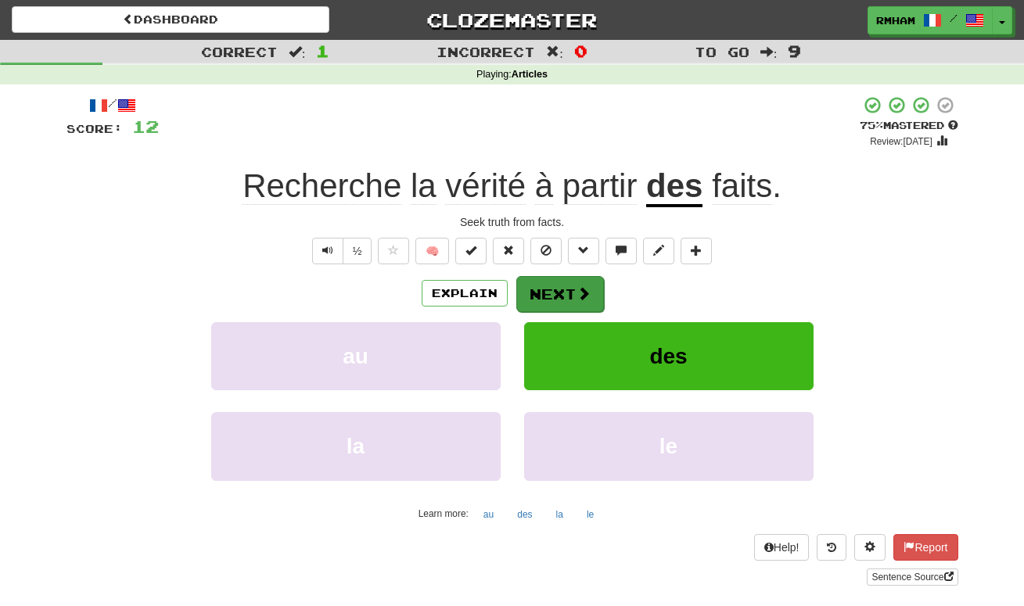
click at [558, 296] on button "Next" at bounding box center [560, 294] width 88 height 36
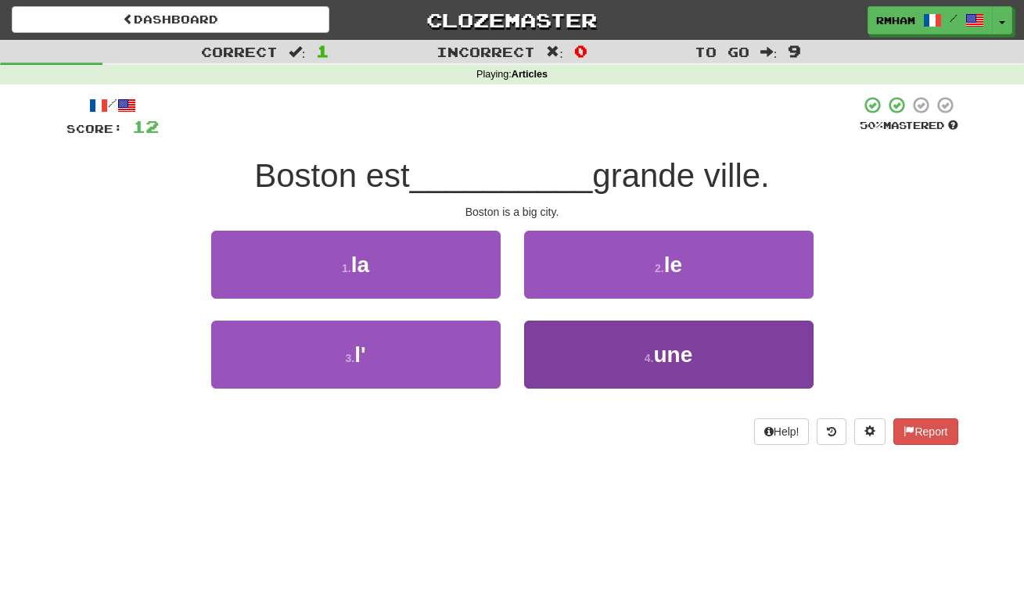
click at [671, 346] on span "une" at bounding box center [672, 355] width 39 height 24
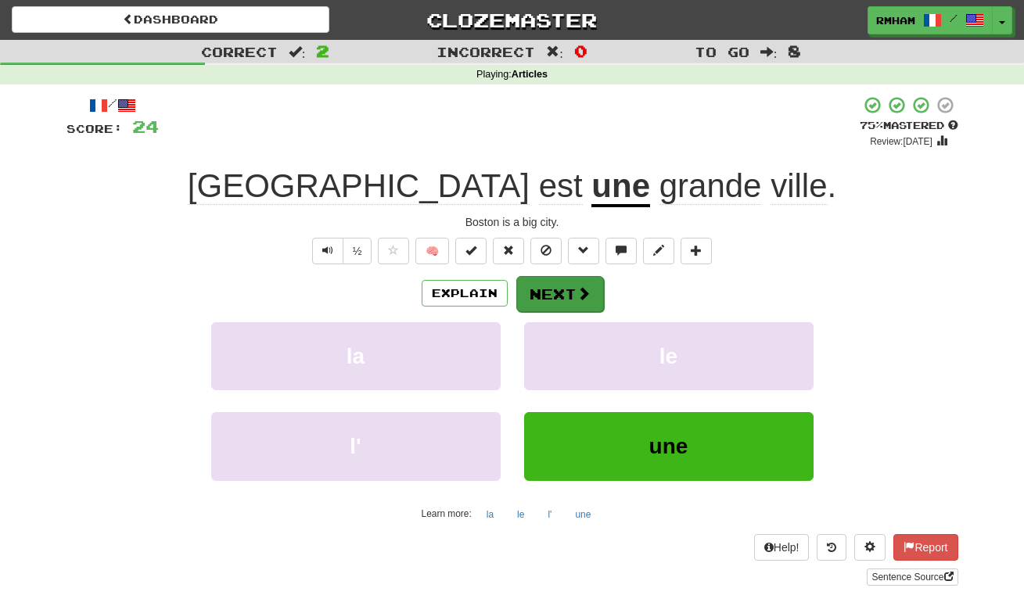
click at [599, 299] on button "Next" at bounding box center [560, 294] width 88 height 36
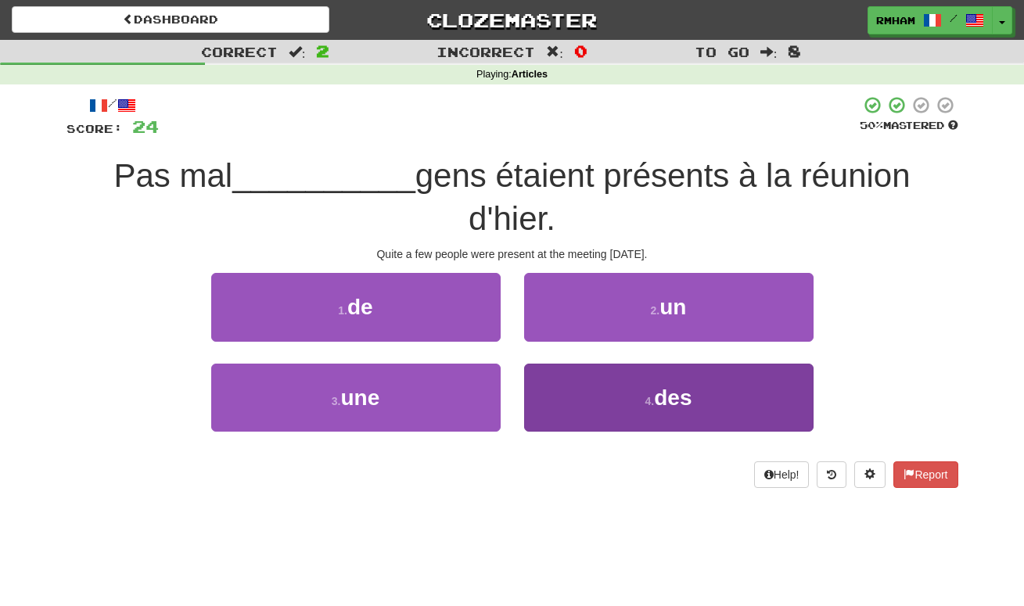
click at [639, 413] on button "4 . des" at bounding box center [668, 398] width 289 height 68
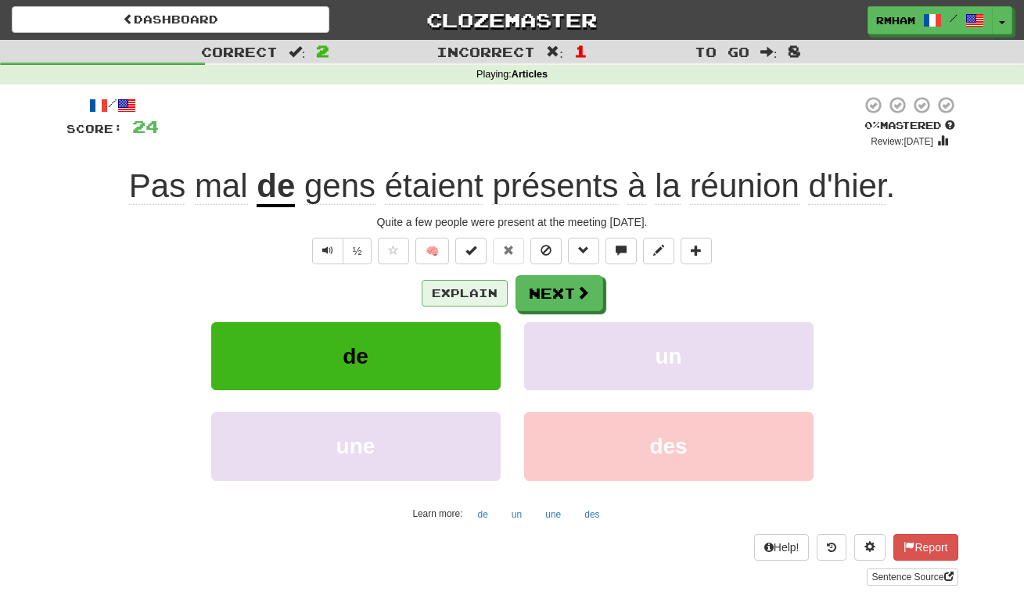
click at [467, 288] on button "Explain" at bounding box center [465, 293] width 86 height 27
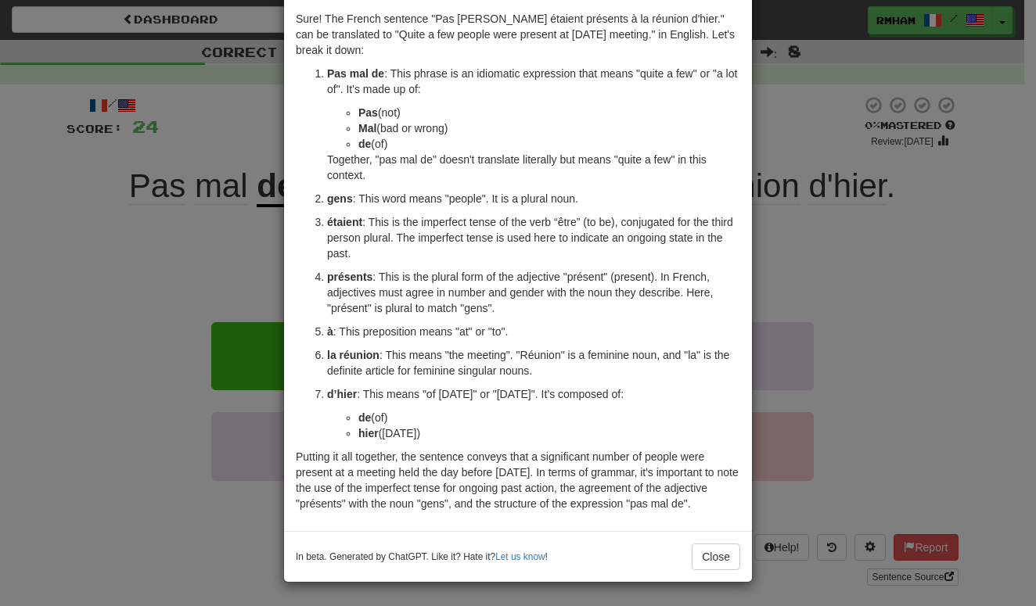
scroll to position [65, 0]
click at [709, 554] on button "Close" at bounding box center [715, 557] width 48 height 27
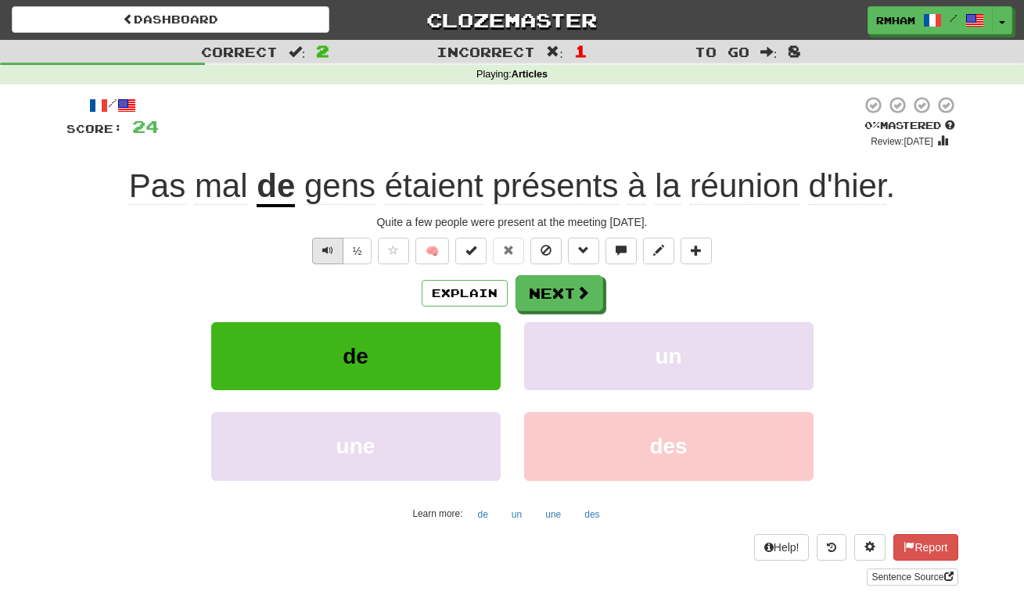
click at [329, 248] on span "Text-to-speech controls" at bounding box center [327, 250] width 11 height 11
click at [576, 291] on span at bounding box center [583, 293] width 14 height 14
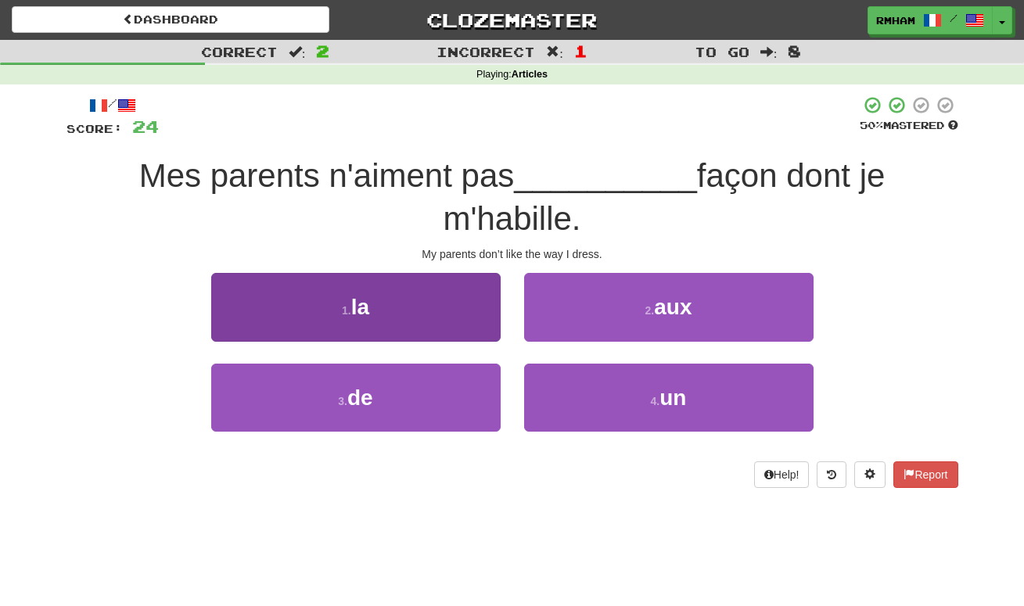
click at [439, 311] on button "1 . la" at bounding box center [355, 307] width 289 height 68
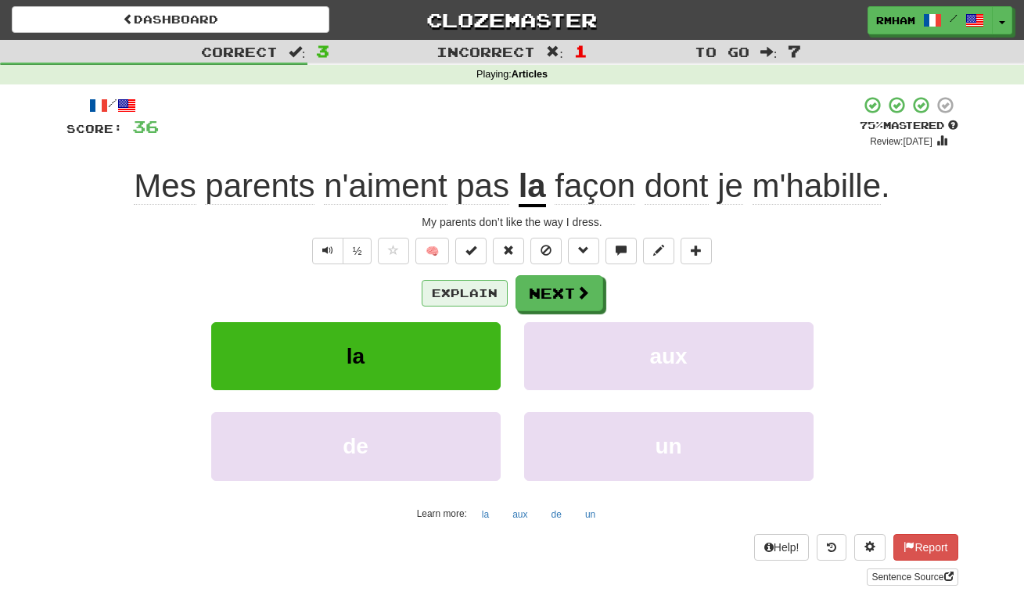
click at [488, 289] on button "Explain" at bounding box center [465, 293] width 86 height 27
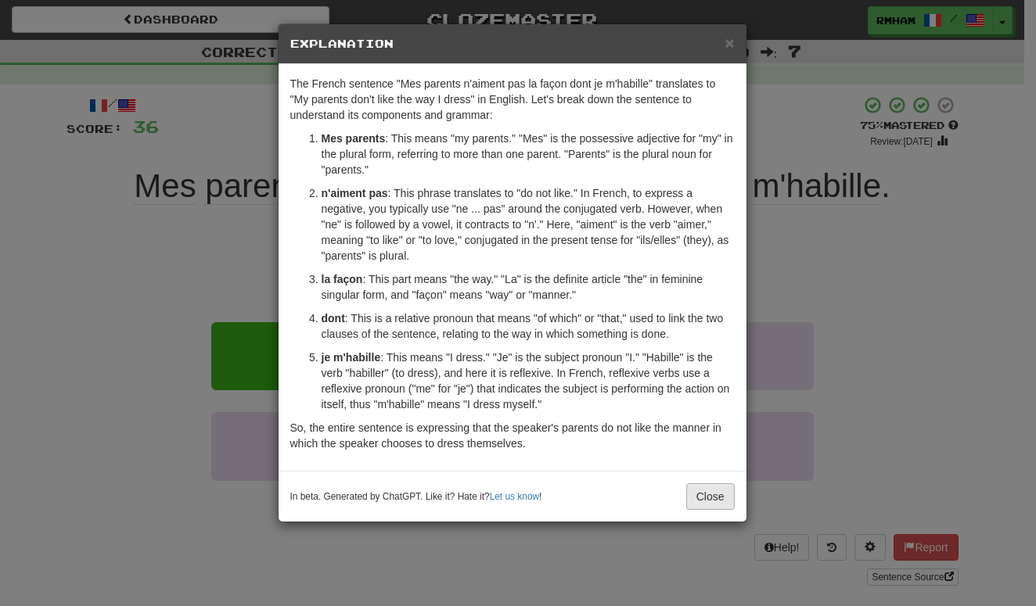
click at [713, 491] on button "Close" at bounding box center [710, 496] width 48 height 27
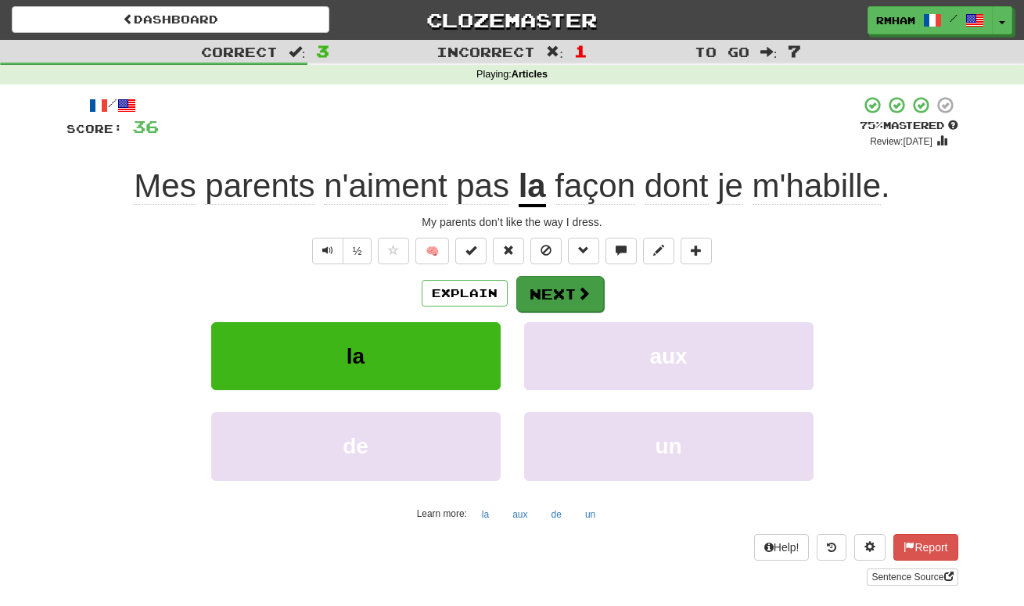
click at [574, 290] on button "Next" at bounding box center [560, 294] width 88 height 36
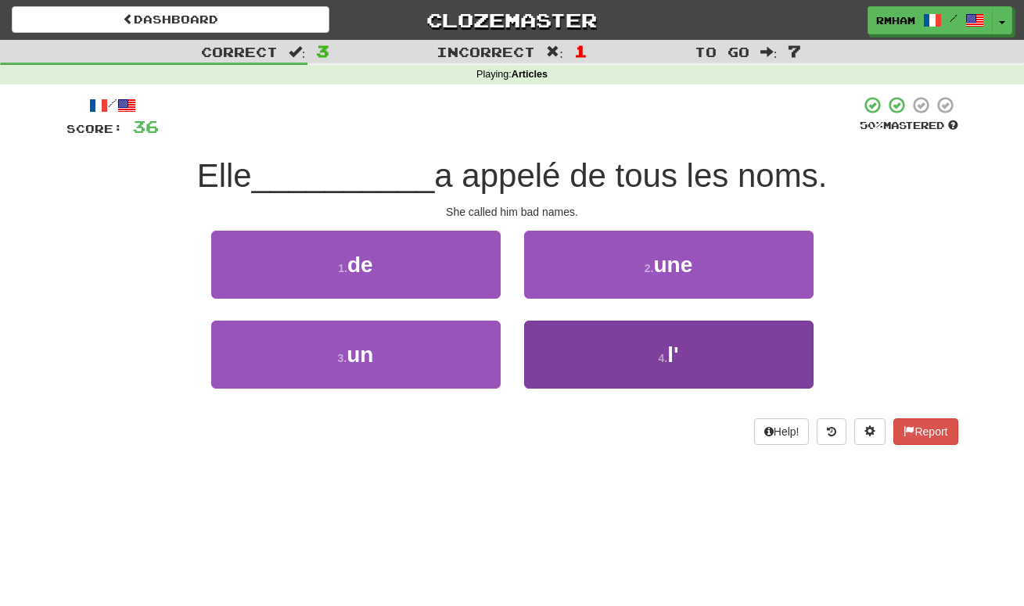
click at [656, 353] on button "4 . l'" at bounding box center [668, 355] width 289 height 68
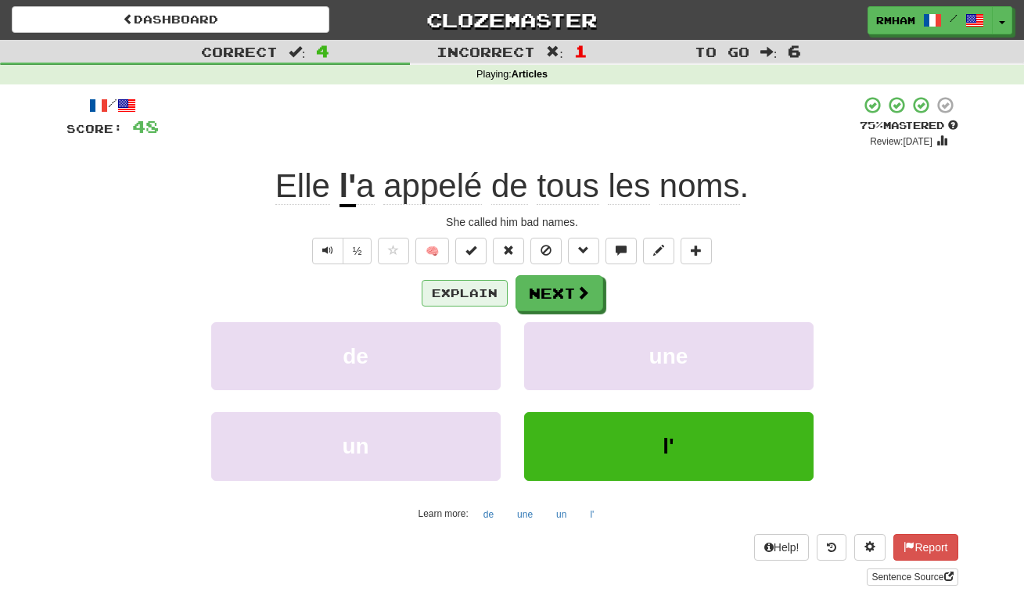
click at [488, 289] on button "Explain" at bounding box center [465, 293] width 86 height 27
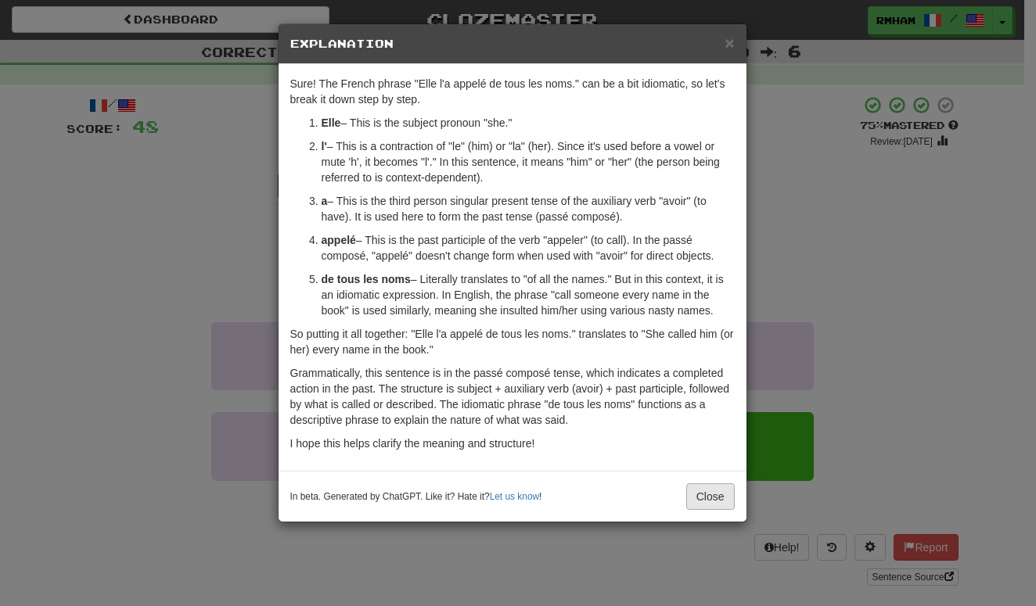
click at [700, 493] on button "Close" at bounding box center [710, 496] width 48 height 27
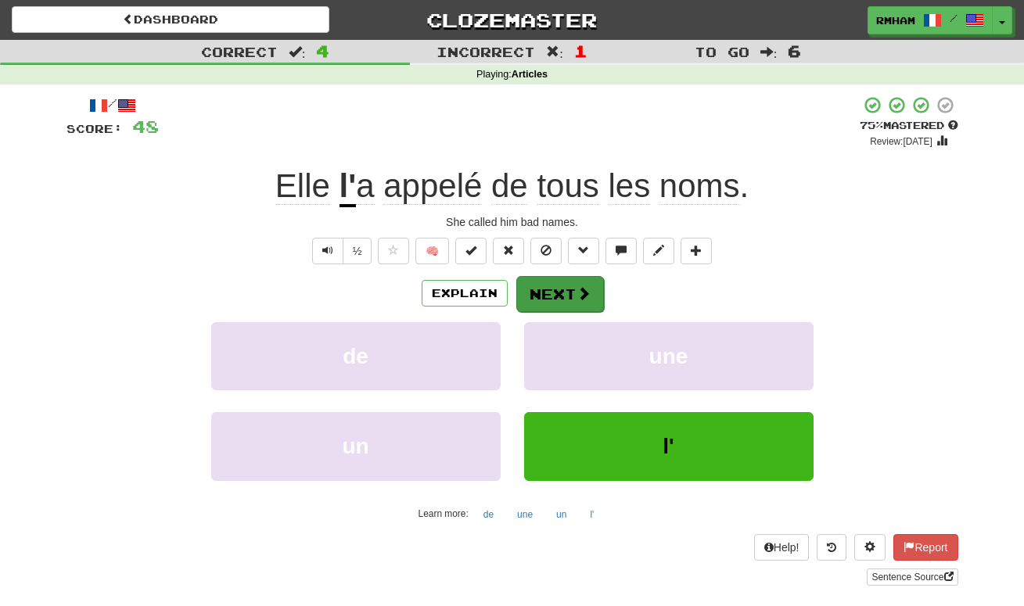
click at [576, 290] on span at bounding box center [583, 293] width 14 height 14
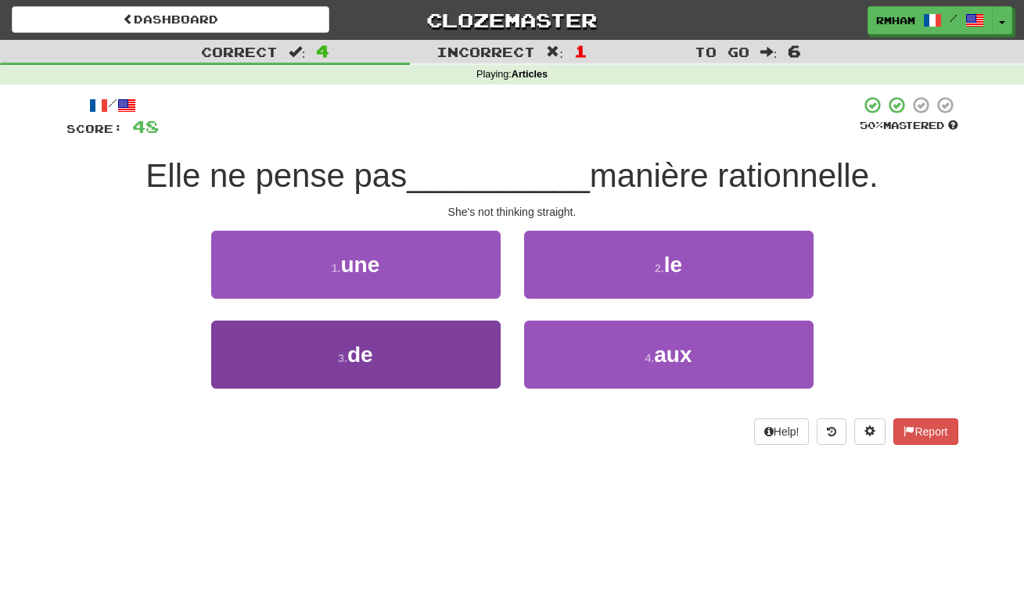
click at [429, 350] on button "3 . de" at bounding box center [355, 355] width 289 height 68
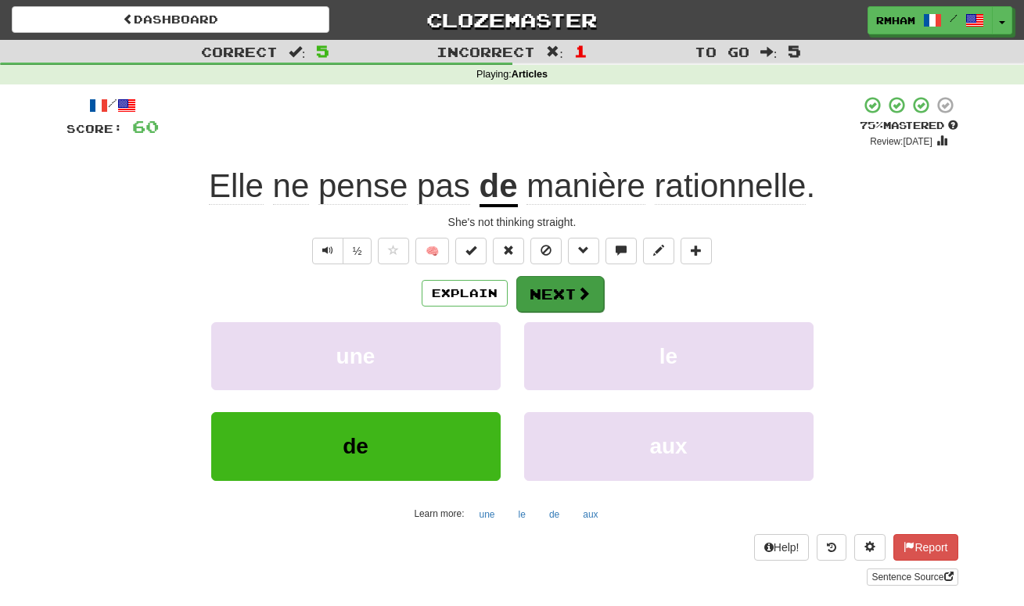
click at [574, 288] on button "Next" at bounding box center [560, 294] width 88 height 36
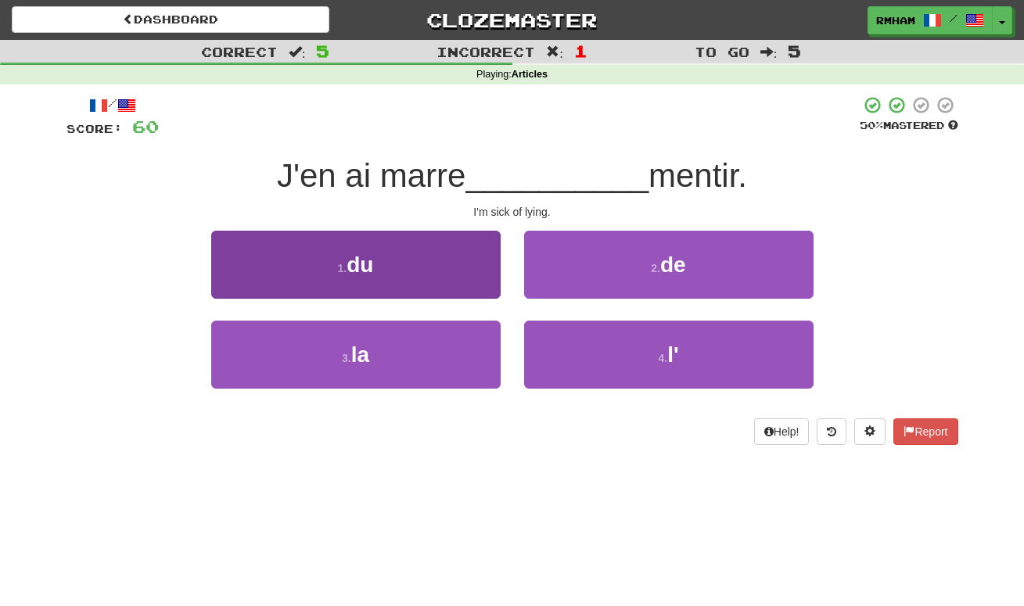
click at [447, 264] on button "1 . du" at bounding box center [355, 265] width 289 height 68
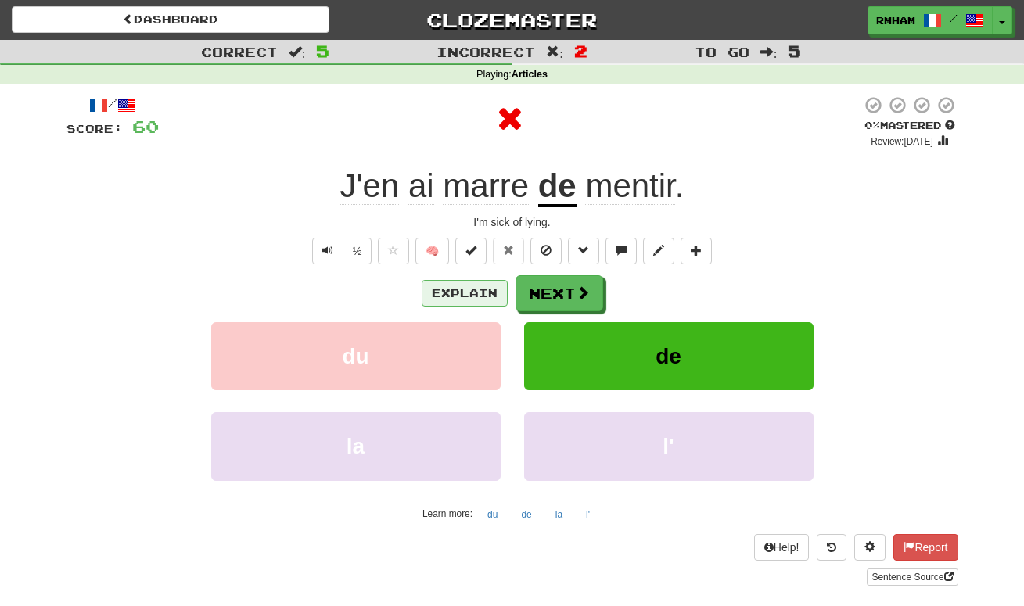
click at [466, 288] on button "Explain" at bounding box center [465, 293] width 86 height 27
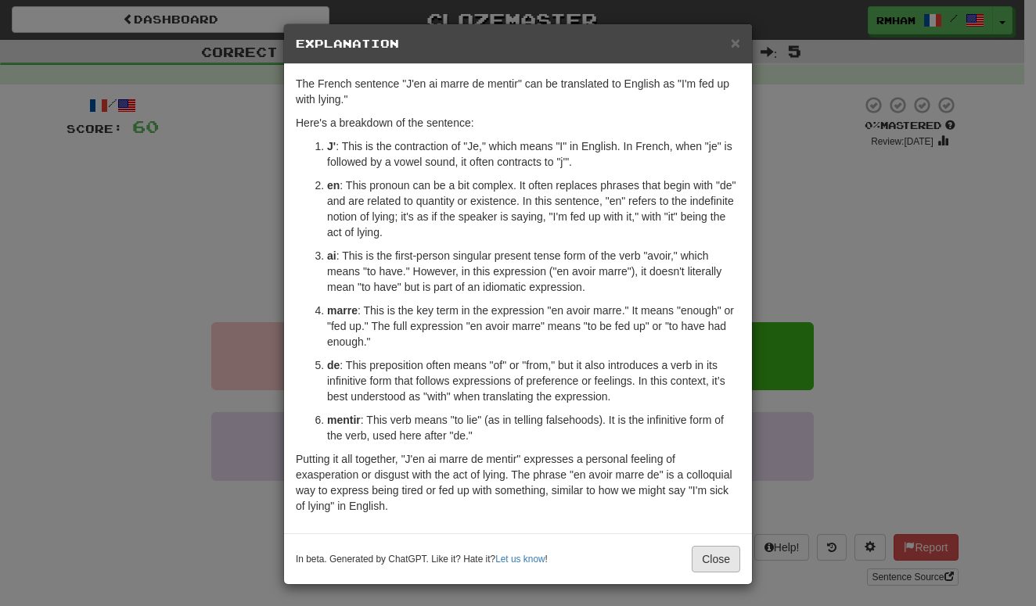
click at [709, 557] on button "Close" at bounding box center [715, 559] width 48 height 27
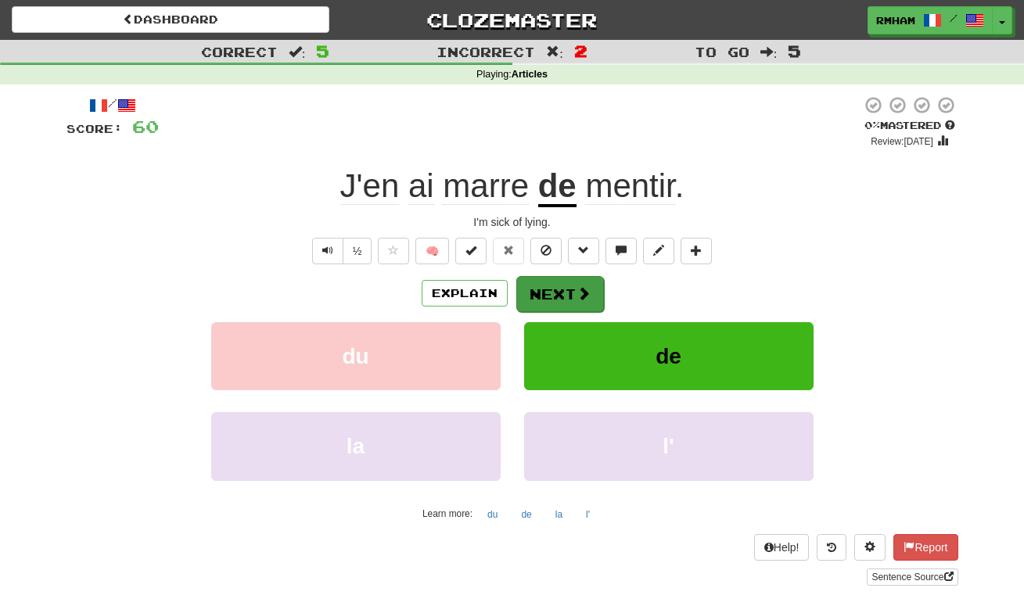
click at [581, 291] on span at bounding box center [583, 293] width 14 height 14
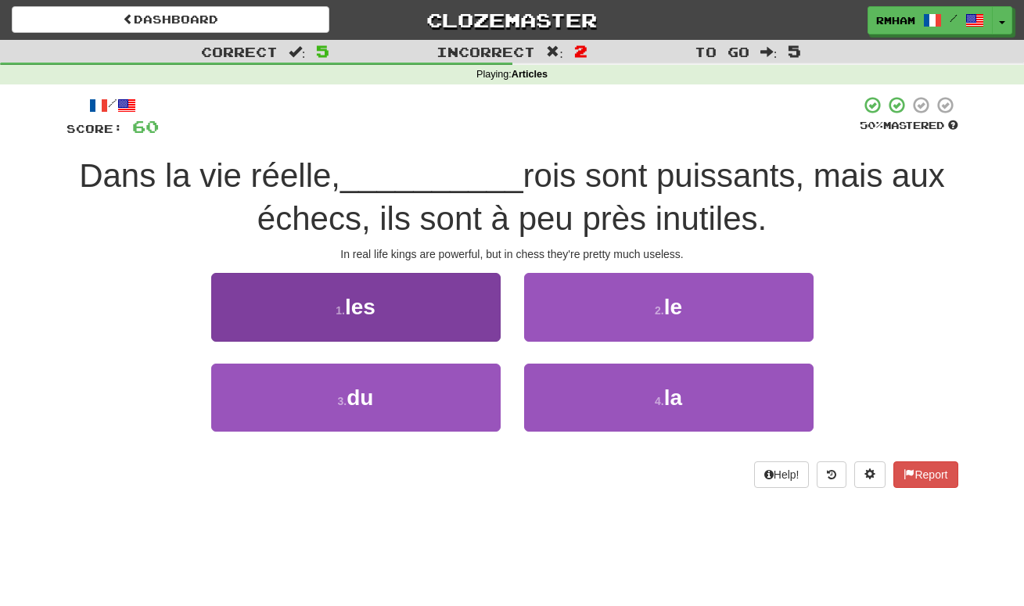
click at [422, 296] on button "1 . les" at bounding box center [355, 307] width 289 height 68
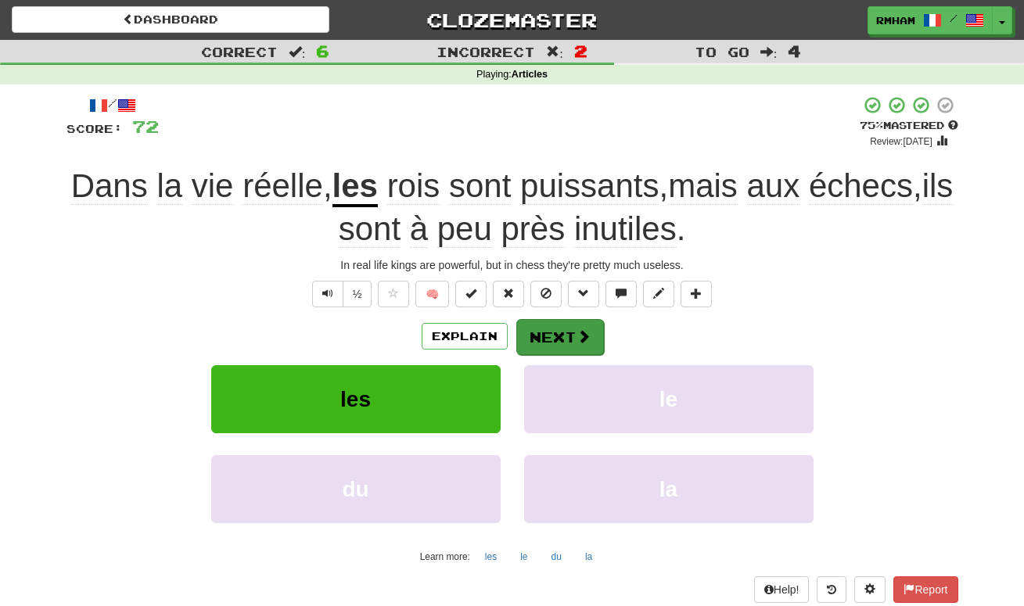
click at [562, 341] on button "Next" at bounding box center [560, 337] width 88 height 36
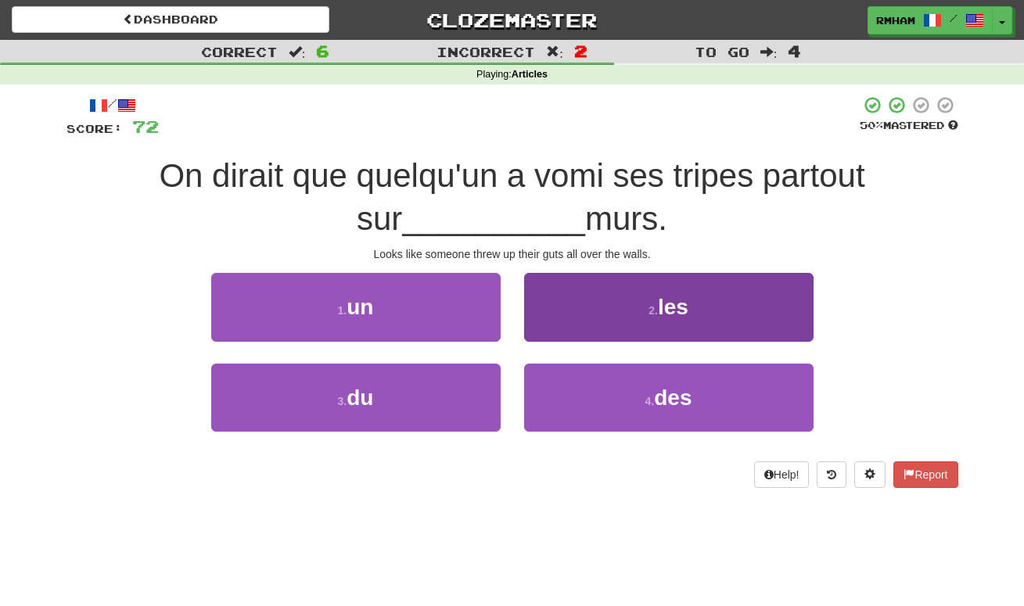
click at [637, 322] on button "2 . les" at bounding box center [668, 307] width 289 height 68
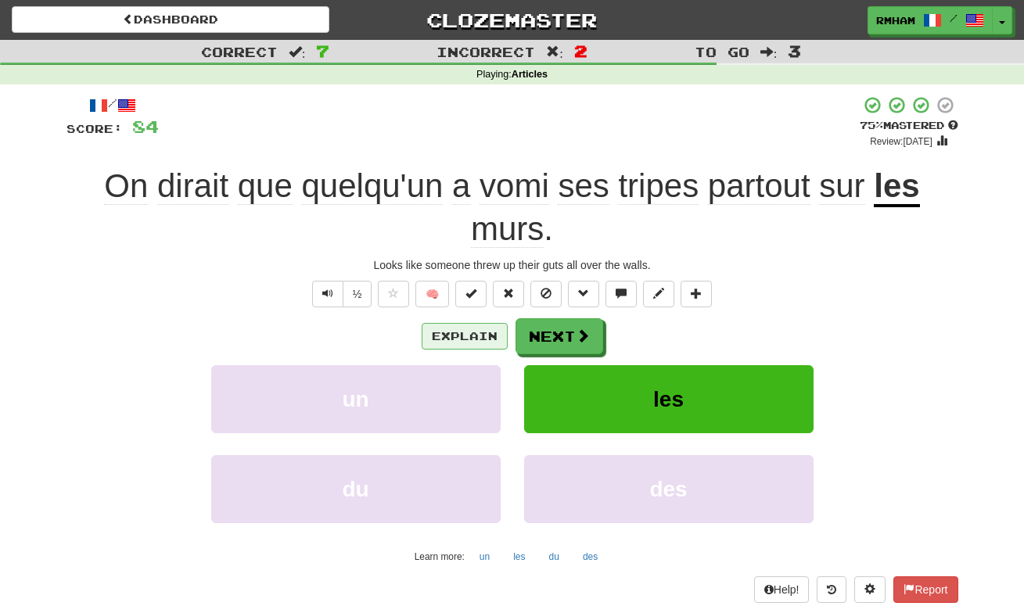
click at [463, 334] on button "Explain" at bounding box center [465, 336] width 86 height 27
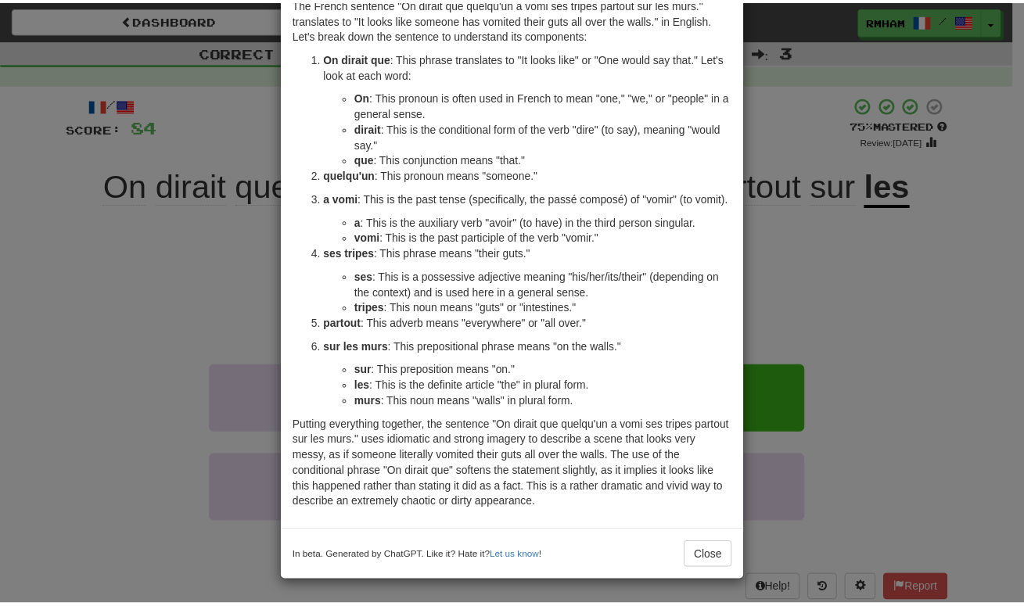
scroll to position [81, 0]
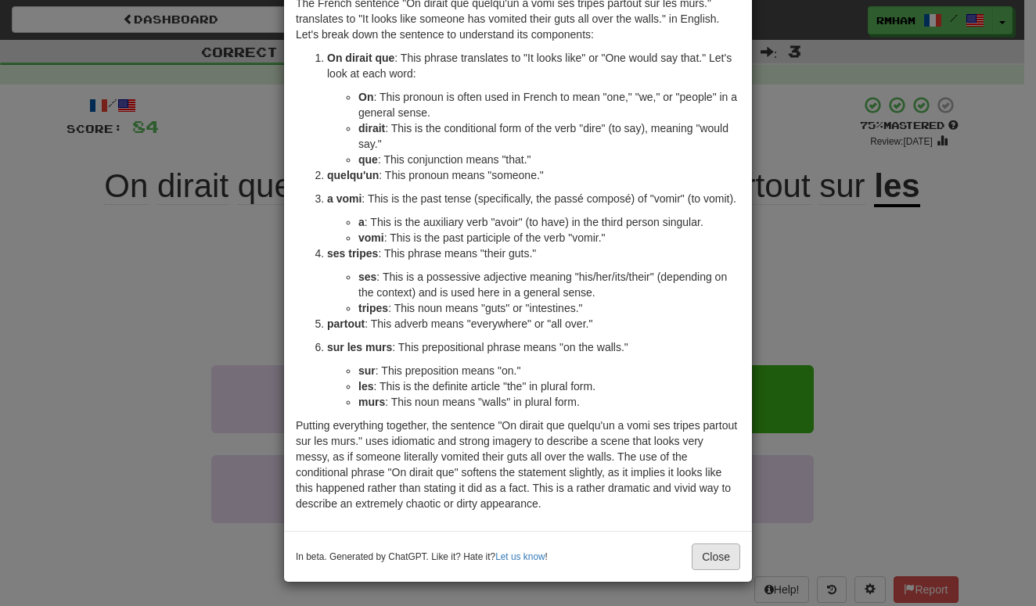
click at [706, 554] on button "Close" at bounding box center [715, 557] width 48 height 27
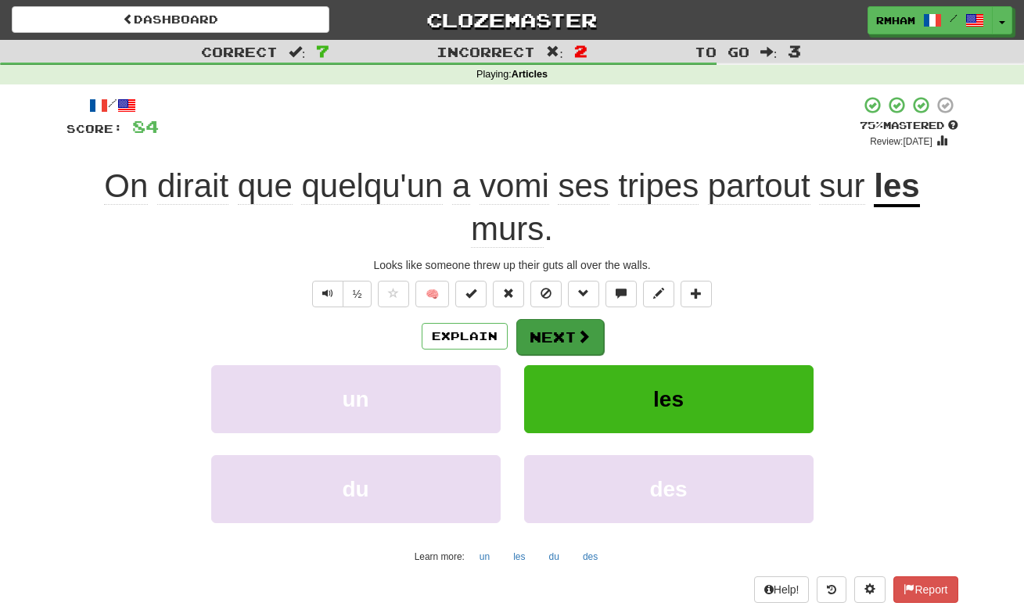
click at [571, 330] on button "Next" at bounding box center [560, 337] width 88 height 36
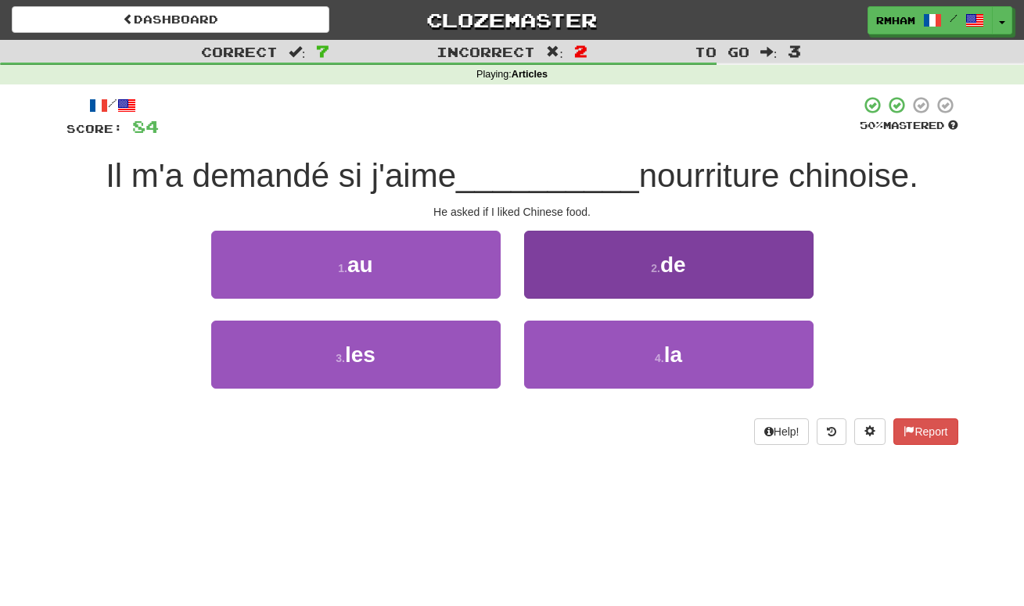
click at [651, 266] on small "2 ." at bounding box center [655, 268] width 9 height 13
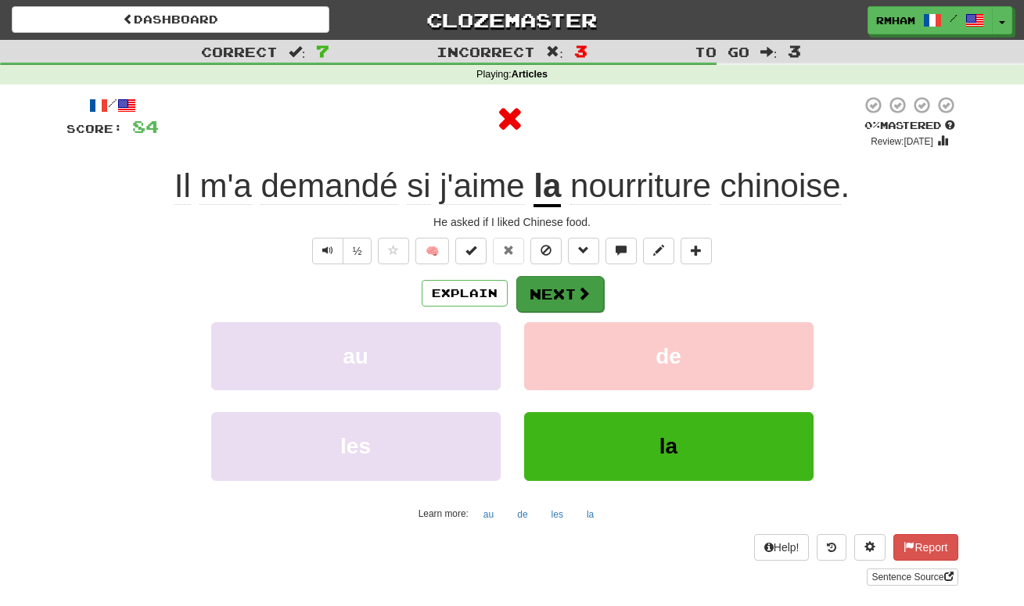
click at [582, 293] on span at bounding box center [583, 293] width 14 height 14
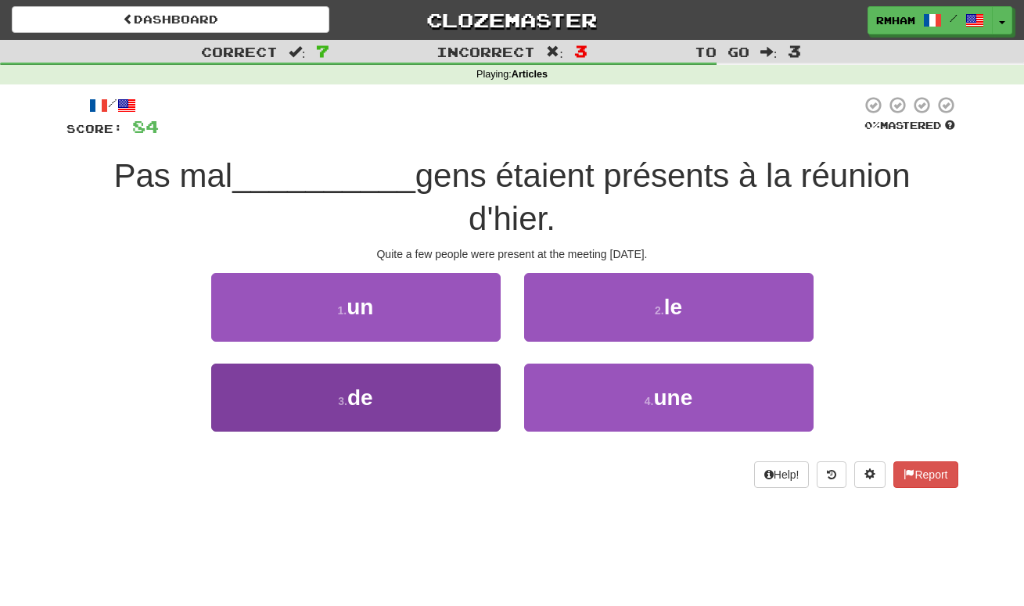
click at [437, 415] on button "3 . de" at bounding box center [355, 398] width 289 height 68
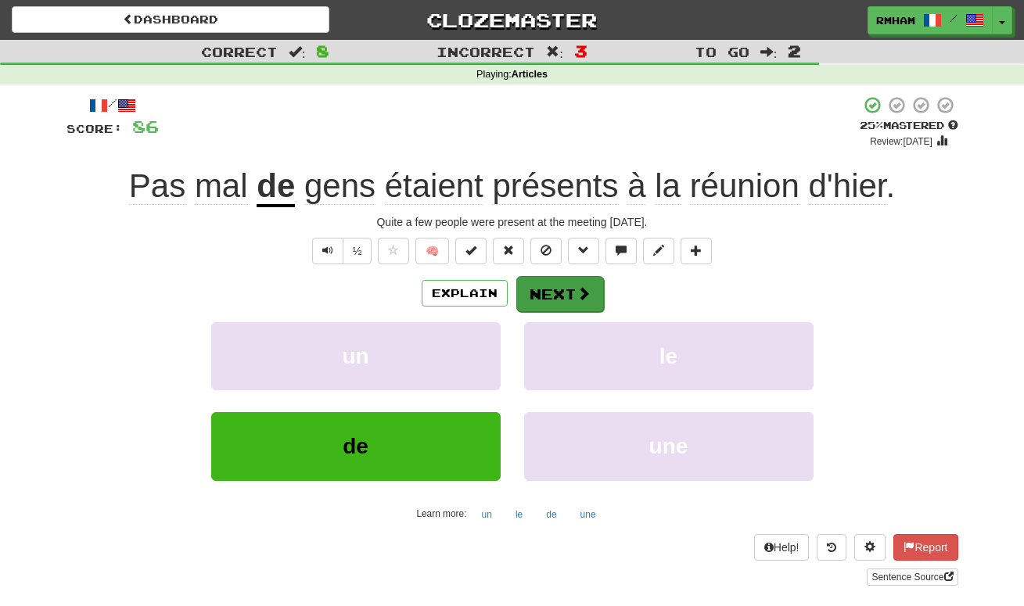
click at [550, 289] on button "Next" at bounding box center [560, 294] width 88 height 36
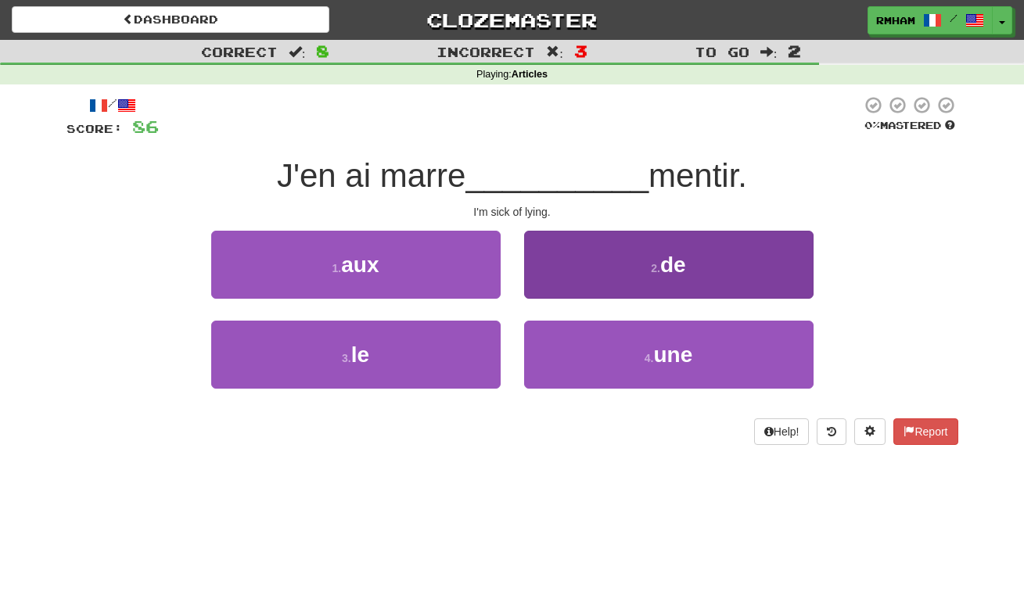
click at [637, 271] on button "2 . de" at bounding box center [668, 265] width 289 height 68
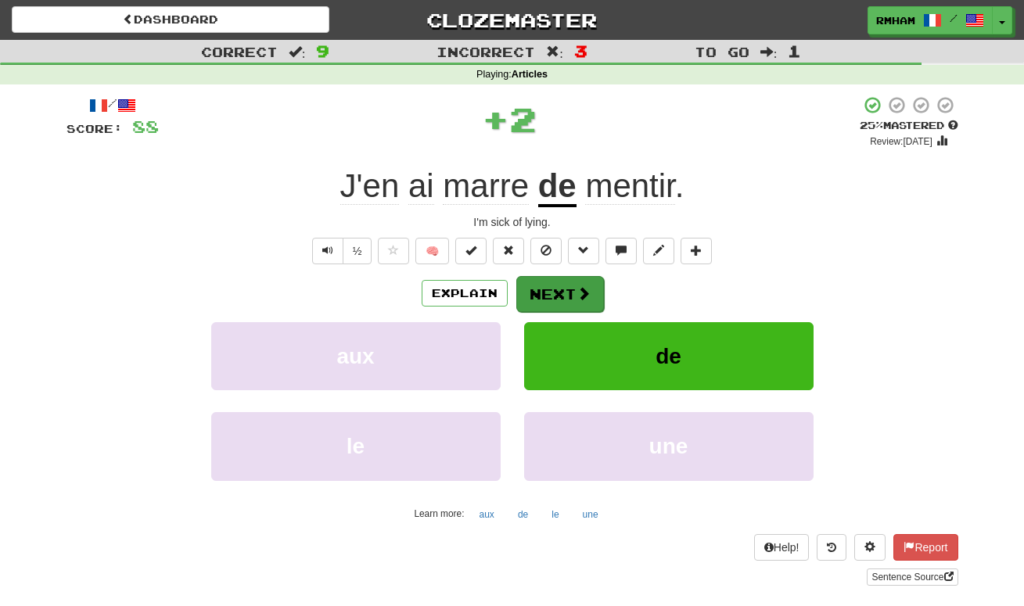
click at [568, 292] on button "Next" at bounding box center [560, 294] width 88 height 36
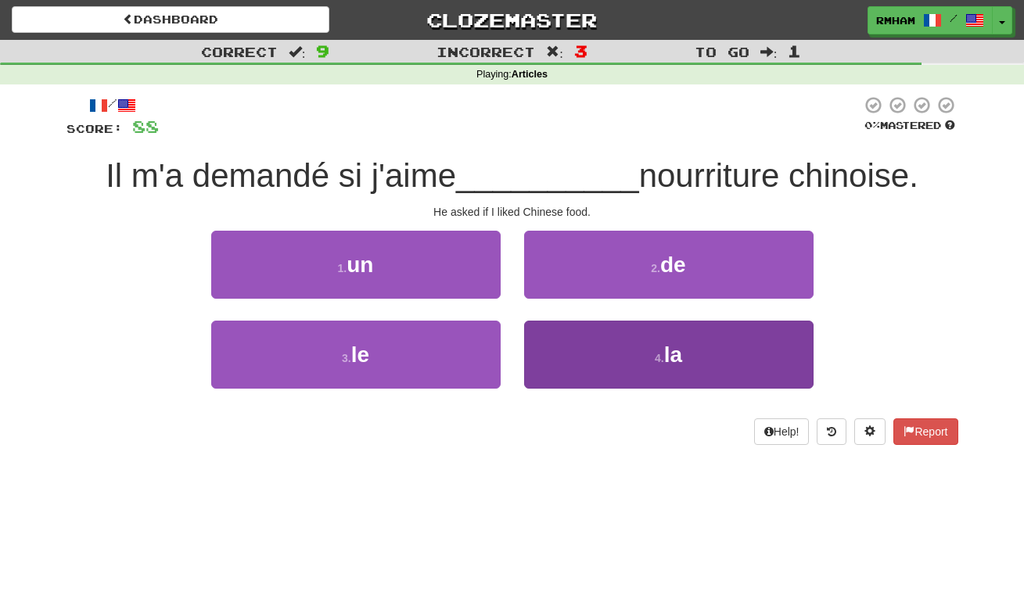
click at [658, 352] on small "4 ." at bounding box center [659, 358] width 9 height 13
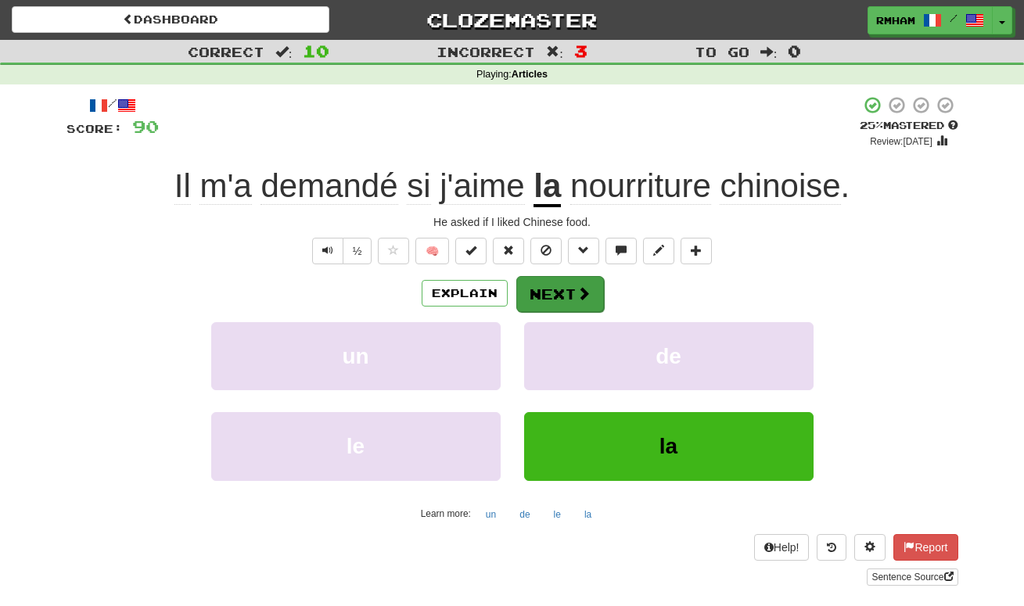
click at [574, 289] on button "Next" at bounding box center [560, 294] width 88 height 36
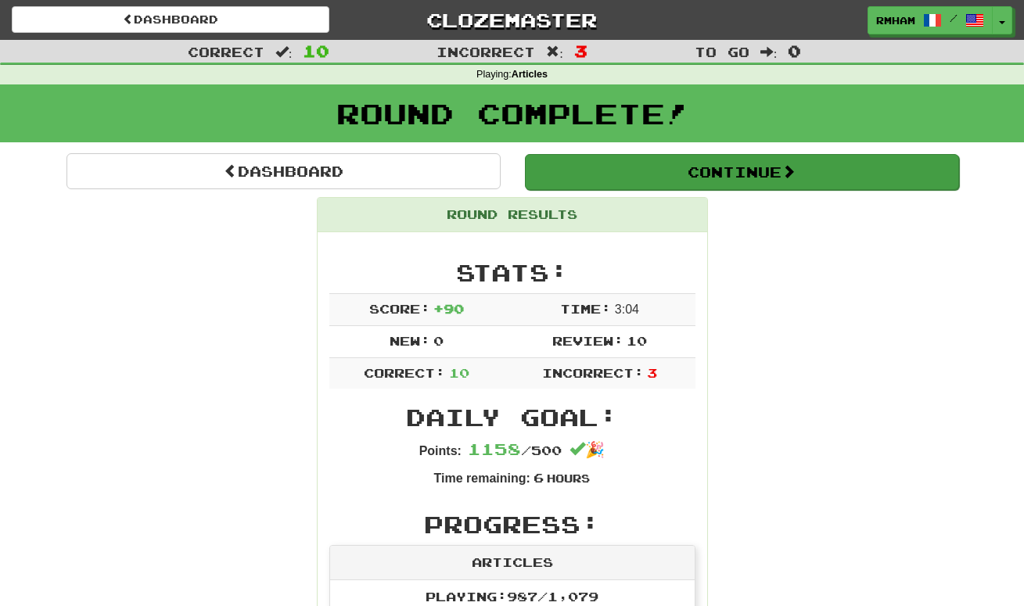
click at [724, 171] on button "Continue" at bounding box center [742, 172] width 434 height 36
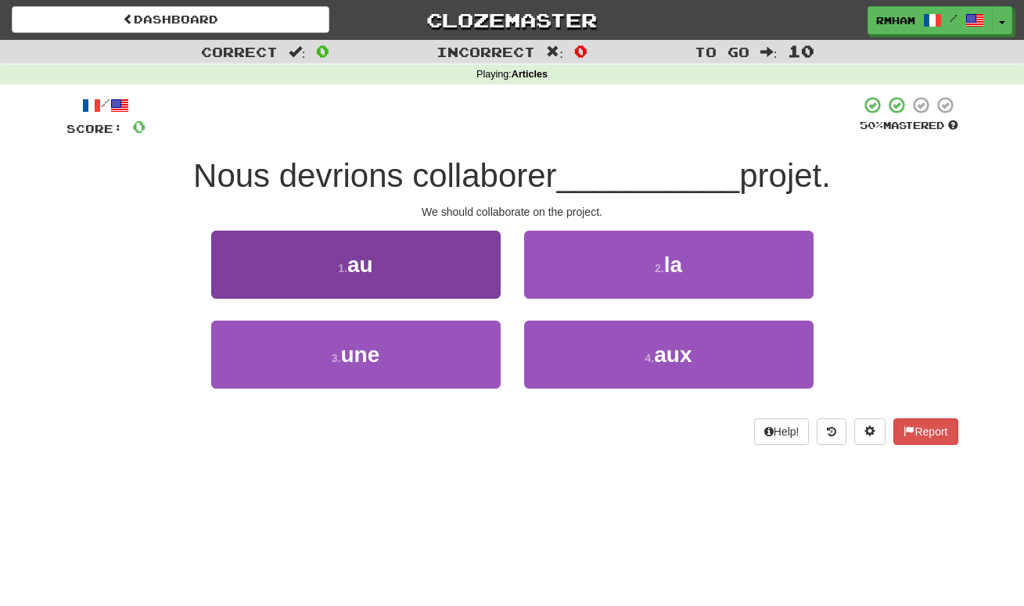
click at [371, 262] on span "au" at bounding box center [360, 265] width 26 height 24
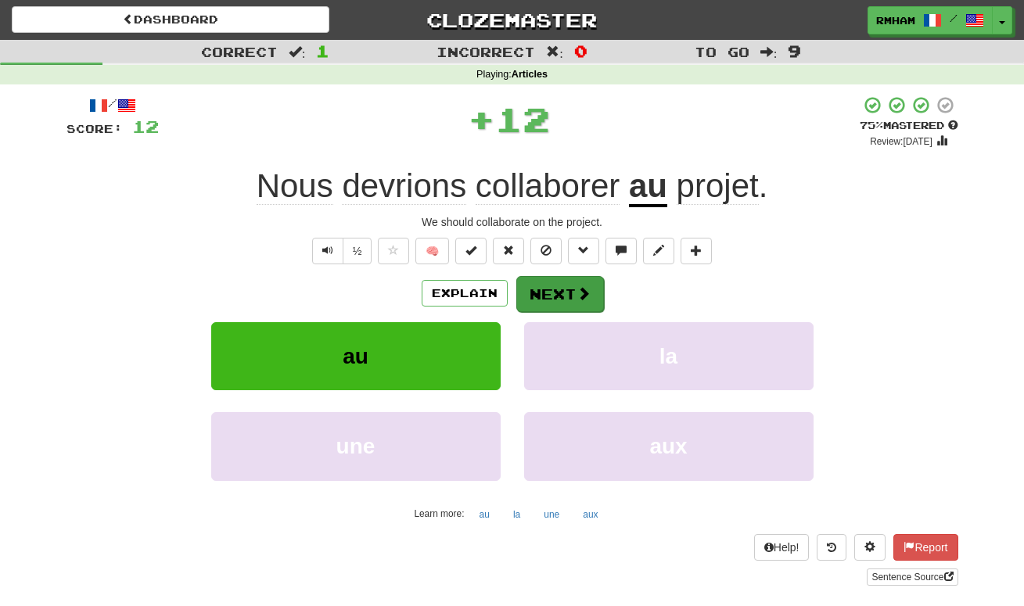
click at [573, 289] on button "Next" at bounding box center [560, 294] width 88 height 36
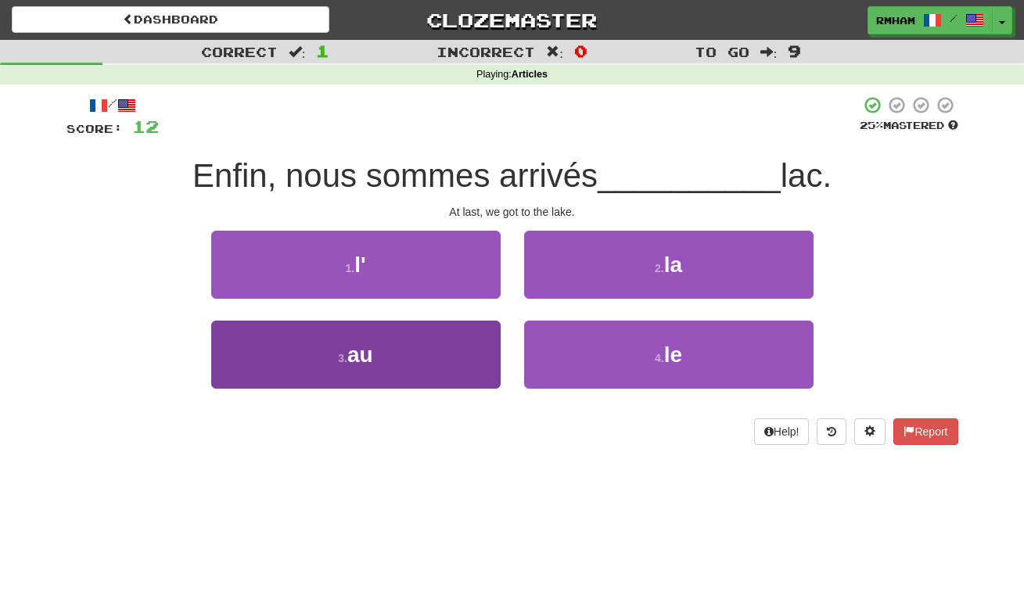
click at [408, 353] on button "3 . au" at bounding box center [355, 355] width 289 height 68
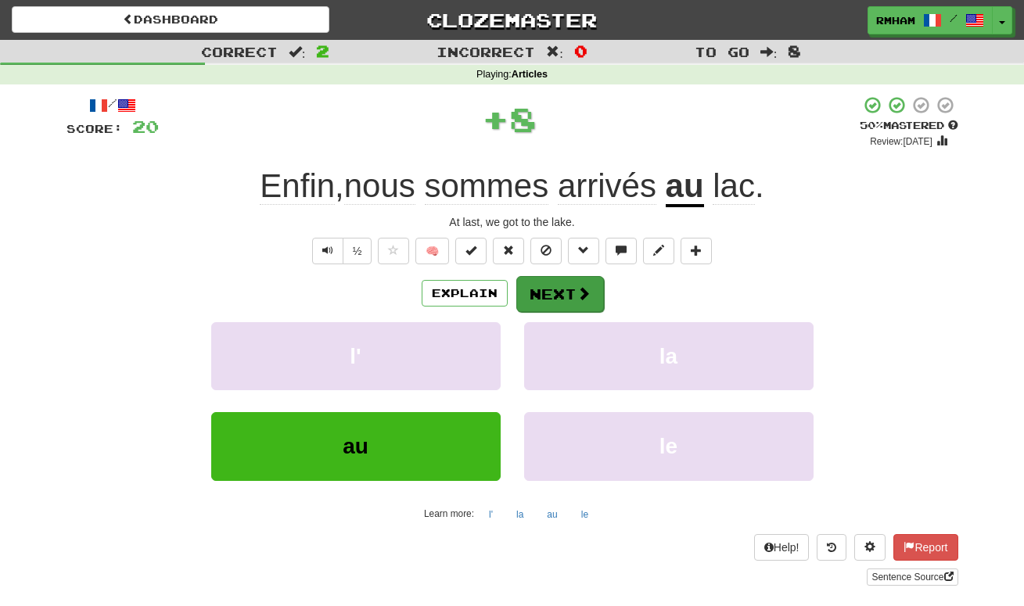
click at [573, 290] on button "Next" at bounding box center [560, 294] width 88 height 36
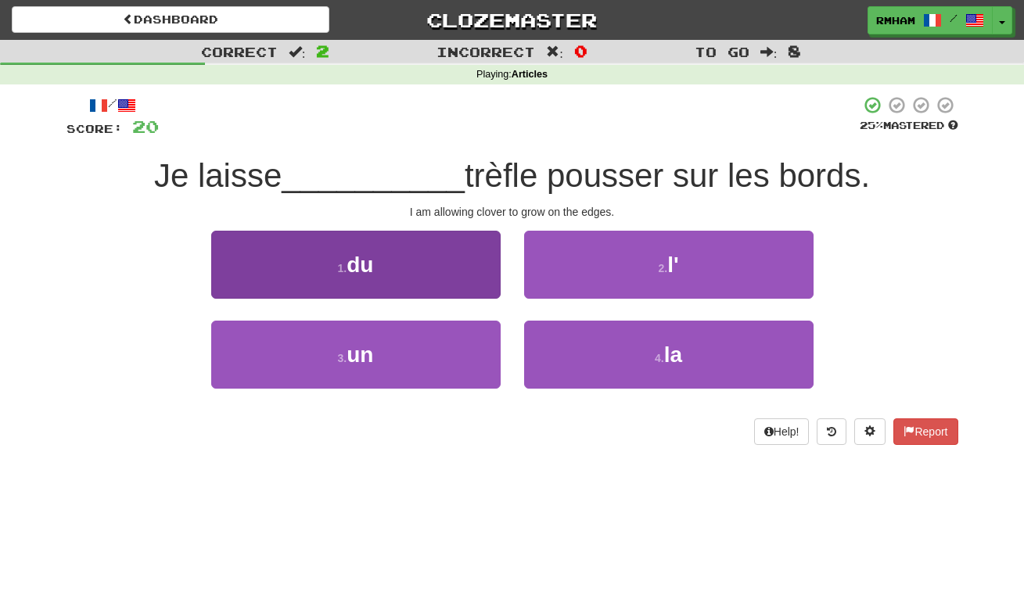
click at [433, 268] on button "1 . du" at bounding box center [355, 265] width 289 height 68
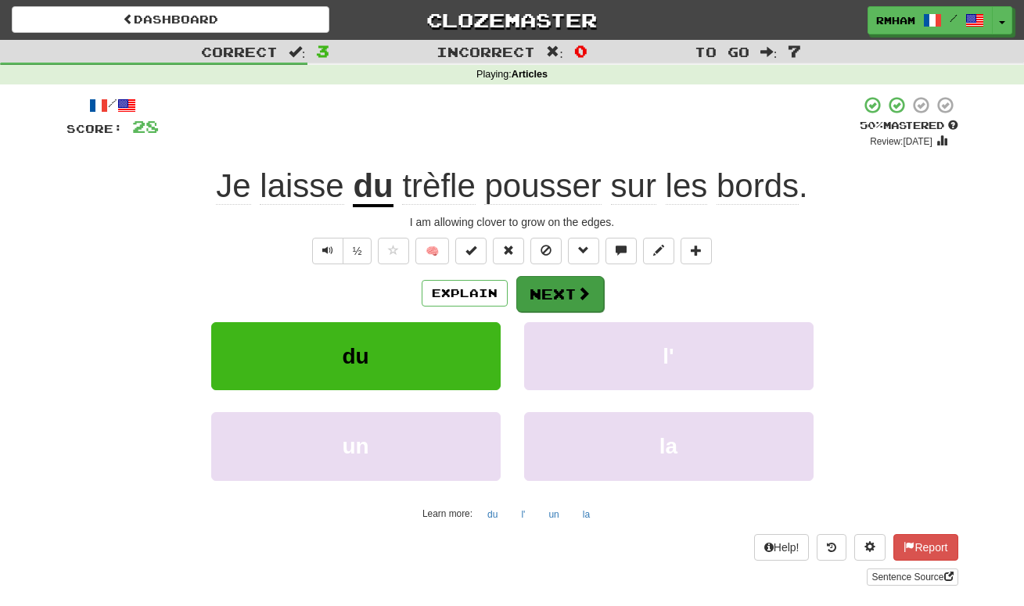
click at [552, 288] on button "Next" at bounding box center [560, 294] width 88 height 36
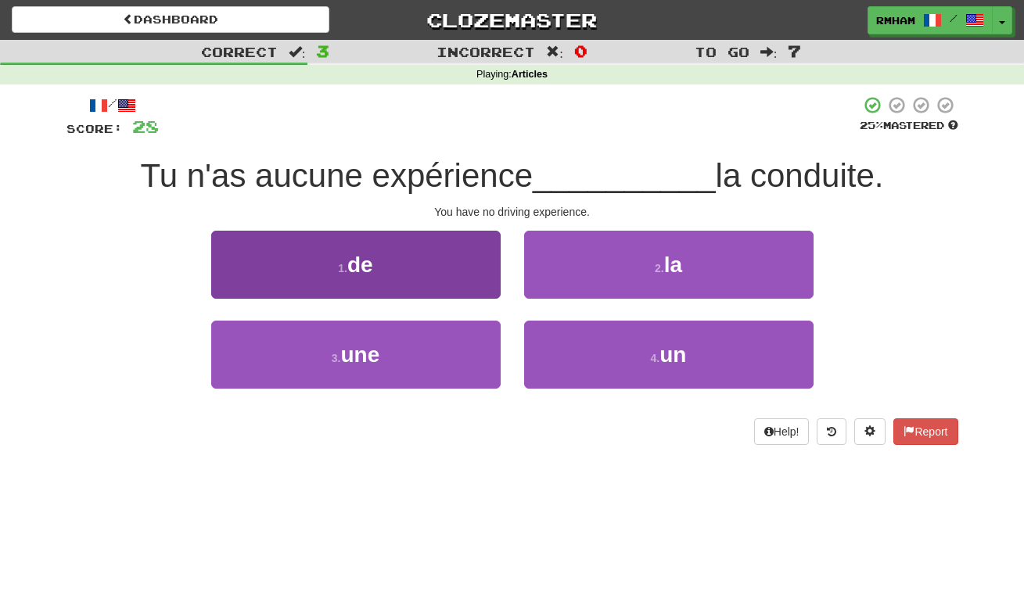
click at [394, 278] on button "1 . de" at bounding box center [355, 265] width 289 height 68
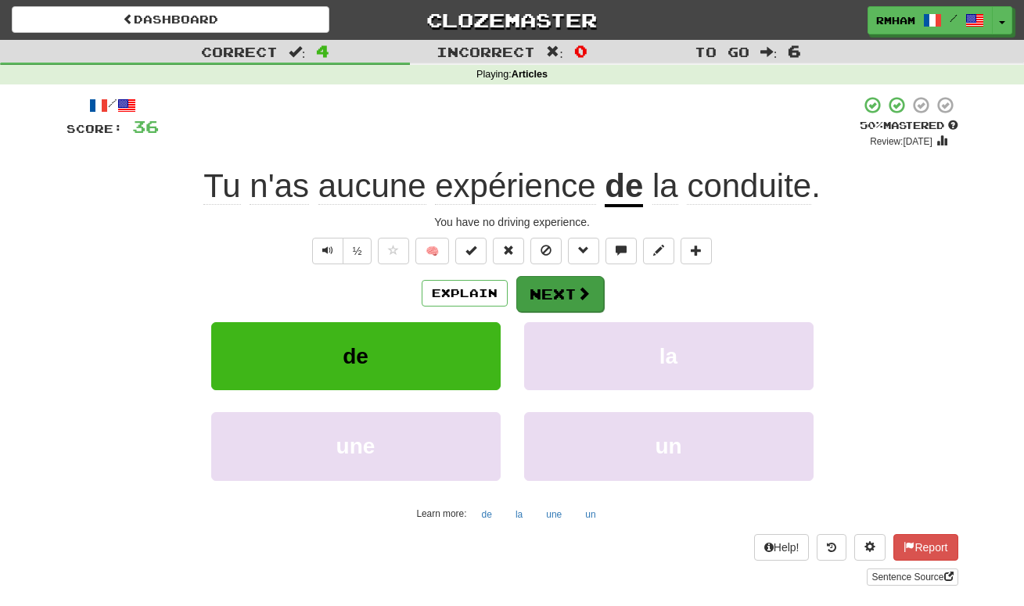
click at [553, 283] on button "Next" at bounding box center [560, 294] width 88 height 36
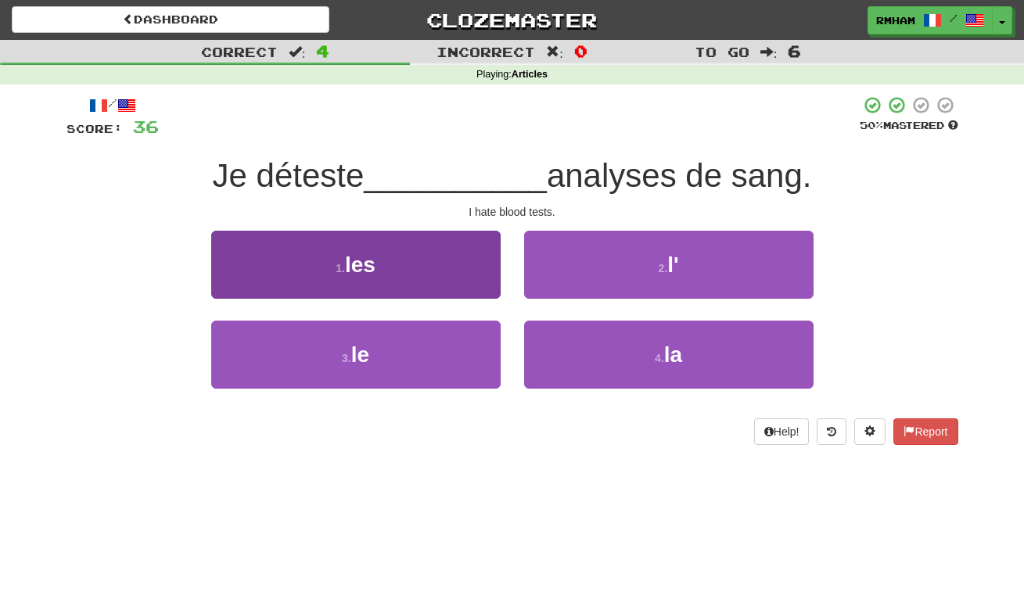
click at [367, 267] on span "les" at bounding box center [360, 265] width 31 height 24
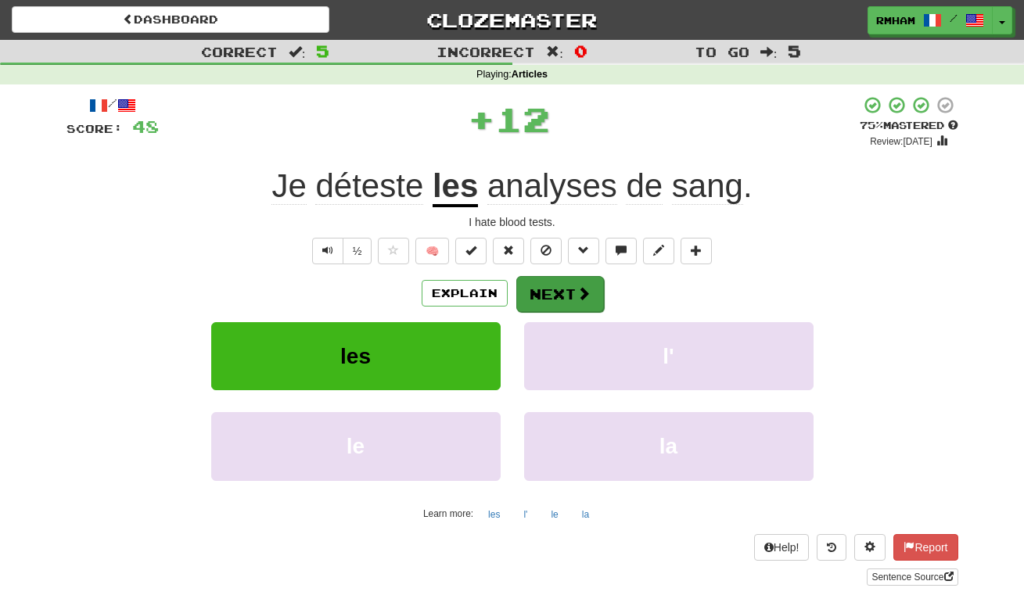
click at [558, 288] on button "Next" at bounding box center [560, 294] width 88 height 36
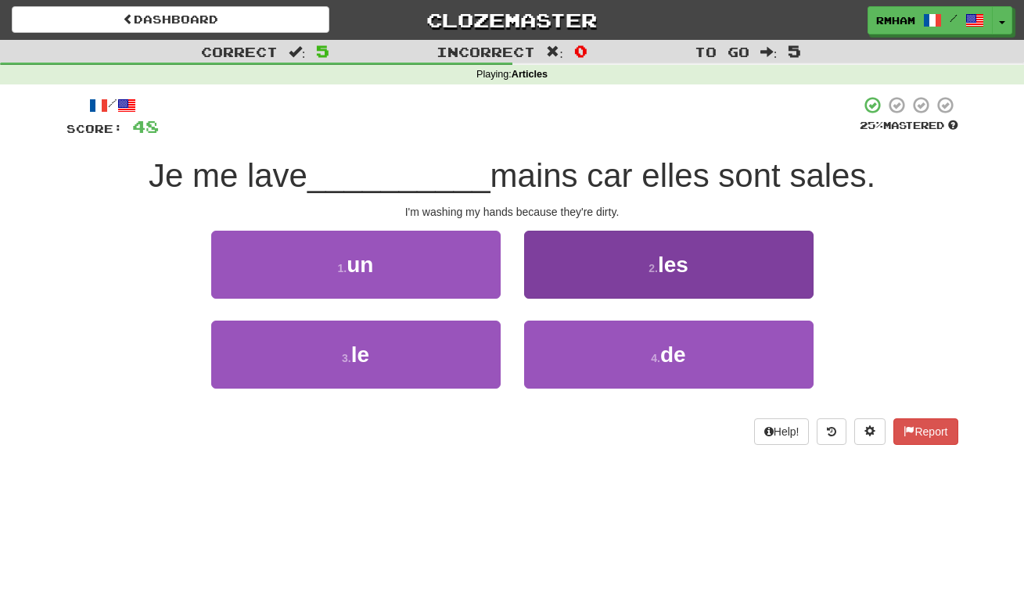
click at [667, 260] on span "les" at bounding box center [673, 265] width 31 height 24
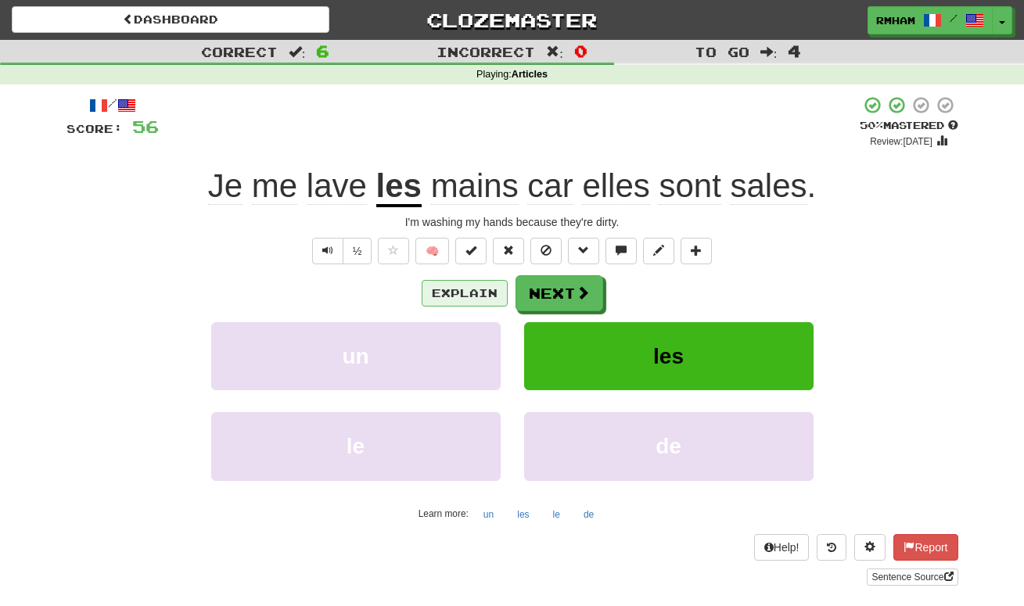
click at [468, 289] on button "Explain" at bounding box center [465, 293] width 86 height 27
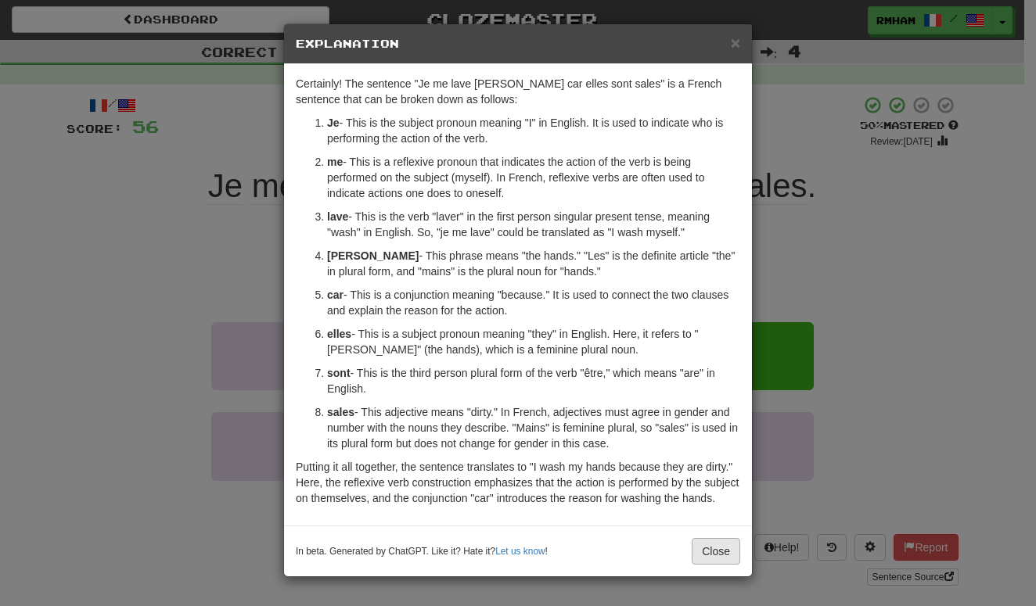
click at [704, 565] on button "Close" at bounding box center [715, 551] width 48 height 27
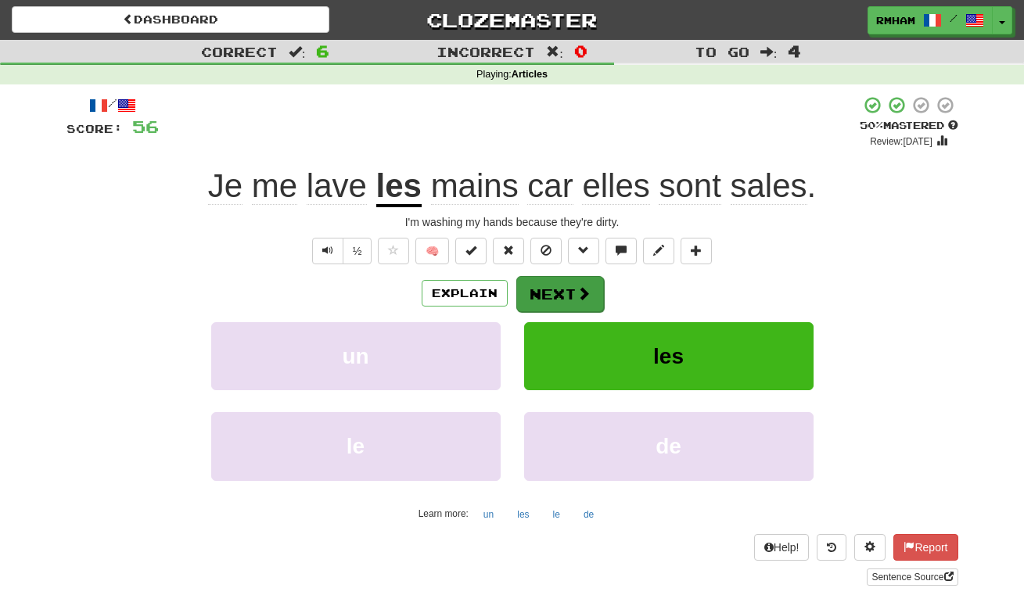
click at [594, 299] on button "Next" at bounding box center [560, 294] width 88 height 36
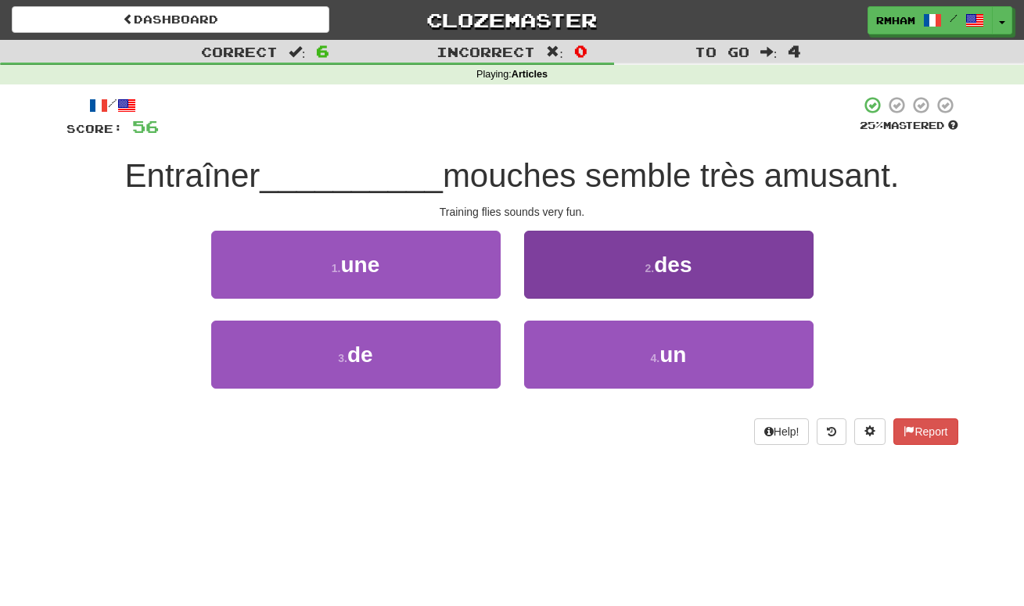
click at [666, 264] on span "des" at bounding box center [673, 265] width 38 height 24
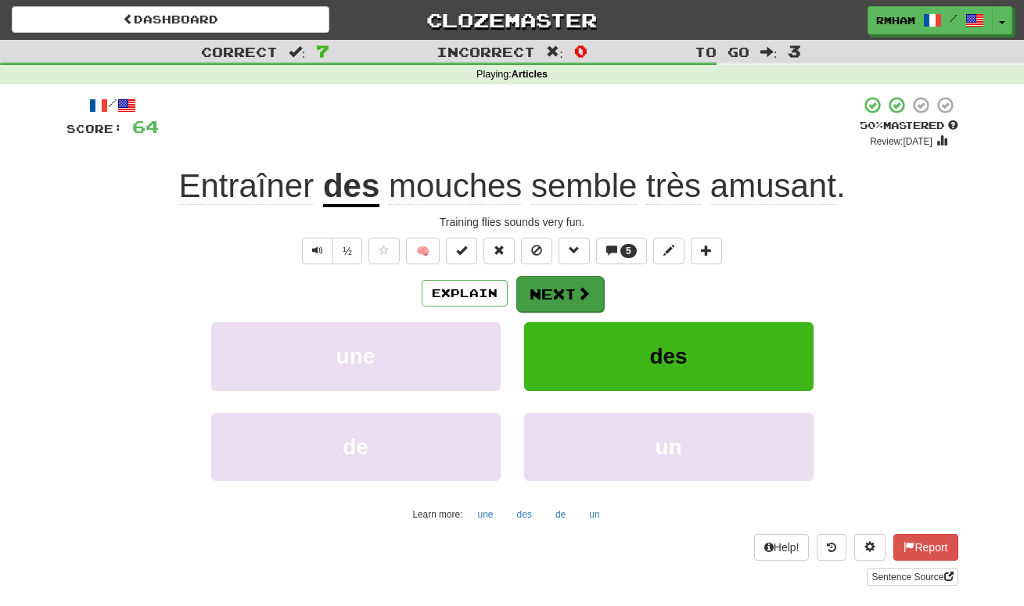
click at [555, 293] on button "Next" at bounding box center [560, 294] width 88 height 36
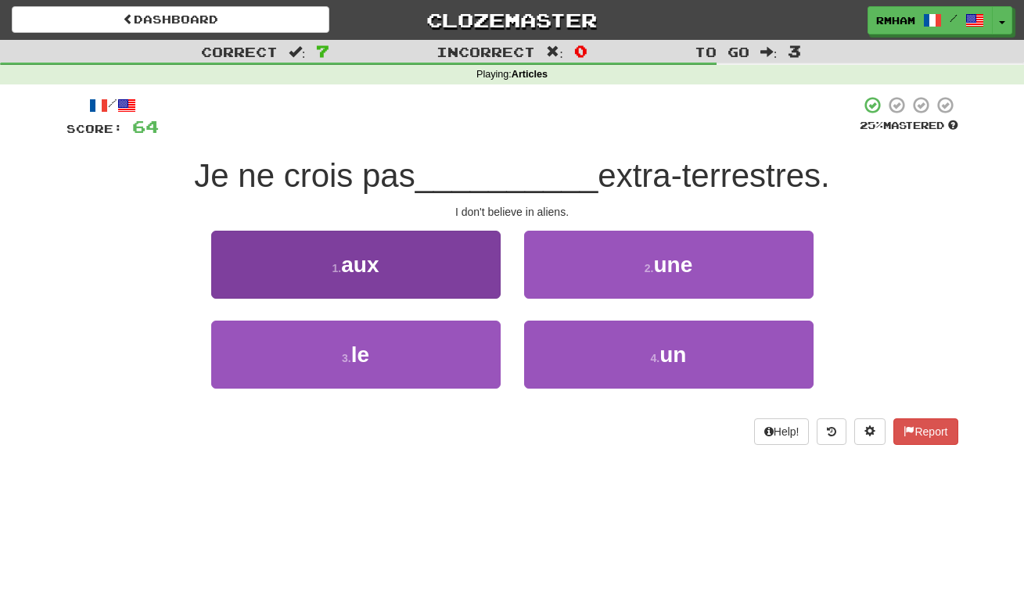
click at [412, 278] on button "1 . aux" at bounding box center [355, 265] width 289 height 68
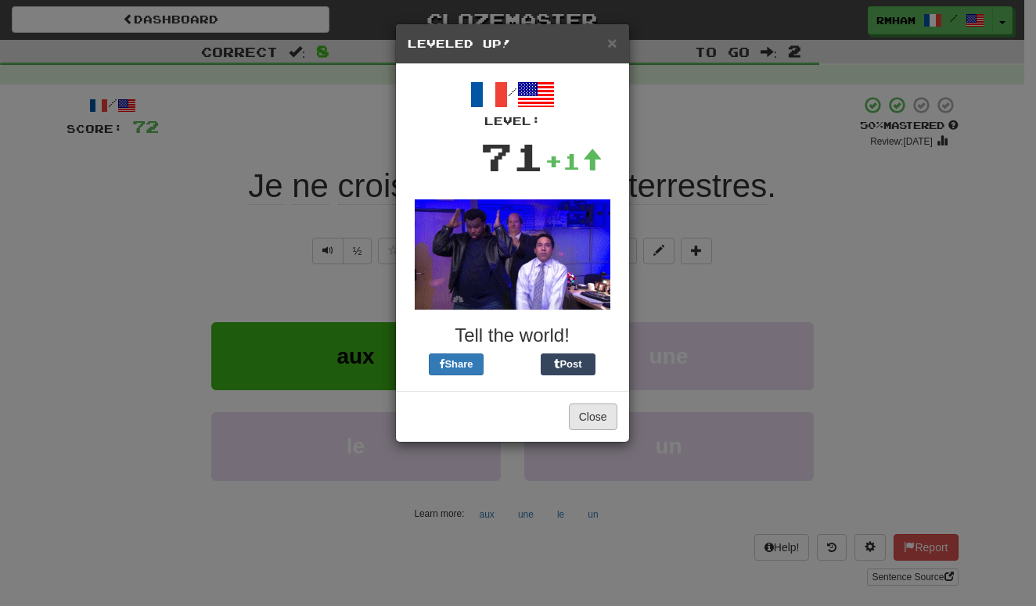
click at [588, 421] on button "Close" at bounding box center [593, 417] width 48 height 27
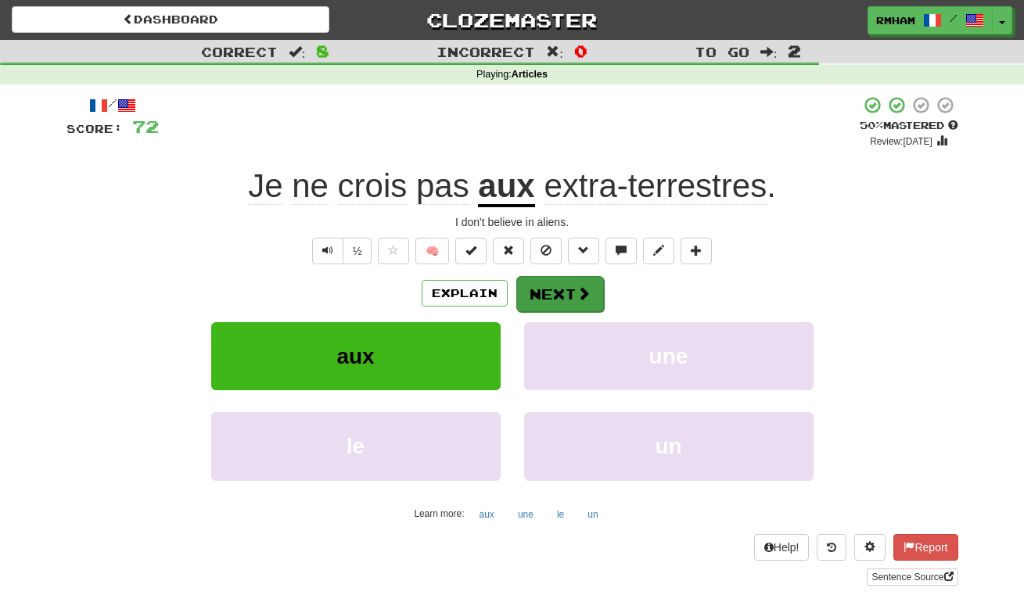
click at [569, 289] on button "Next" at bounding box center [560, 294] width 88 height 36
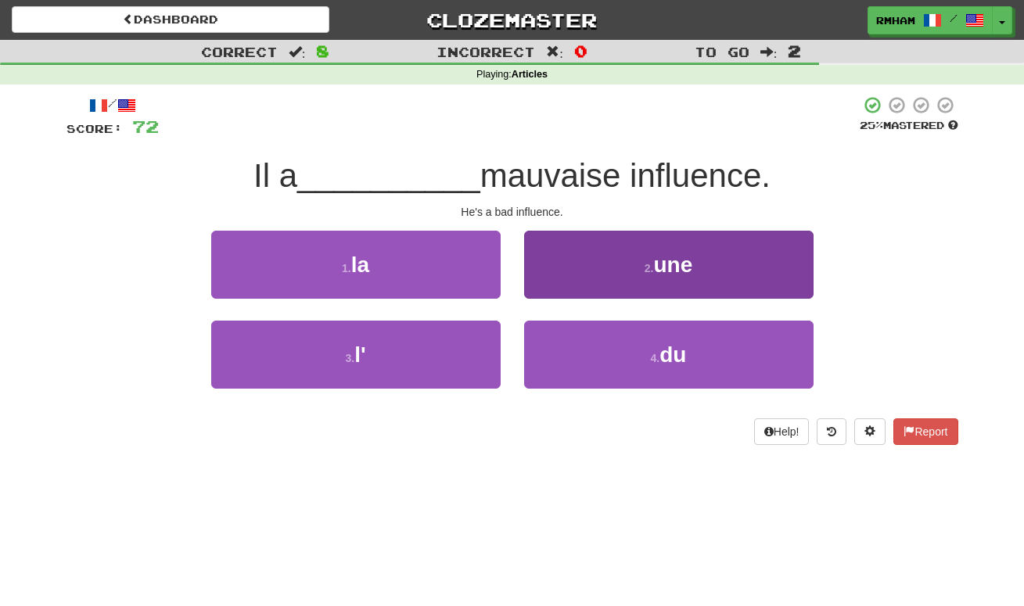
click at [681, 268] on span "une" at bounding box center [672, 265] width 39 height 24
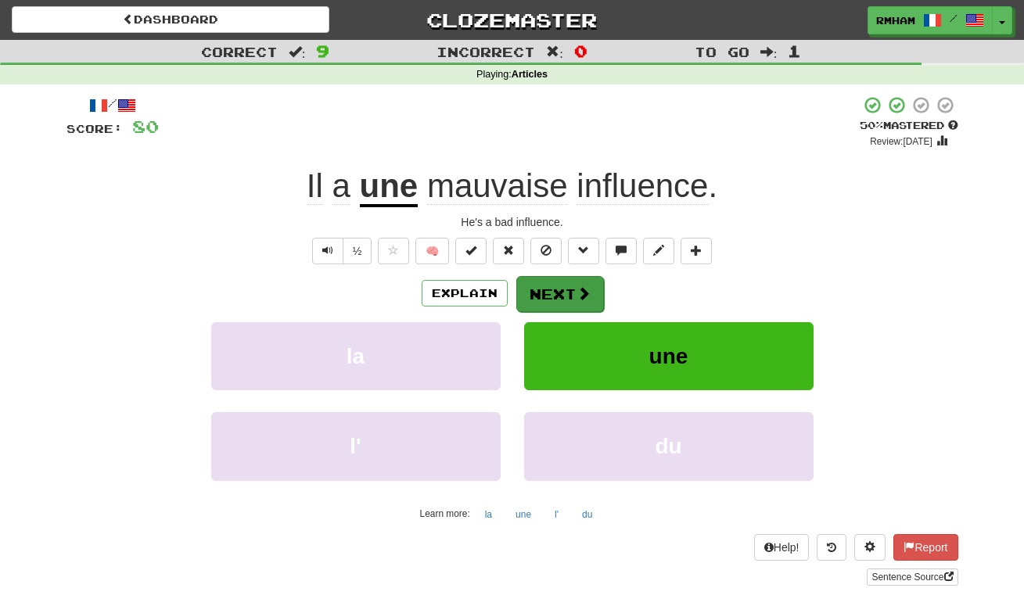
click at [562, 290] on button "Next" at bounding box center [560, 294] width 88 height 36
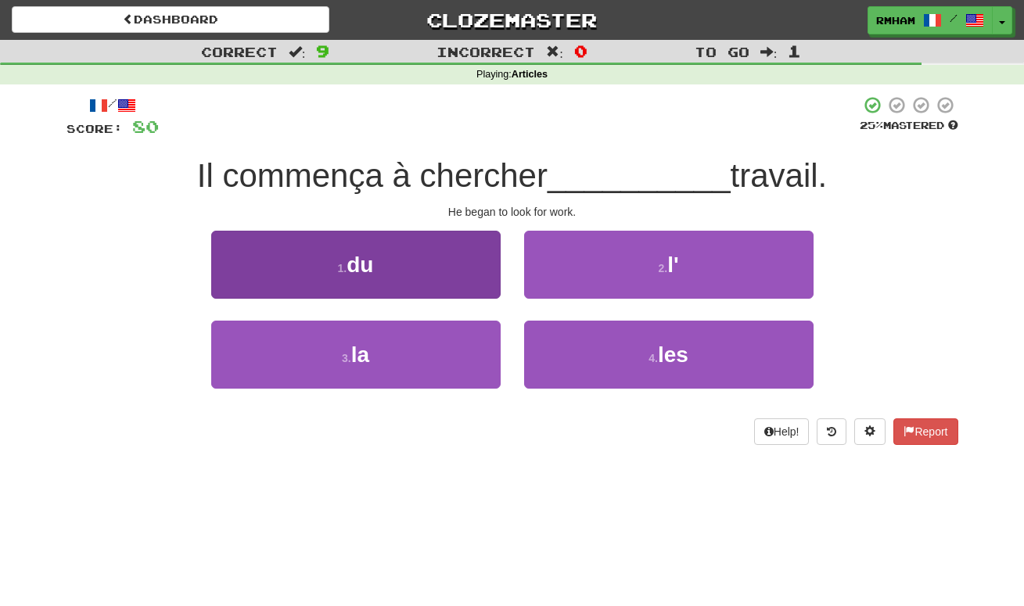
click at [426, 266] on button "1 . du" at bounding box center [355, 265] width 289 height 68
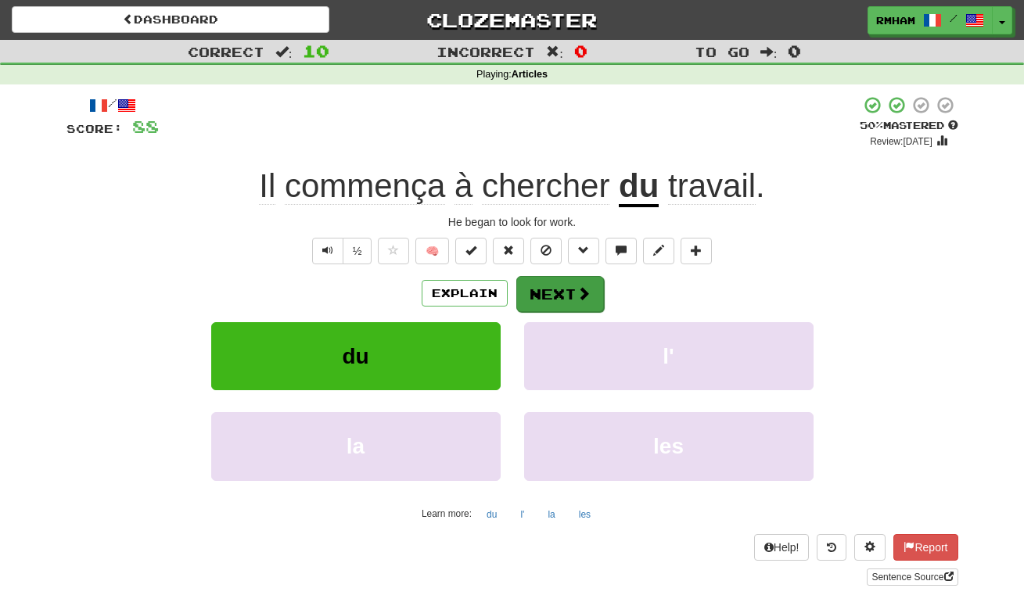
click at [553, 282] on button "Next" at bounding box center [560, 294] width 88 height 36
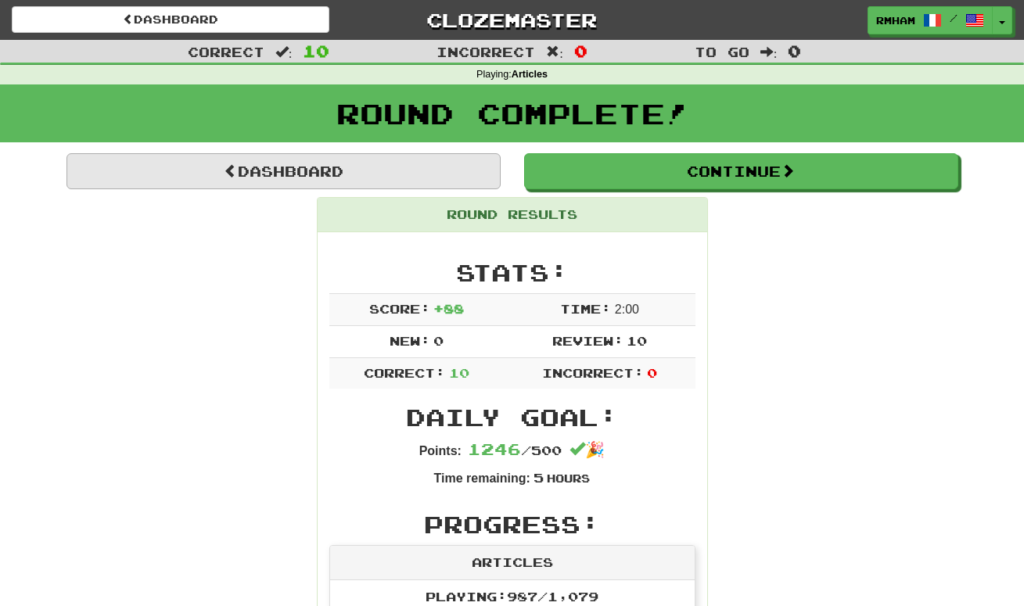
click at [436, 174] on link "Dashboard" at bounding box center [283, 171] width 434 height 36
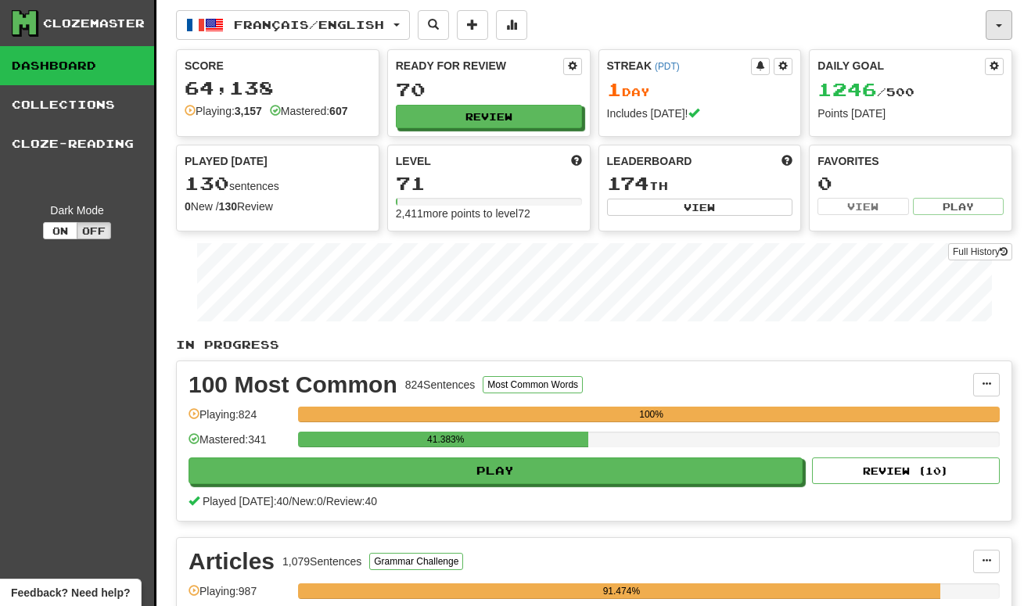
click at [997, 24] on span "button" at bounding box center [999, 25] width 6 height 3
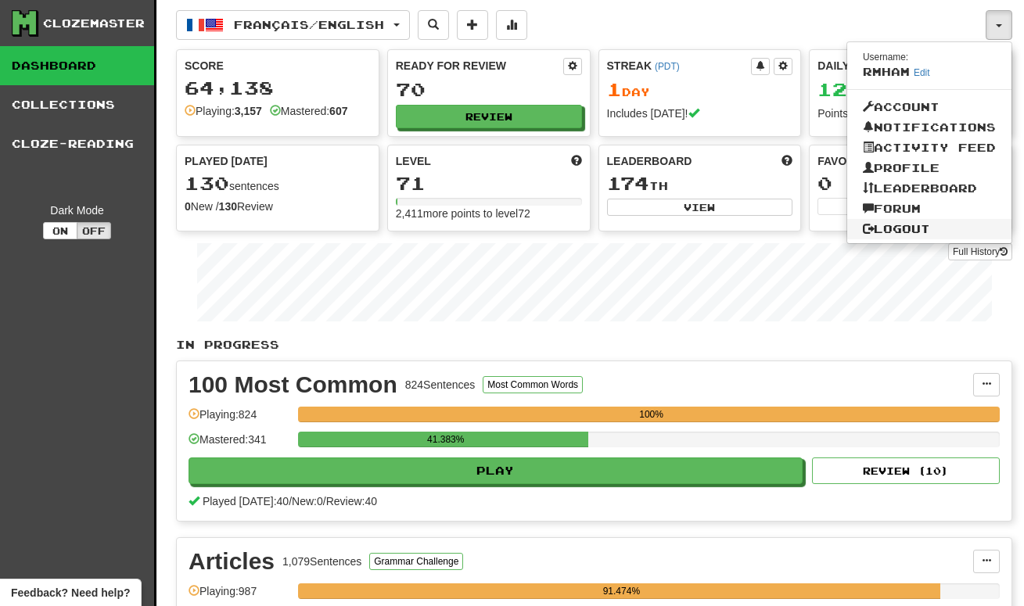
click at [910, 228] on link "Logout" at bounding box center [929, 229] width 164 height 20
